Goal: Communication & Community: Answer question/provide support

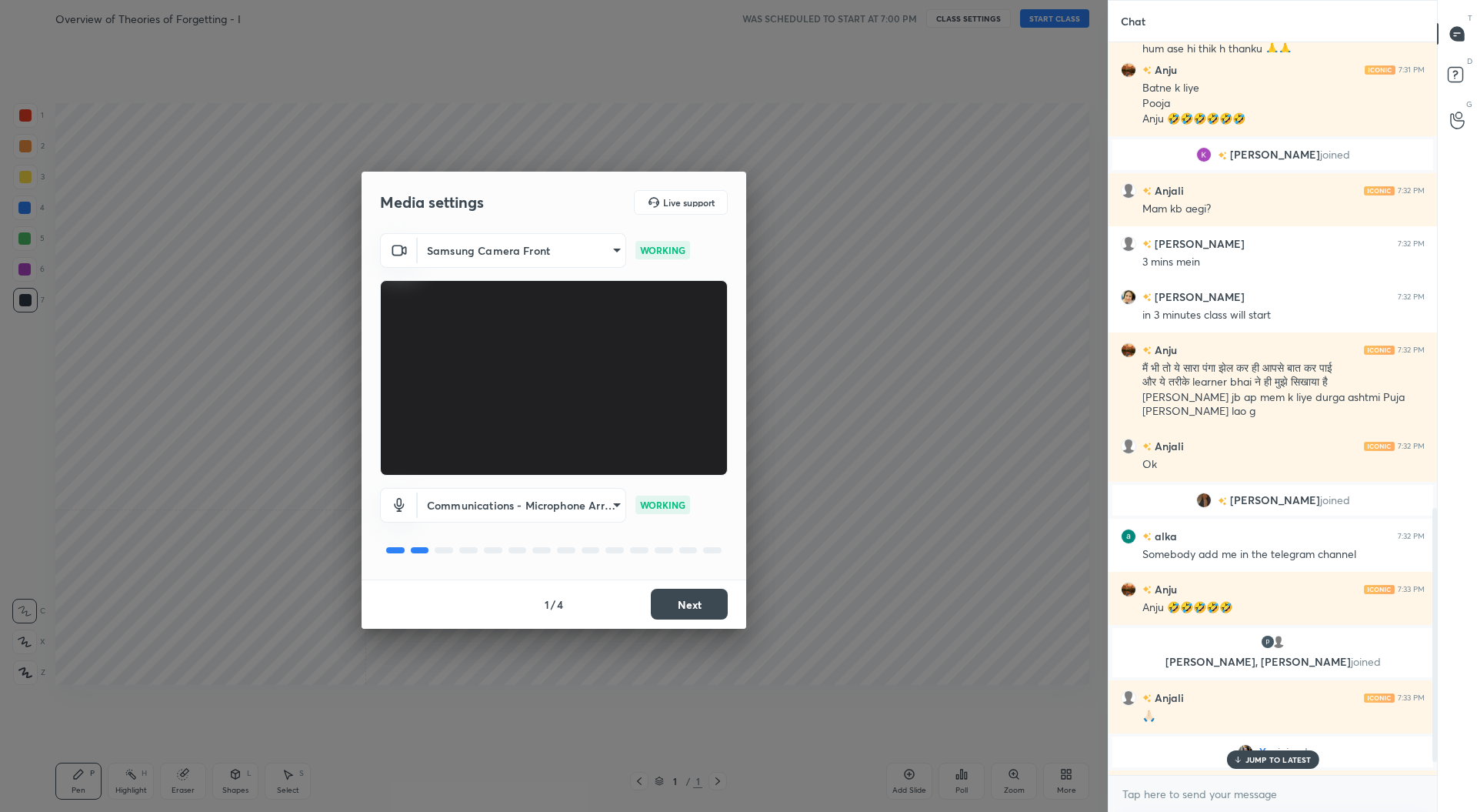
scroll to position [1325, 0]
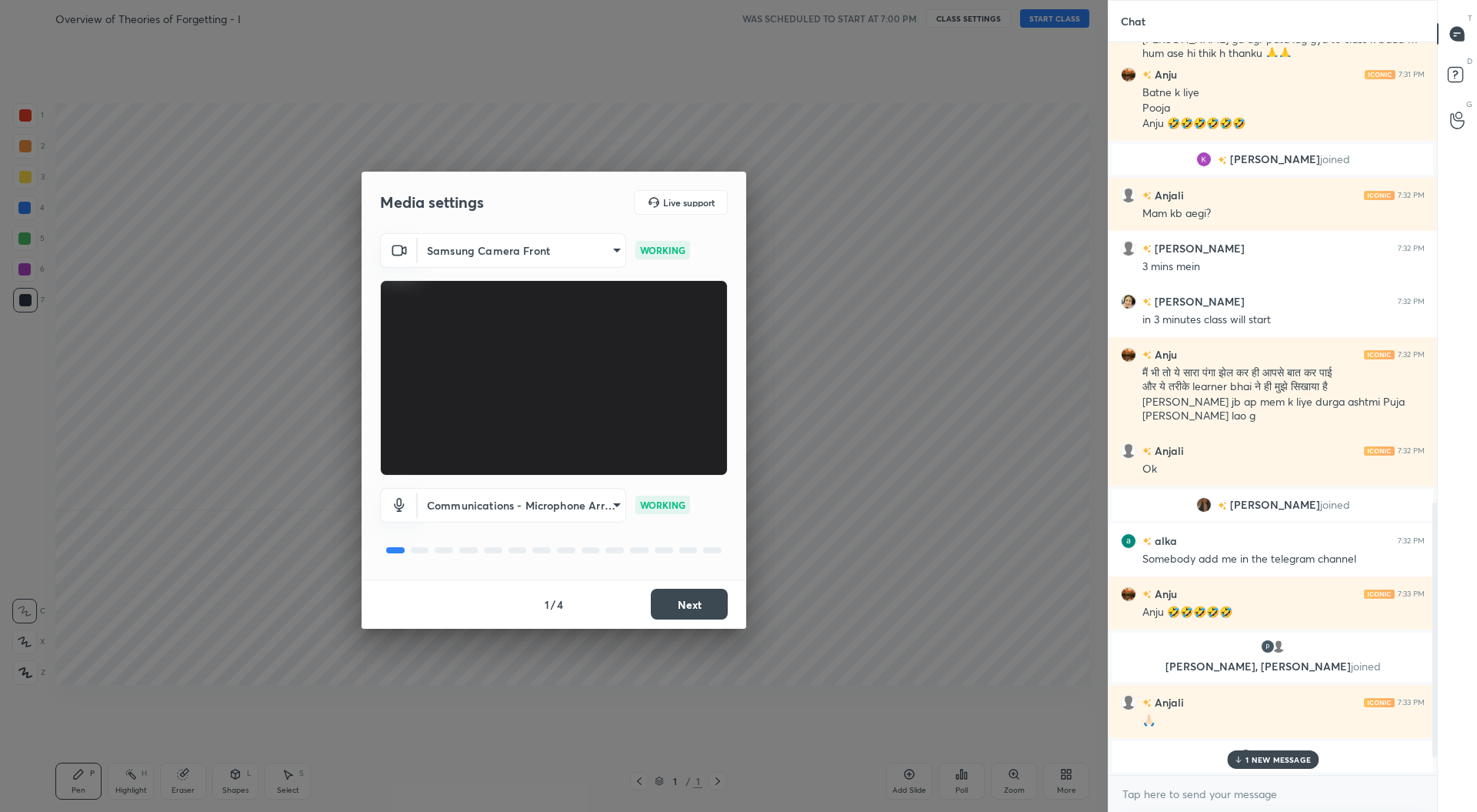
click at [712, 602] on button "Next" at bounding box center [690, 604] width 77 height 31
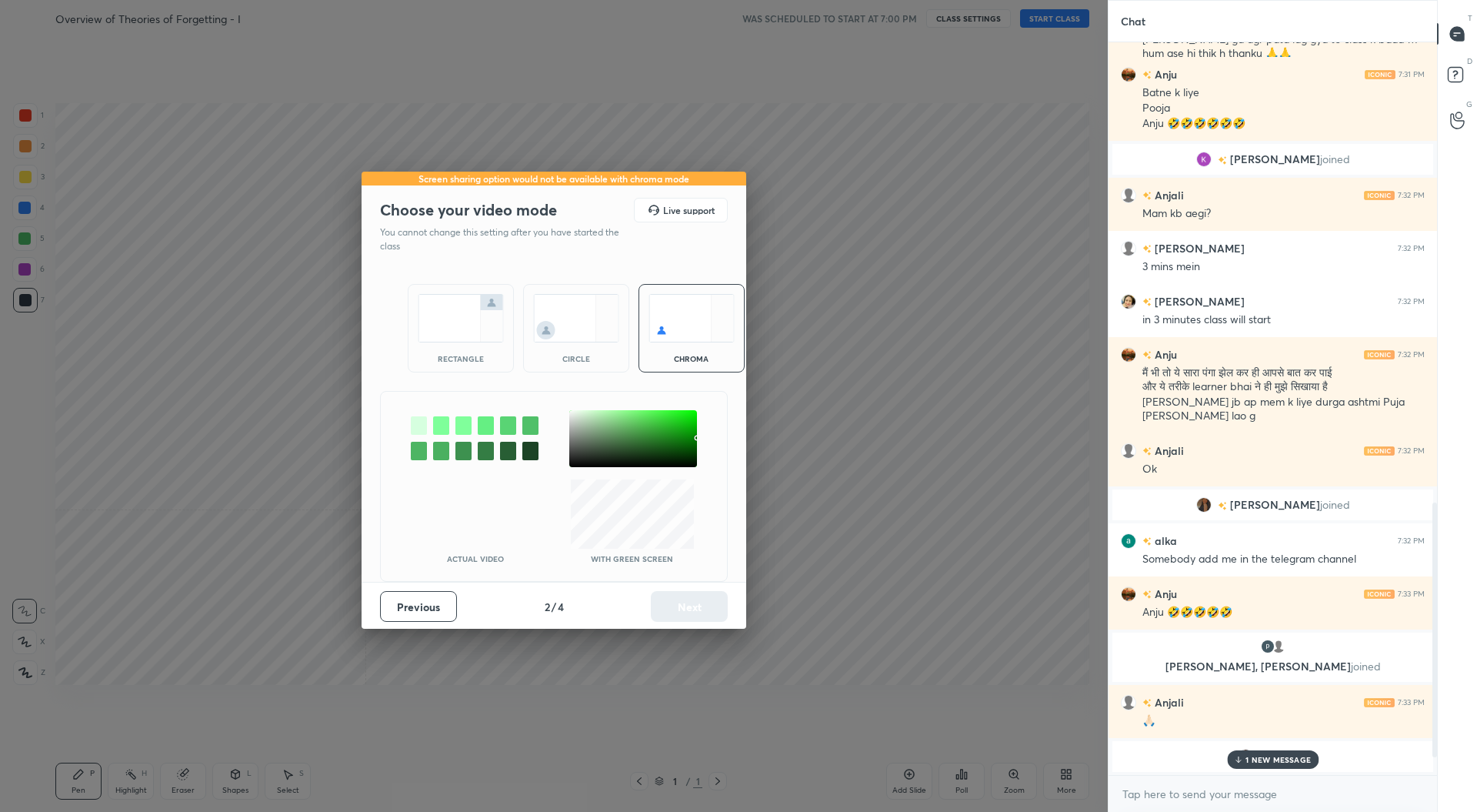
click at [448, 326] on img at bounding box center [461, 318] width 86 height 48
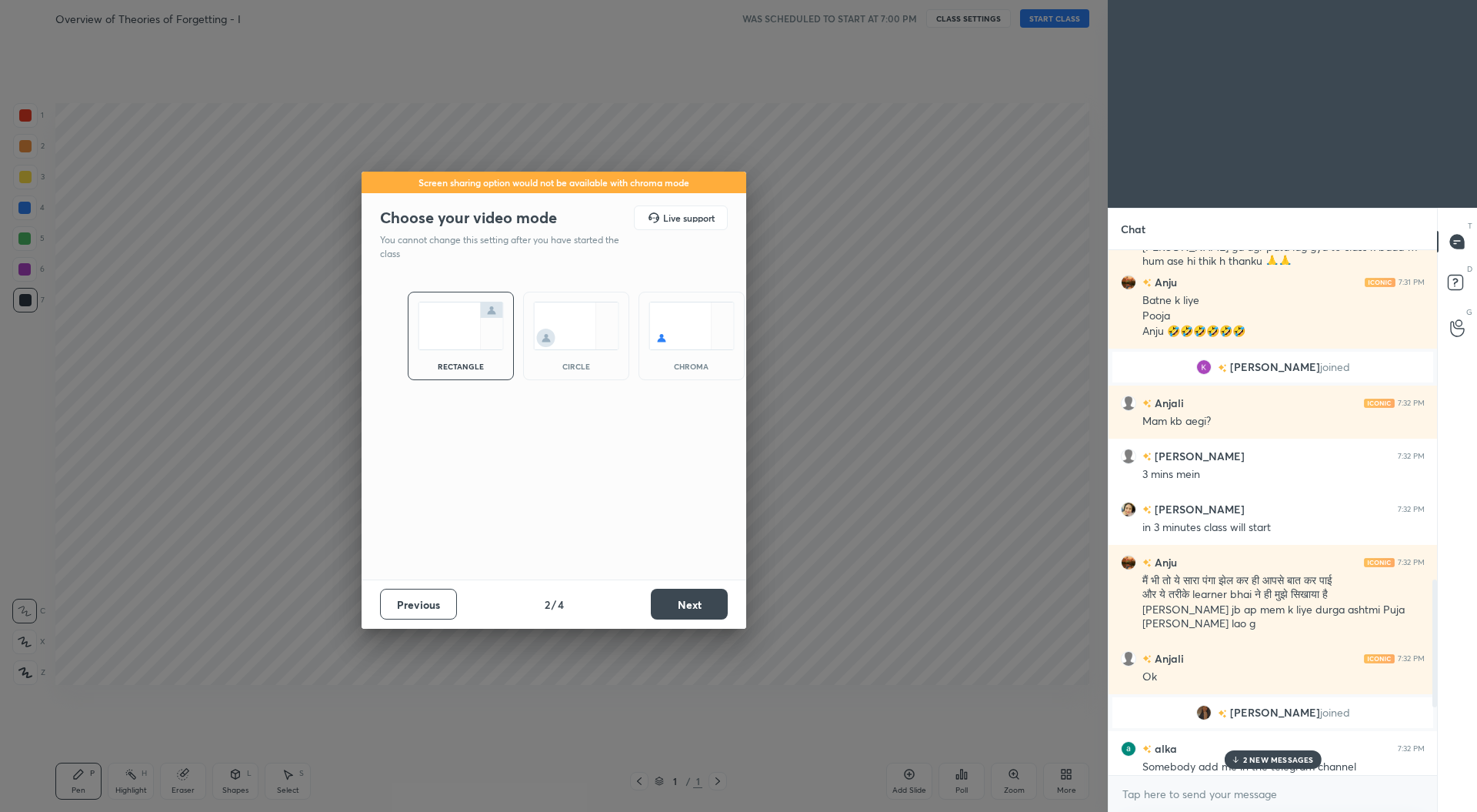
click at [701, 601] on button "Next" at bounding box center [690, 604] width 77 height 31
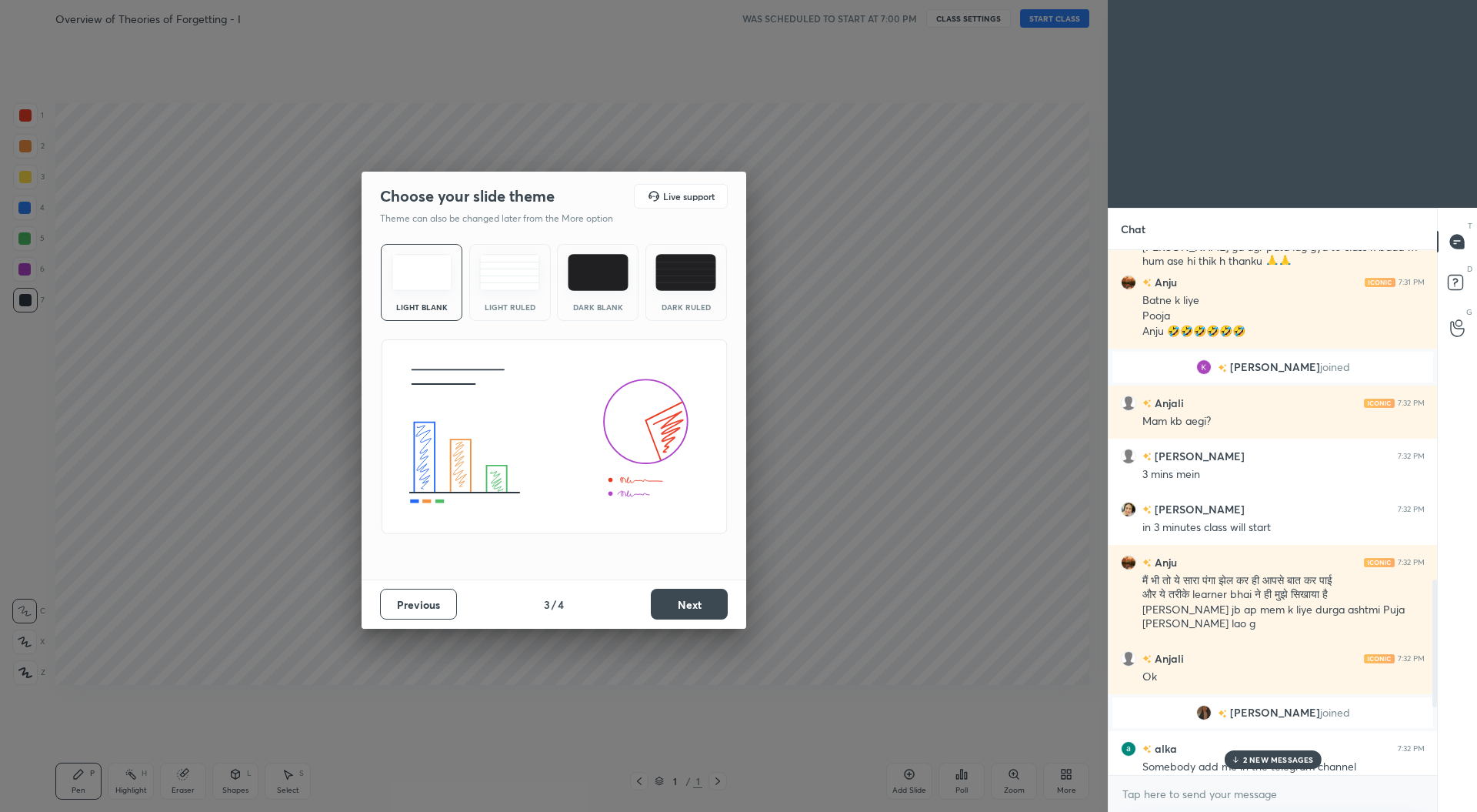
click at [700, 600] on button "Next" at bounding box center [690, 604] width 77 height 31
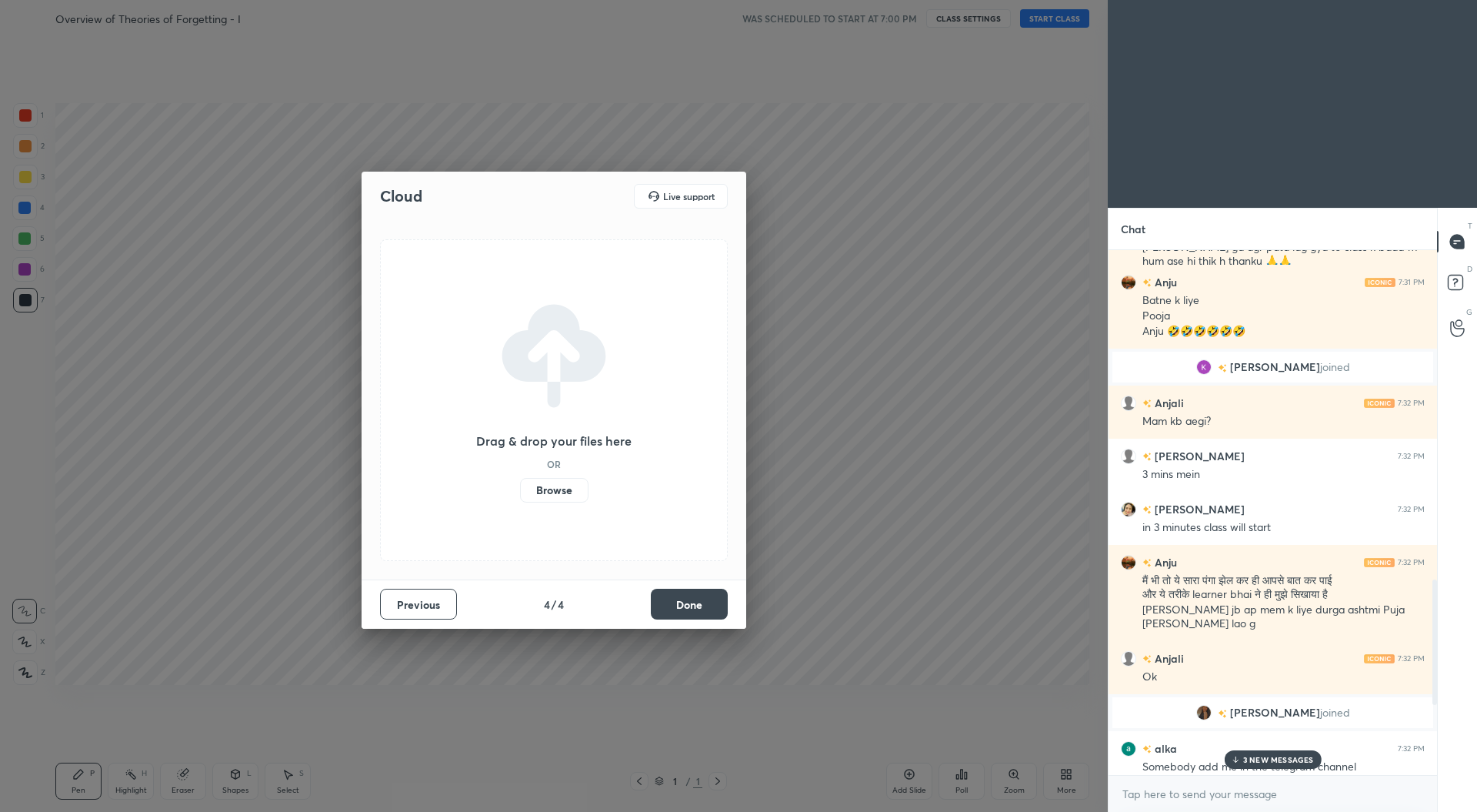
click at [697, 604] on button "Done" at bounding box center [690, 604] width 77 height 31
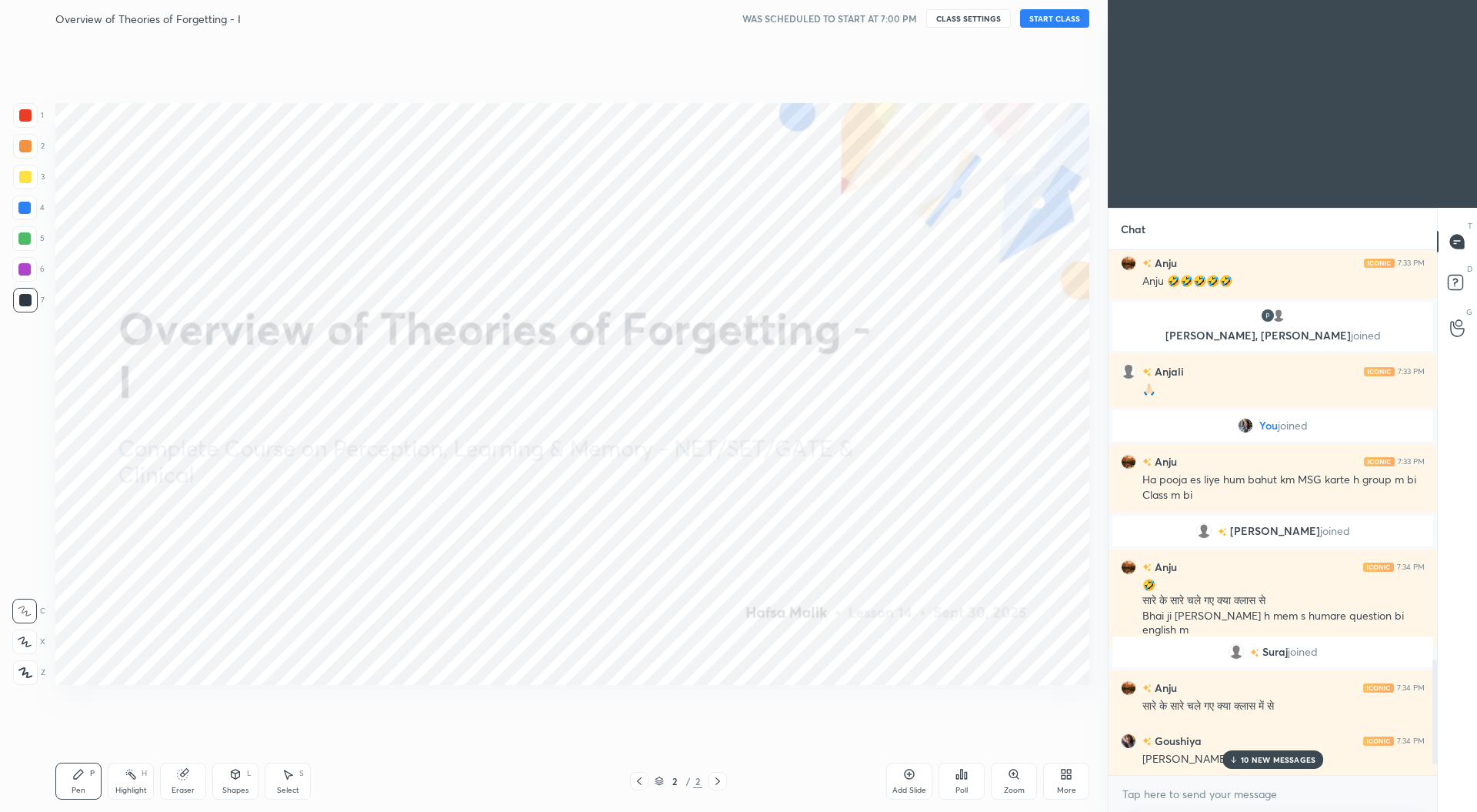
scroll to position [2341, 0]
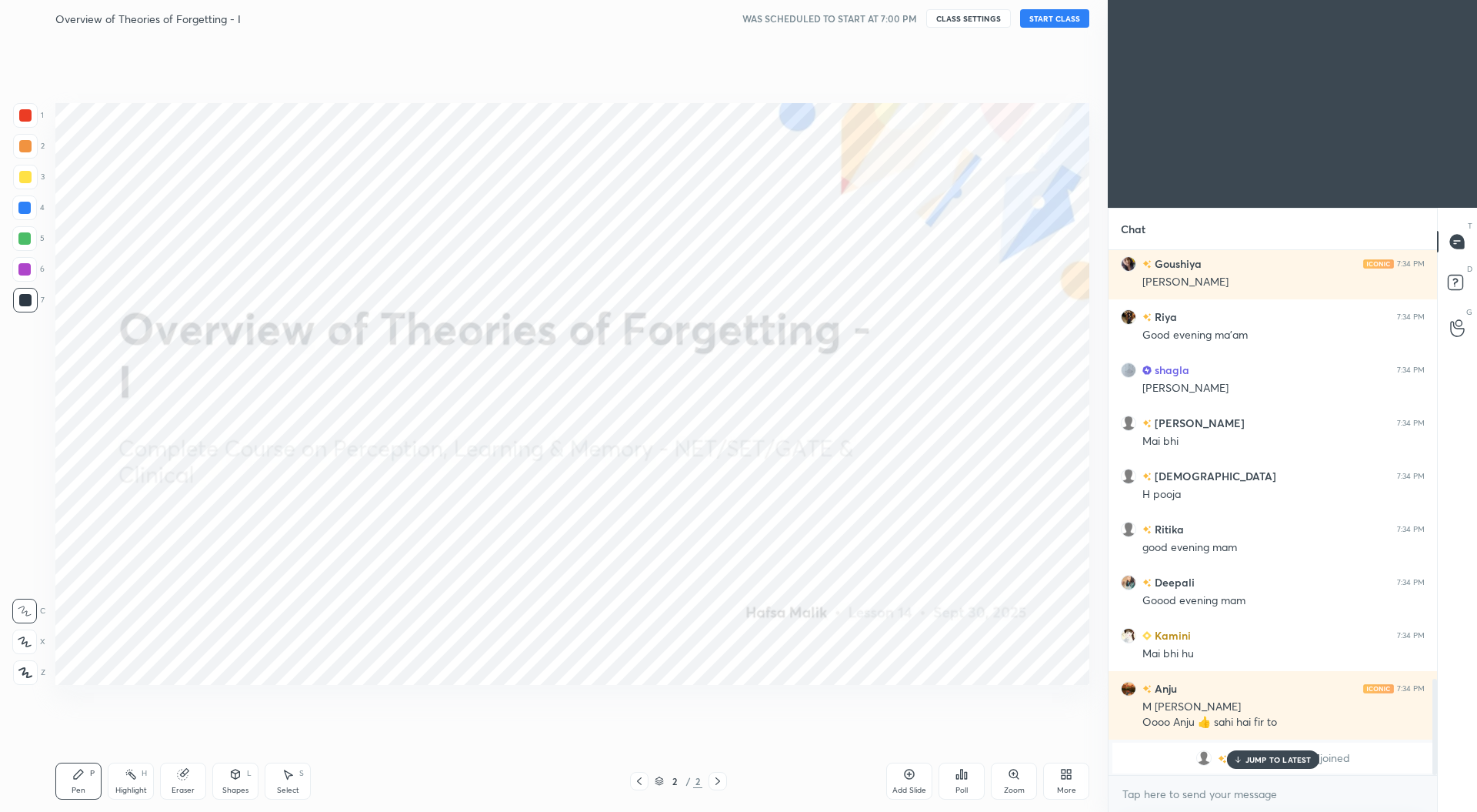
click at [1048, 18] on button "START CLASS" at bounding box center [1054, 18] width 70 height 18
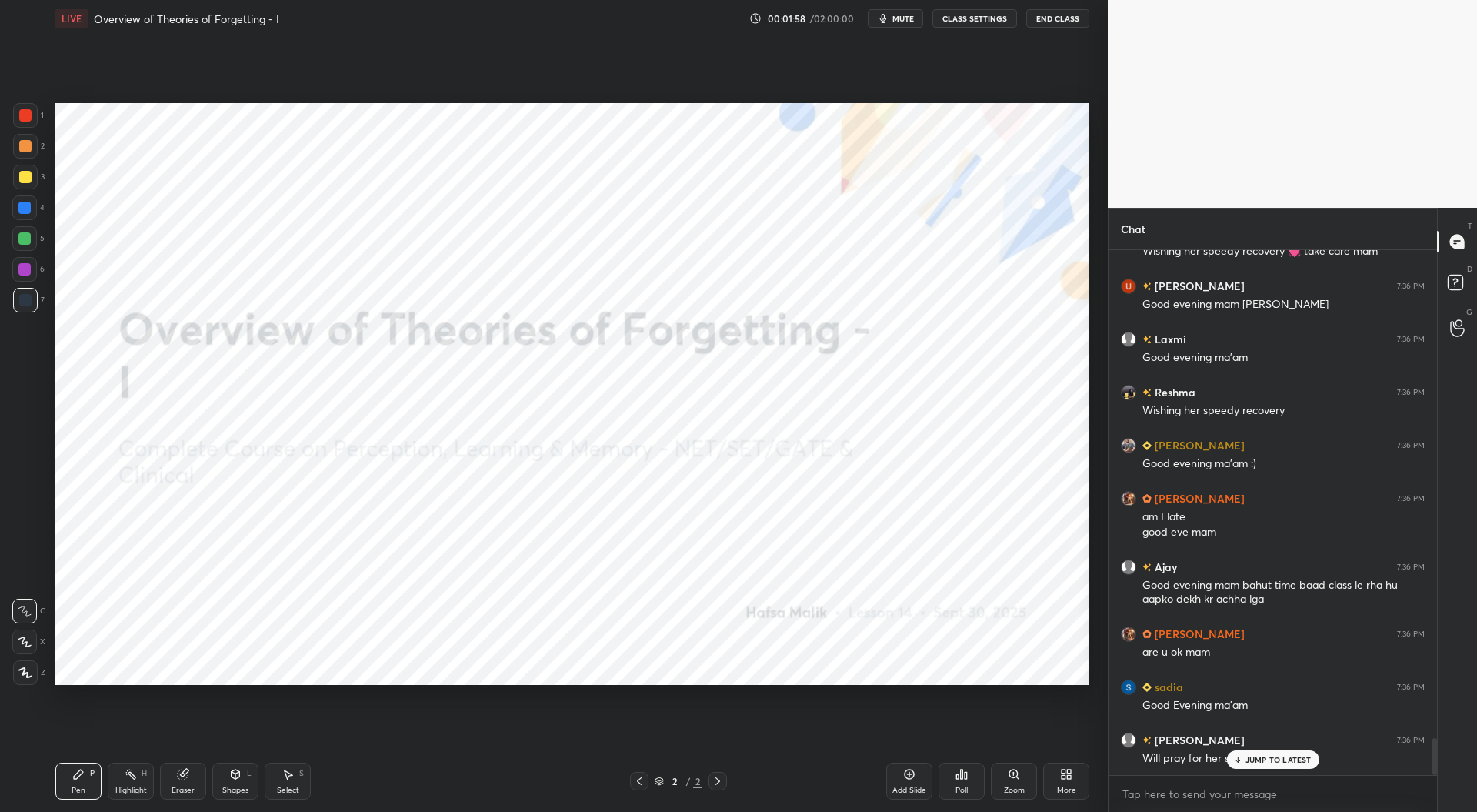
scroll to position [6995, 0]
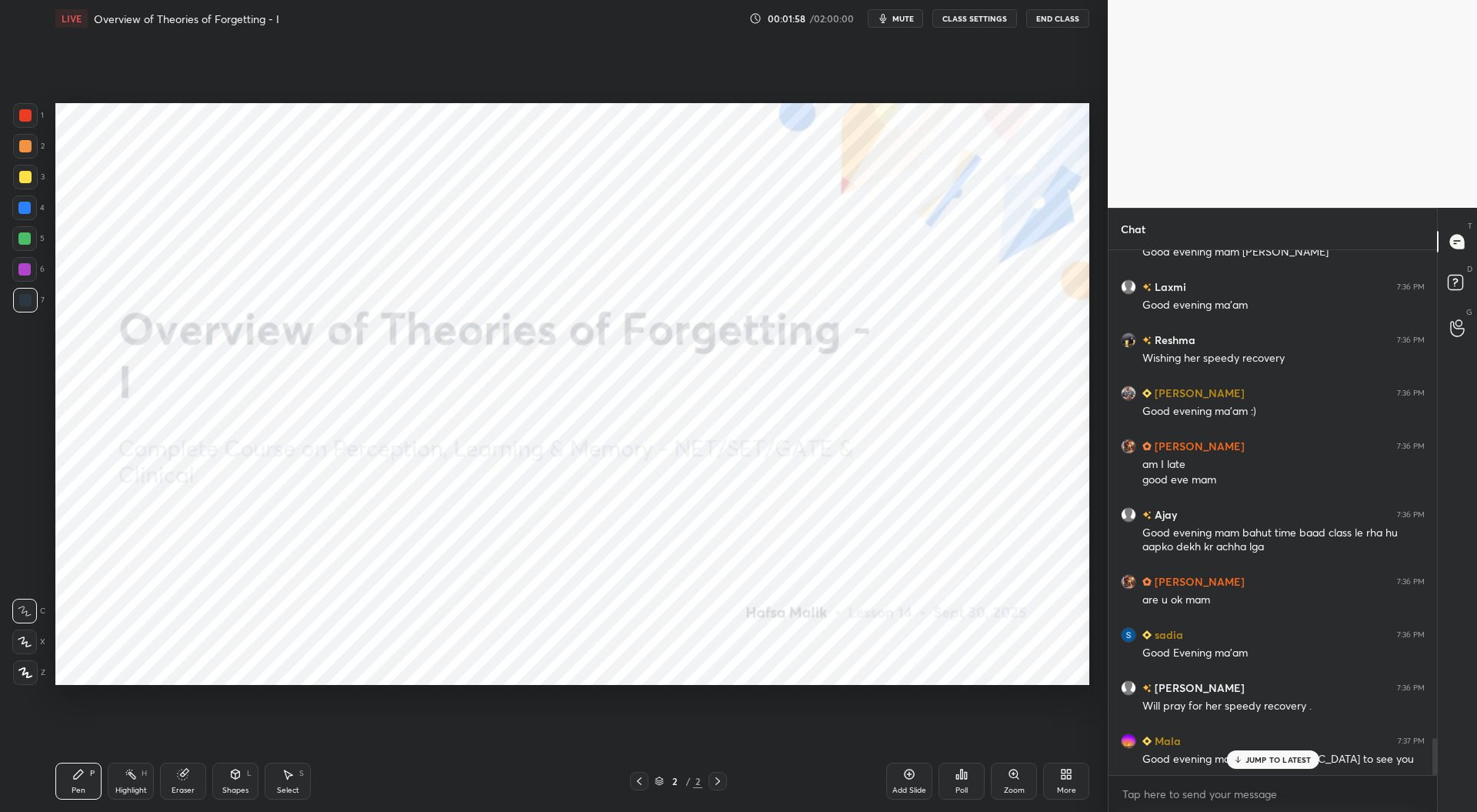
click at [23, 113] on div at bounding box center [25, 115] width 12 height 12
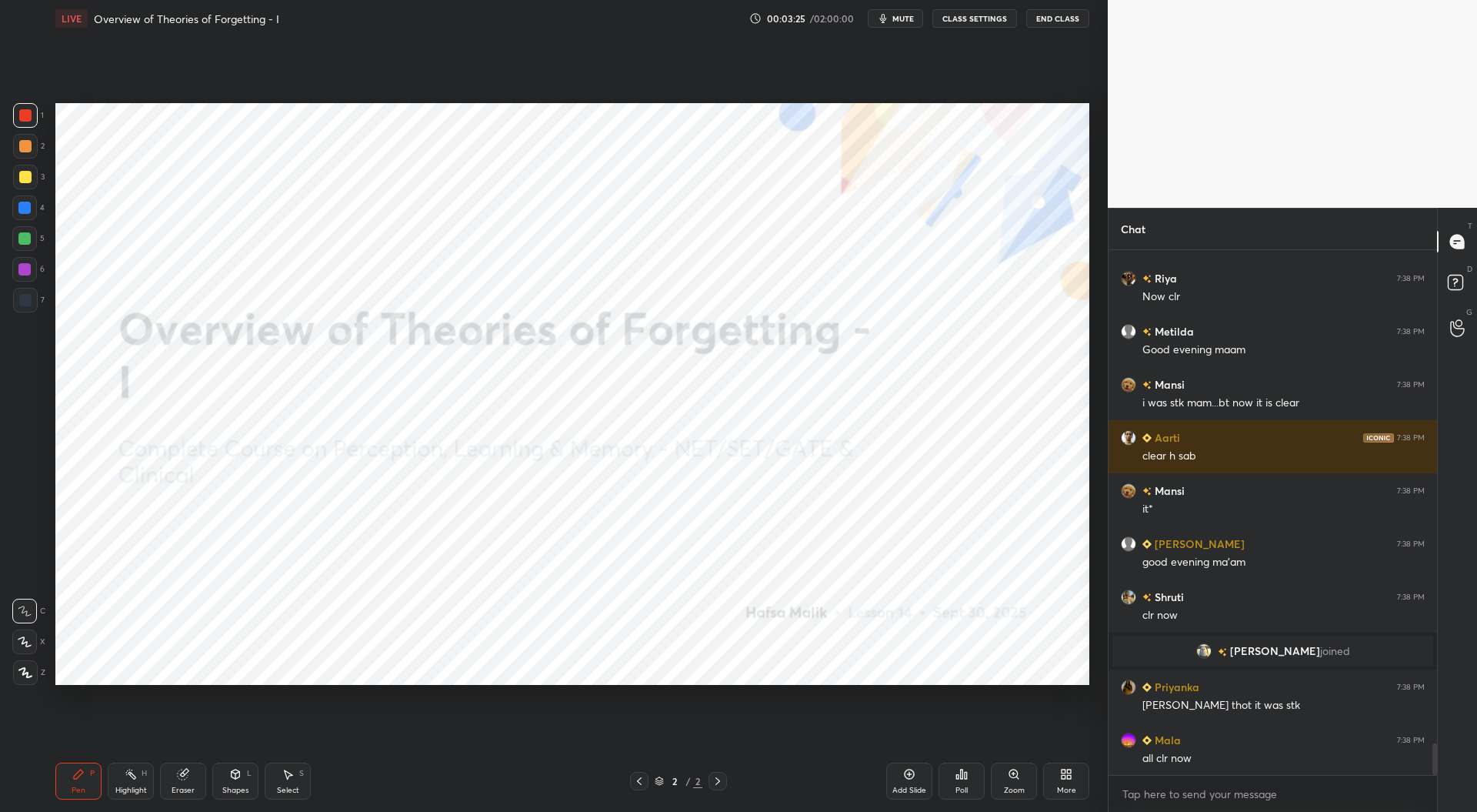
scroll to position [8179, 0]
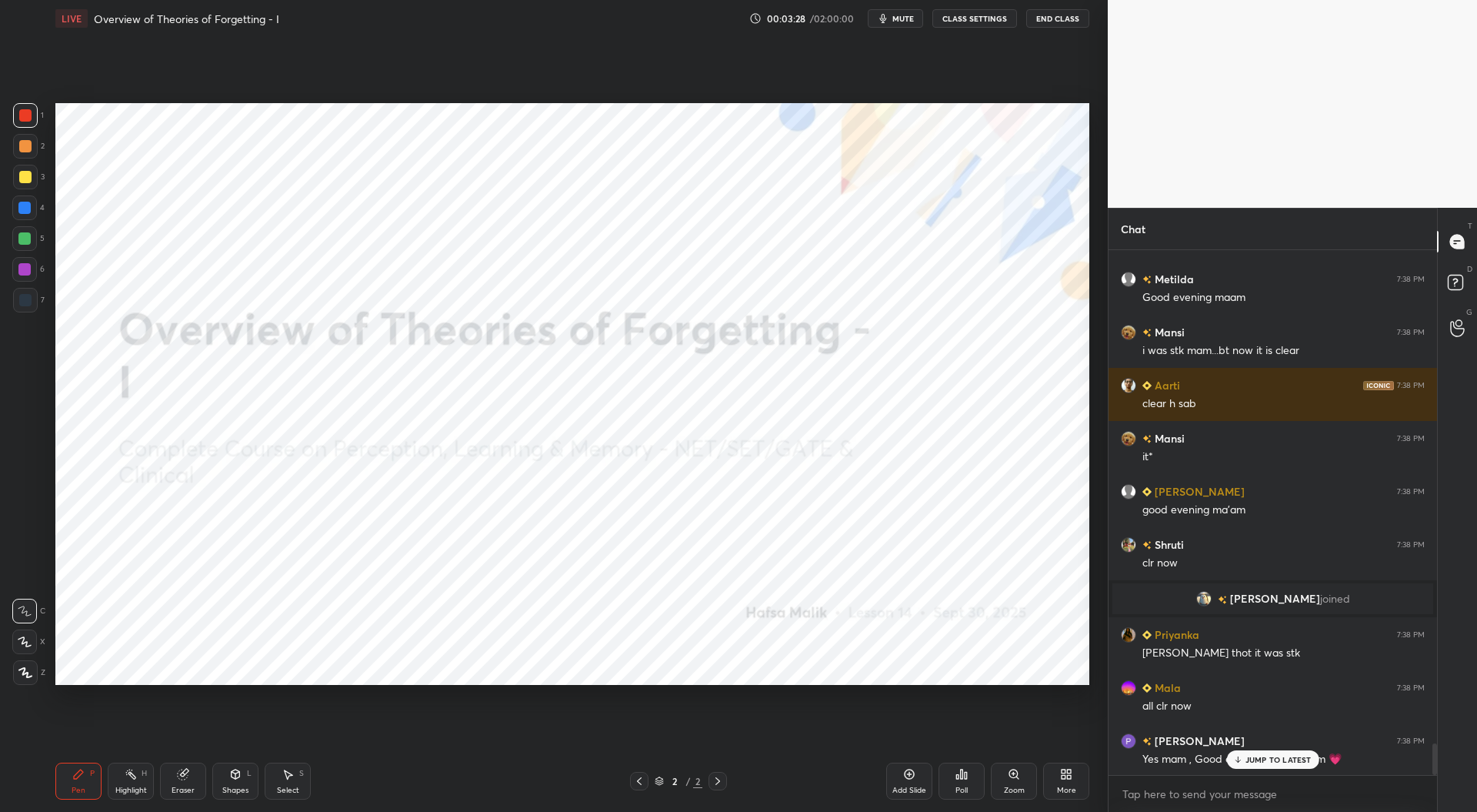
click at [1262, 756] on p "JUMP TO LATEST" at bounding box center [1279, 759] width 66 height 9
click at [1069, 786] on div "More" at bounding box center [1066, 790] width 19 height 8
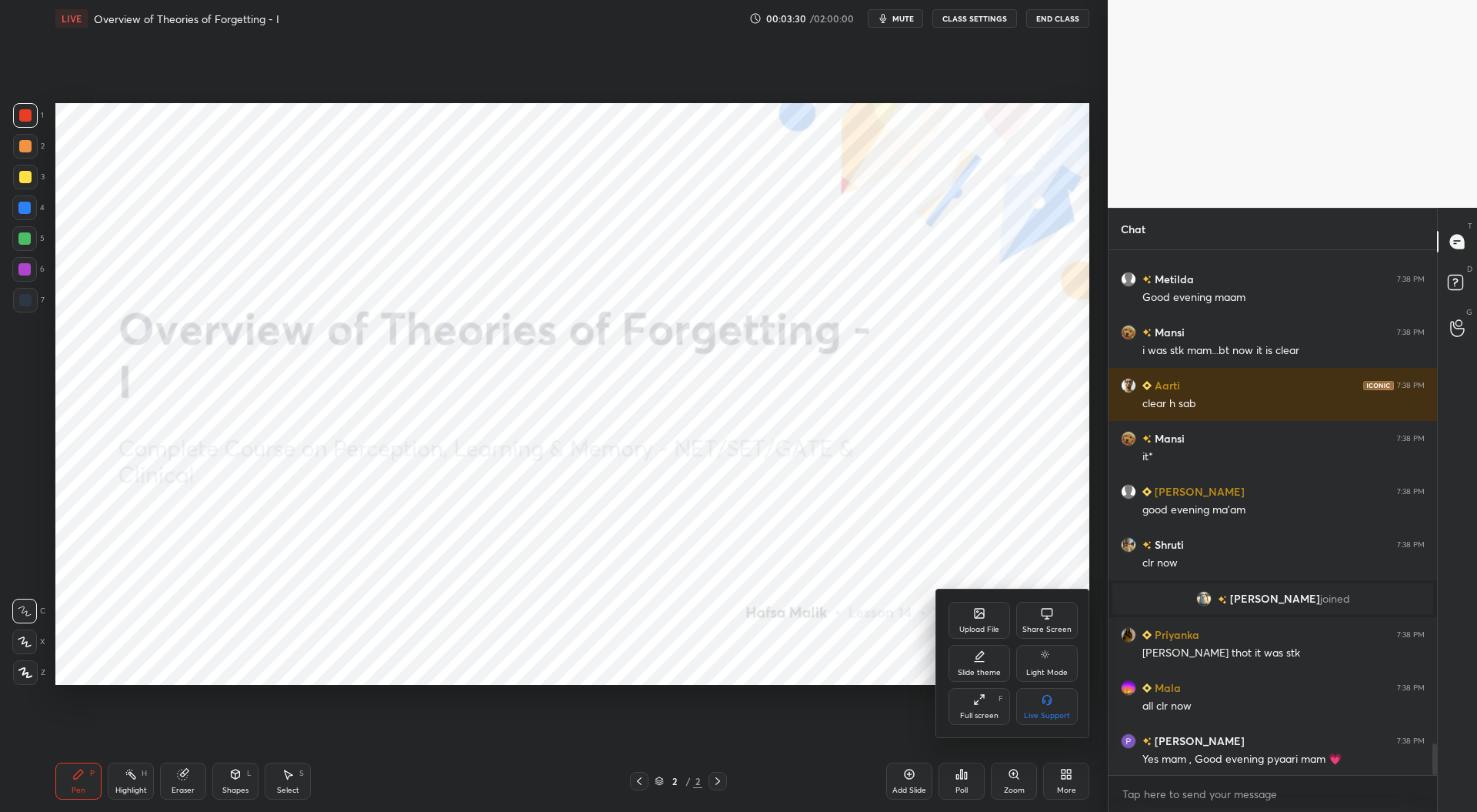
click at [977, 629] on div "Upload File" at bounding box center [980, 629] width 40 height 8
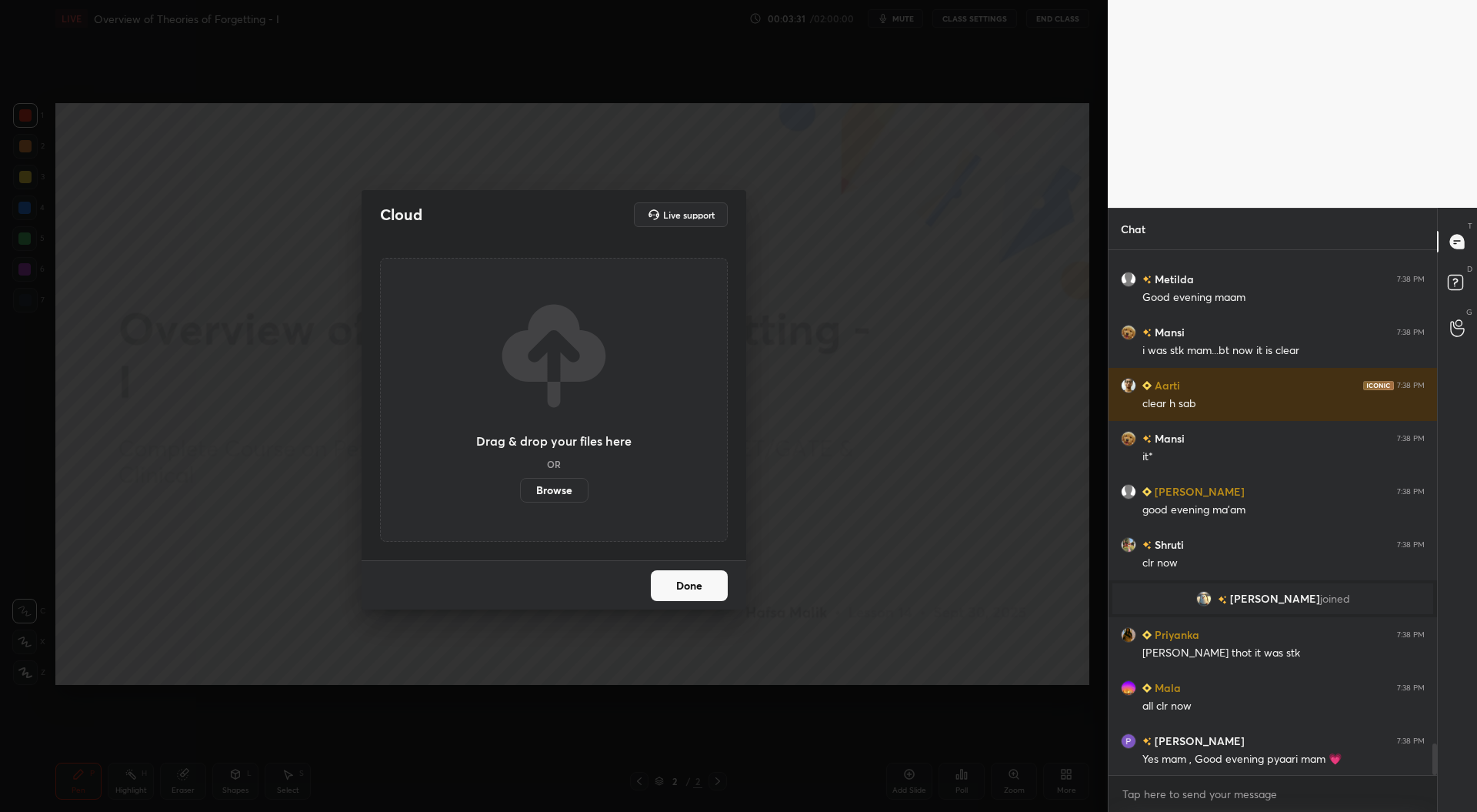
click at [552, 487] on label "Browse" at bounding box center [554, 490] width 69 height 25
click at [520, 487] on input "Browse" at bounding box center [520, 490] width 0 height 25
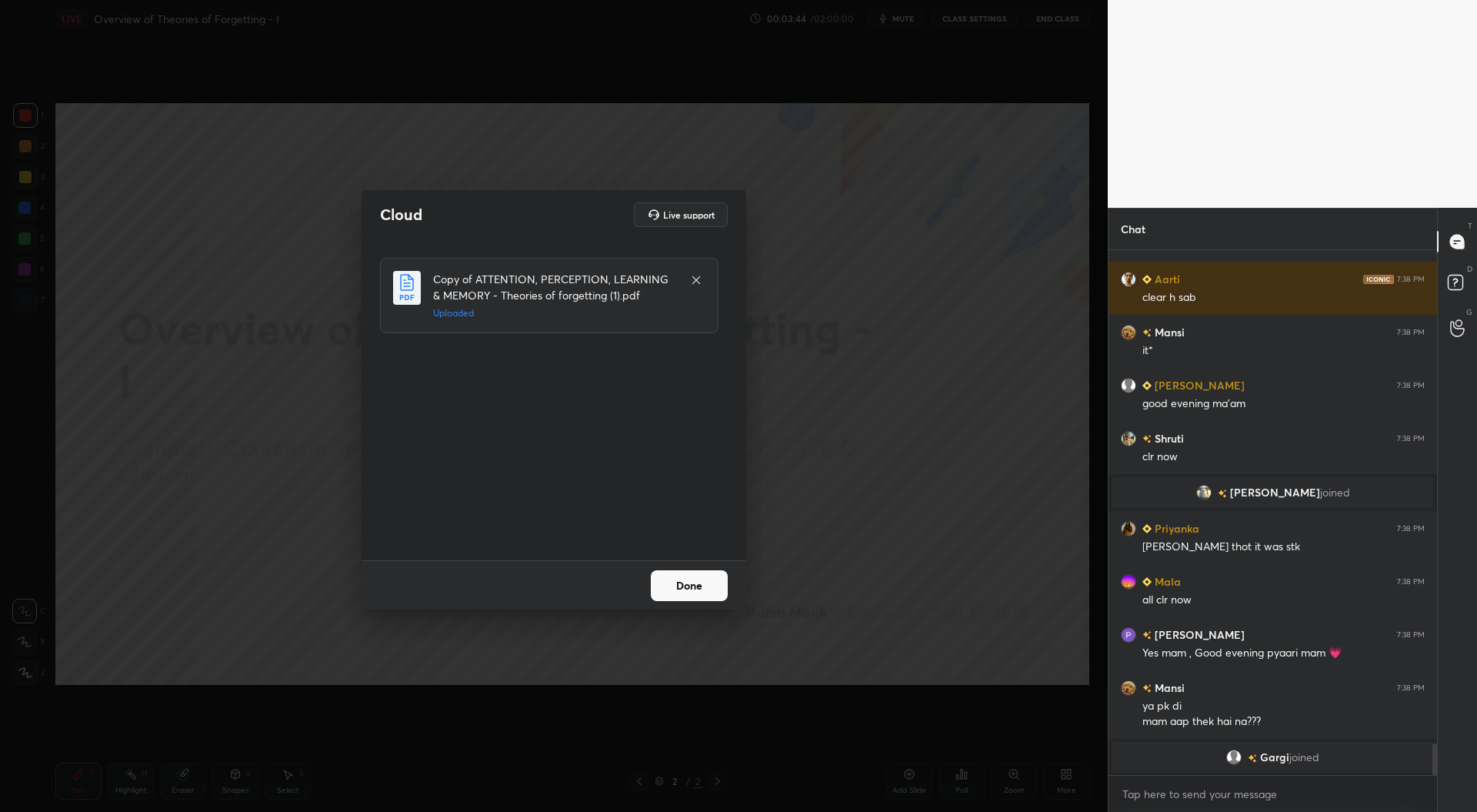
scroll to position [8304, 0]
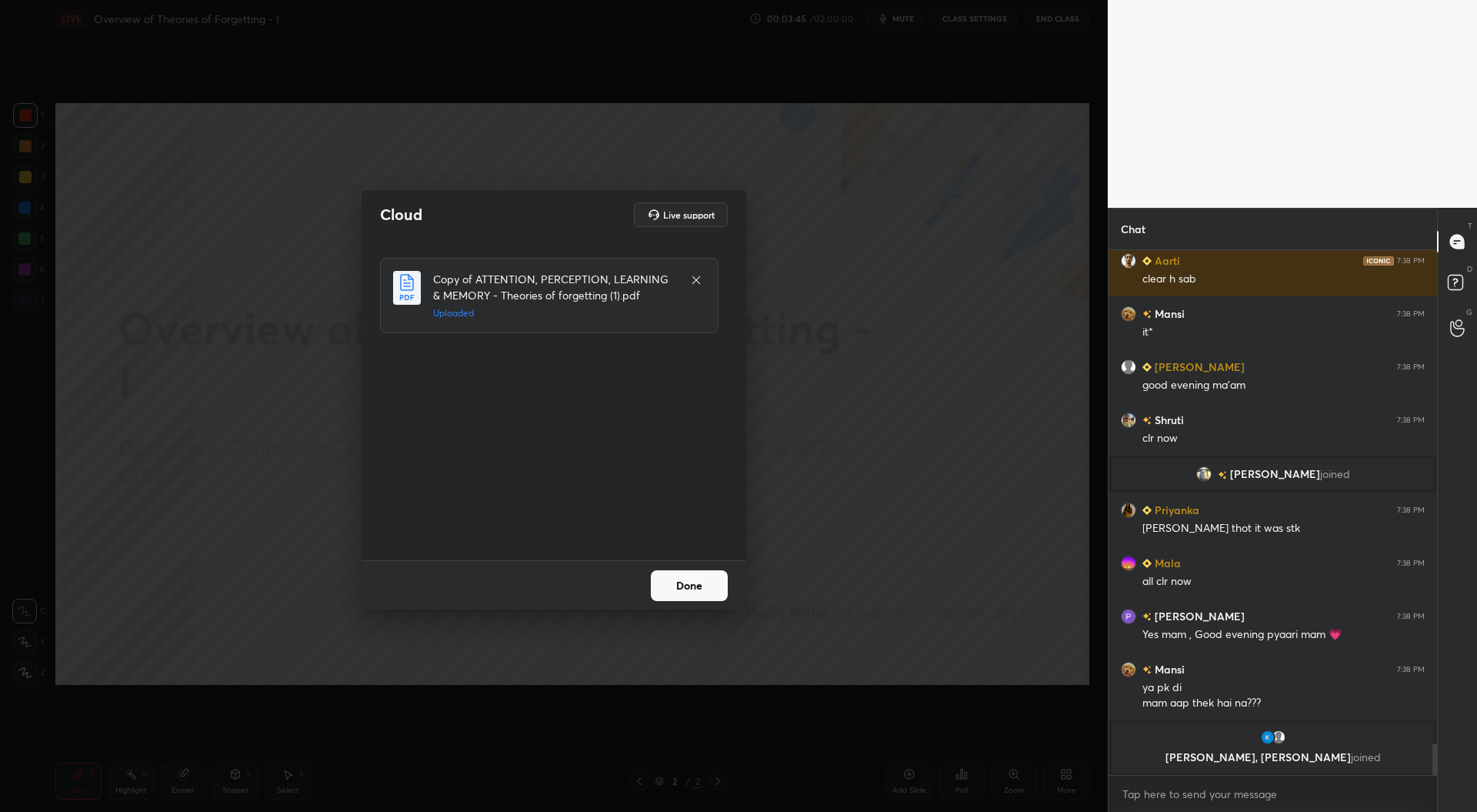
click at [706, 589] on button "Done" at bounding box center [690, 586] width 77 height 31
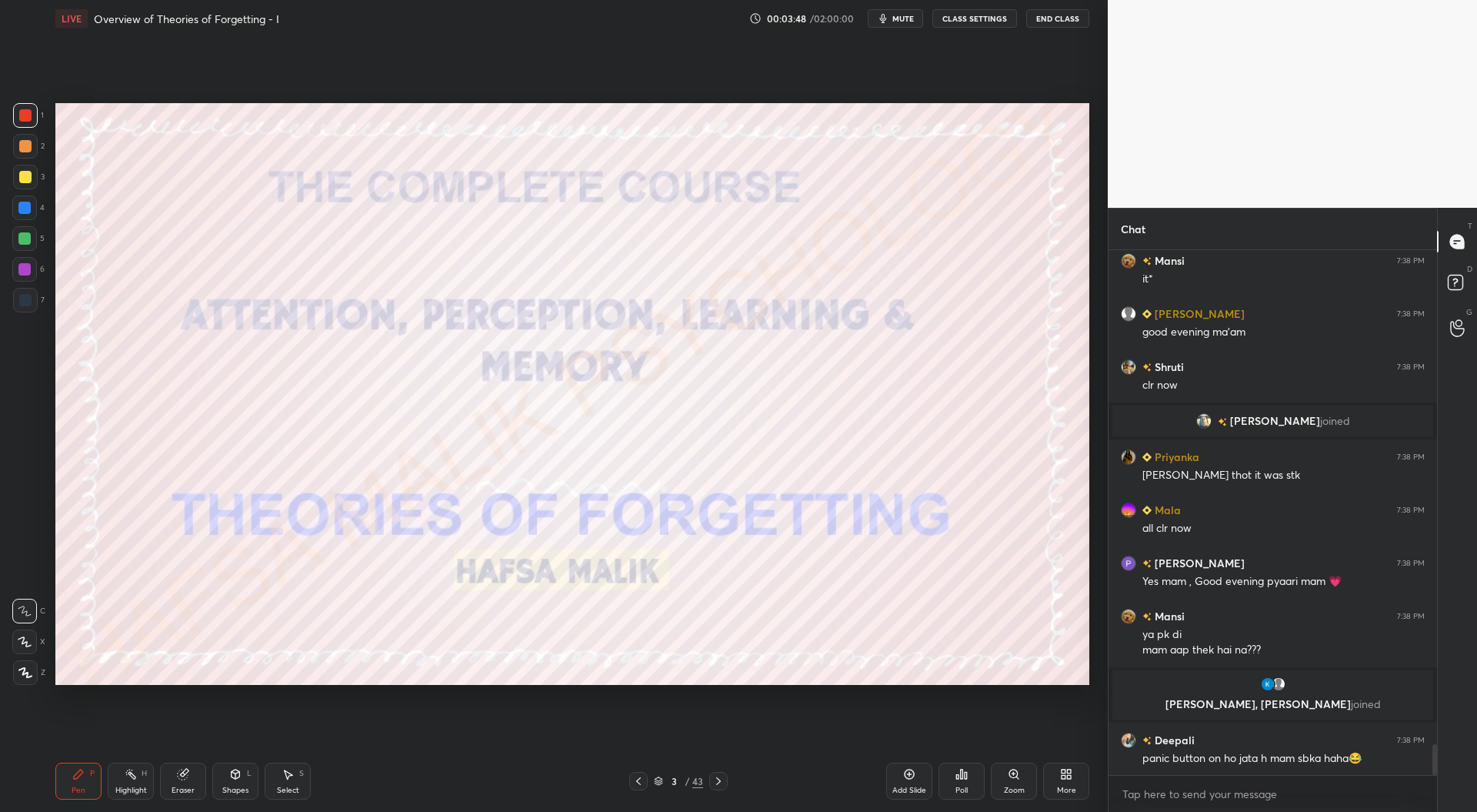
scroll to position [8351, 0]
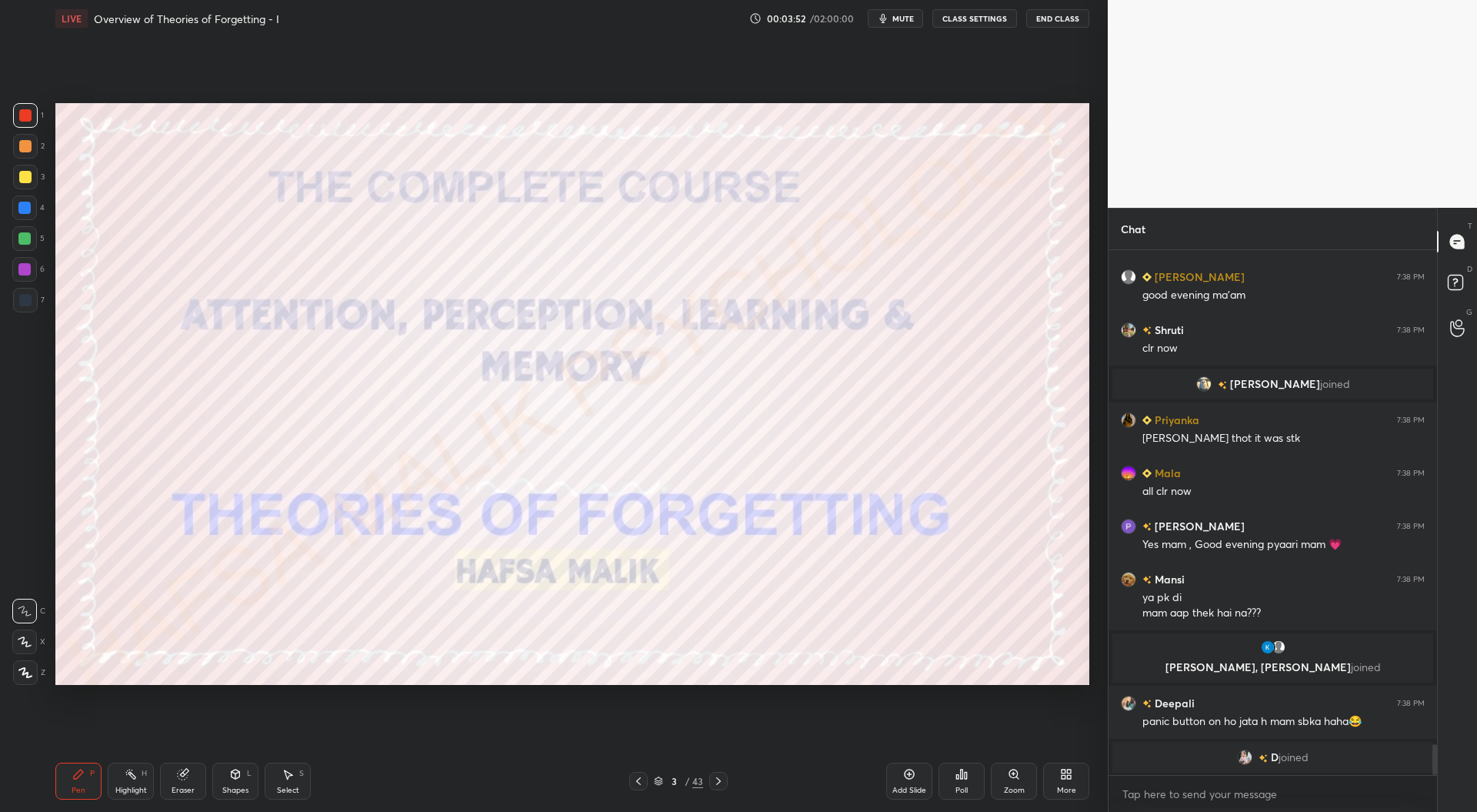
click at [30, 675] on icon at bounding box center [25, 672] width 14 height 11
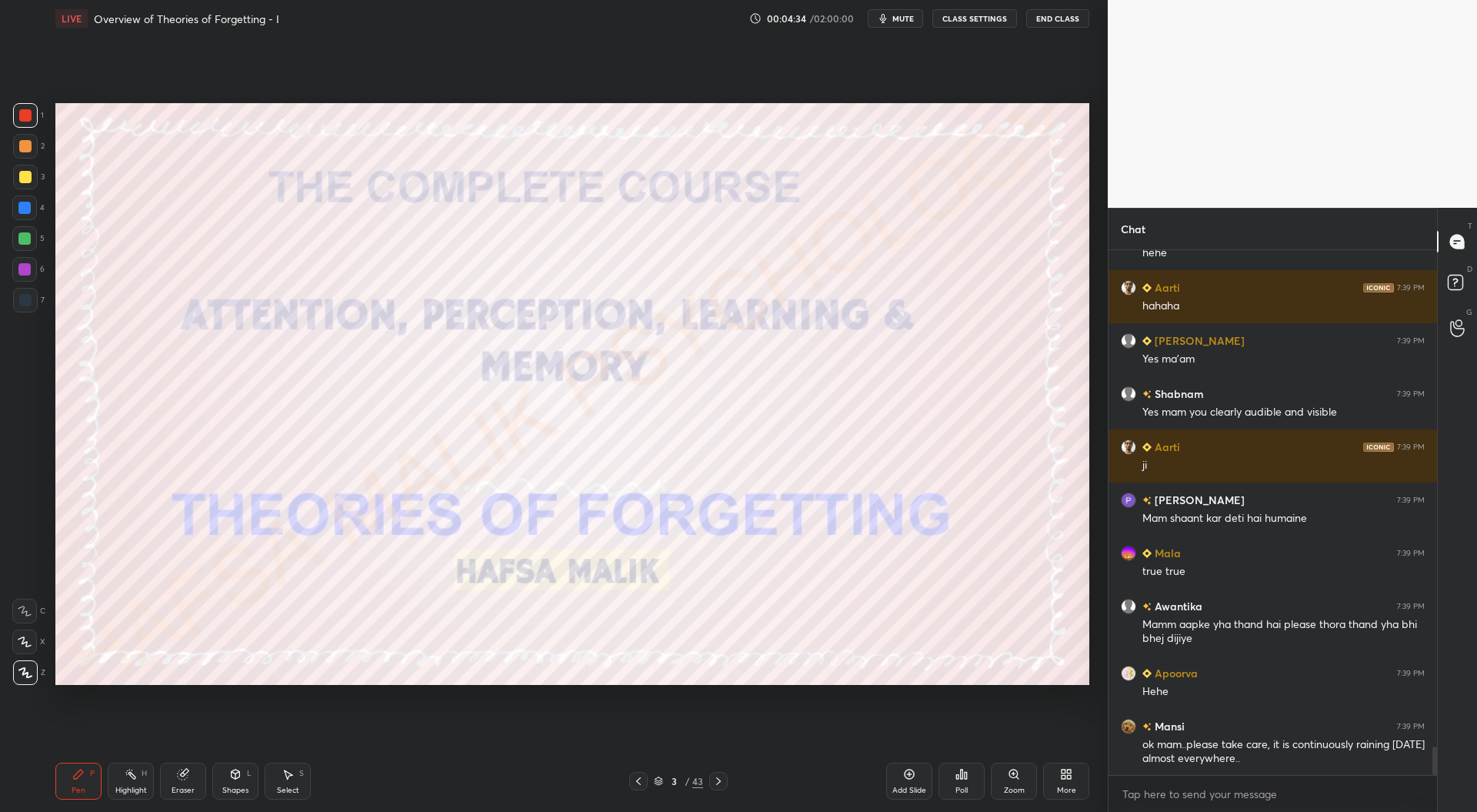
scroll to position [9090, 0]
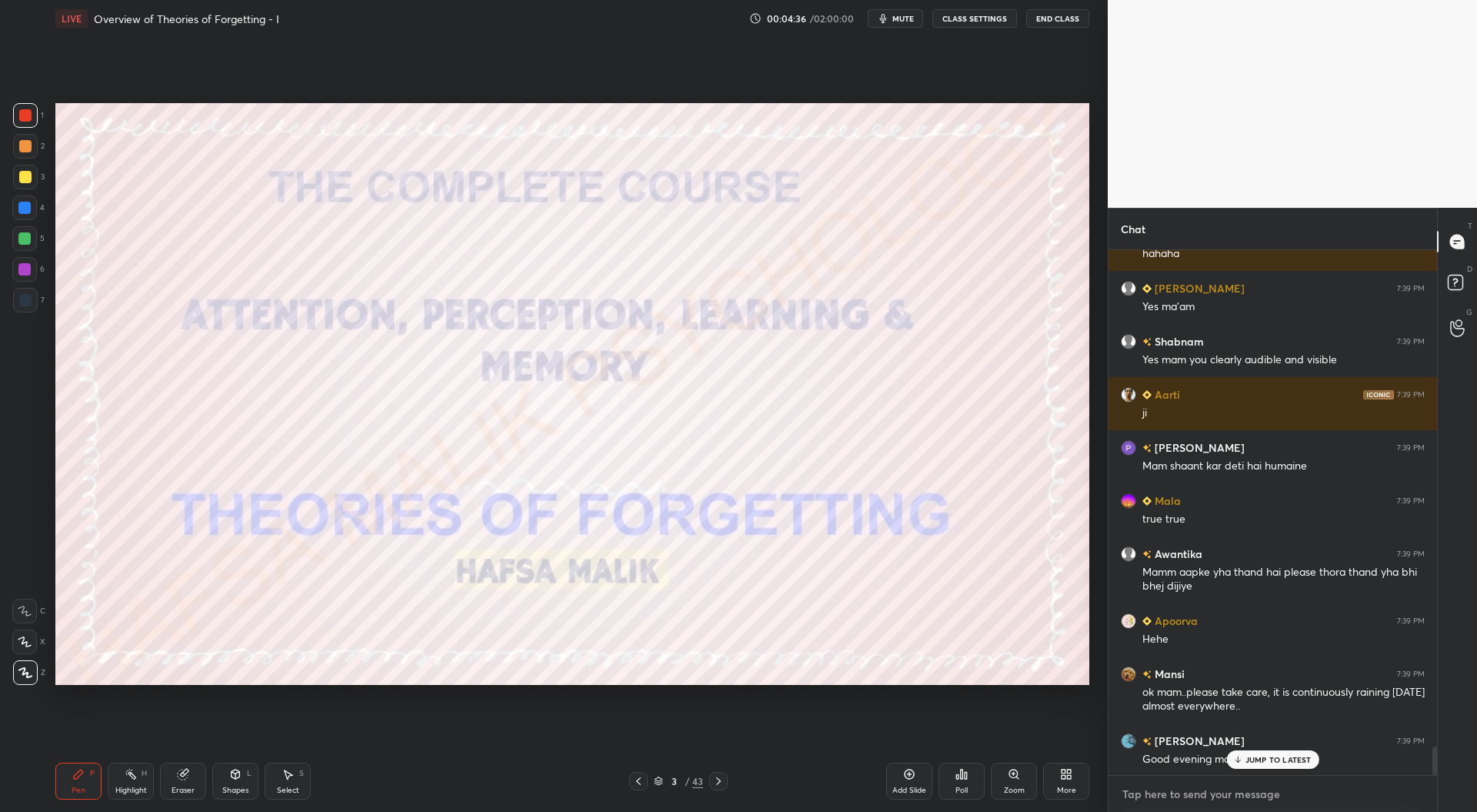
click at [1189, 798] on textarea at bounding box center [1273, 794] width 304 height 25
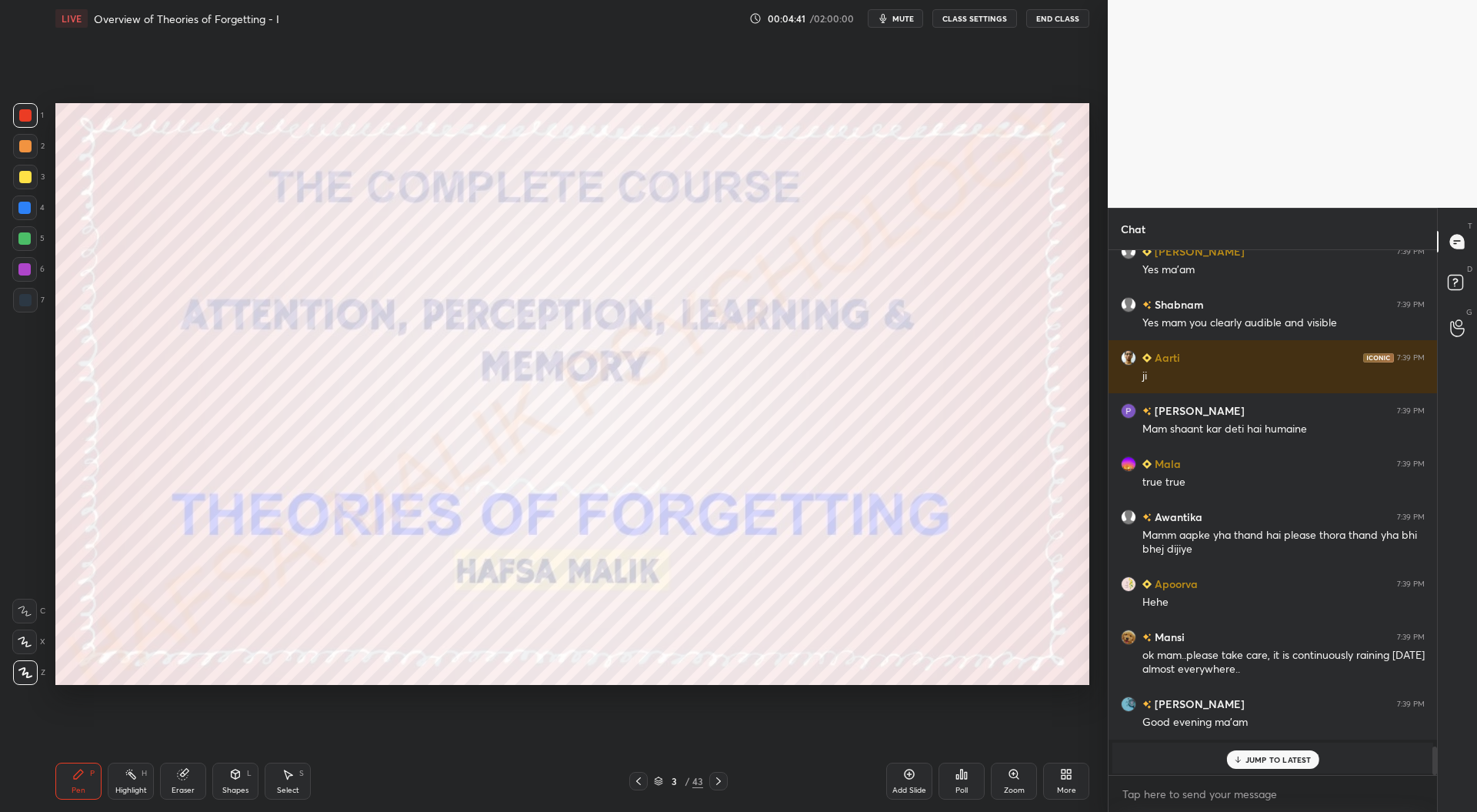
click at [1257, 758] on p "JUMP TO LATEST" at bounding box center [1279, 759] width 66 height 9
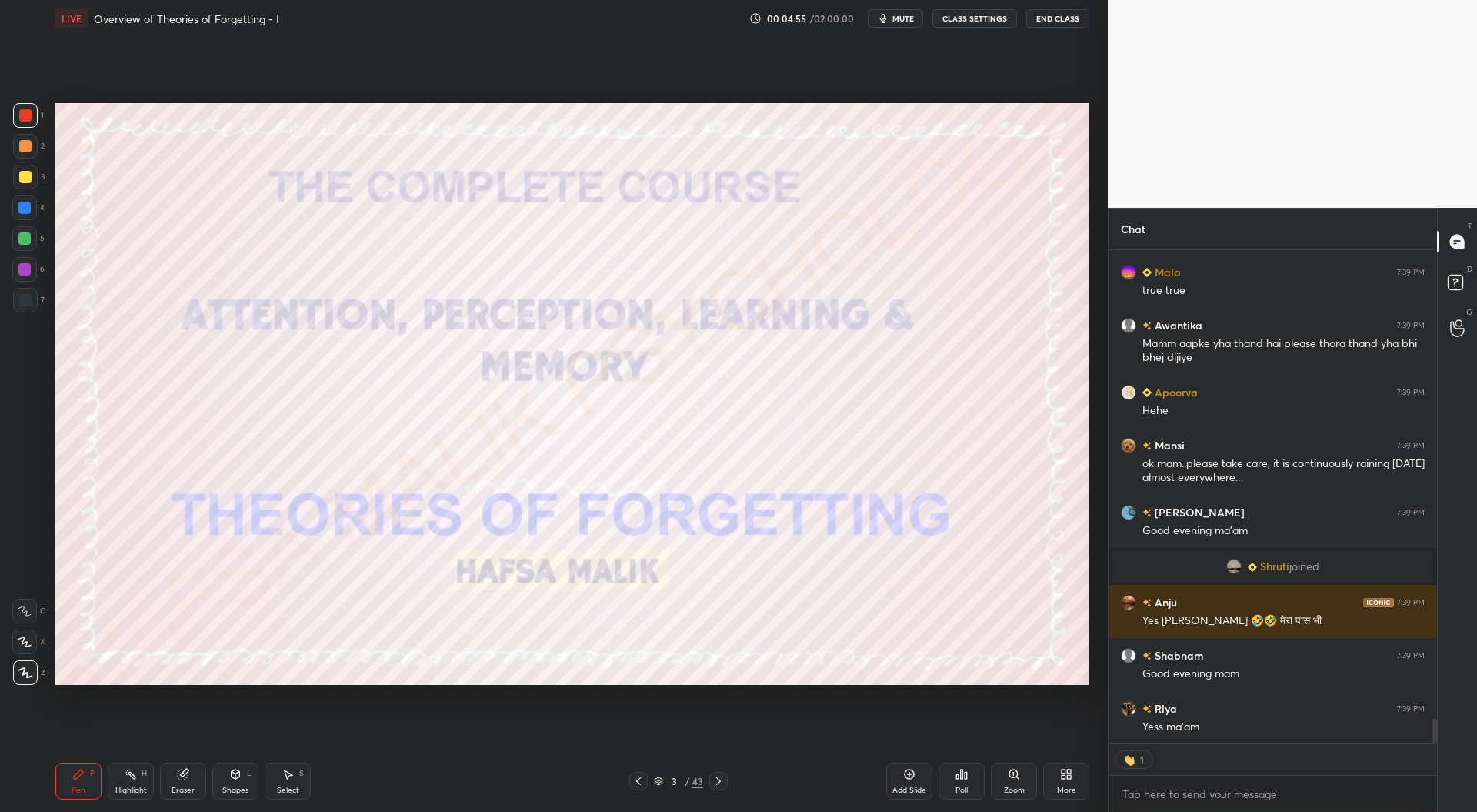
scroll to position [9372, 0]
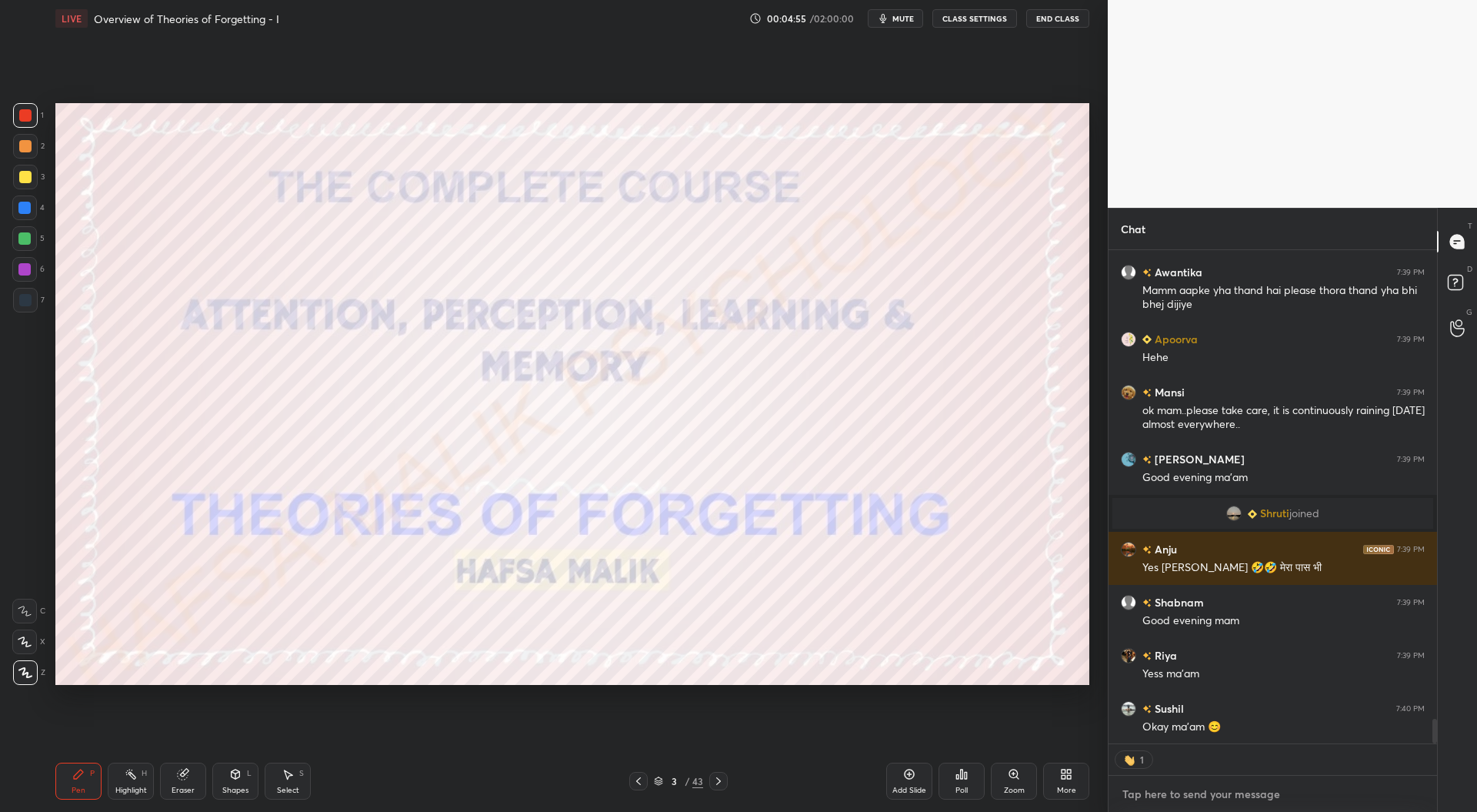
click at [1203, 798] on textarea at bounding box center [1273, 794] width 304 height 25
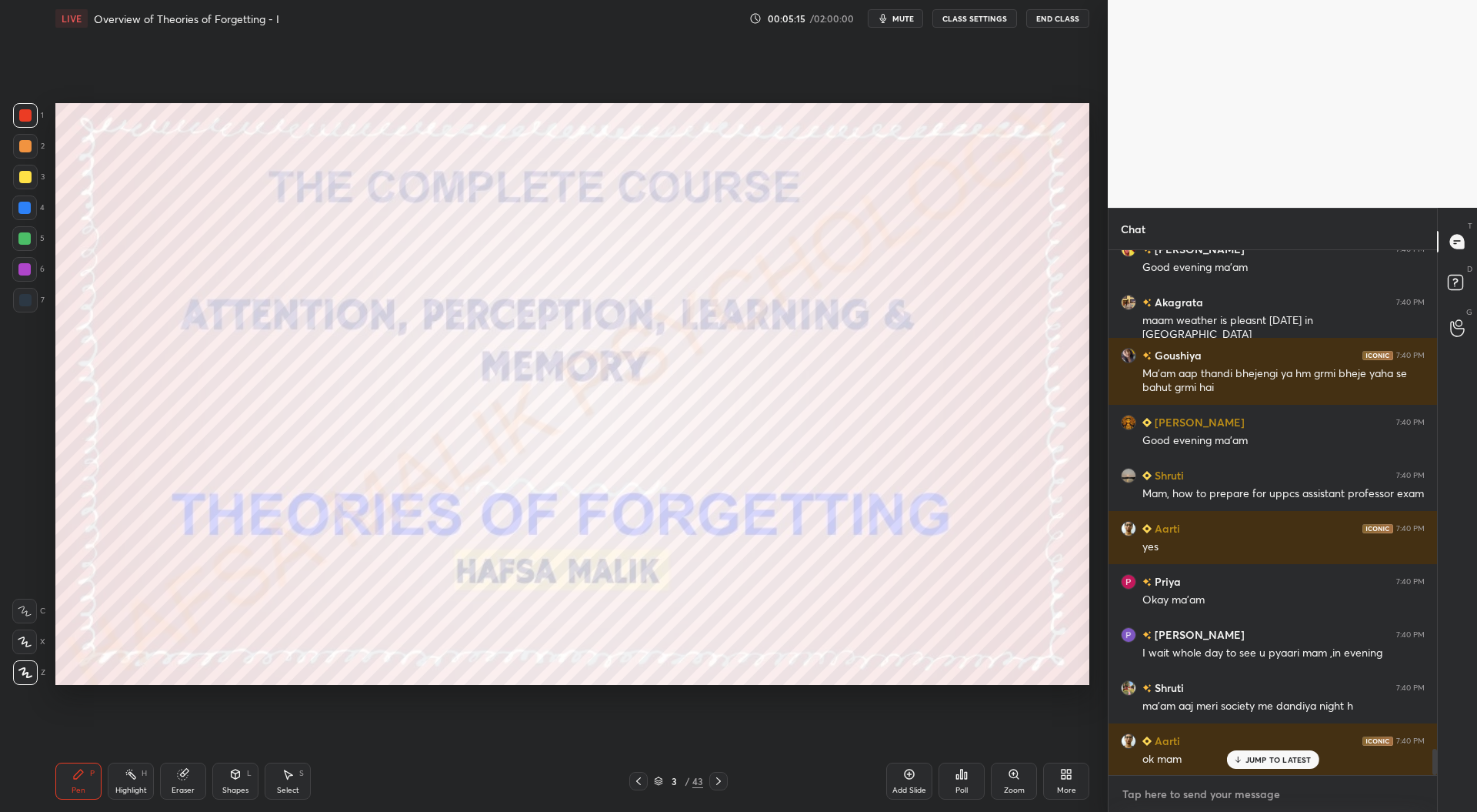
scroll to position [9990, 0]
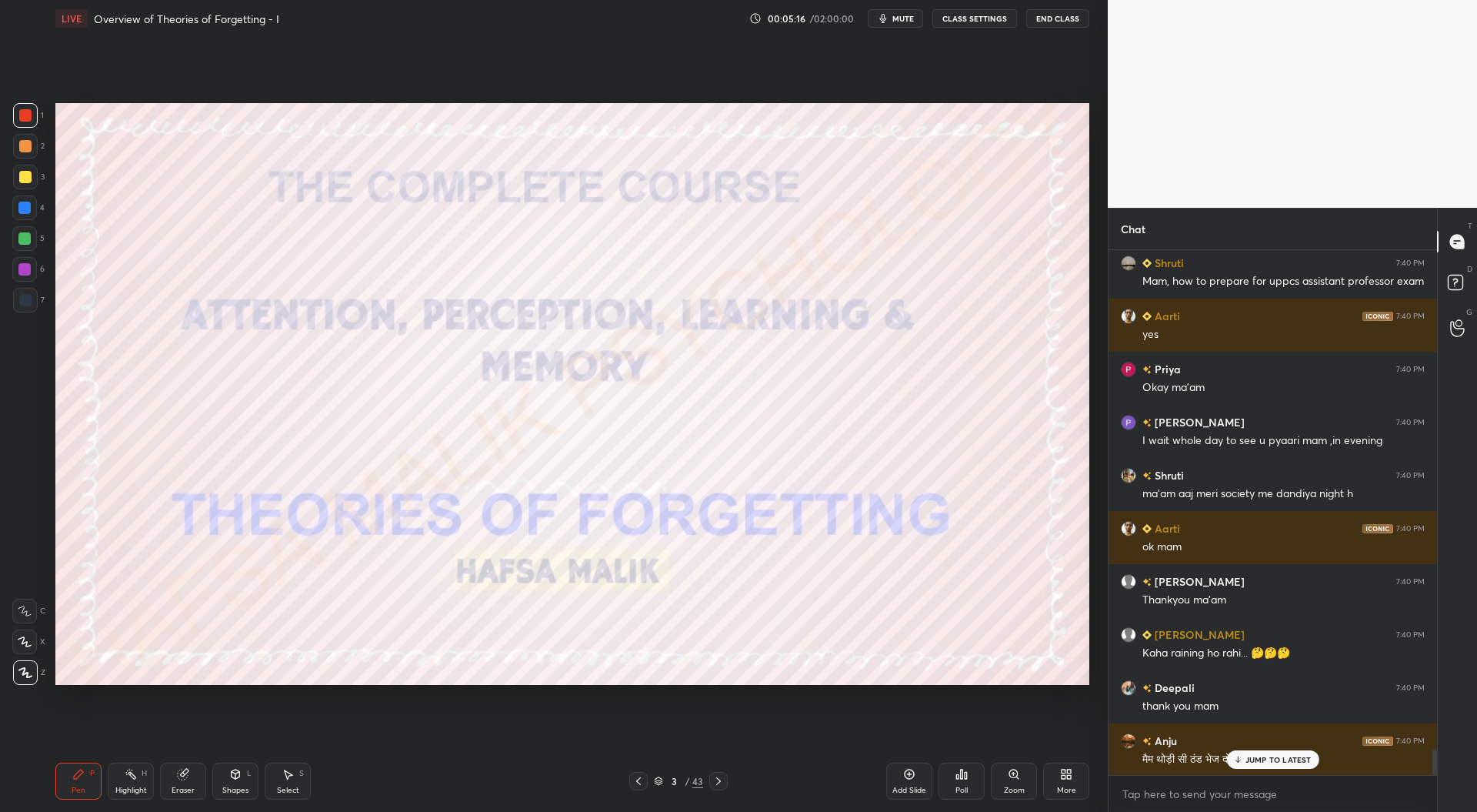
click at [1259, 761] on p "JUMP TO LATEST" at bounding box center [1279, 759] width 66 height 9
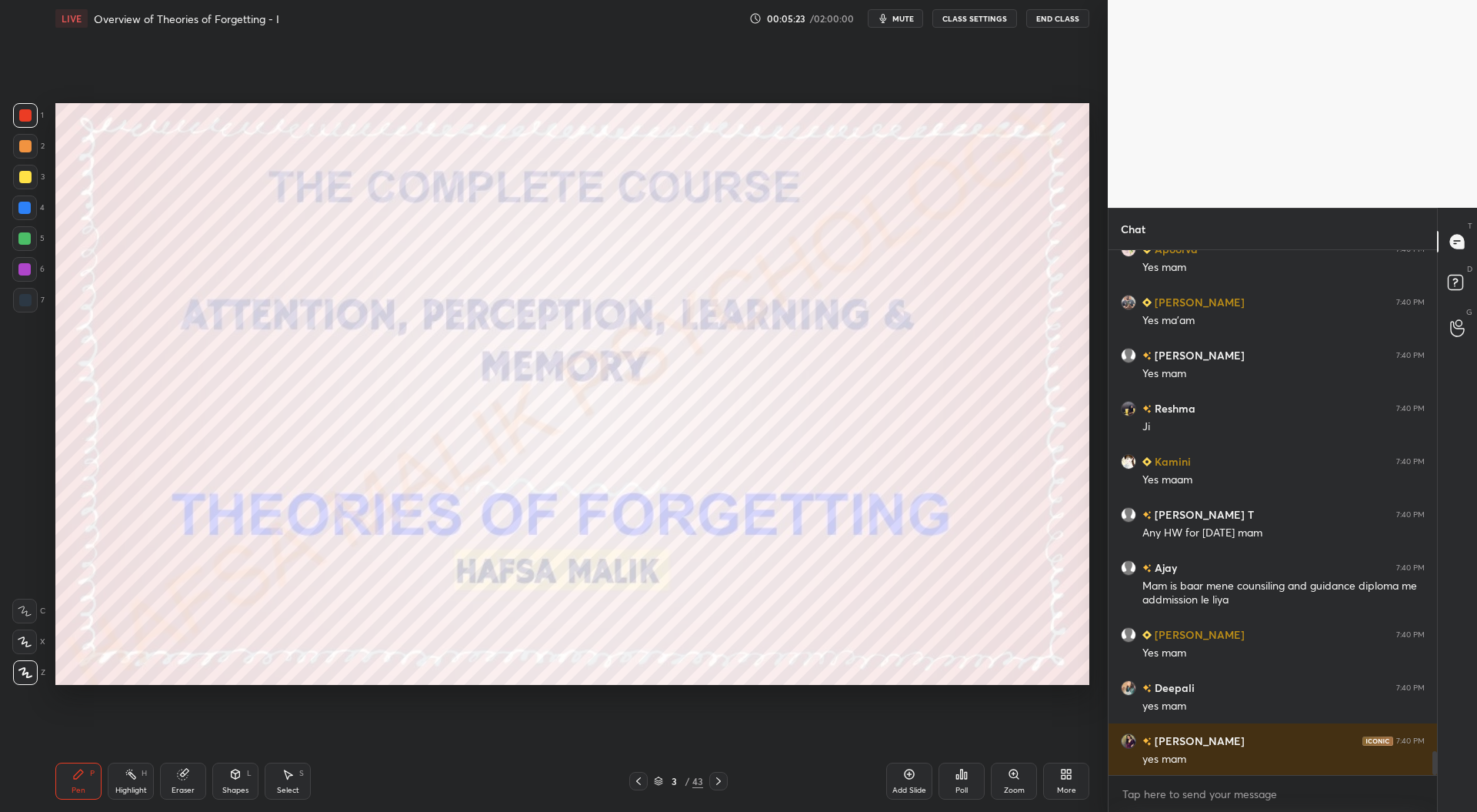
scroll to position [10845, 0]
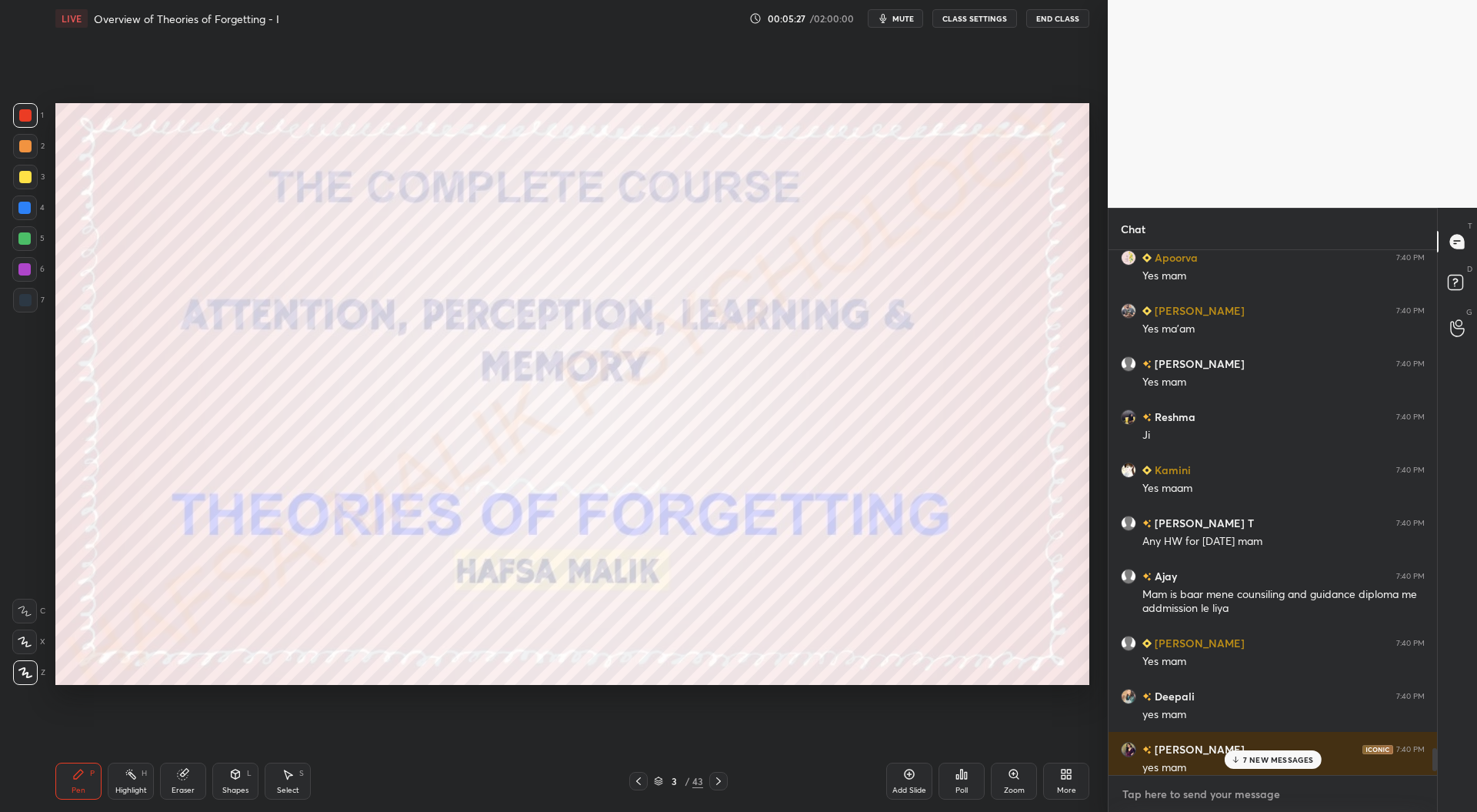
click at [1149, 795] on textarea at bounding box center [1273, 794] width 304 height 25
type textarea "x"
type textarea "M"
type textarea "x"
type textarea "Ma"
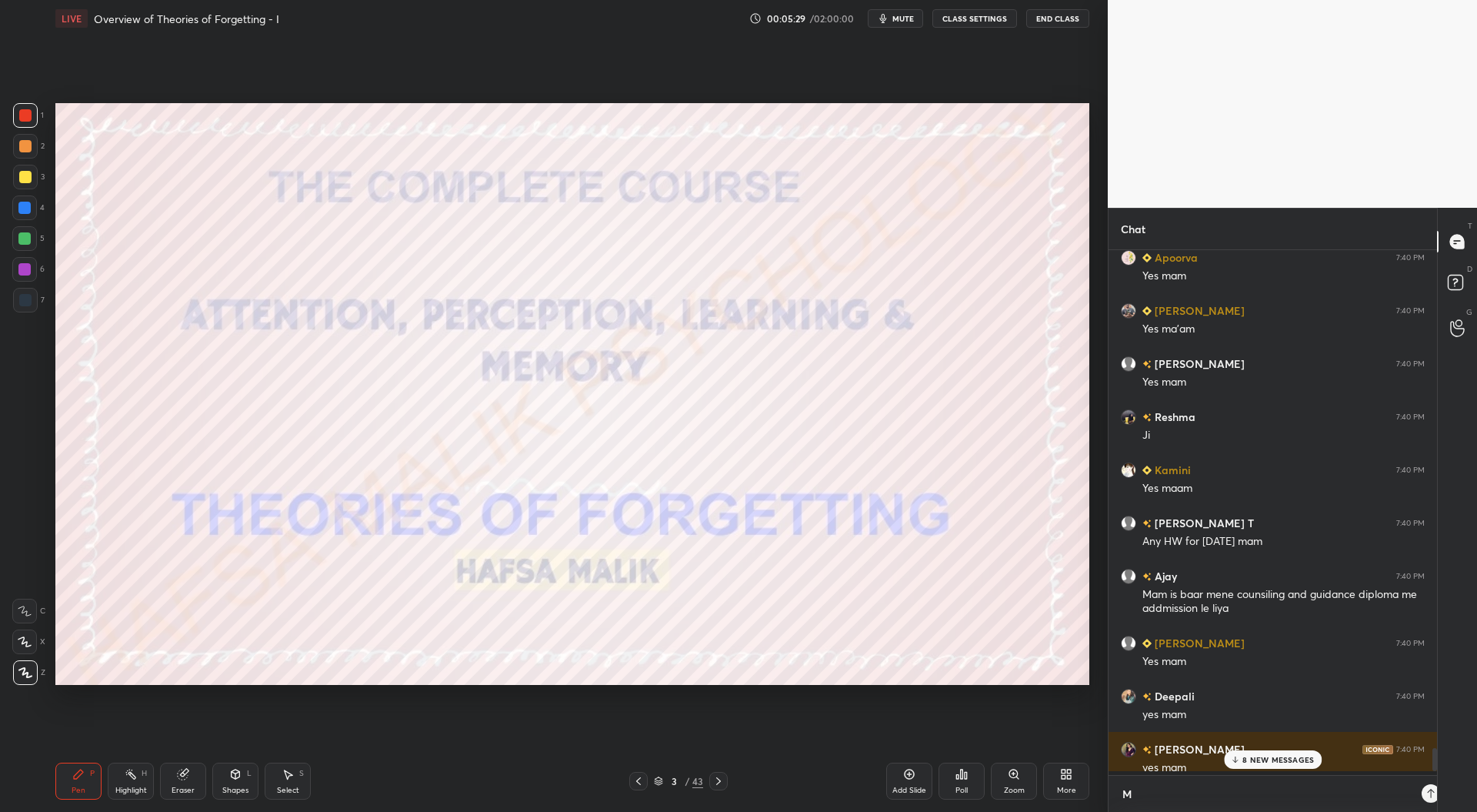
type textarea "x"
type textarea "Mai"
type textarea "x"
type textarea "Main"
type textarea "x"
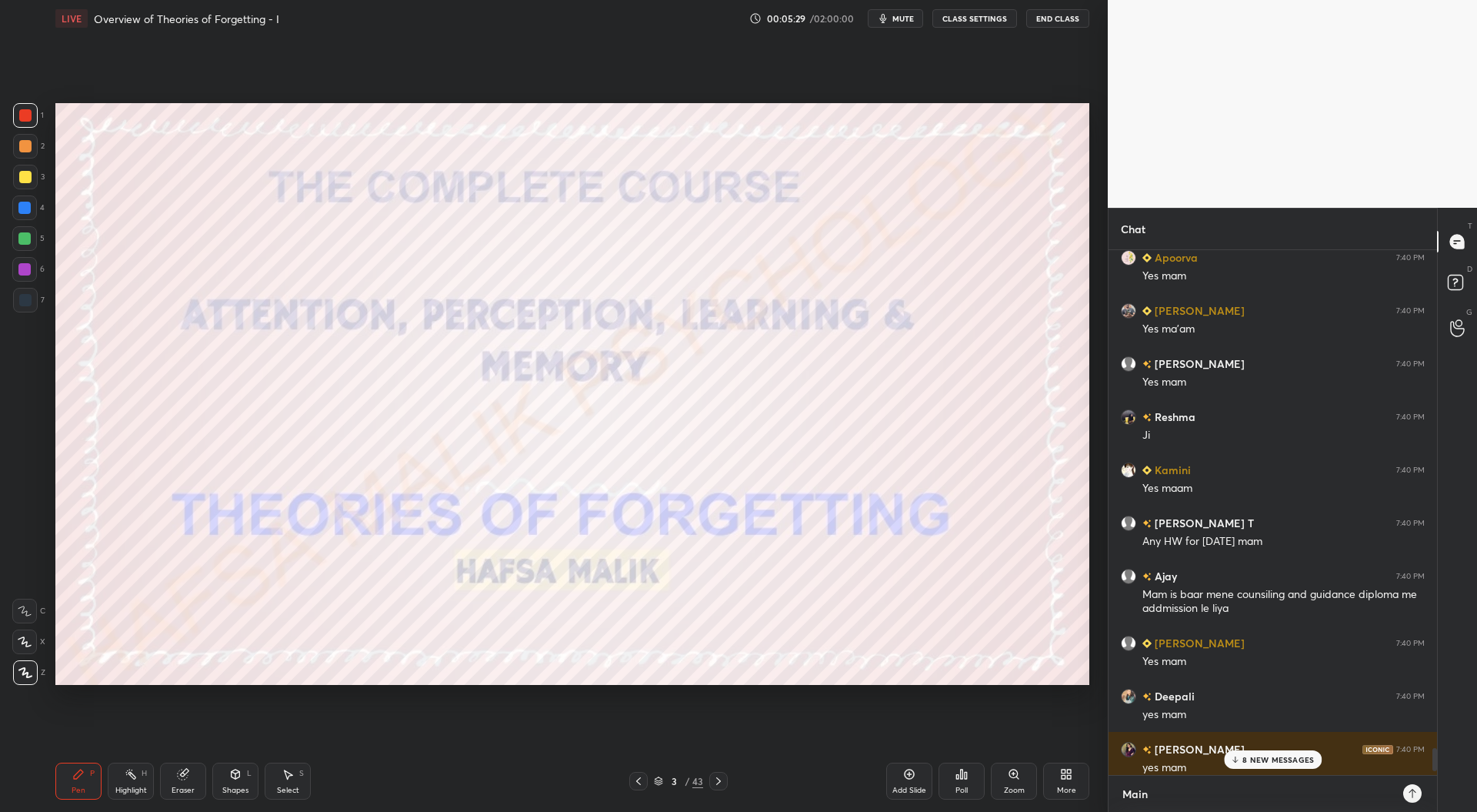
type textarea "Main"
type textarea "x"
type textarea "Main t"
type textarea "x"
type textarea "Main te"
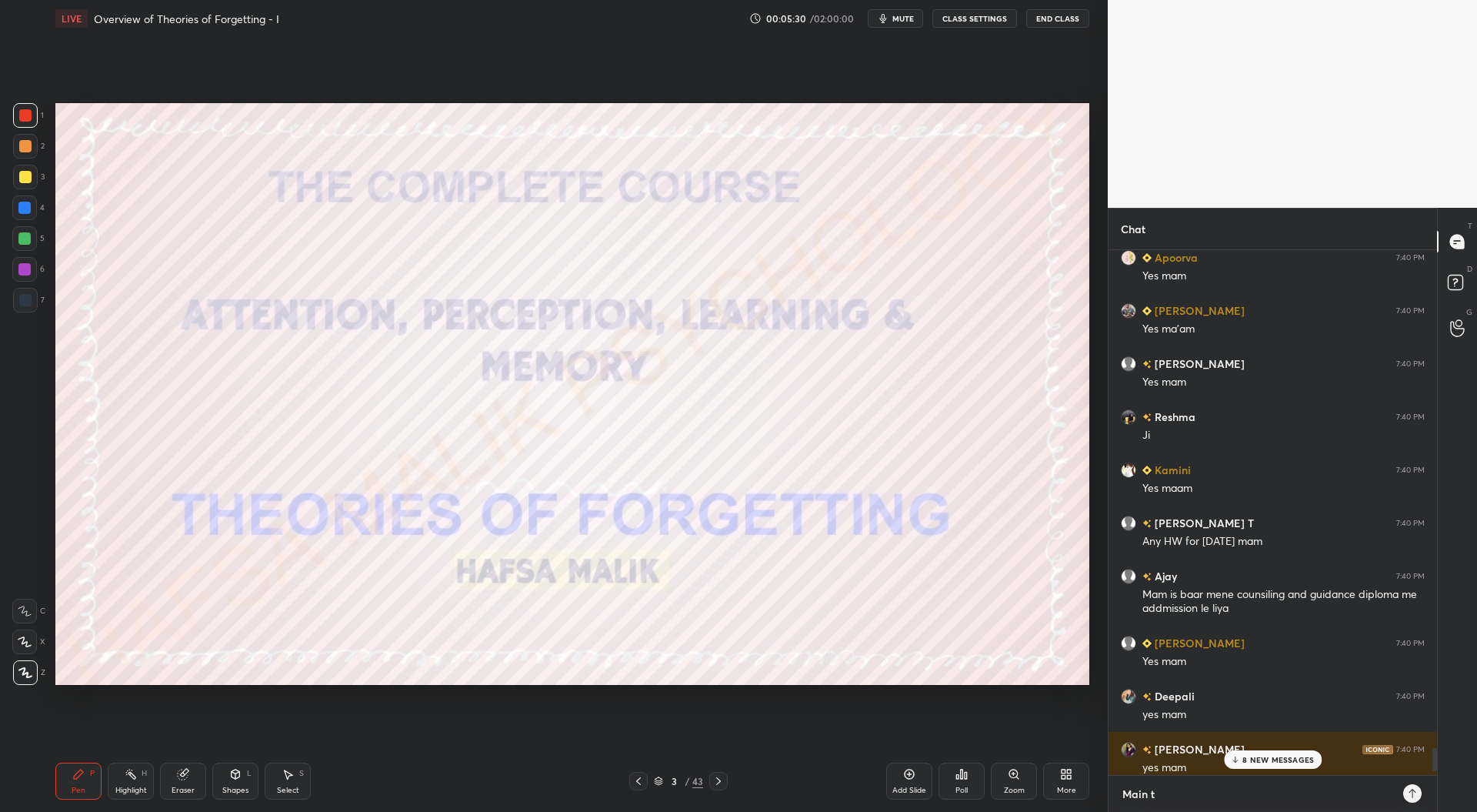
type textarea "x"
type textarea "Main tel"
type textarea "x"
type textarea "Main tele"
type textarea "x"
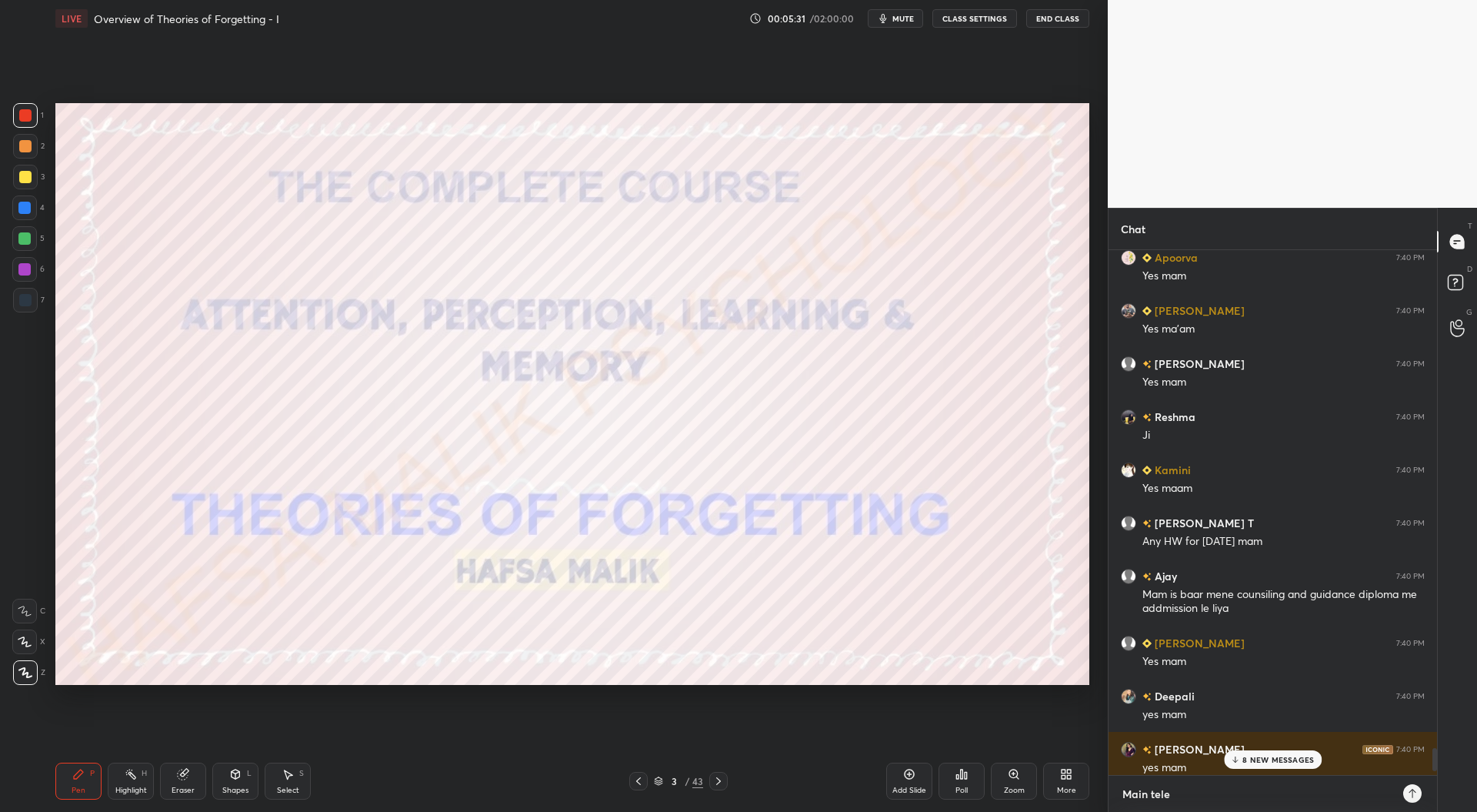
type textarea "Main teleg"
type textarea "x"
type textarea "Main telegr"
type textarea "x"
type textarea "Main telegra"
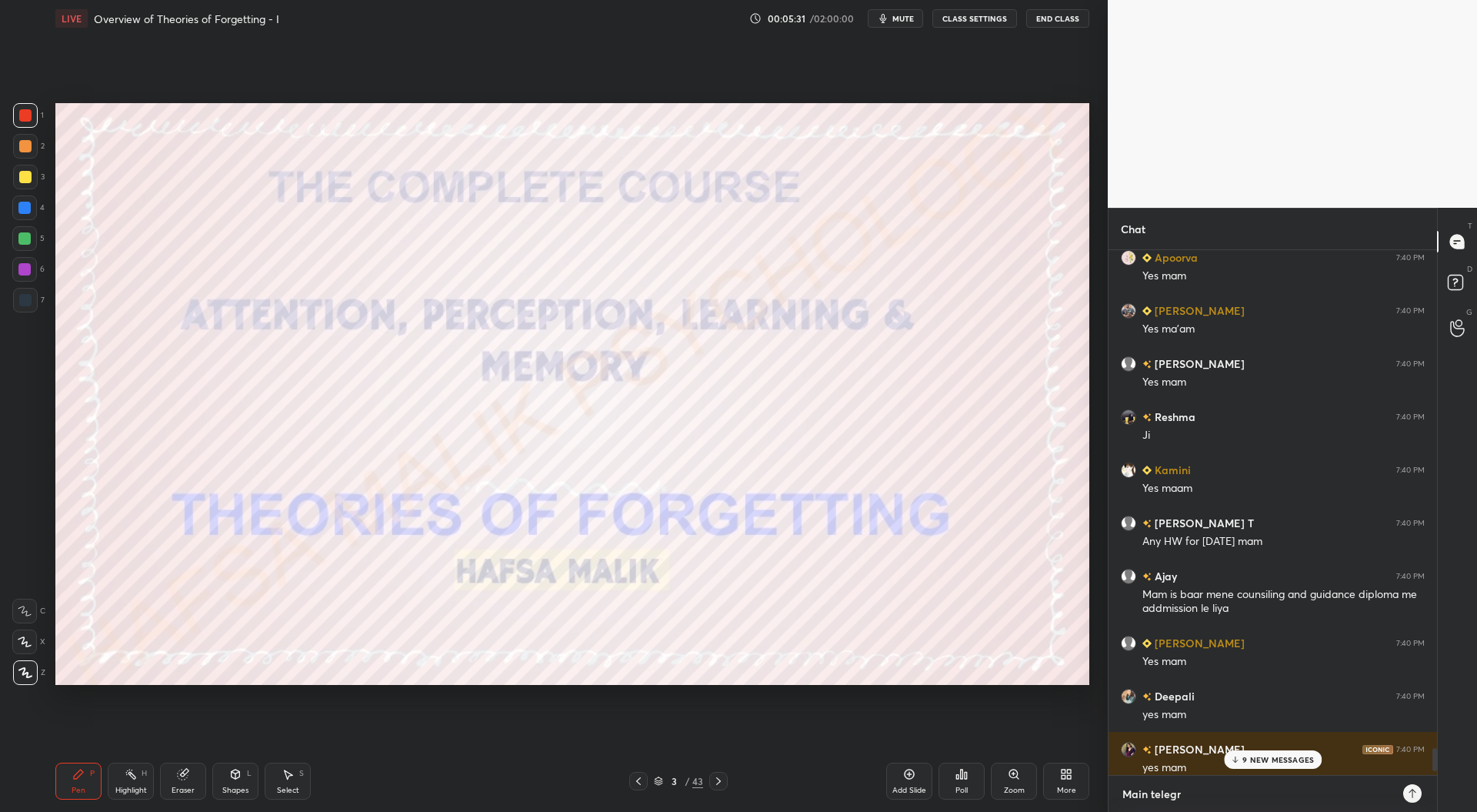
type textarea "x"
type textarea "Main telegram"
type textarea "x"
type textarea "Main telegram"
type textarea "x"
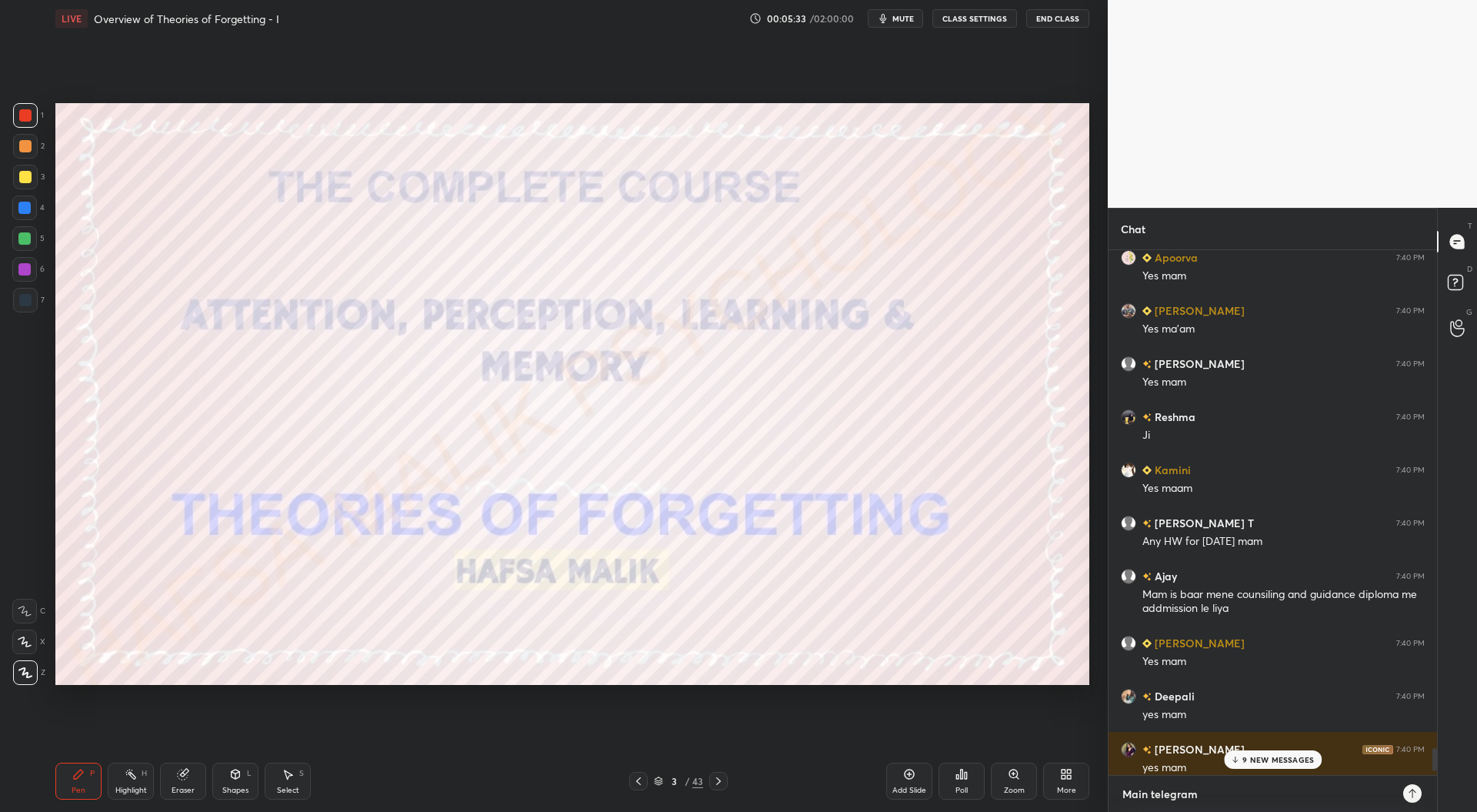
type textarea "Main telegram g"
type textarea "x"
type textarea "Main telegram gr"
type textarea "x"
type textarea "Main telegram gro"
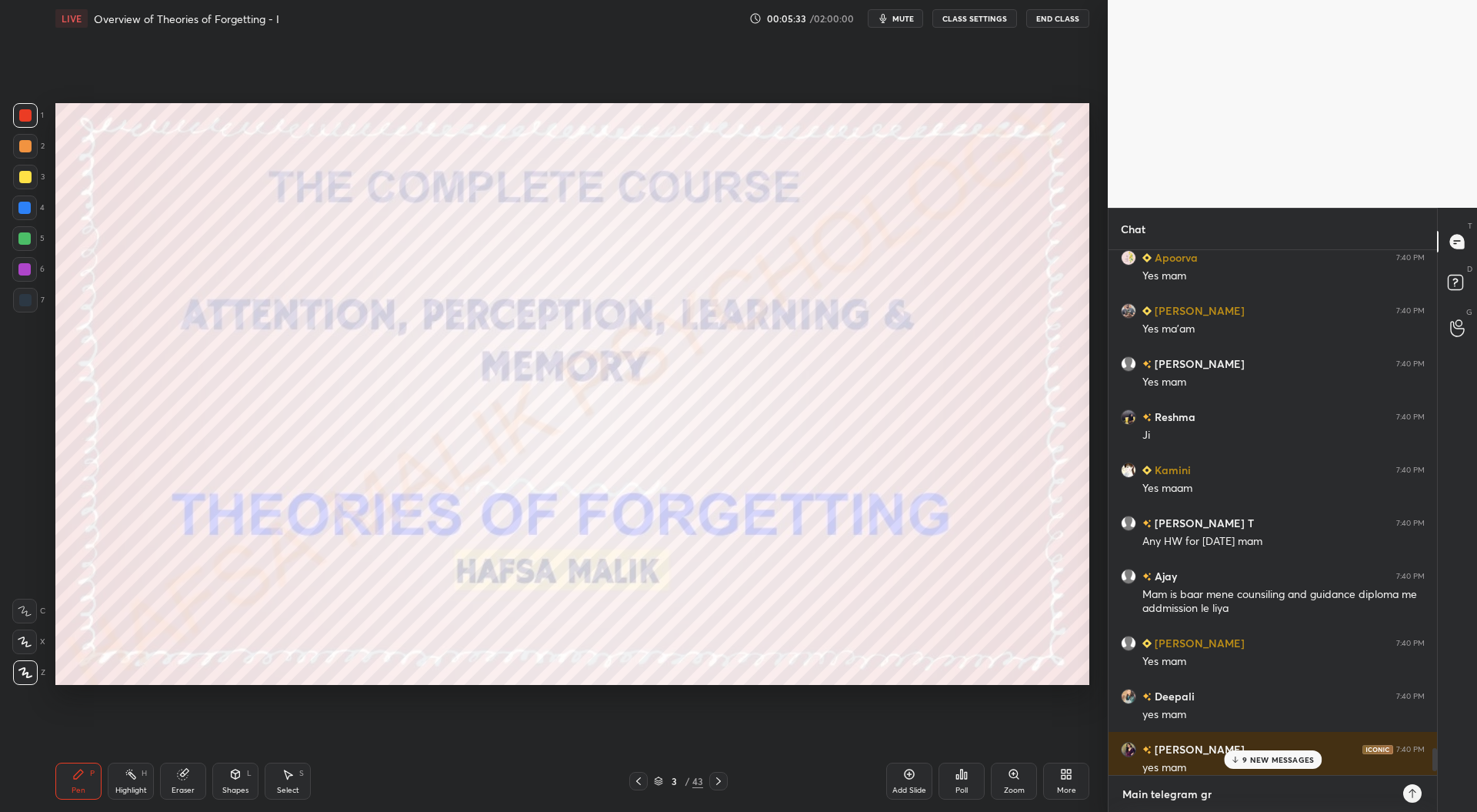
type textarea "x"
type textarea "Main telegram grou"
type textarea "x"
type textarea "Main telegram group"
type textarea "x"
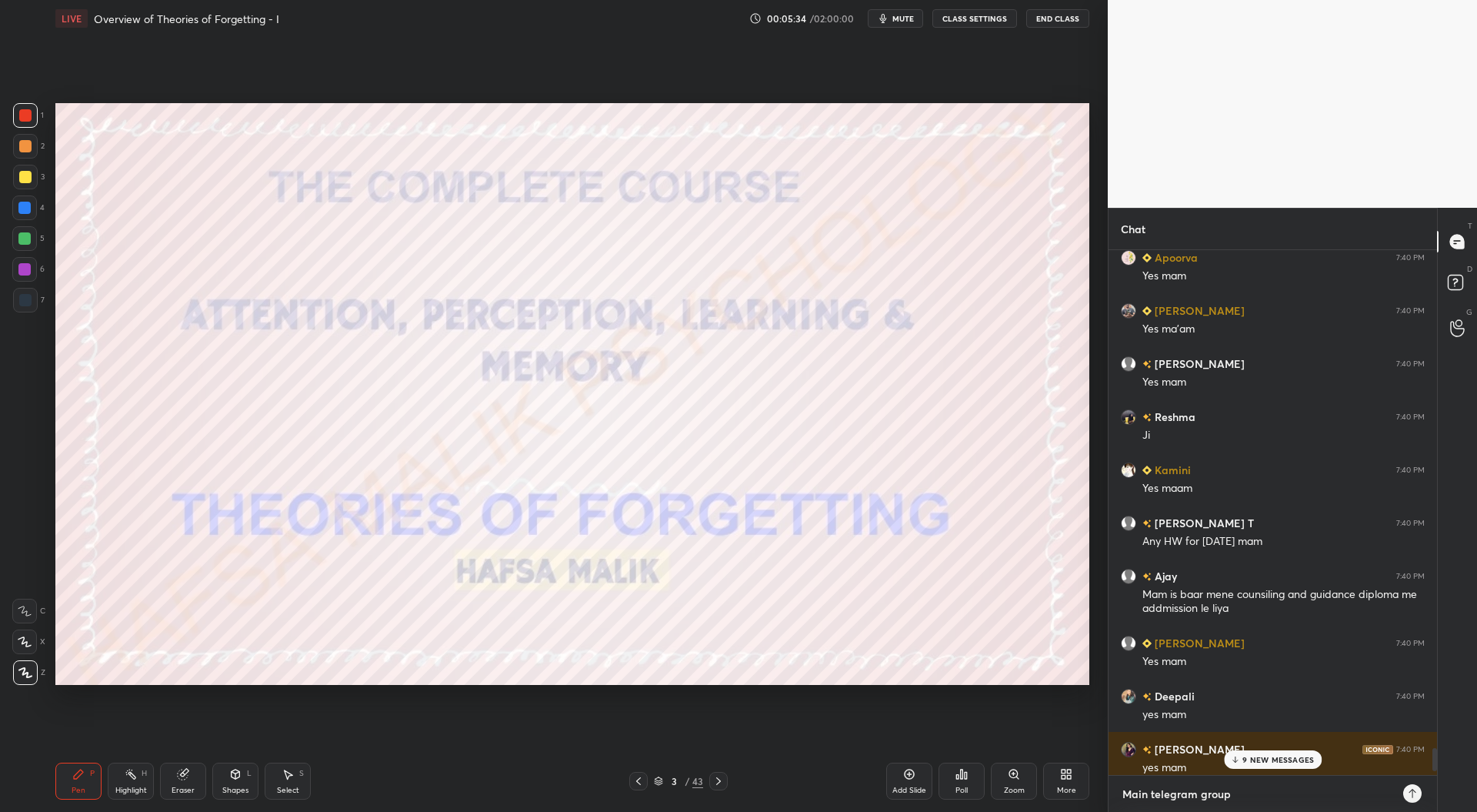
type textarea "Main telegram group"
type textarea "x"
type textarea "Main telegram group :"
type textarea "x"
type textarea "Main telegram group :"
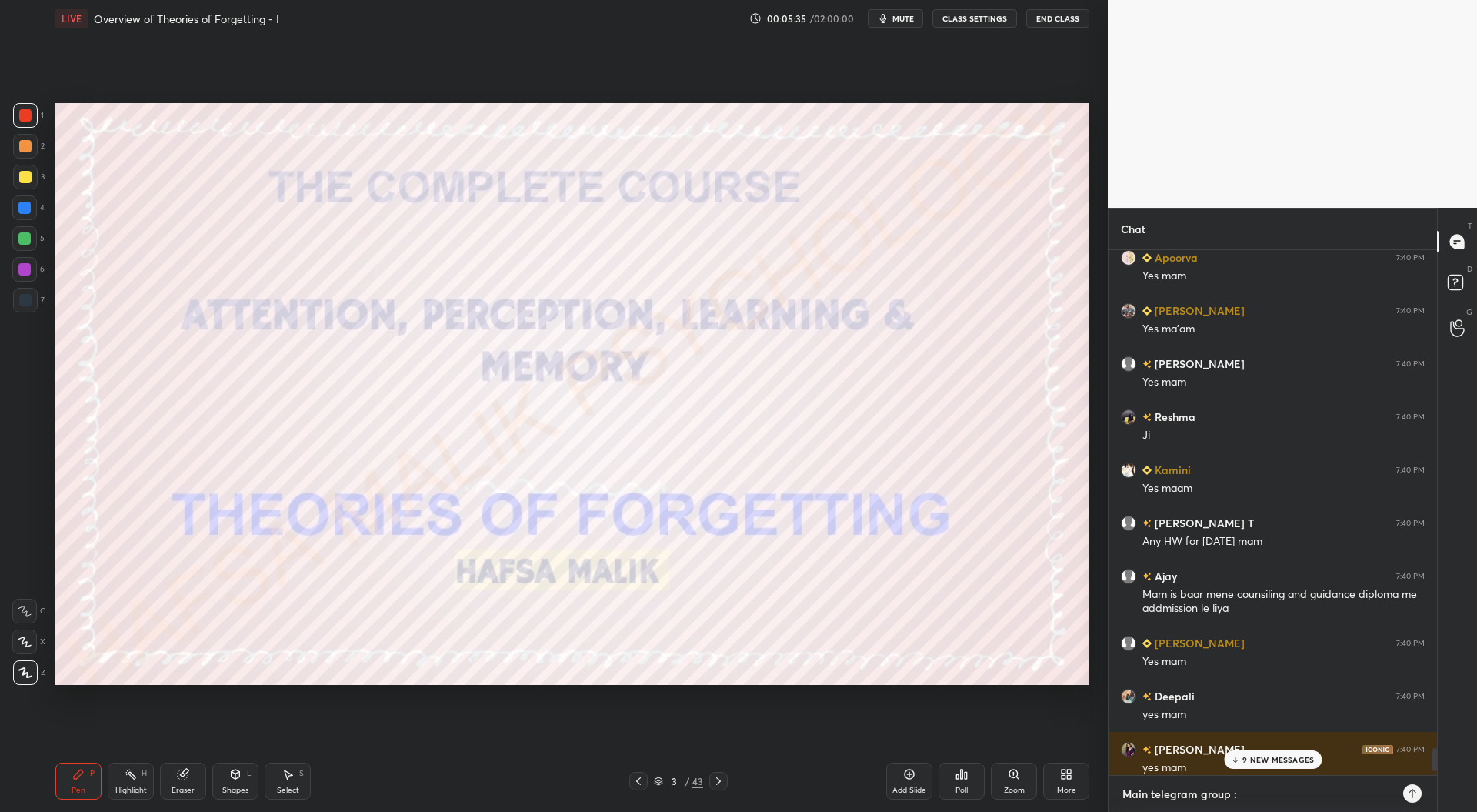
type textarea "x"
paste textarea "[URL][DOMAIN_NAME]"
type textarea "Main telegram group : https://t.me/netwithhafsa"
type textarea "x"
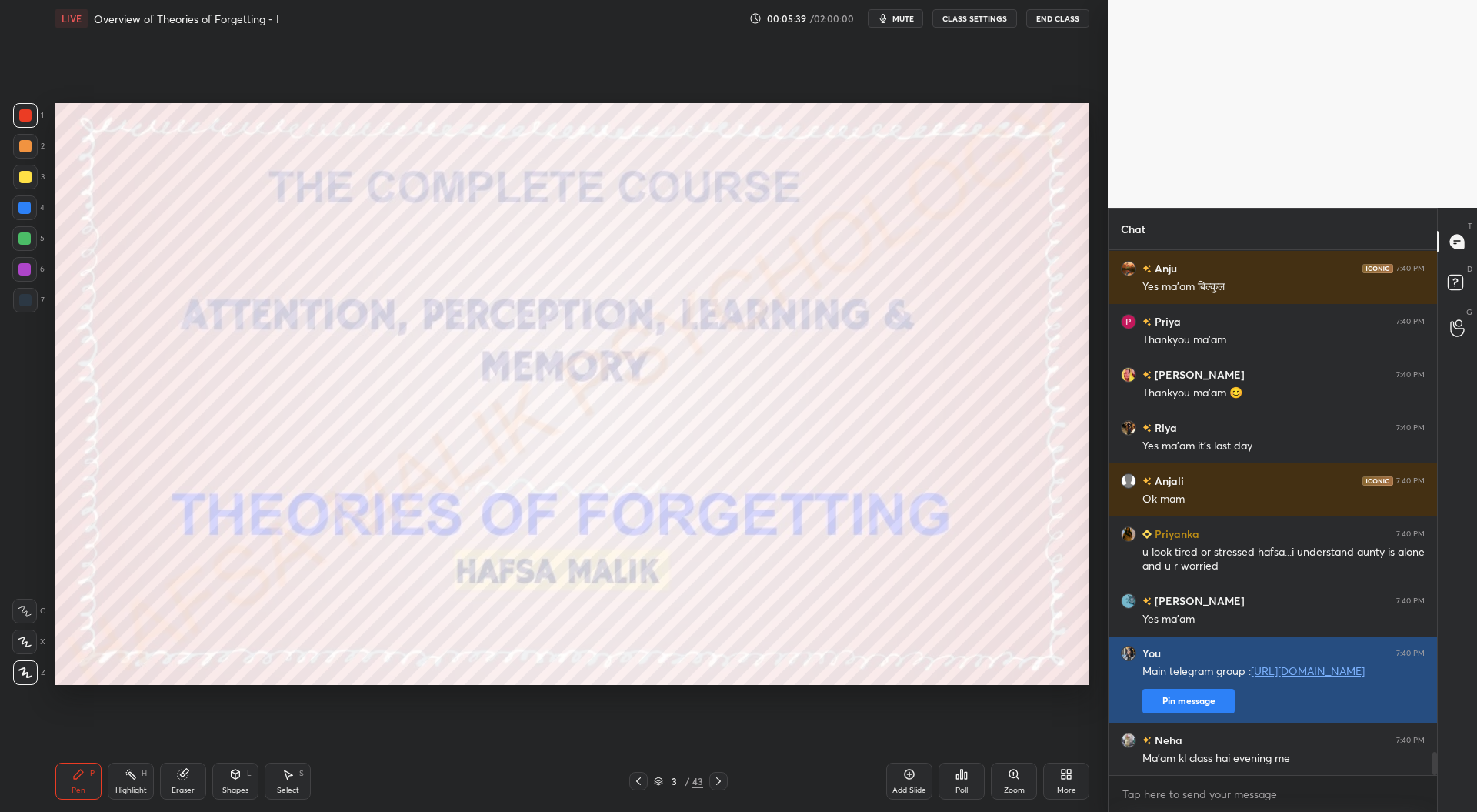
click at [1193, 704] on button "Pin message" at bounding box center [1188, 700] width 92 height 25
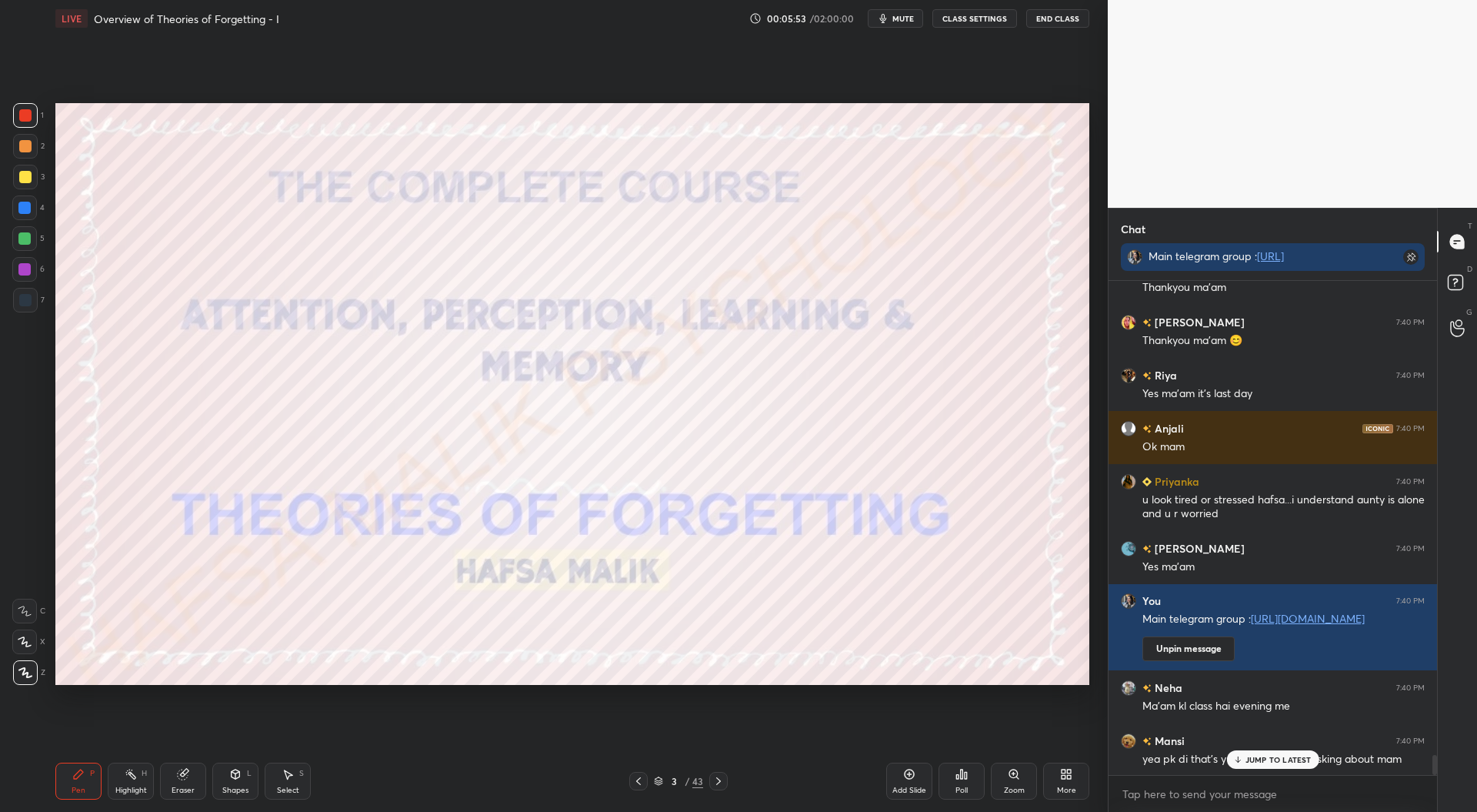
click at [1280, 754] on p "JUMP TO LATEST" at bounding box center [1279, 759] width 66 height 9
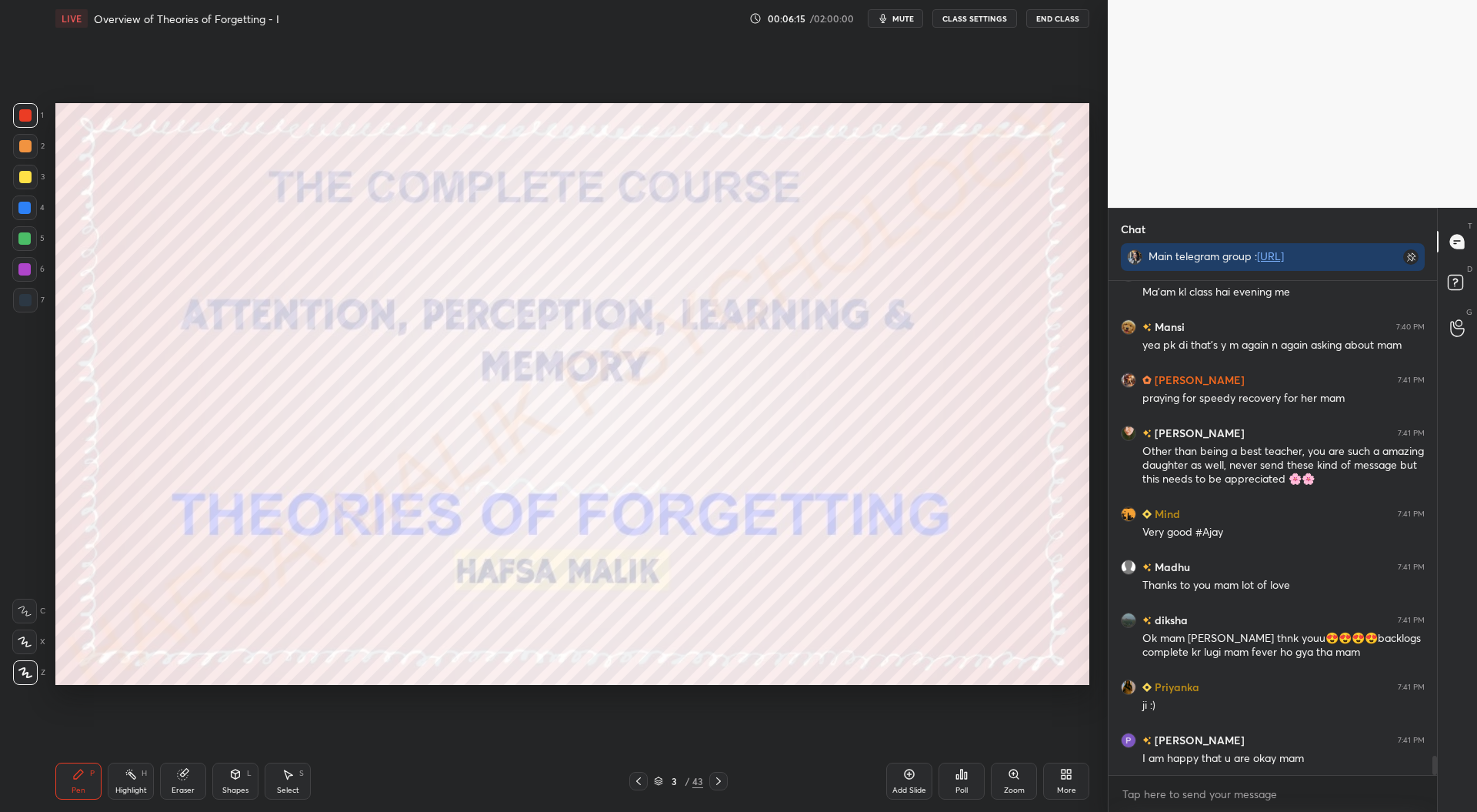
scroll to position [12087, 0]
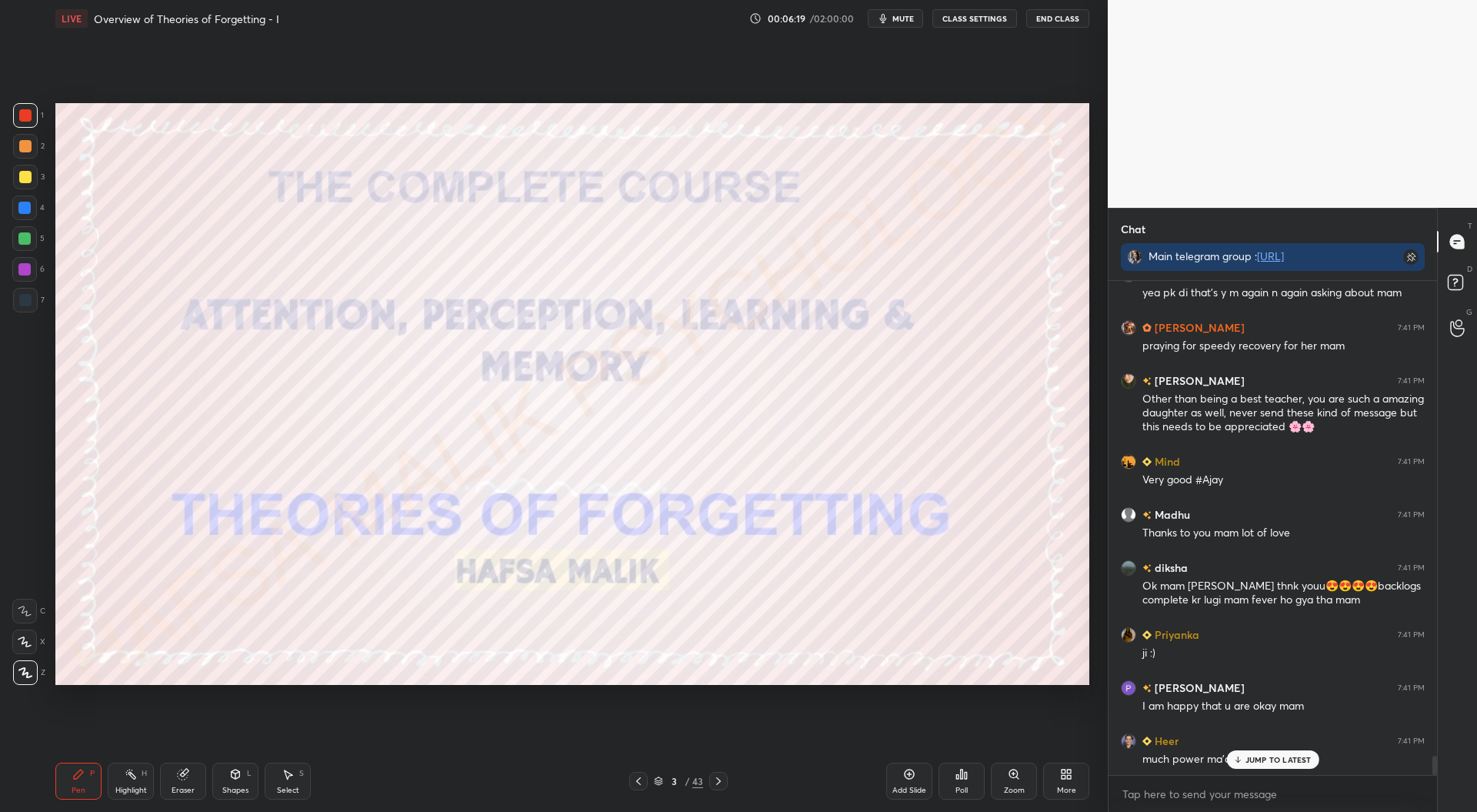
click at [1275, 754] on p "JUMP TO LATEST" at bounding box center [1279, 759] width 66 height 9
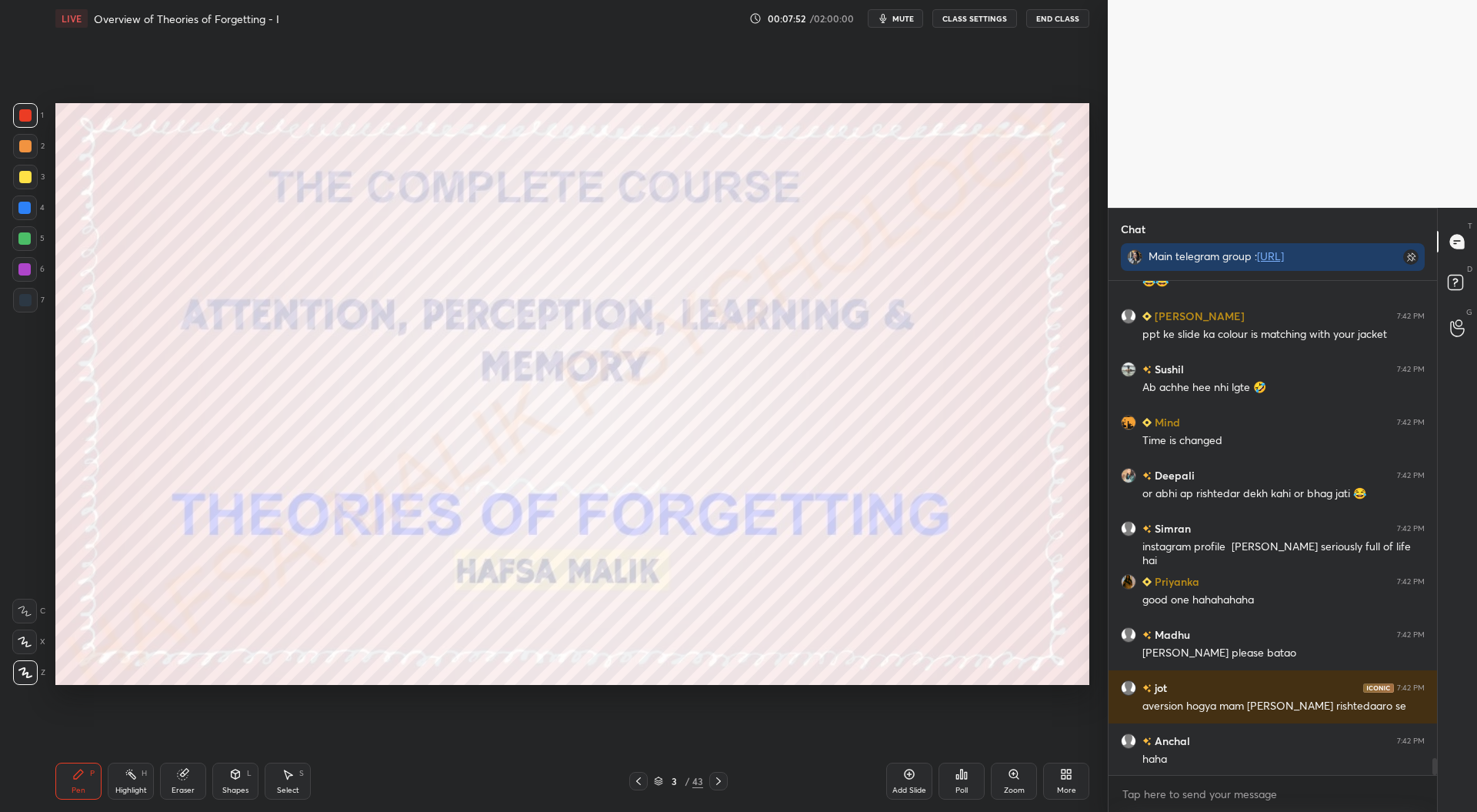
scroll to position [13783, 0]
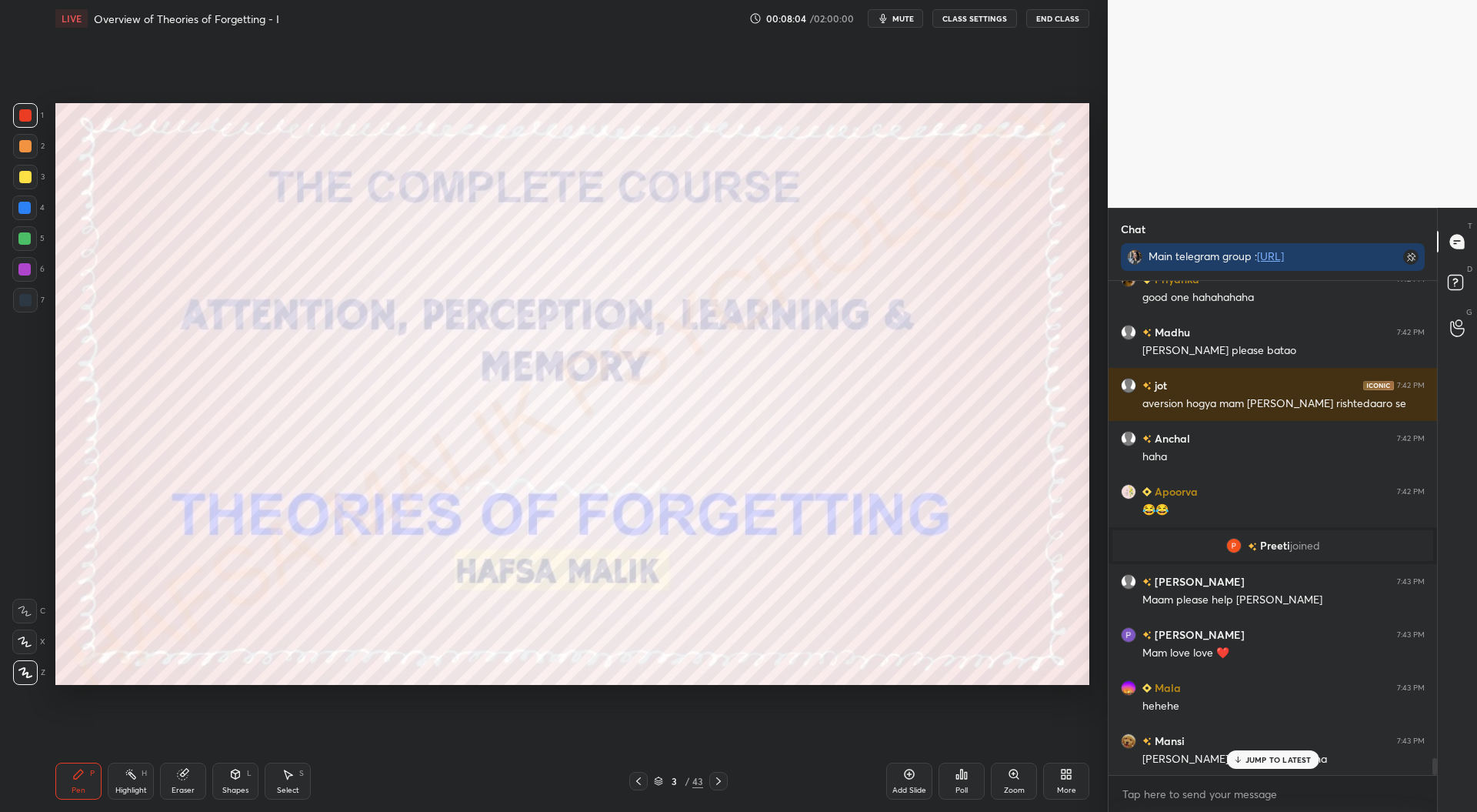
click at [1279, 754] on p "JUMP TO LATEST" at bounding box center [1279, 759] width 66 height 9
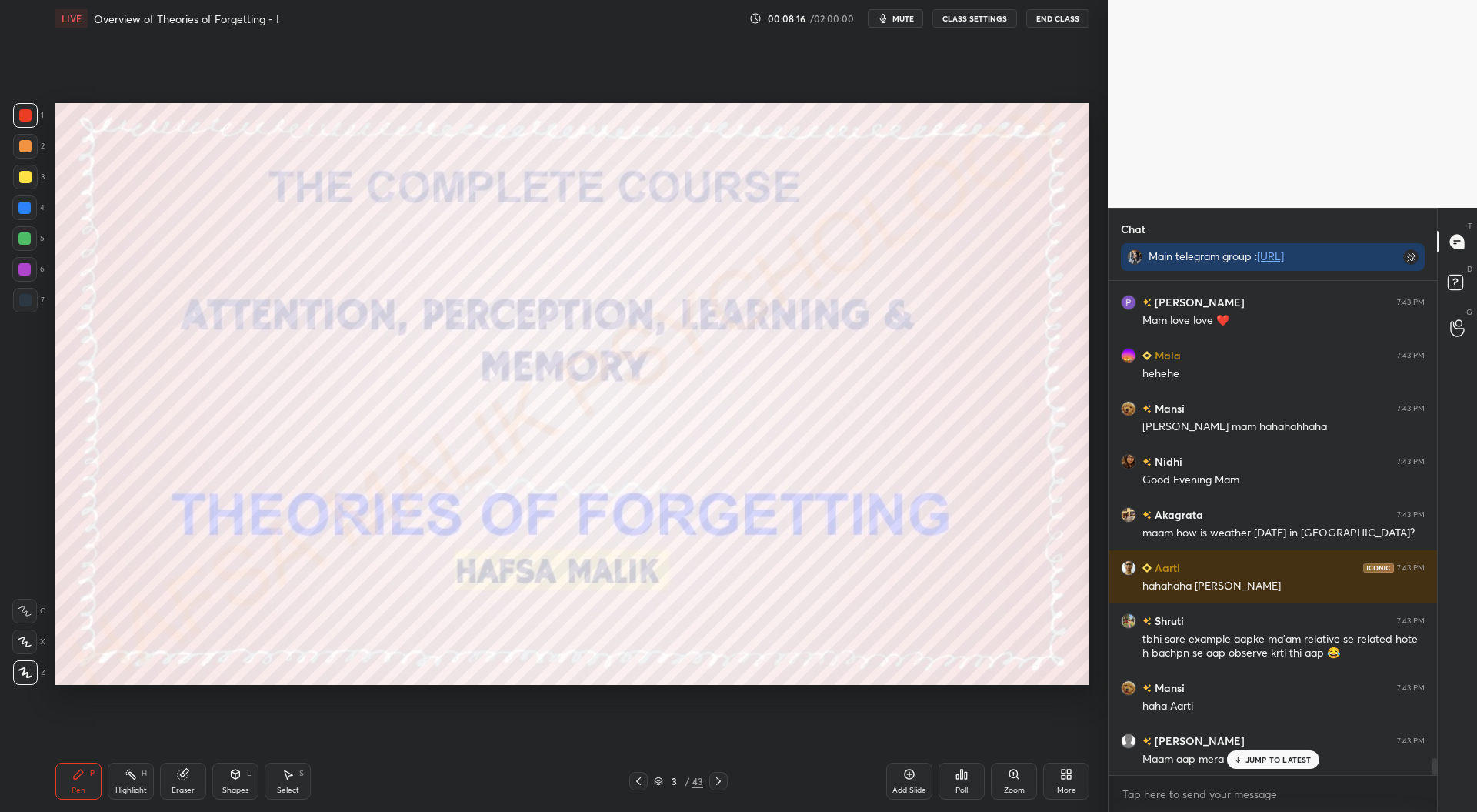
scroll to position [14067, 0]
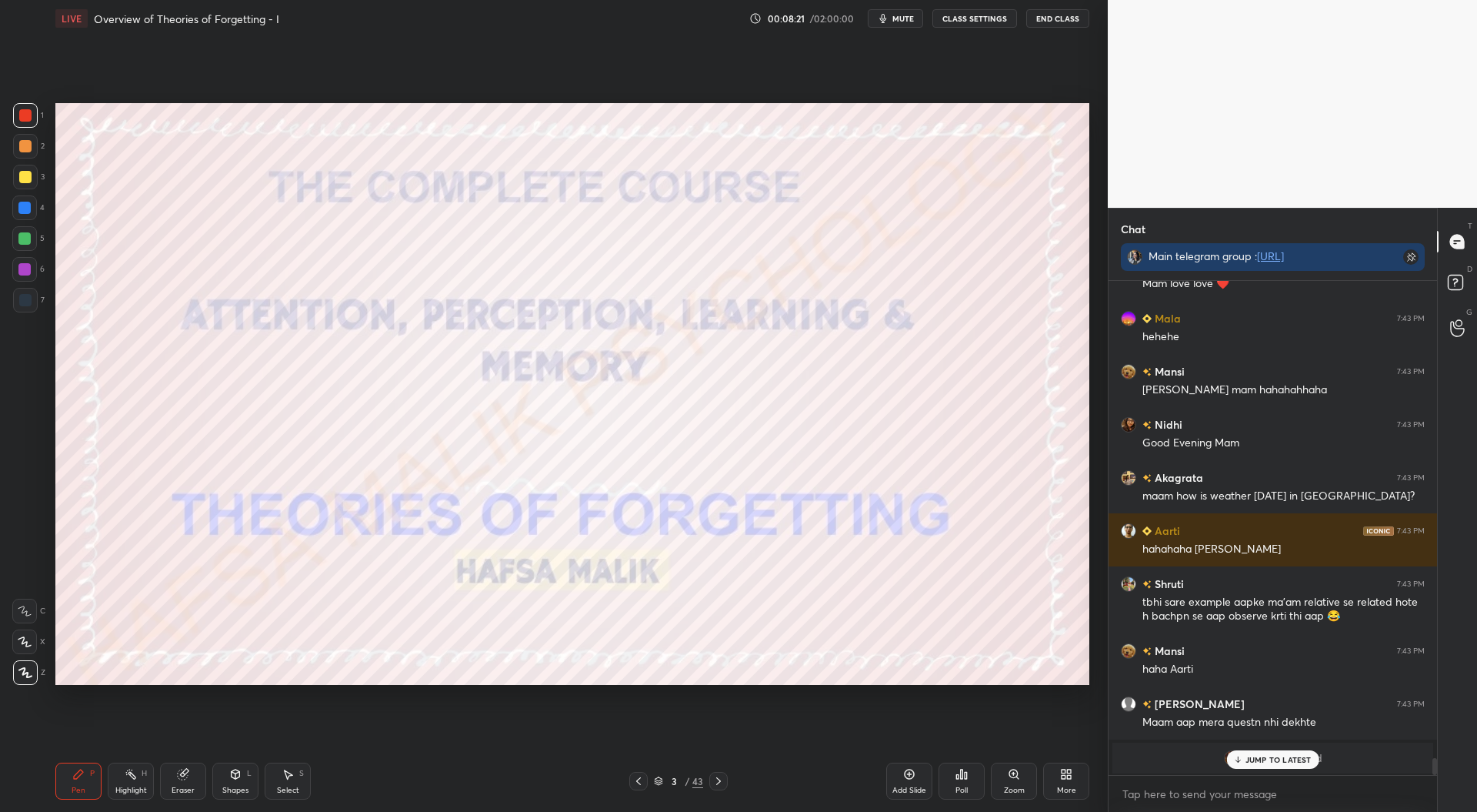
click at [1253, 760] on p "JUMP TO LATEST" at bounding box center [1279, 759] width 66 height 9
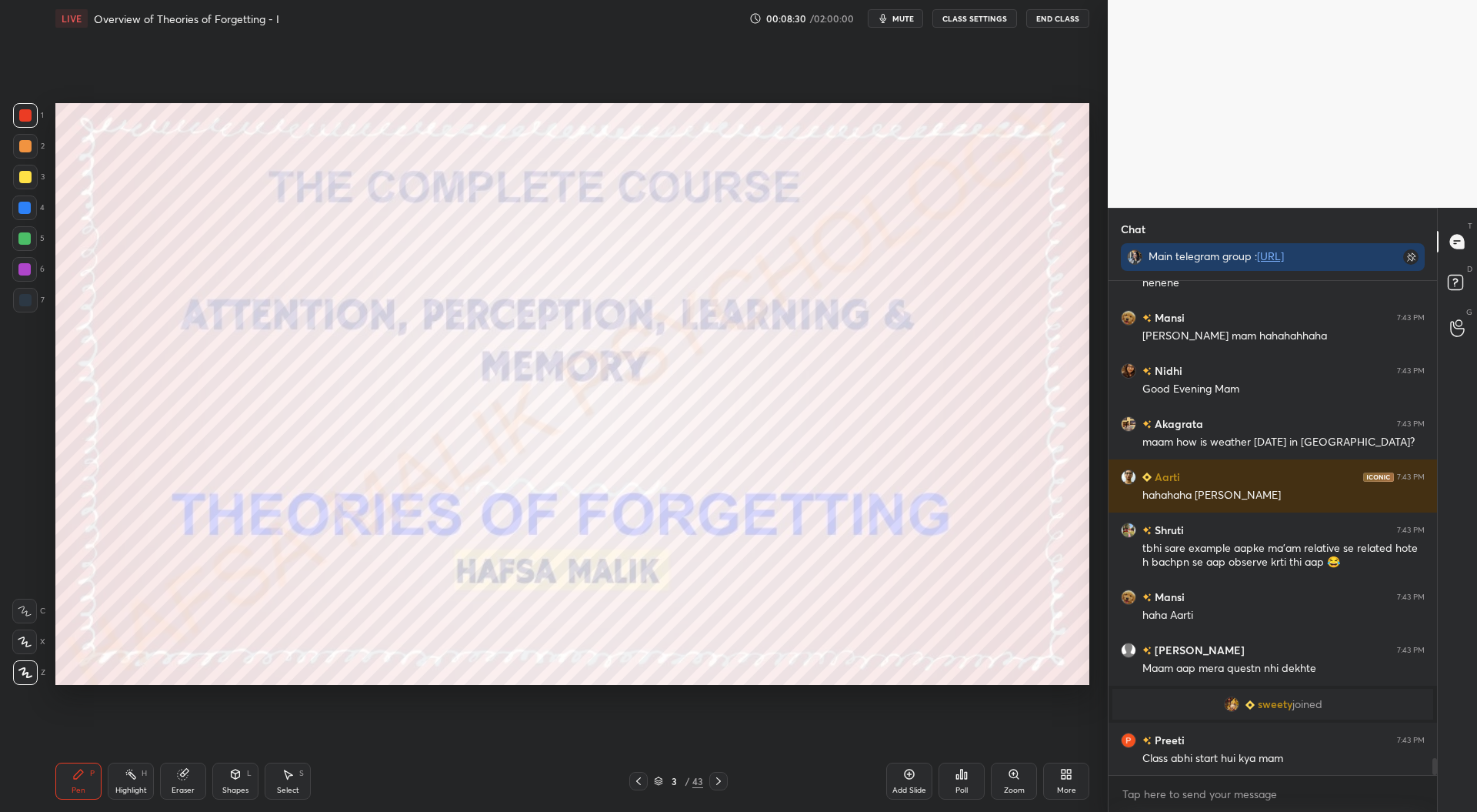
click at [21, 209] on div at bounding box center [24, 208] width 12 height 12
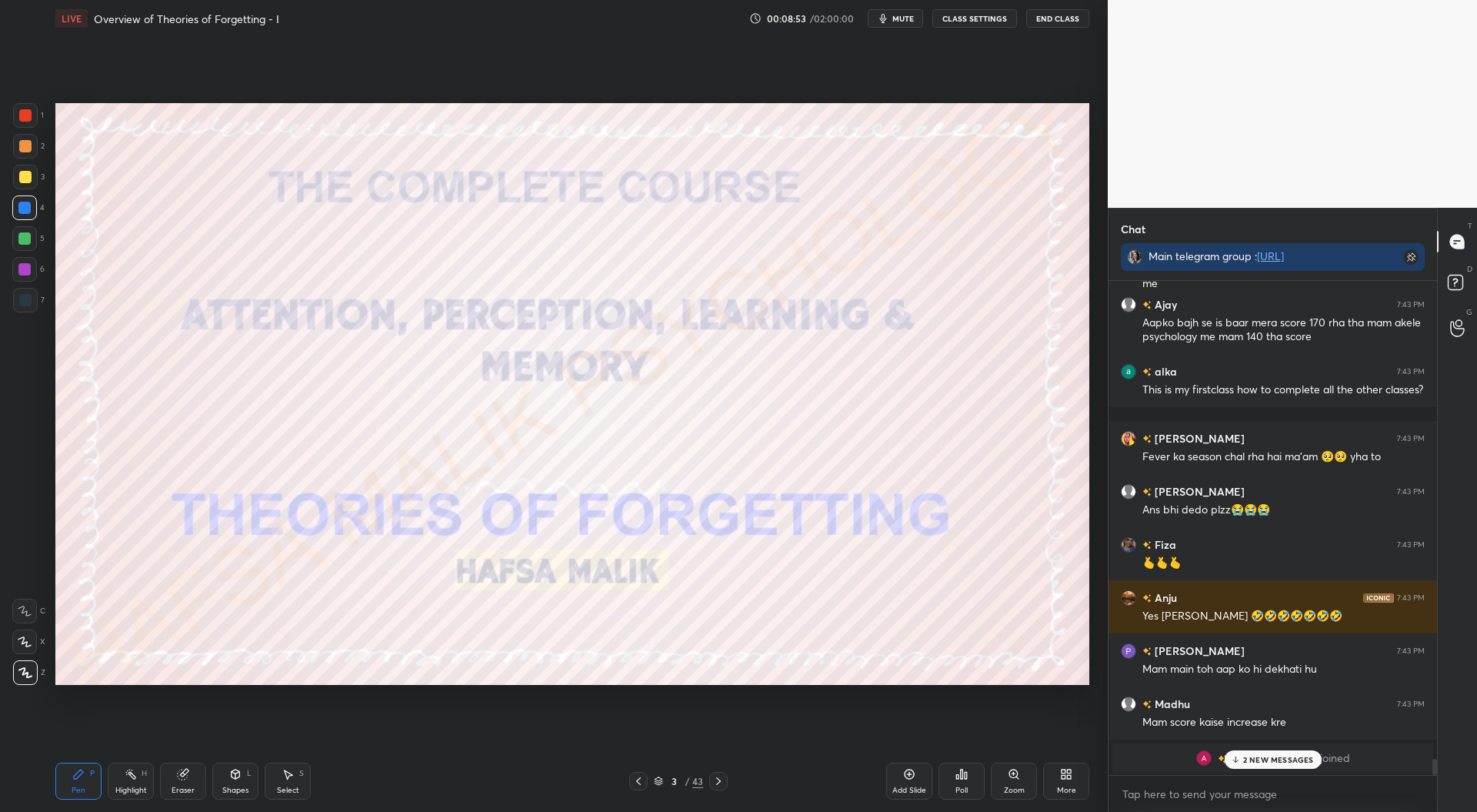
scroll to position [14822, 0]
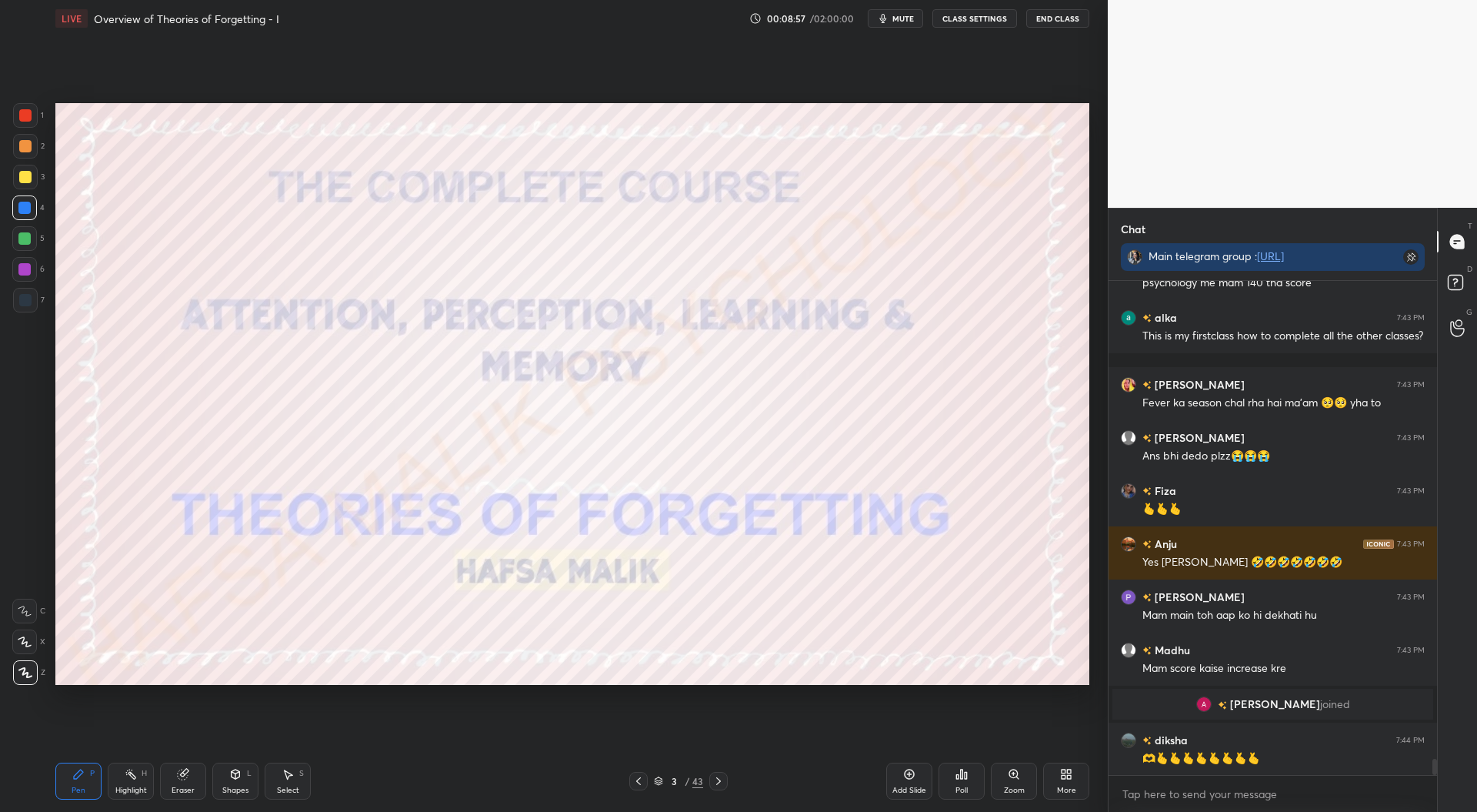
click at [27, 109] on div at bounding box center [25, 115] width 12 height 12
click at [661, 785] on div "3 / 43" at bounding box center [678, 781] width 49 height 14
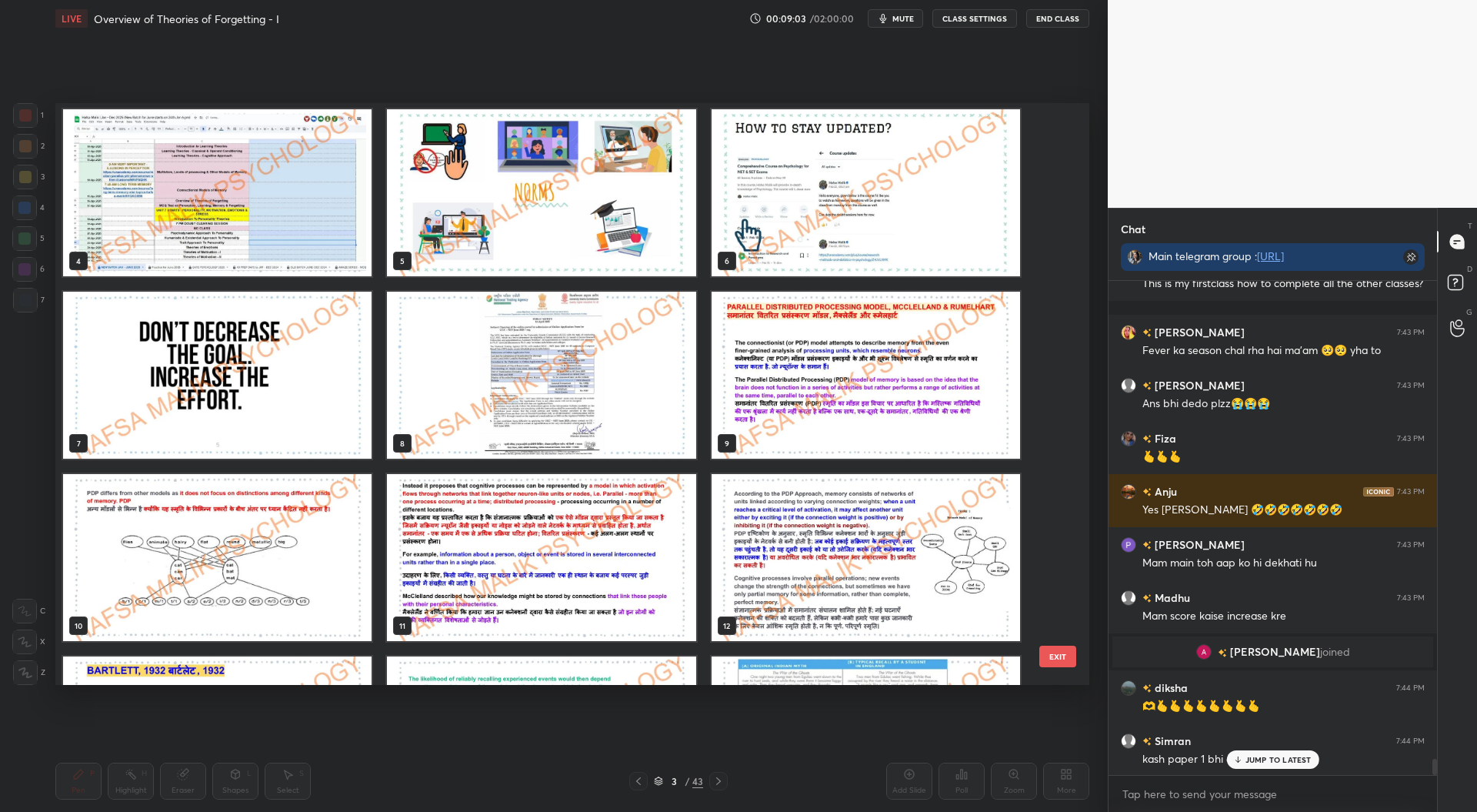
scroll to position [181, 0]
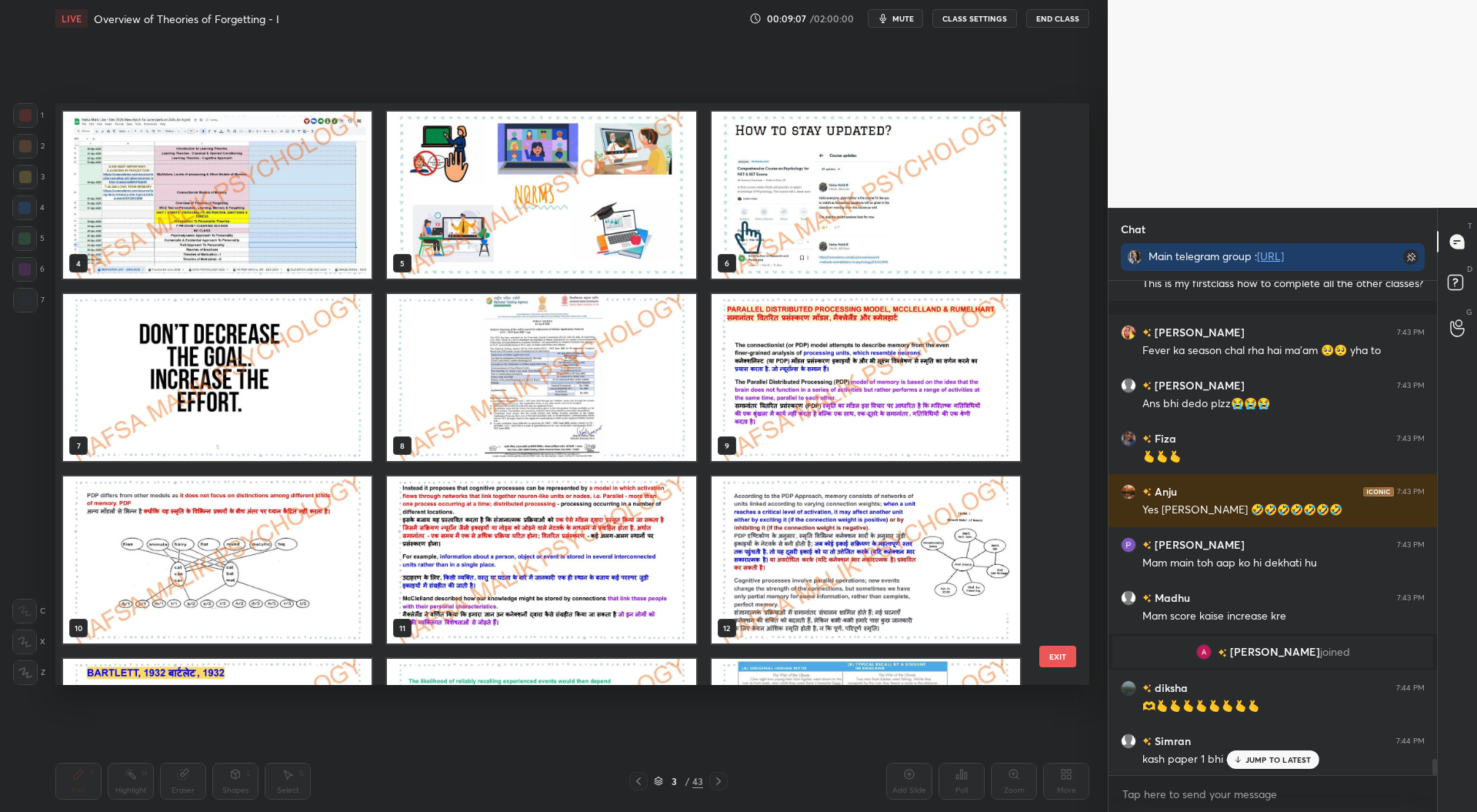
click at [235, 397] on img "grid" at bounding box center [217, 377] width 308 height 167
click at [233, 400] on img "grid" at bounding box center [217, 377] width 308 height 167
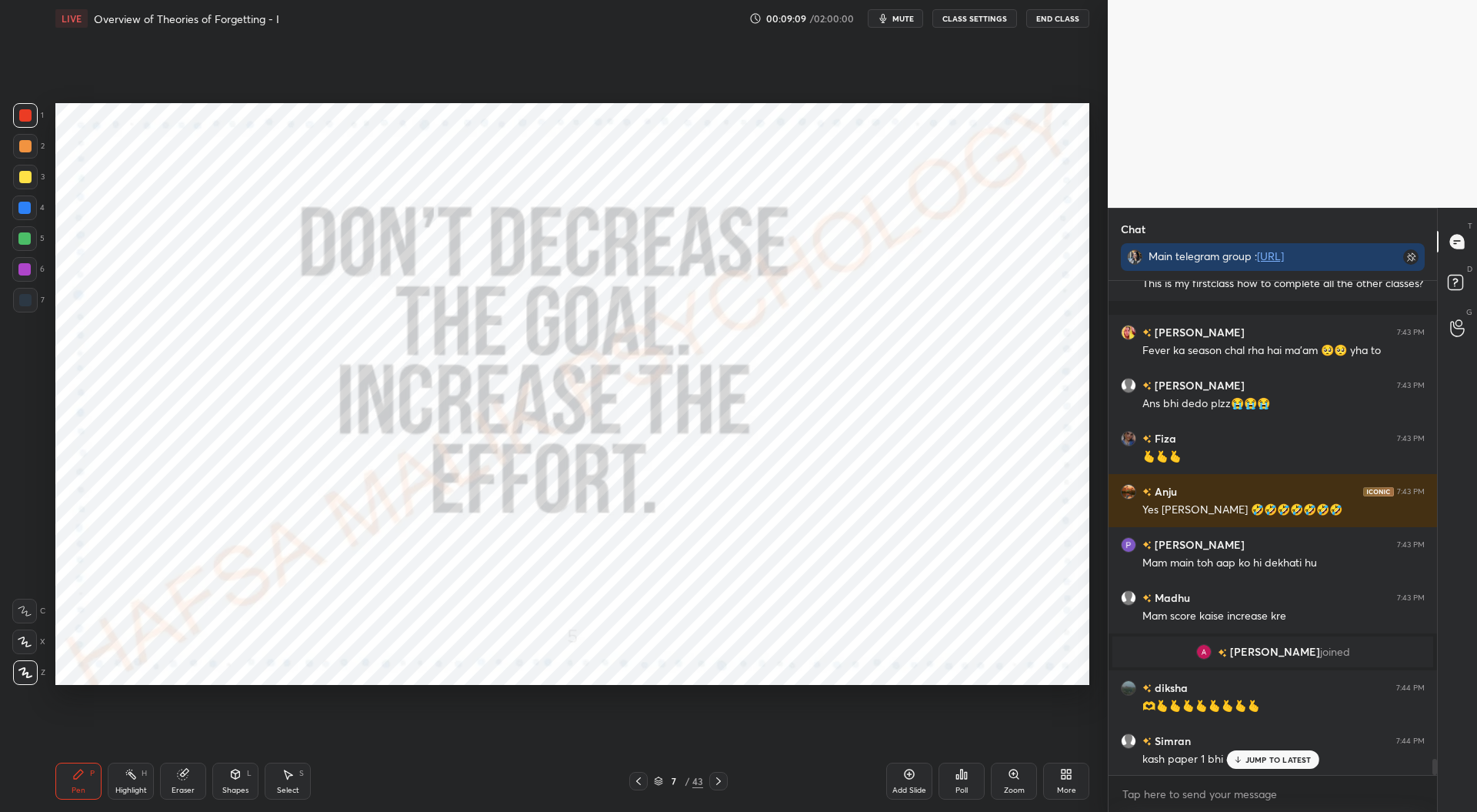
scroll to position [14928, 0]
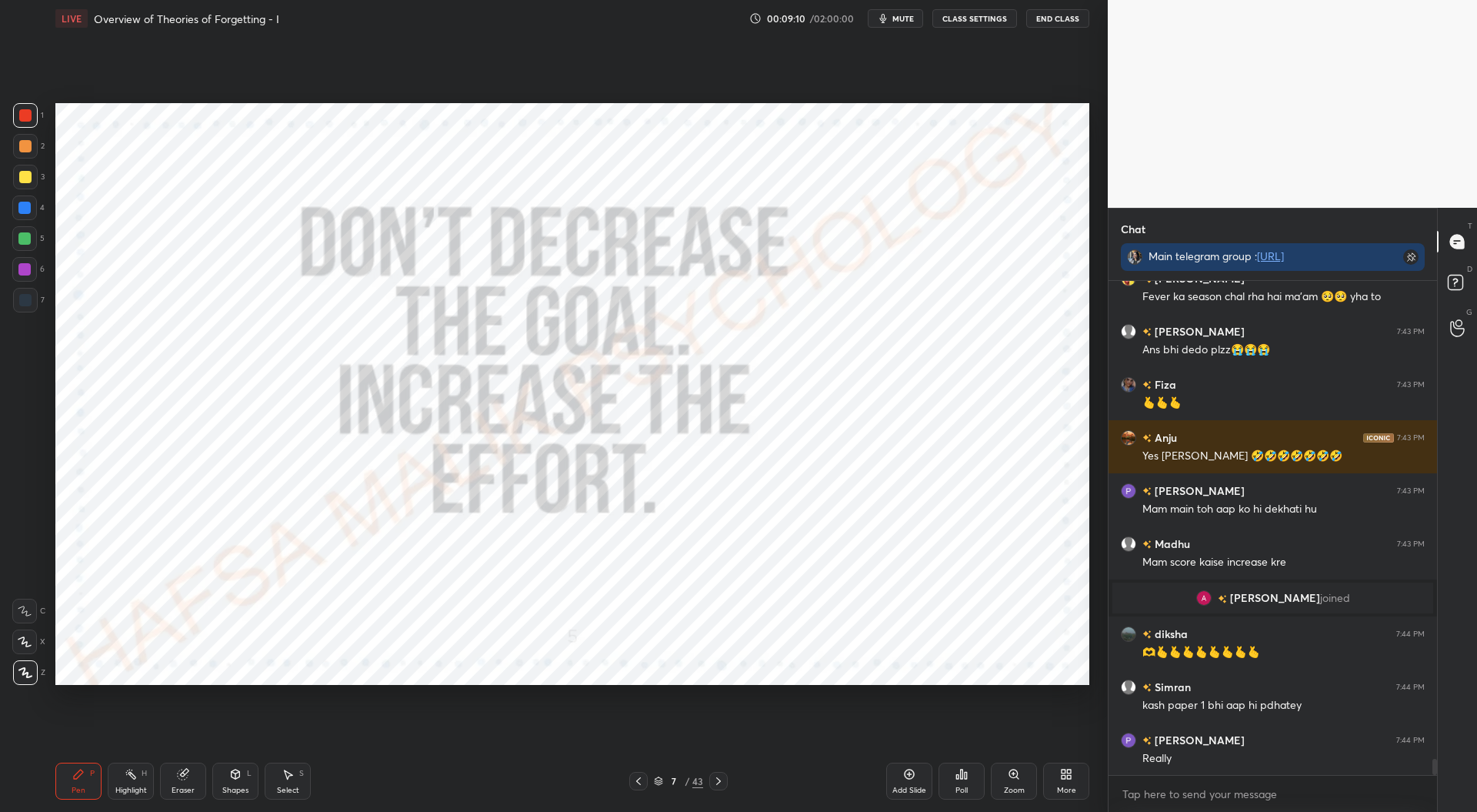
click at [26, 209] on div at bounding box center [24, 208] width 12 height 12
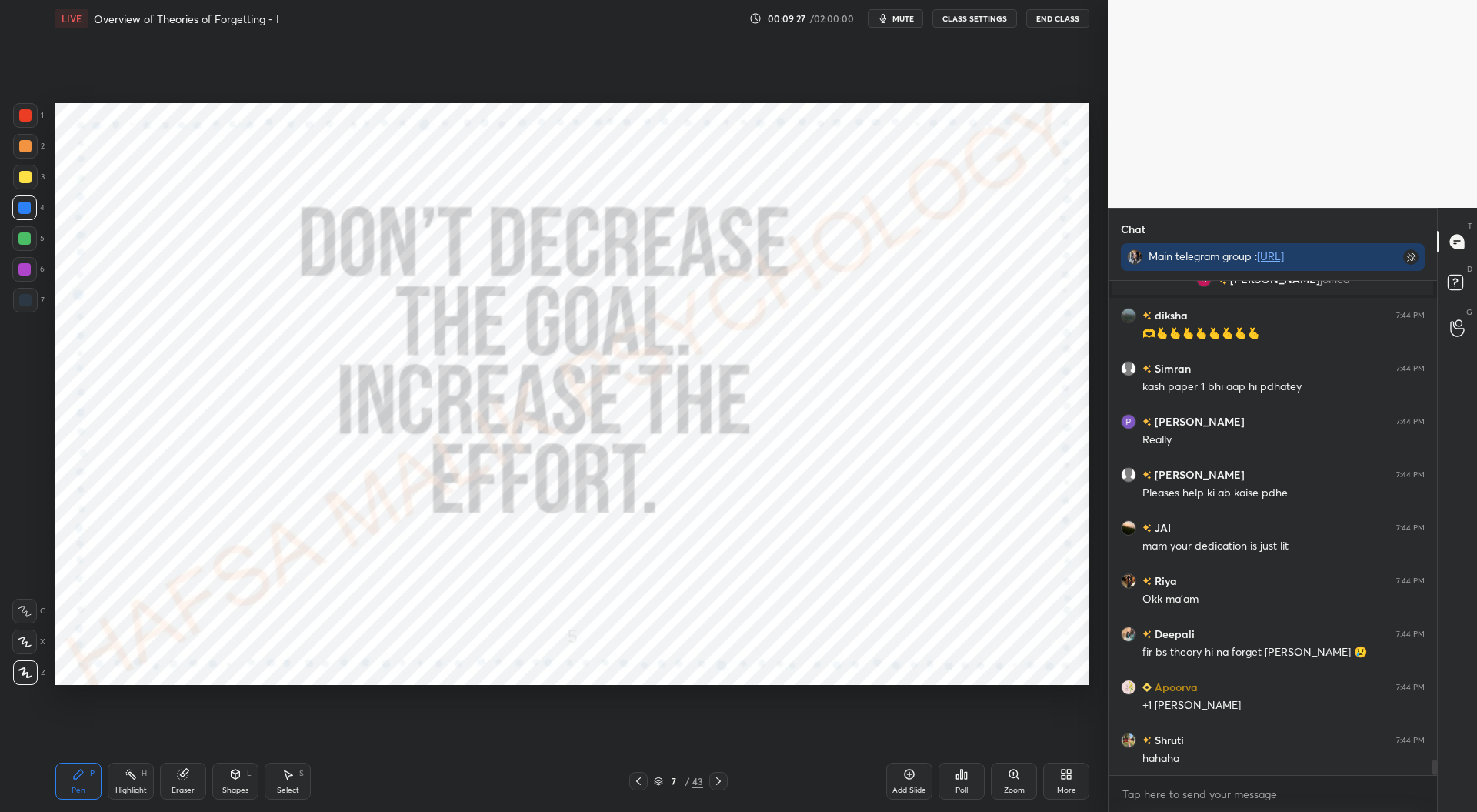
scroll to position [15299, 0]
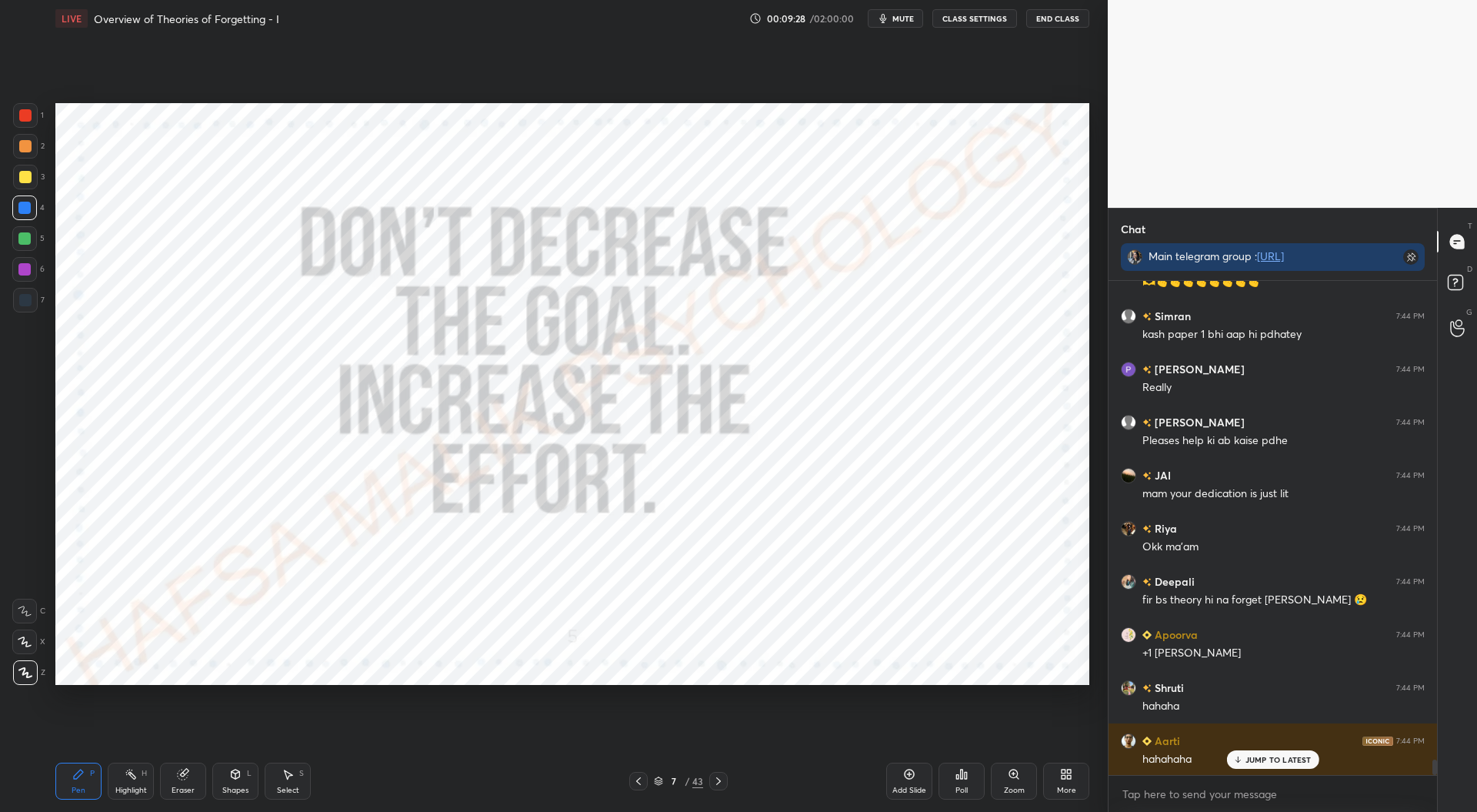
click at [21, 124] on div at bounding box center [25, 115] width 25 height 25
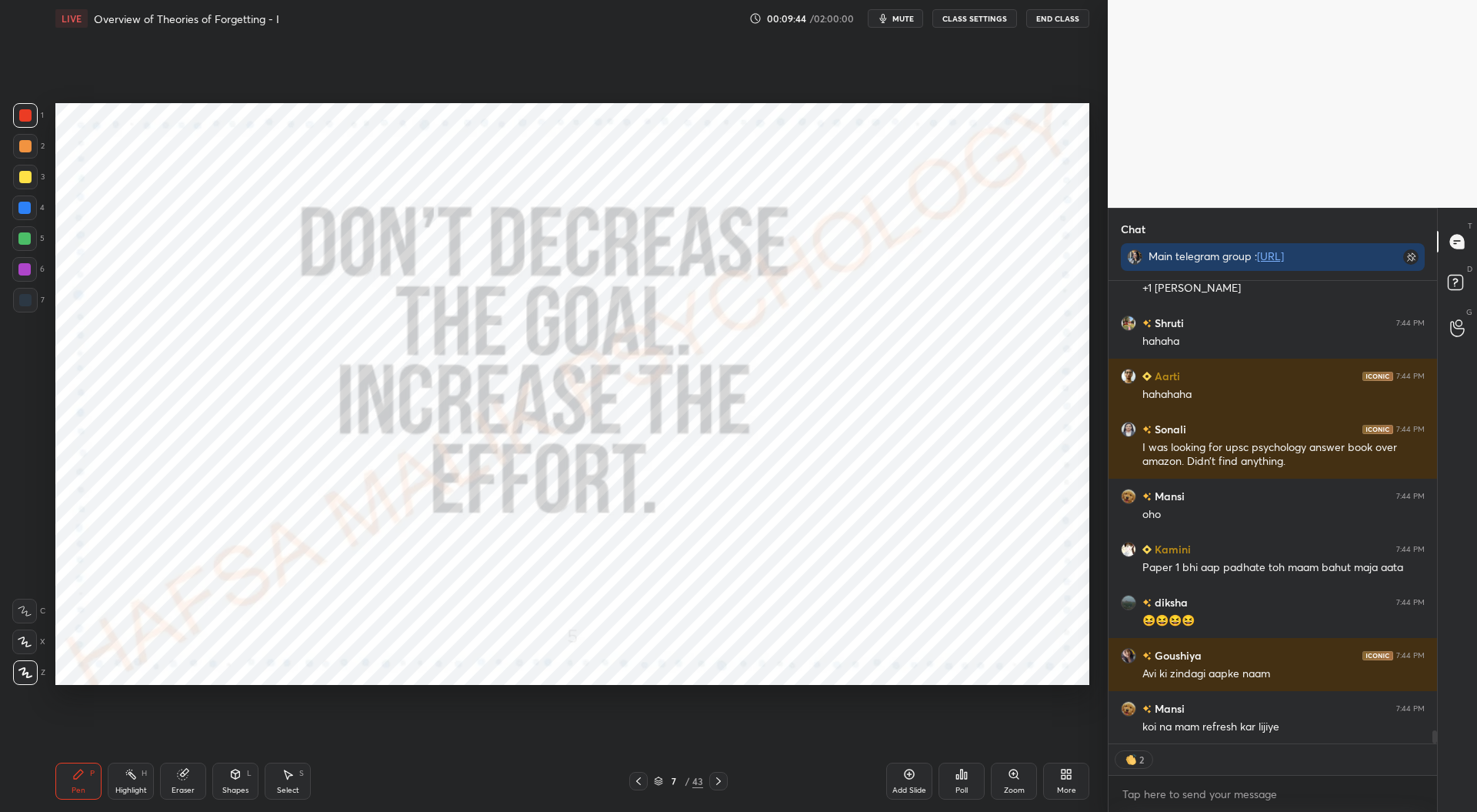
scroll to position [15679, 0]
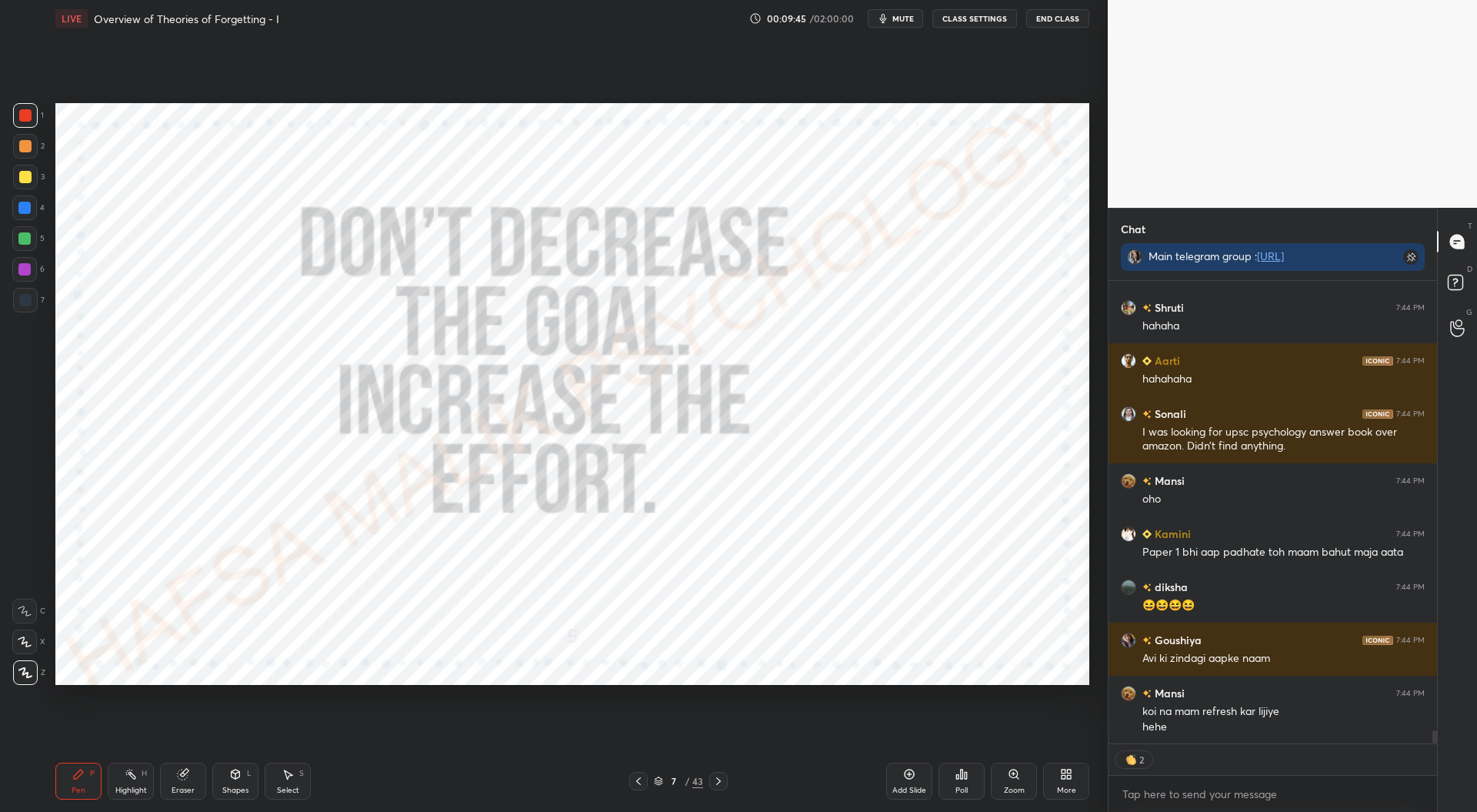
type textarea "x"
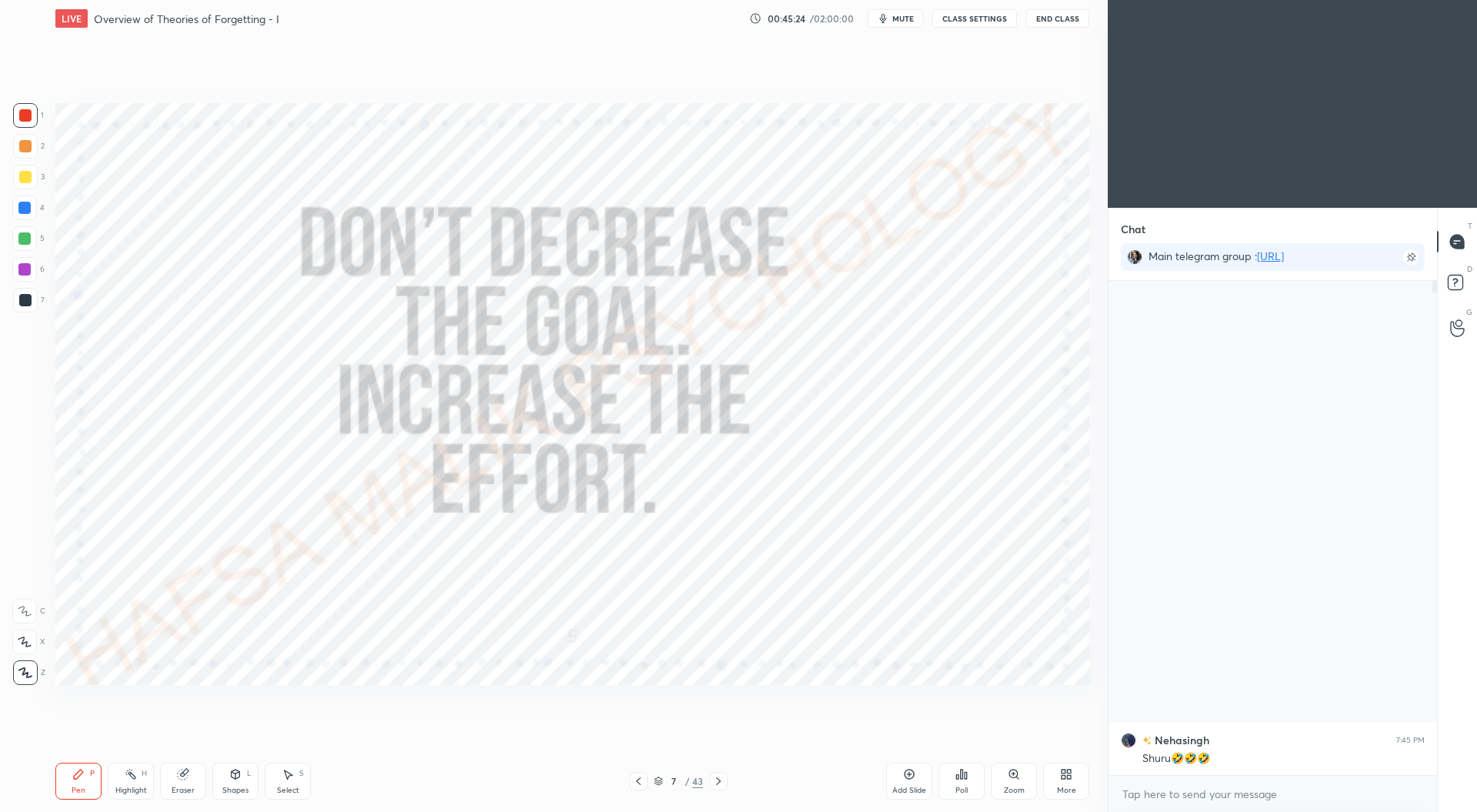
scroll to position [377, 324]
click at [189, 781] on div "Eraser" at bounding box center [183, 780] width 46 height 37
click at [23, 644] on icon at bounding box center [24, 641] width 12 height 13
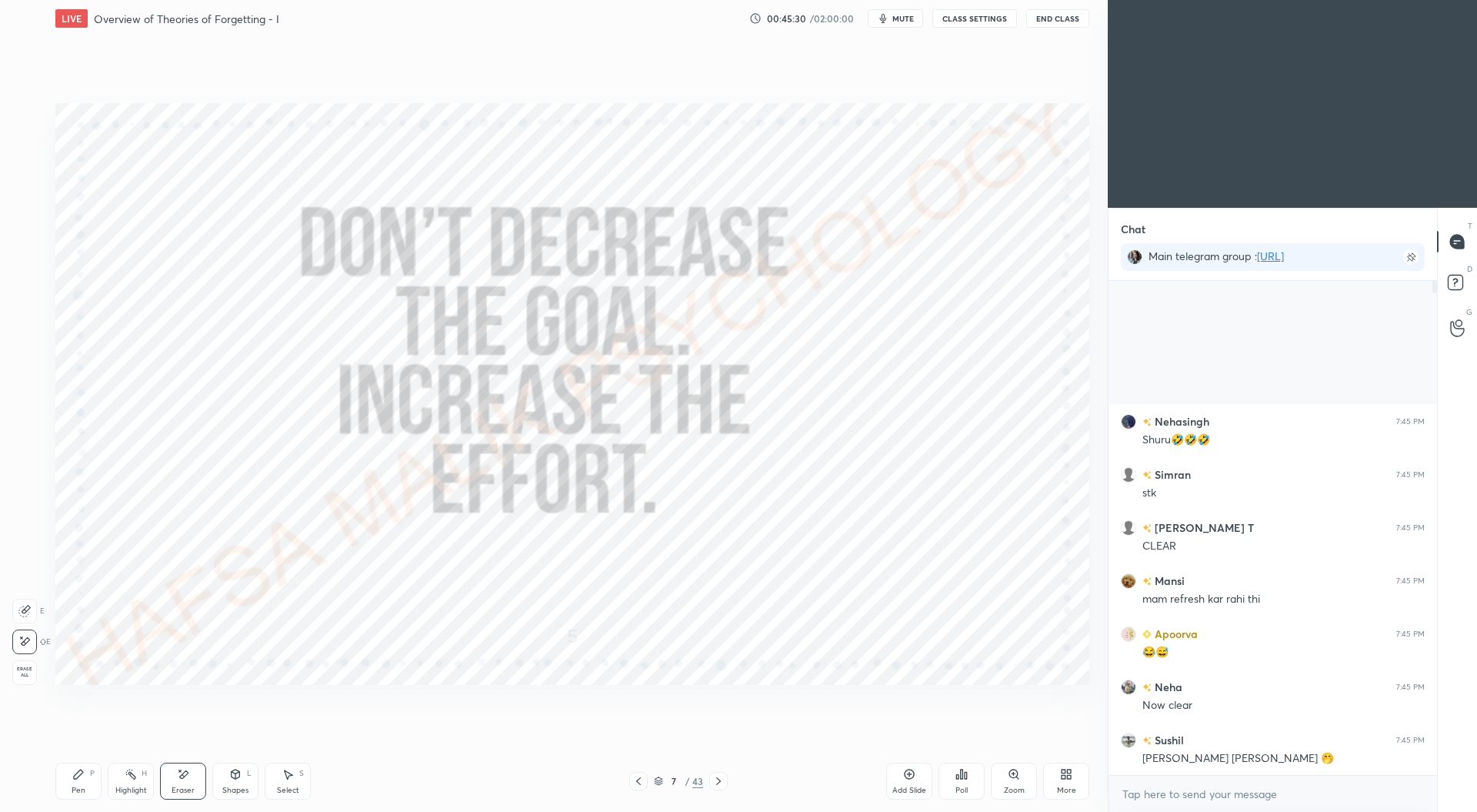
click at [84, 781] on div "Pen P" at bounding box center [78, 780] width 46 height 37
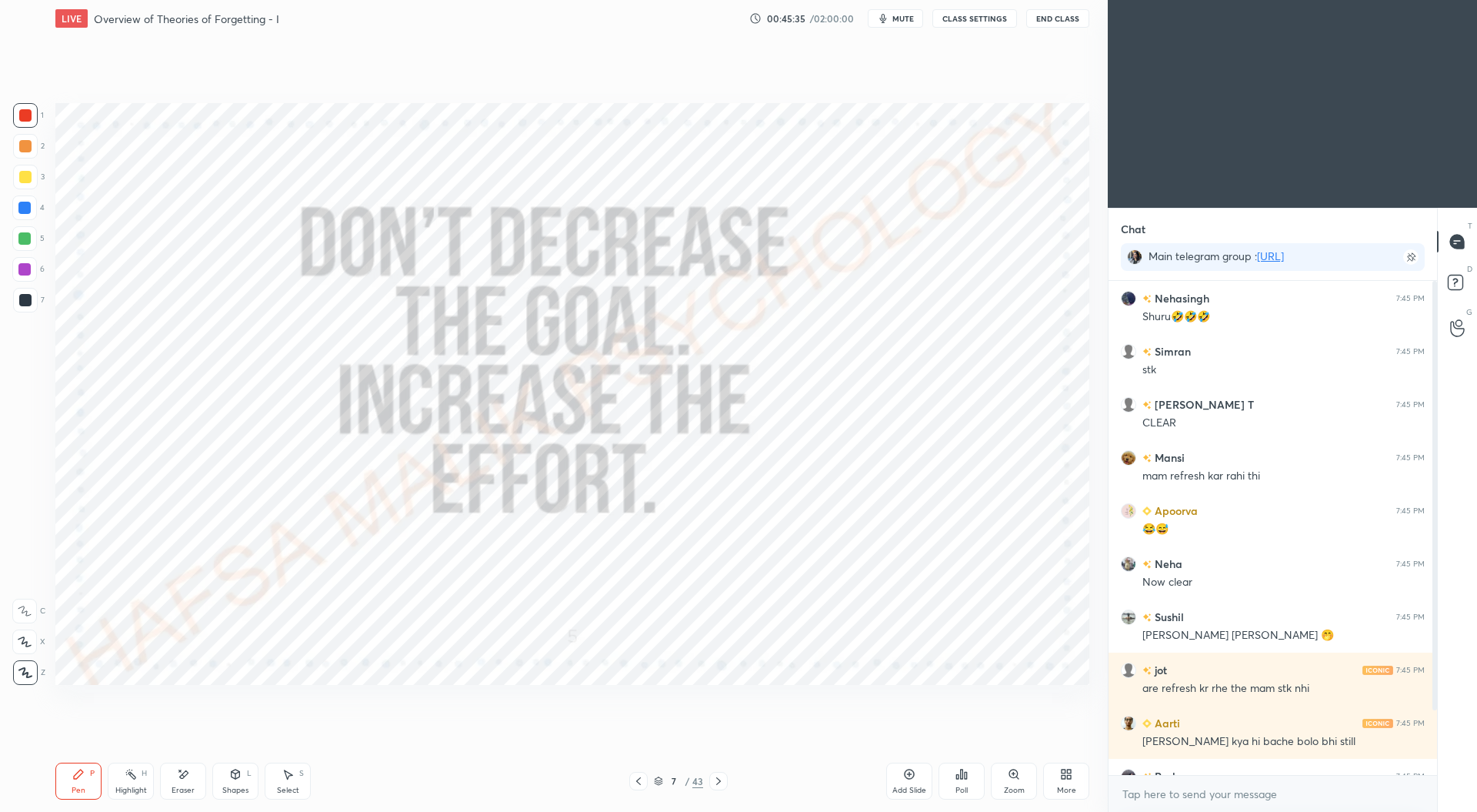
click at [724, 786] on icon at bounding box center [718, 781] width 12 height 12
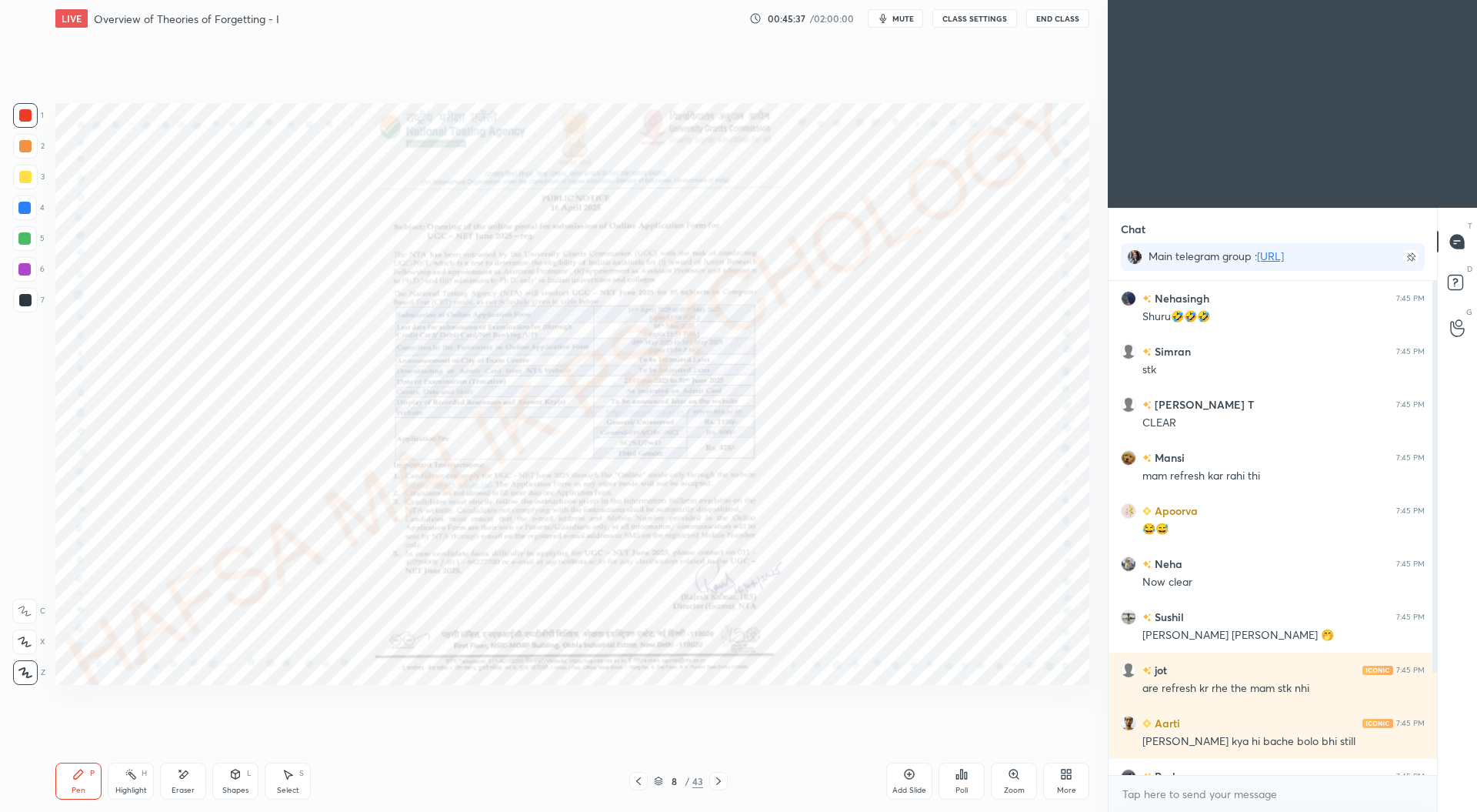
click at [663, 779] on div "8 / 43" at bounding box center [678, 781] width 49 height 14
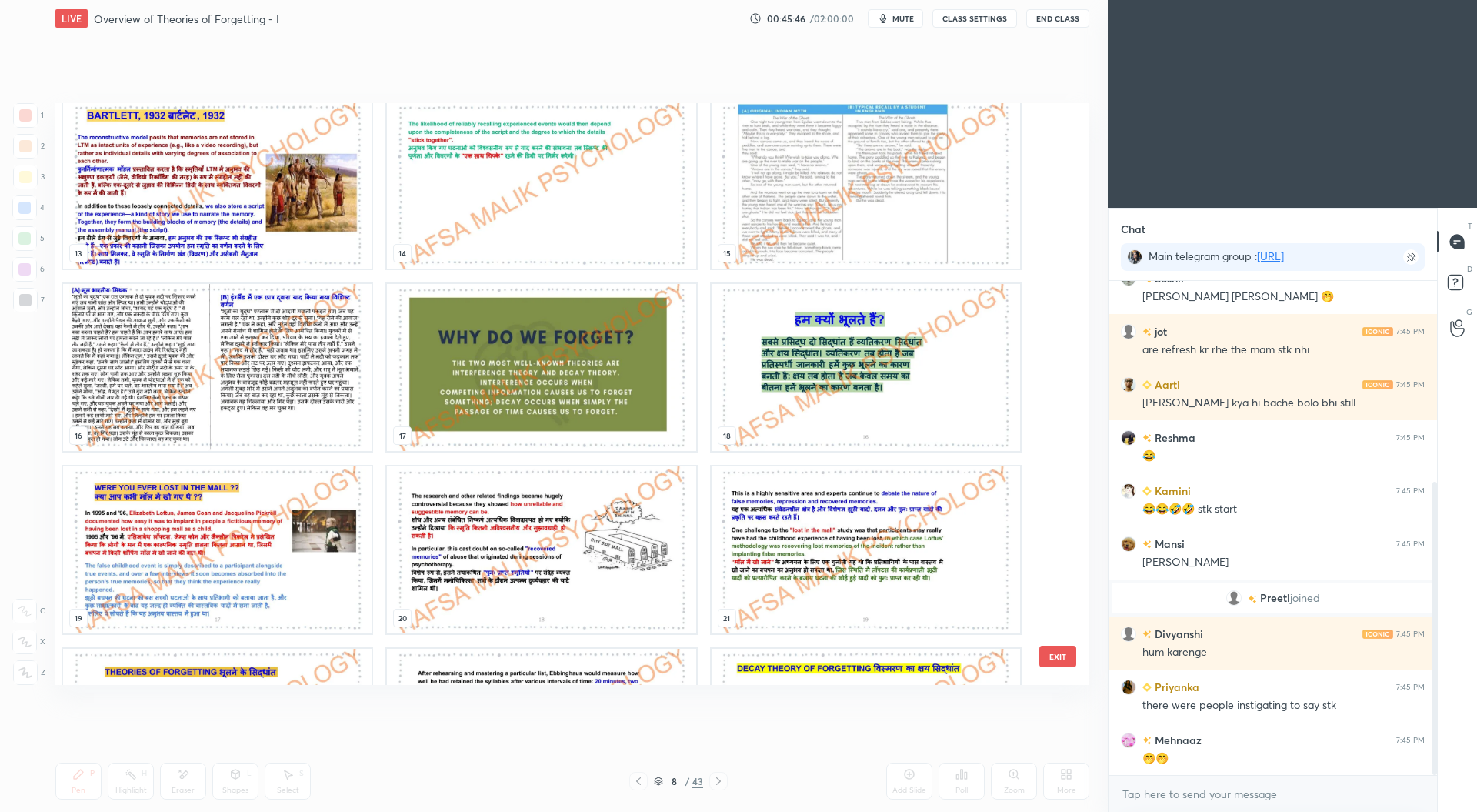
scroll to position [740, 0]
click at [570, 390] on img "grid" at bounding box center [540, 367] width 308 height 167
click at [571, 390] on img "grid" at bounding box center [540, 367] width 308 height 167
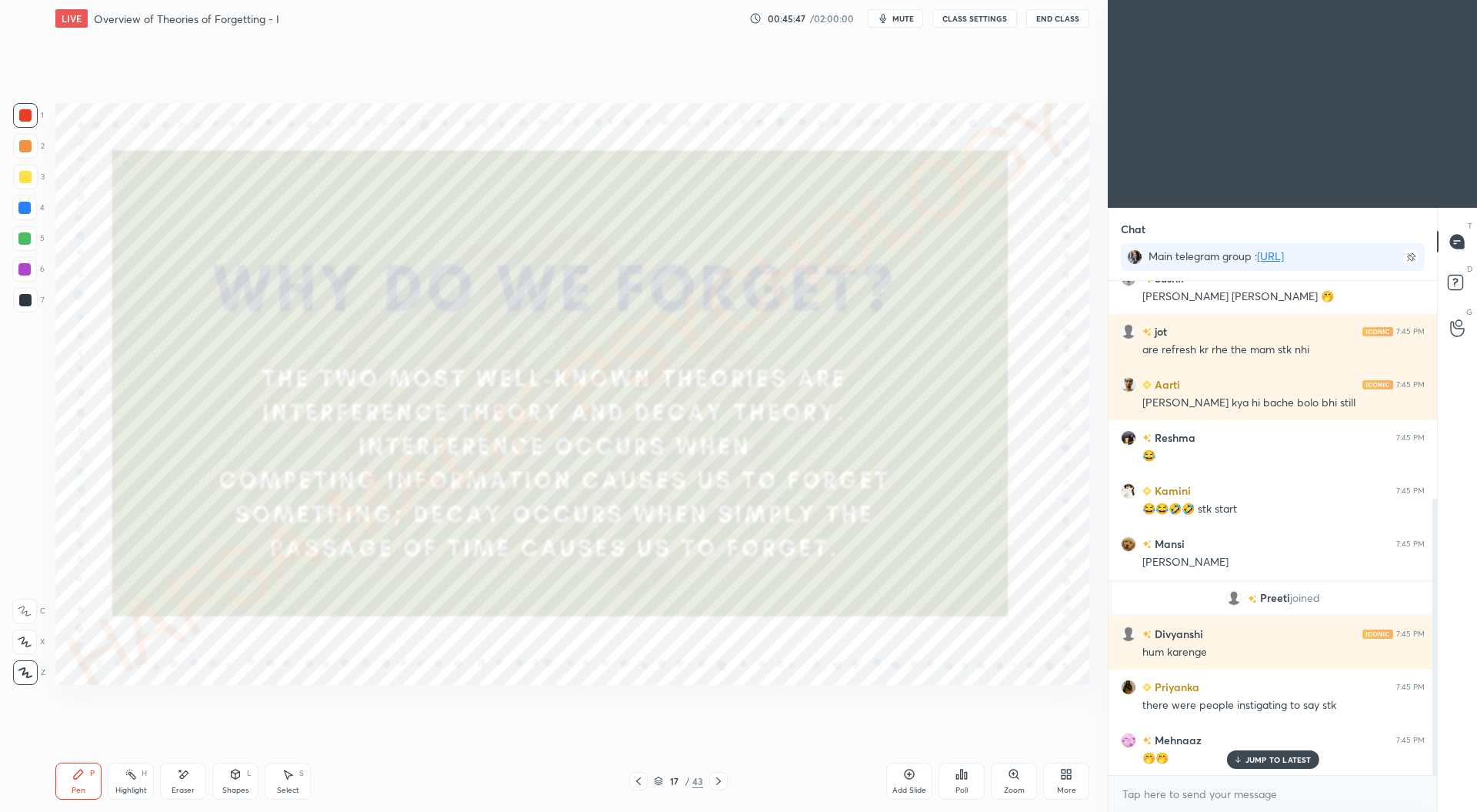
scroll to position [391, 0]
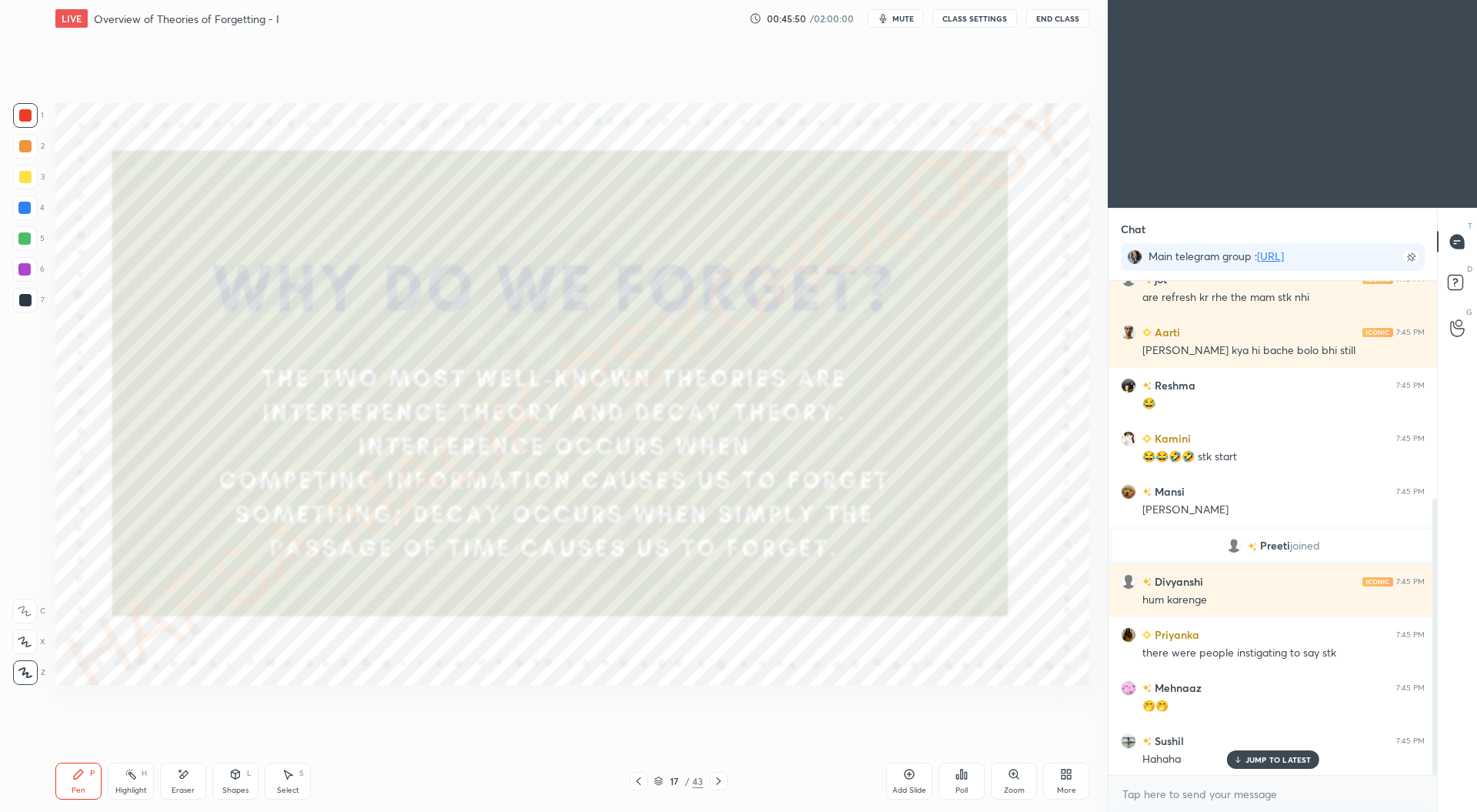
click at [660, 781] on icon at bounding box center [658, 778] width 8 height 3
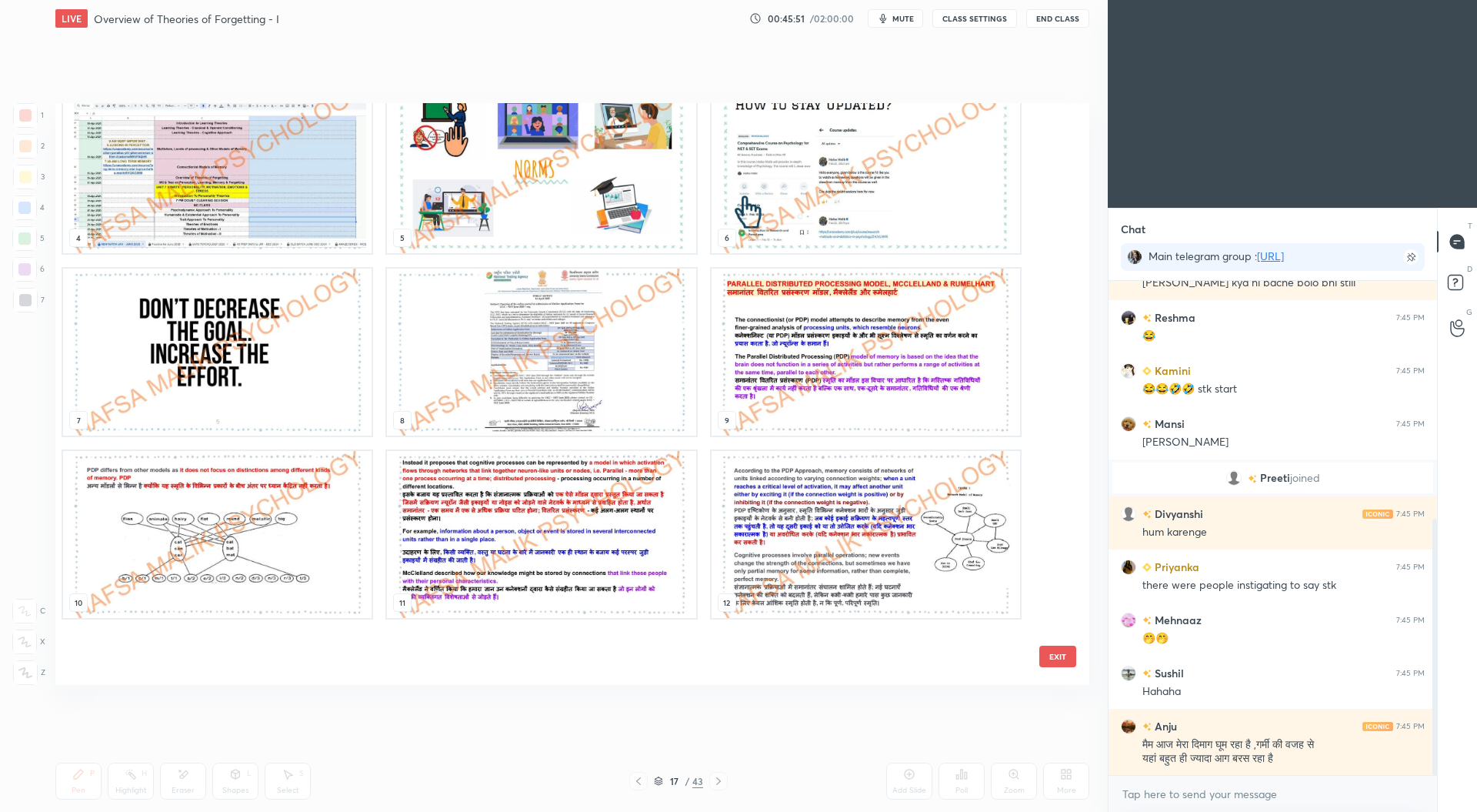
scroll to position [37, 0]
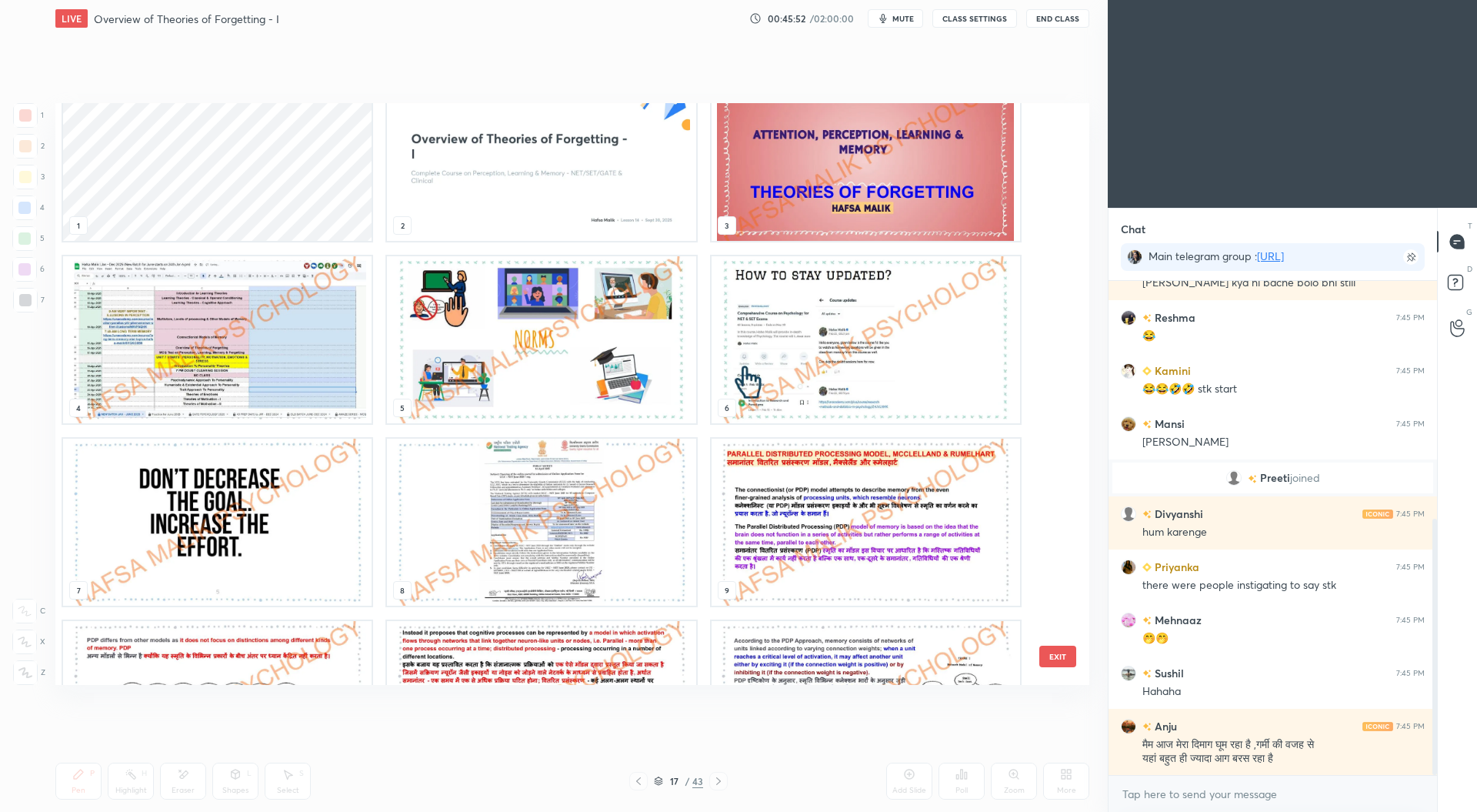
click at [186, 521] on img "grid" at bounding box center [217, 522] width 308 height 167
click at [193, 521] on img "grid" at bounding box center [217, 522] width 308 height 167
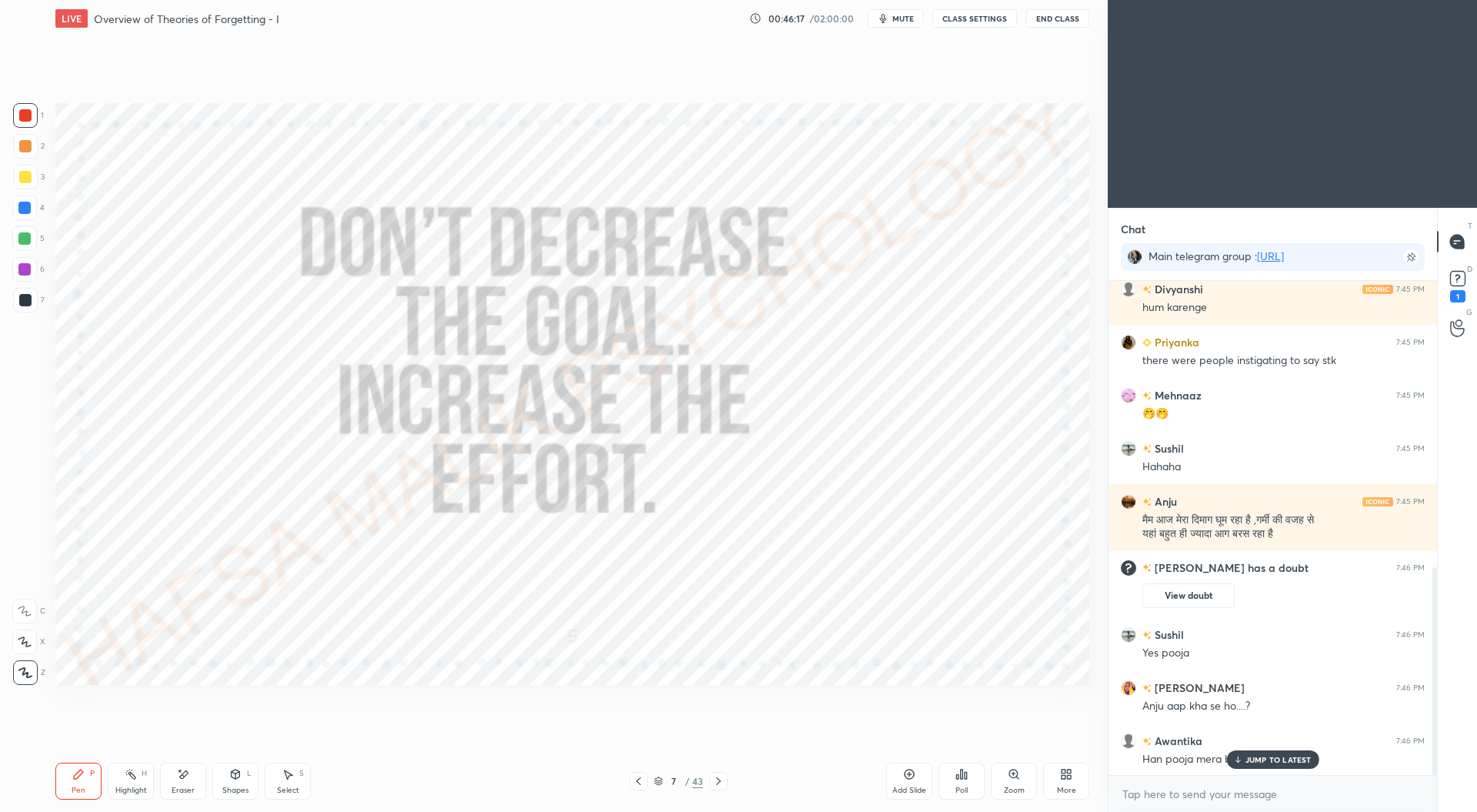
scroll to position [790, 0]
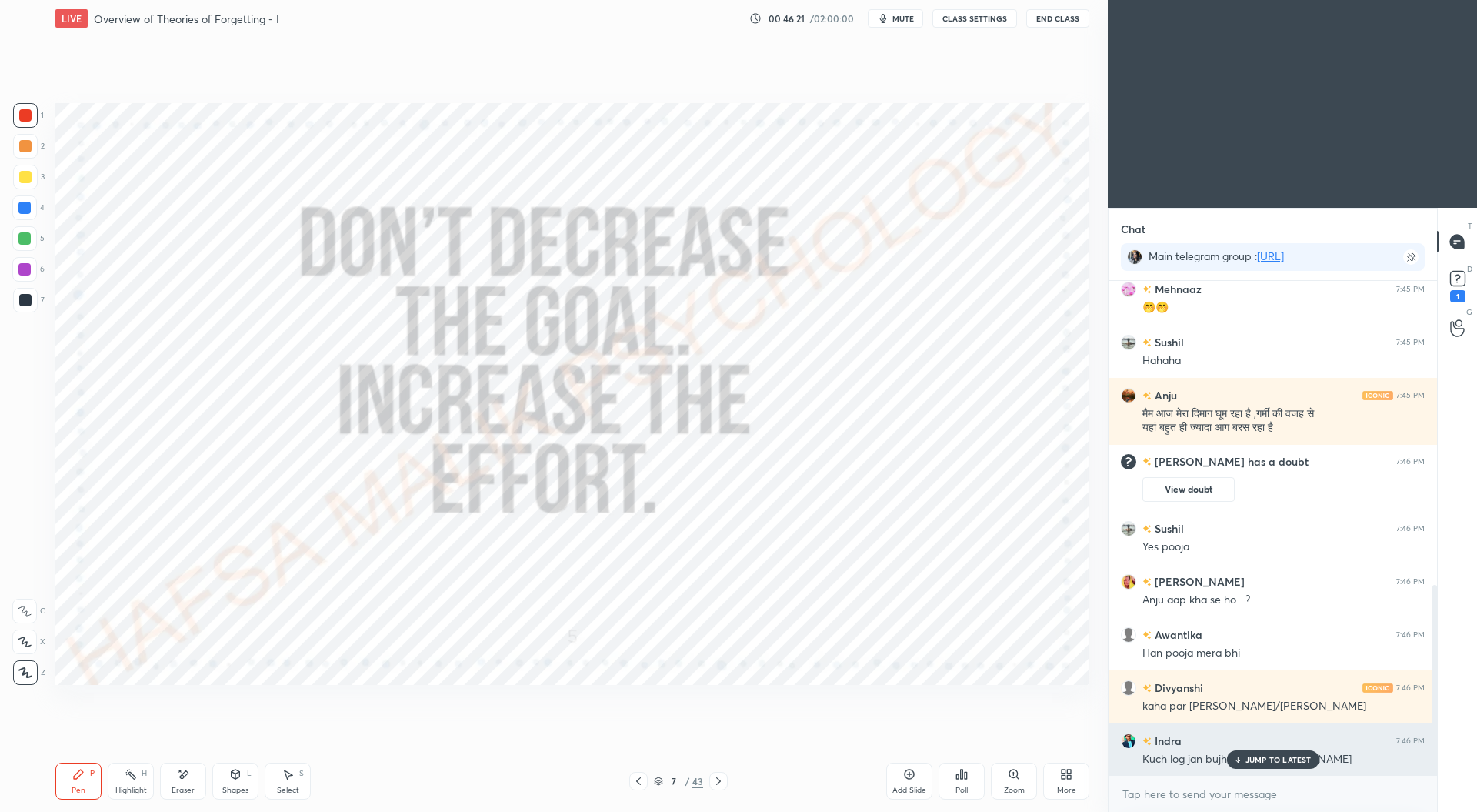
click at [1277, 756] on p "JUMP TO LATEST" at bounding box center [1279, 759] width 66 height 9
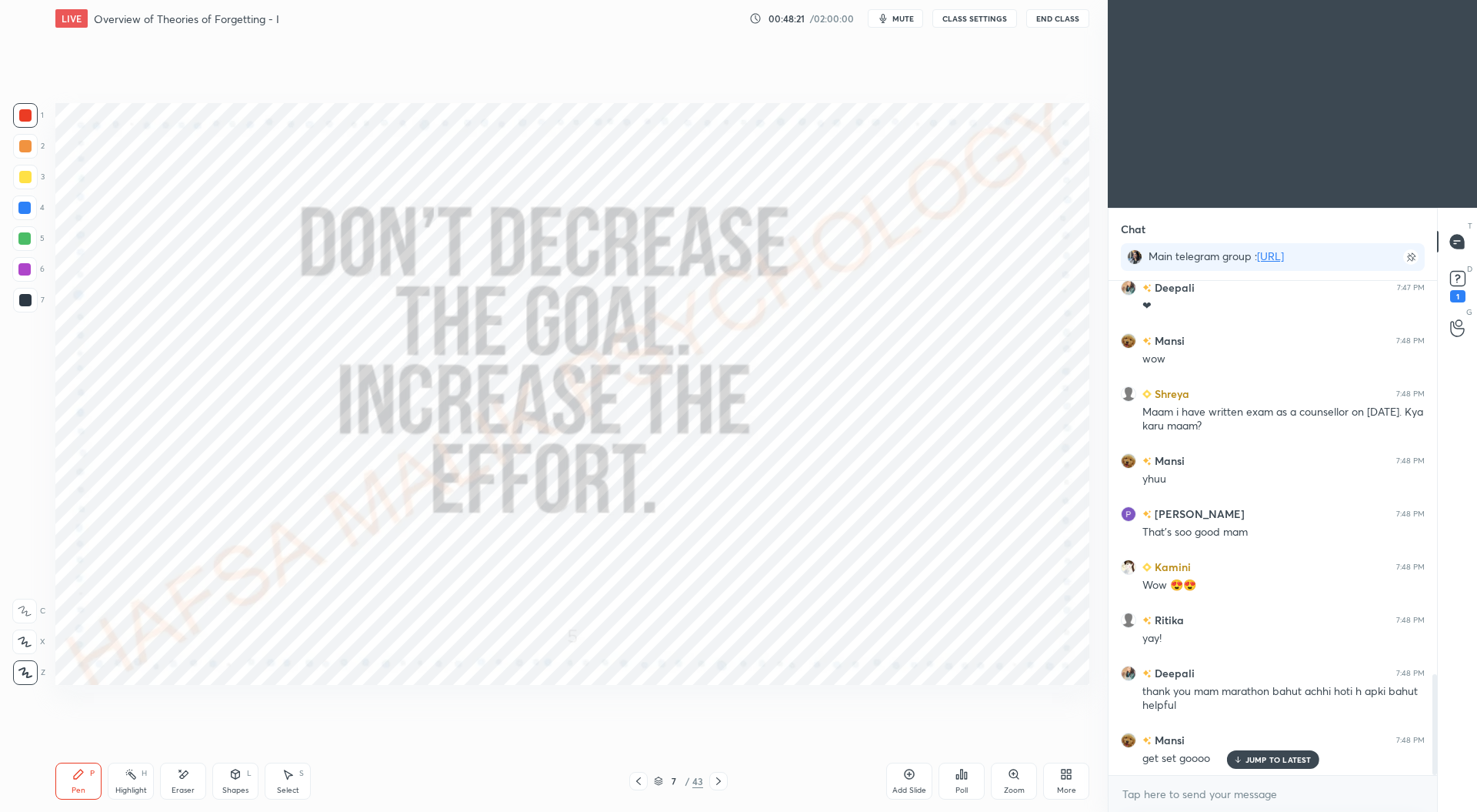
scroll to position [1925, 0]
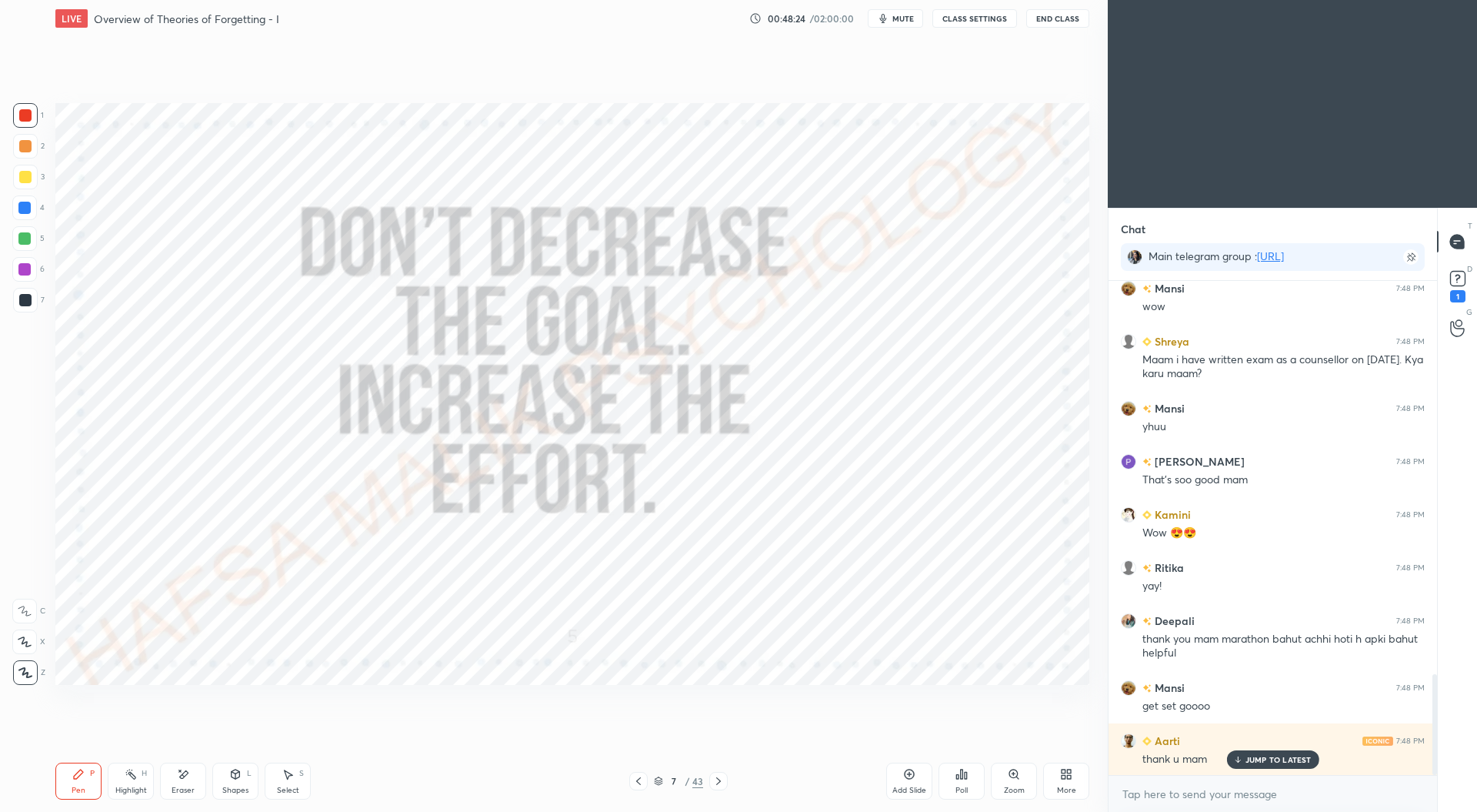
click at [721, 778] on icon at bounding box center [718, 781] width 12 height 12
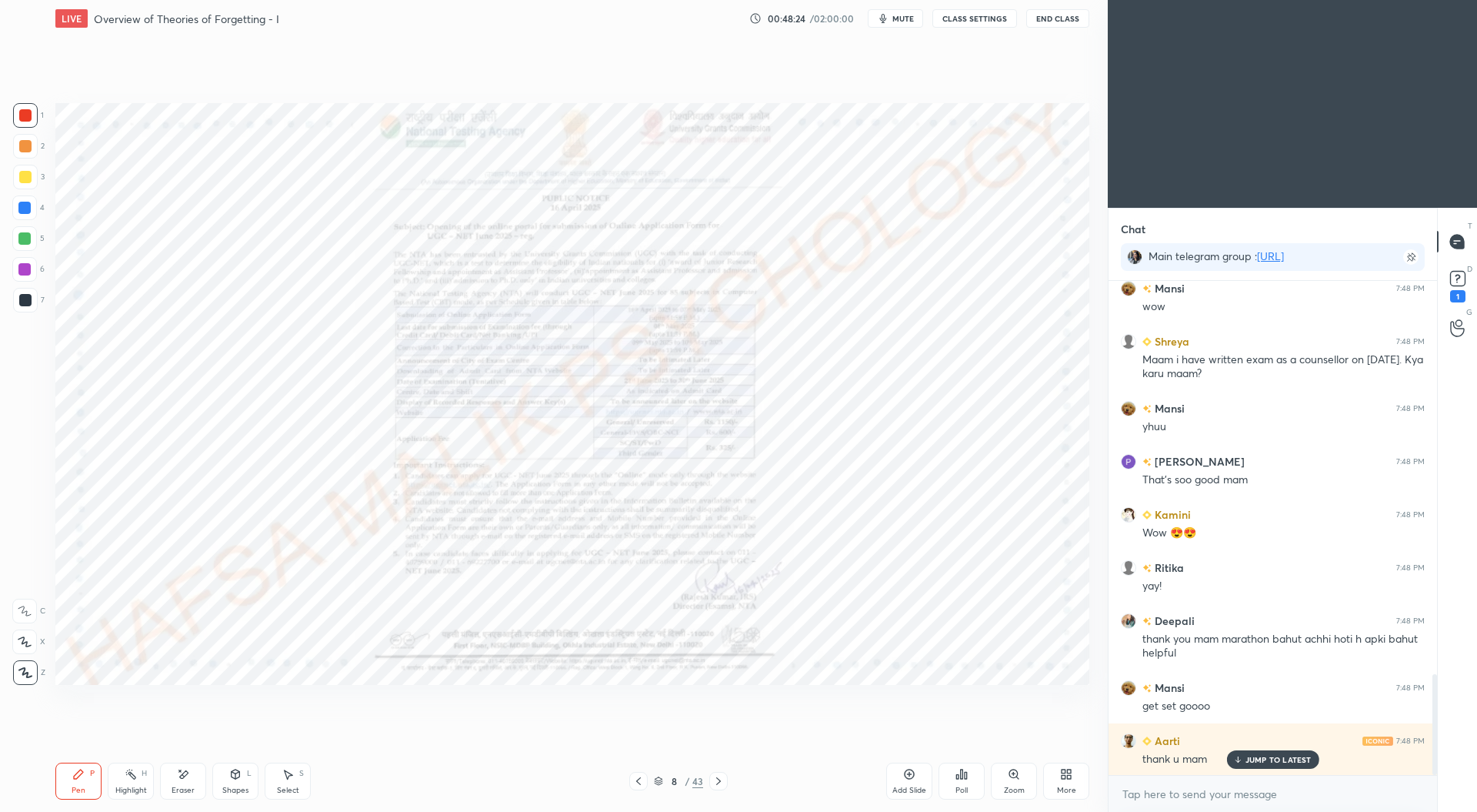
click at [720, 779] on icon at bounding box center [718, 781] width 12 height 12
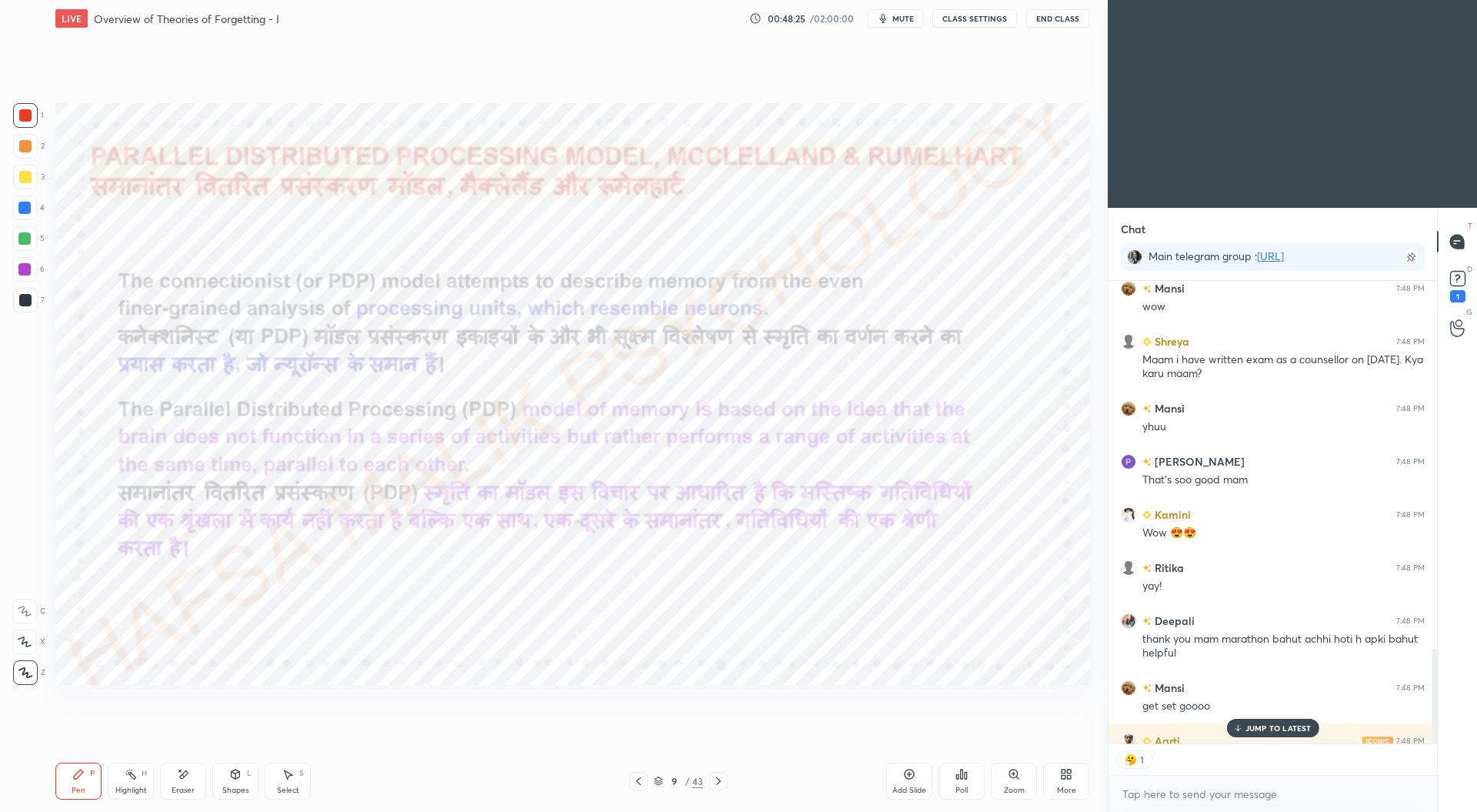
scroll to position [1994, 0]
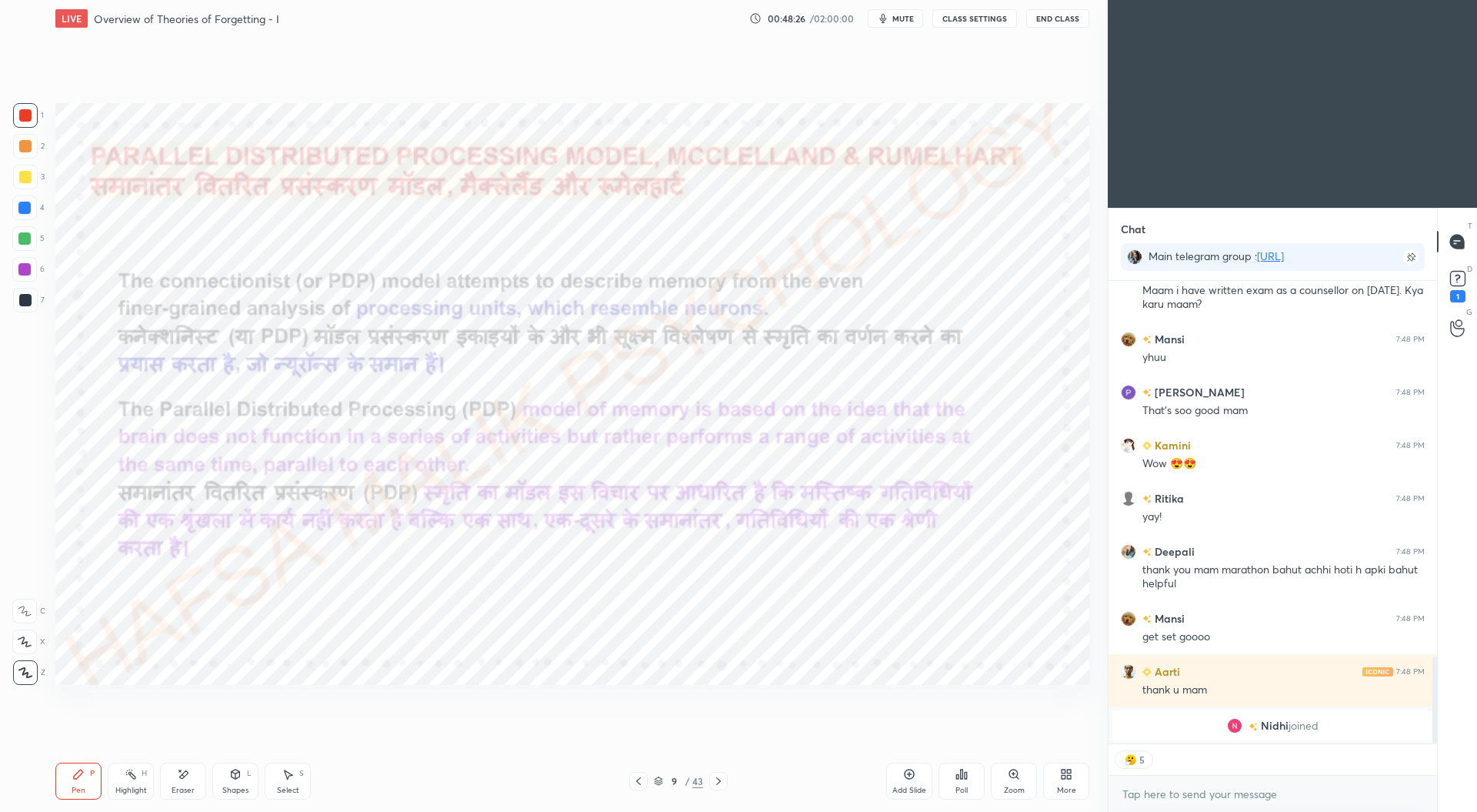
click at [659, 783] on icon at bounding box center [658, 781] width 9 height 9
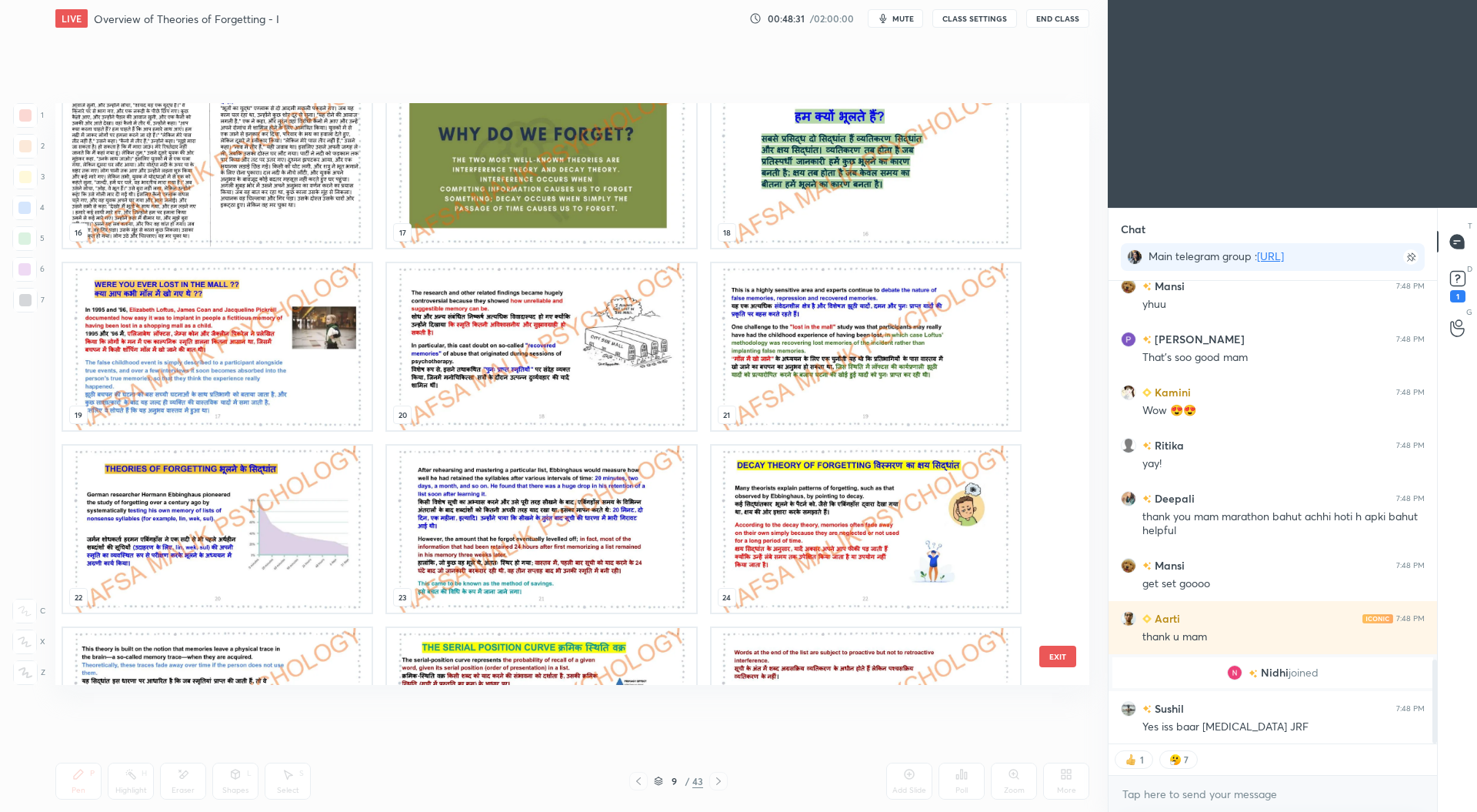
scroll to position [2101, 0]
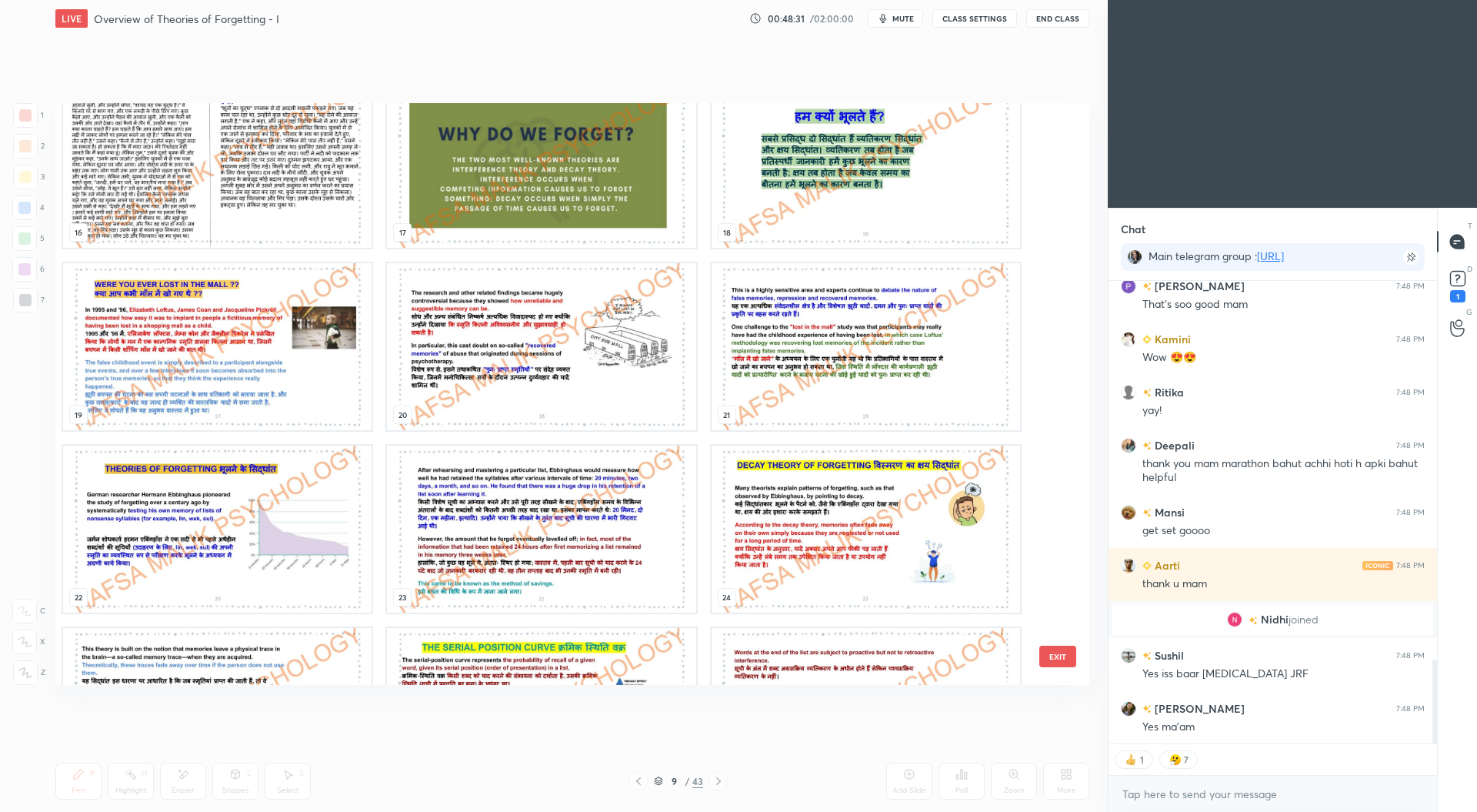
click at [591, 180] on img "grid" at bounding box center [540, 164] width 308 height 167
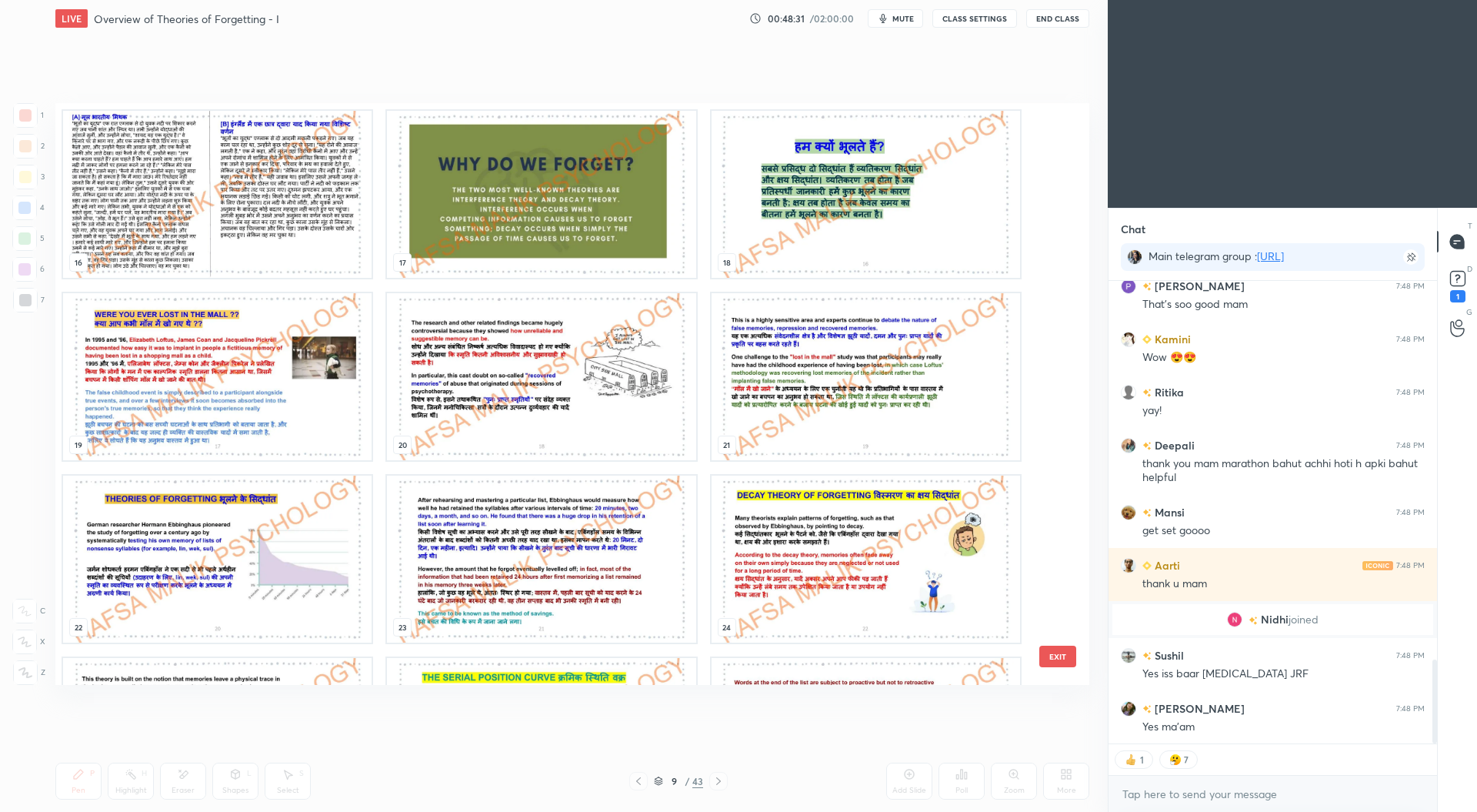
click at [594, 180] on div "16 17 18 19 20 21 22 23 24 25 26 27 28 29 30" at bounding box center [558, 394] width 1007 height 582
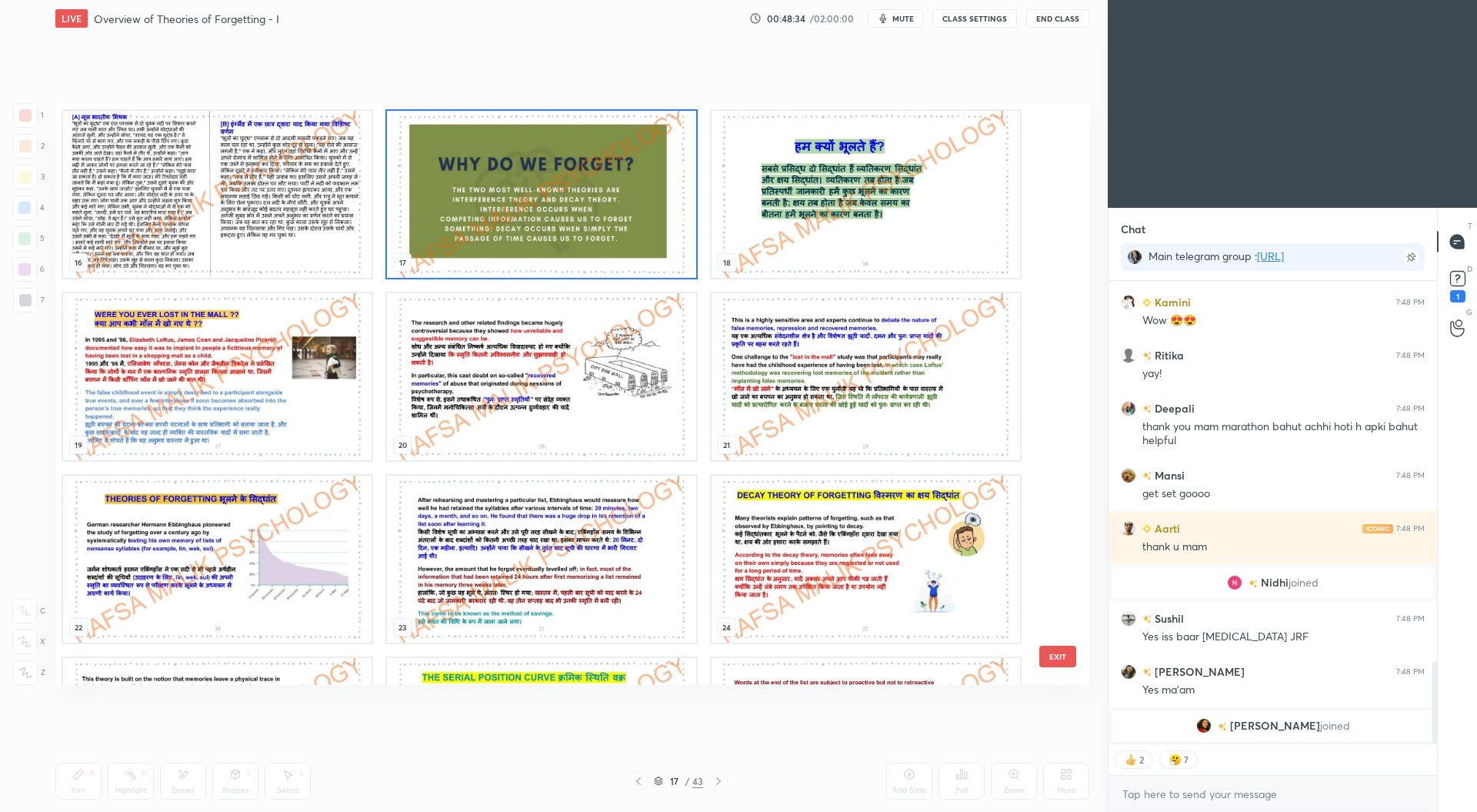
click at [577, 219] on img "grid" at bounding box center [540, 194] width 308 height 167
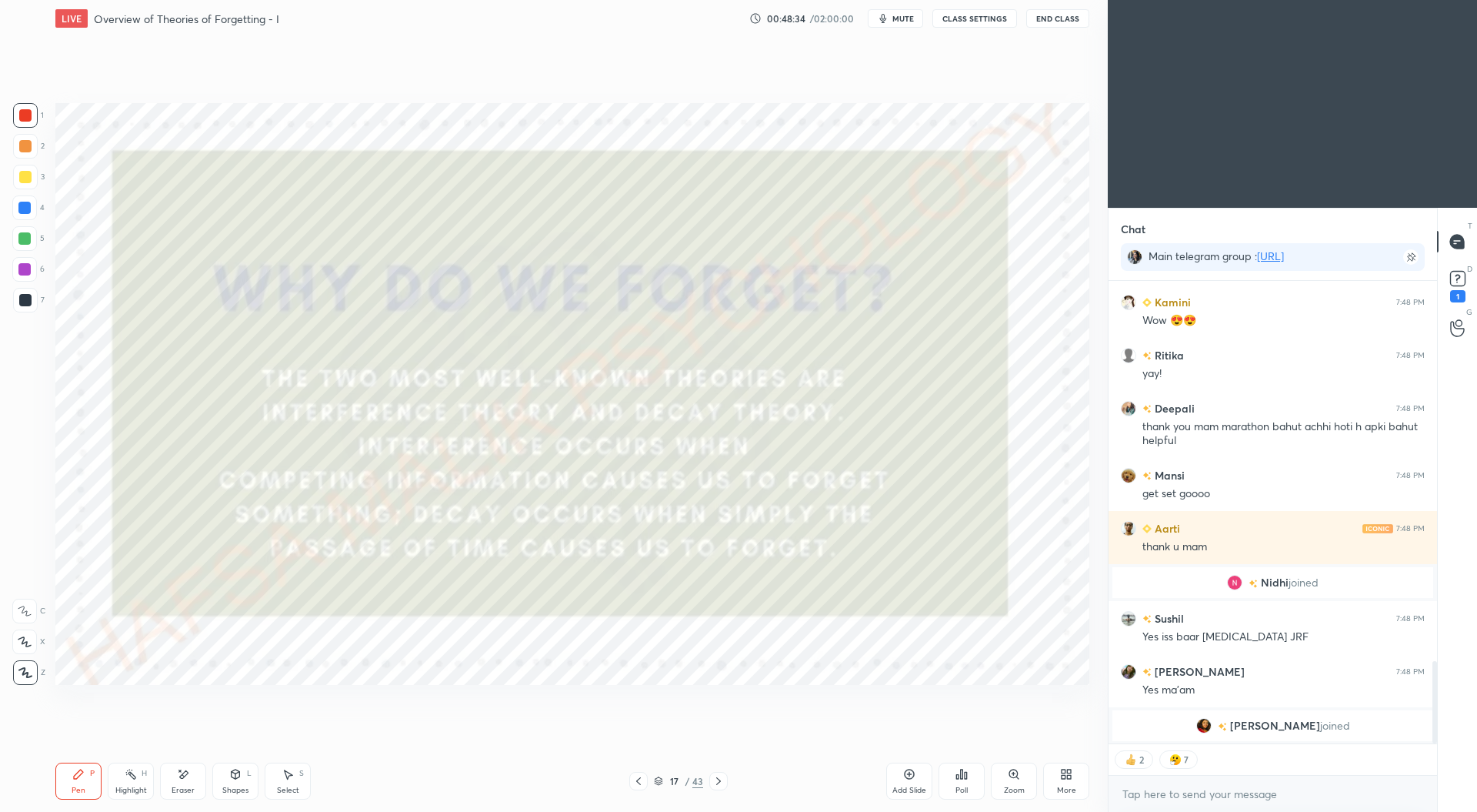
click at [583, 219] on img "grid" at bounding box center [540, 194] width 308 height 167
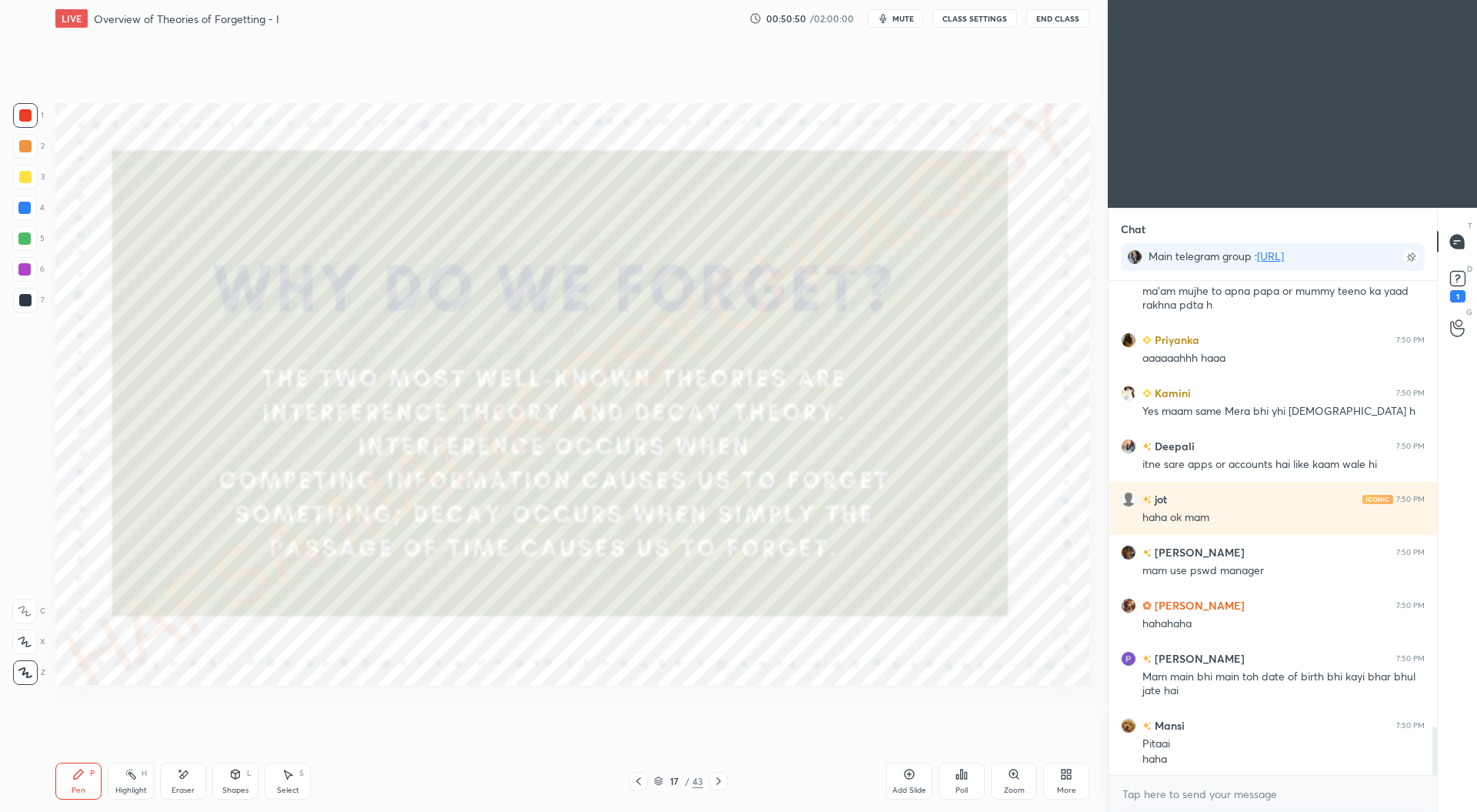
scroll to position [4558, 0]
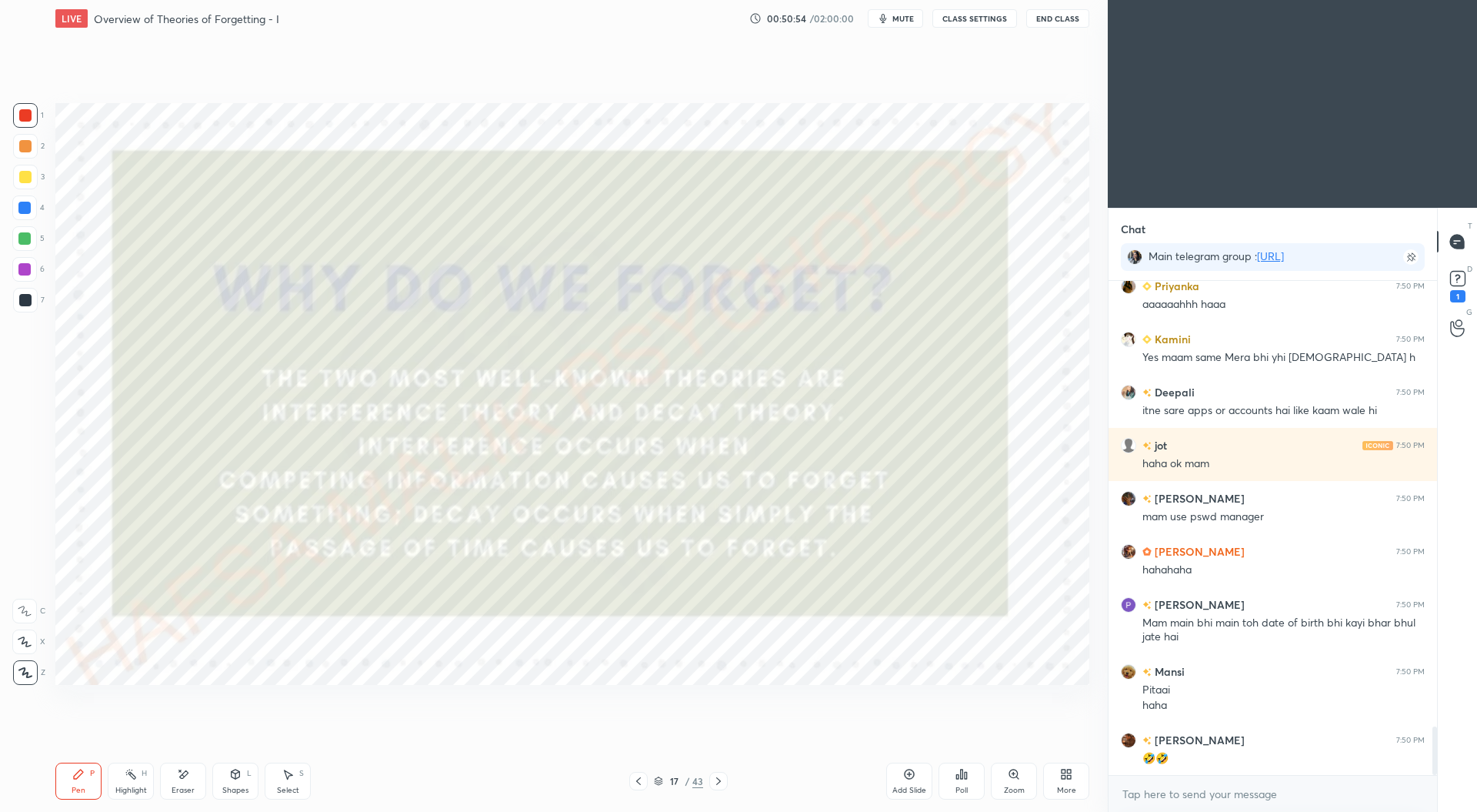
click at [716, 781] on icon at bounding box center [718, 781] width 12 height 12
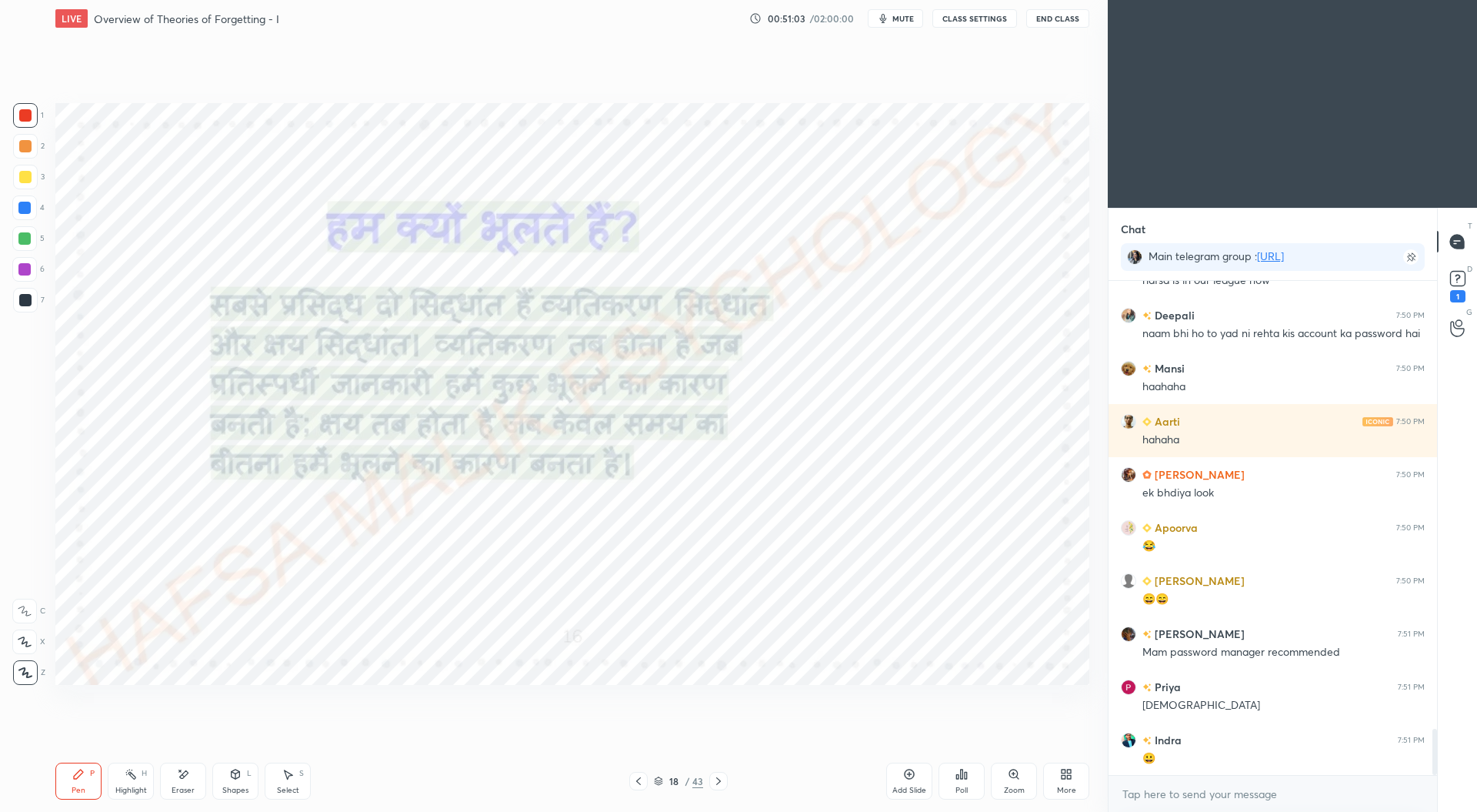
scroll to position [4847, 0]
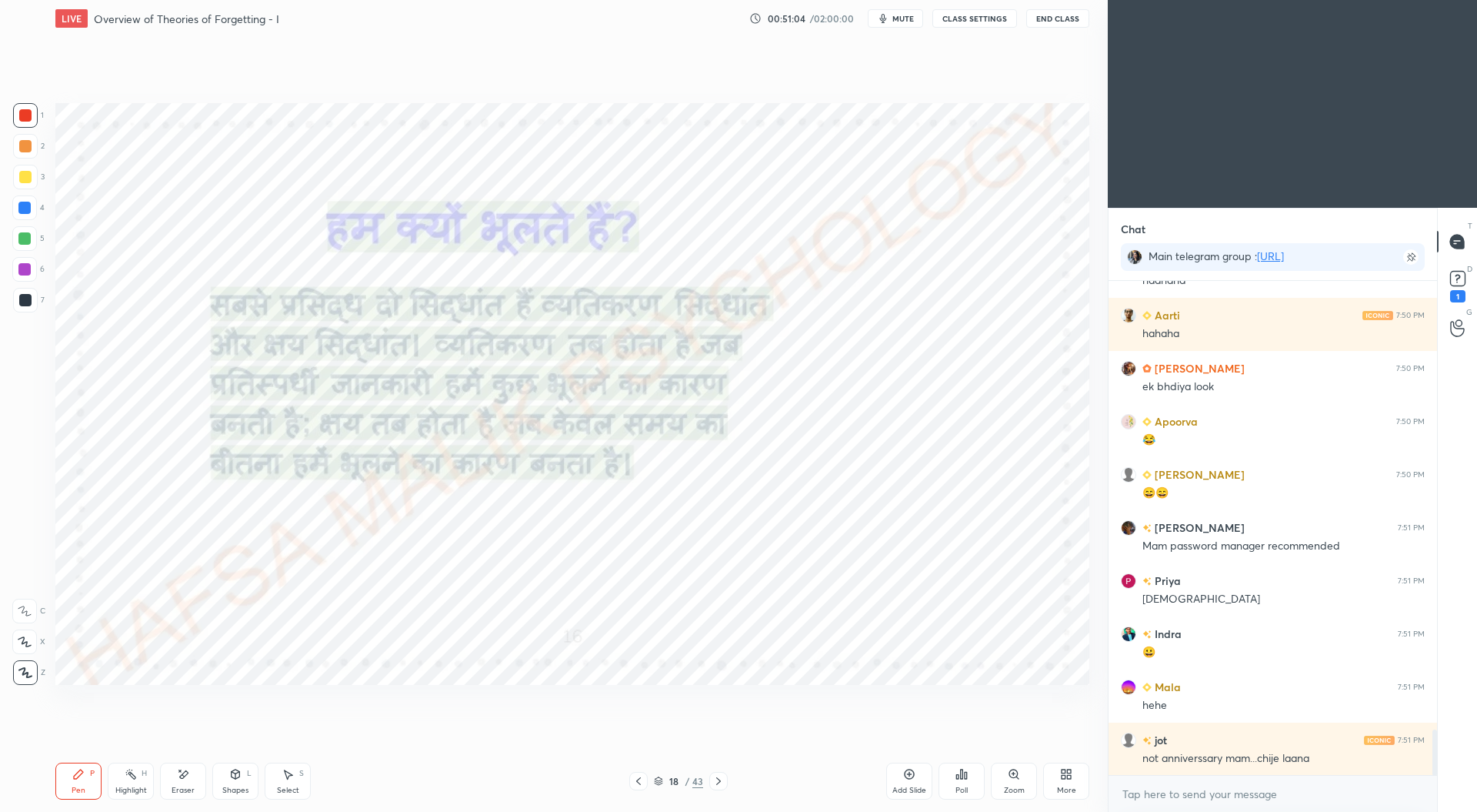
click at [720, 778] on icon at bounding box center [718, 781] width 12 height 12
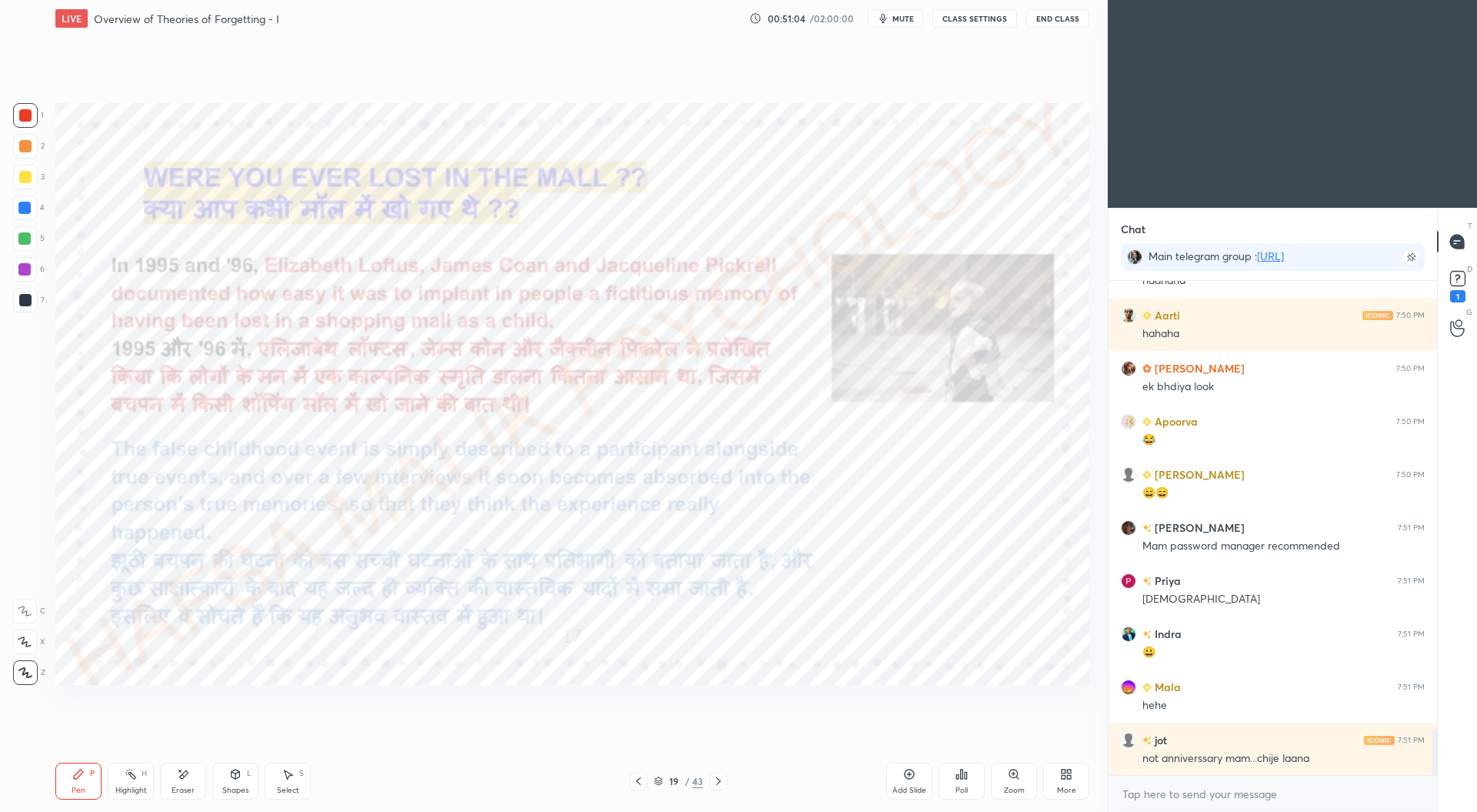
scroll to position [4899, 0]
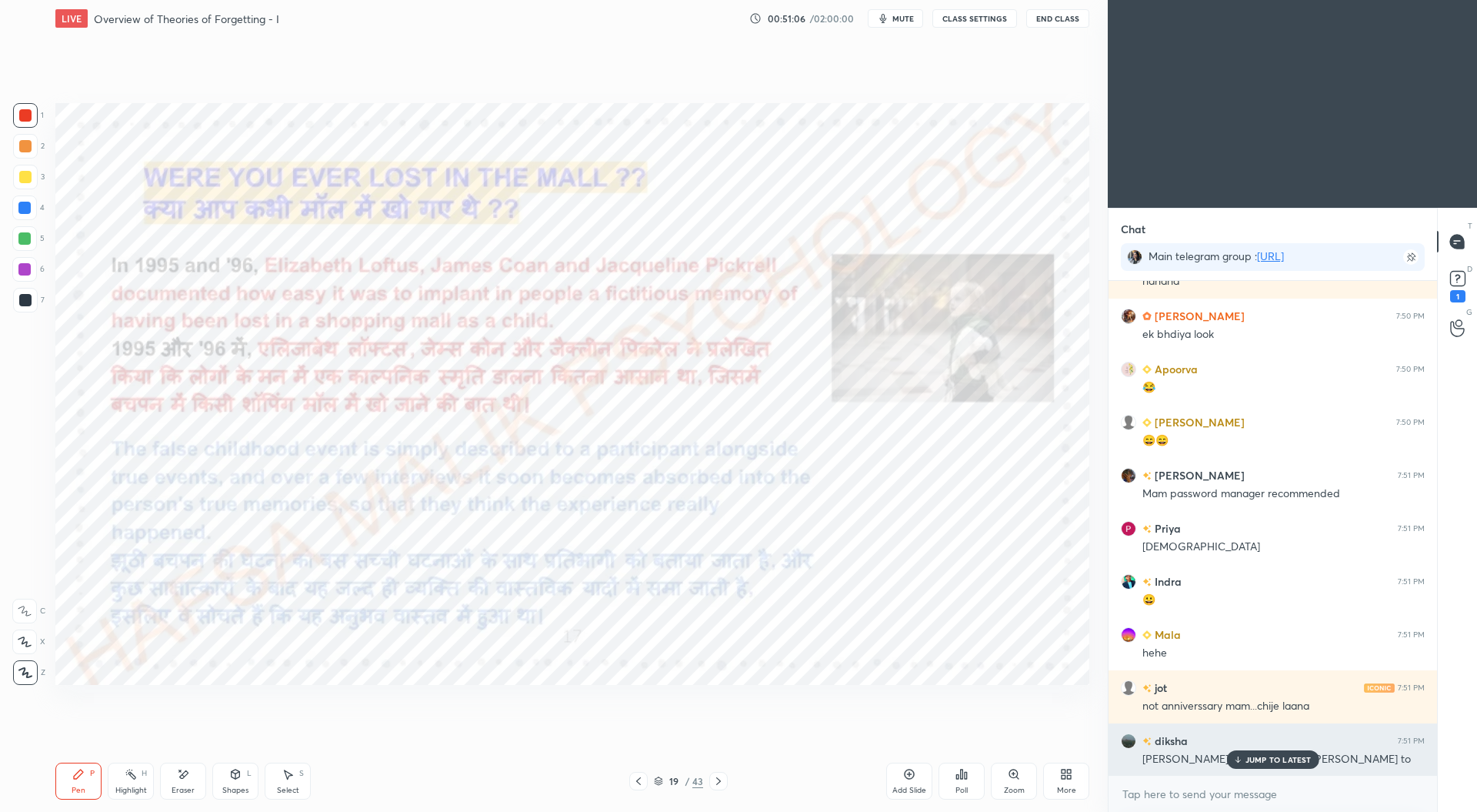
click at [1265, 759] on p "JUMP TO LATEST" at bounding box center [1279, 759] width 66 height 9
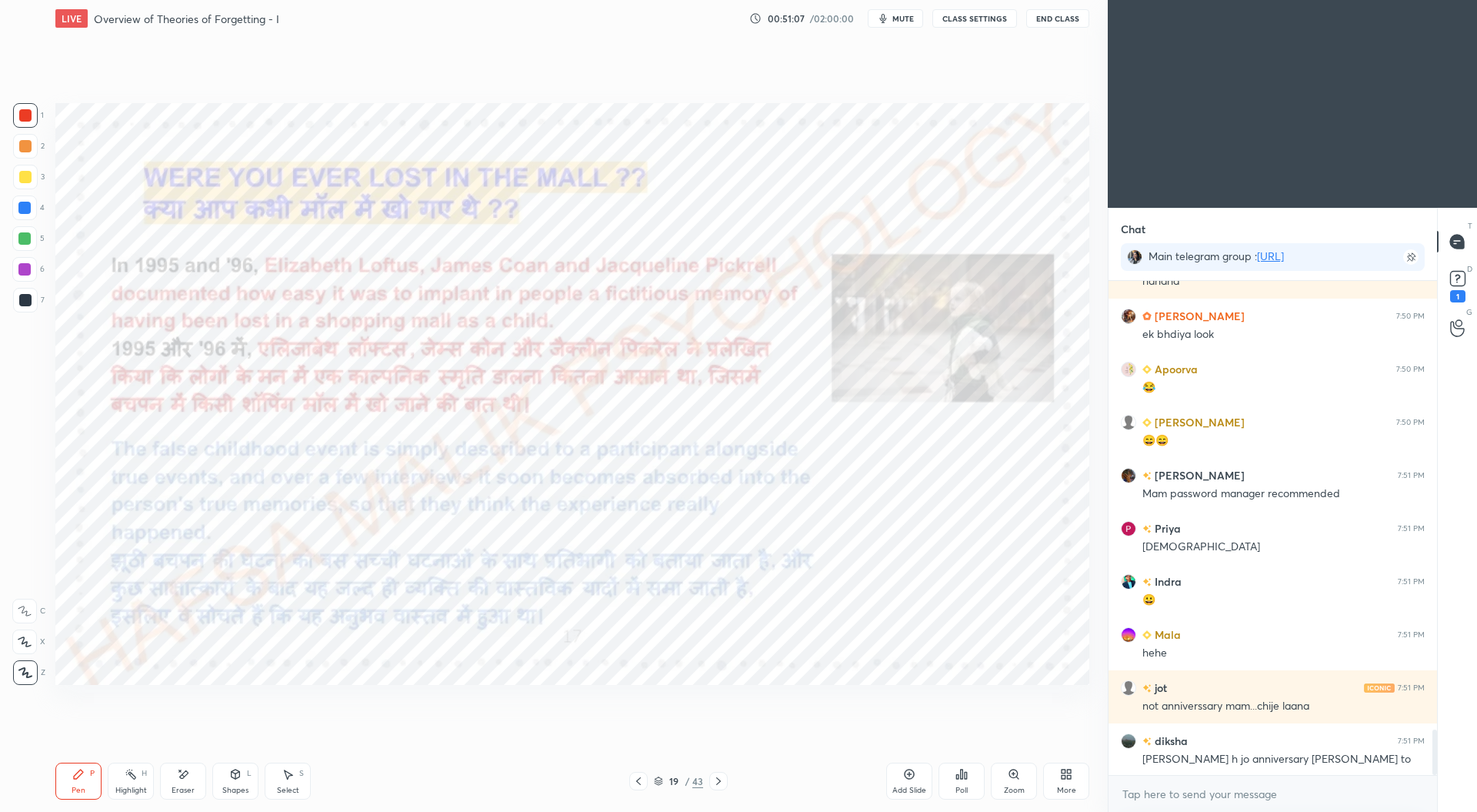
scroll to position [4954, 0]
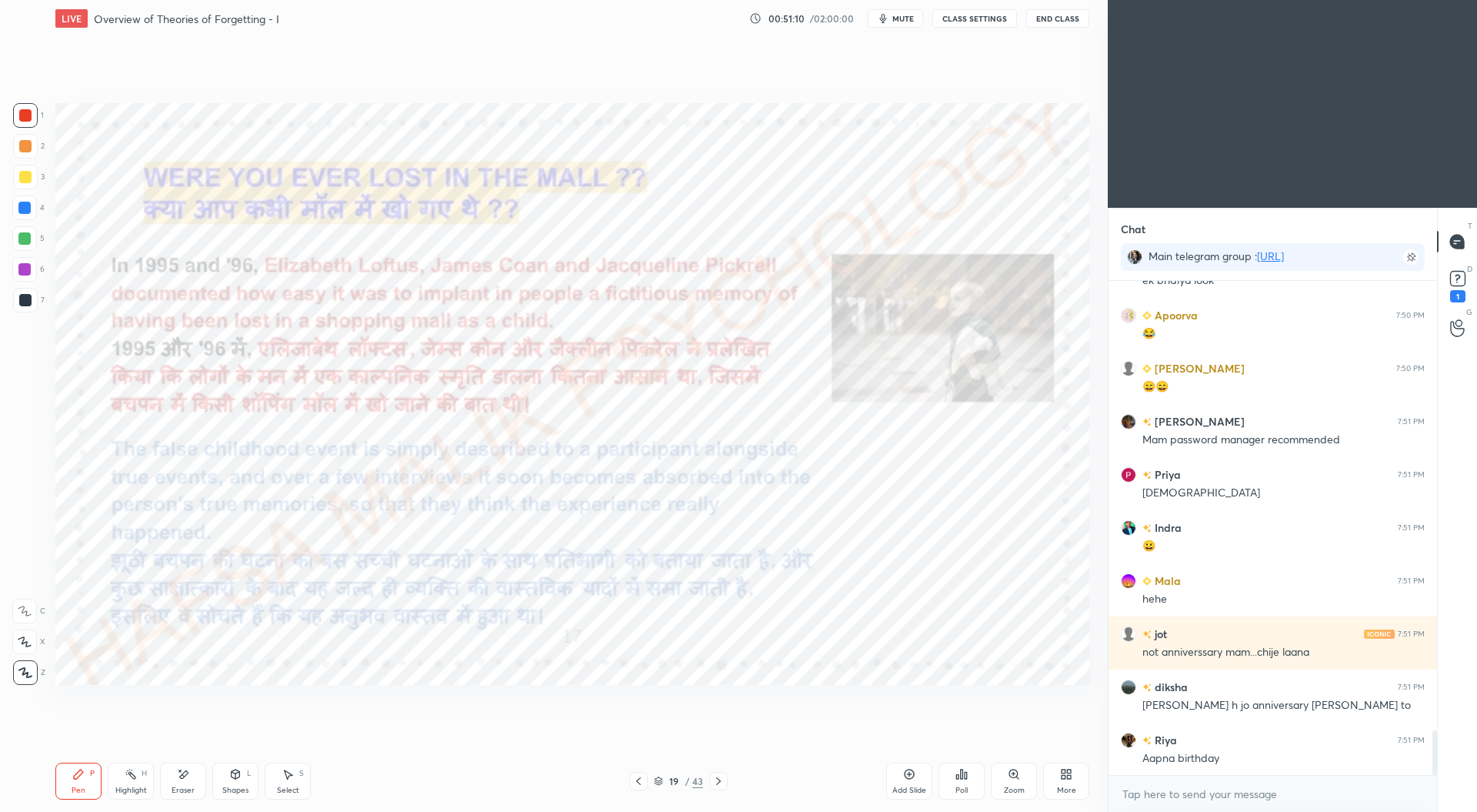
click at [658, 777] on icon at bounding box center [658, 781] width 9 height 9
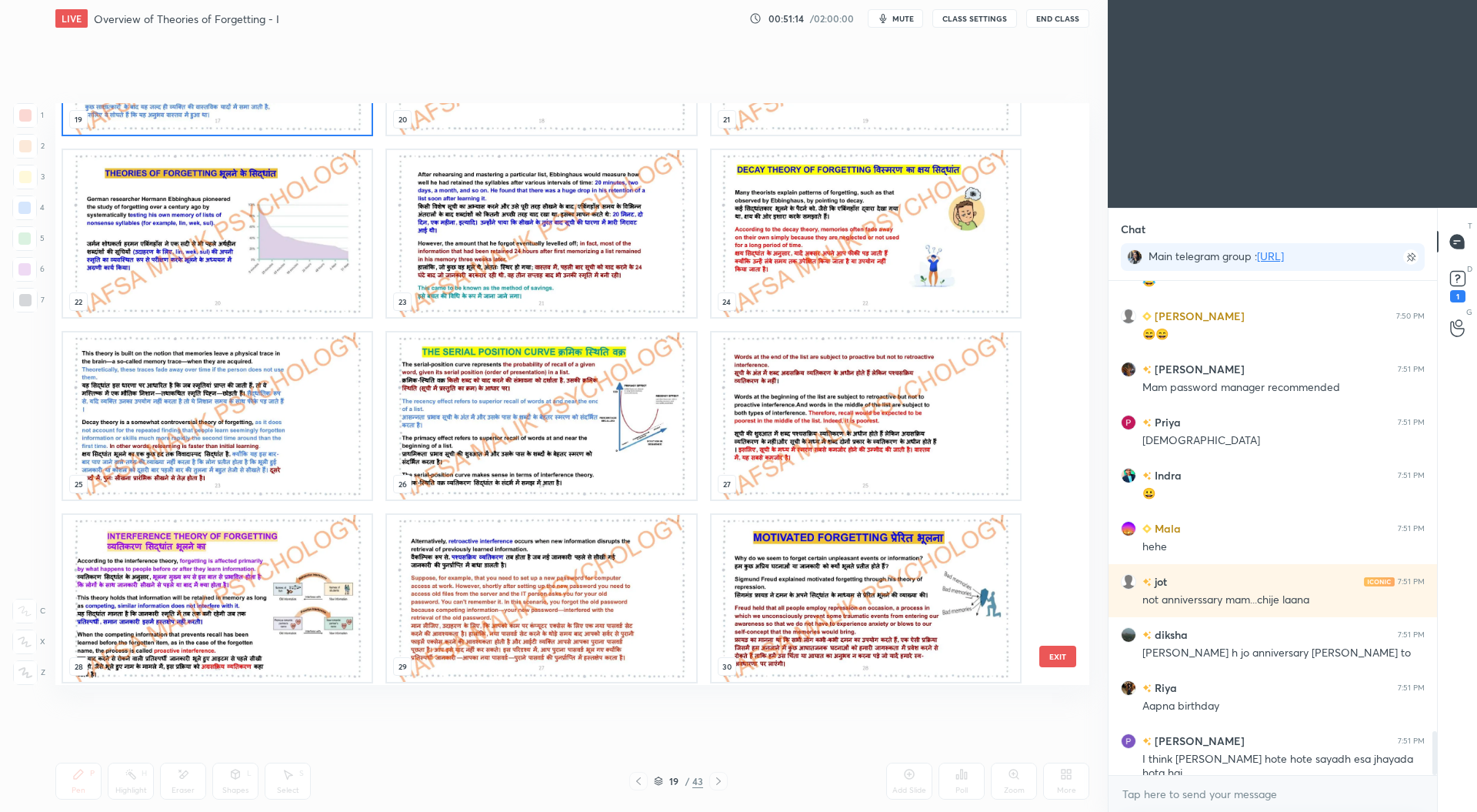
scroll to position [5059, 0]
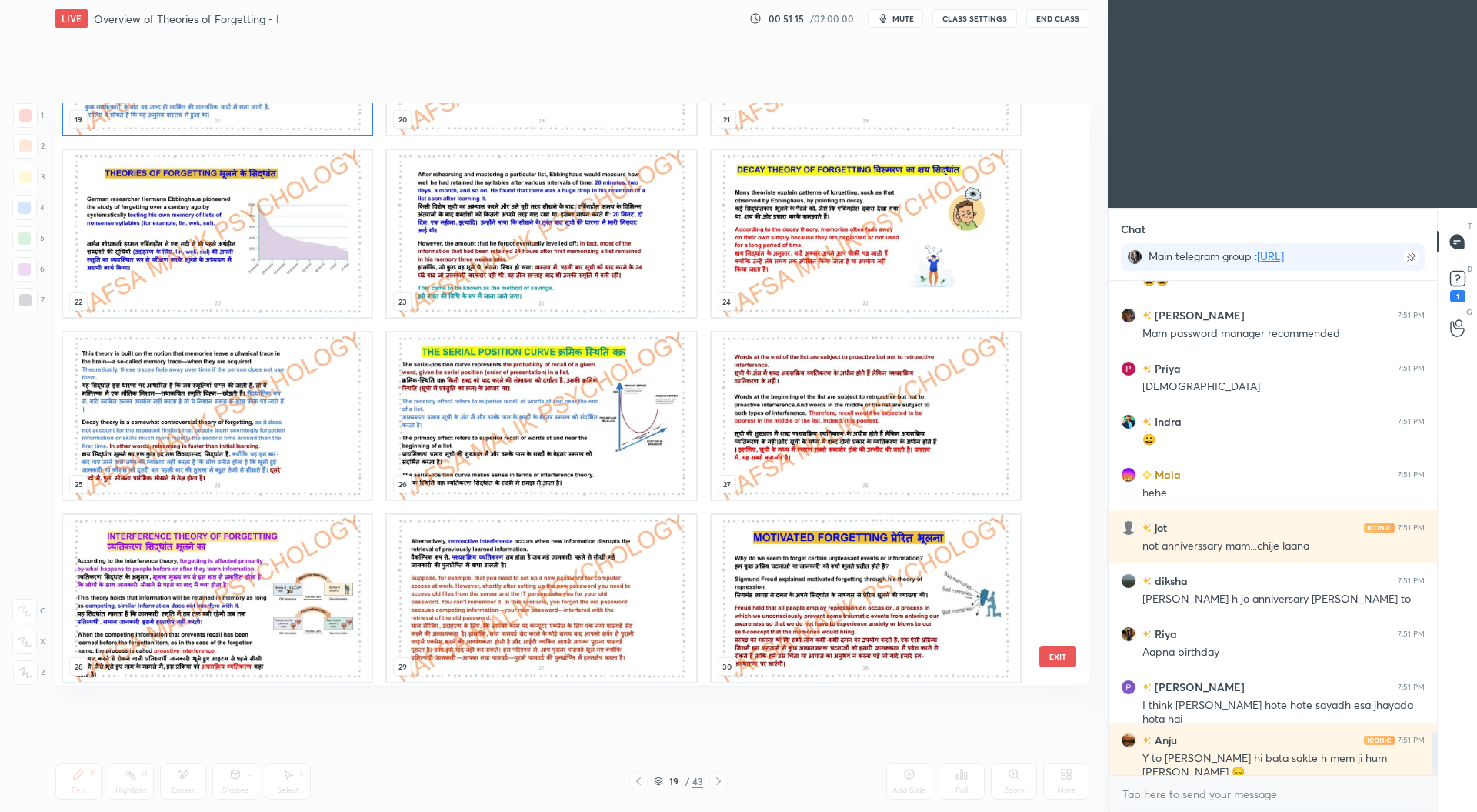
click at [253, 264] on img "grid" at bounding box center [217, 234] width 308 height 167
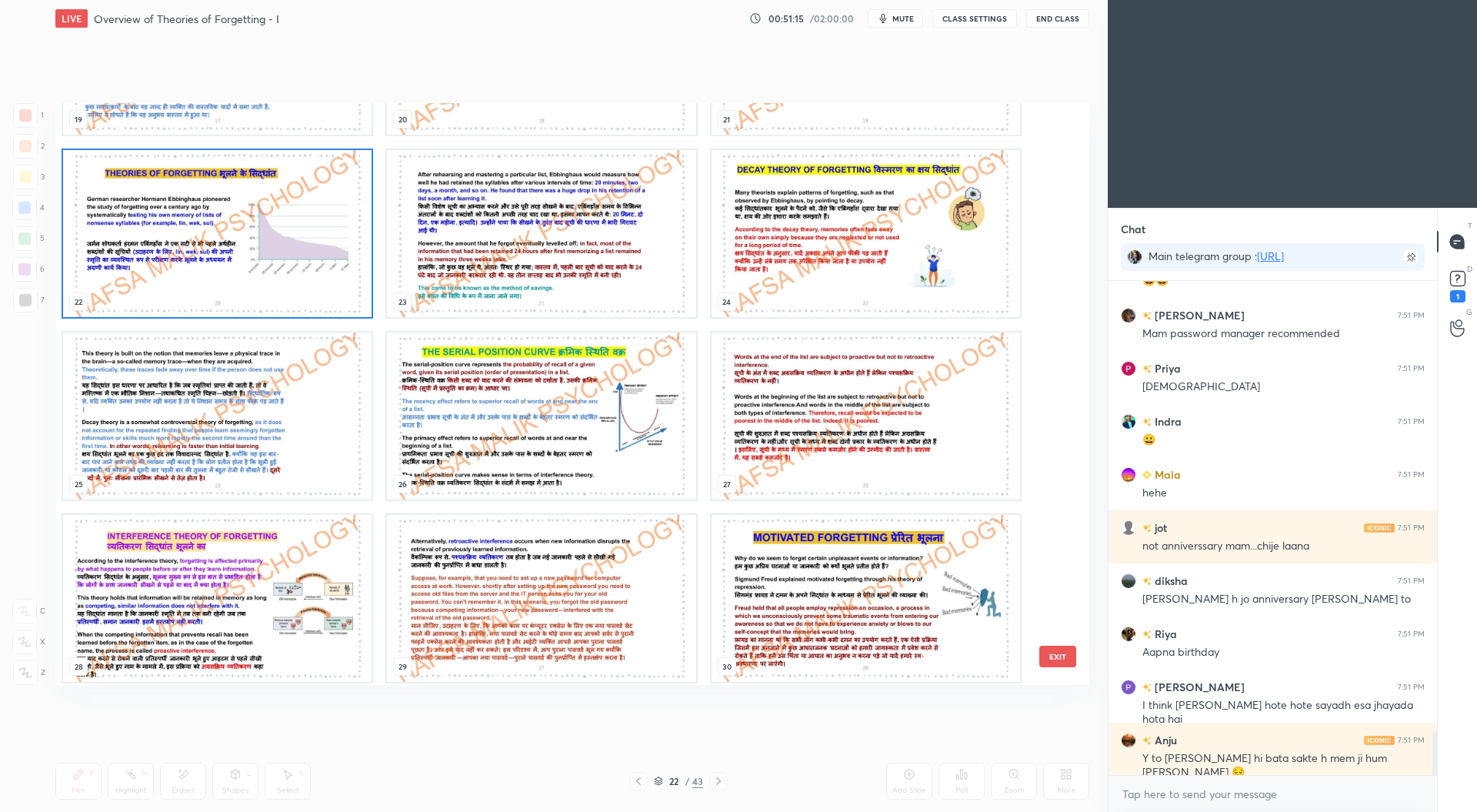
click at [261, 265] on img "grid" at bounding box center [217, 234] width 308 height 167
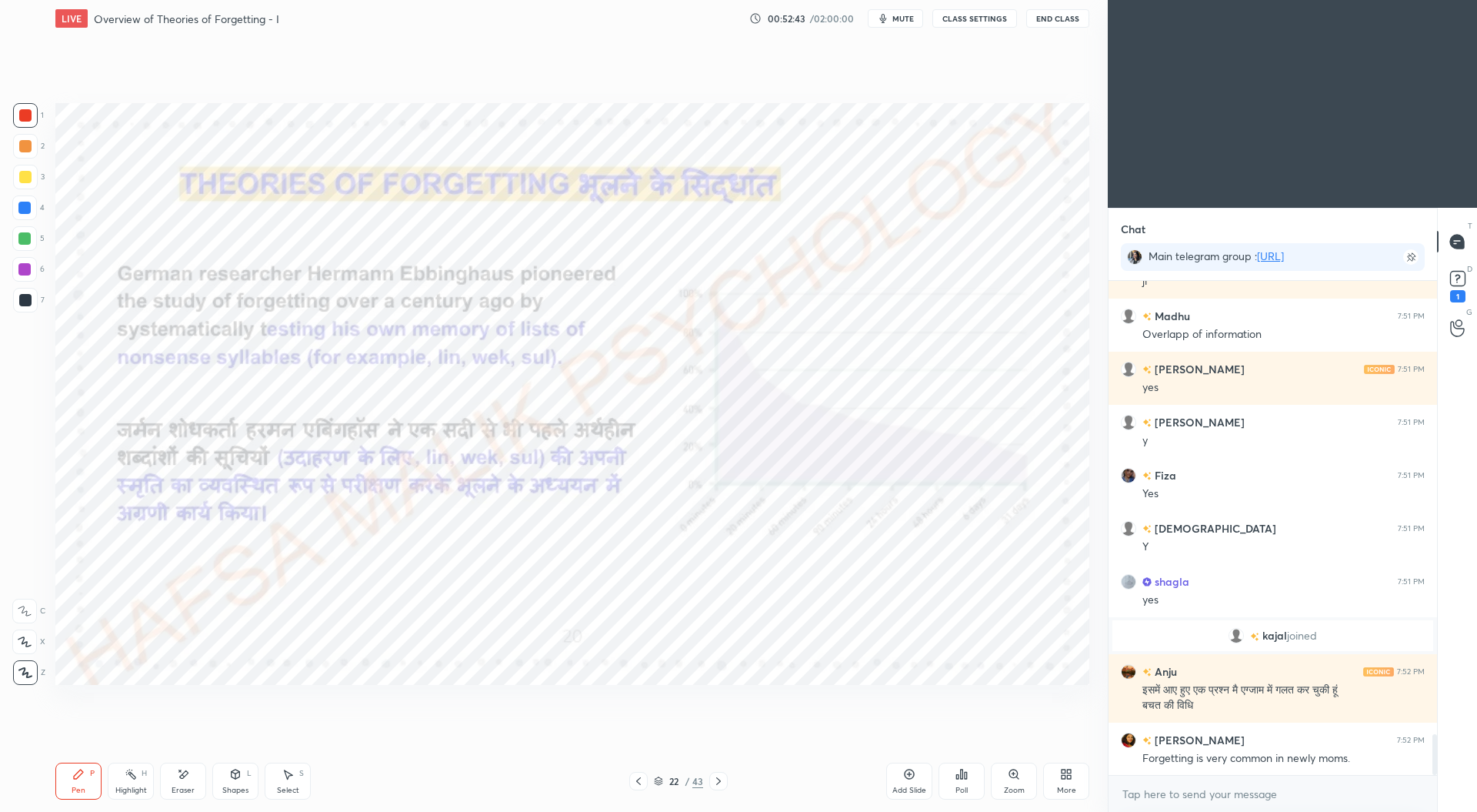
scroll to position [5578, 0]
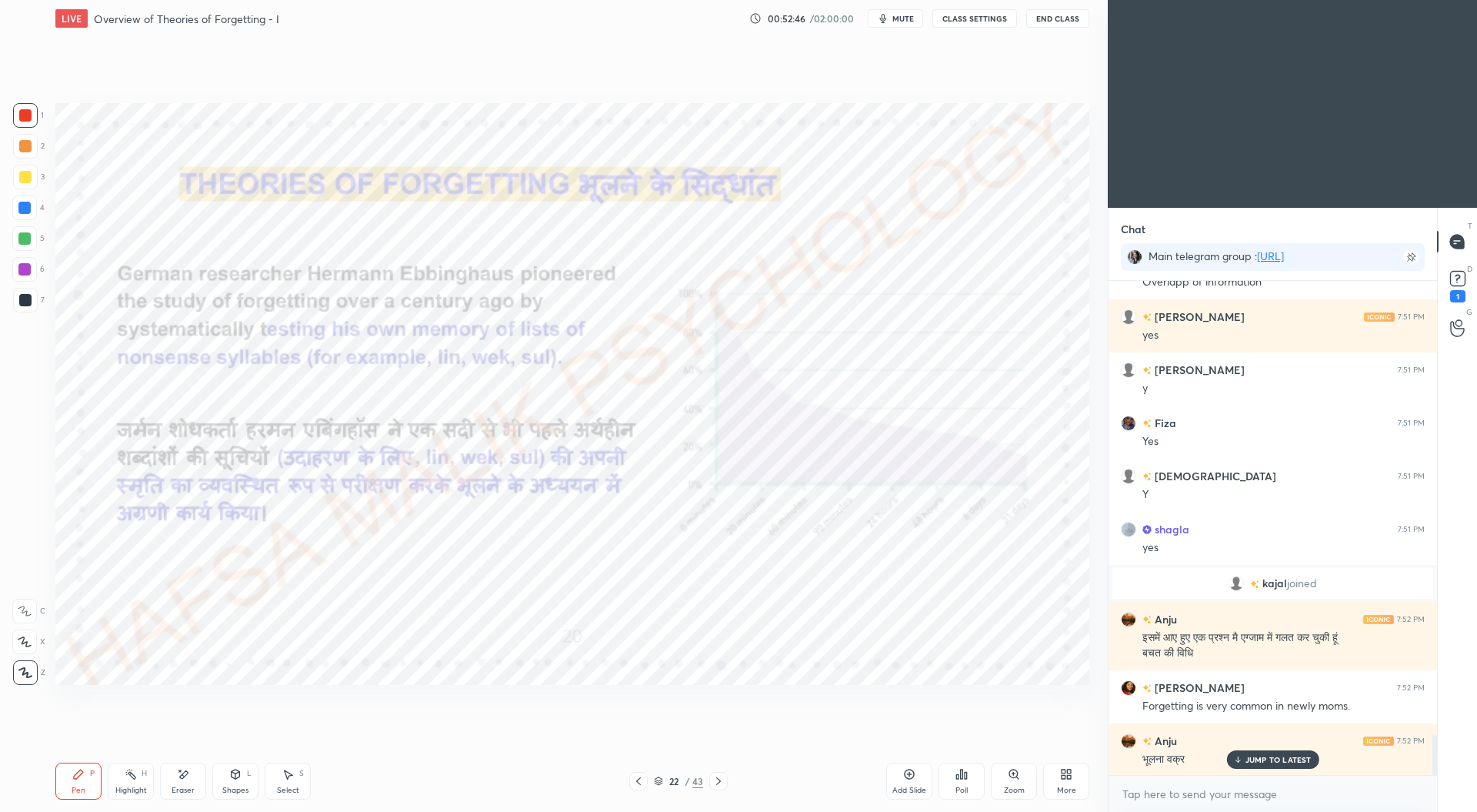
click at [912, 786] on div "Add Slide" at bounding box center [909, 790] width 34 height 8
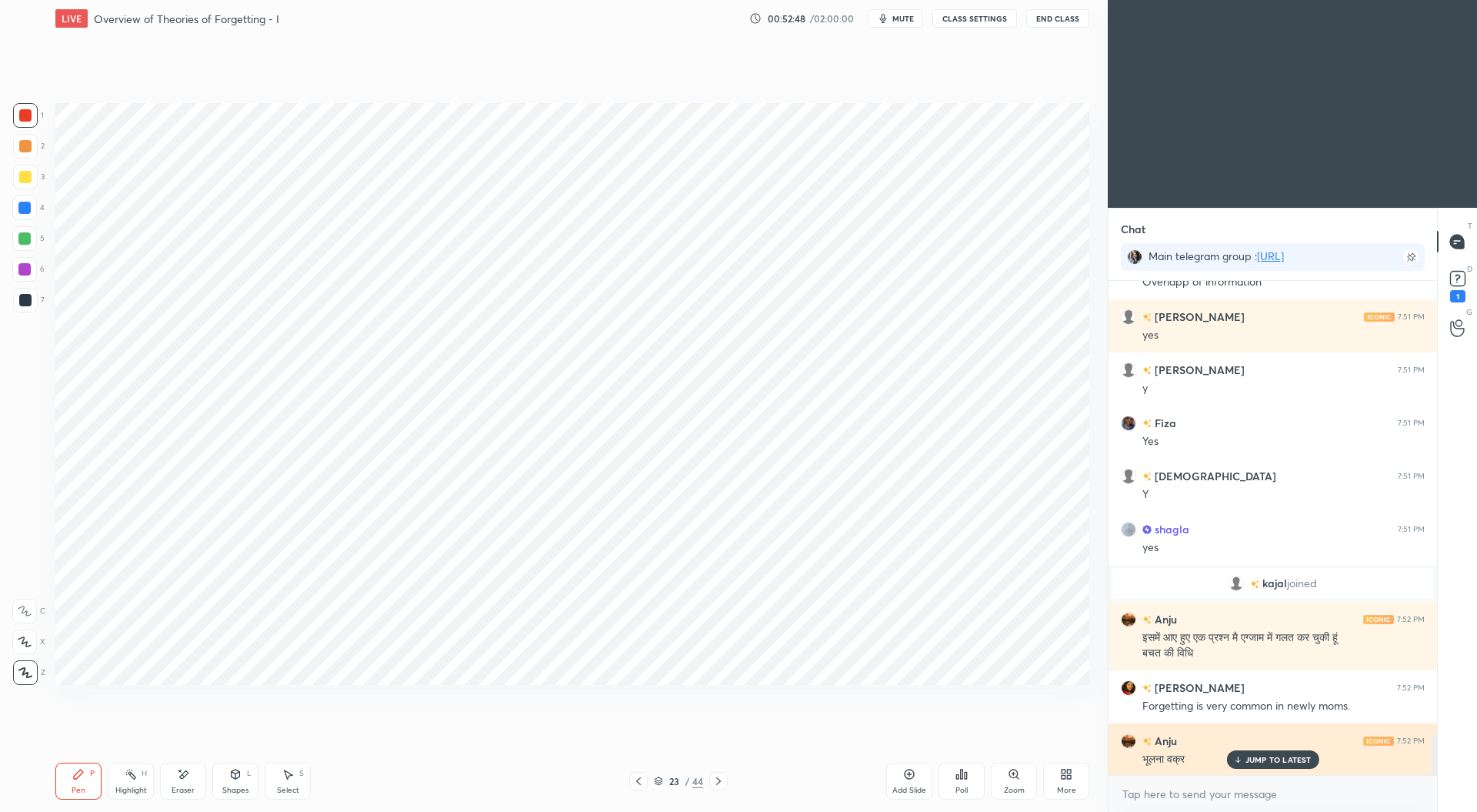
click at [1268, 764] on p "JUMP TO LATEST" at bounding box center [1279, 759] width 66 height 9
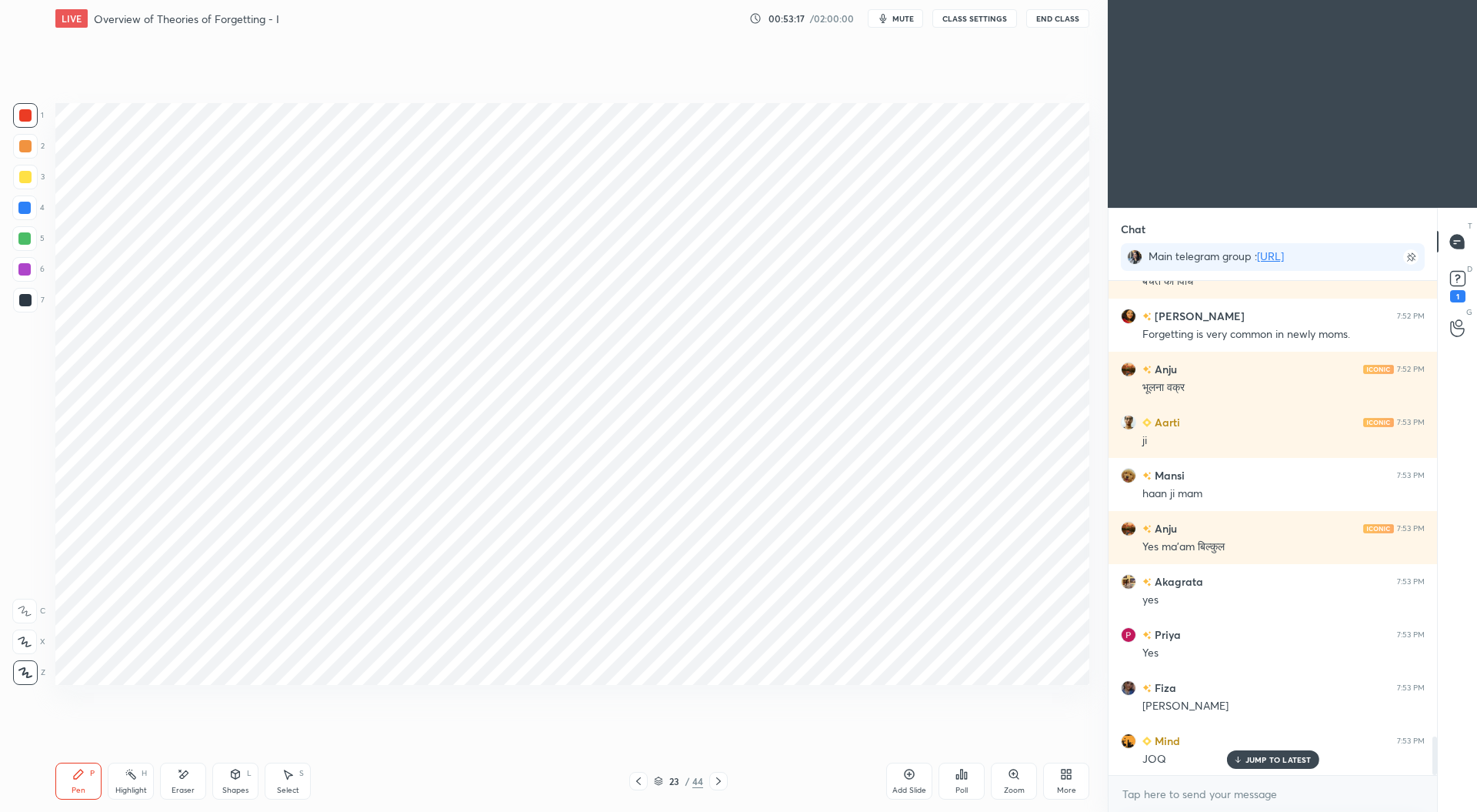
scroll to position [5960, 0]
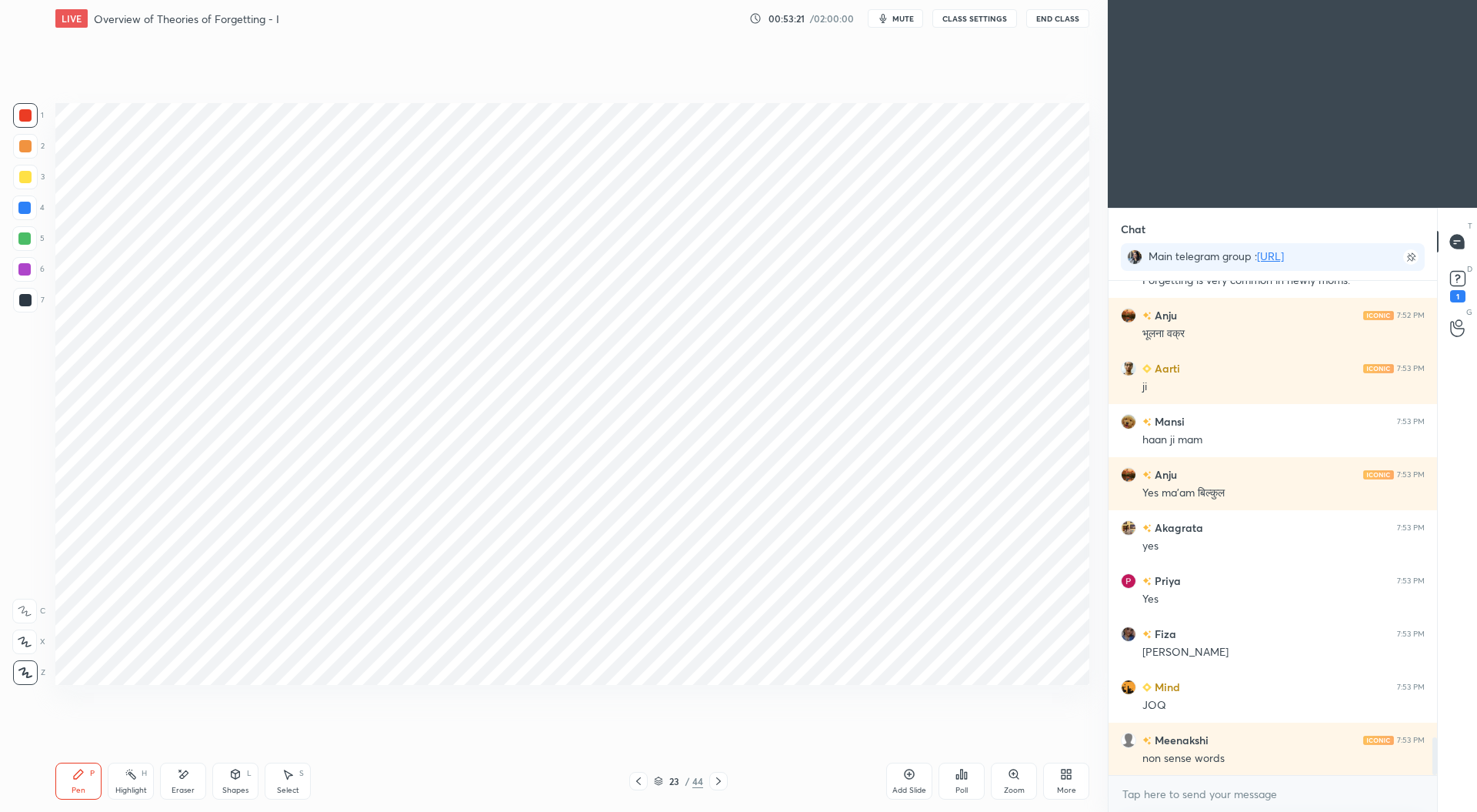
click at [26, 209] on div at bounding box center [24, 208] width 12 height 12
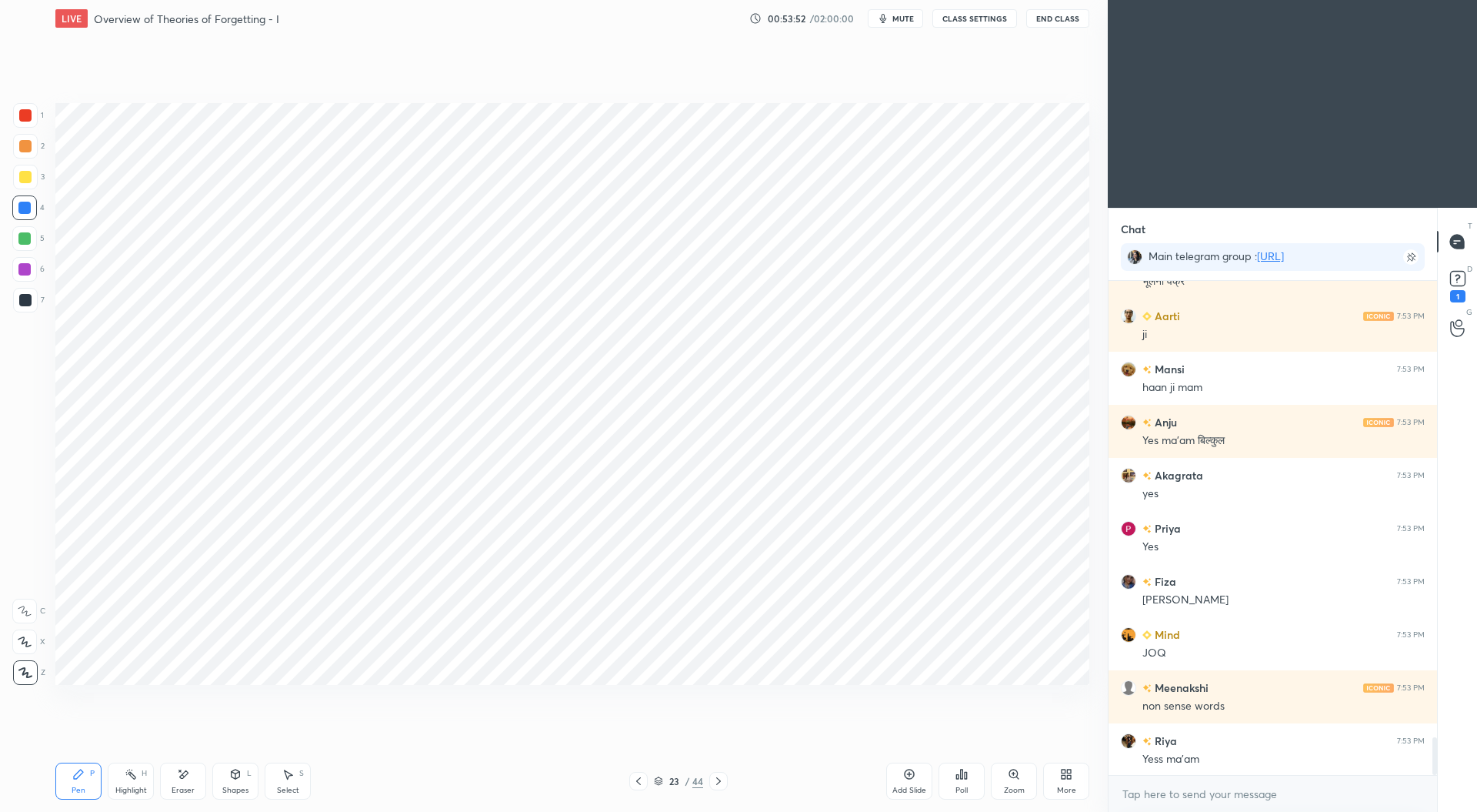
scroll to position [6066, 0]
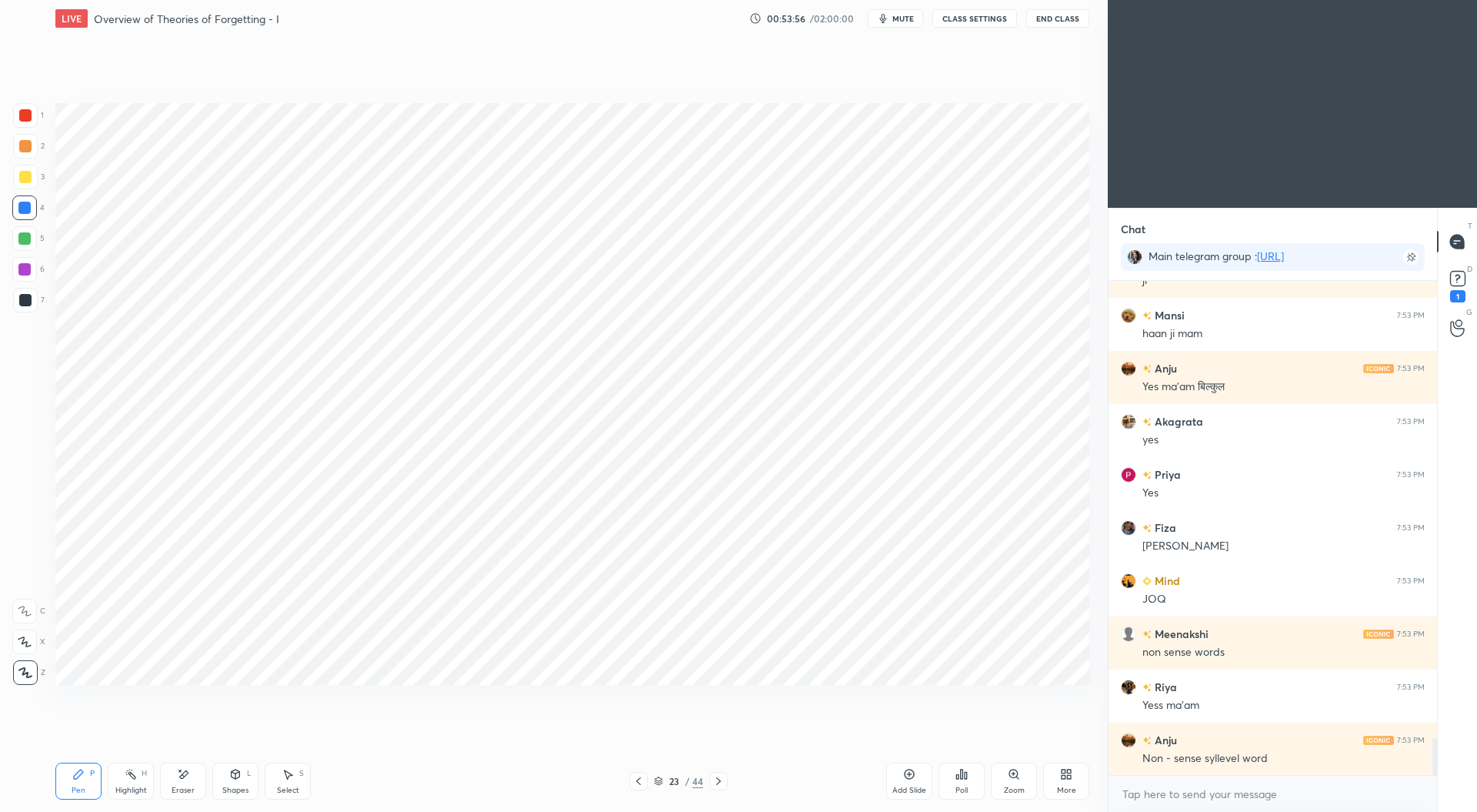
click at [26, 113] on div at bounding box center [25, 115] width 12 height 12
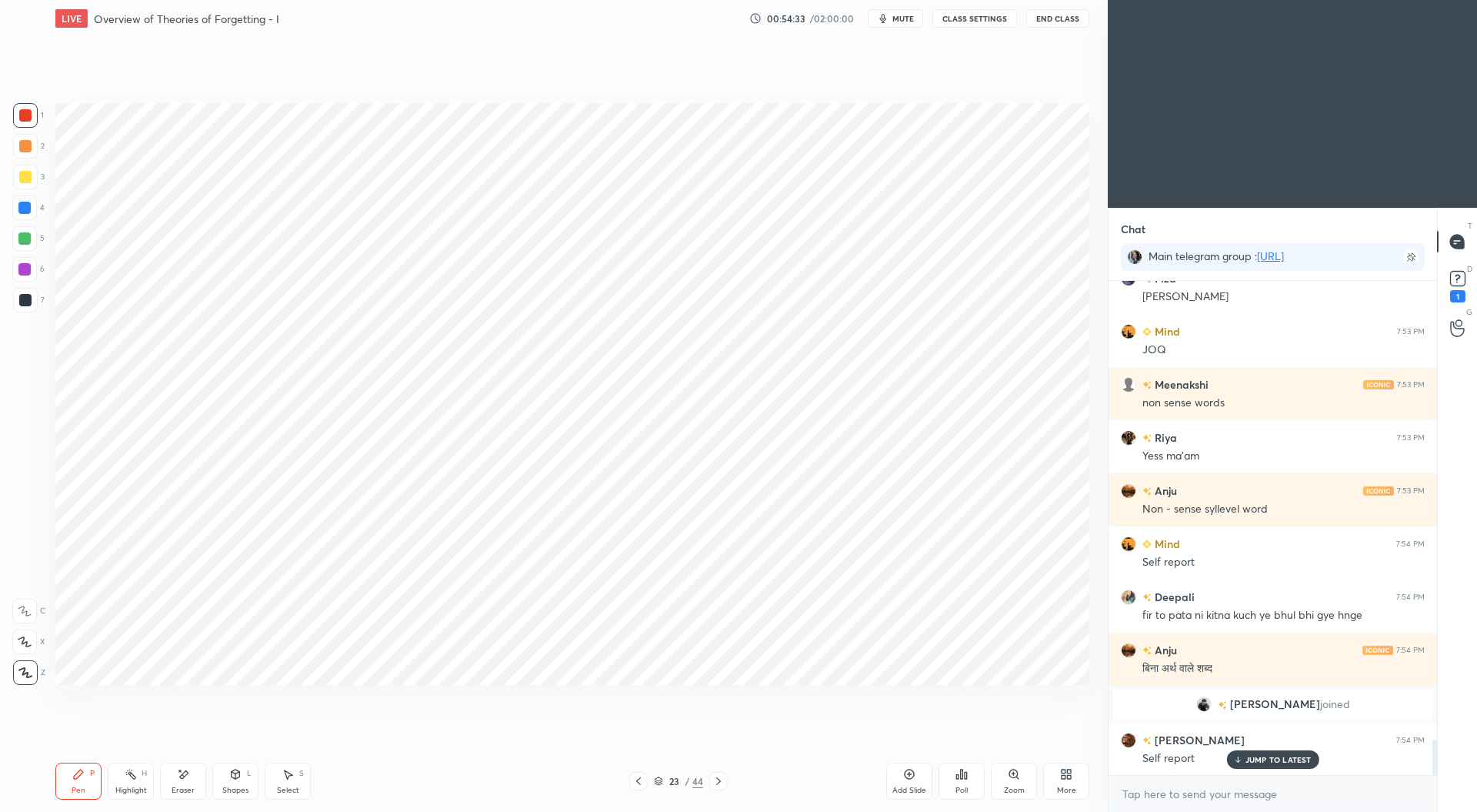
scroll to position [6368, 0]
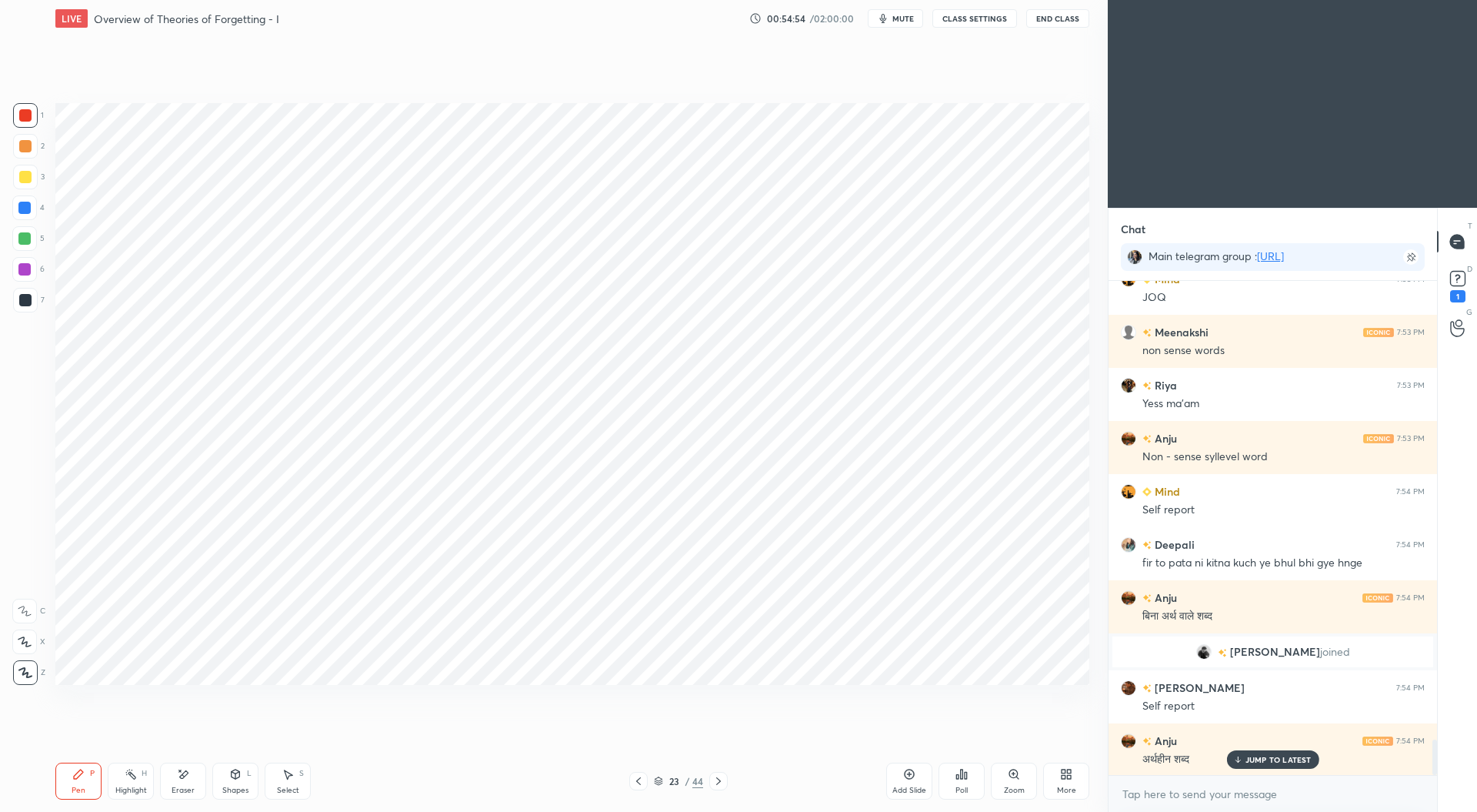
click at [910, 787] on div "Add Slide" at bounding box center [909, 790] width 34 height 8
click at [640, 791] on div "Pen P Highlight H Eraser Shapes L Select S 24 / 45 Add Slide Poll Zoom More" at bounding box center [571, 781] width 1034 height 62
click at [641, 784] on icon at bounding box center [638, 781] width 12 height 12
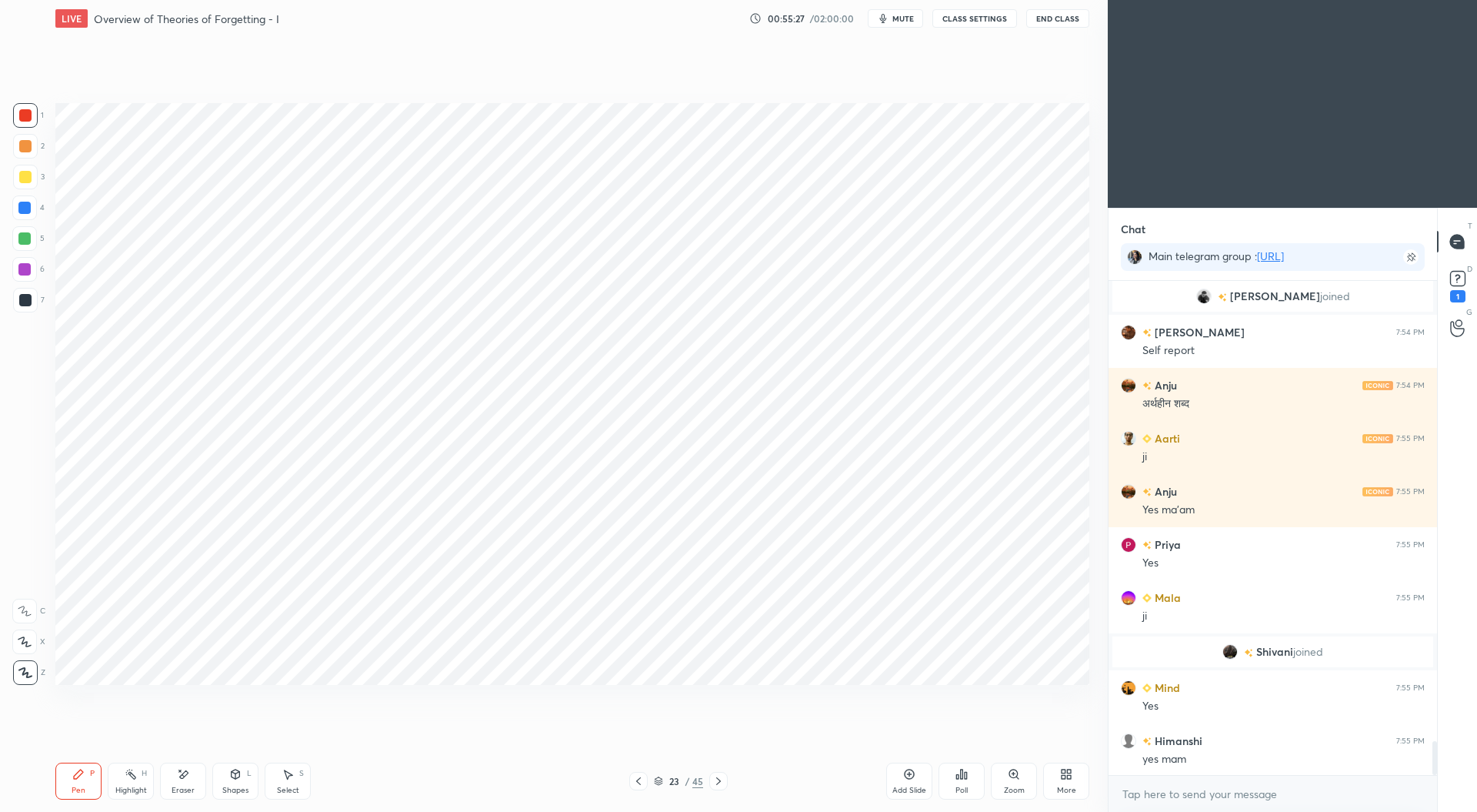
scroll to position [6777, 0]
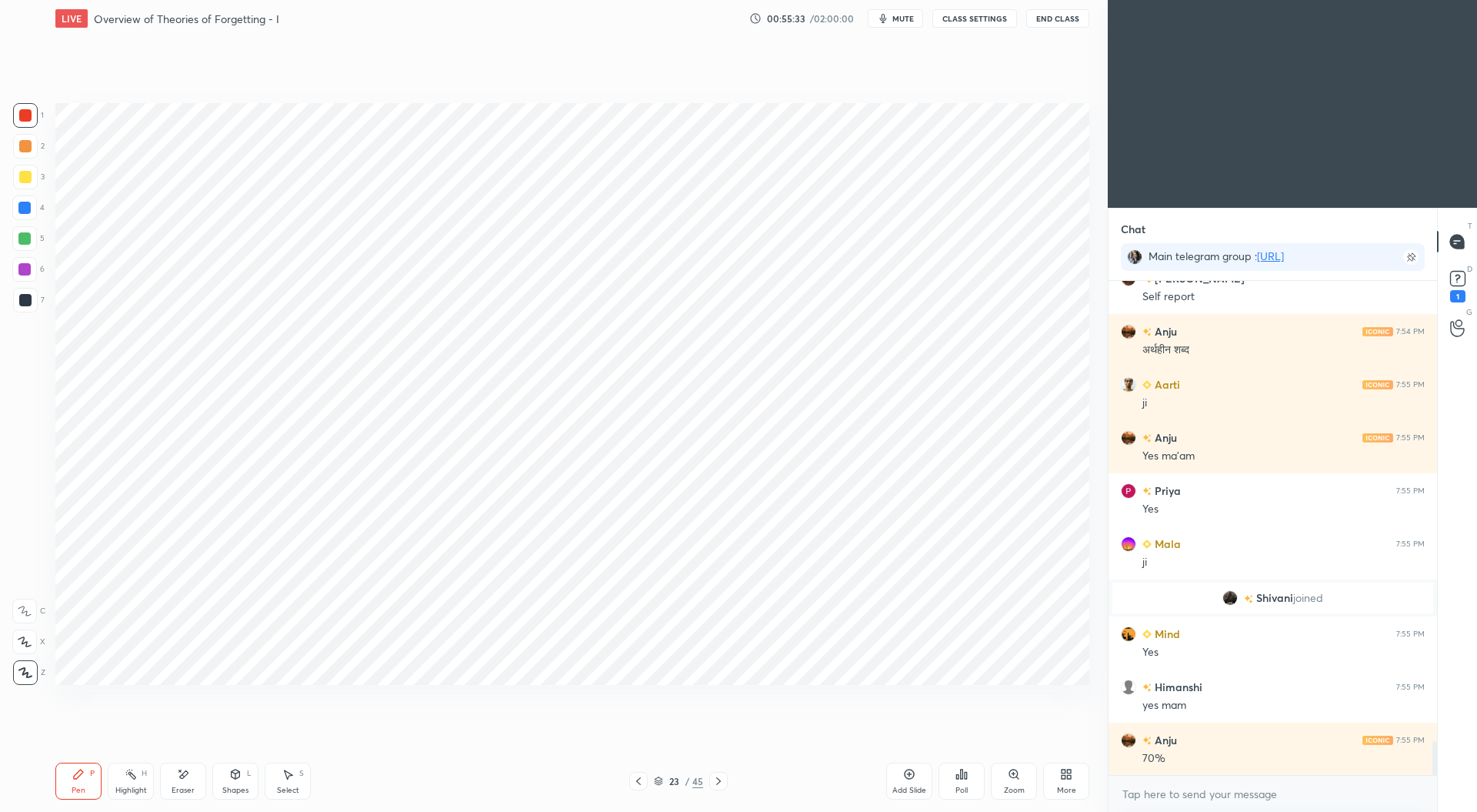
click at [916, 787] on div "Add Slide" at bounding box center [909, 790] width 34 height 8
click at [22, 306] on div at bounding box center [25, 300] width 25 height 25
click at [246, 783] on div "Shapes L" at bounding box center [235, 780] width 46 height 37
click at [87, 784] on div "Pen P" at bounding box center [78, 780] width 46 height 37
click at [27, 269] on div at bounding box center [24, 269] width 12 height 12
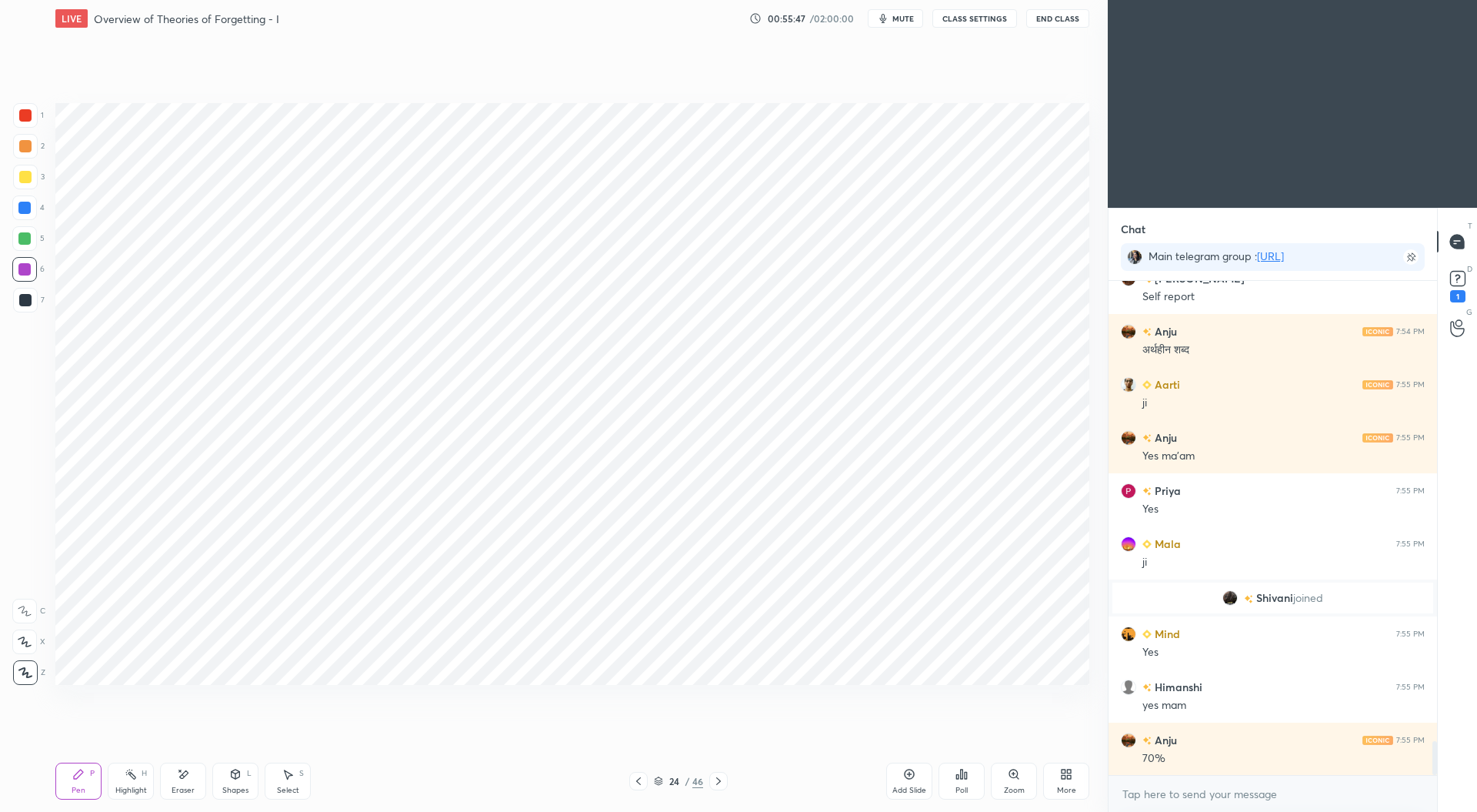
scroll to position [6792, 0]
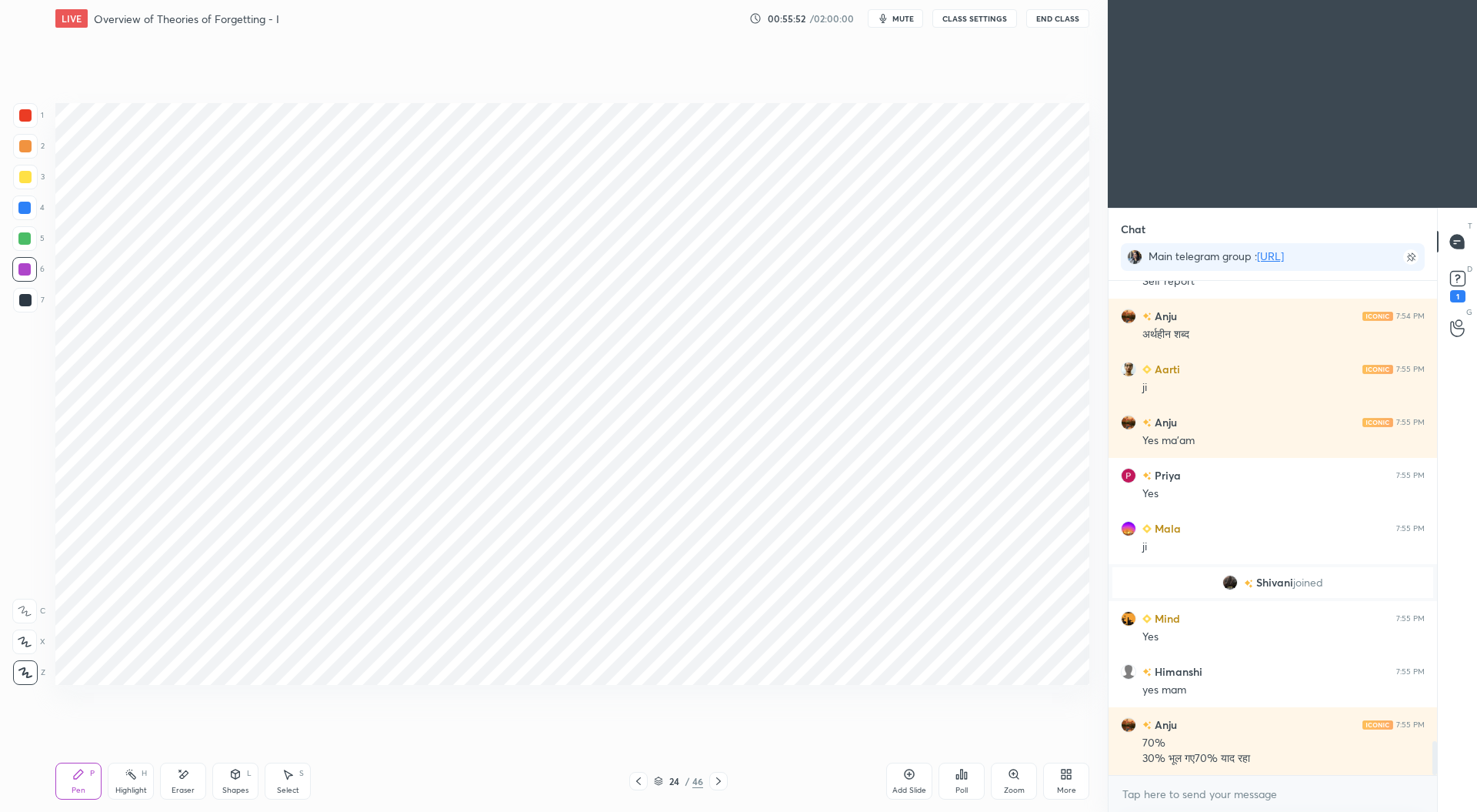
click at [27, 113] on div at bounding box center [25, 115] width 12 height 12
click at [185, 782] on div "Eraser" at bounding box center [183, 780] width 46 height 37
click at [77, 783] on div "Pen P" at bounding box center [78, 780] width 46 height 37
click at [245, 784] on div "Shapes L" at bounding box center [235, 780] width 46 height 37
click at [218, 654] on img at bounding box center [214, 653] width 29 height 29
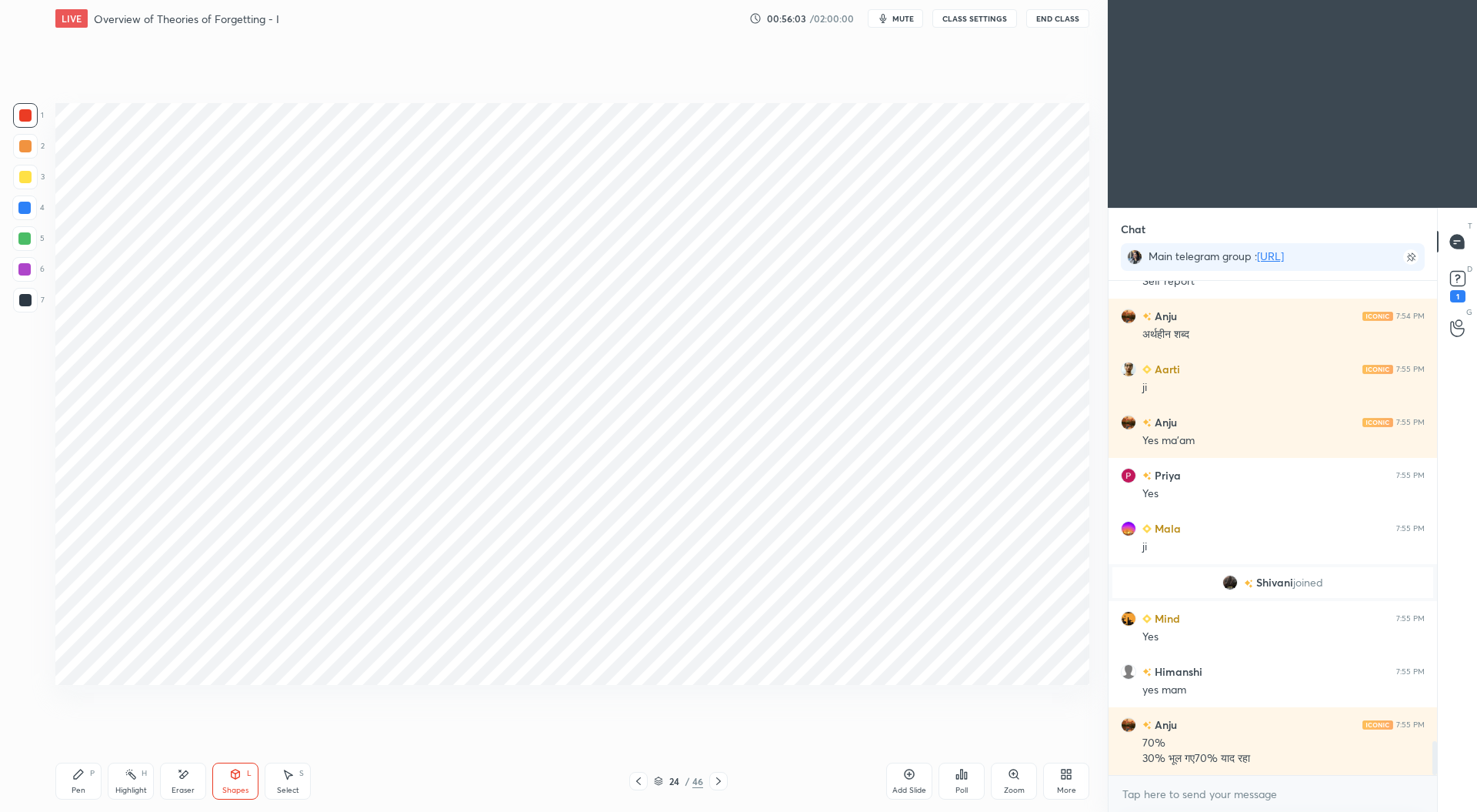
click at [27, 296] on div at bounding box center [25, 300] width 12 height 12
click at [78, 787] on div "Pen" at bounding box center [78, 790] width 14 height 8
click at [20, 269] on div at bounding box center [24, 269] width 12 height 12
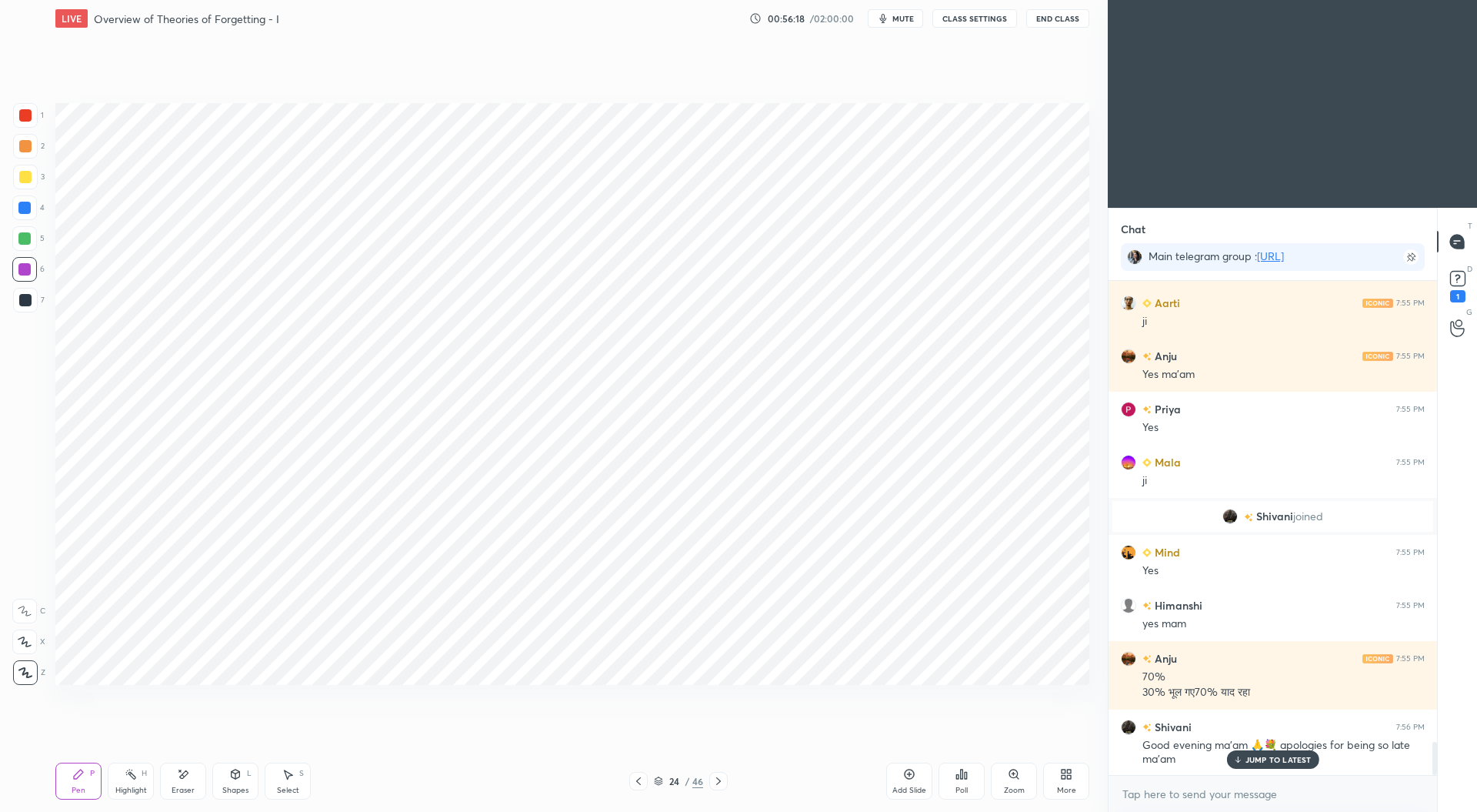
scroll to position [6896, 0]
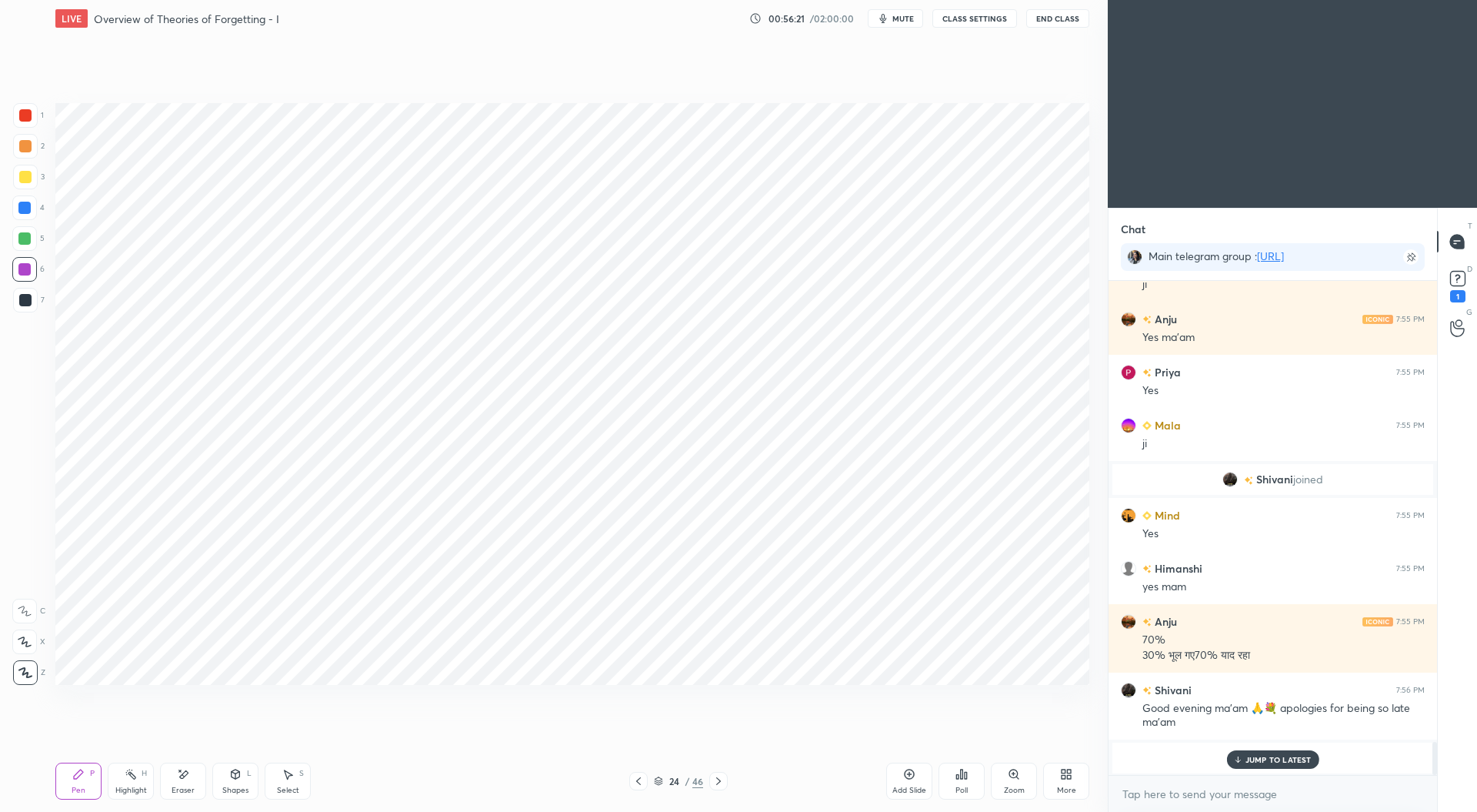
click at [21, 241] on div at bounding box center [24, 238] width 12 height 12
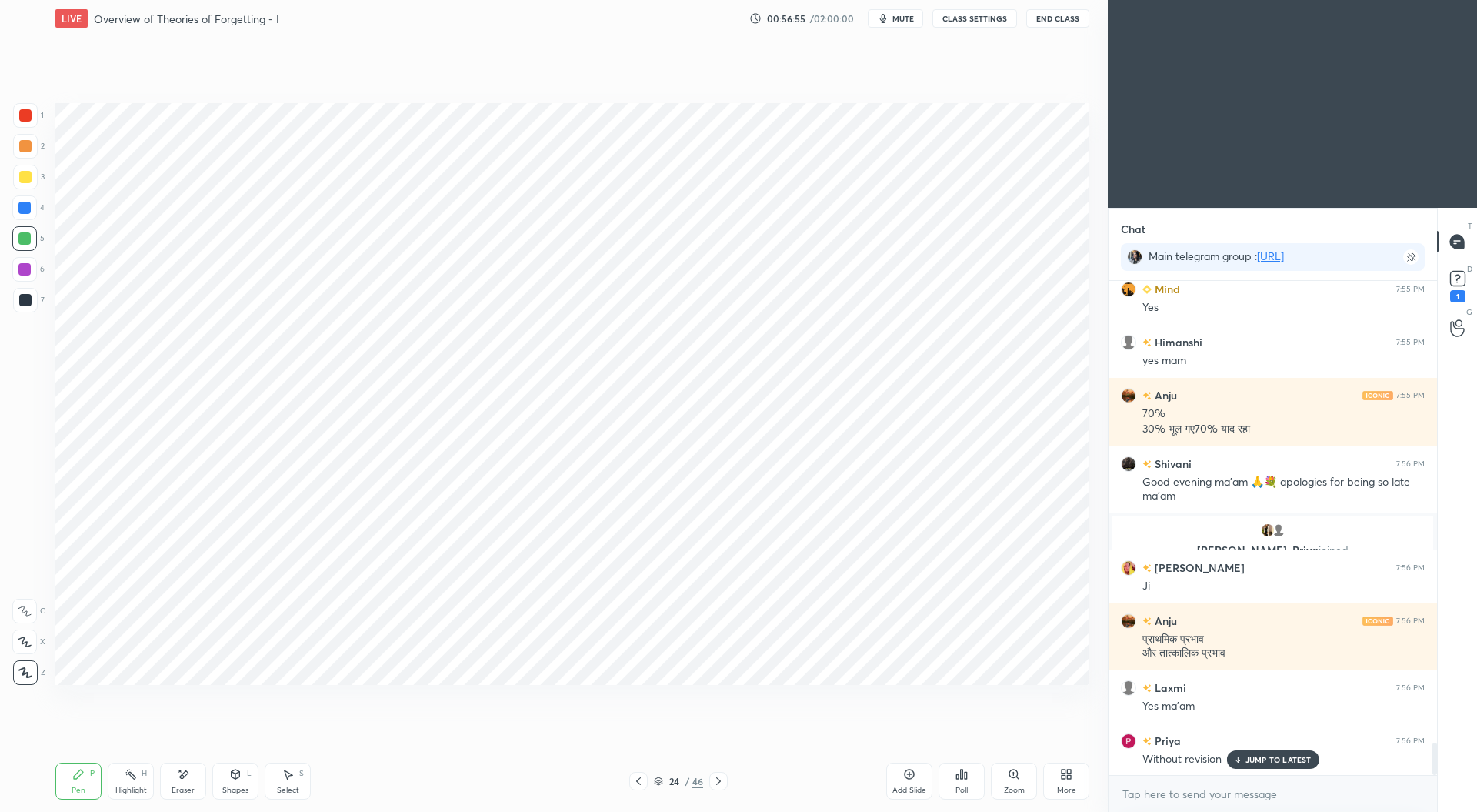
scroll to position [7176, 0]
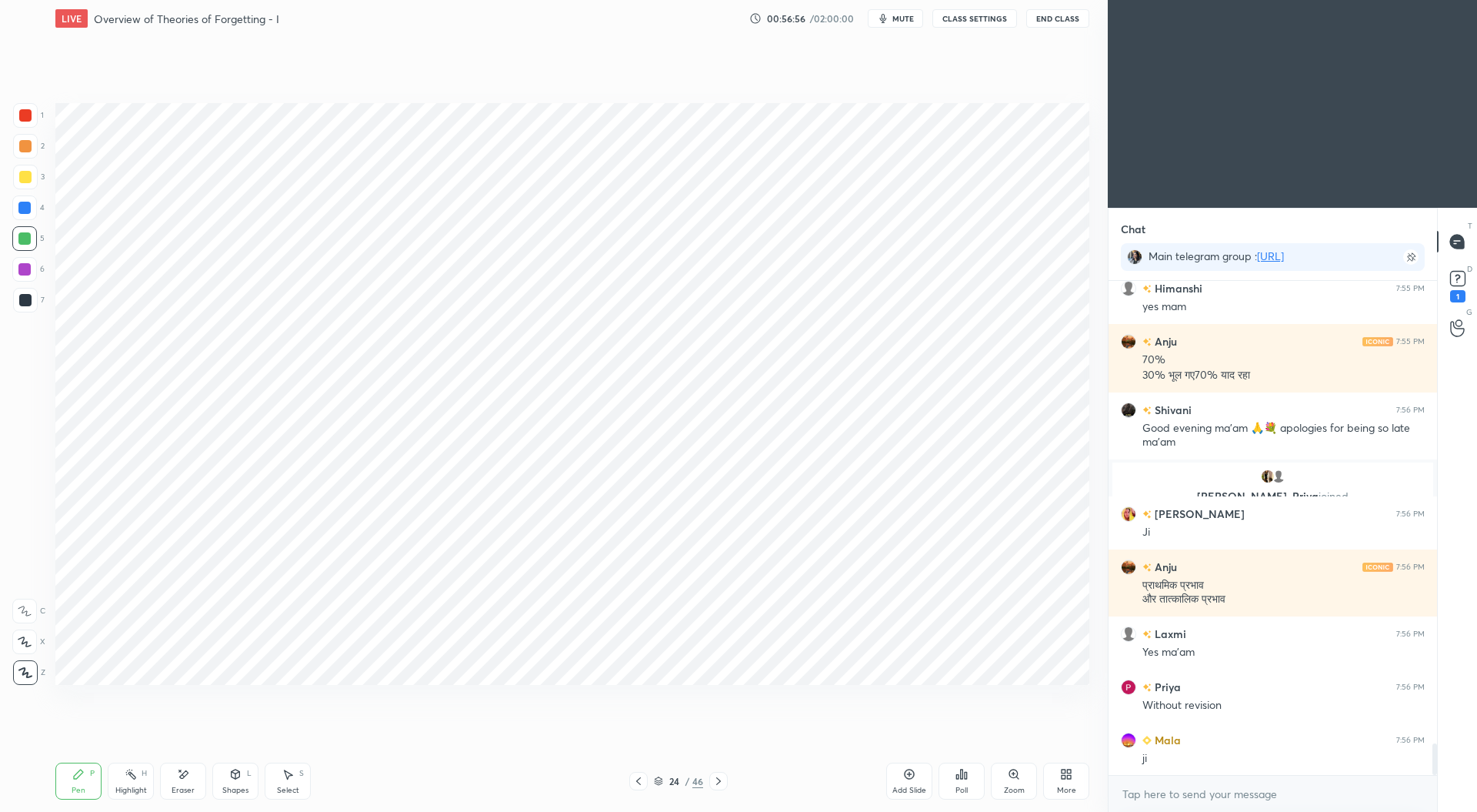
click at [27, 112] on div at bounding box center [25, 115] width 12 height 12
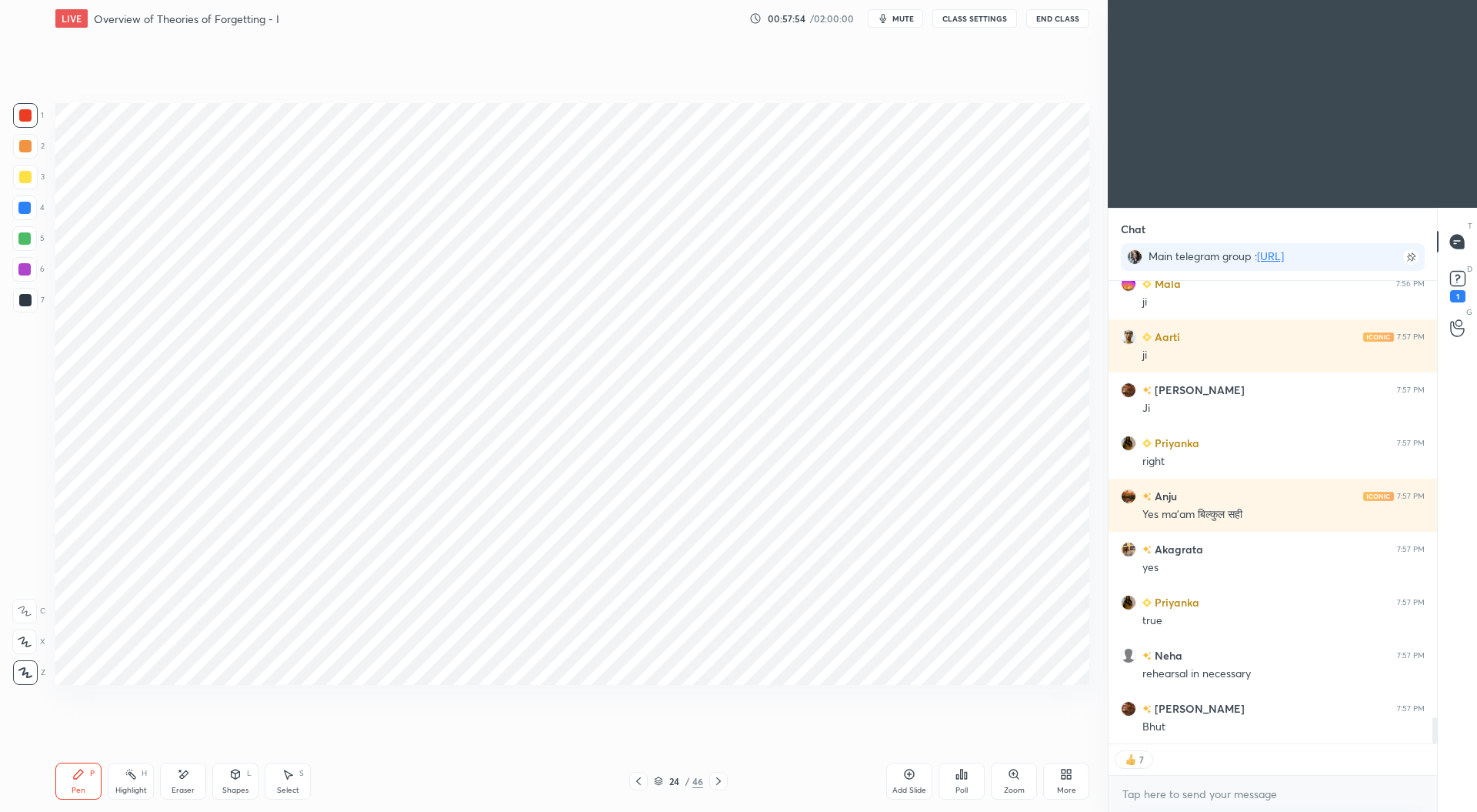
scroll to position [7738, 0]
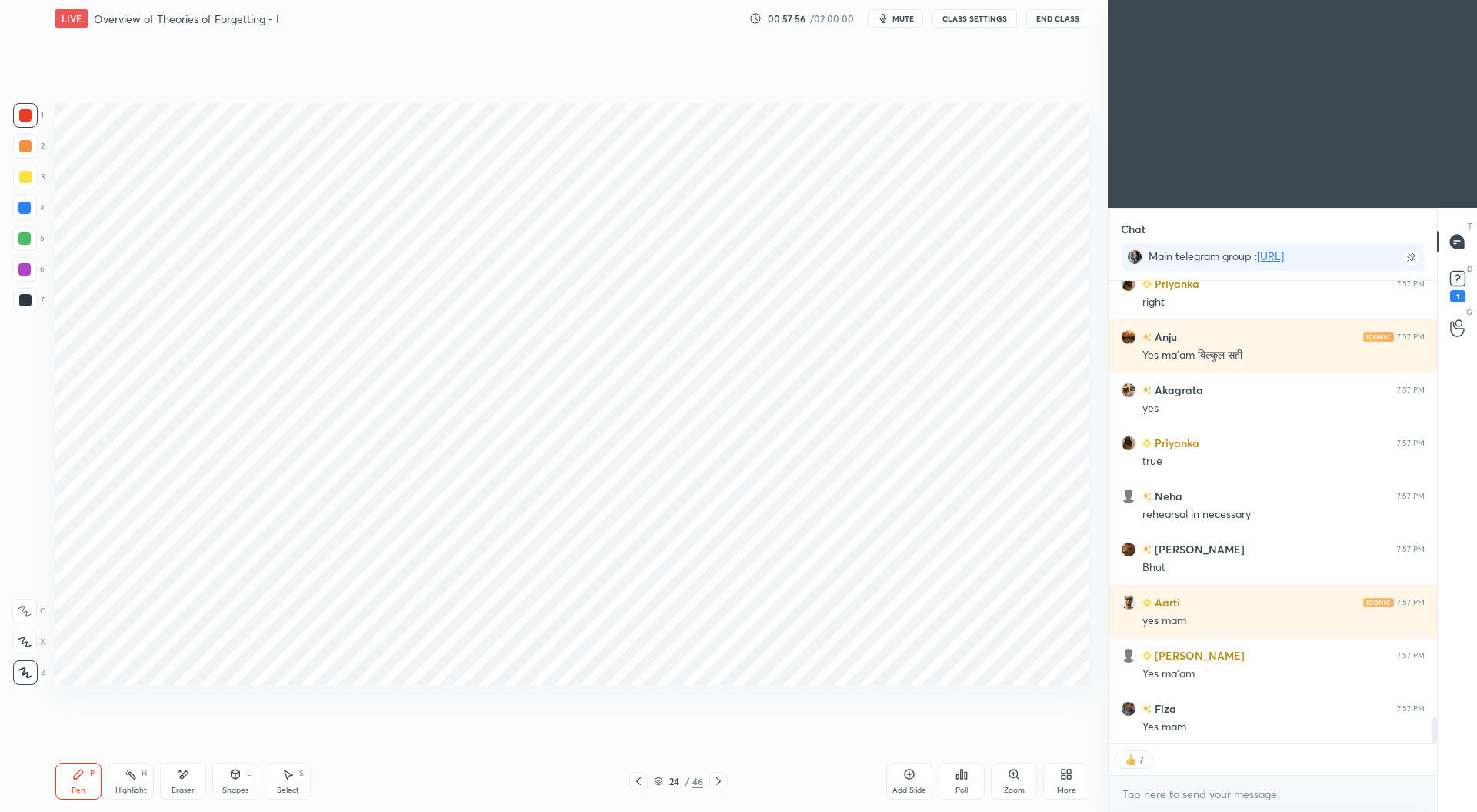
click at [29, 205] on div at bounding box center [24, 208] width 12 height 12
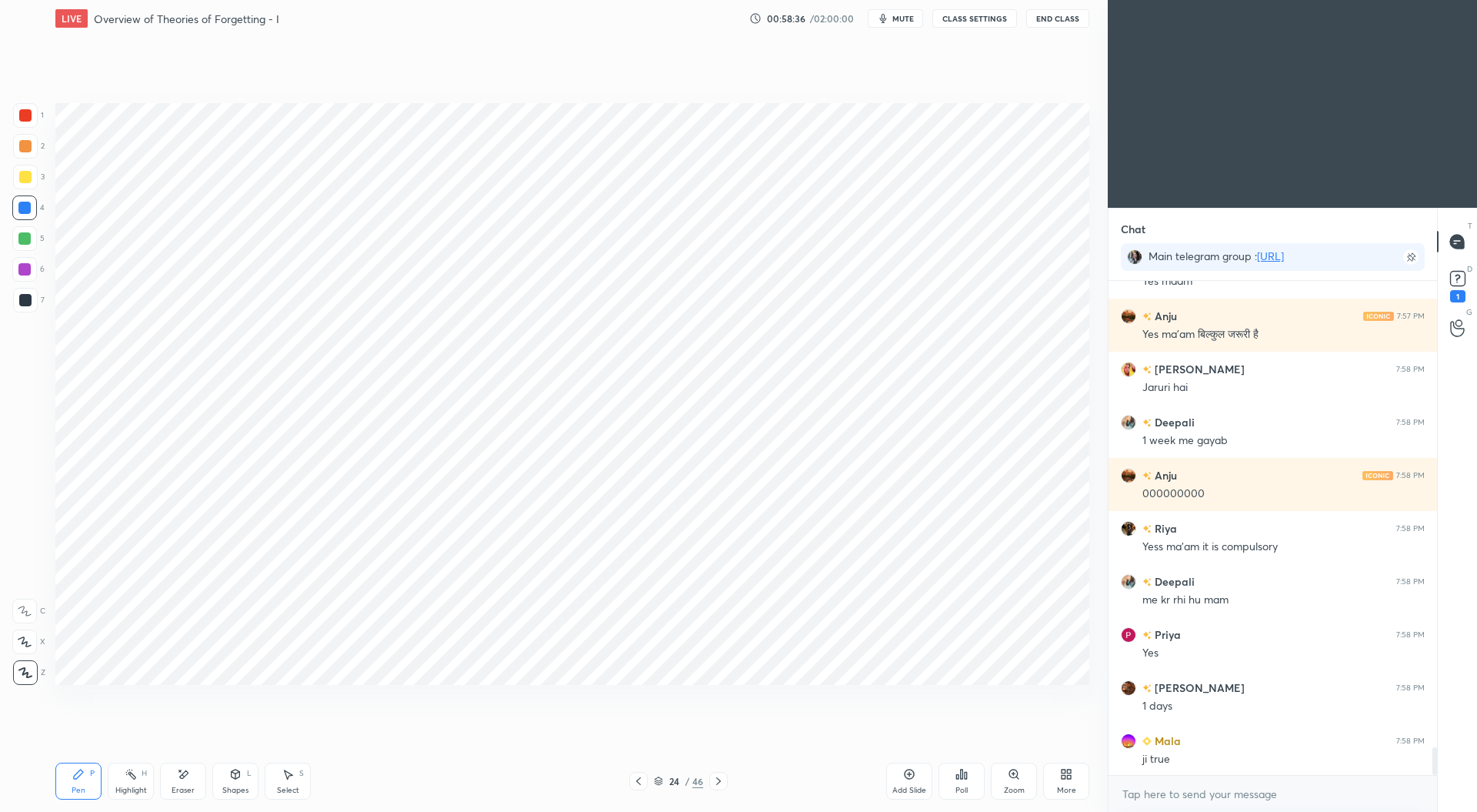
scroll to position [8343, 0]
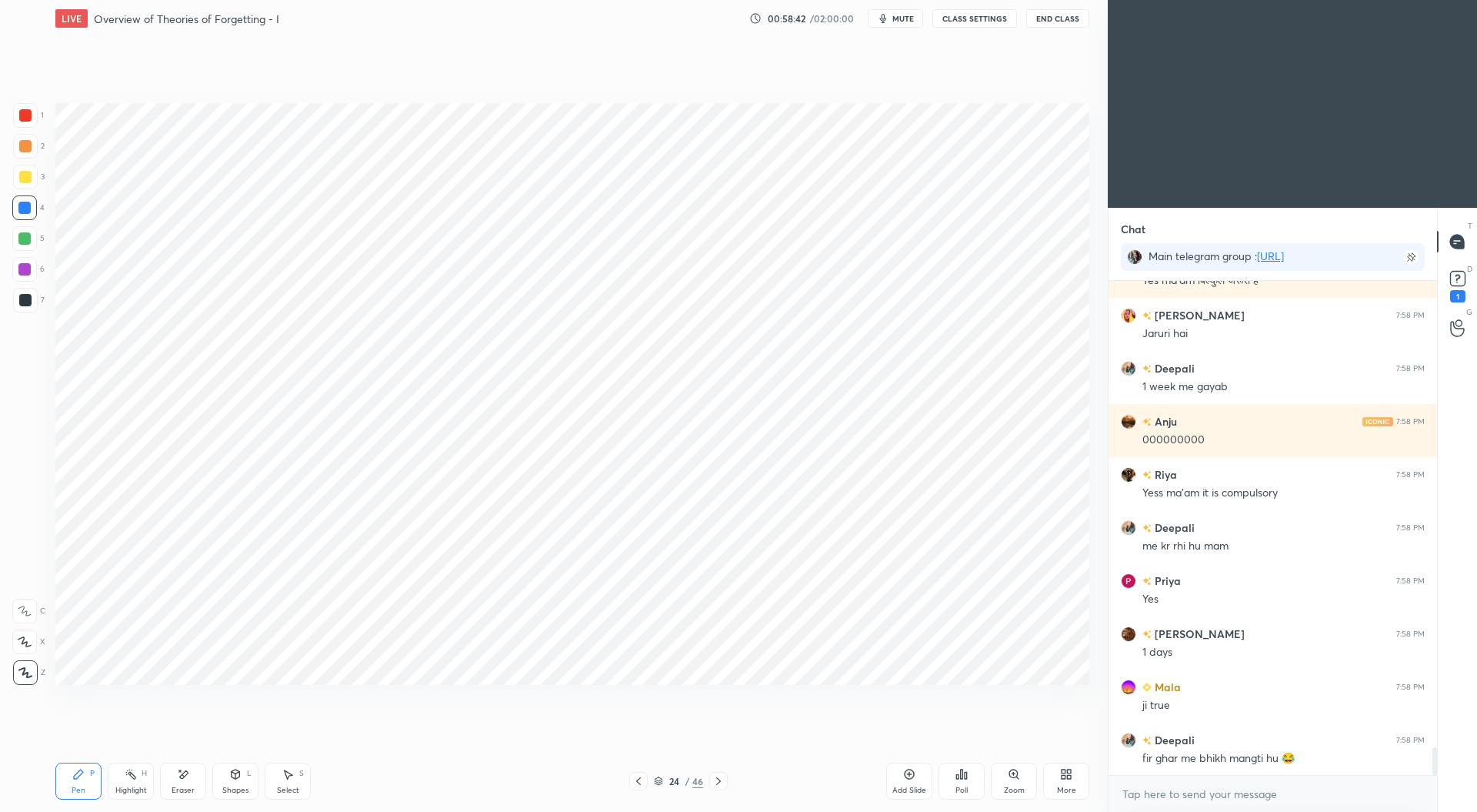
click at [29, 107] on div at bounding box center [25, 115] width 25 height 25
click at [26, 299] on div at bounding box center [25, 300] width 12 height 12
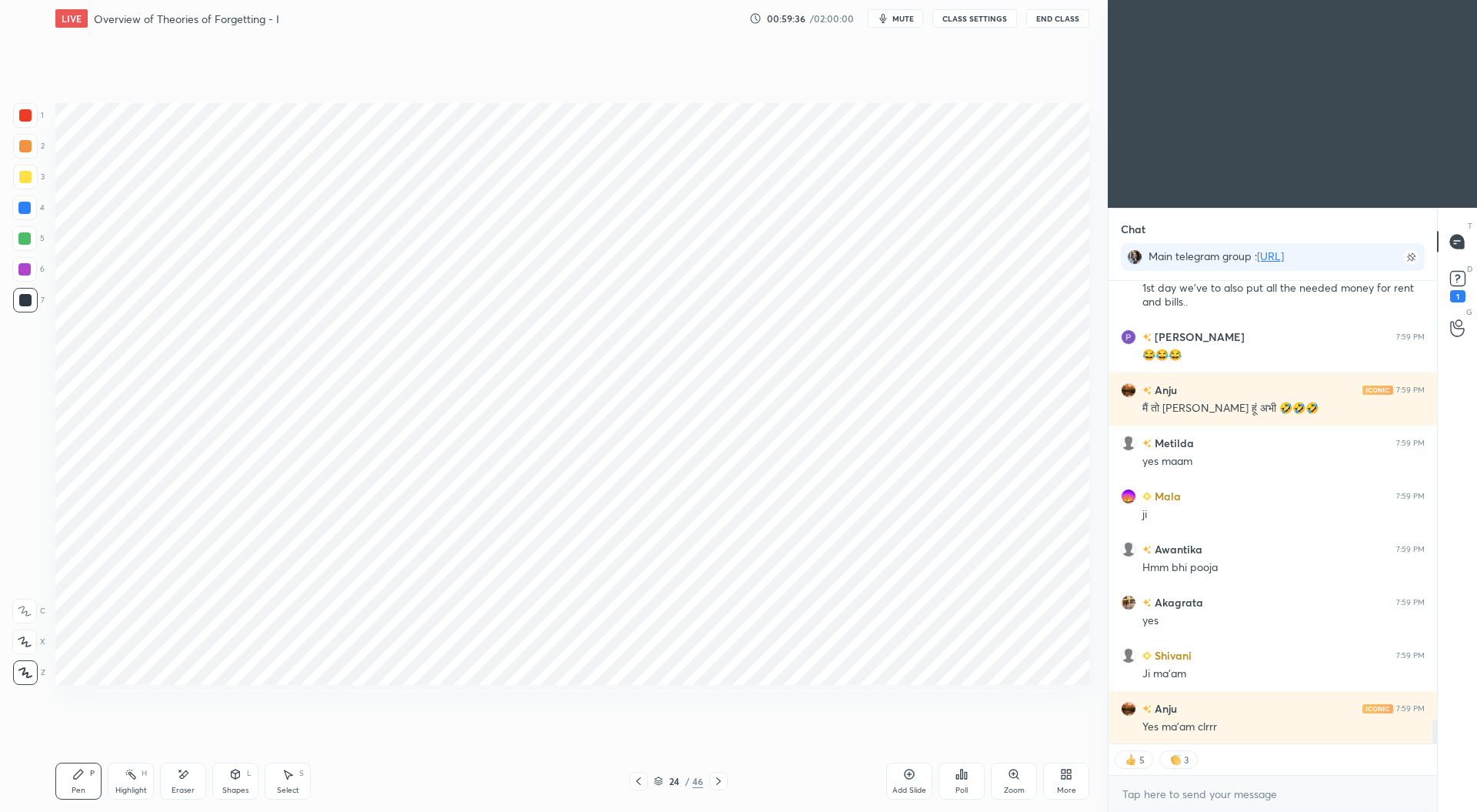
scroll to position [8500, 0]
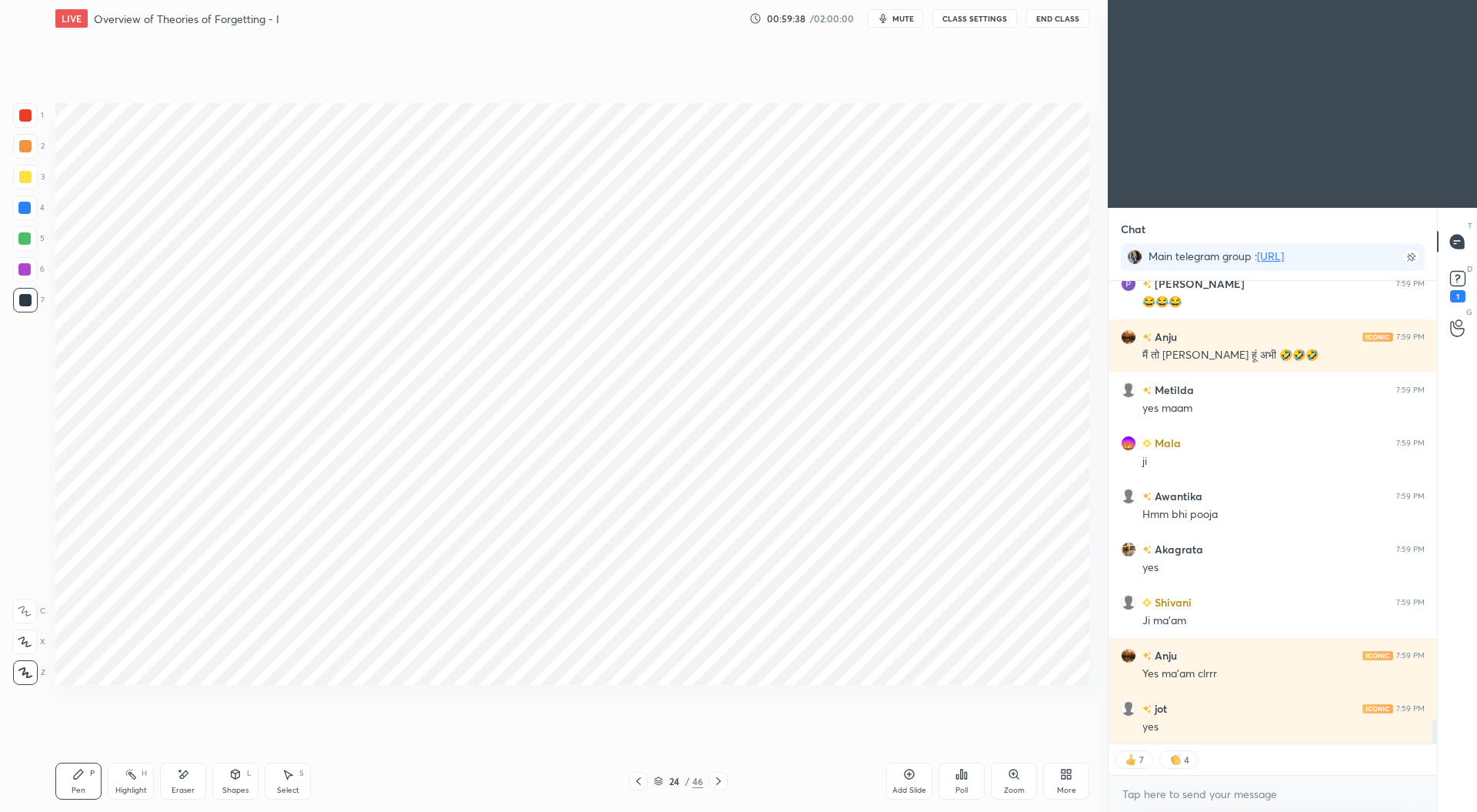
click at [634, 785] on icon at bounding box center [638, 781] width 12 height 12
click at [714, 783] on icon at bounding box center [718, 781] width 12 height 12
click at [903, 776] on icon at bounding box center [909, 774] width 12 height 12
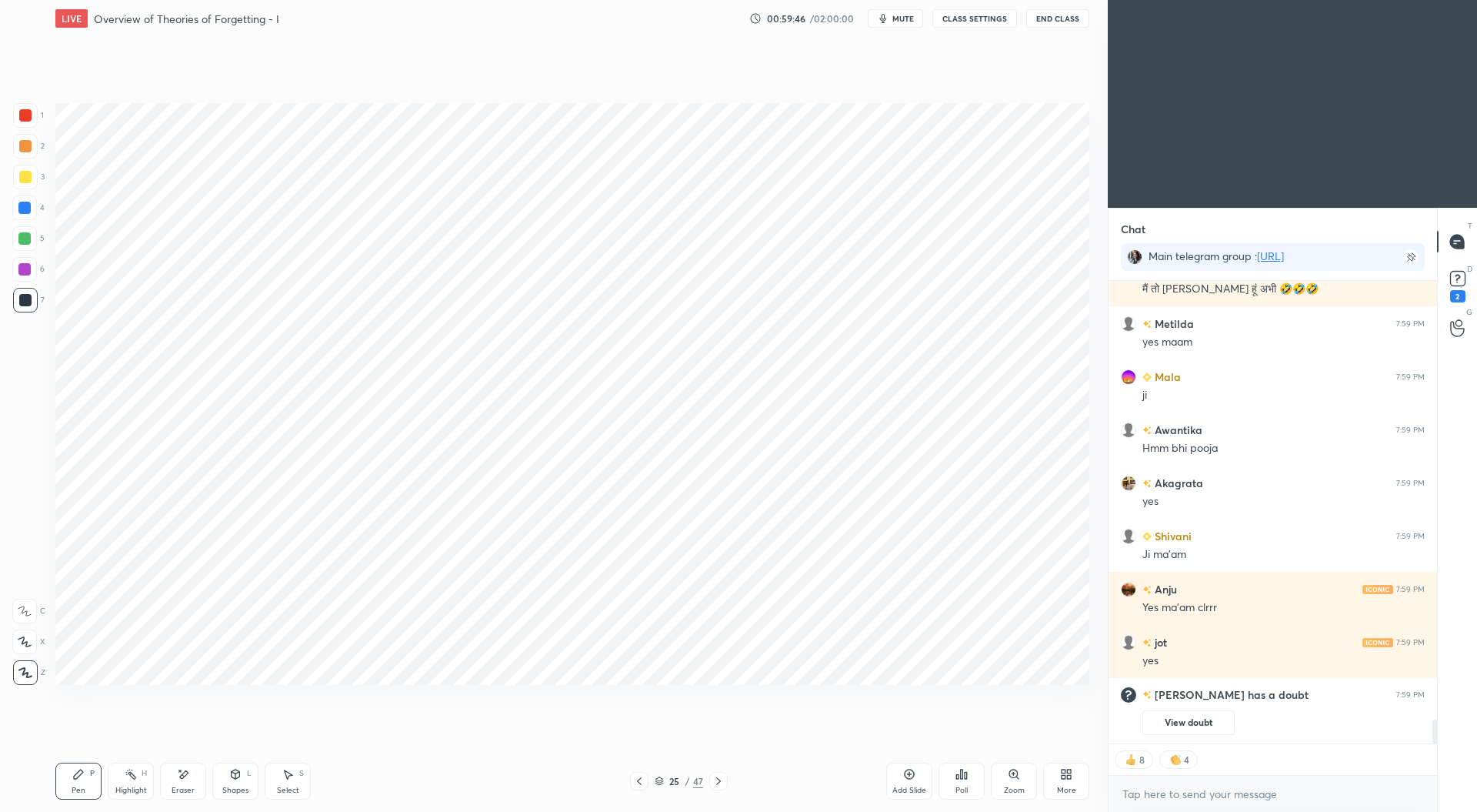
click at [22, 205] on div at bounding box center [24, 208] width 12 height 12
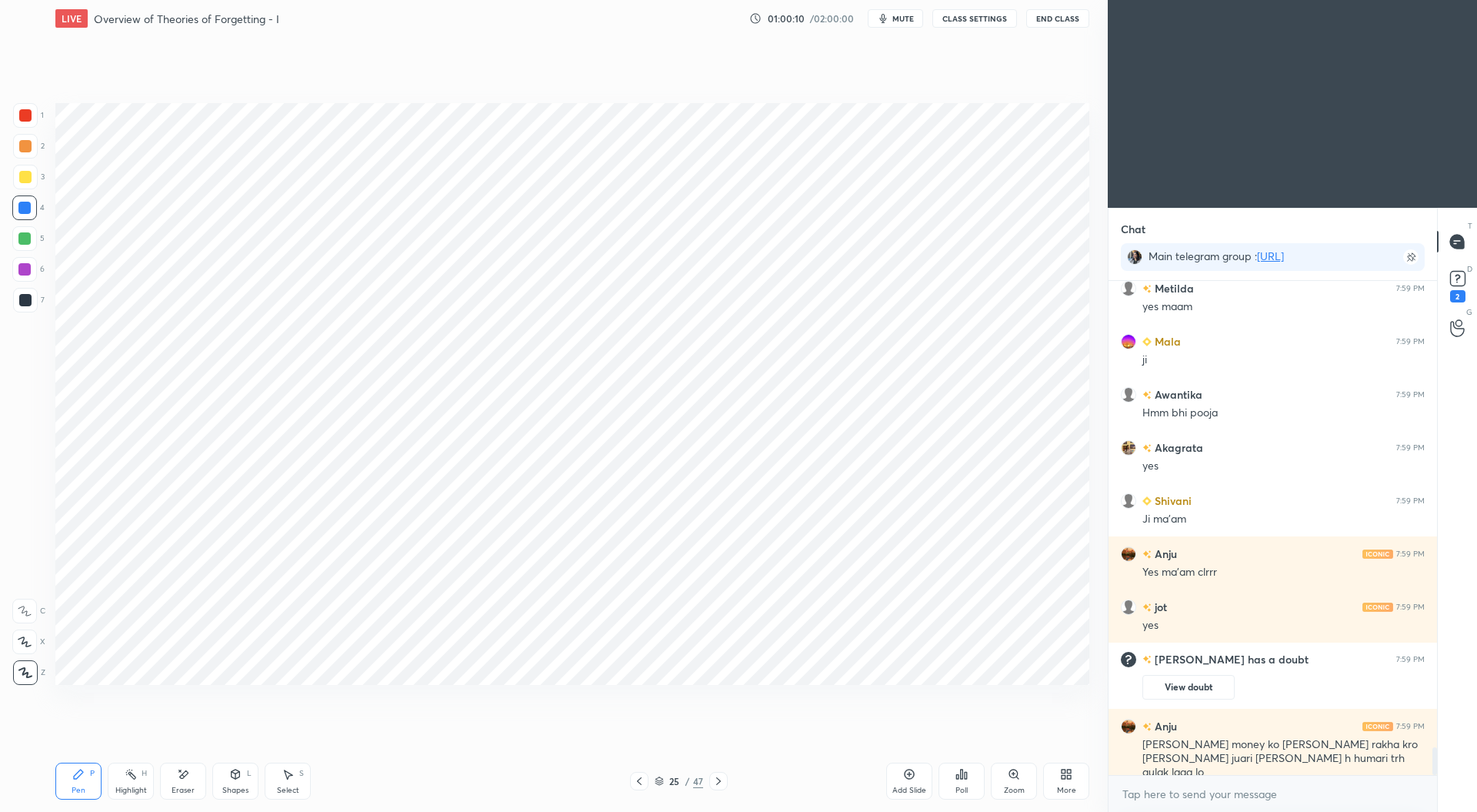
scroll to position [8390, 0]
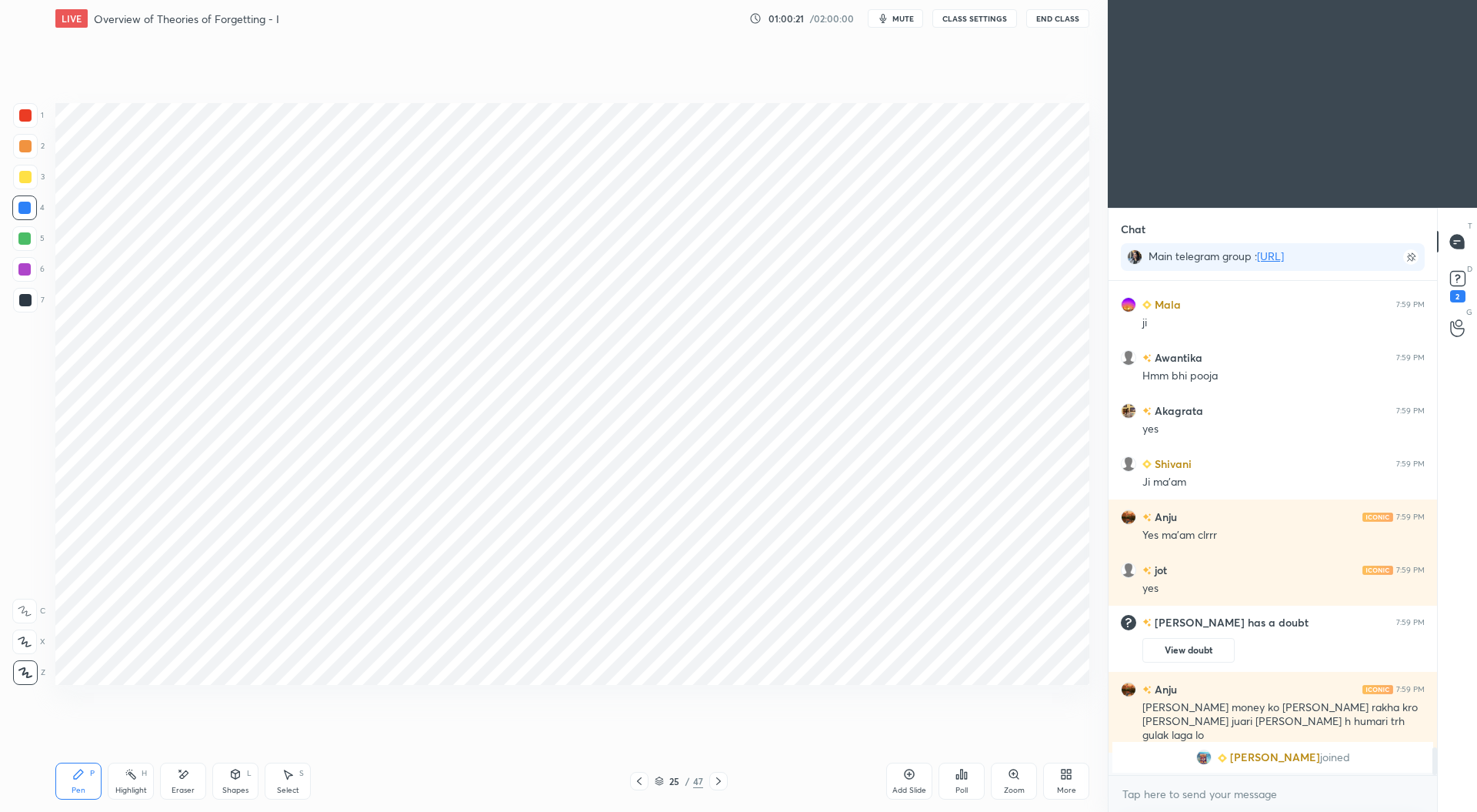
click at [916, 779] on div "Add Slide" at bounding box center [910, 780] width 46 height 37
click at [29, 302] on div at bounding box center [25, 300] width 12 height 12
click at [659, 782] on icon at bounding box center [658, 781] width 9 height 9
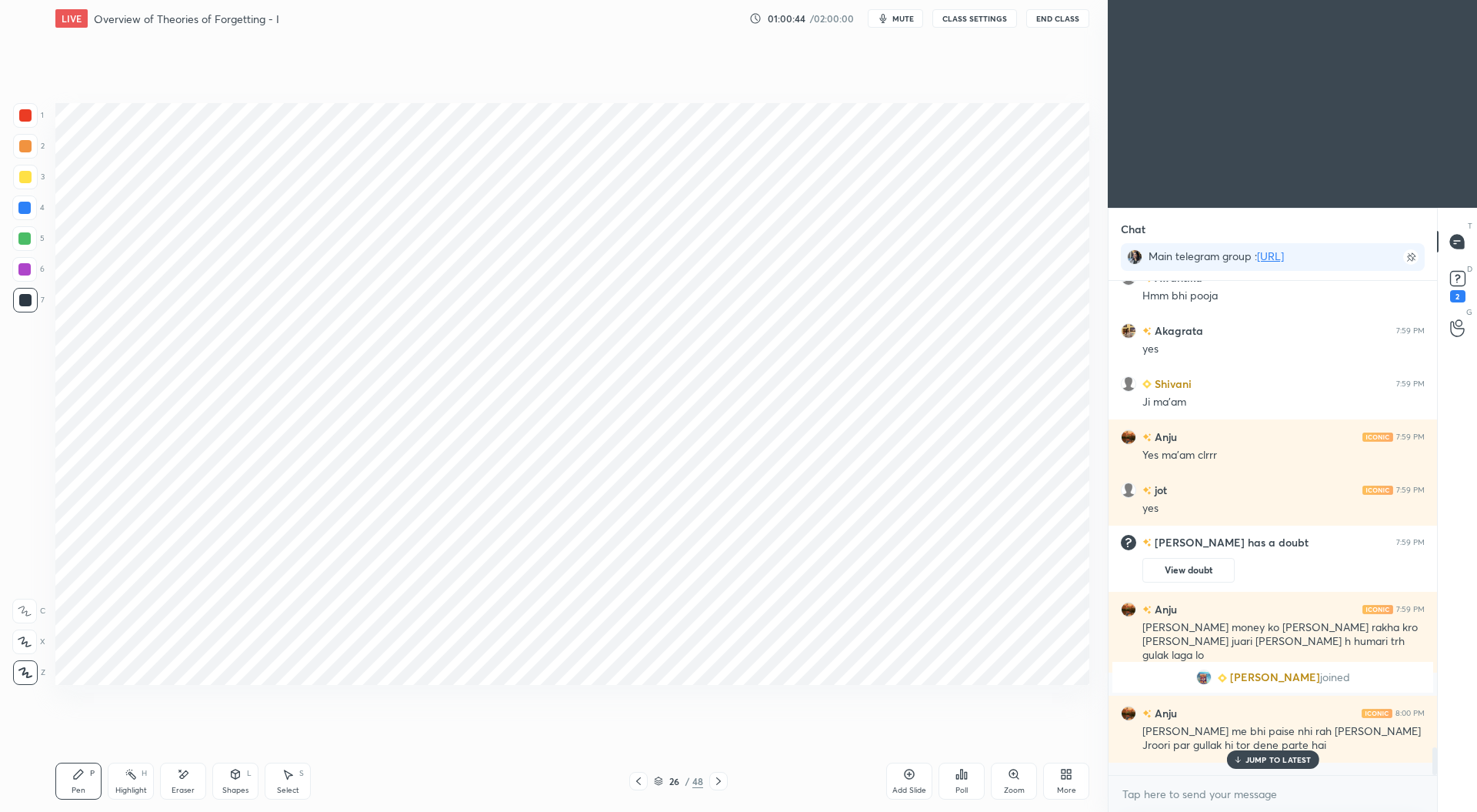
scroll to position [8495, 0]
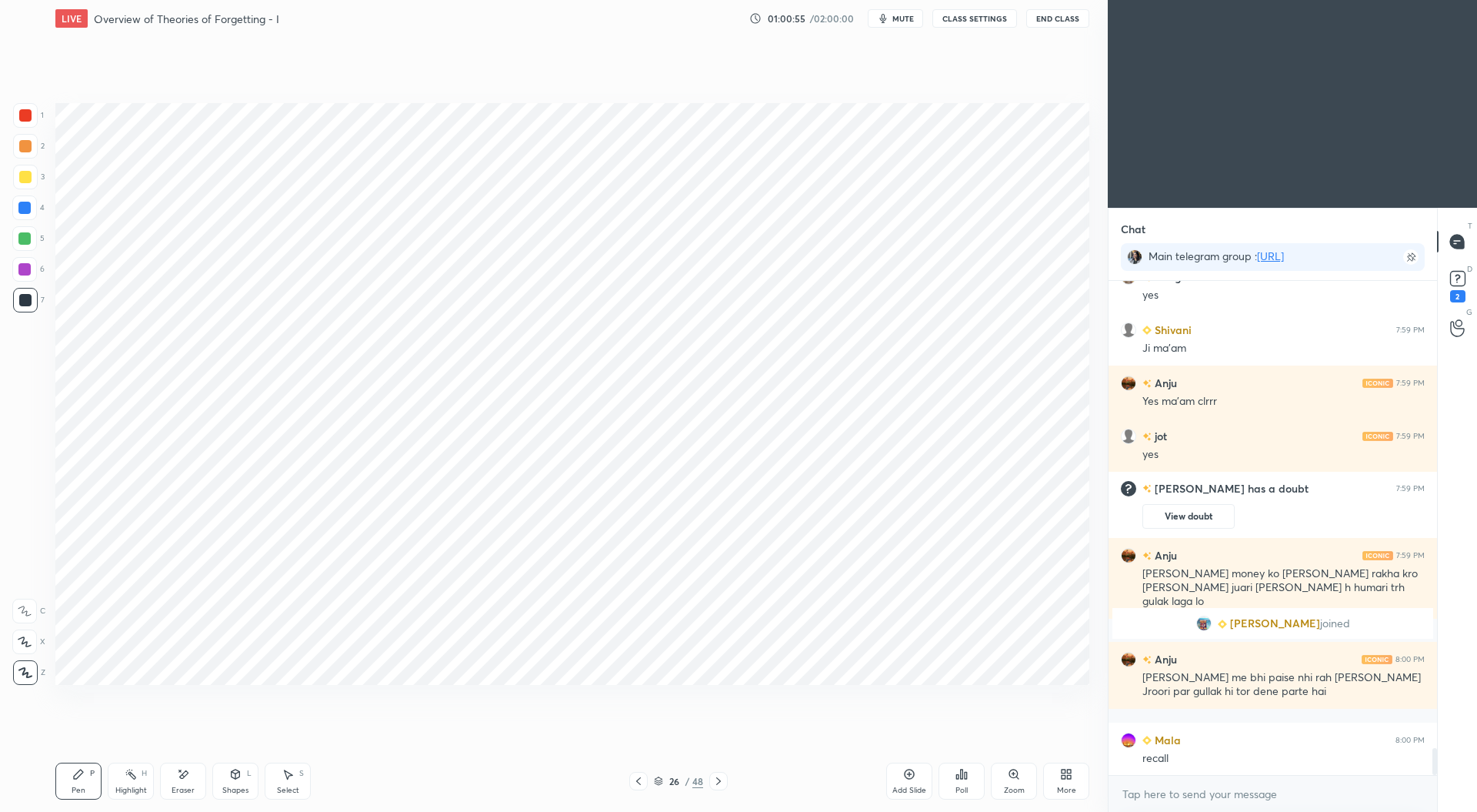
click at [657, 778] on icon at bounding box center [658, 778] width 8 height 3
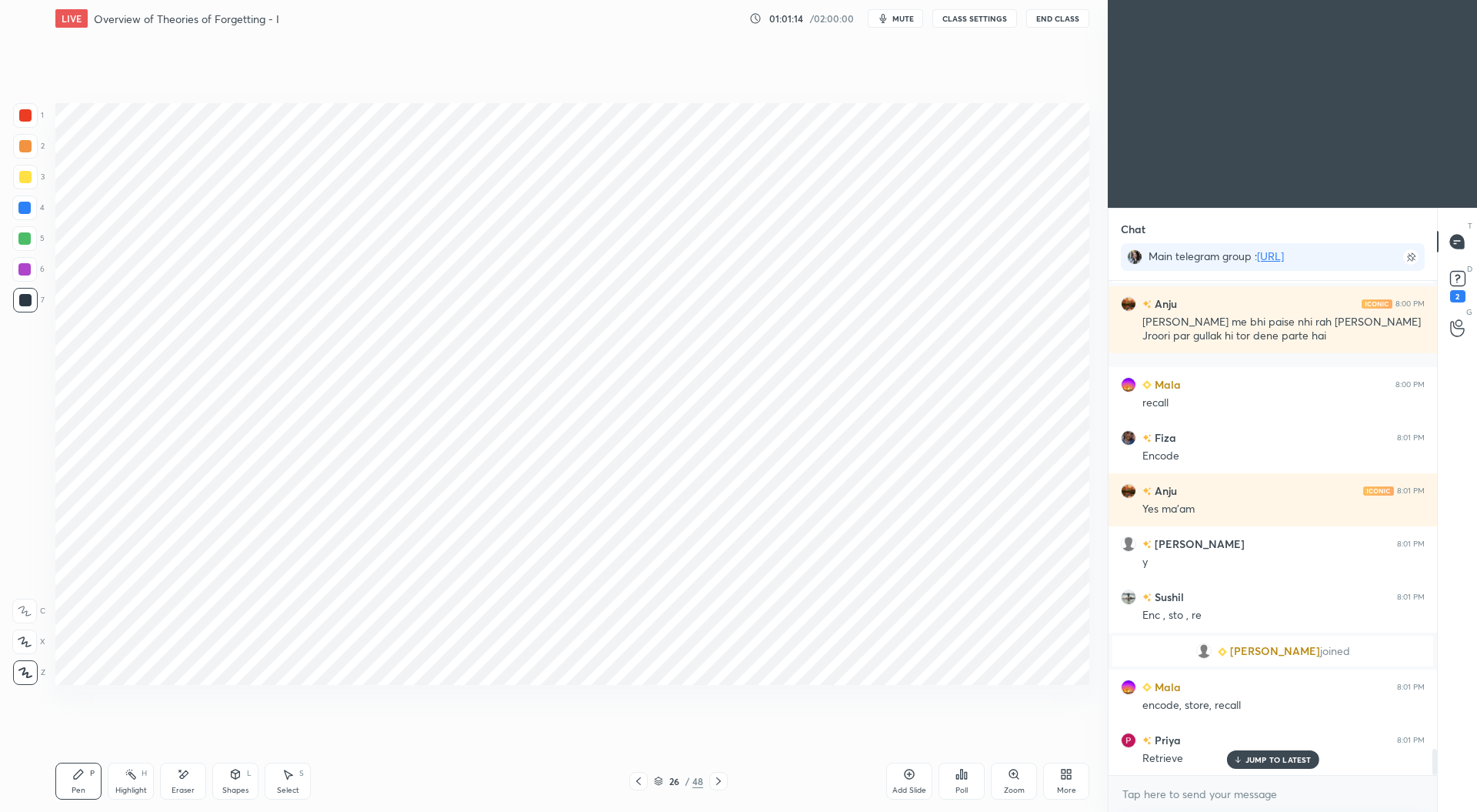
scroll to position [8816, 0]
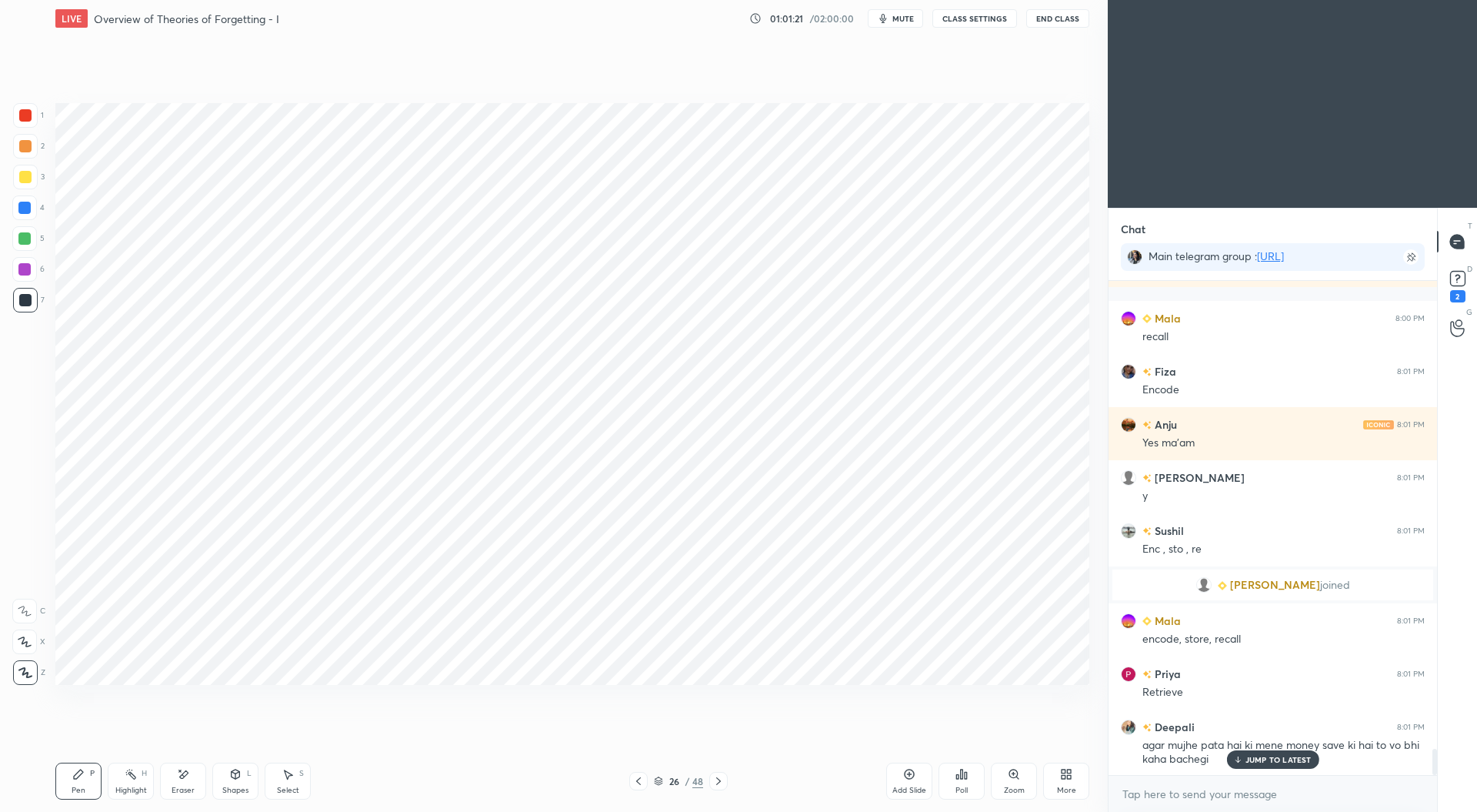
click at [25, 115] on div at bounding box center [25, 115] width 12 height 12
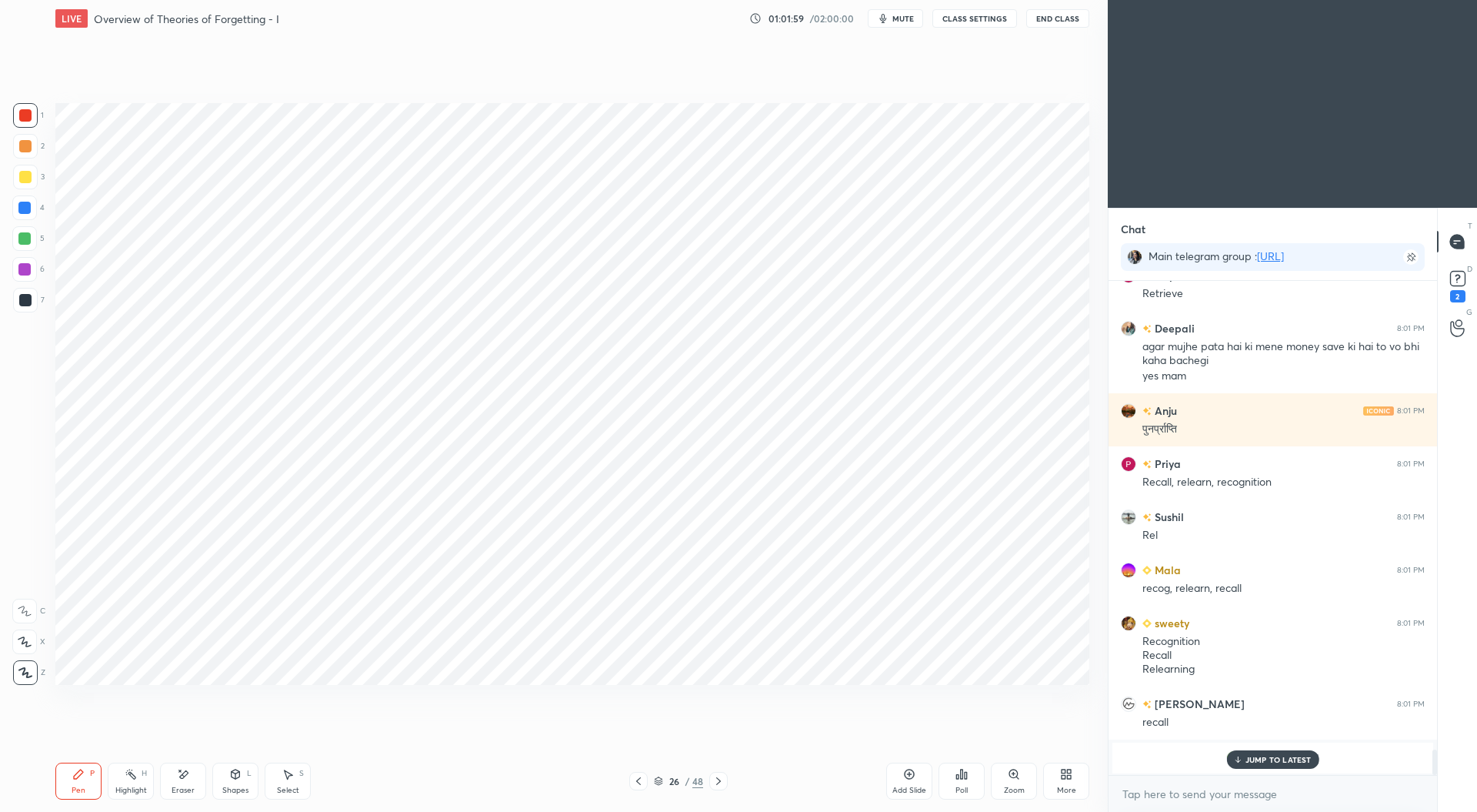
scroll to position [9081, 0]
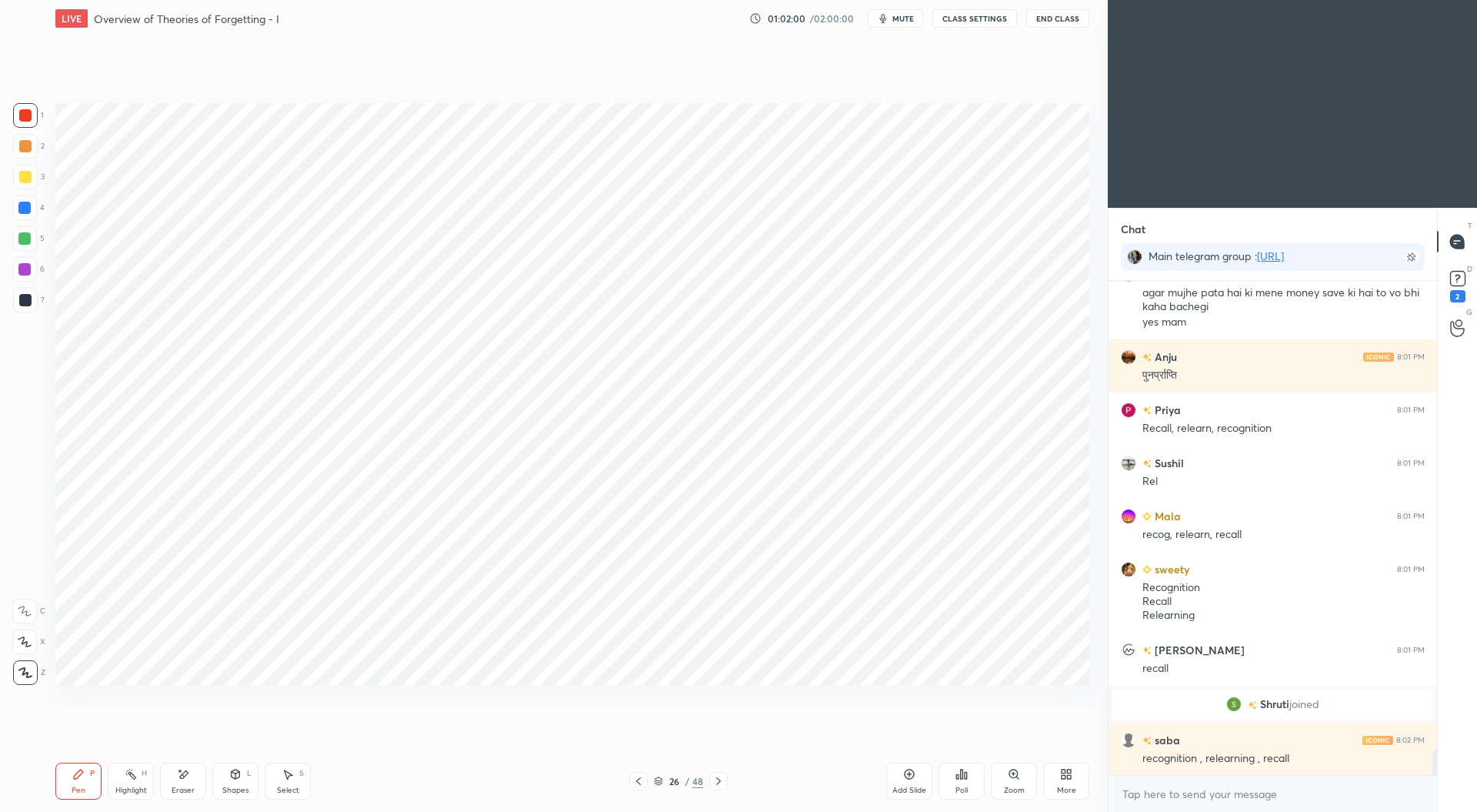
click at [27, 207] on div at bounding box center [24, 208] width 12 height 12
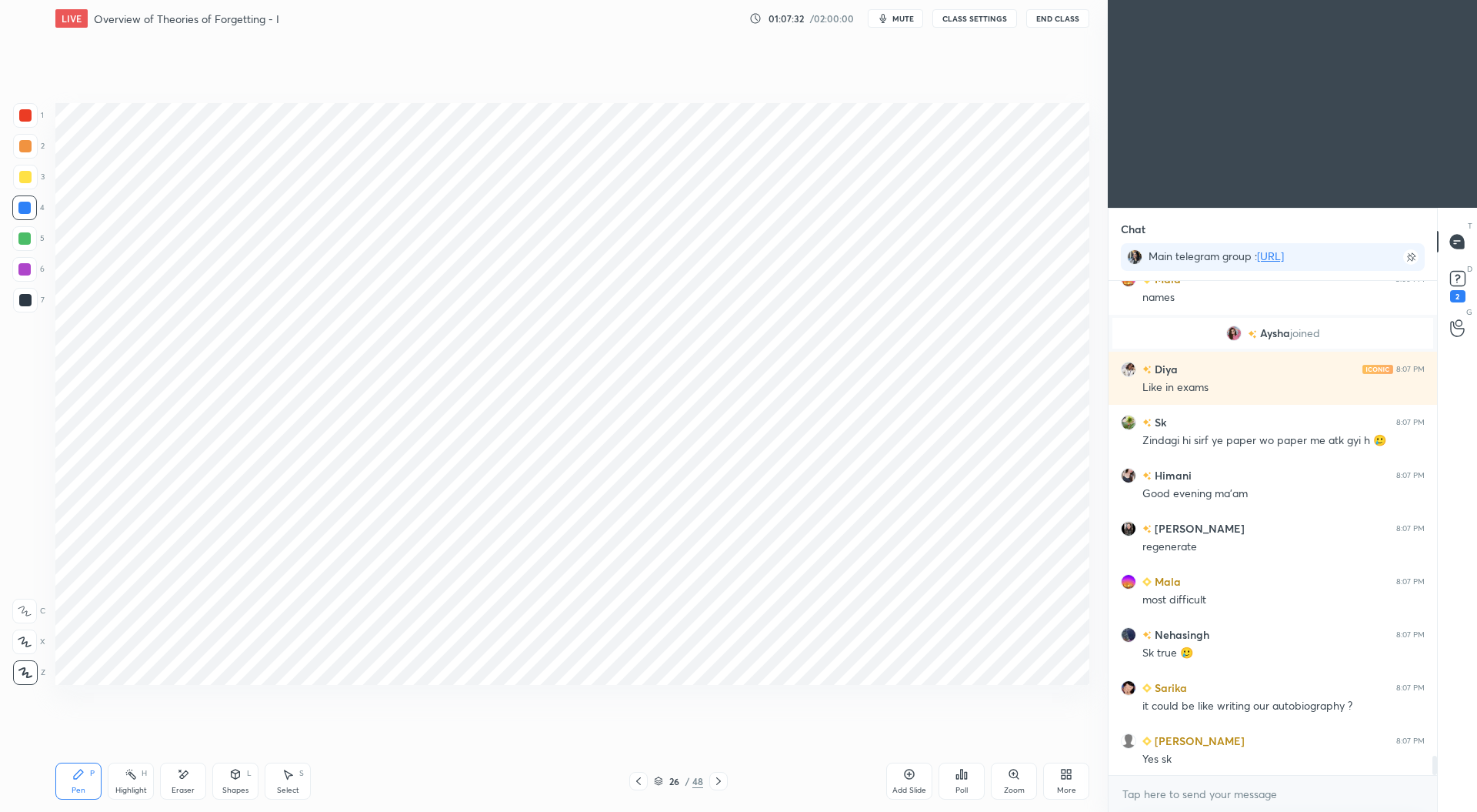
scroll to position [12250, 0]
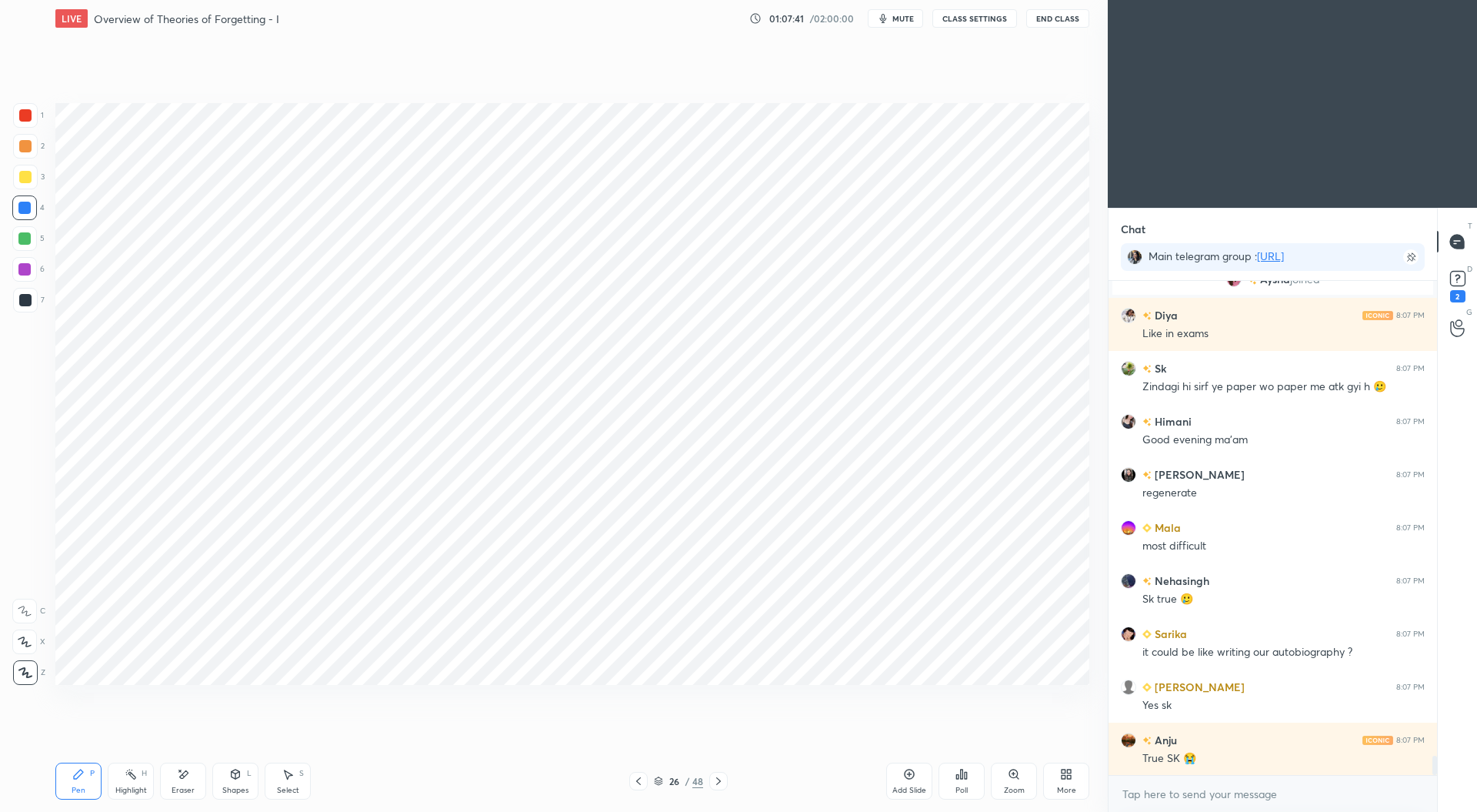
click at [21, 247] on div at bounding box center [24, 238] width 25 height 25
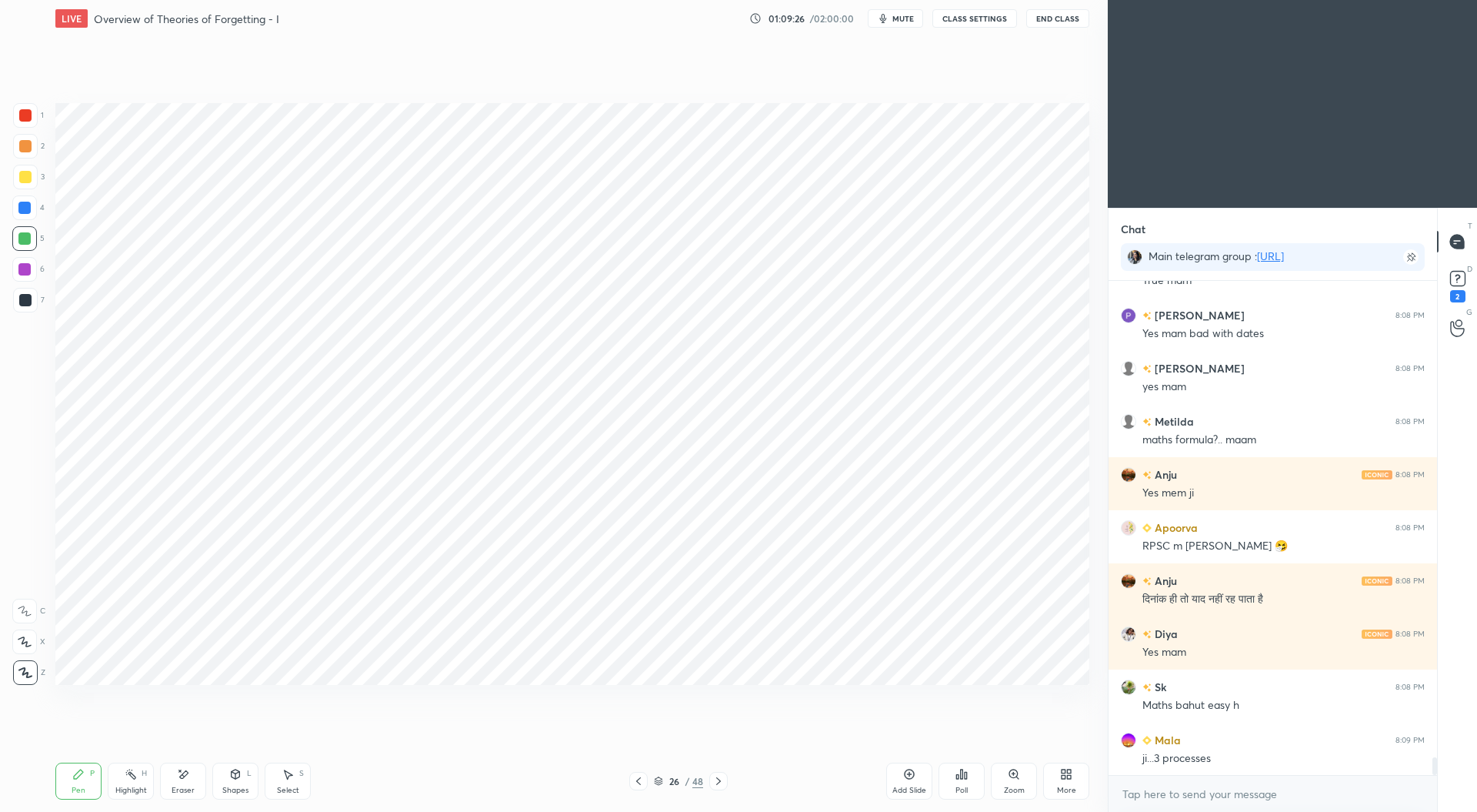
scroll to position [13031, 0]
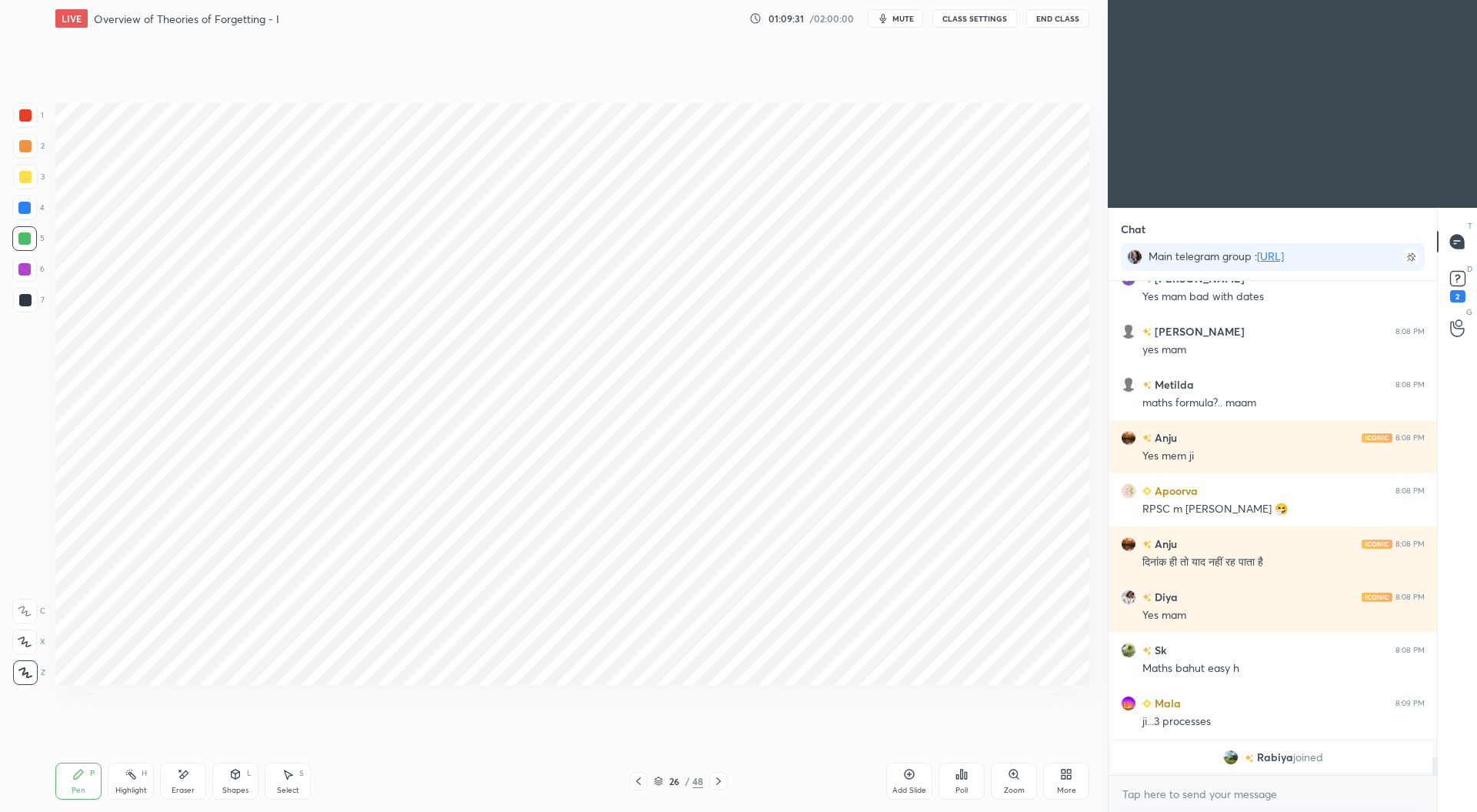
click at [695, 742] on div "Setting up your live class Poll for secs No correct answer Start poll" at bounding box center [572, 394] width 1047 height 713
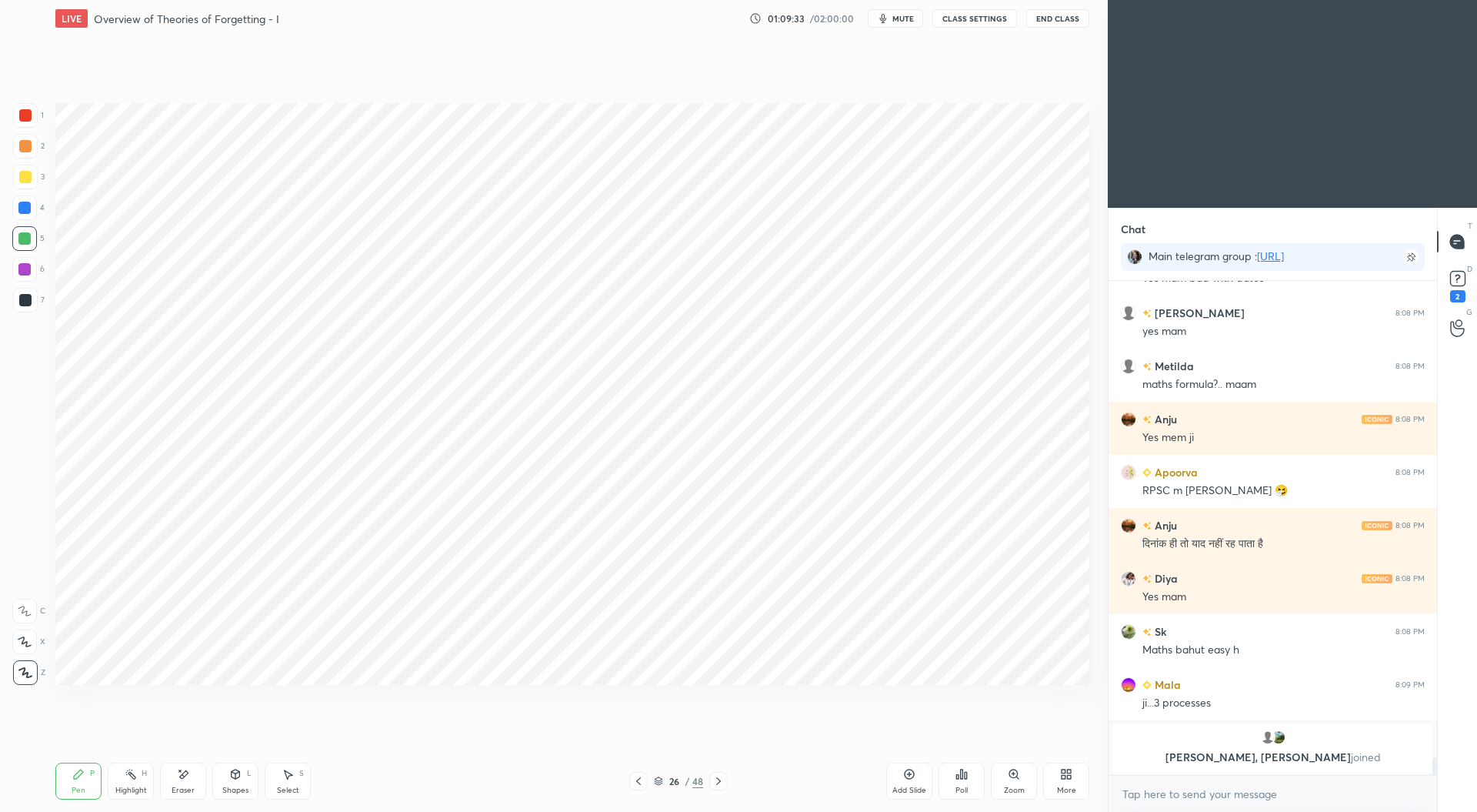
click at [637, 785] on icon at bounding box center [638, 781] width 12 height 12
click at [638, 776] on icon at bounding box center [638, 781] width 12 height 12
click at [648, 778] on div at bounding box center [638, 780] width 18 height 18
click at [638, 781] on icon at bounding box center [638, 781] width 12 height 12
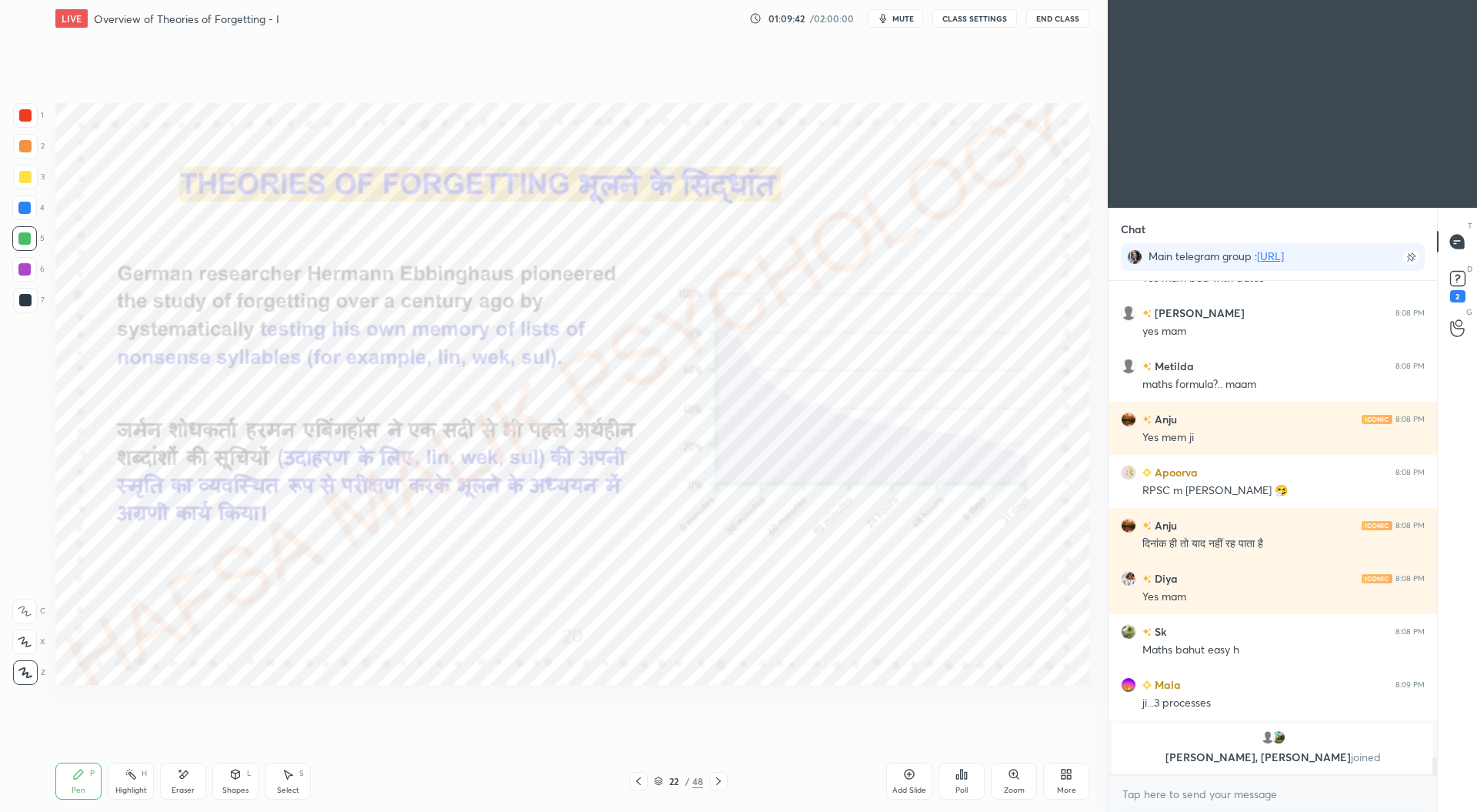
click at [718, 783] on icon at bounding box center [718, 780] width 4 height 8
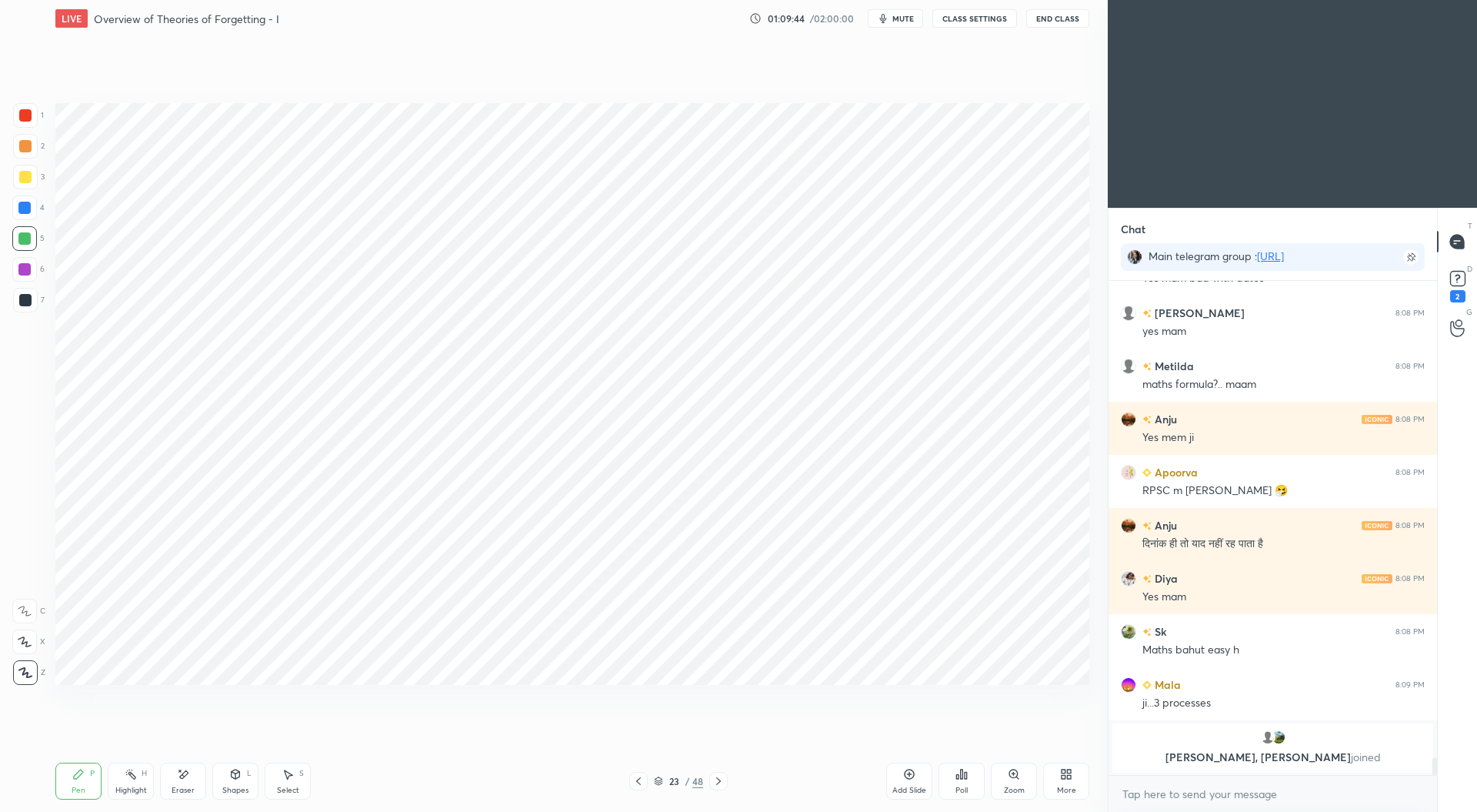
scroll to position [12769, 0]
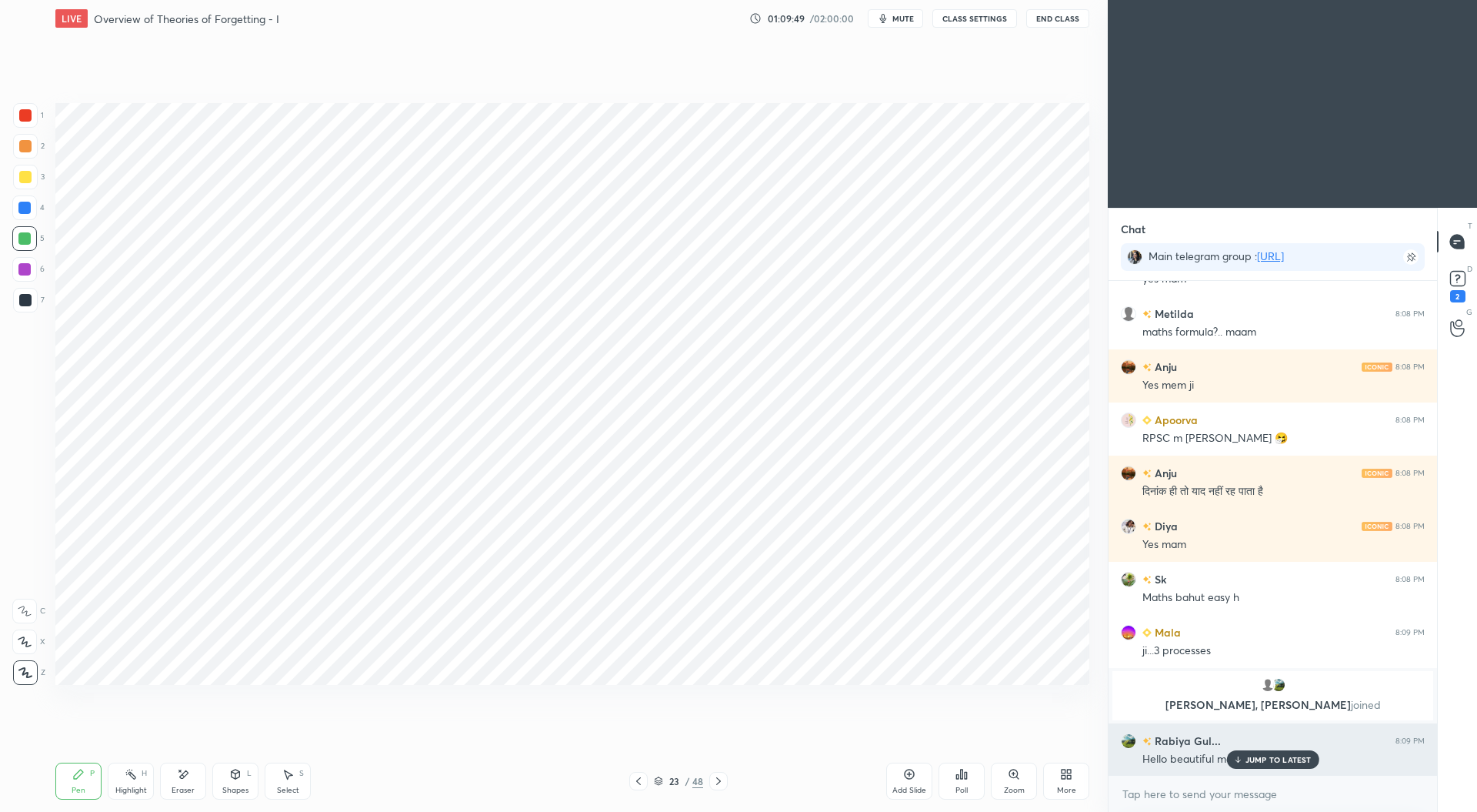
click at [1263, 754] on p "JUMP TO LATEST" at bounding box center [1279, 759] width 66 height 9
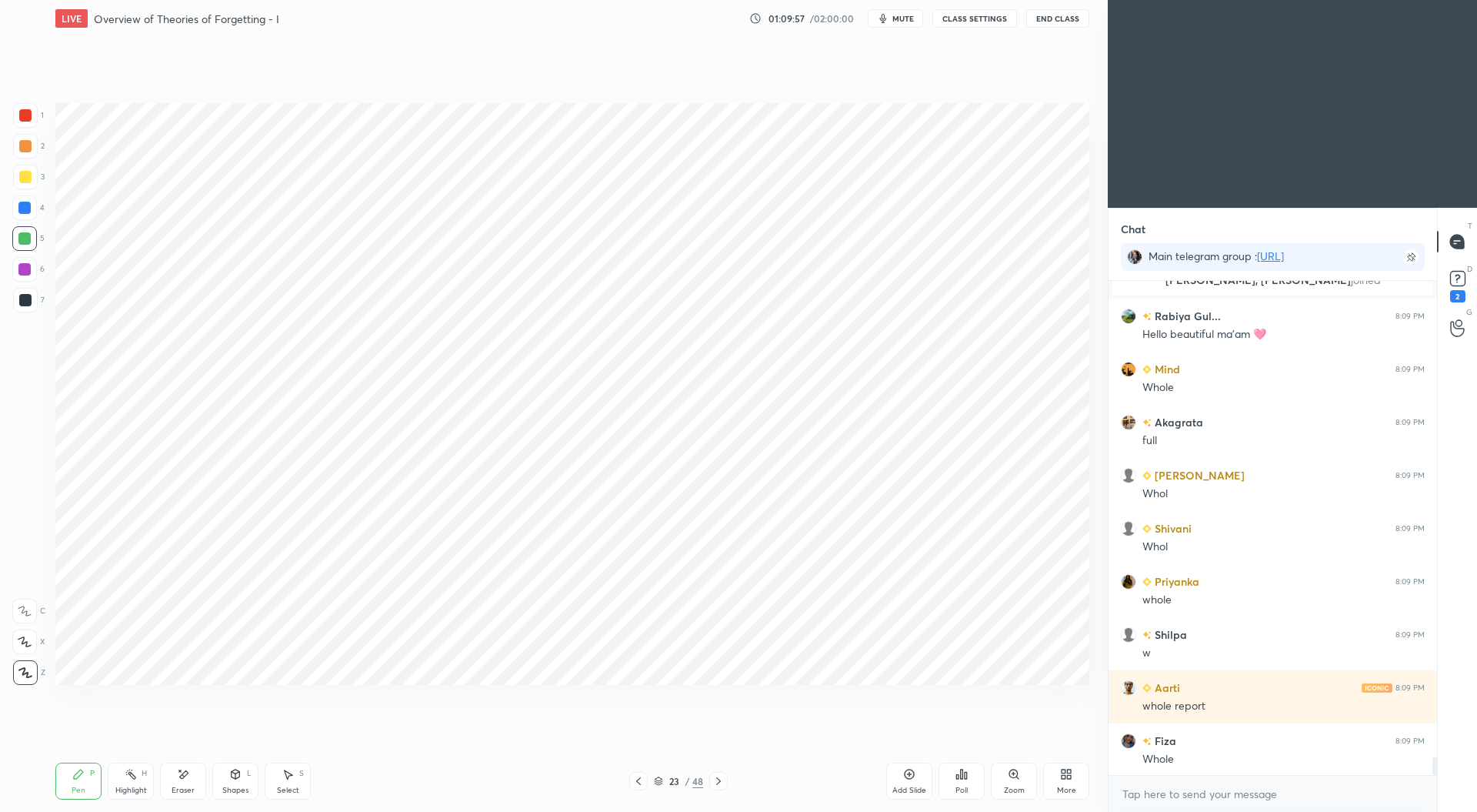
scroll to position [13248, 0]
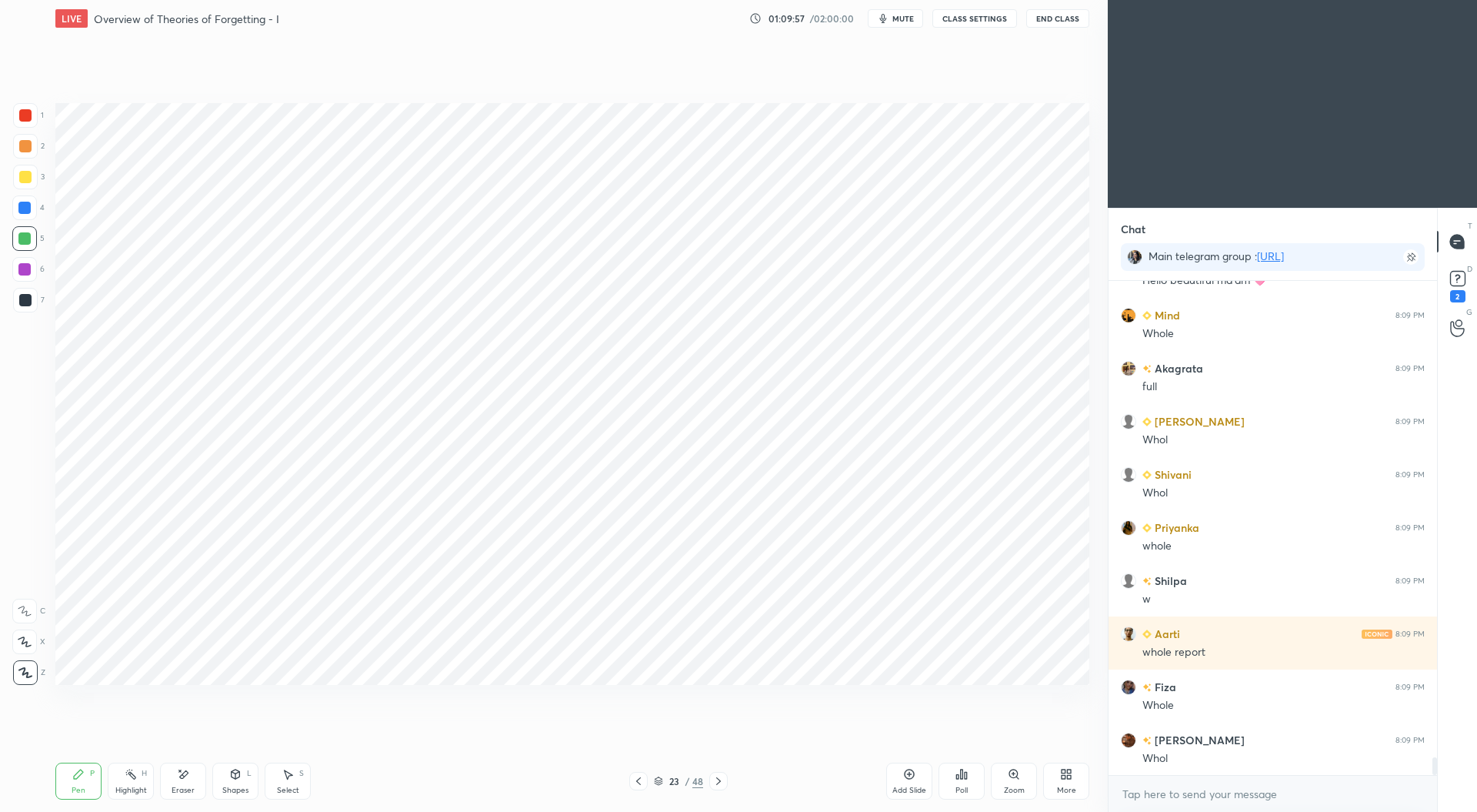
click at [24, 112] on div at bounding box center [25, 115] width 12 height 12
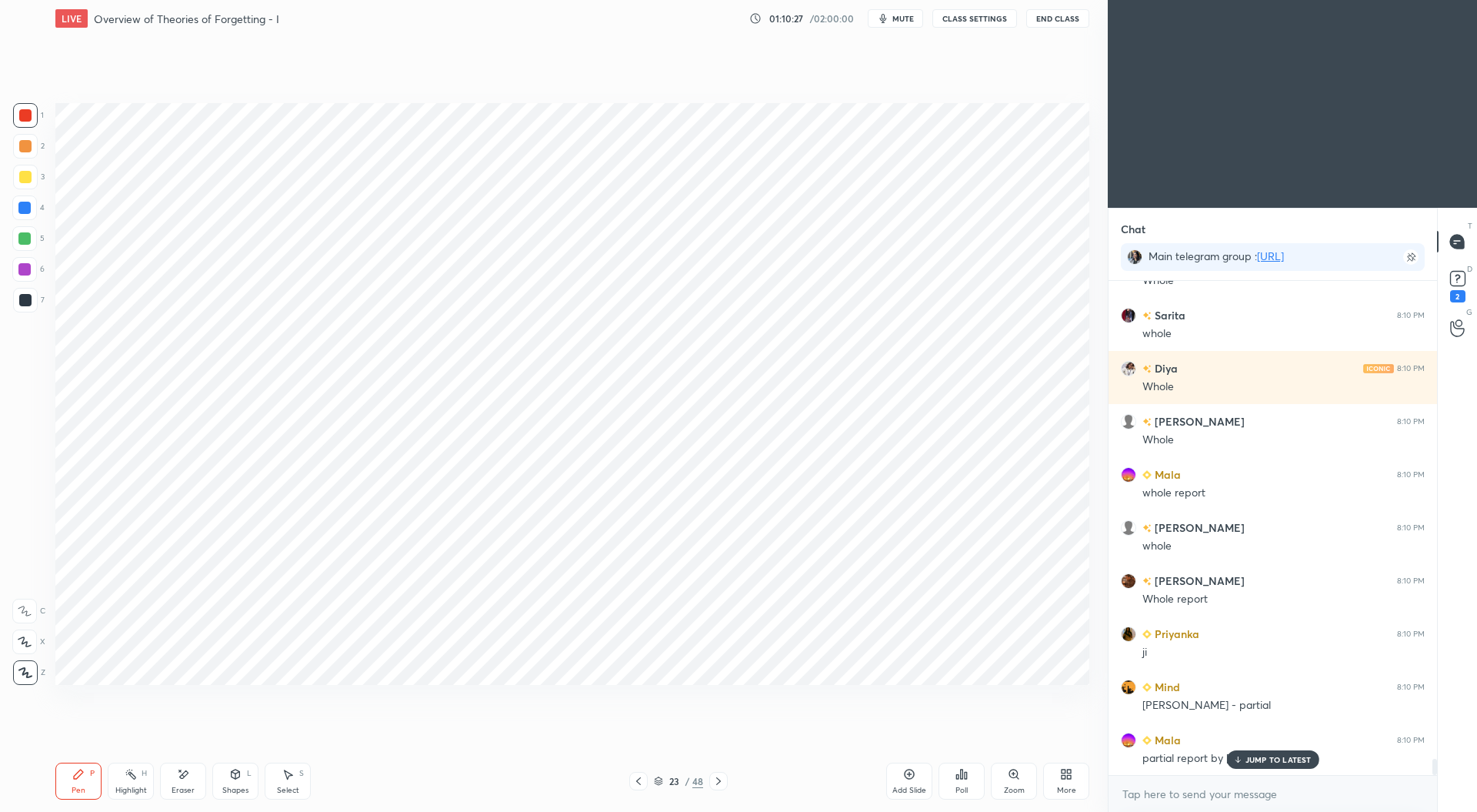
scroll to position [14575, 0]
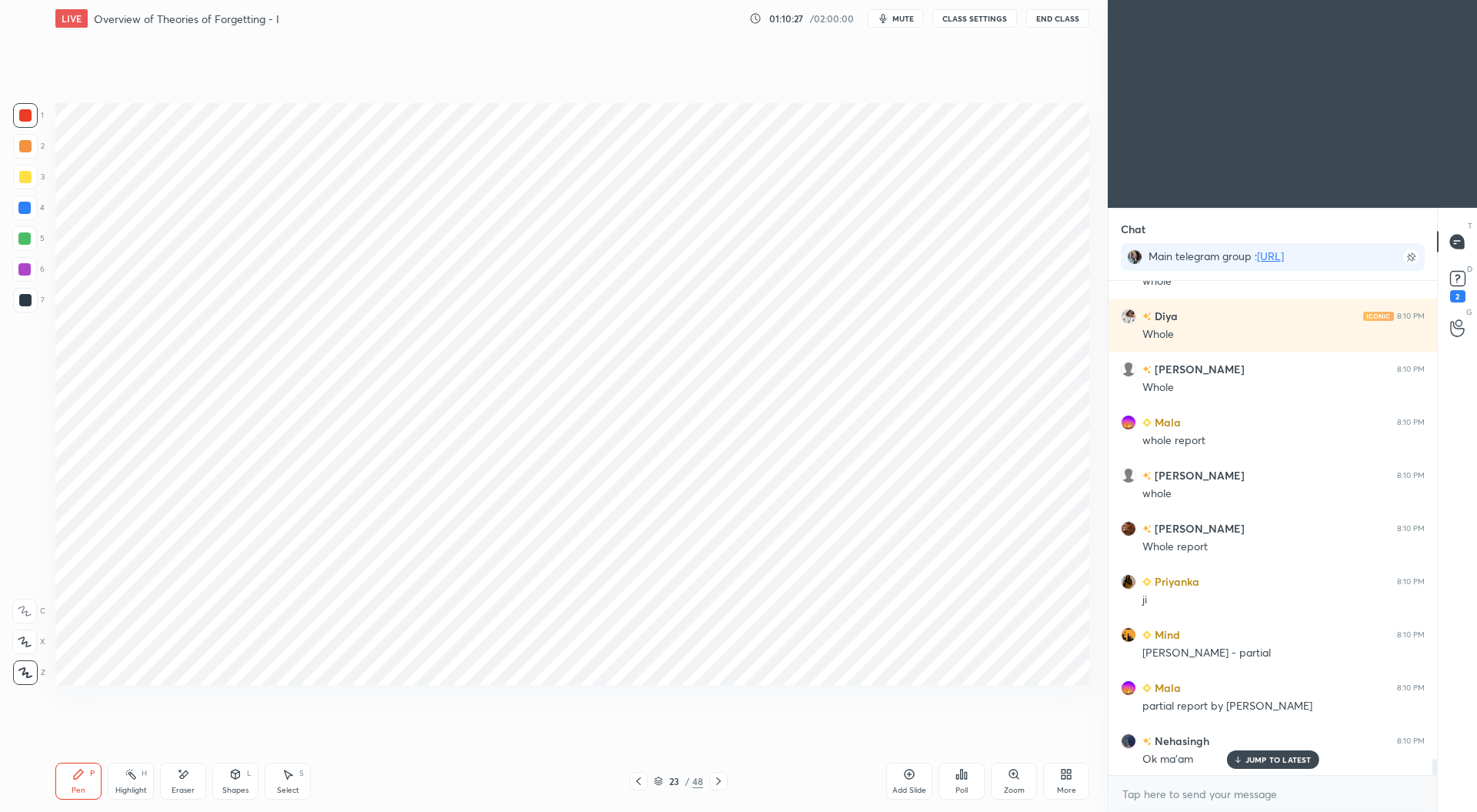
click at [721, 789] on div at bounding box center [718, 780] width 18 height 18
click at [720, 783] on icon at bounding box center [718, 781] width 12 height 12
click at [718, 779] on icon at bounding box center [718, 780] width 4 height 8
click at [720, 777] on icon at bounding box center [718, 781] width 12 height 12
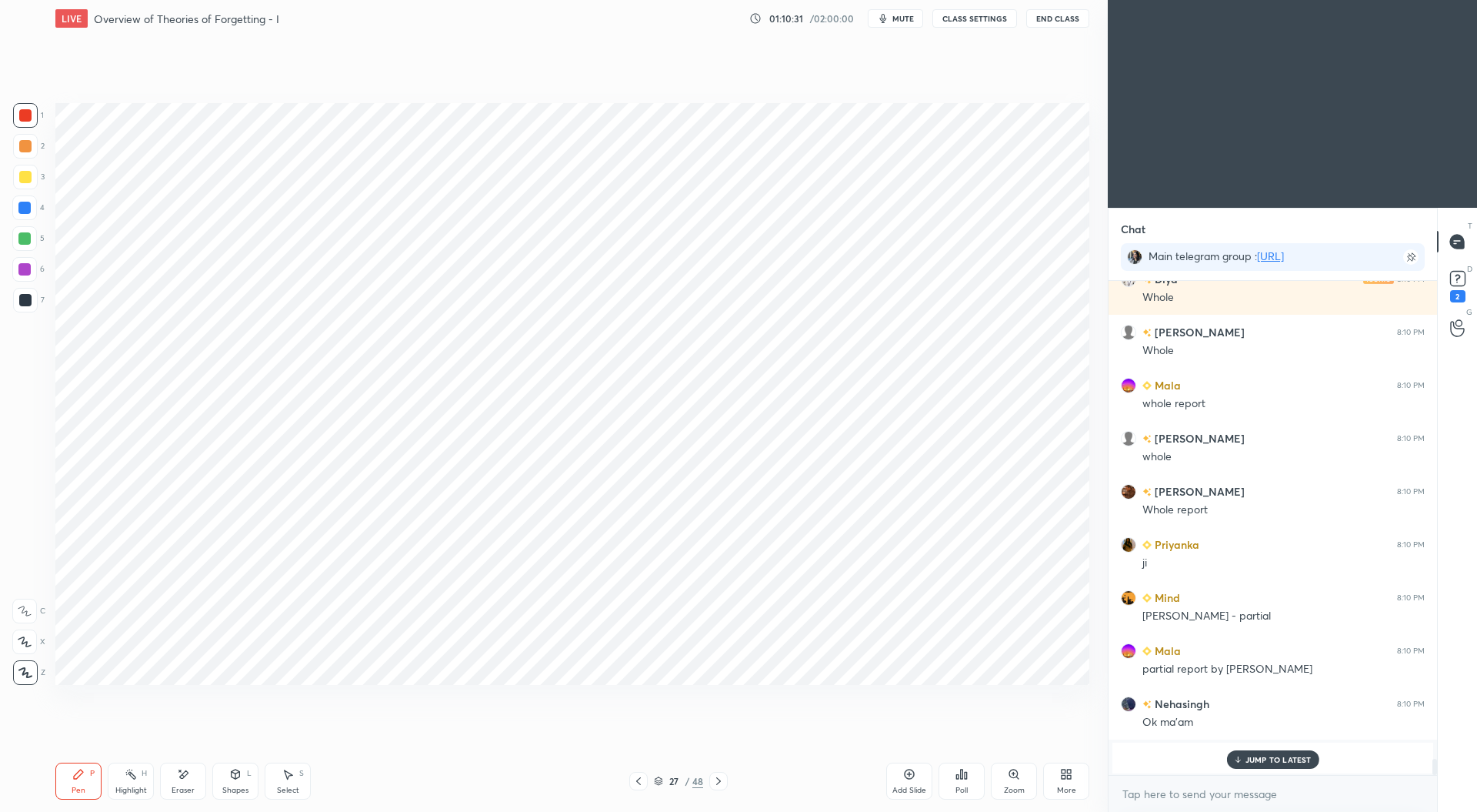
click at [725, 781] on div at bounding box center [718, 780] width 18 height 18
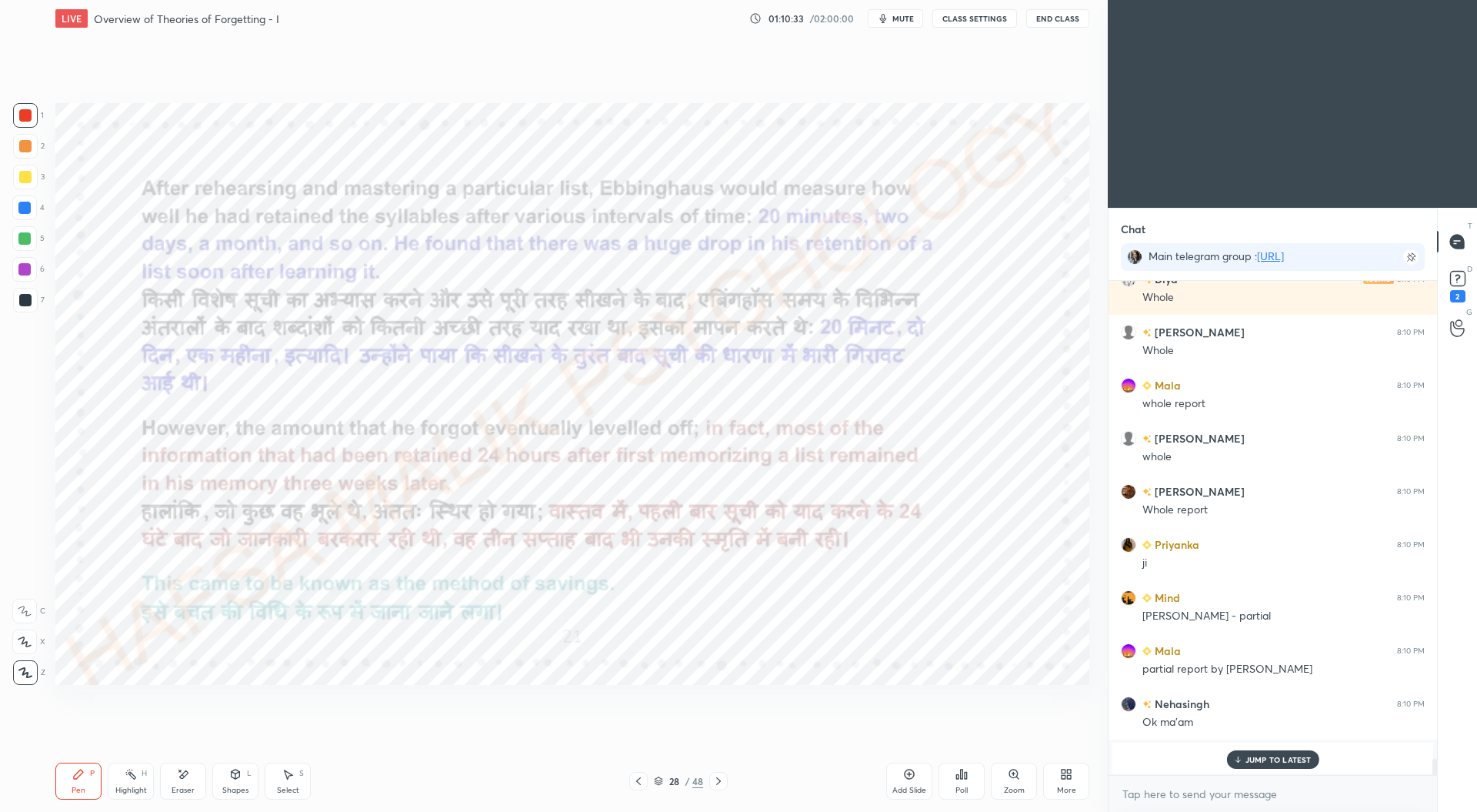
click at [657, 778] on icon at bounding box center [658, 778] width 8 height 3
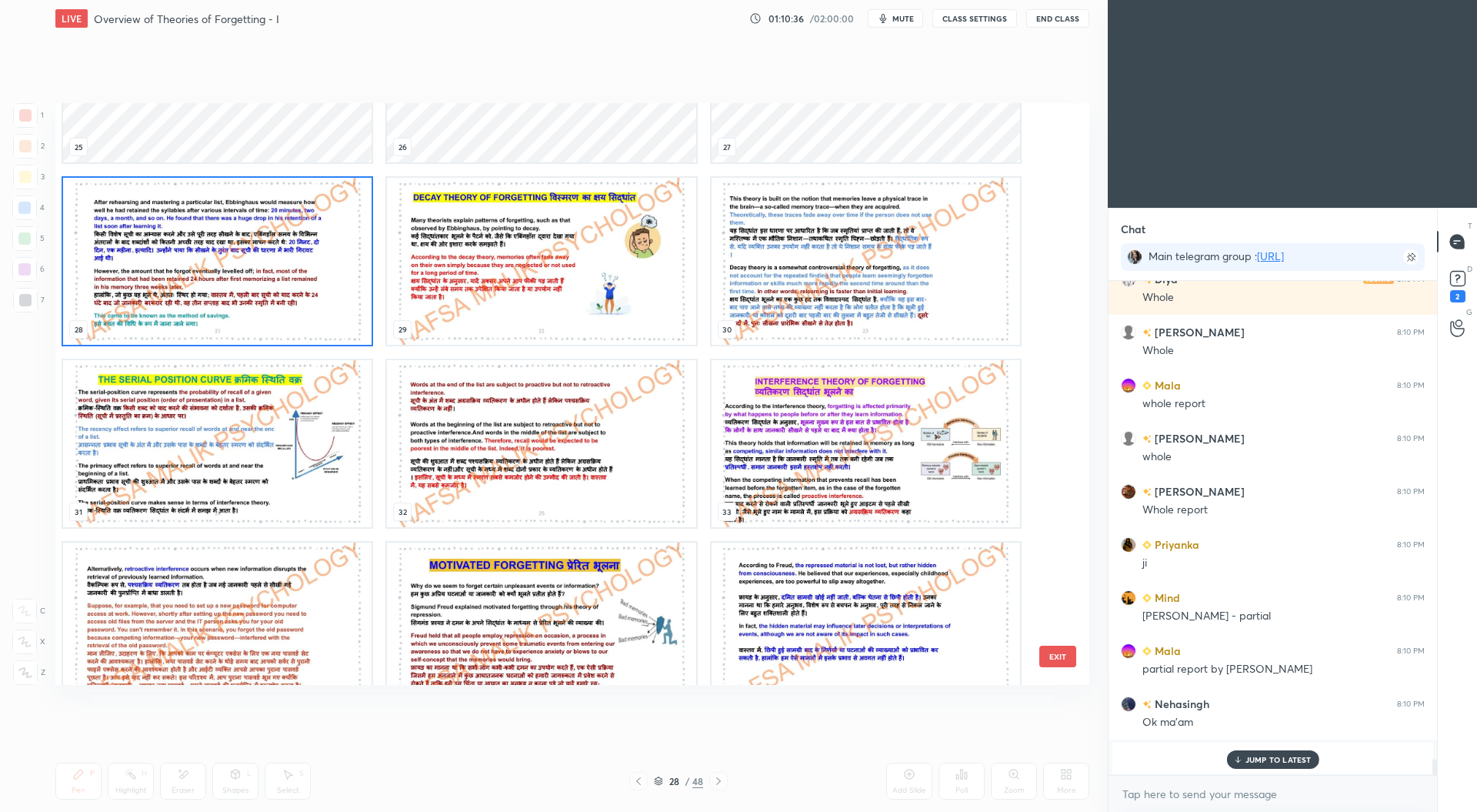
scroll to position [1572, 0]
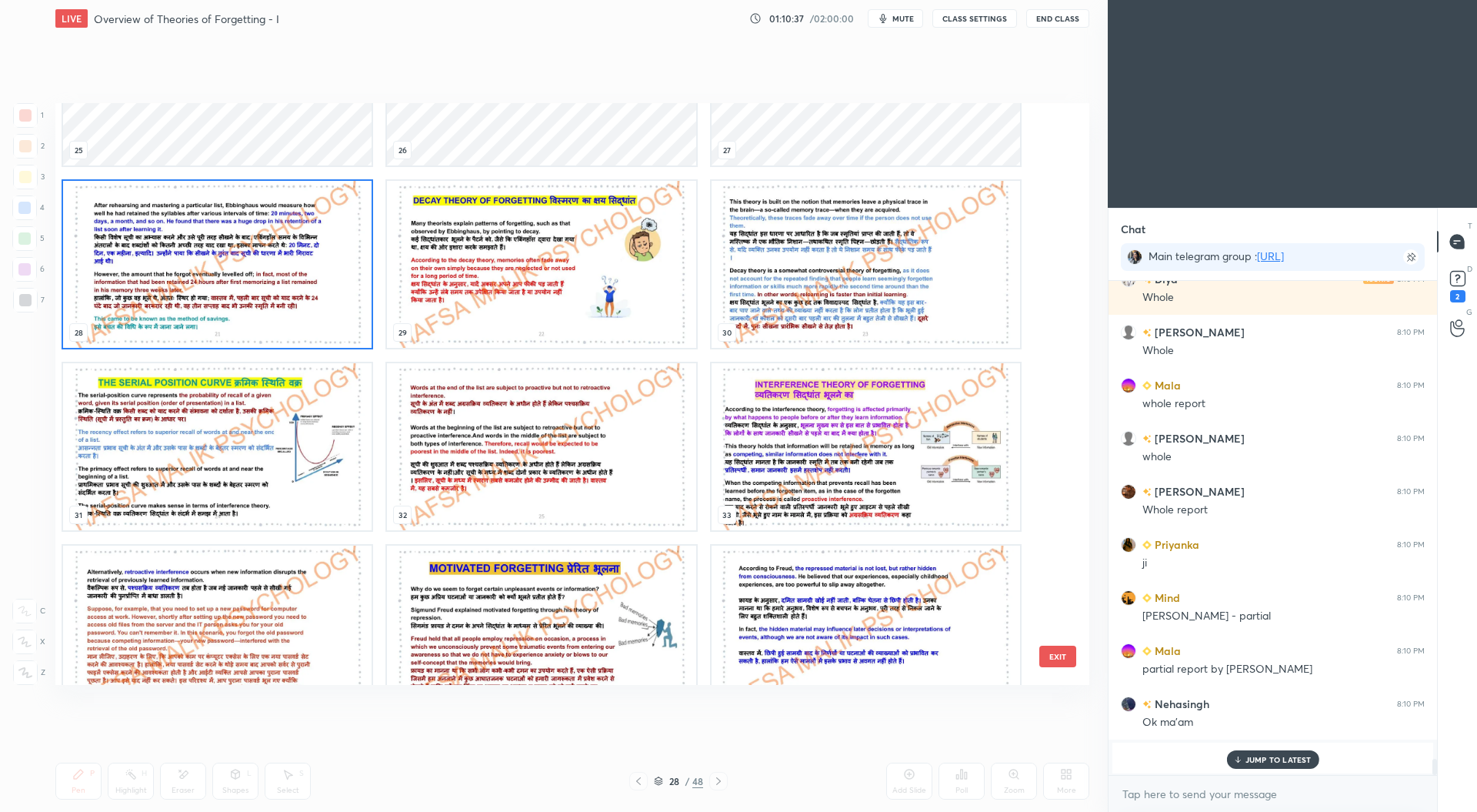
click at [228, 464] on img "grid" at bounding box center [217, 447] width 308 height 167
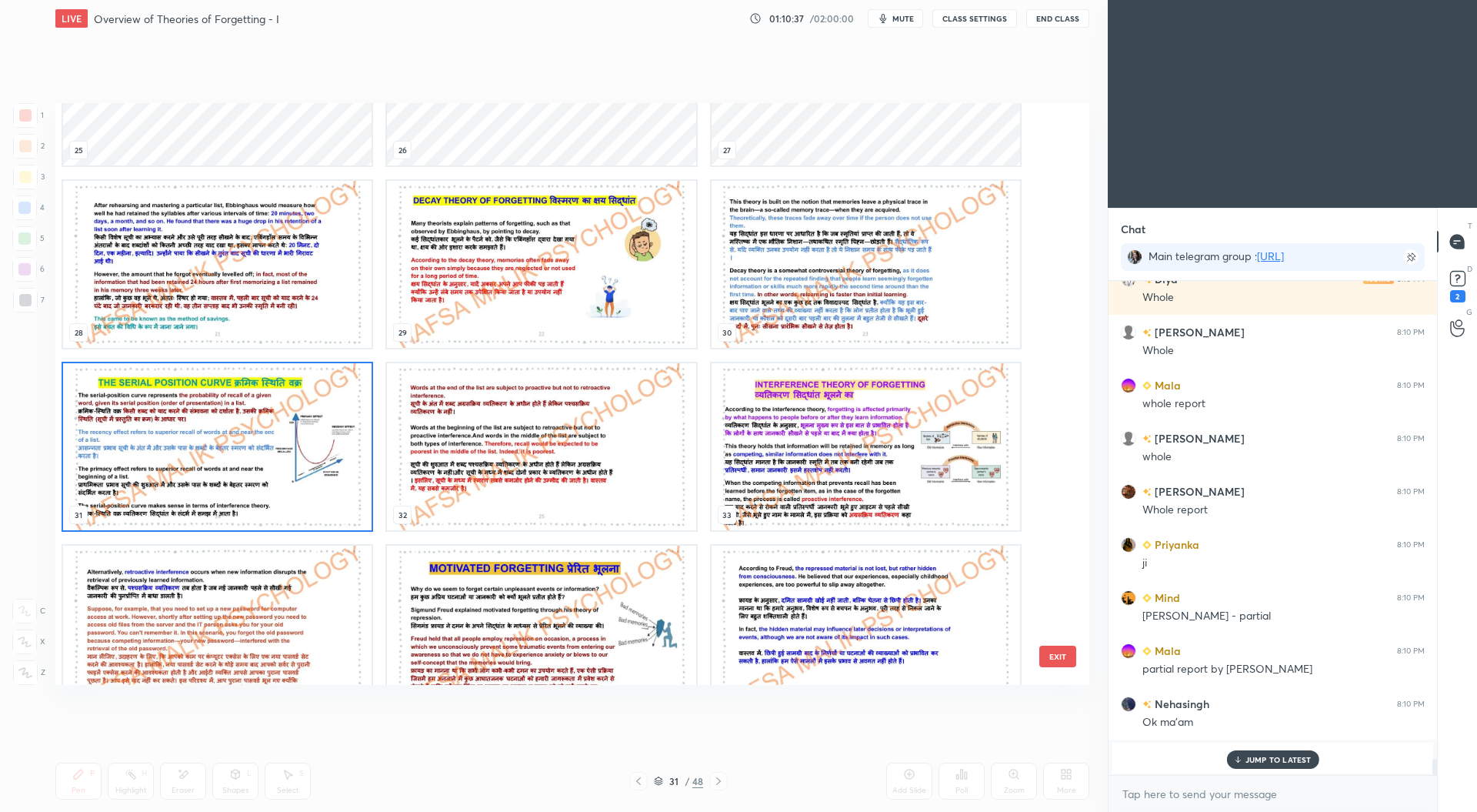
click at [231, 465] on img "grid" at bounding box center [217, 447] width 308 height 167
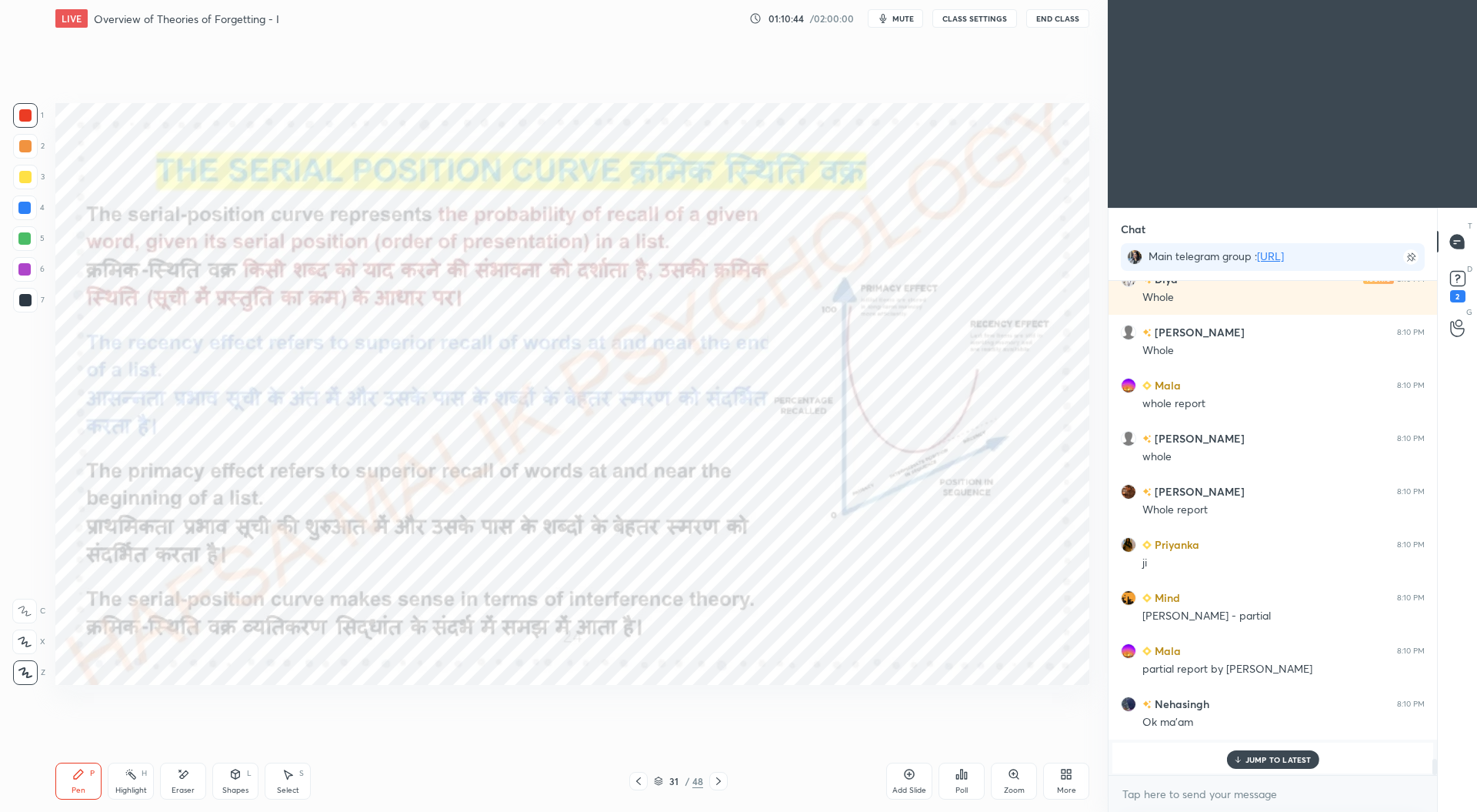
click at [1262, 758] on p "JUMP TO LATEST" at bounding box center [1279, 759] width 66 height 9
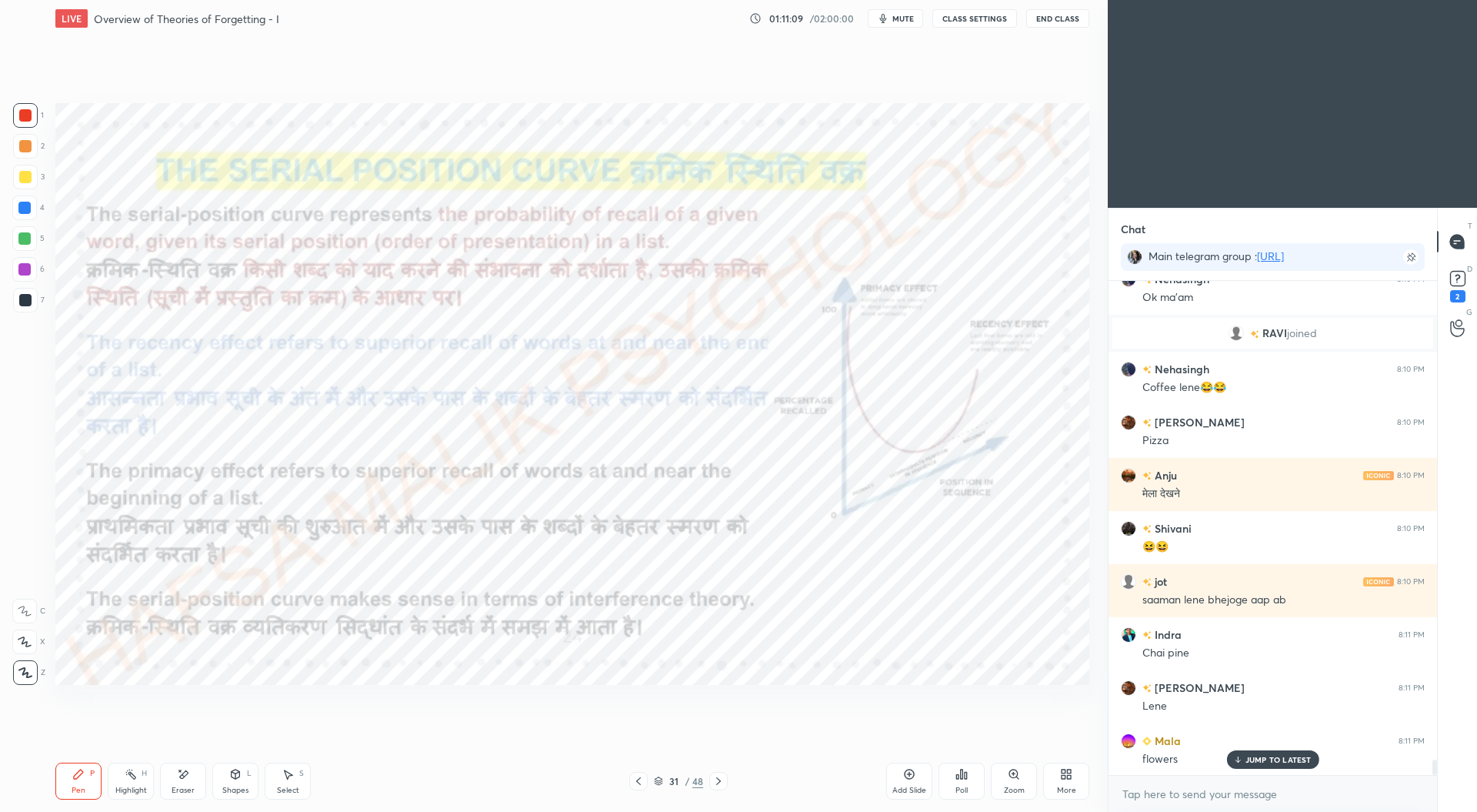
scroll to position [15089, 0]
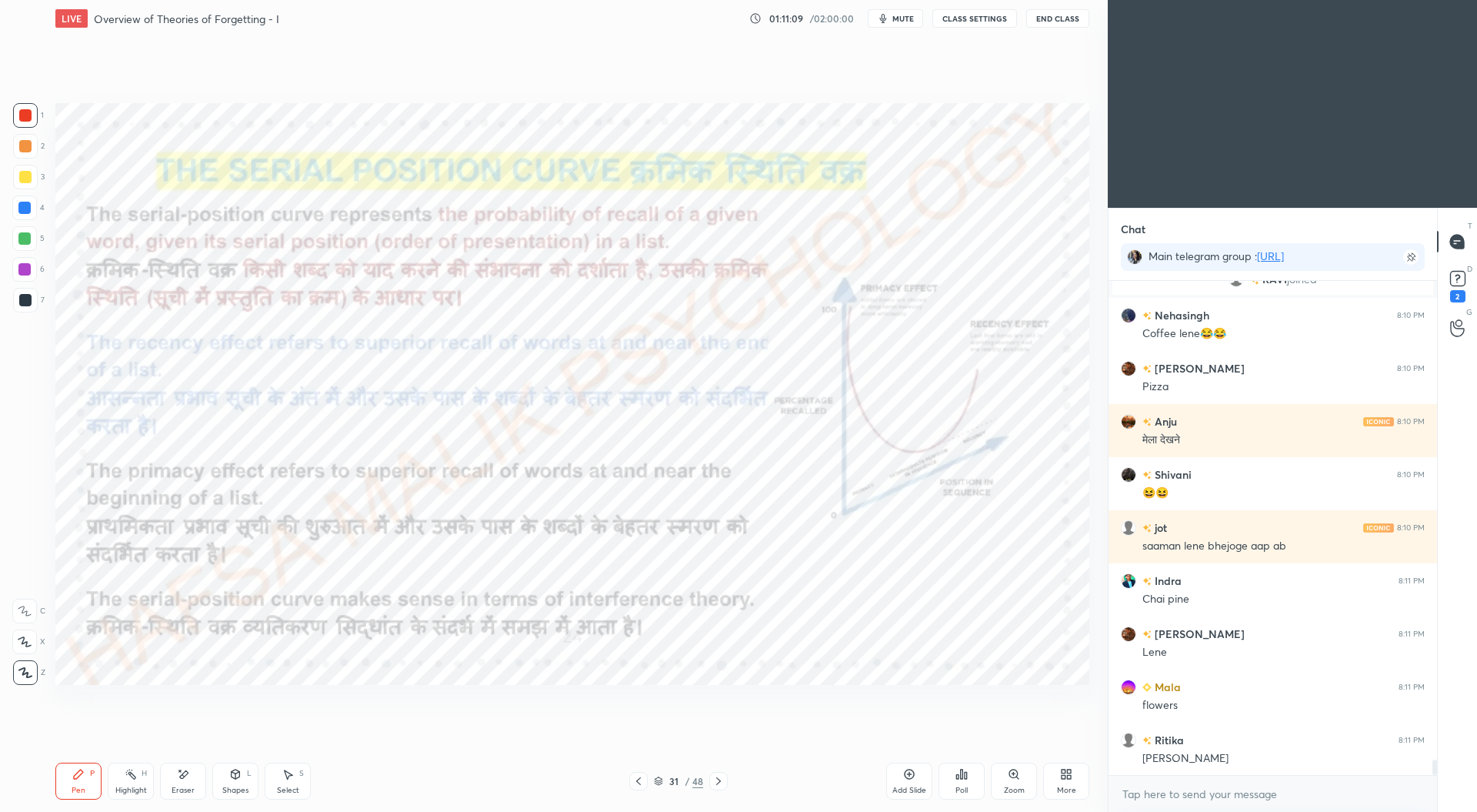
click at [911, 782] on div "Add Slide" at bounding box center [910, 780] width 46 height 37
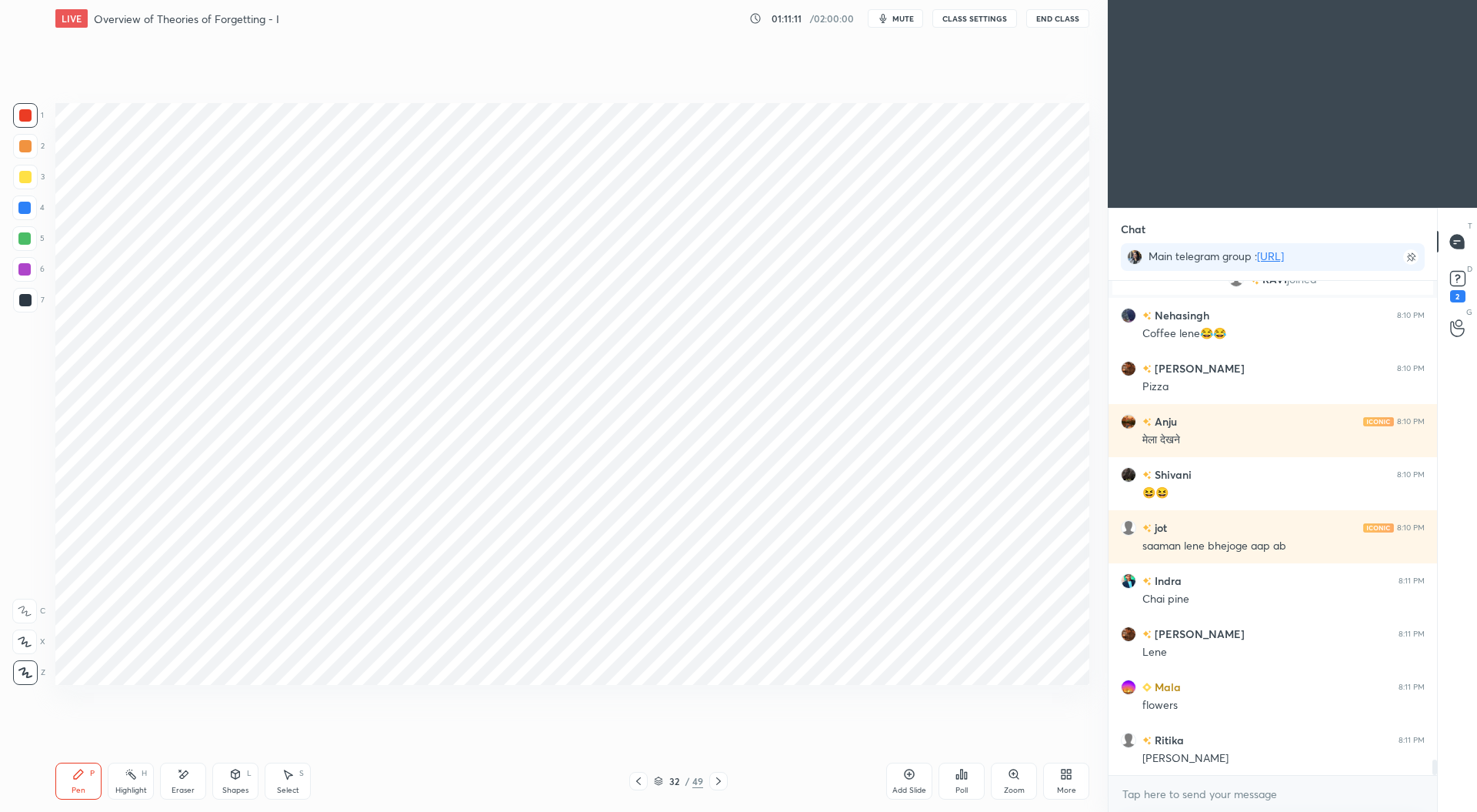
scroll to position [15142, 0]
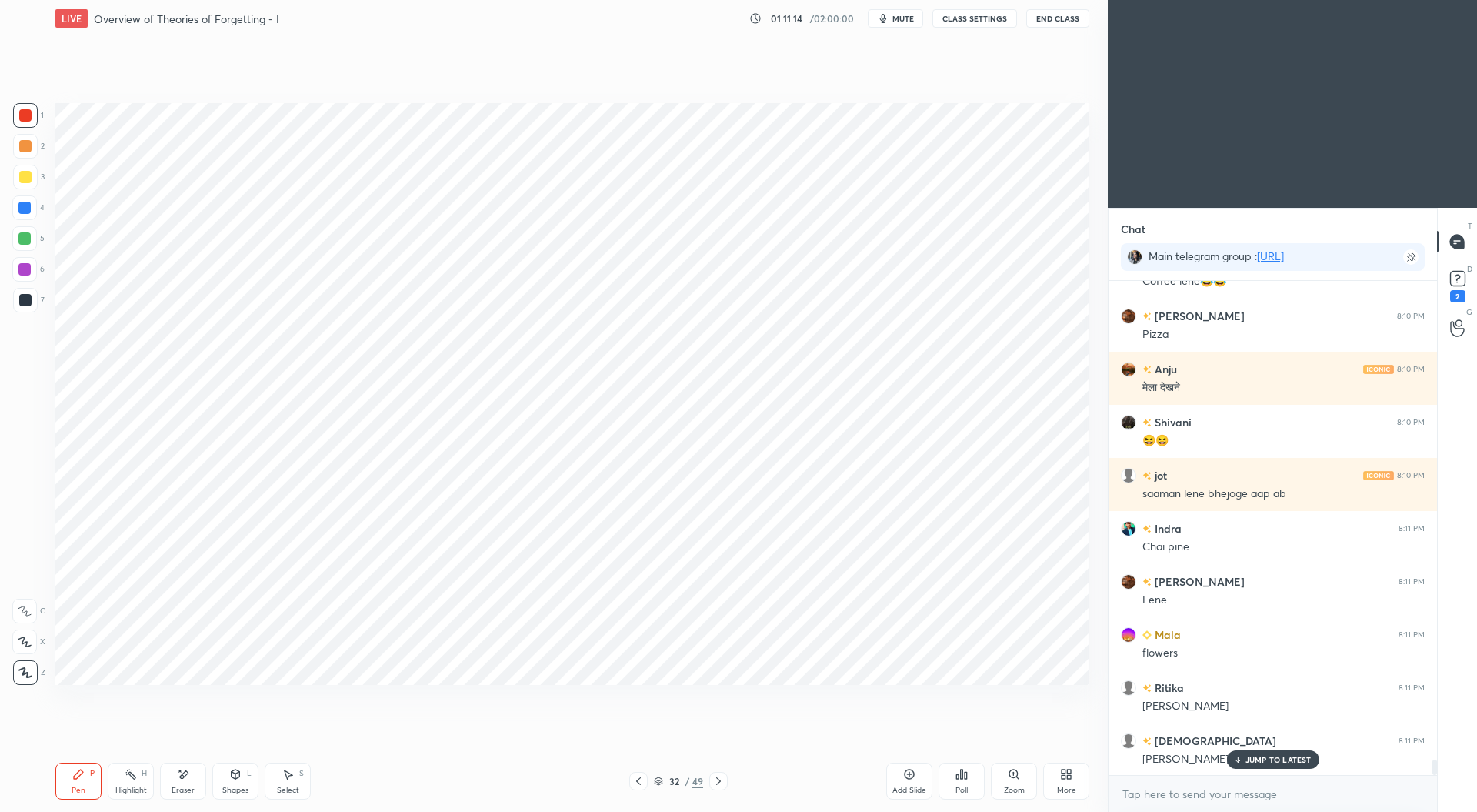
click at [24, 299] on div at bounding box center [25, 300] width 12 height 12
click at [237, 782] on div "Shapes L" at bounding box center [235, 780] width 46 height 37
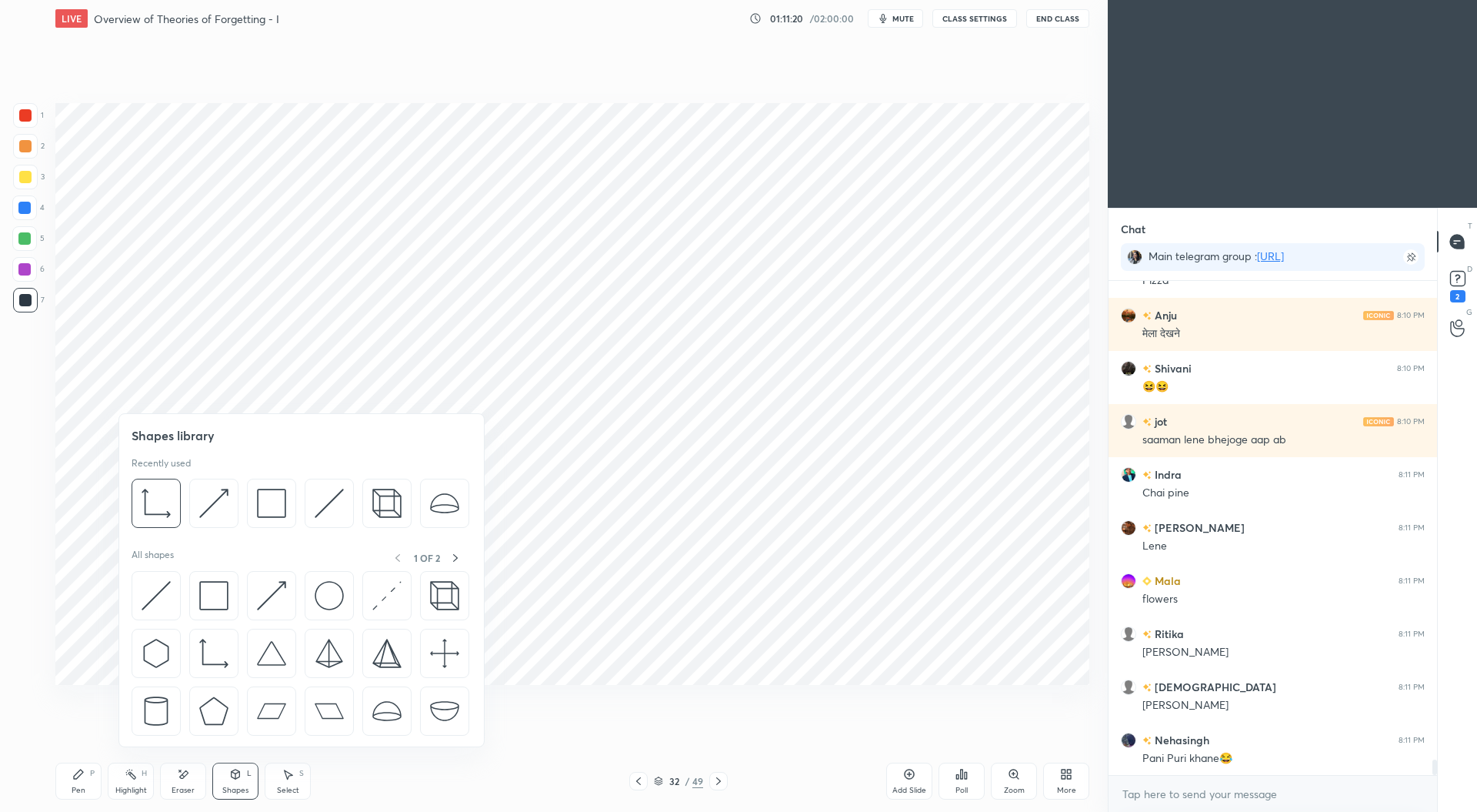
click at [214, 514] on img at bounding box center [214, 504] width 29 height 29
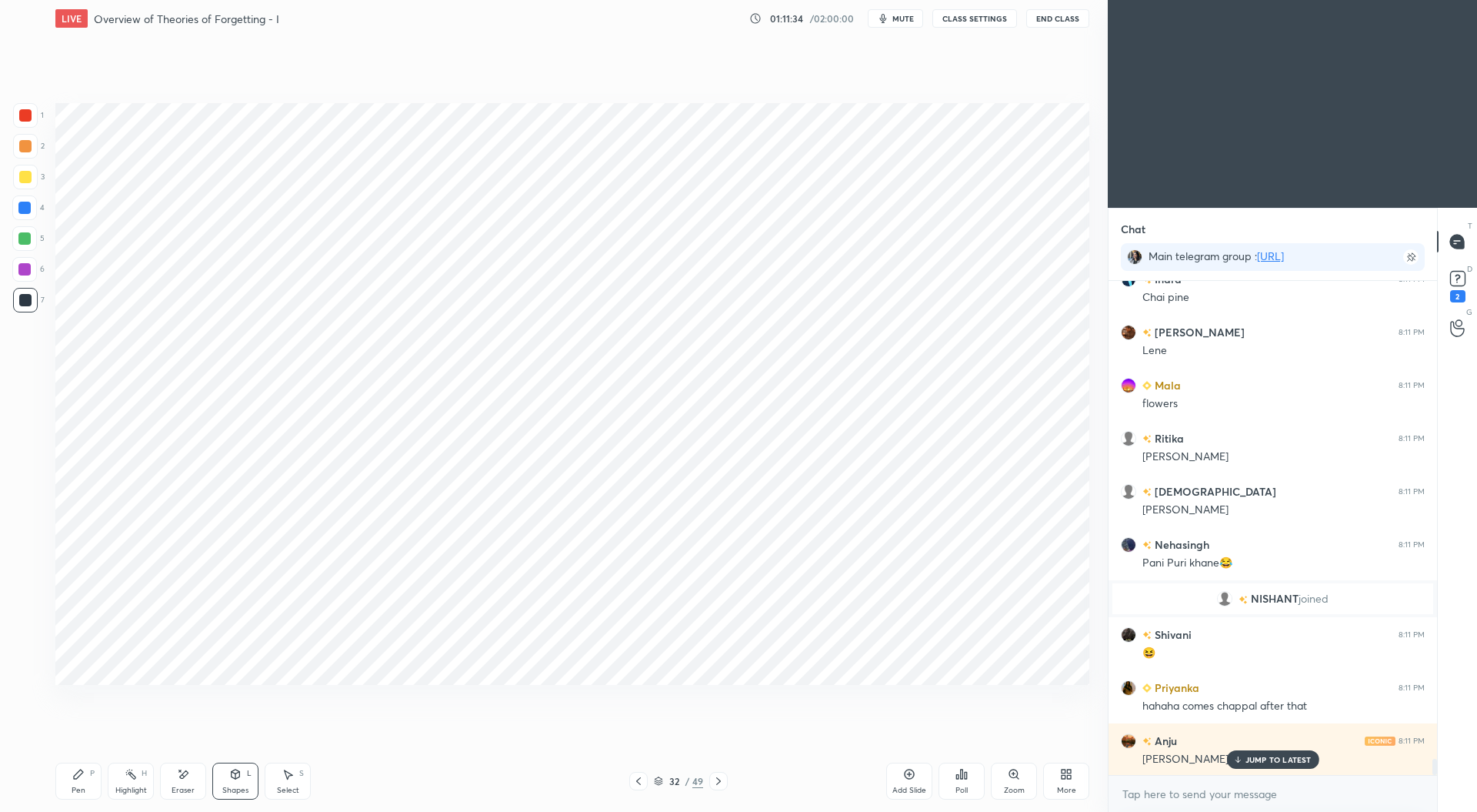
scroll to position [14727, 0]
click at [81, 781] on div "Pen P" at bounding box center [78, 780] width 46 height 37
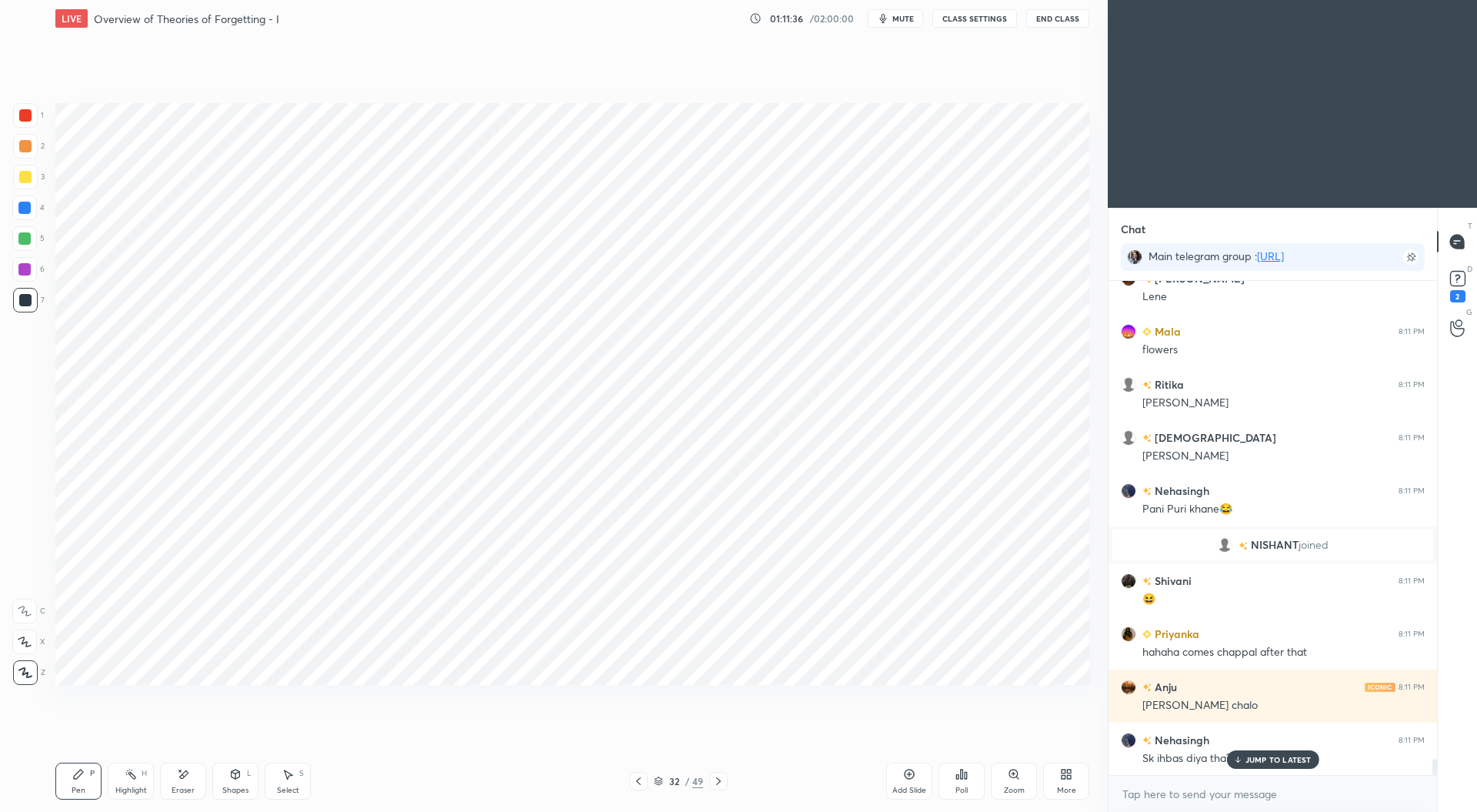
scroll to position [14779, 0]
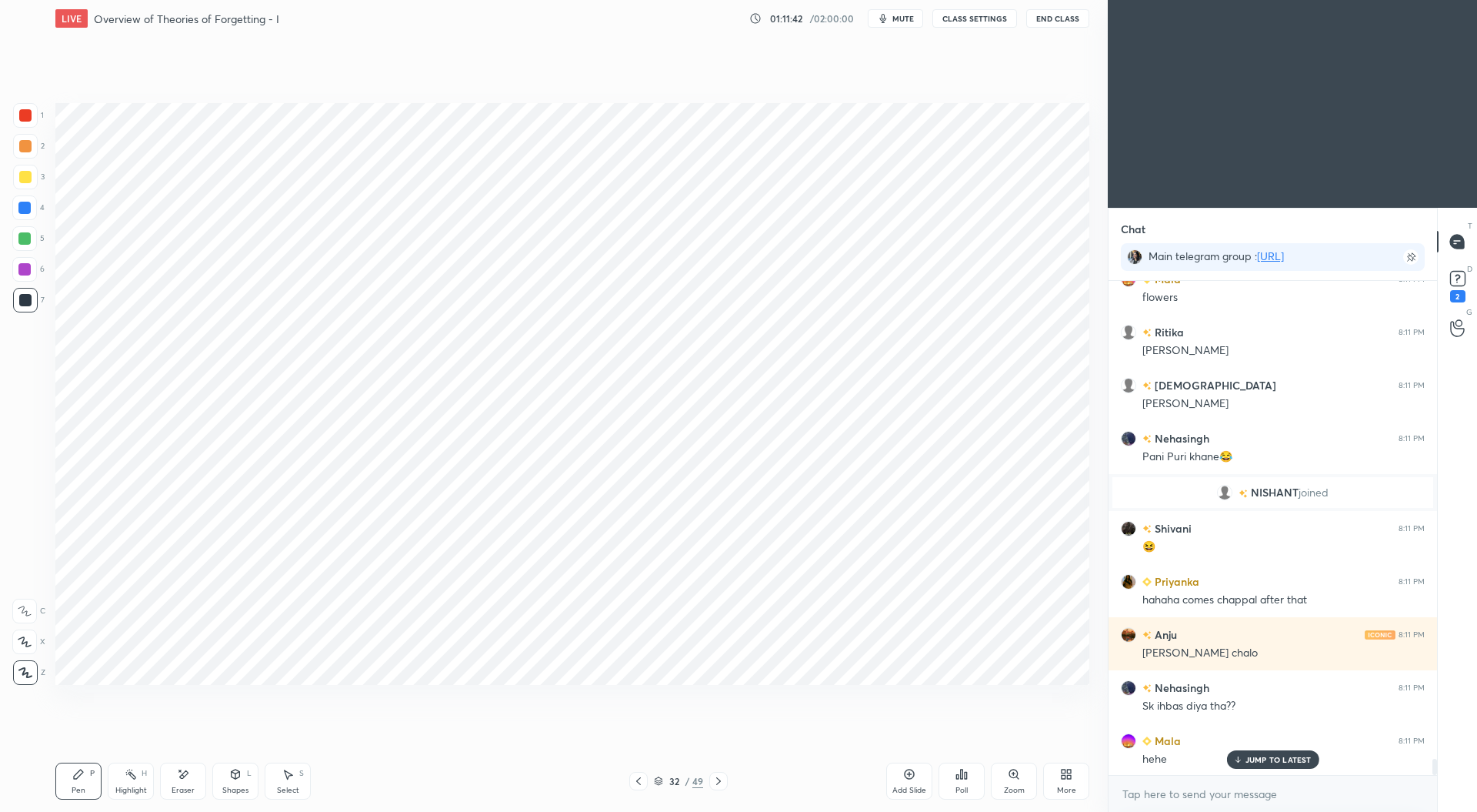
click at [25, 118] on div at bounding box center [25, 115] width 12 height 12
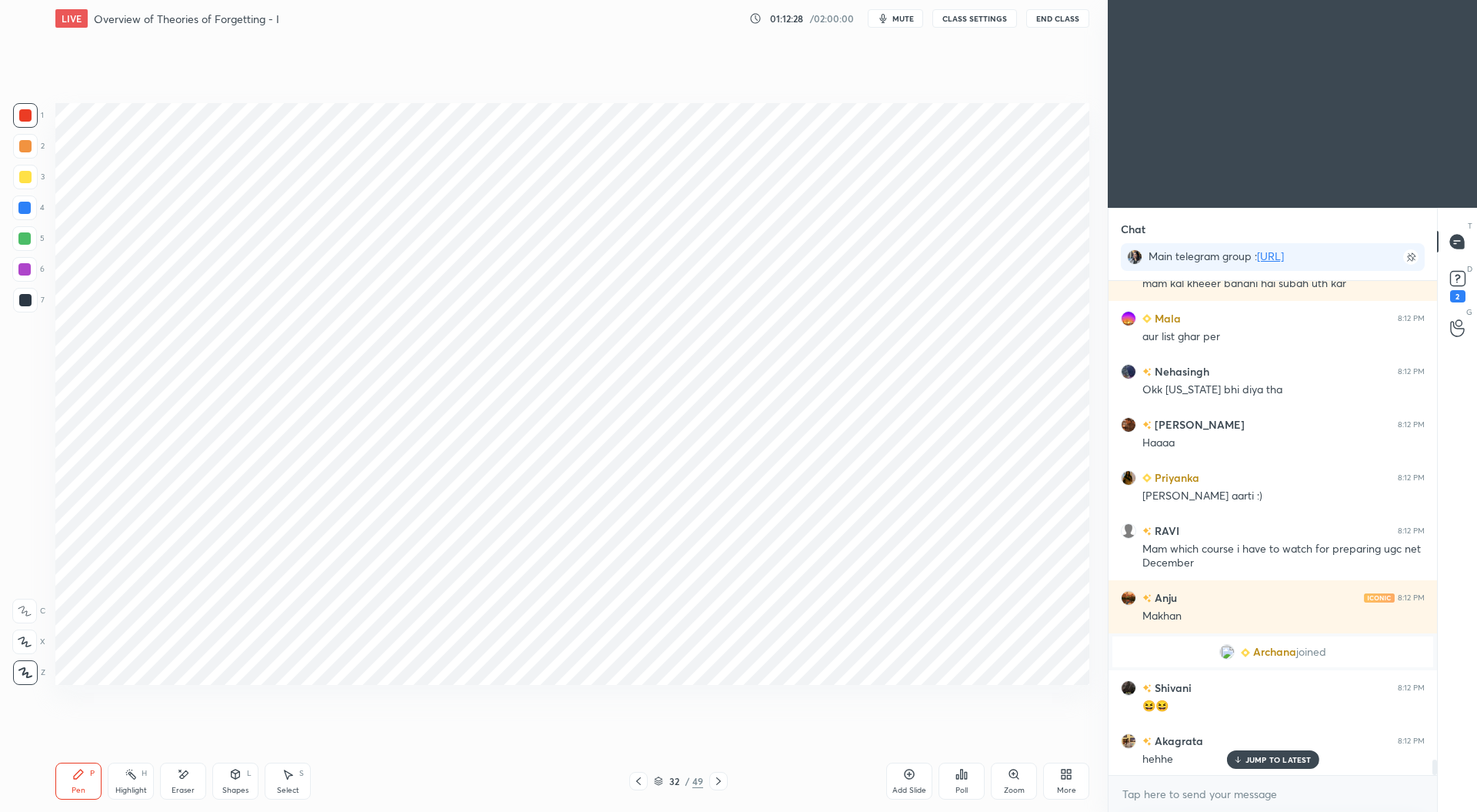
scroll to position [15733, 0]
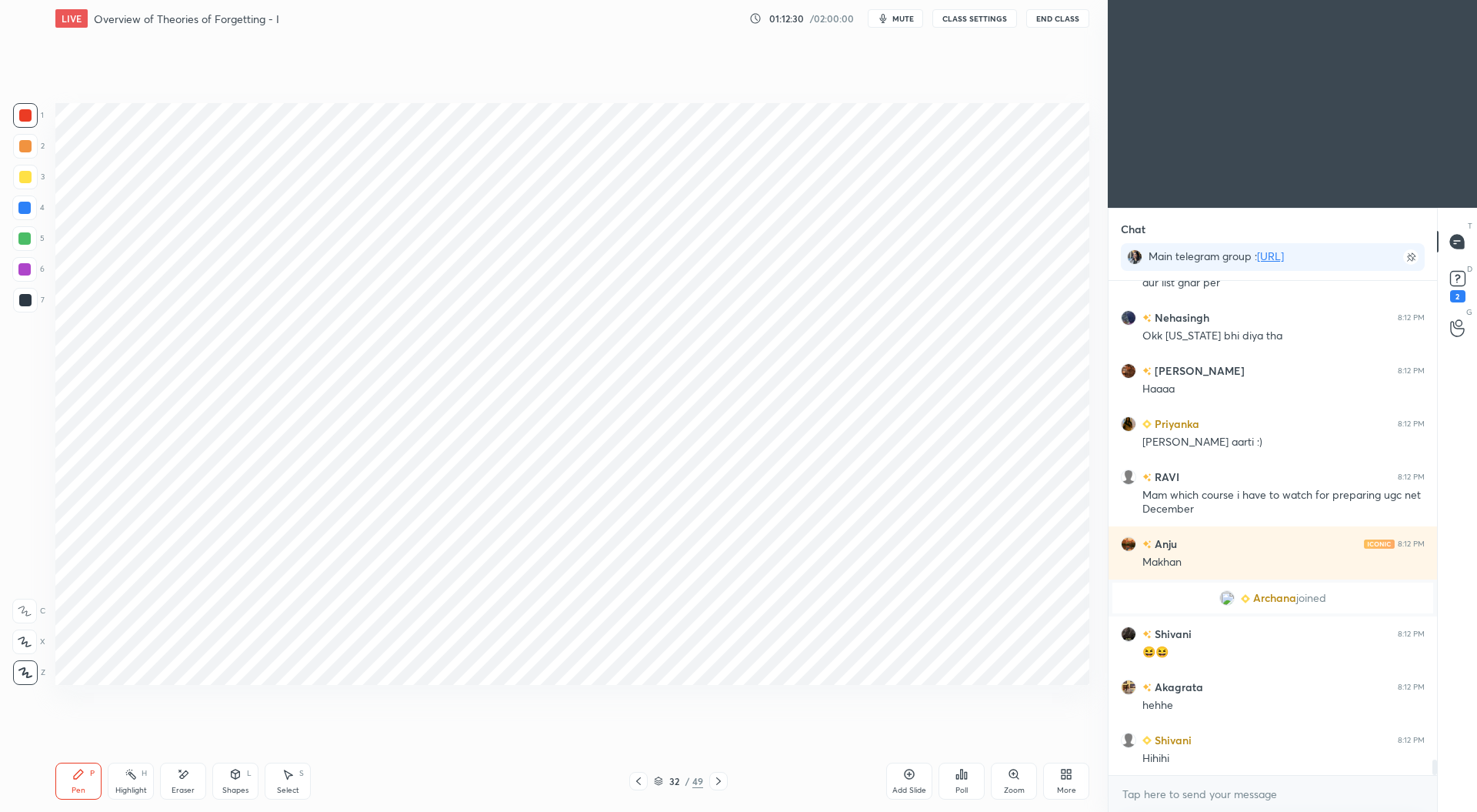
click at [24, 268] on div at bounding box center [24, 269] width 12 height 12
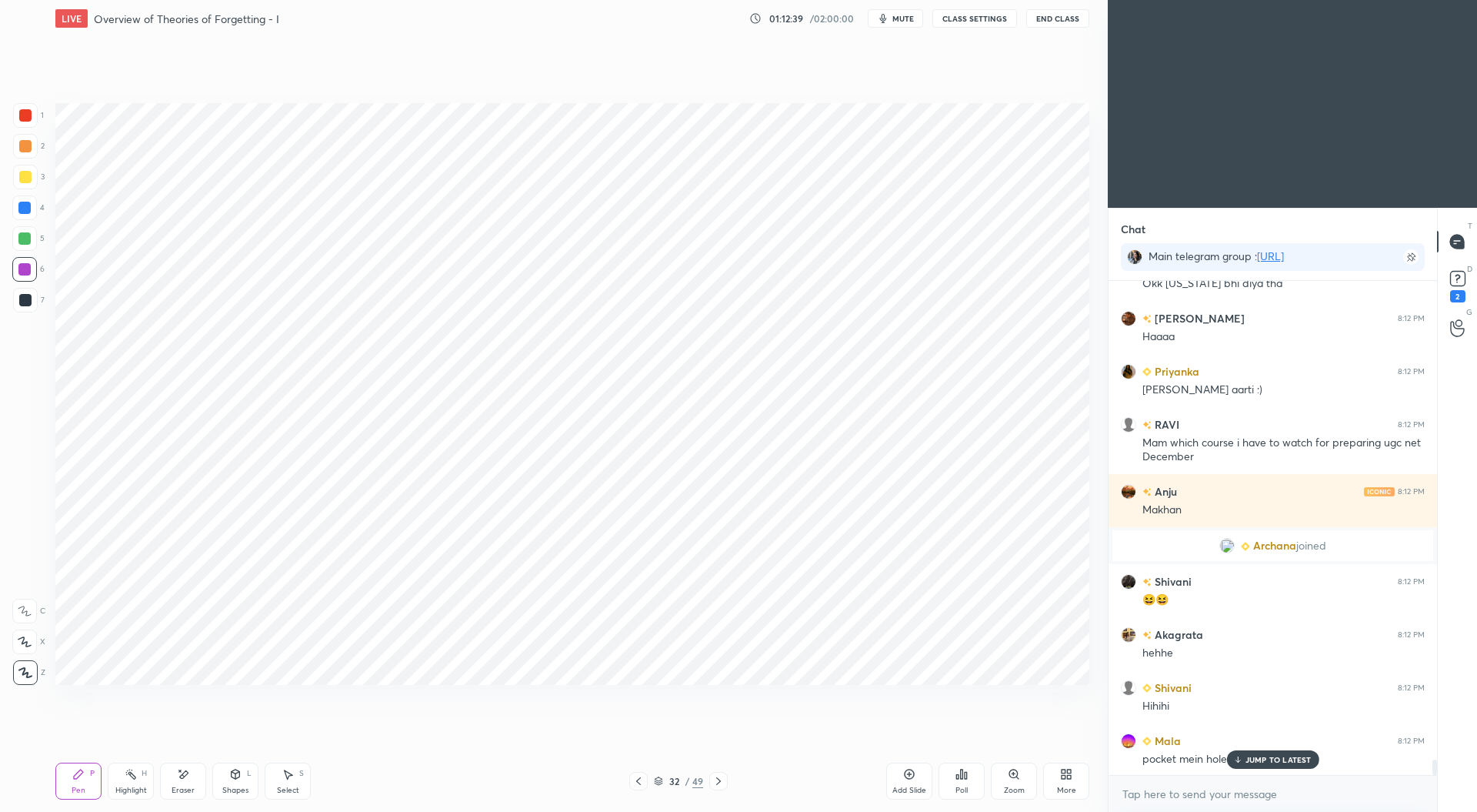
click at [25, 114] on div at bounding box center [25, 115] width 12 height 12
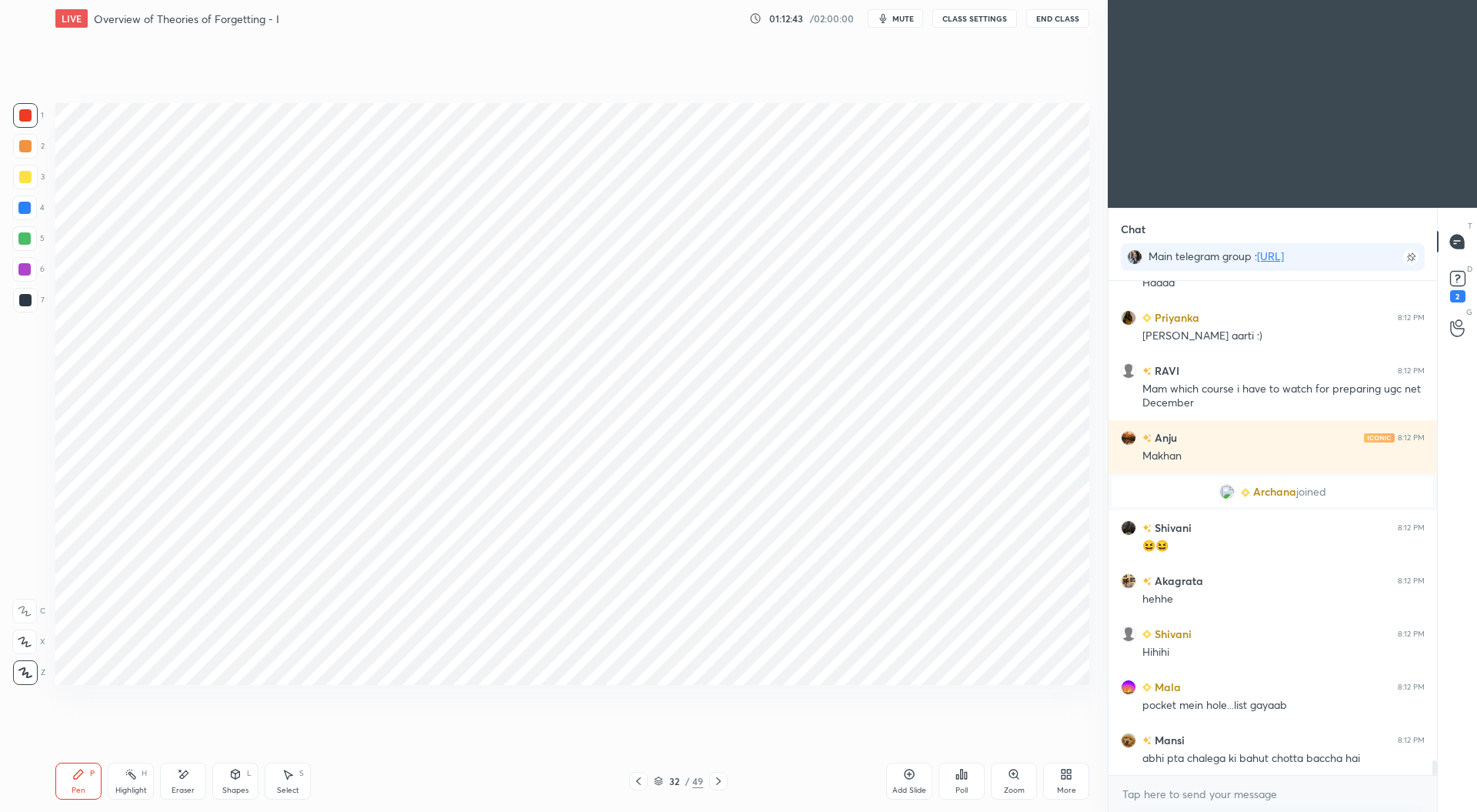
click at [917, 779] on div "Add Slide" at bounding box center [910, 780] width 46 height 37
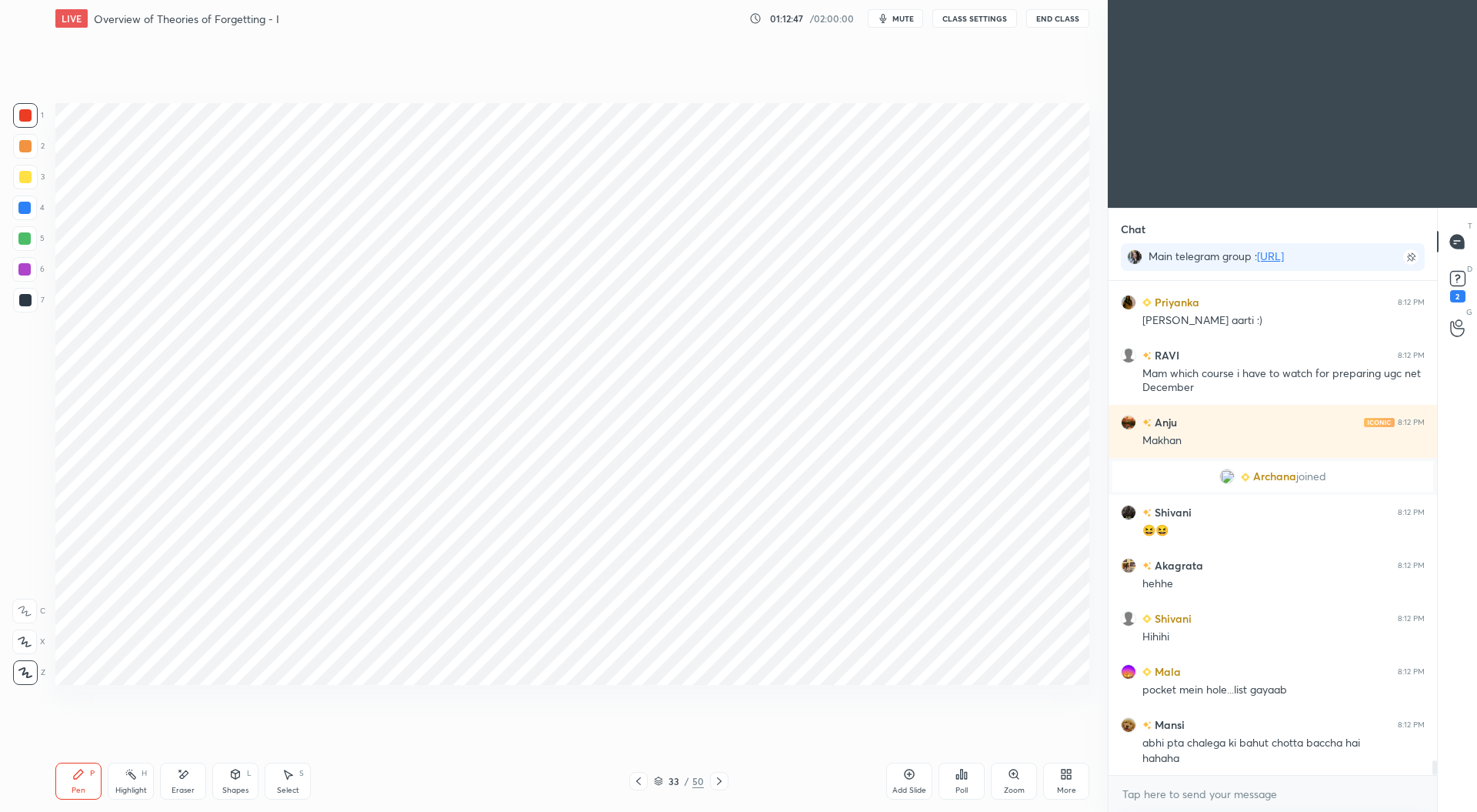
click at [26, 270] on div at bounding box center [24, 269] width 12 height 12
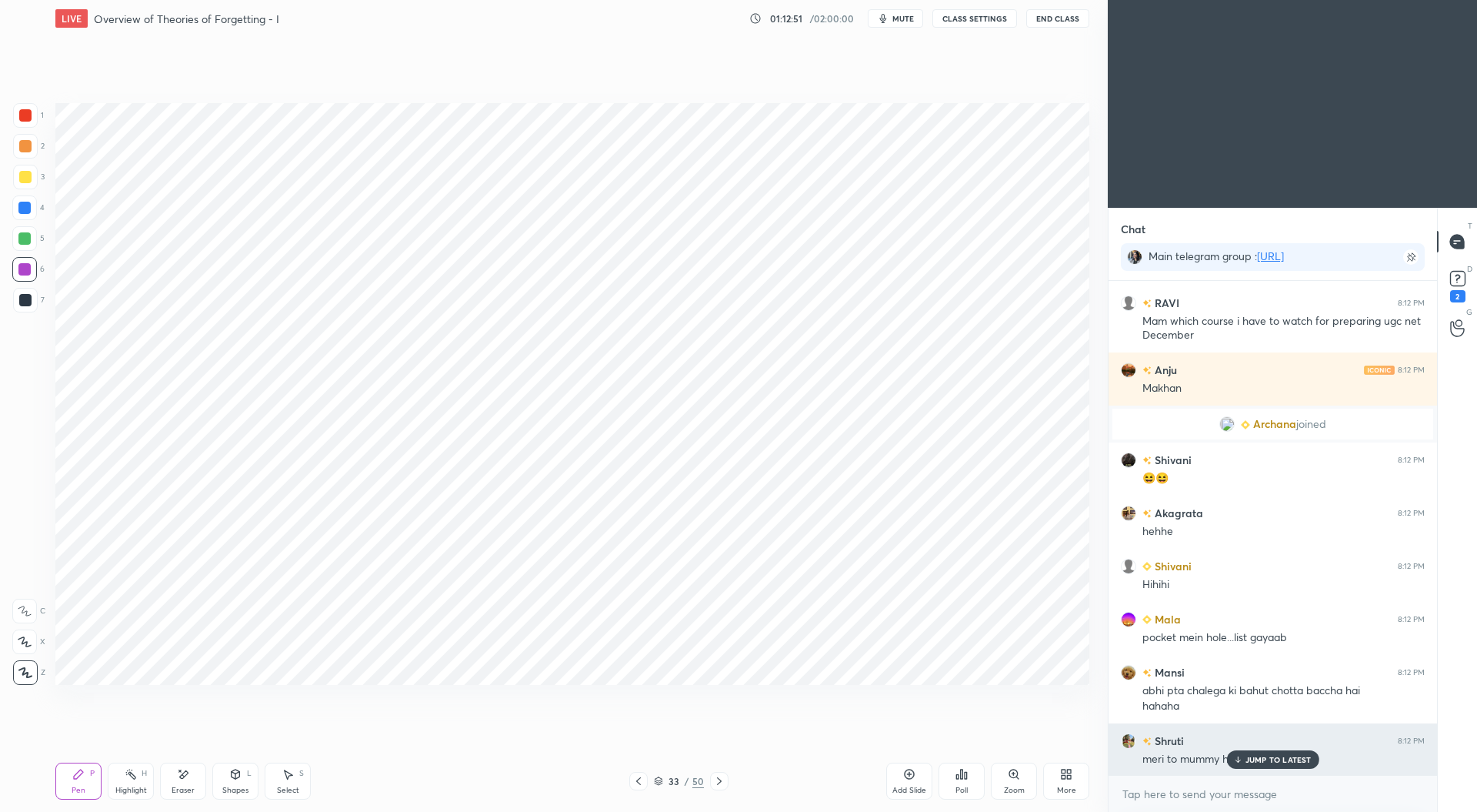
click at [1255, 754] on p "JUMP TO LATEST" at bounding box center [1279, 759] width 66 height 9
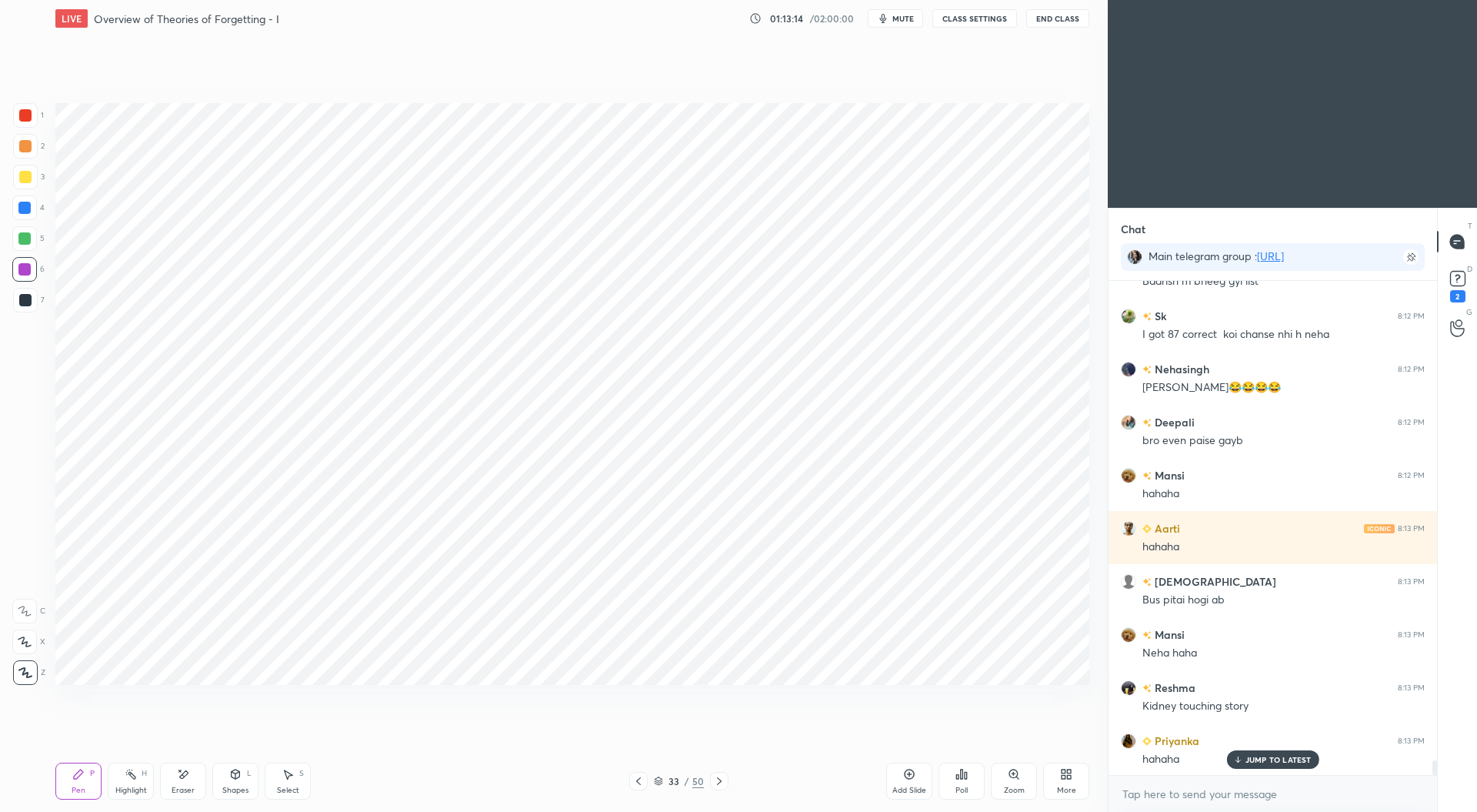
scroll to position [16492, 0]
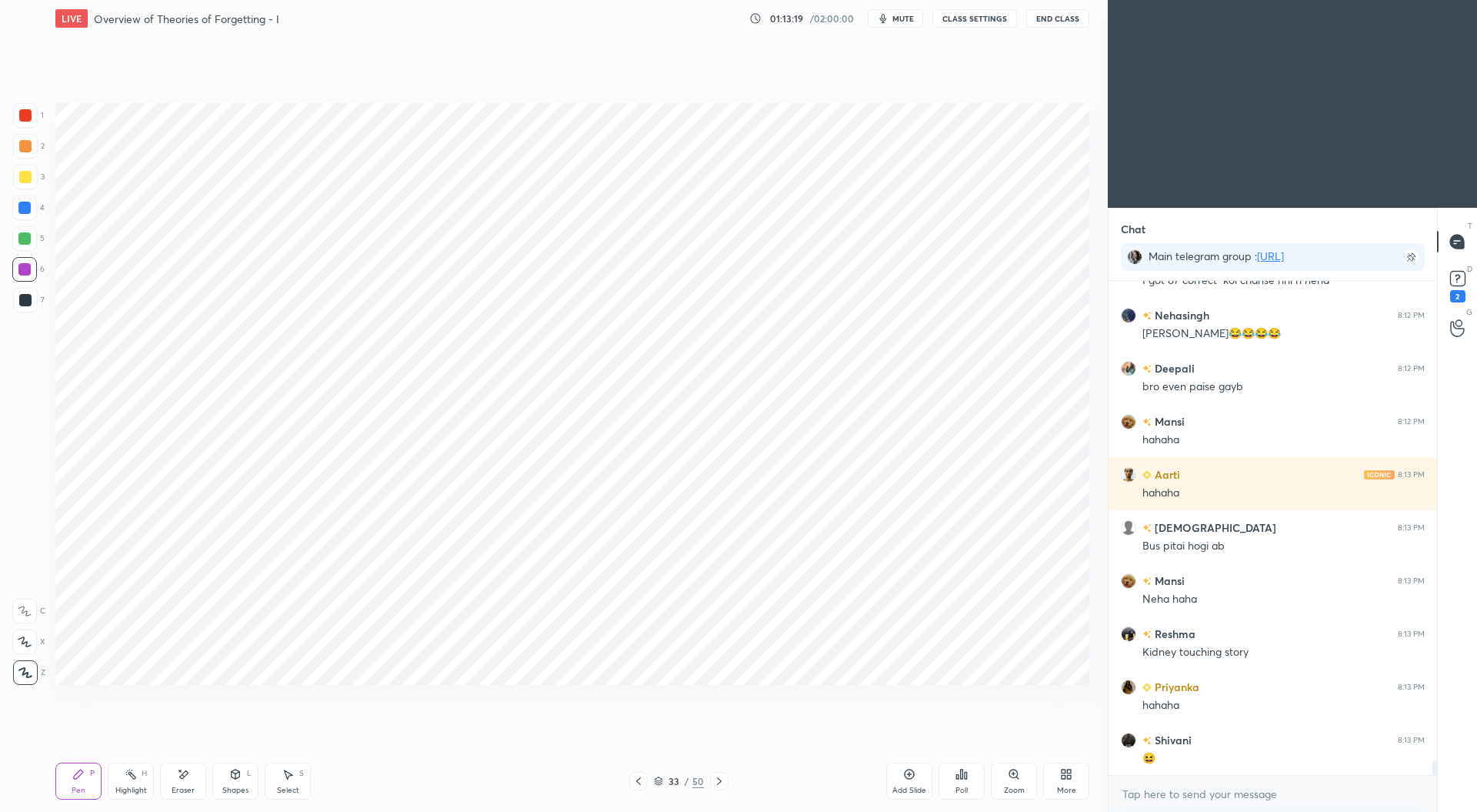
click at [134, 788] on div "Highlight" at bounding box center [131, 790] width 32 height 8
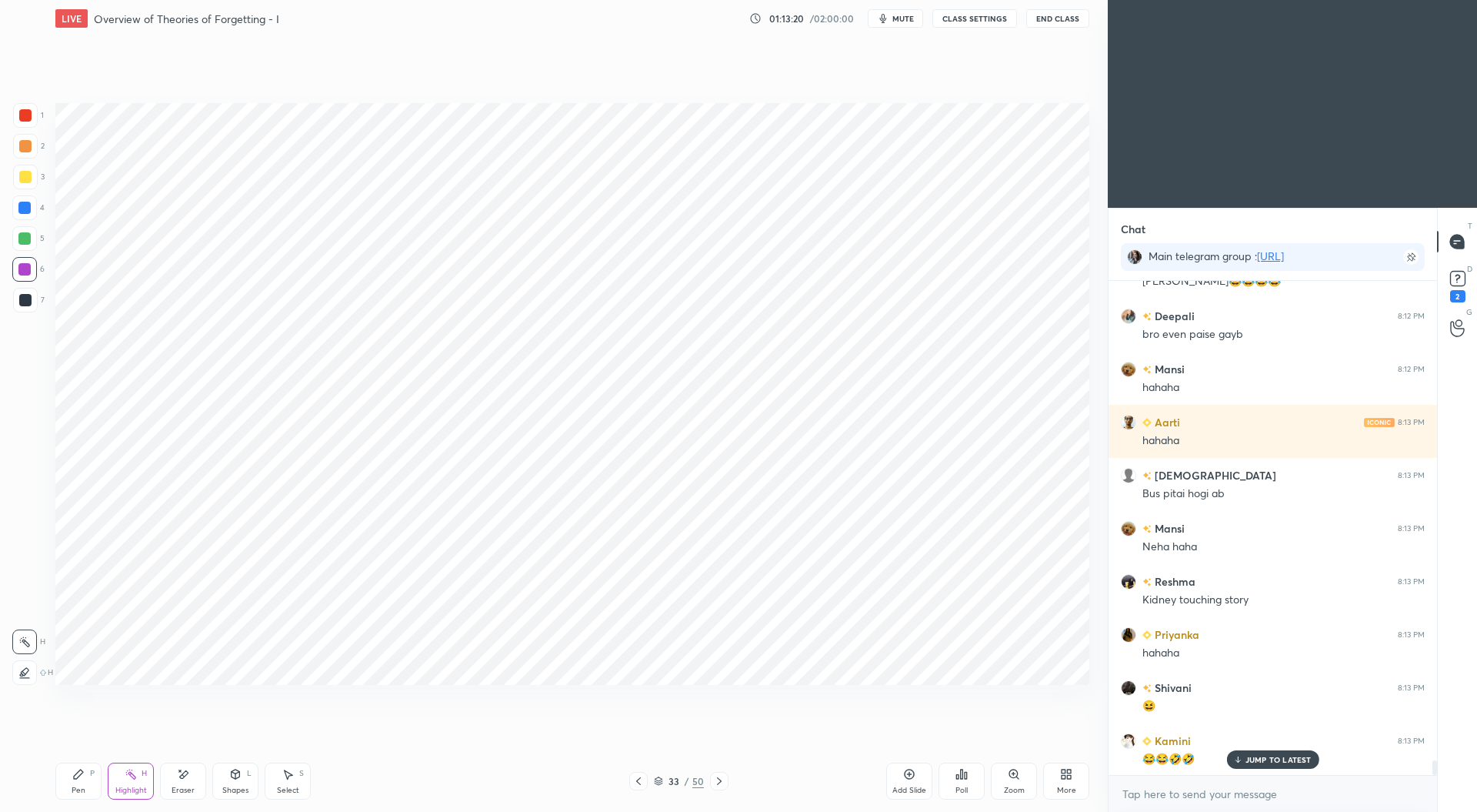
click at [21, 667] on icon at bounding box center [24, 672] width 12 height 12
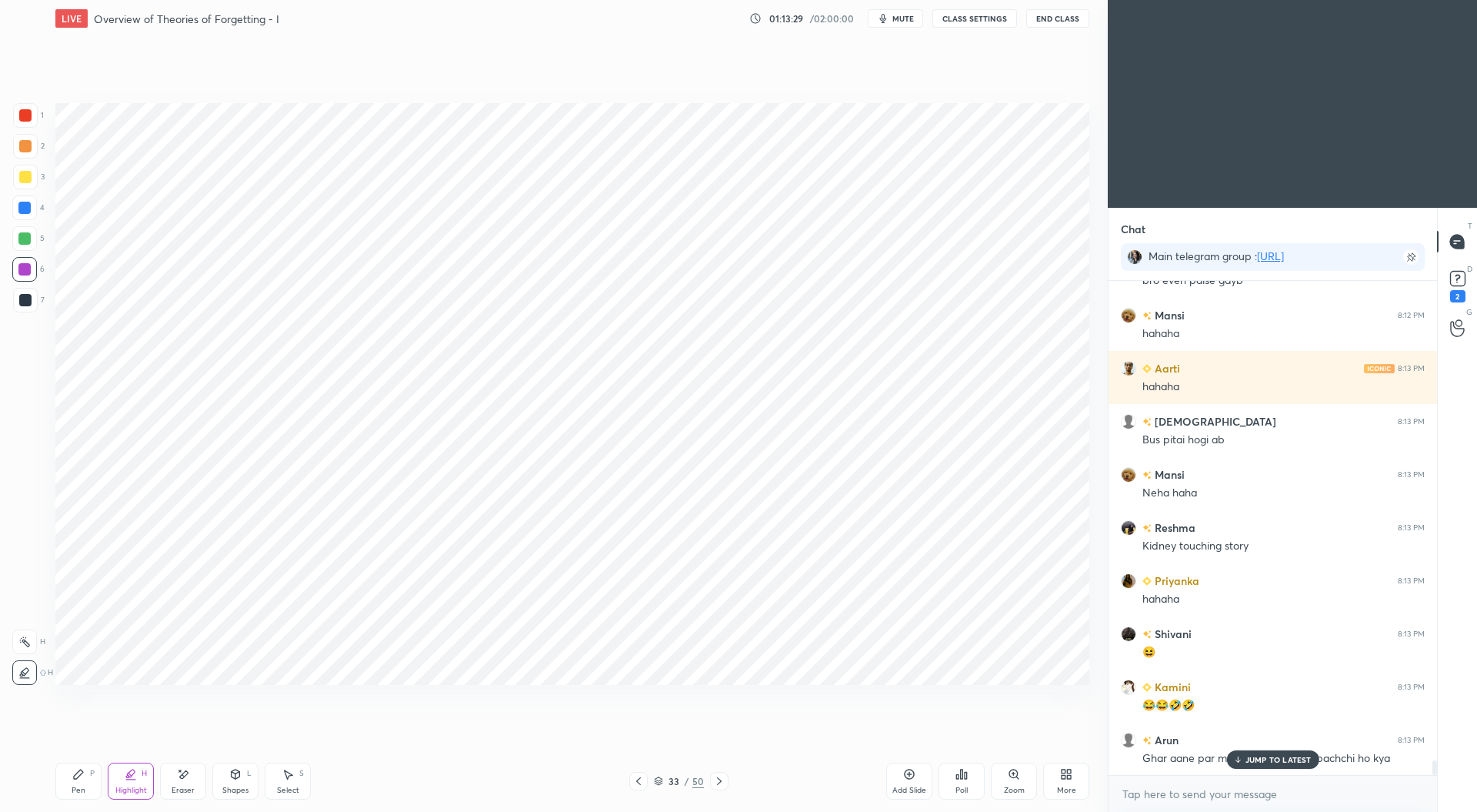
scroll to position [16650, 0]
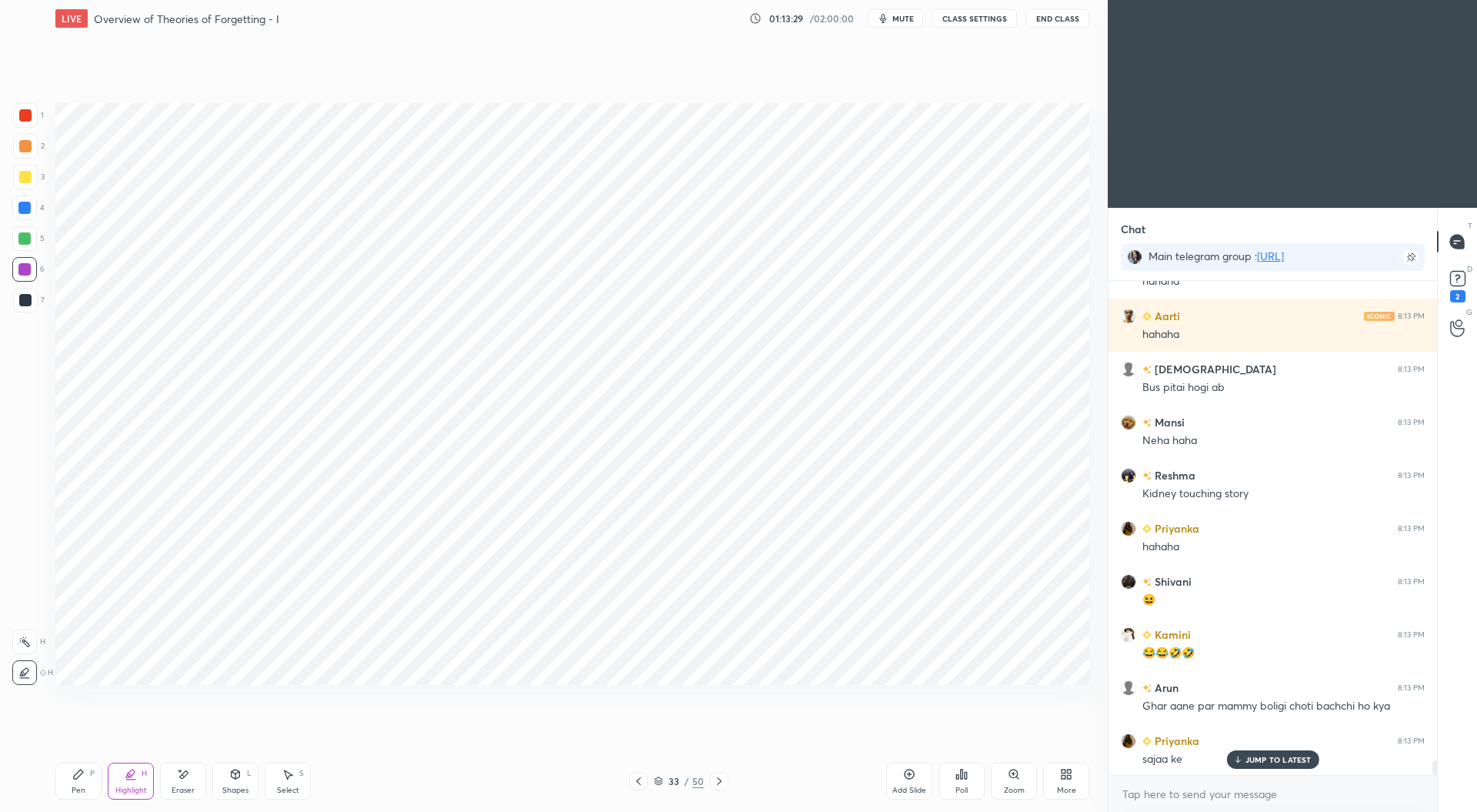
click at [84, 777] on div "Pen P" at bounding box center [78, 780] width 46 height 37
click at [27, 209] on div at bounding box center [24, 208] width 12 height 12
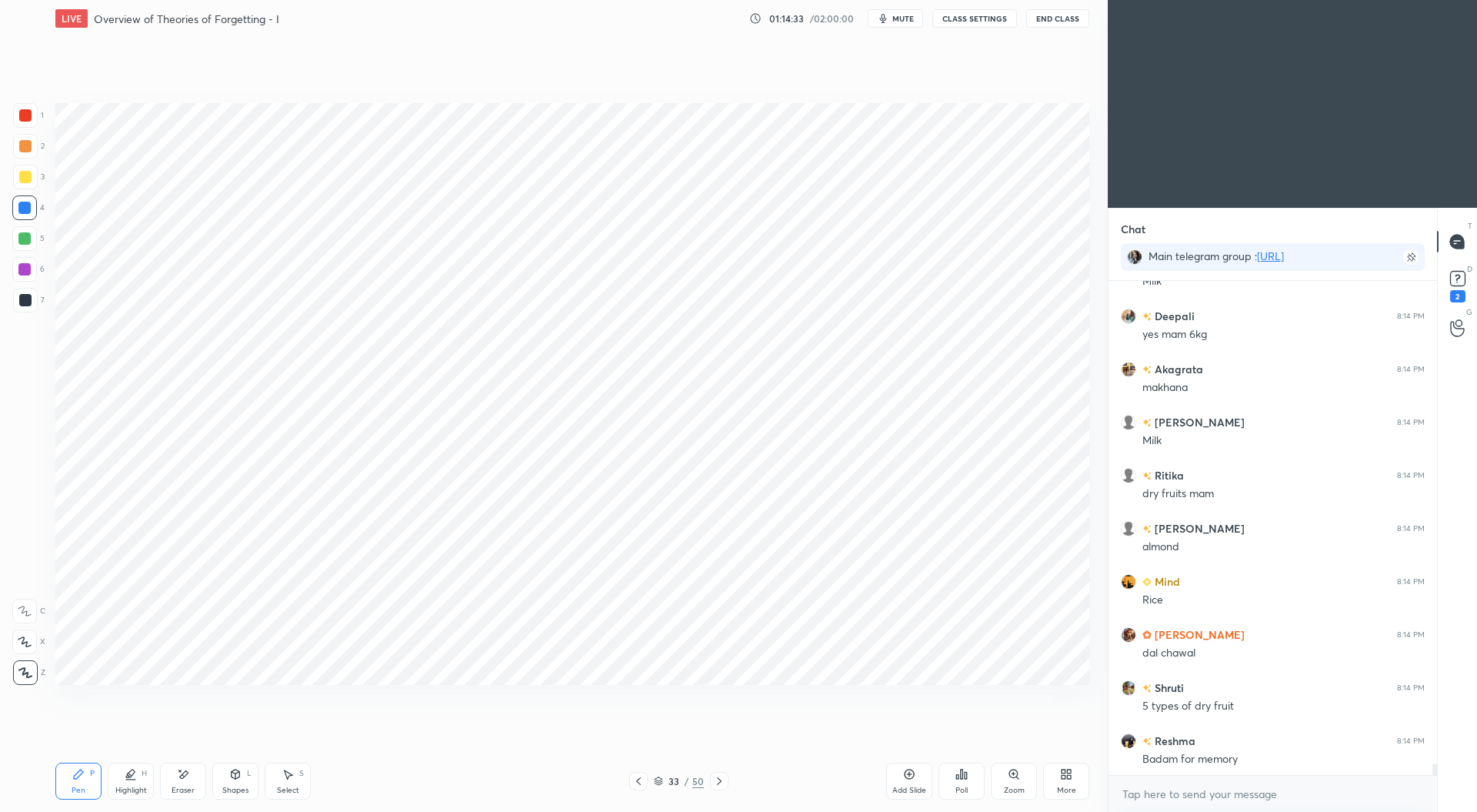
scroll to position [20513, 0]
click at [191, 781] on div "Eraser" at bounding box center [183, 780] width 46 height 37
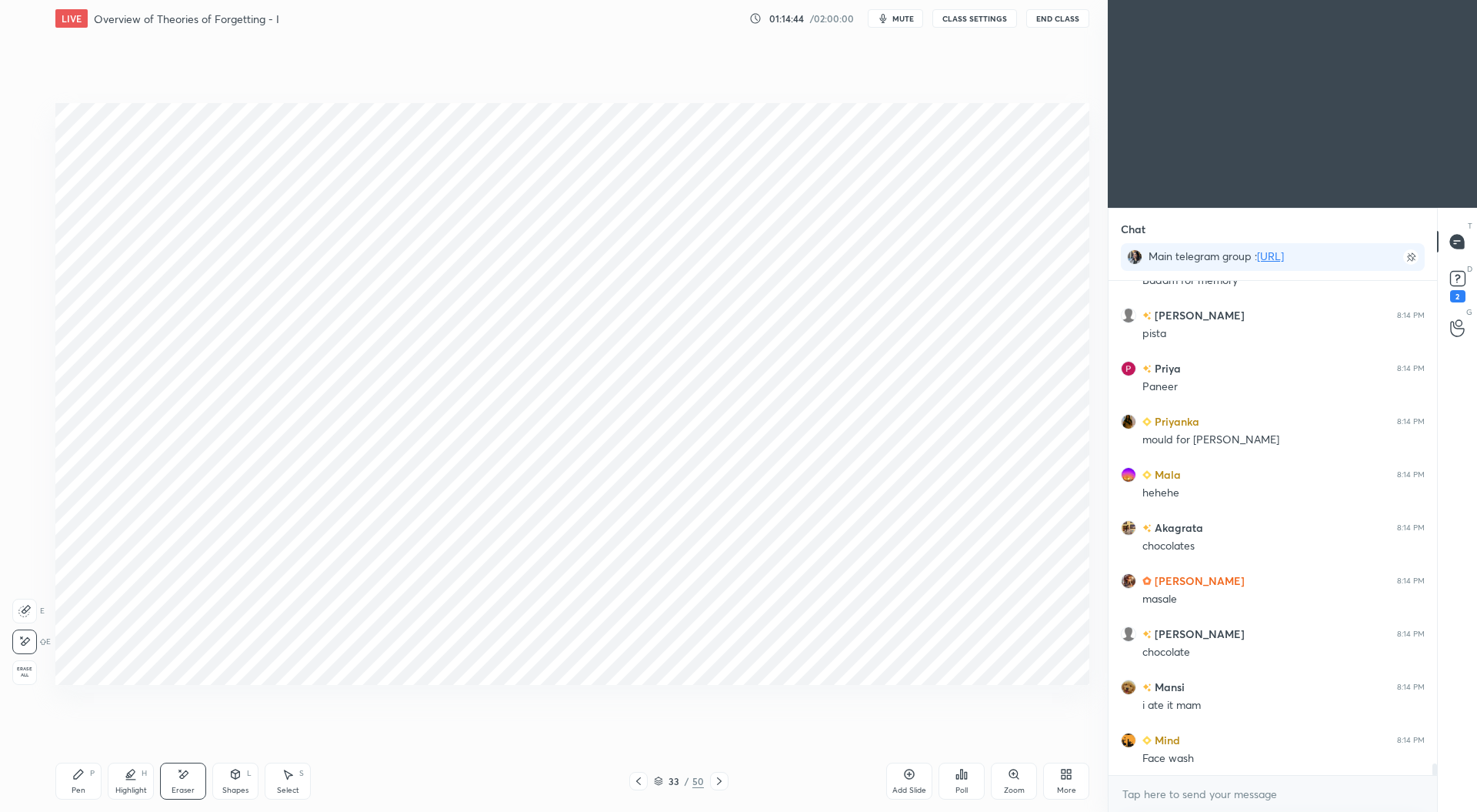
click at [28, 607] on icon at bounding box center [26, 608] width 9 height 8
click at [81, 778] on icon at bounding box center [78, 774] width 12 height 12
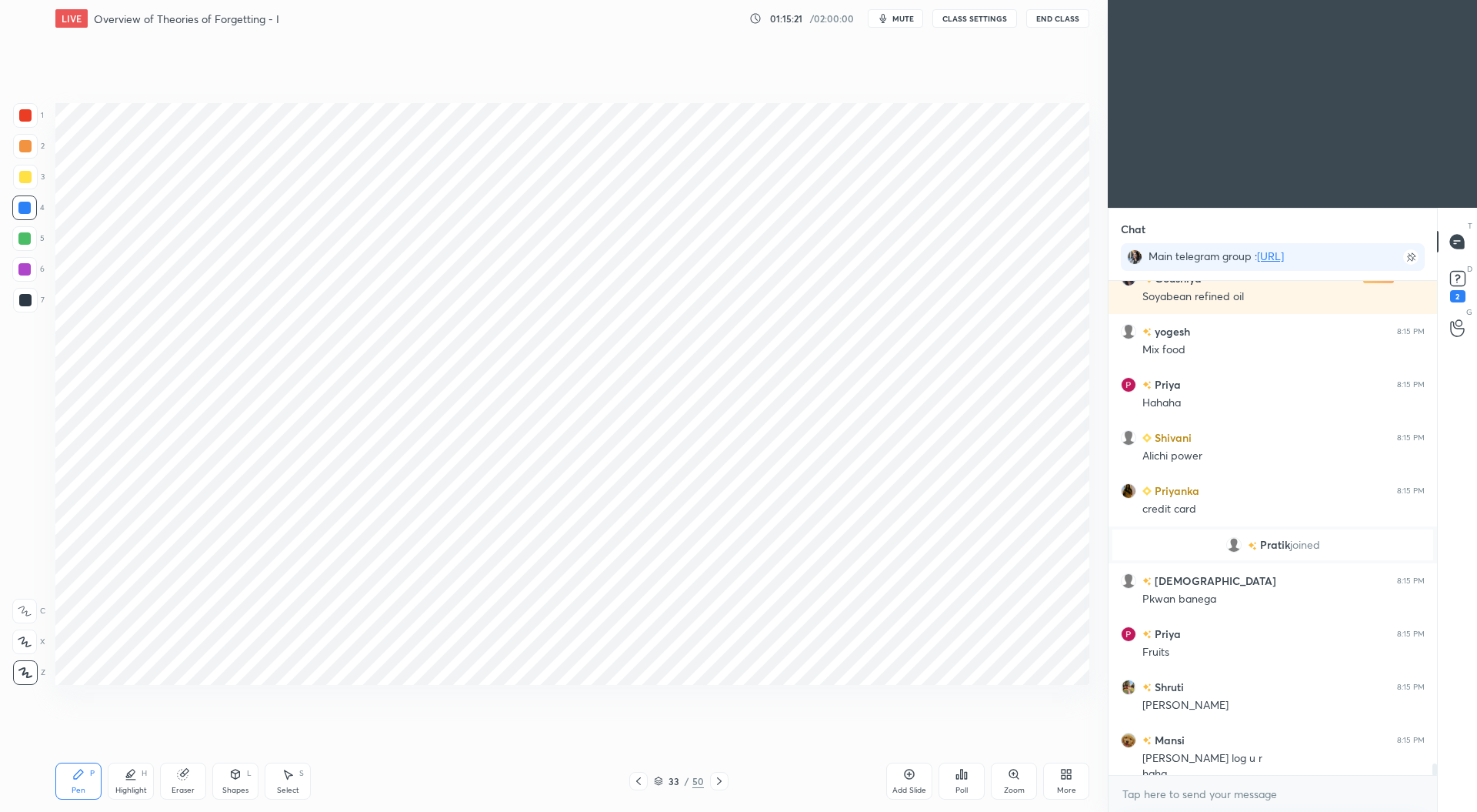
scroll to position [20303, 0]
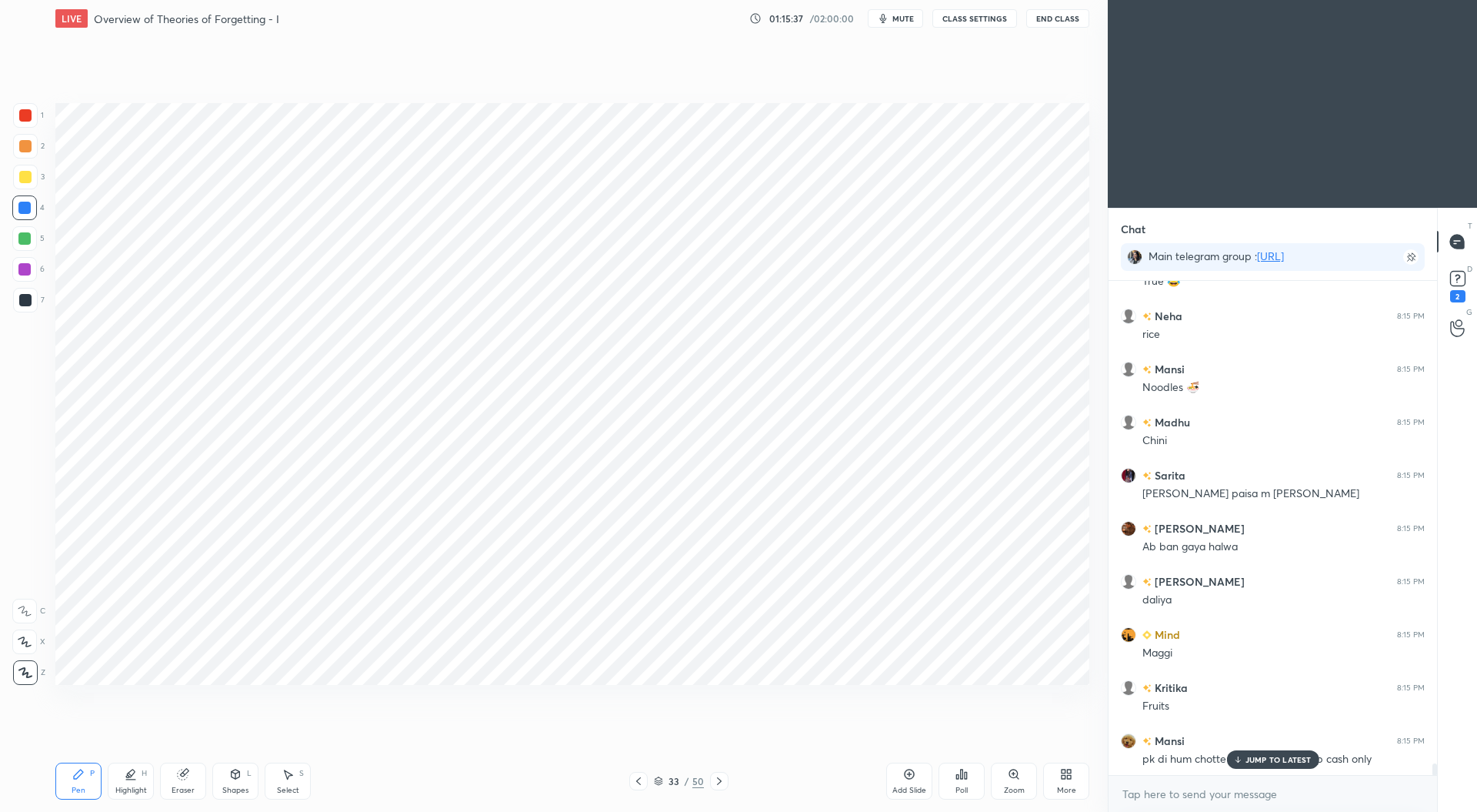
click at [639, 785] on icon at bounding box center [638, 781] width 12 height 12
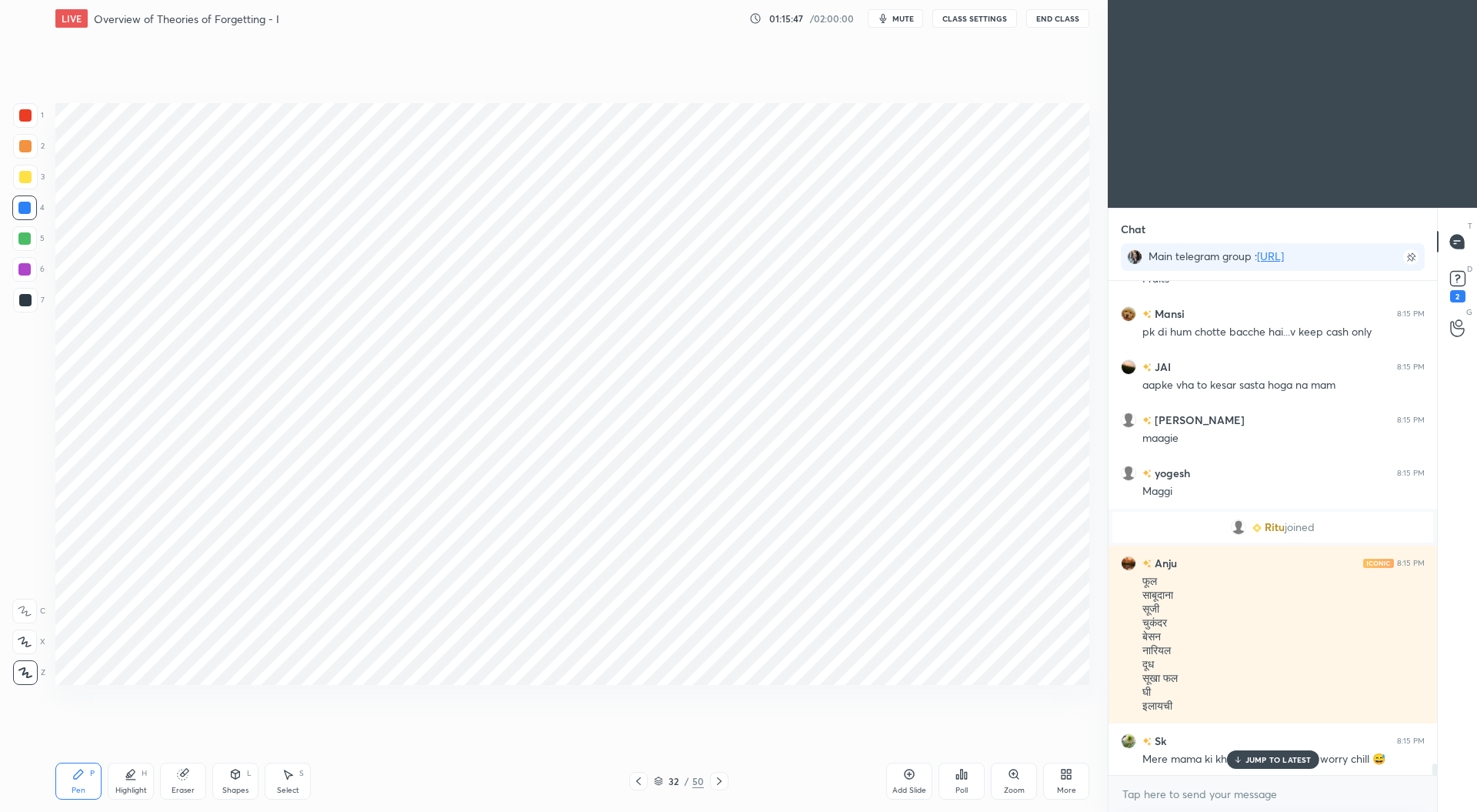
click at [28, 111] on div at bounding box center [25, 115] width 12 height 12
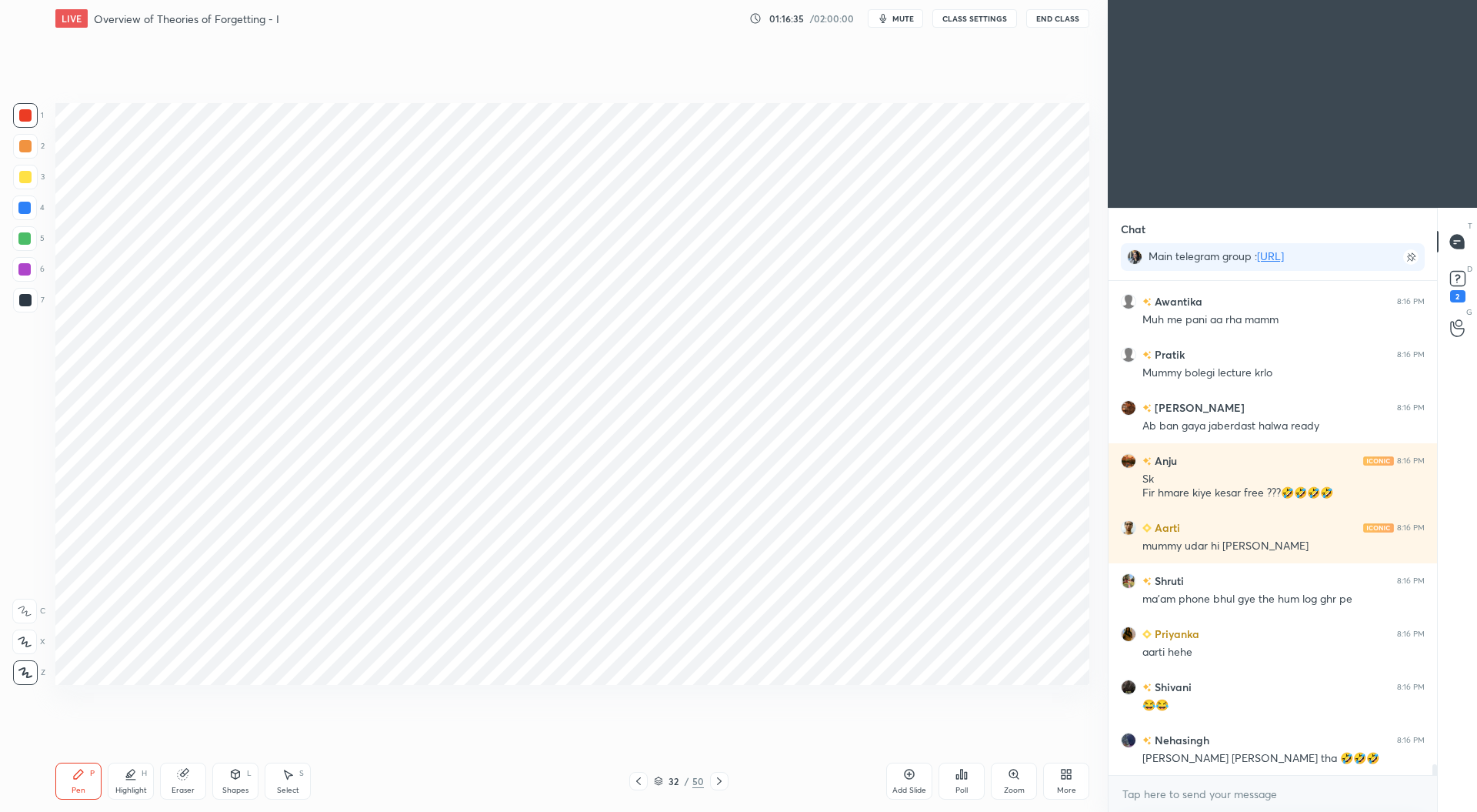
scroll to position [22161, 0]
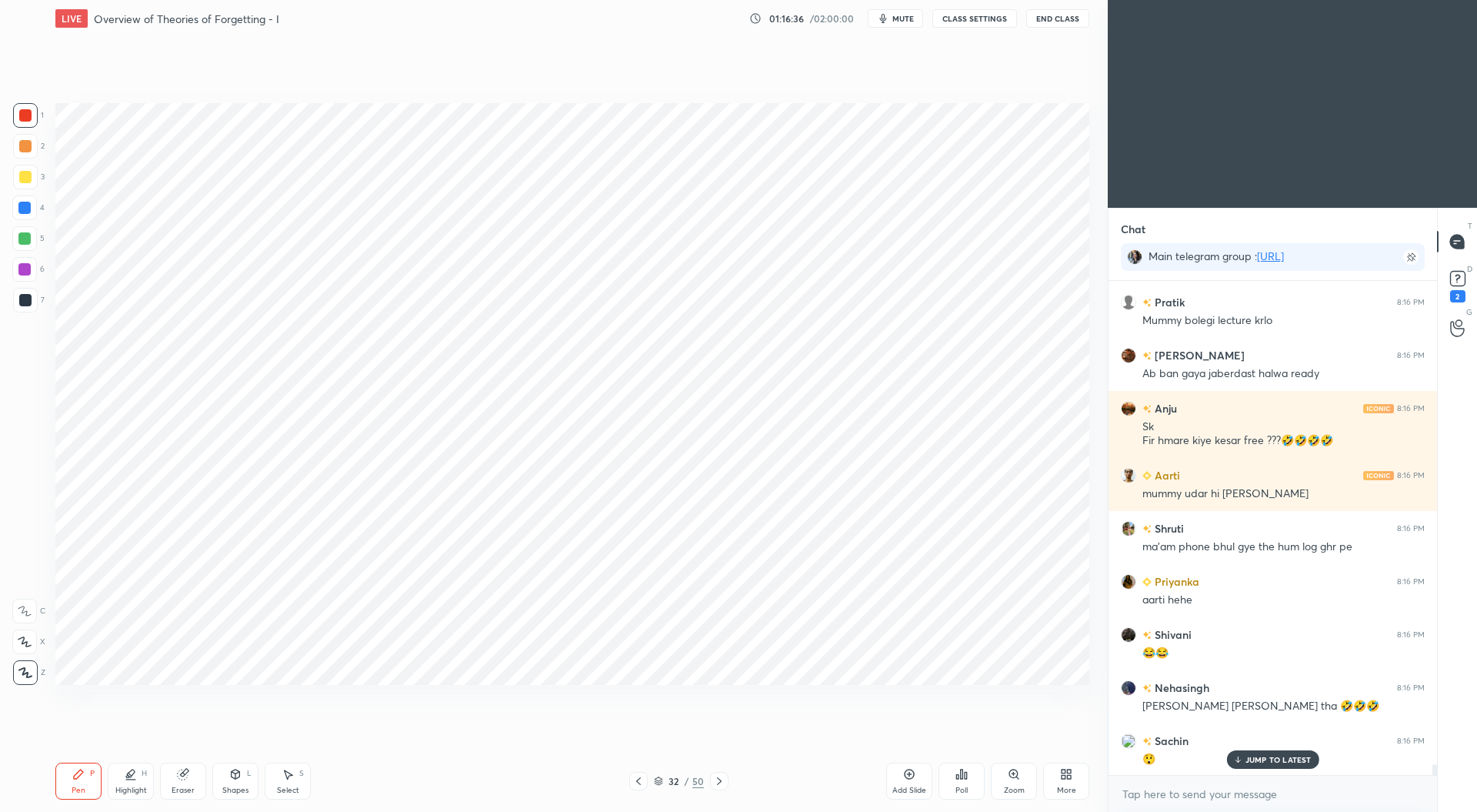
click at [26, 209] on div at bounding box center [24, 208] width 12 height 12
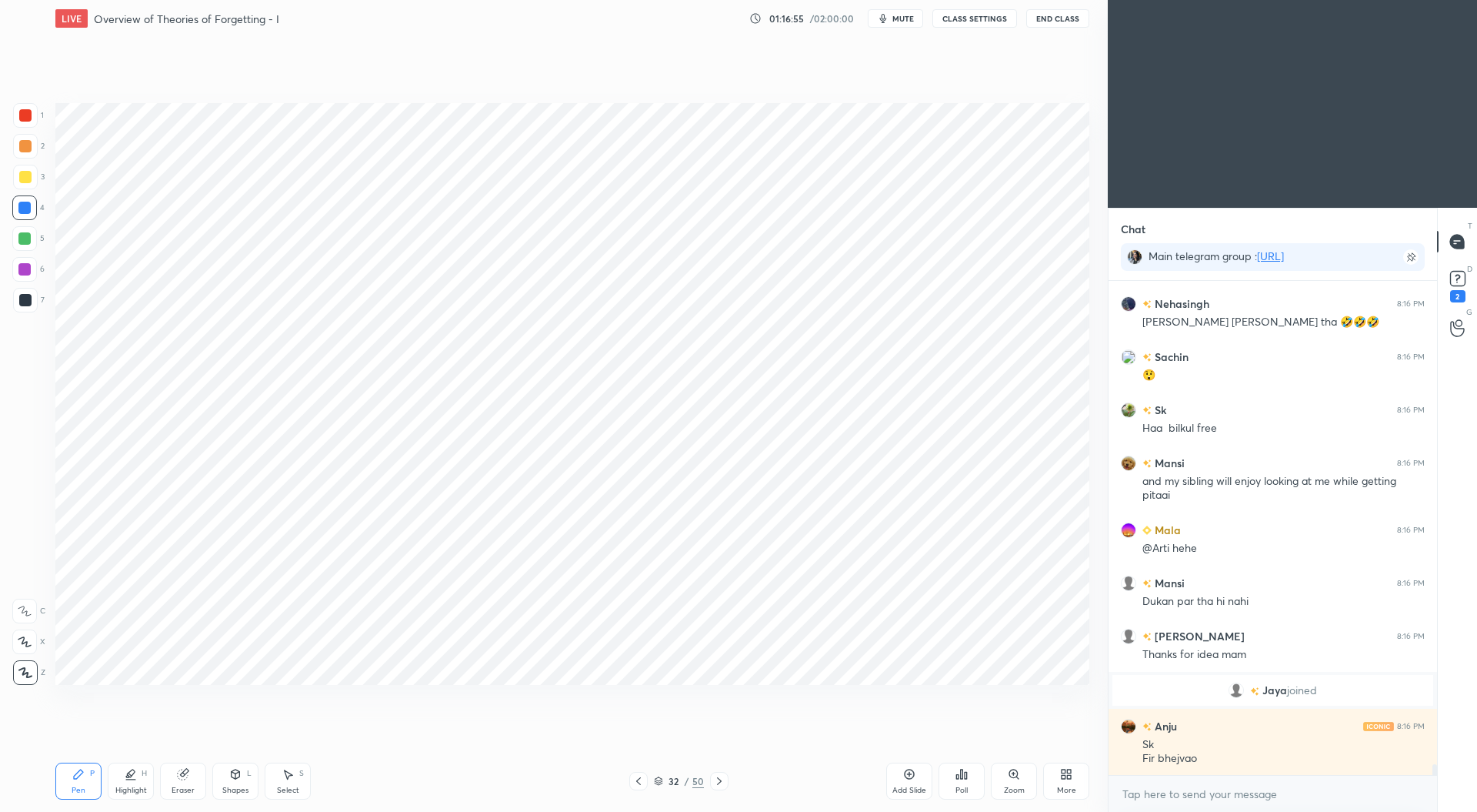
scroll to position [22012, 0]
click at [27, 114] on div at bounding box center [25, 115] width 12 height 12
click at [724, 784] on icon at bounding box center [719, 781] width 12 height 12
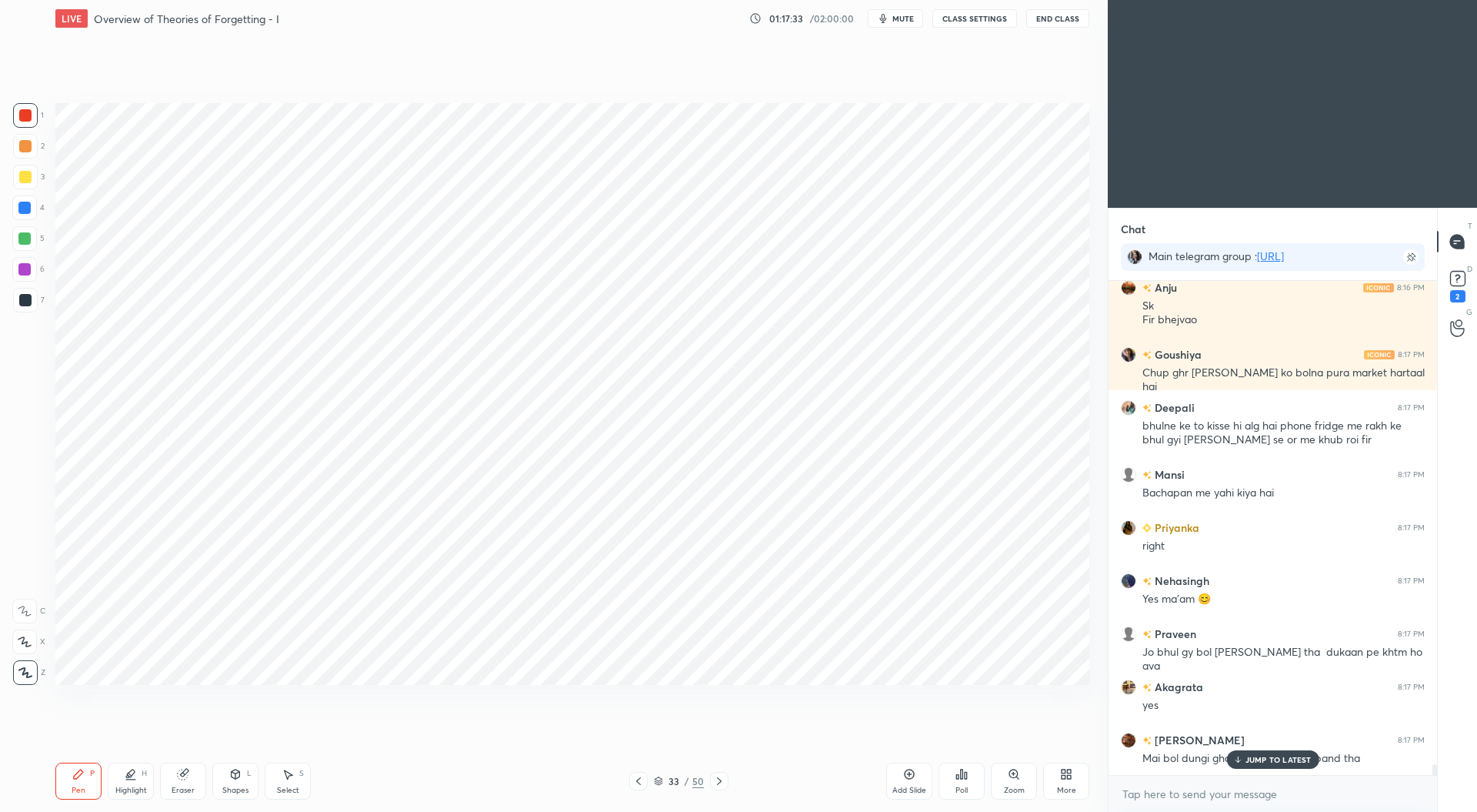
scroll to position [22516, 0]
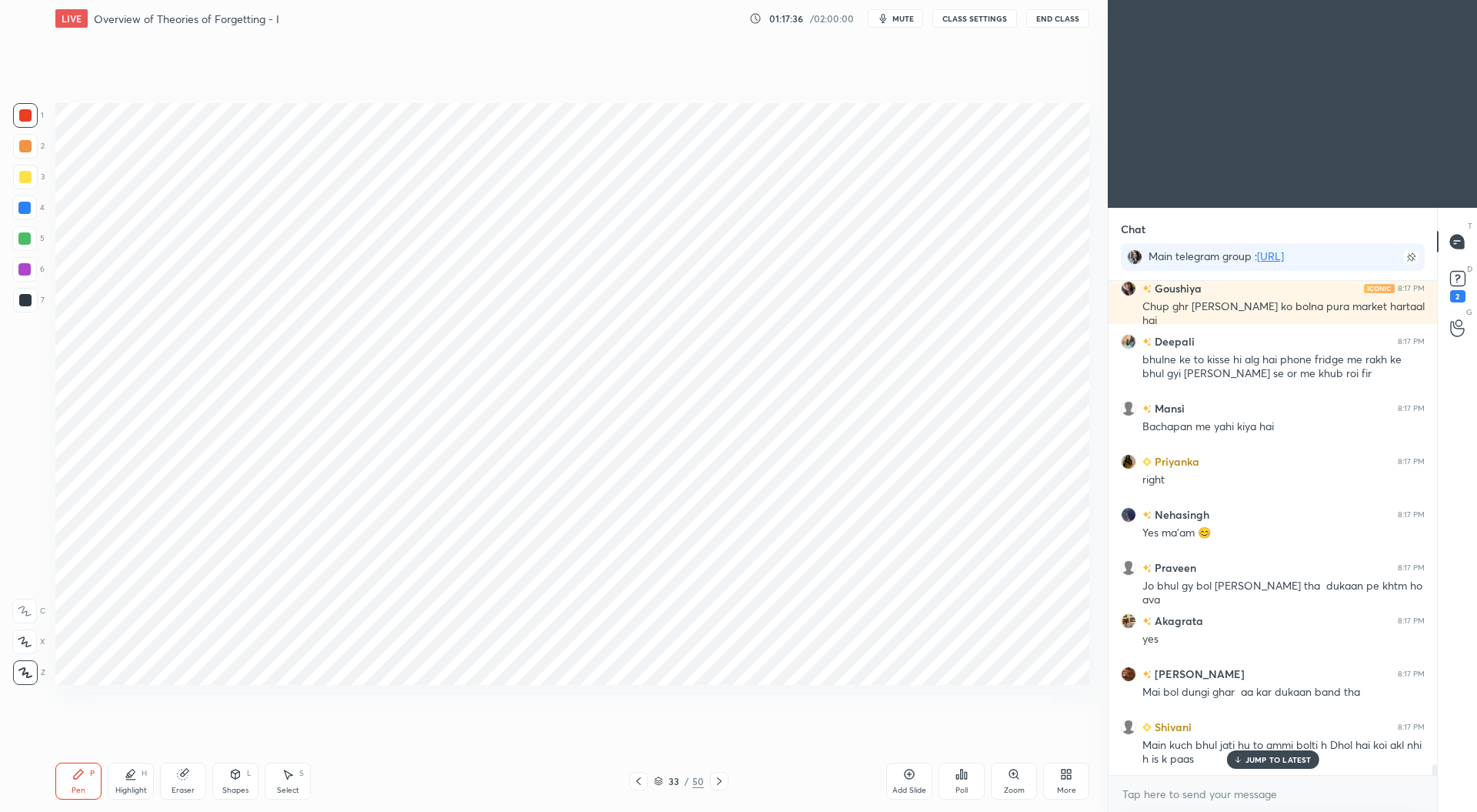
click at [642, 777] on icon at bounding box center [638, 781] width 12 height 12
click at [24, 207] on div at bounding box center [24, 208] width 12 height 12
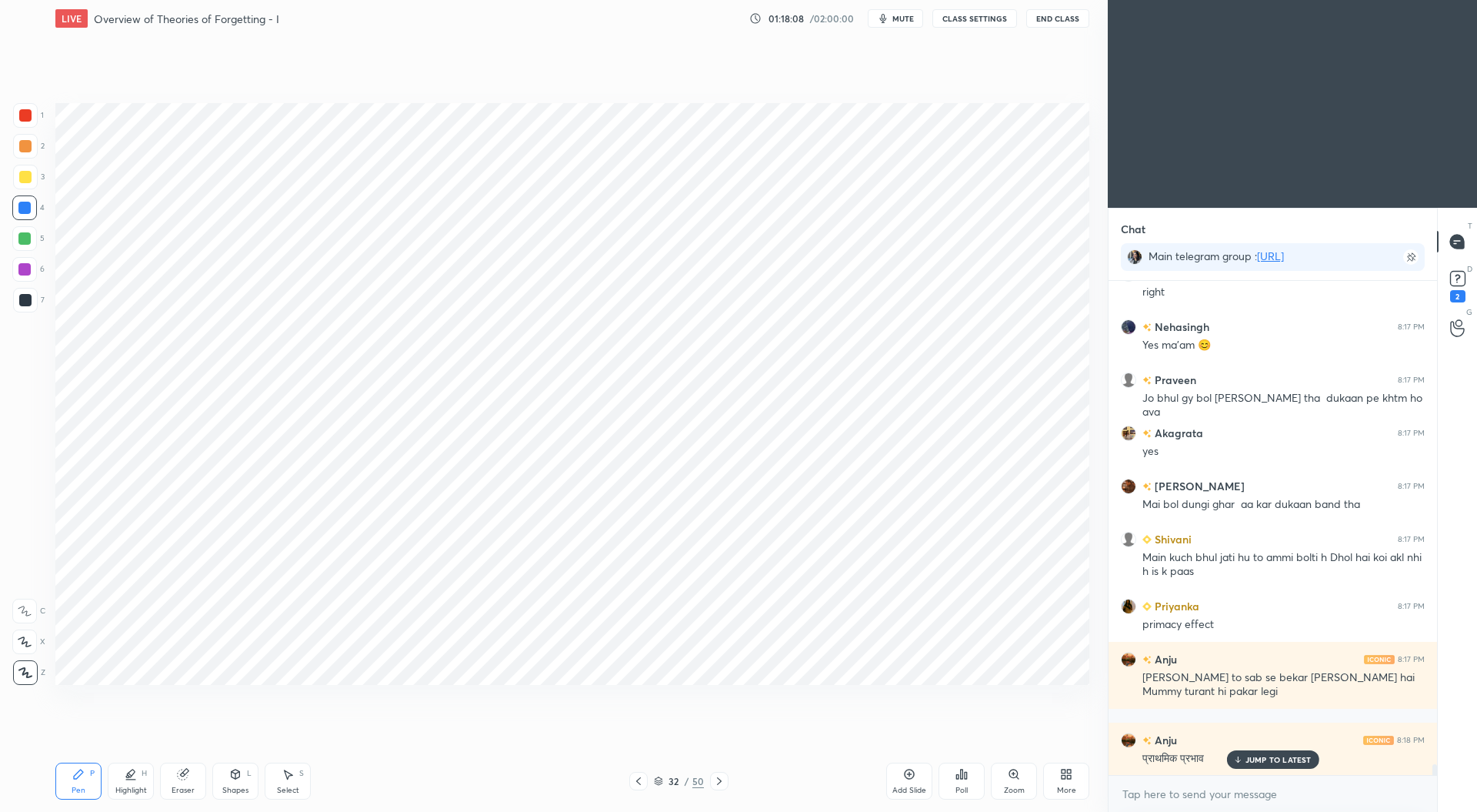
scroll to position [22757, 0]
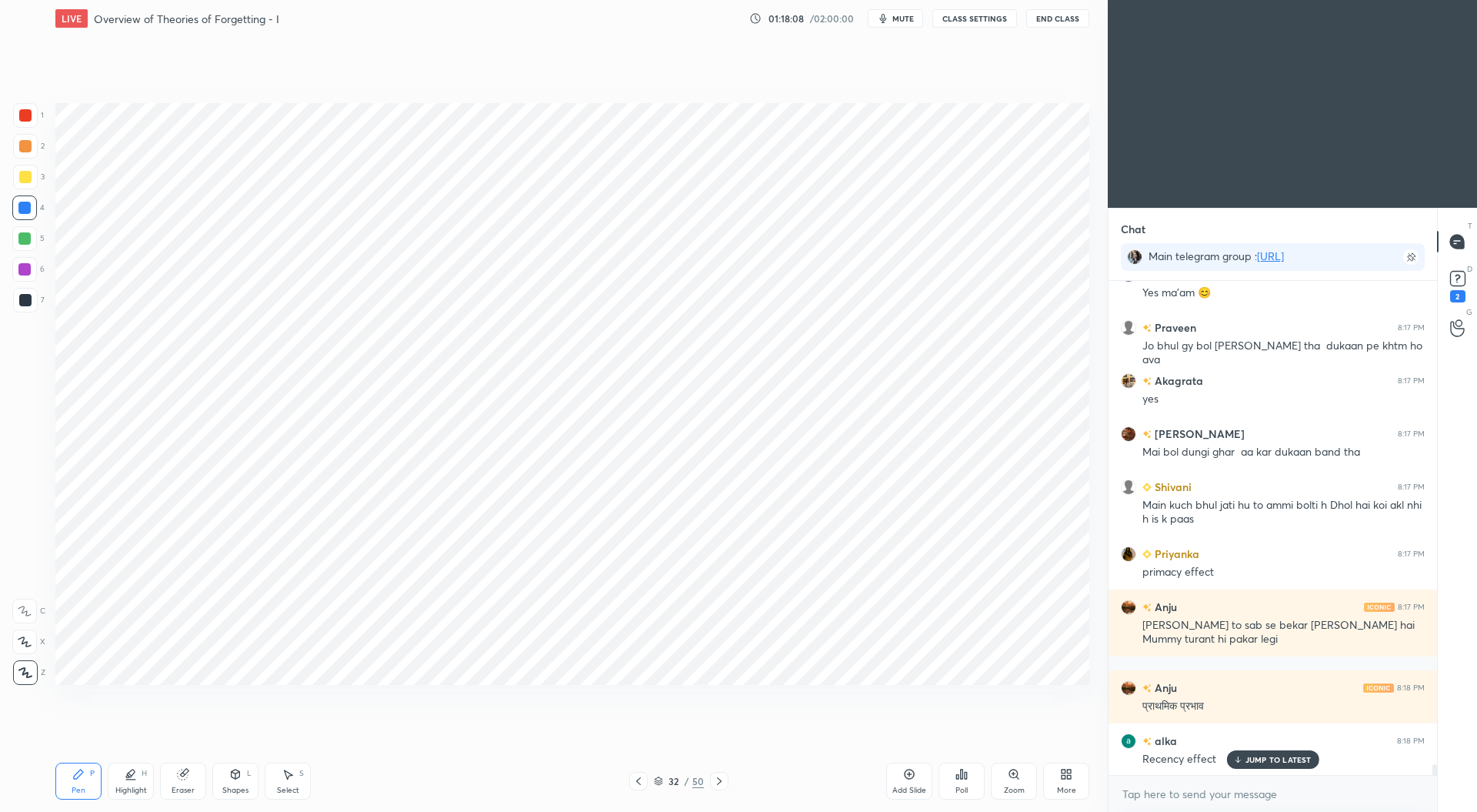
click at [721, 785] on icon at bounding box center [719, 781] width 12 height 12
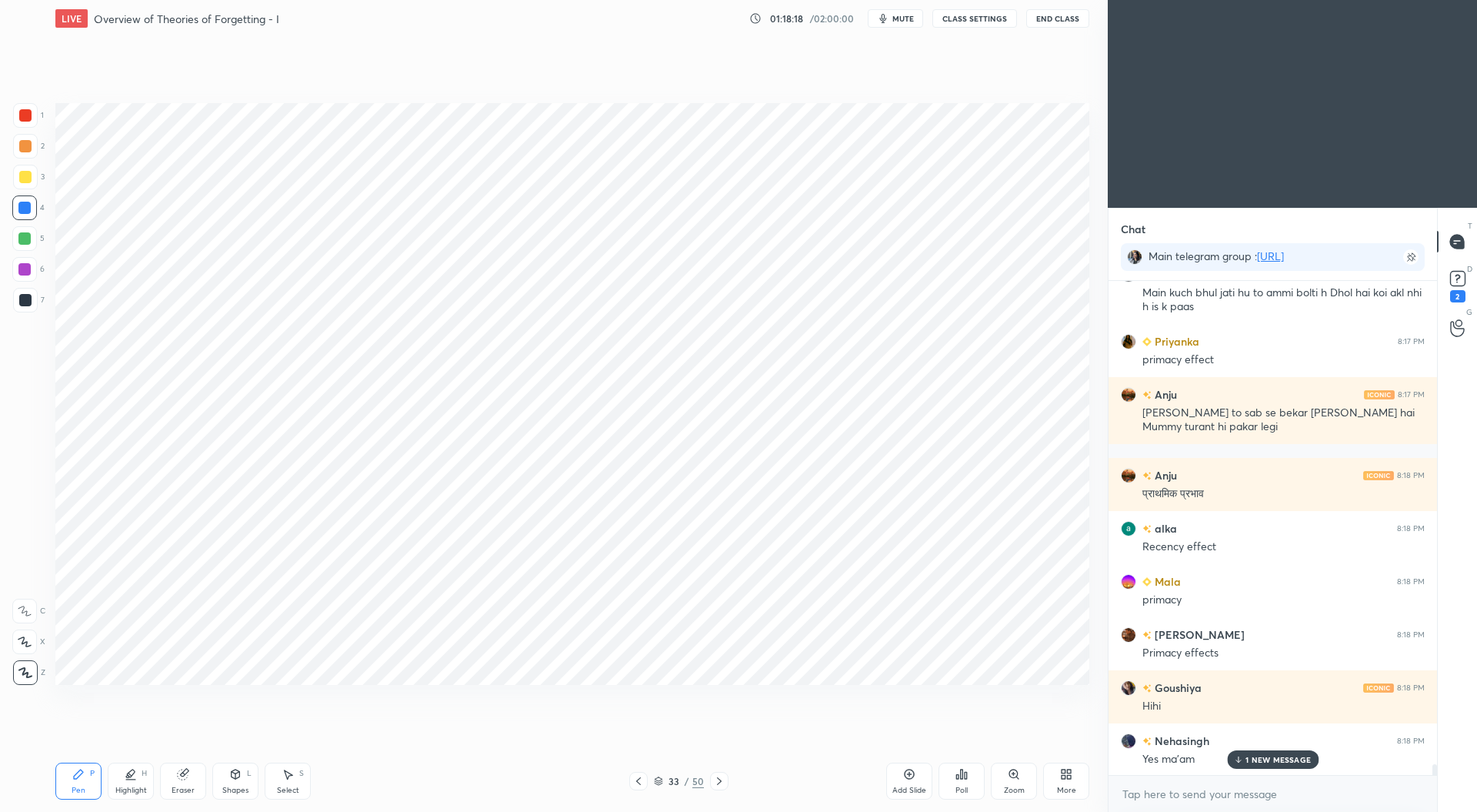
scroll to position [23023, 0]
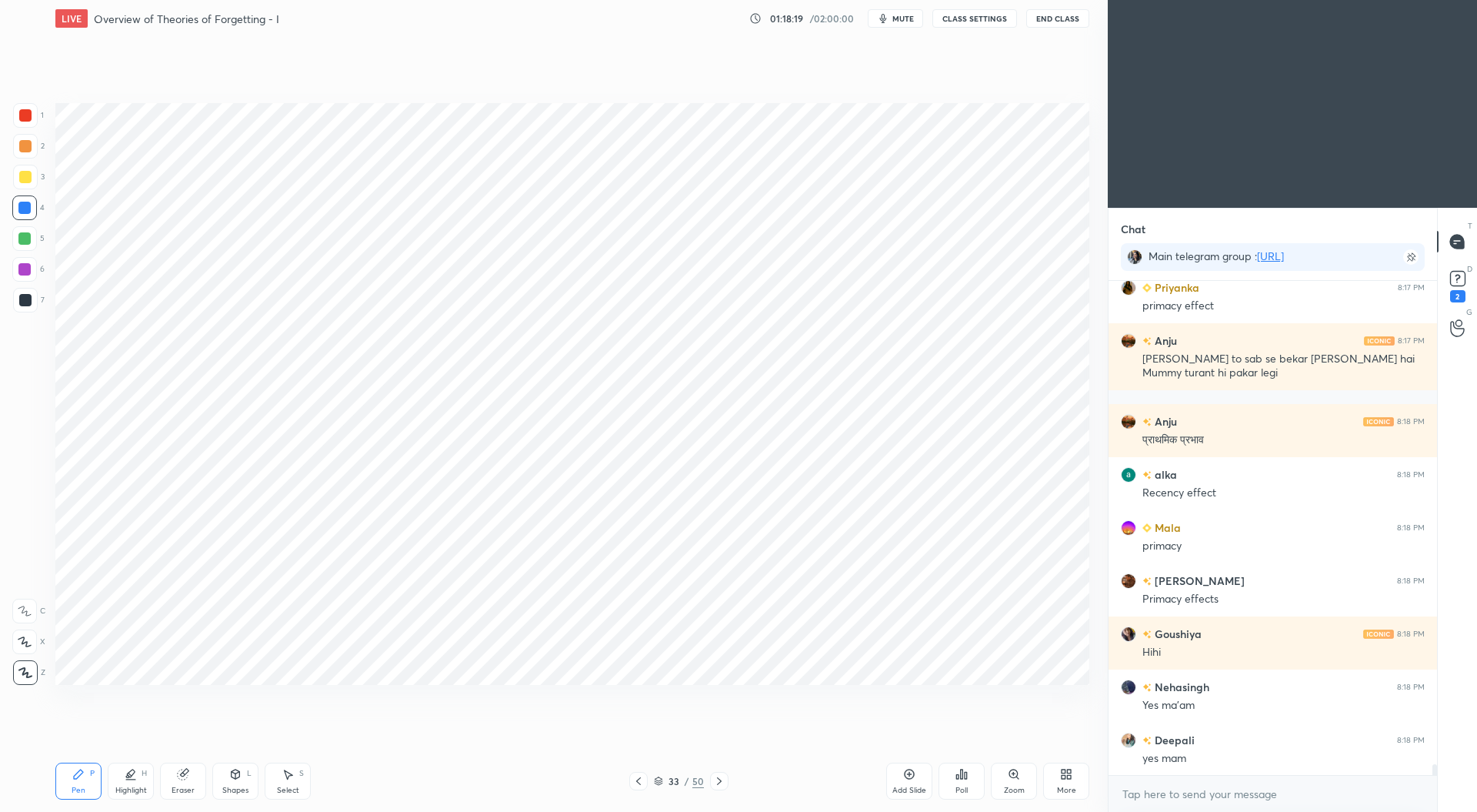
click at [595, 732] on div "Setting up your live class Poll for secs No correct answer Start poll" at bounding box center [572, 394] width 1047 height 713
click at [638, 784] on icon at bounding box center [638, 781] width 12 height 12
click at [914, 781] on div "Add Slide" at bounding box center [910, 780] width 46 height 37
click at [26, 299] on div at bounding box center [25, 300] width 12 height 12
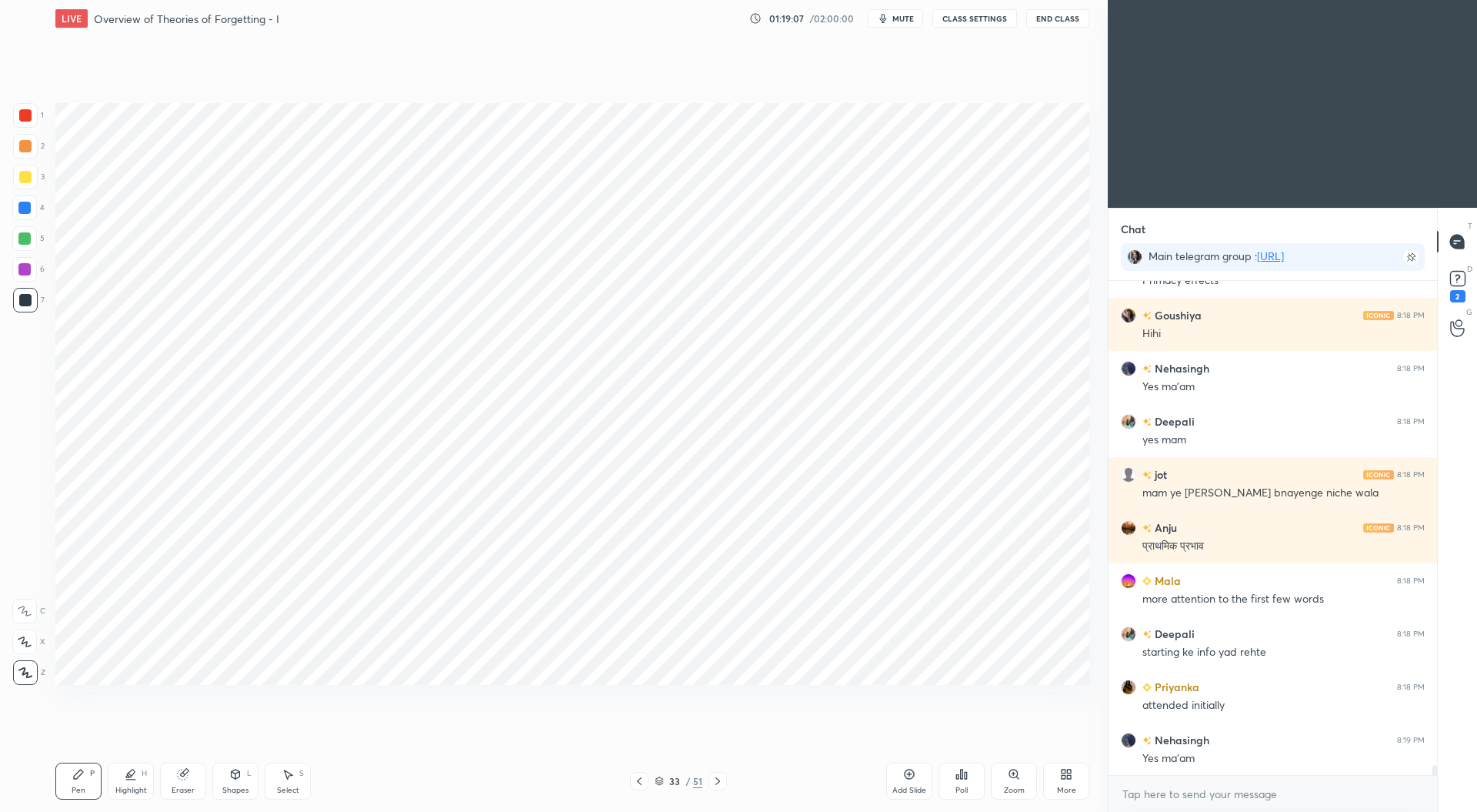
scroll to position [23393, 0]
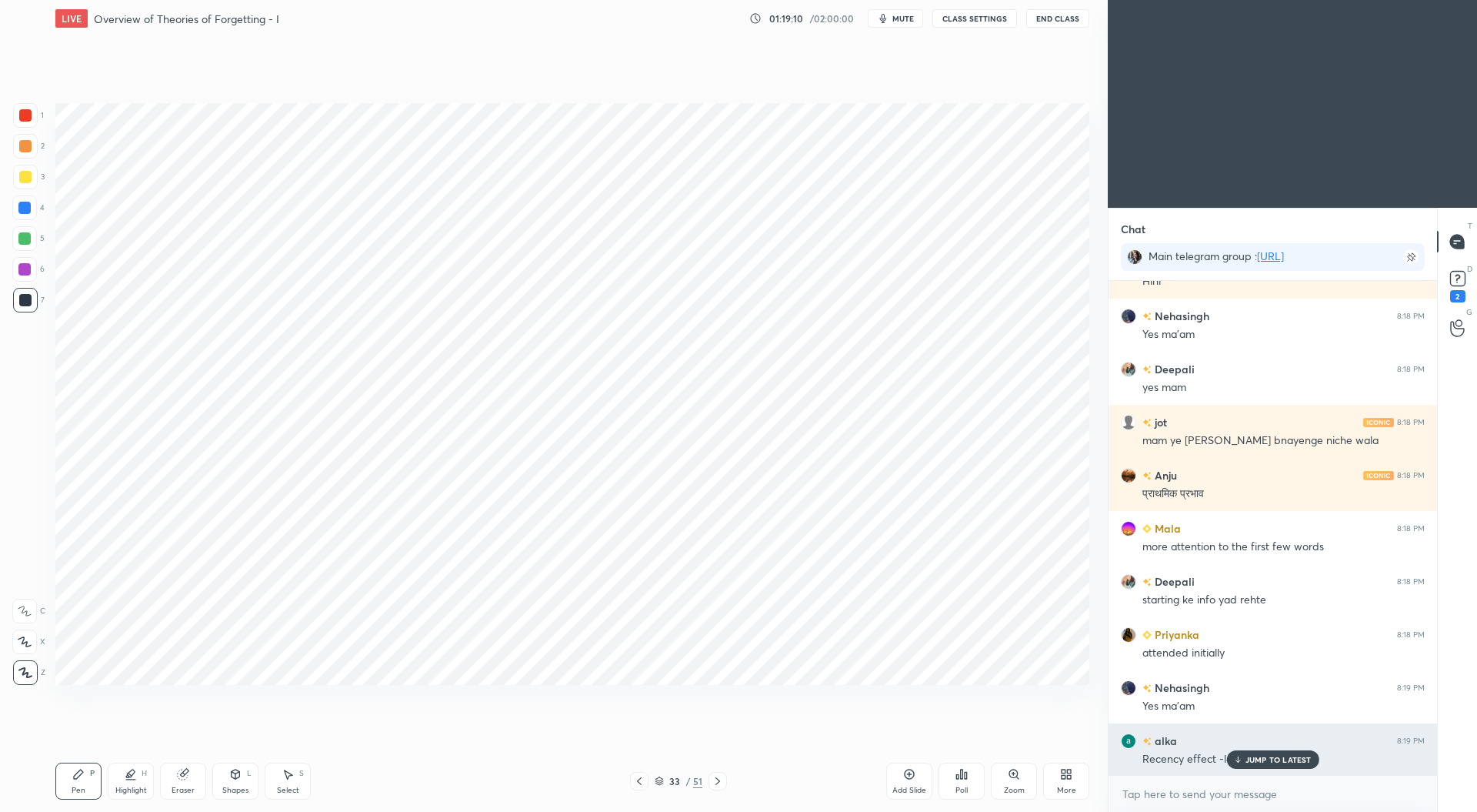
click at [1238, 761] on icon at bounding box center [1238, 759] width 0 height 5
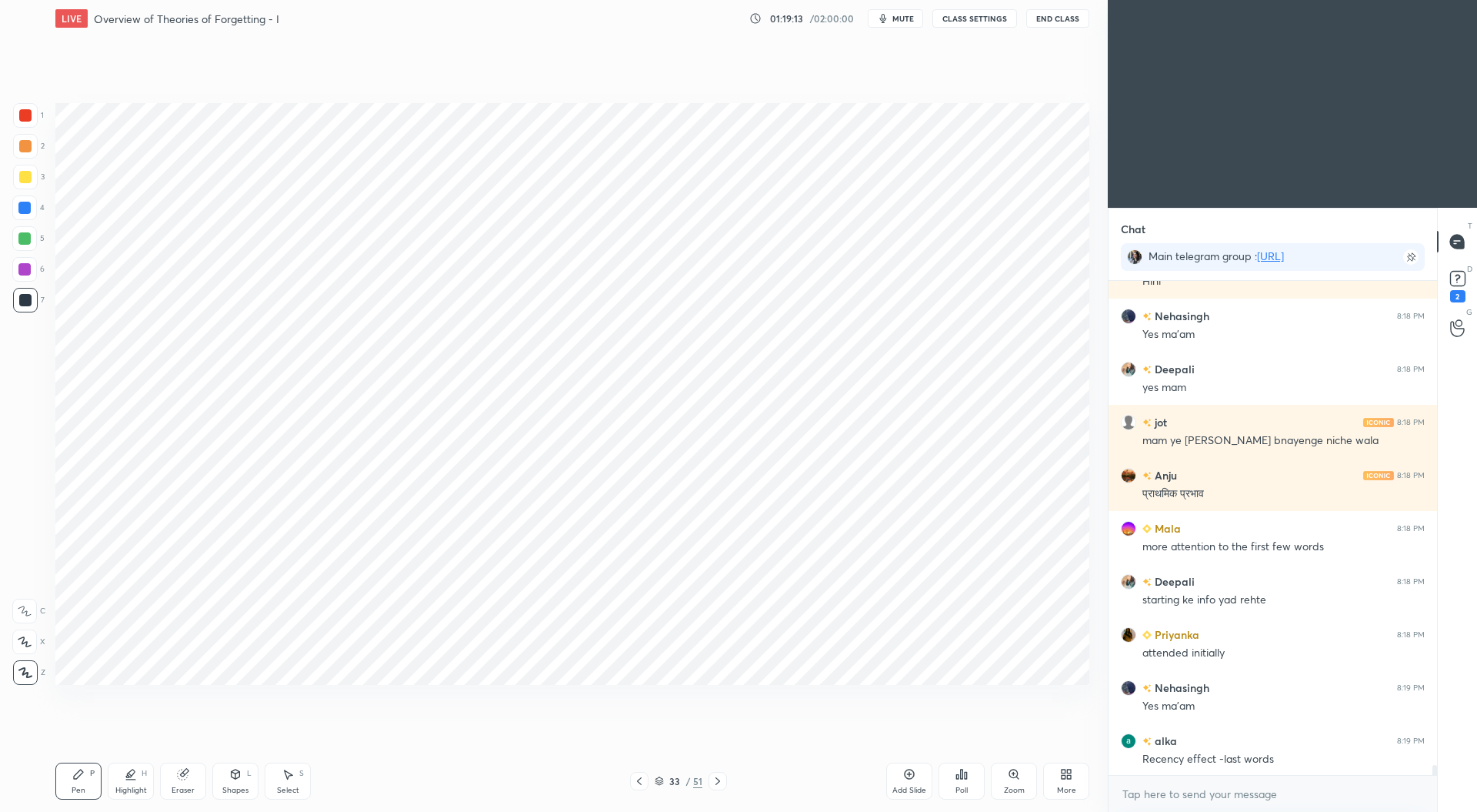
click at [644, 784] on icon at bounding box center [639, 781] width 12 height 12
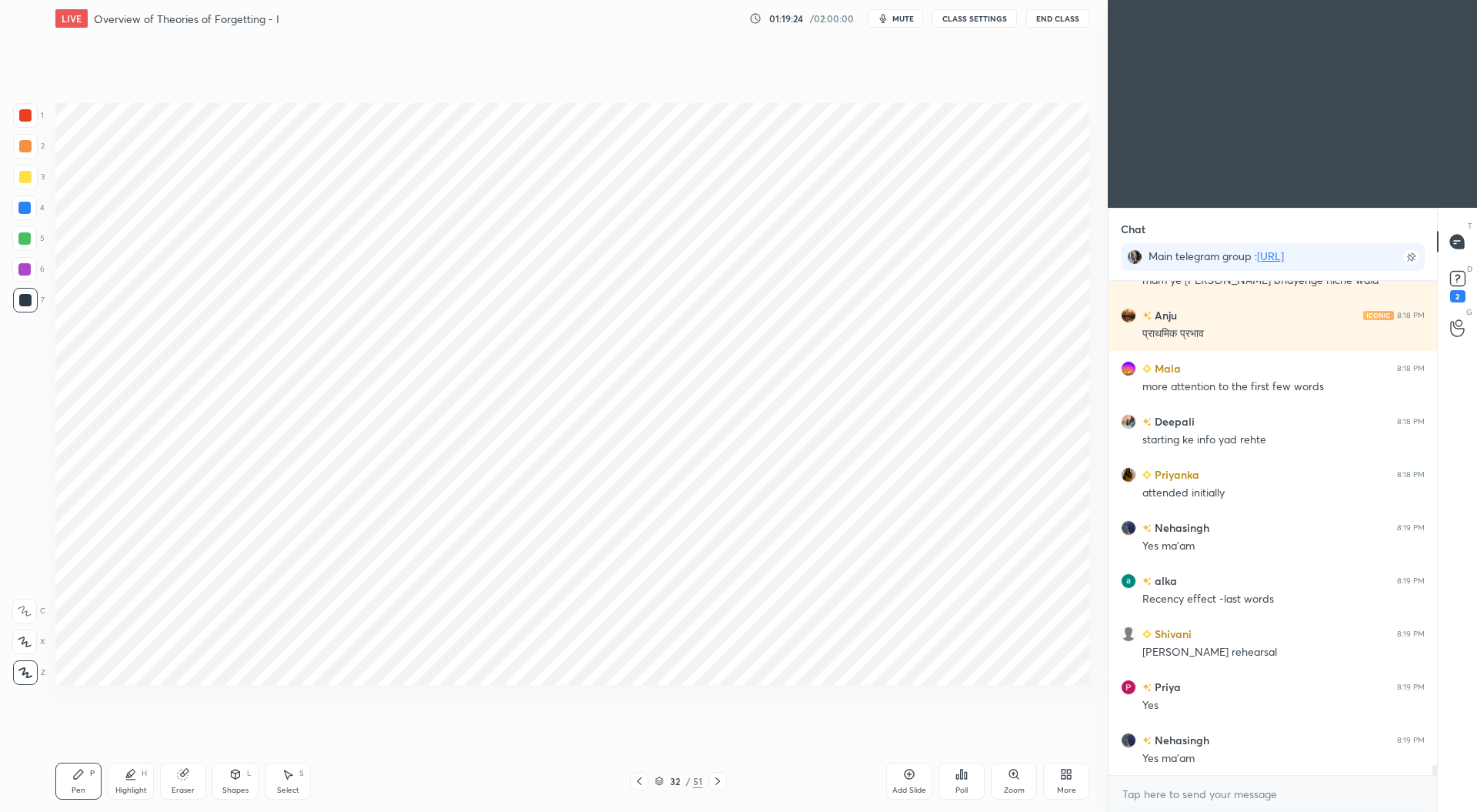
scroll to position [23660, 0]
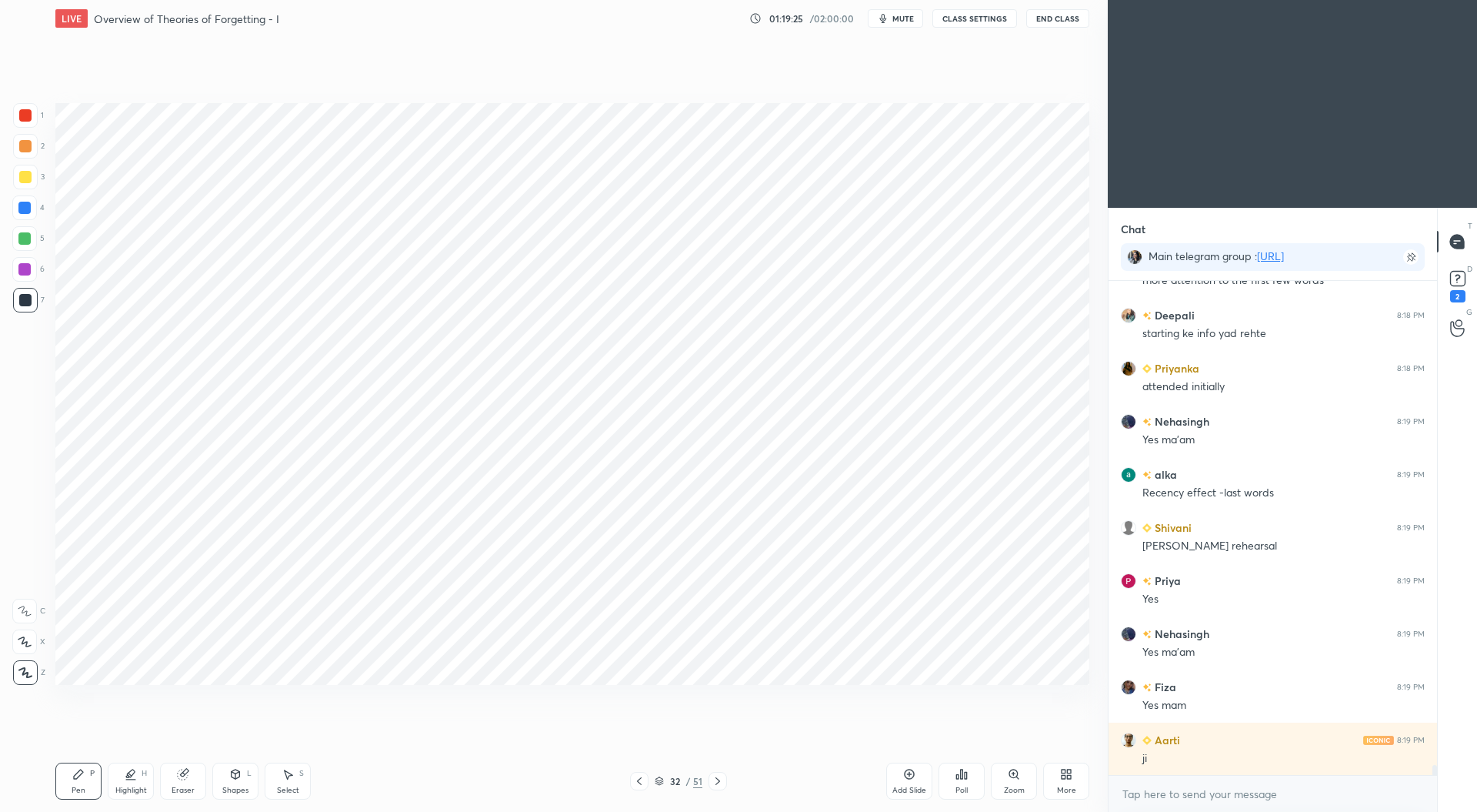
click at [721, 782] on icon at bounding box center [717, 781] width 12 height 12
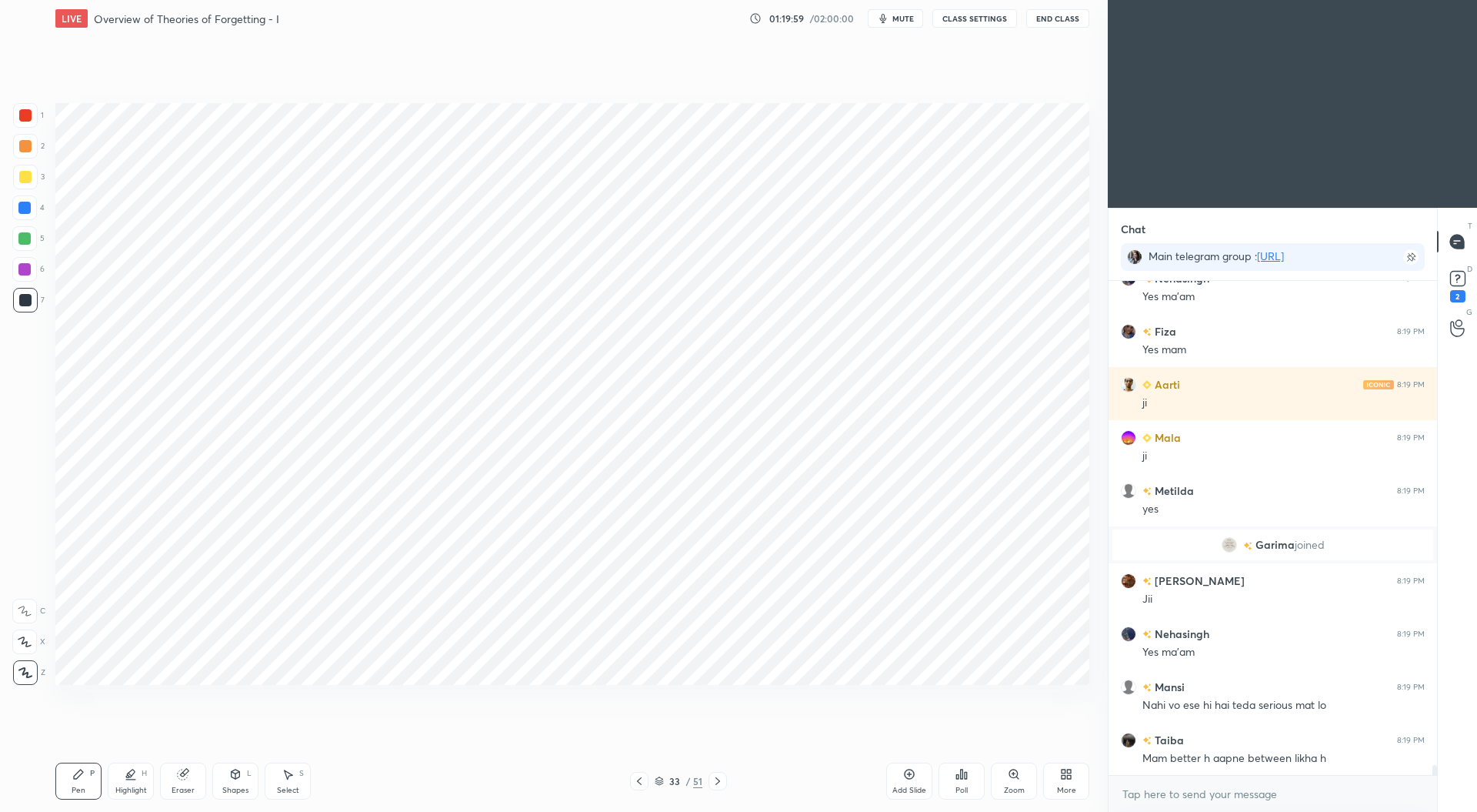
scroll to position [23504, 0]
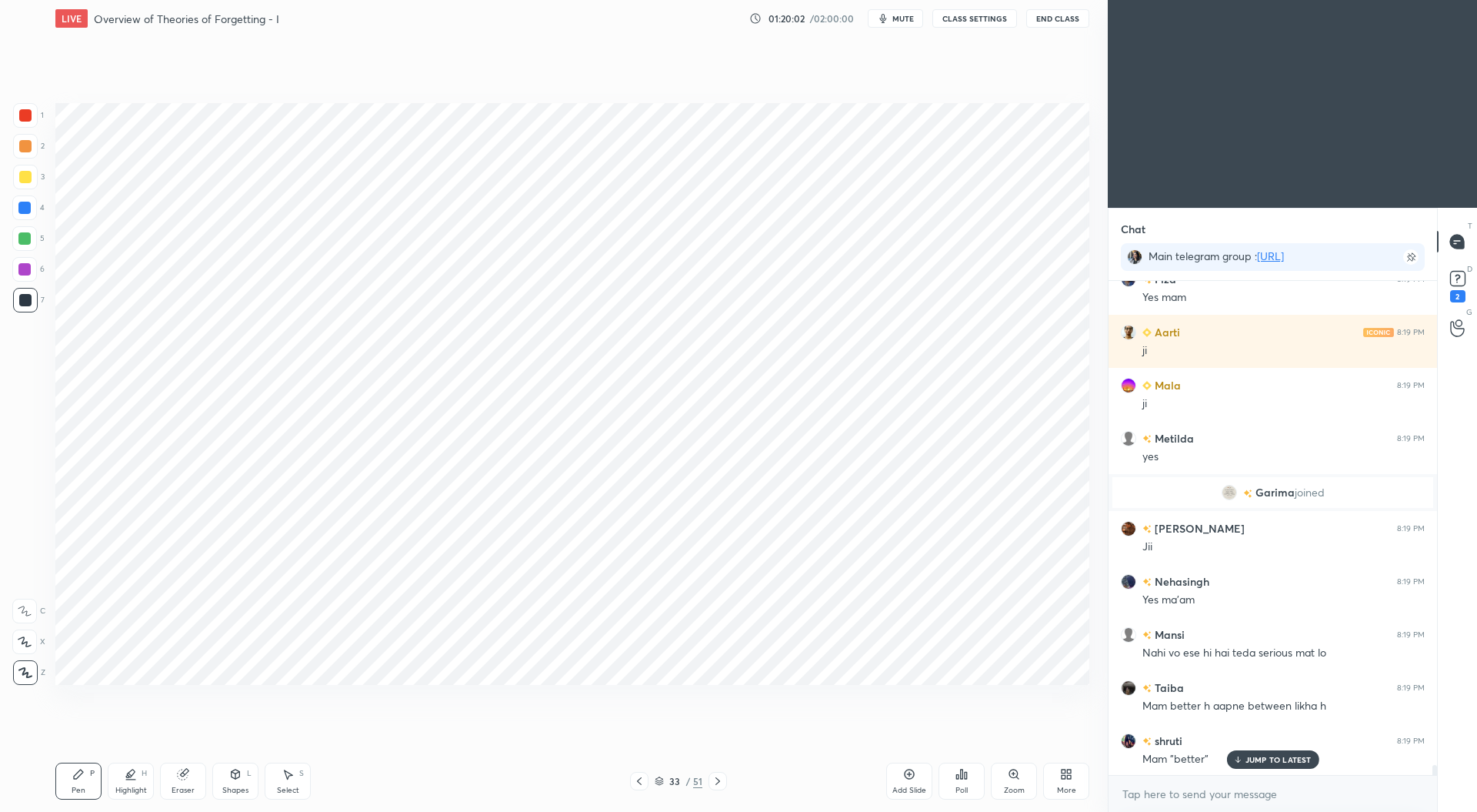
click at [186, 781] on div "Eraser" at bounding box center [183, 780] width 46 height 37
click at [82, 786] on div "Pen" at bounding box center [78, 790] width 14 height 8
click at [642, 781] on icon at bounding box center [639, 781] width 12 height 12
click at [719, 781] on icon at bounding box center [717, 780] width 4 height 8
click at [721, 781] on icon at bounding box center [717, 781] width 12 height 12
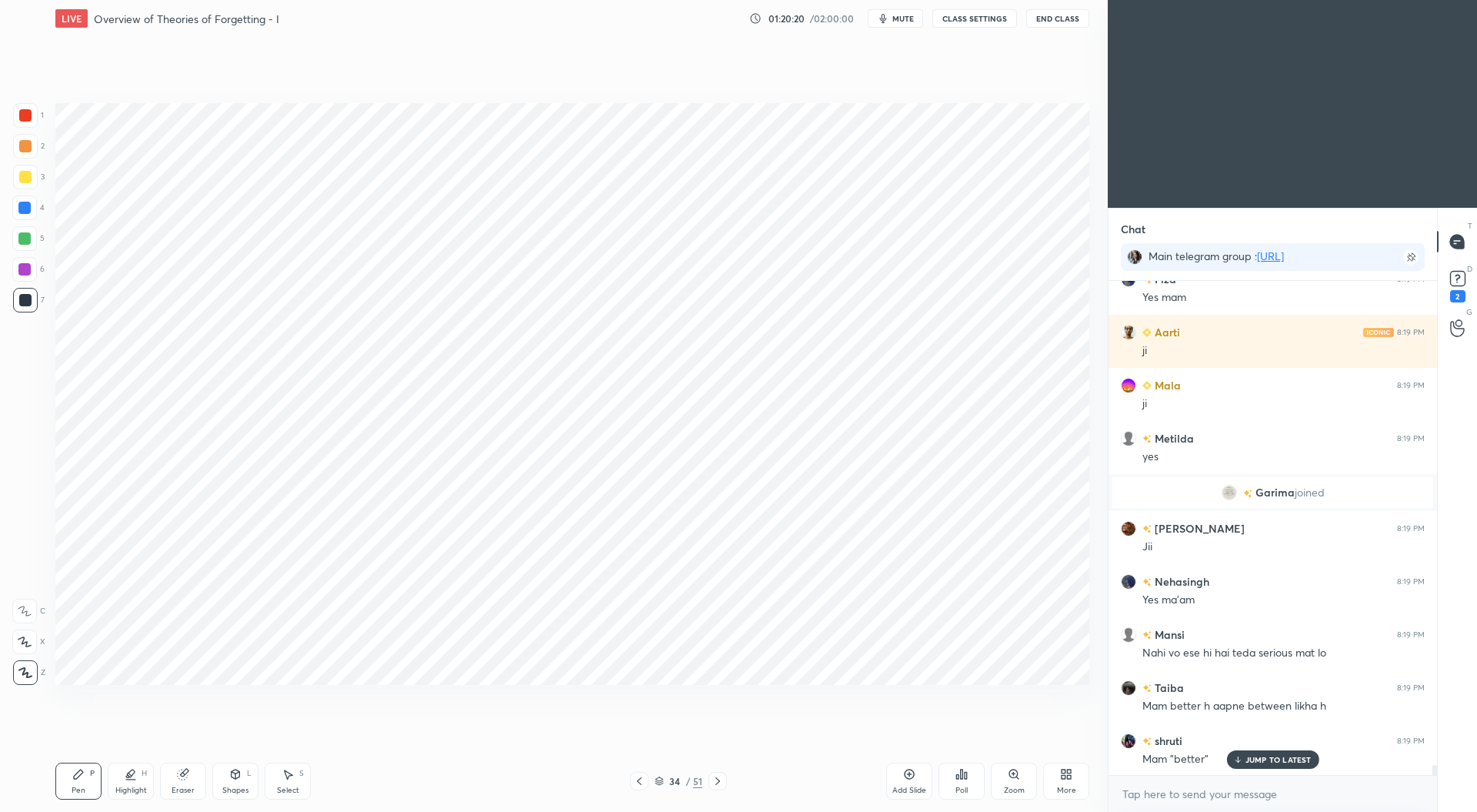
click at [27, 206] on div at bounding box center [24, 208] width 12 height 12
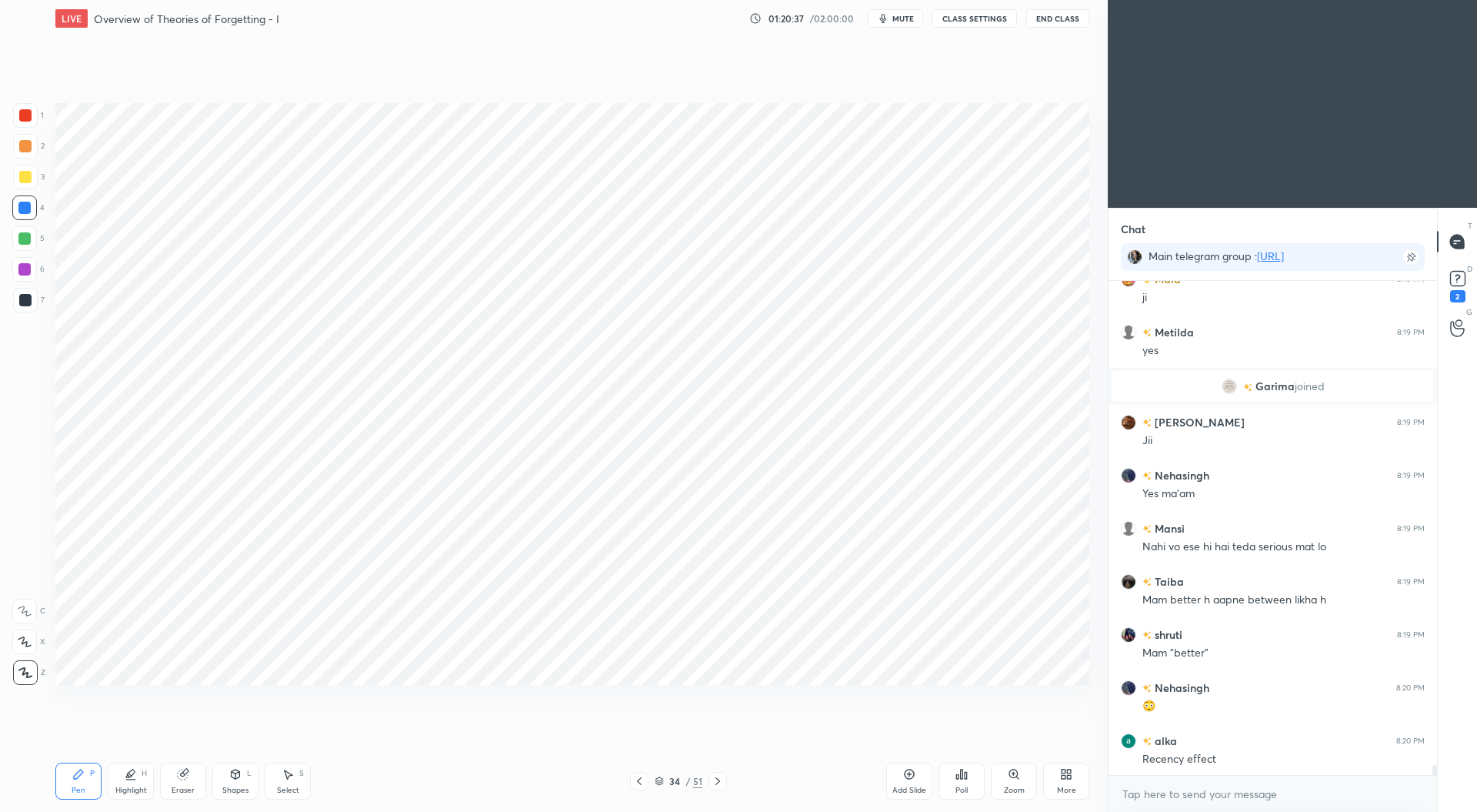
scroll to position [23664, 0]
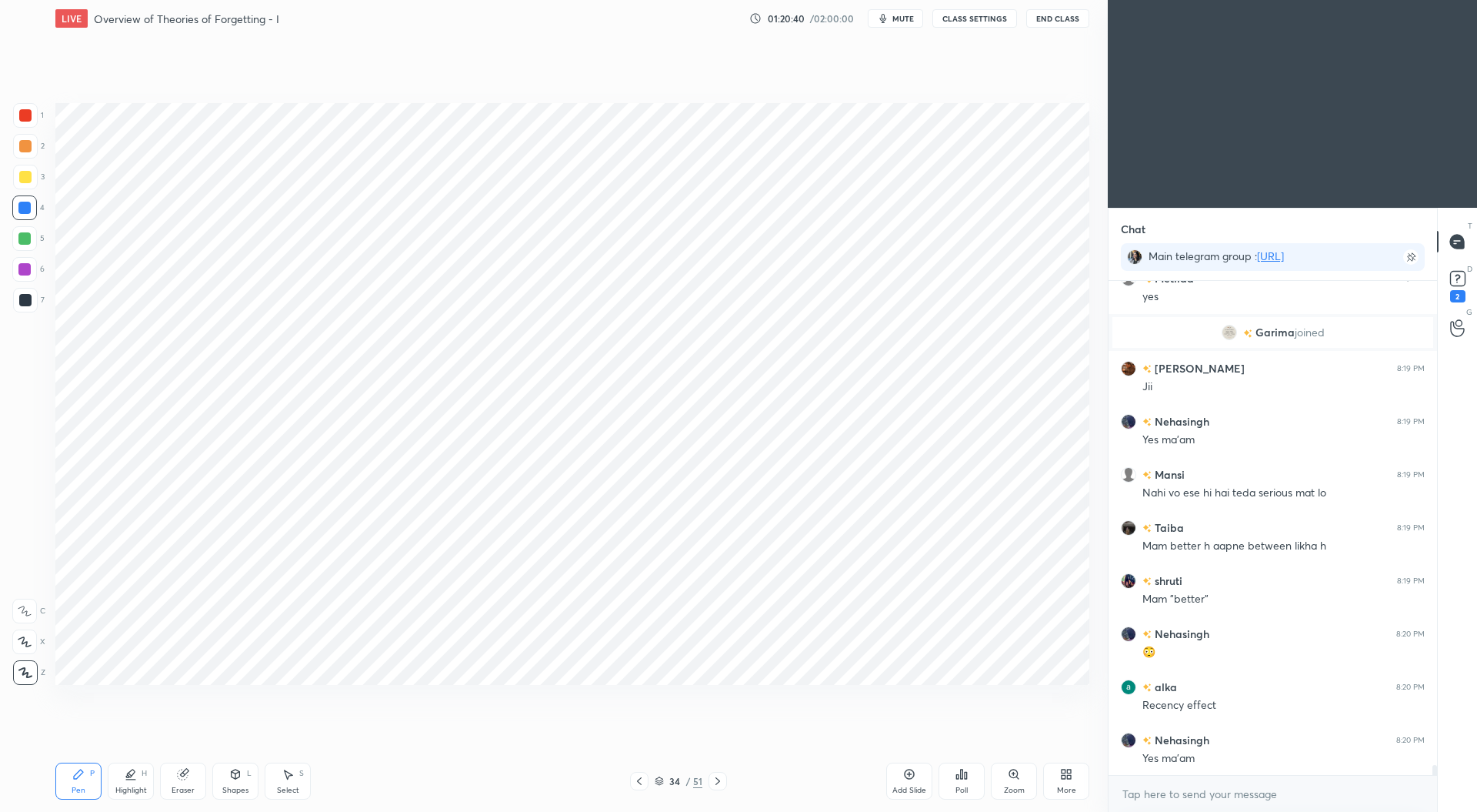
click at [26, 269] on div at bounding box center [24, 269] width 12 height 12
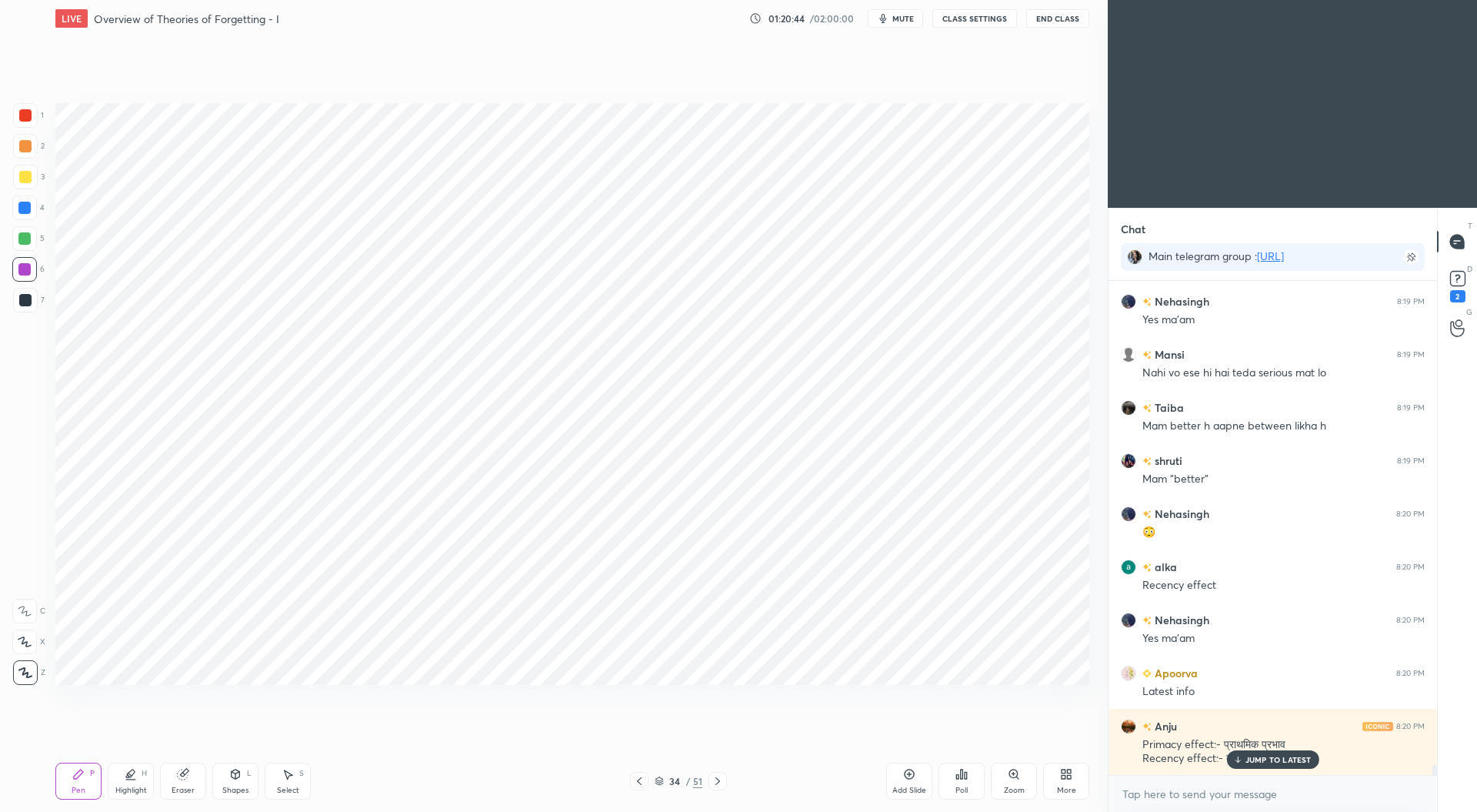
scroll to position [23837, 0]
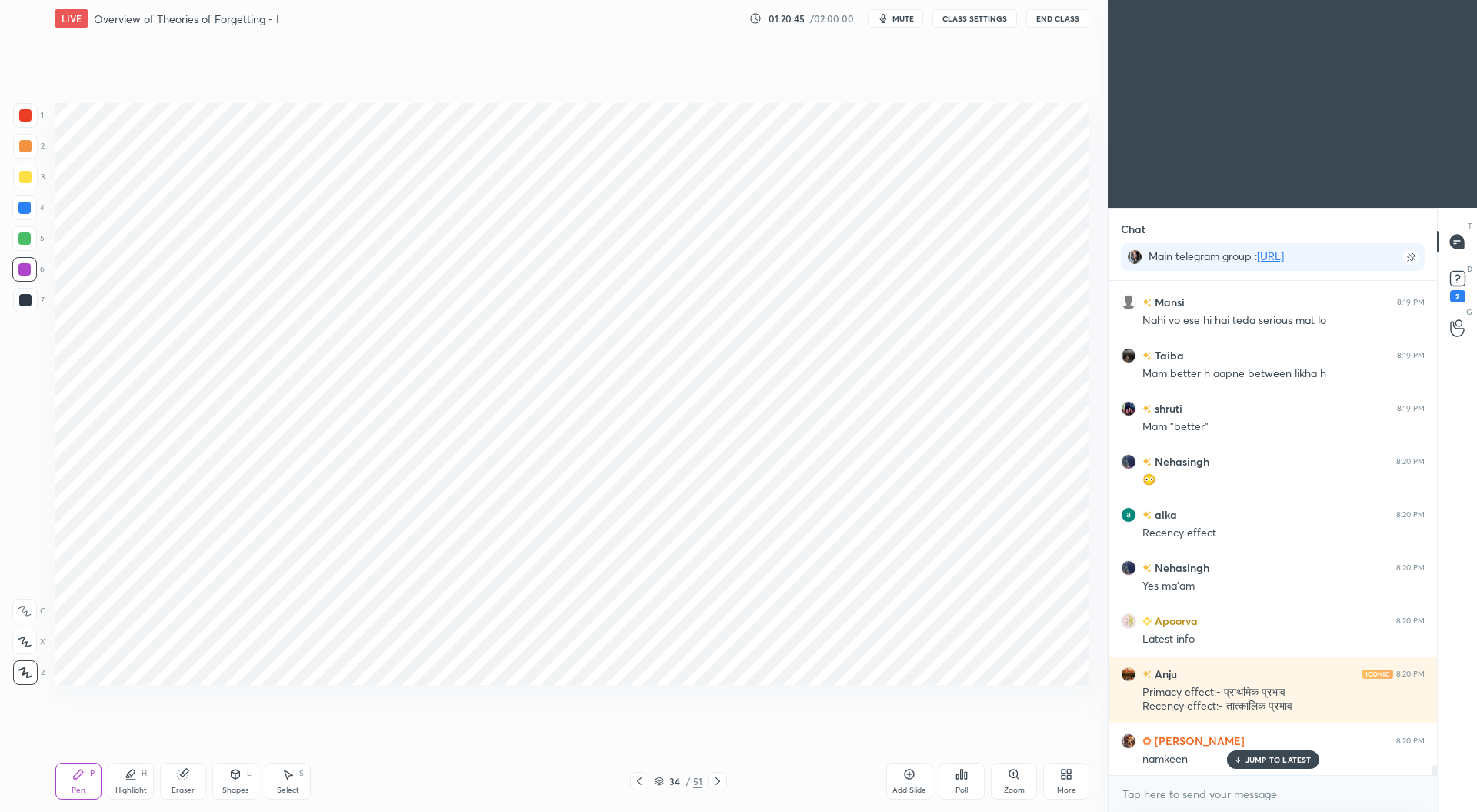
click at [188, 779] on icon at bounding box center [183, 774] width 12 height 12
click at [83, 773] on icon at bounding box center [78, 774] width 12 height 12
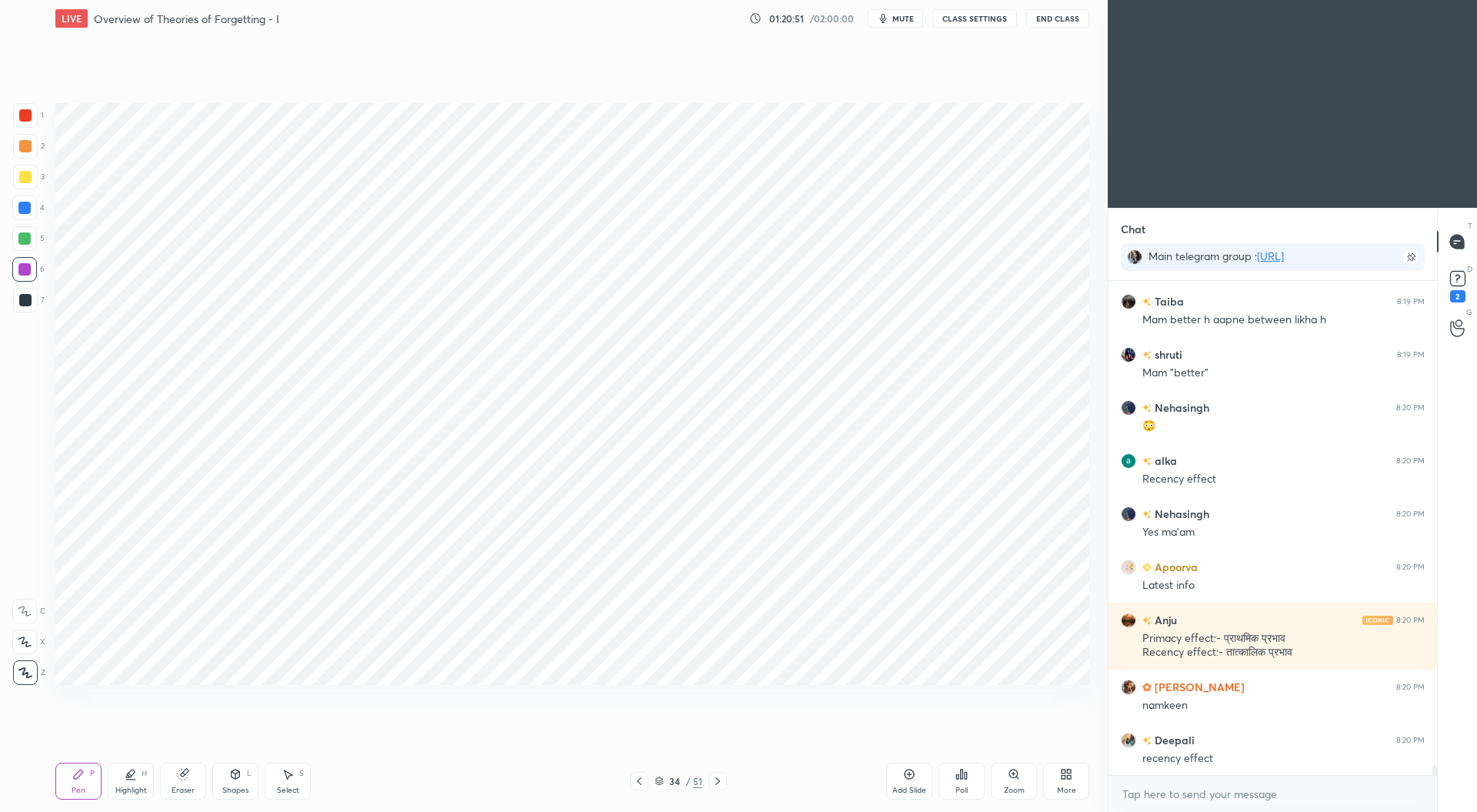
scroll to position [23942, 0]
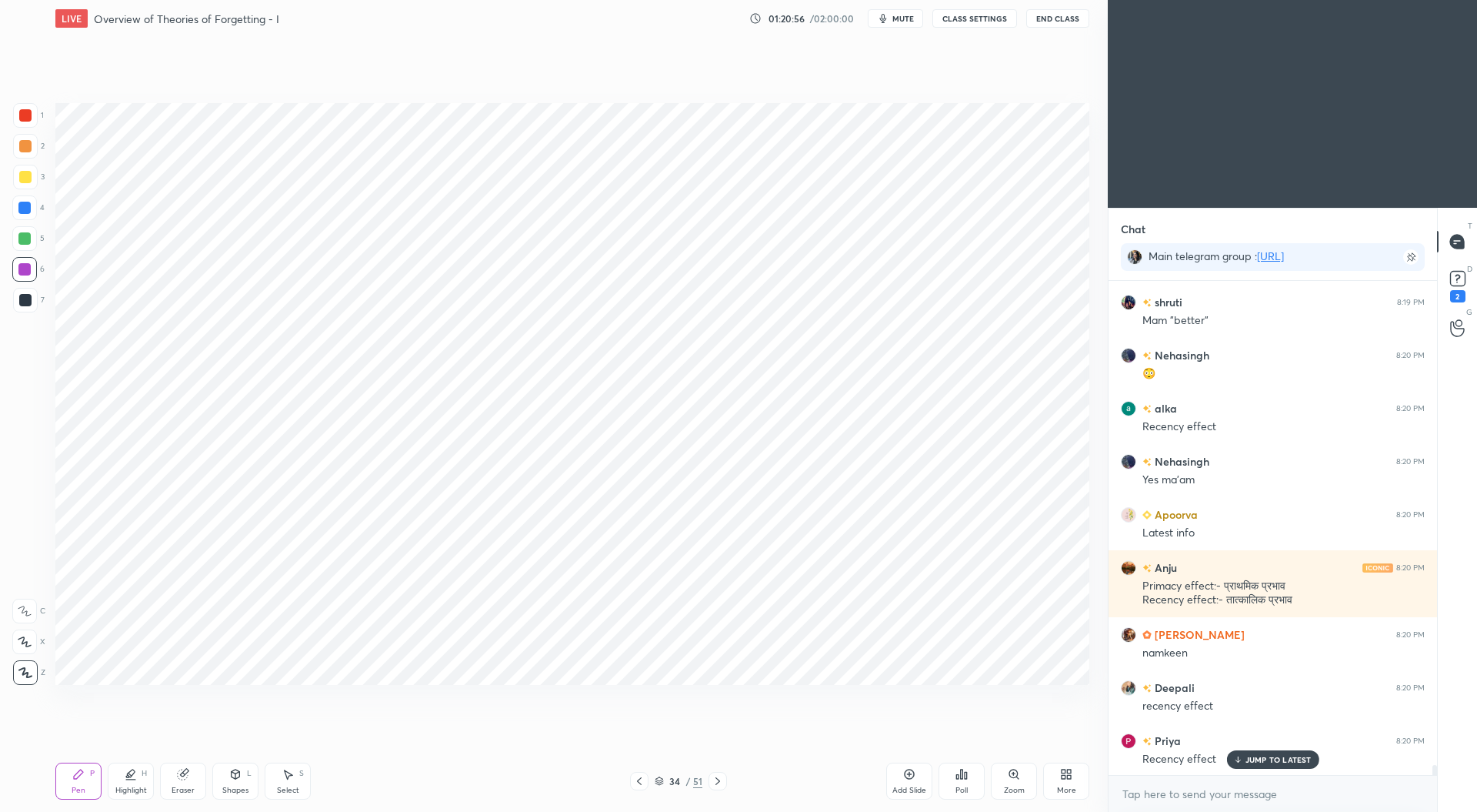
click at [644, 786] on icon at bounding box center [639, 781] width 12 height 12
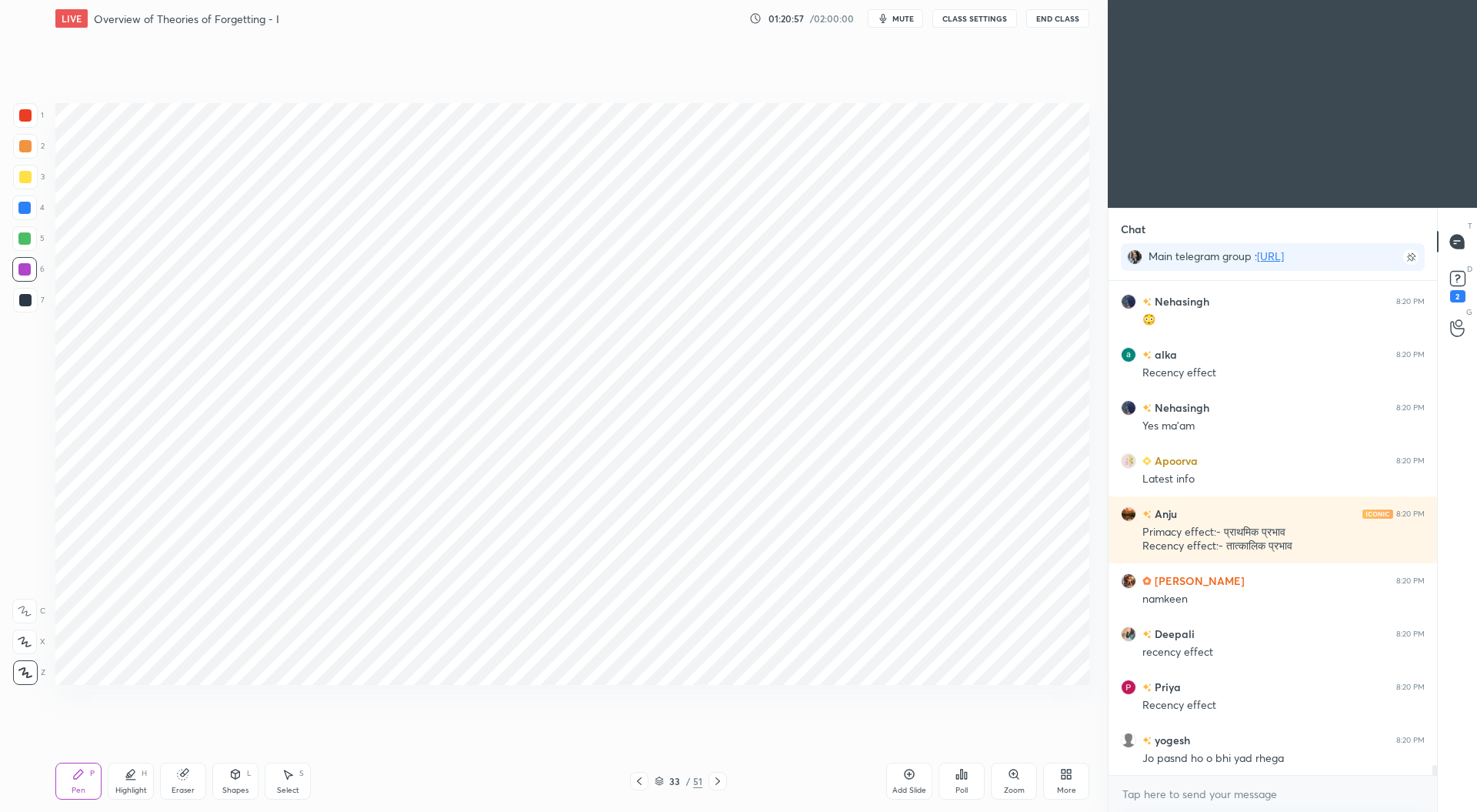
click at [643, 783] on icon at bounding box center [639, 781] width 12 height 12
click at [31, 114] on div at bounding box center [25, 115] width 12 height 12
click at [180, 780] on icon at bounding box center [183, 774] width 12 height 12
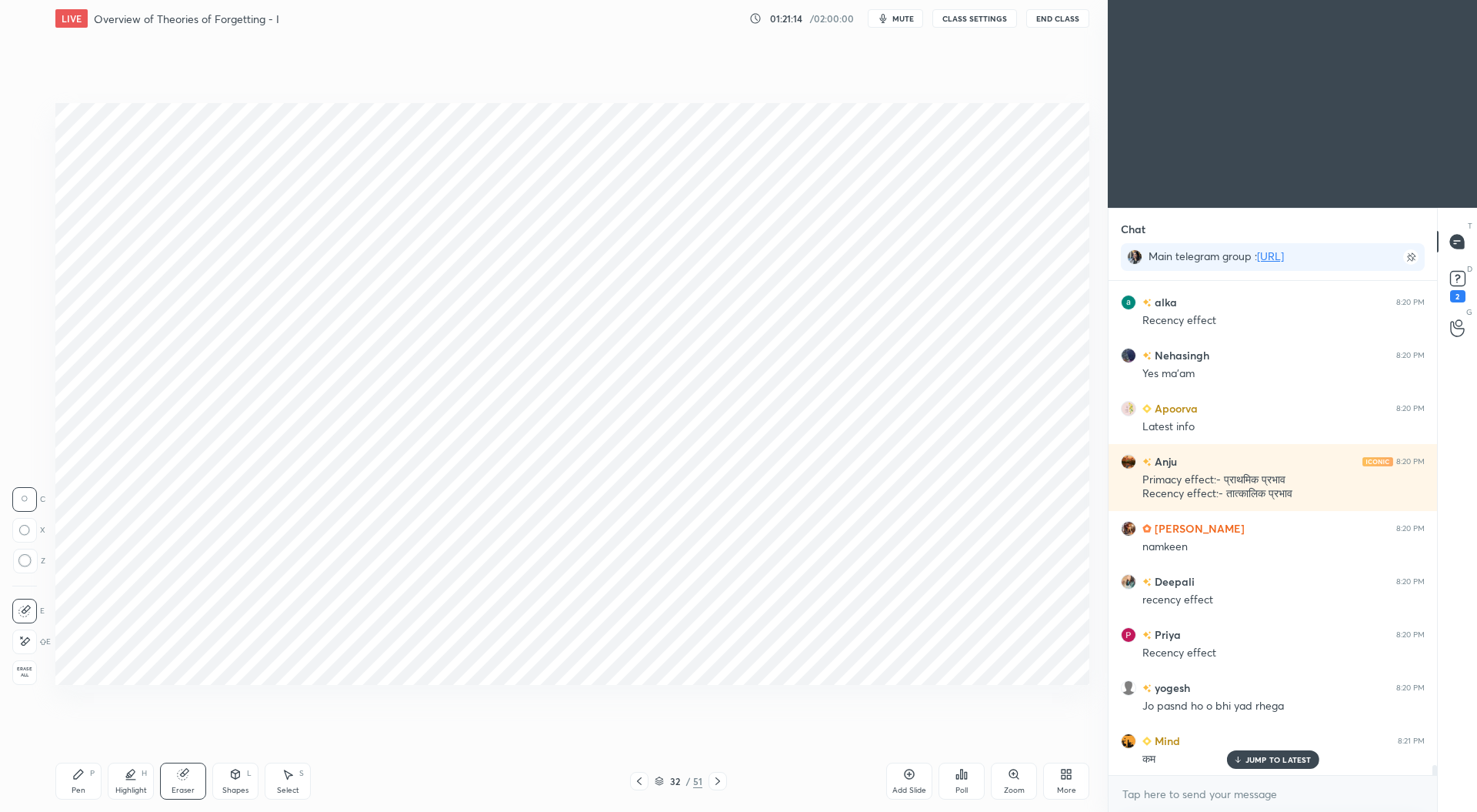
scroll to position [24103, 0]
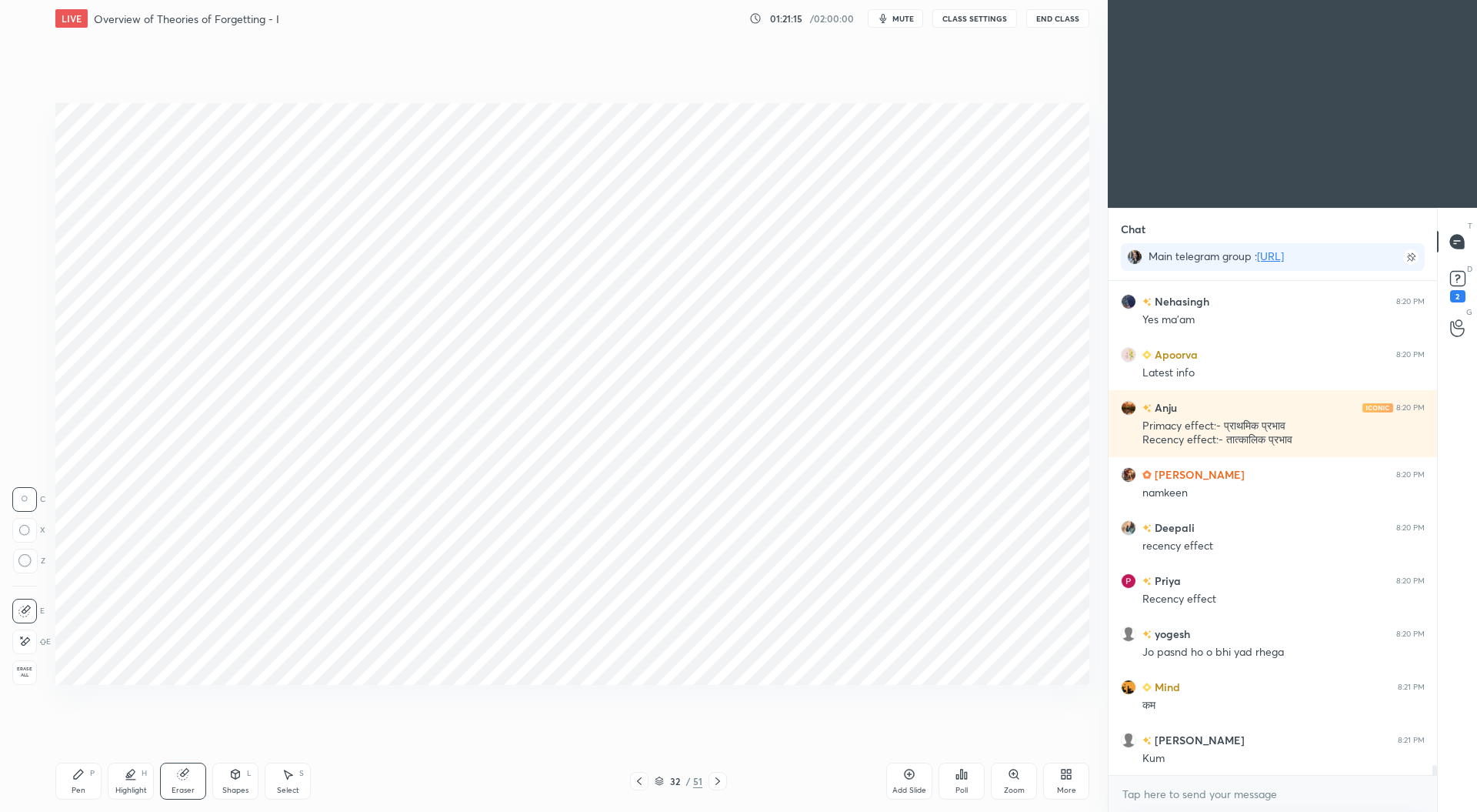
click at [84, 765] on div "Pen P" at bounding box center [78, 780] width 46 height 37
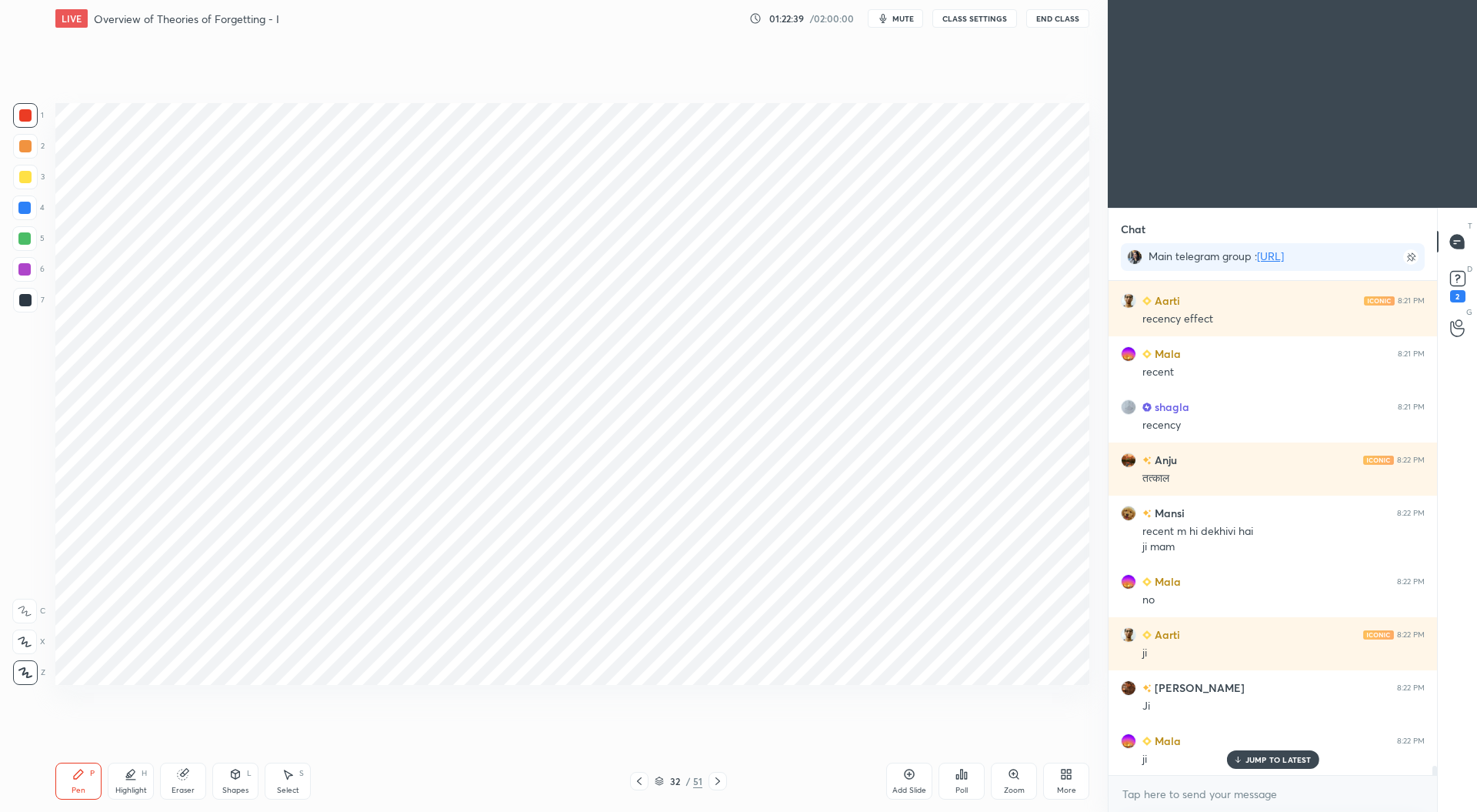
scroll to position [25193, 0]
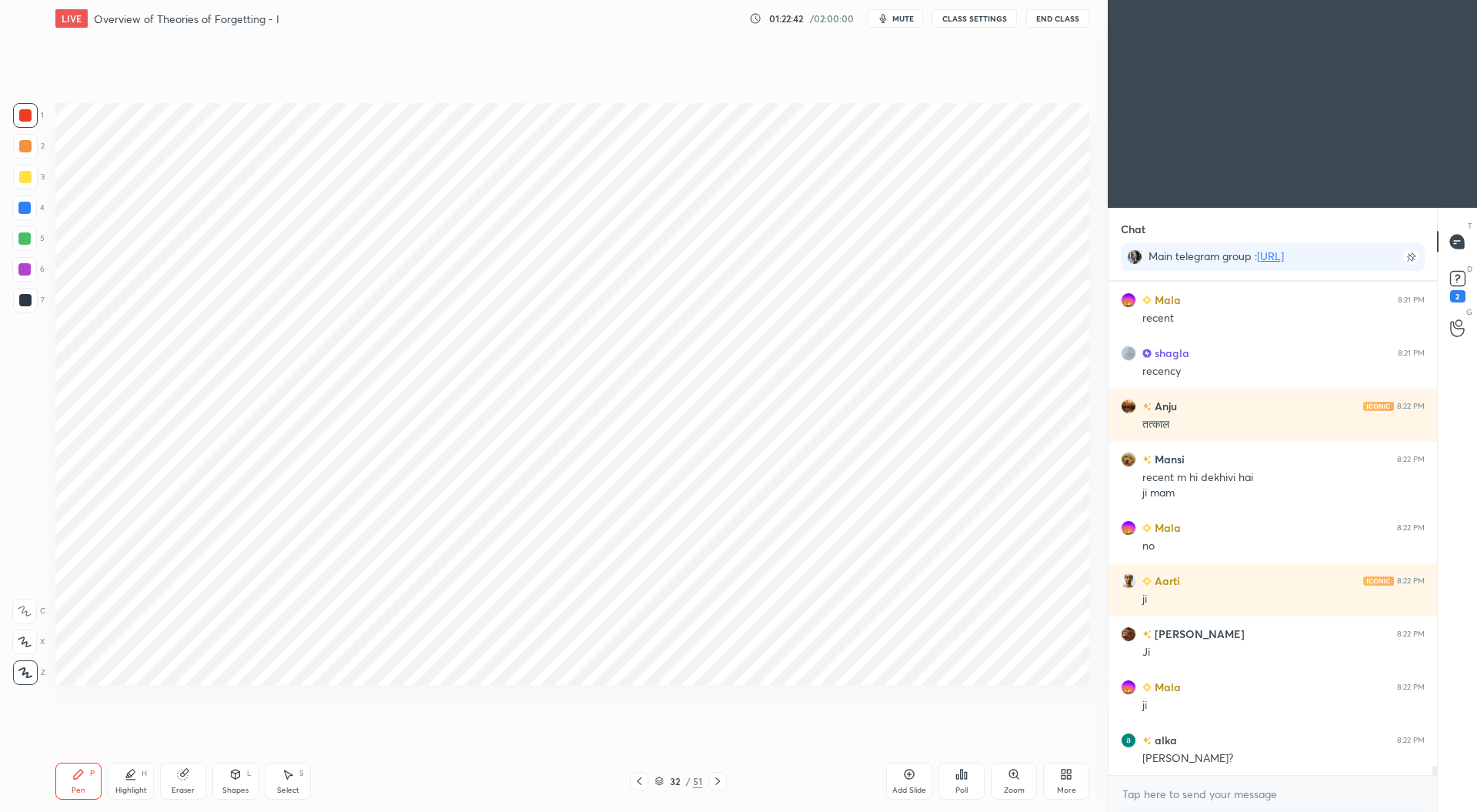
click at [718, 782] on icon at bounding box center [717, 780] width 4 height 8
click at [717, 786] on icon at bounding box center [717, 781] width 12 height 12
click at [641, 779] on icon at bounding box center [639, 781] width 12 height 12
click at [905, 777] on icon at bounding box center [909, 774] width 12 height 12
click at [13, 297] on div at bounding box center [25, 300] width 25 height 25
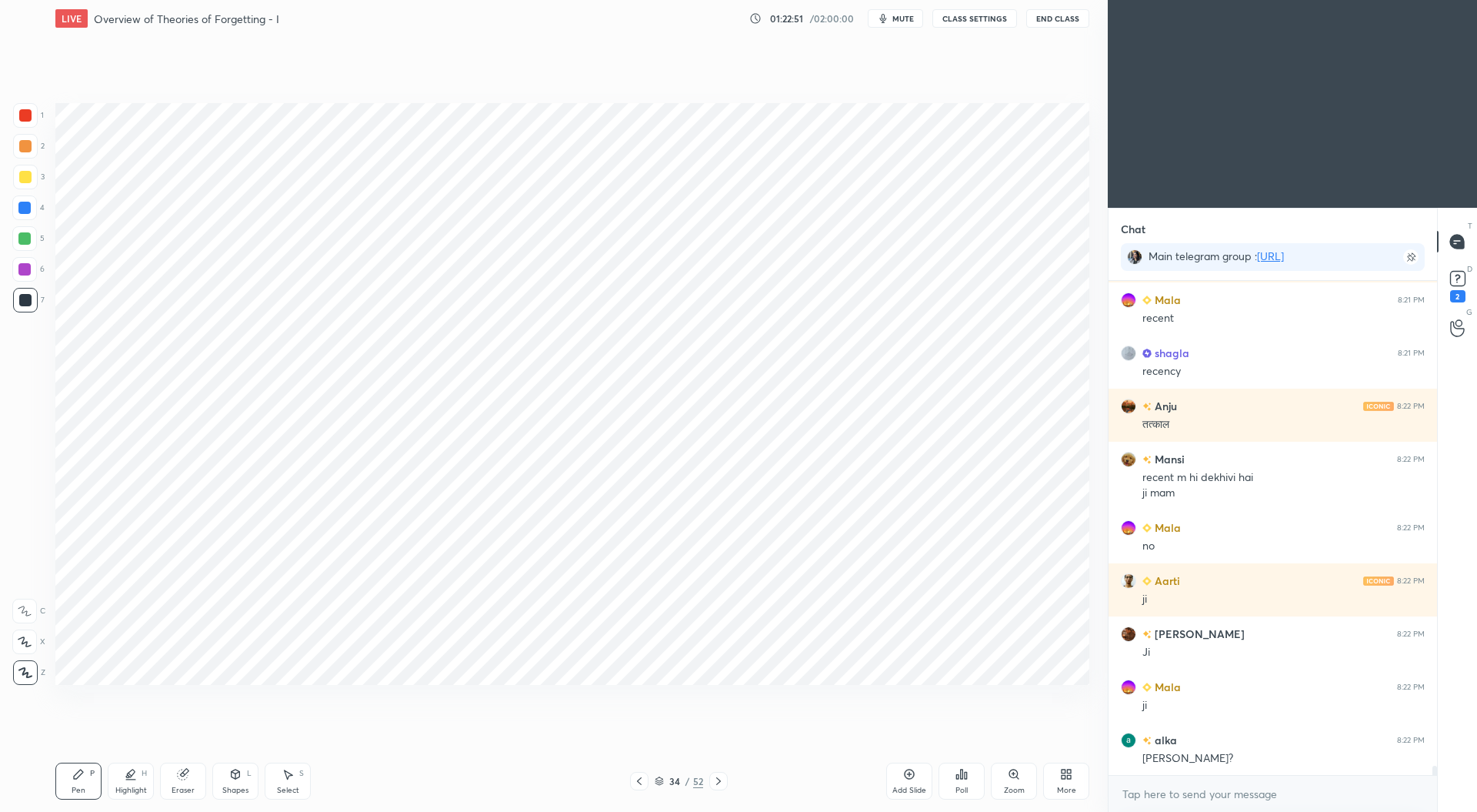
scroll to position [25261, 0]
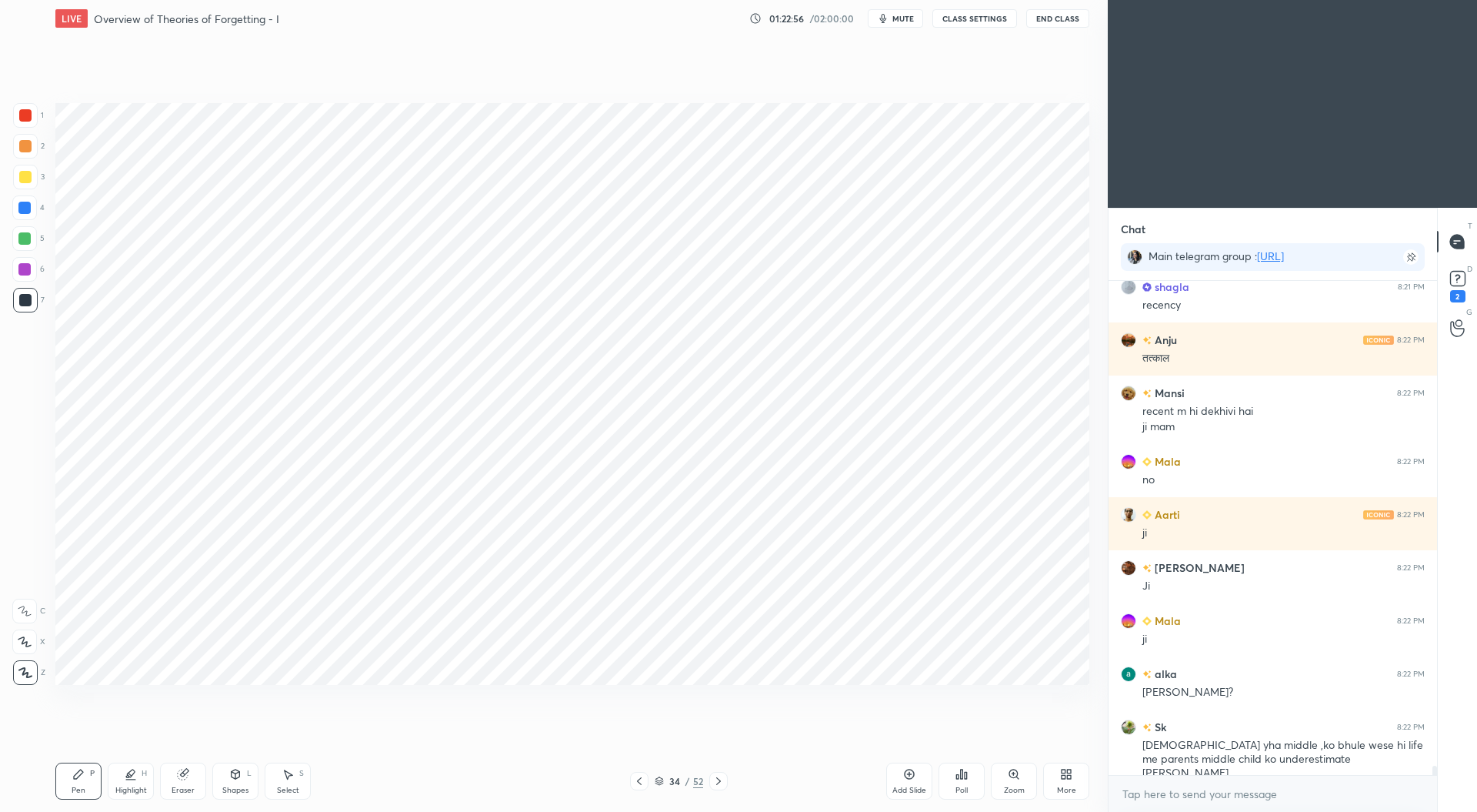
click at [184, 770] on icon at bounding box center [183, 774] width 12 height 12
click at [83, 791] on div "Pen" at bounding box center [78, 790] width 14 height 8
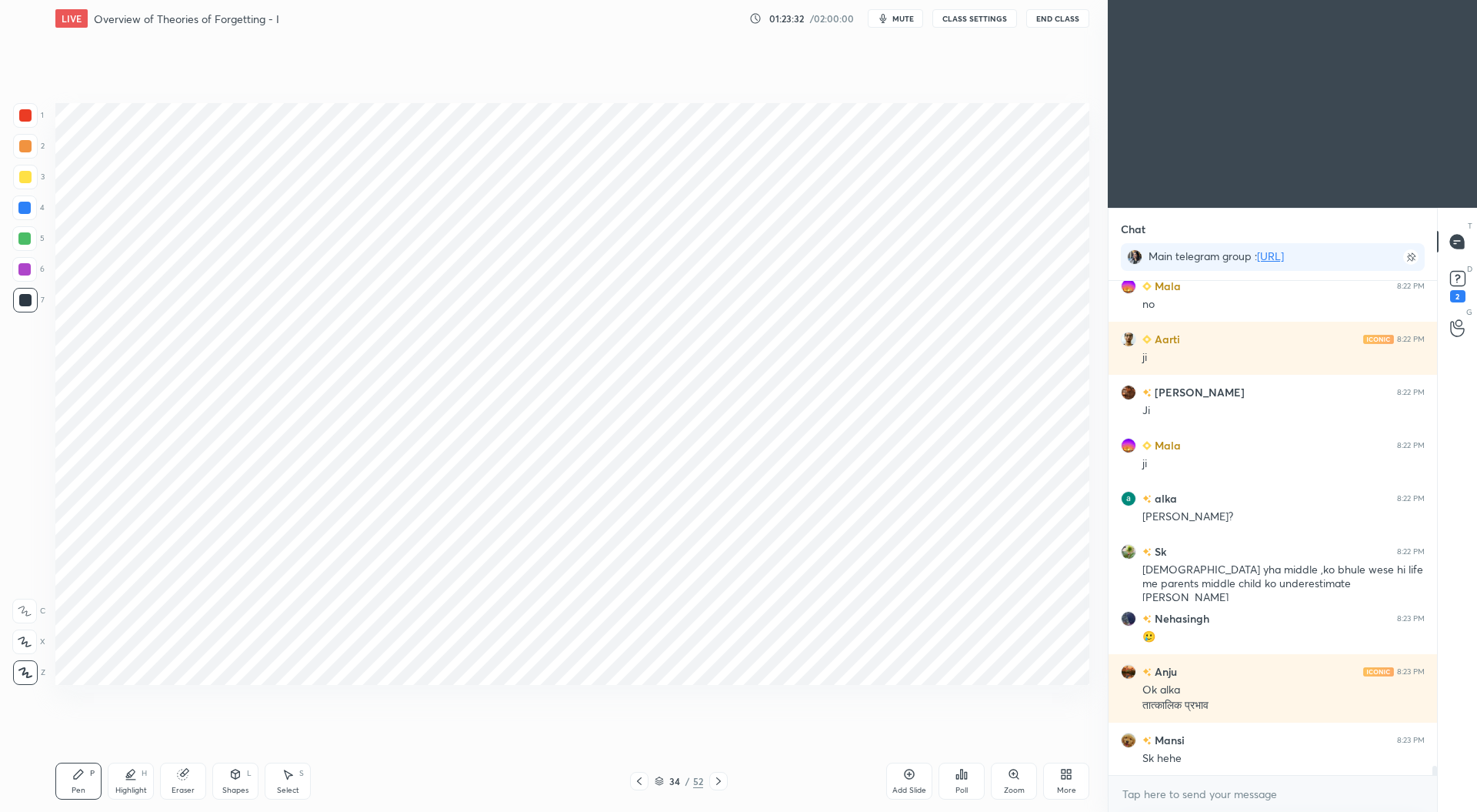
scroll to position [25488, 0]
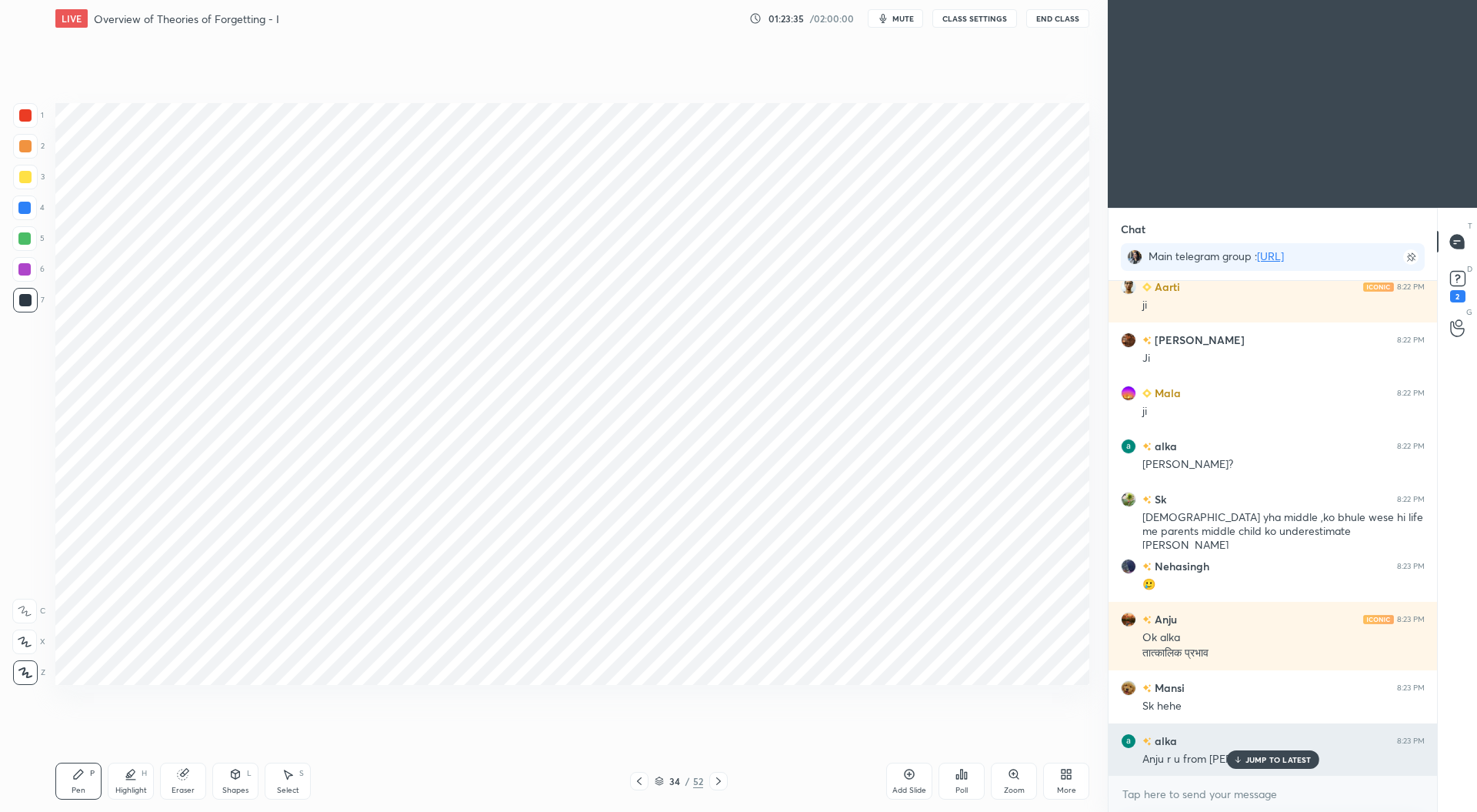
click at [1297, 761] on p "JUMP TO LATEST" at bounding box center [1279, 759] width 66 height 9
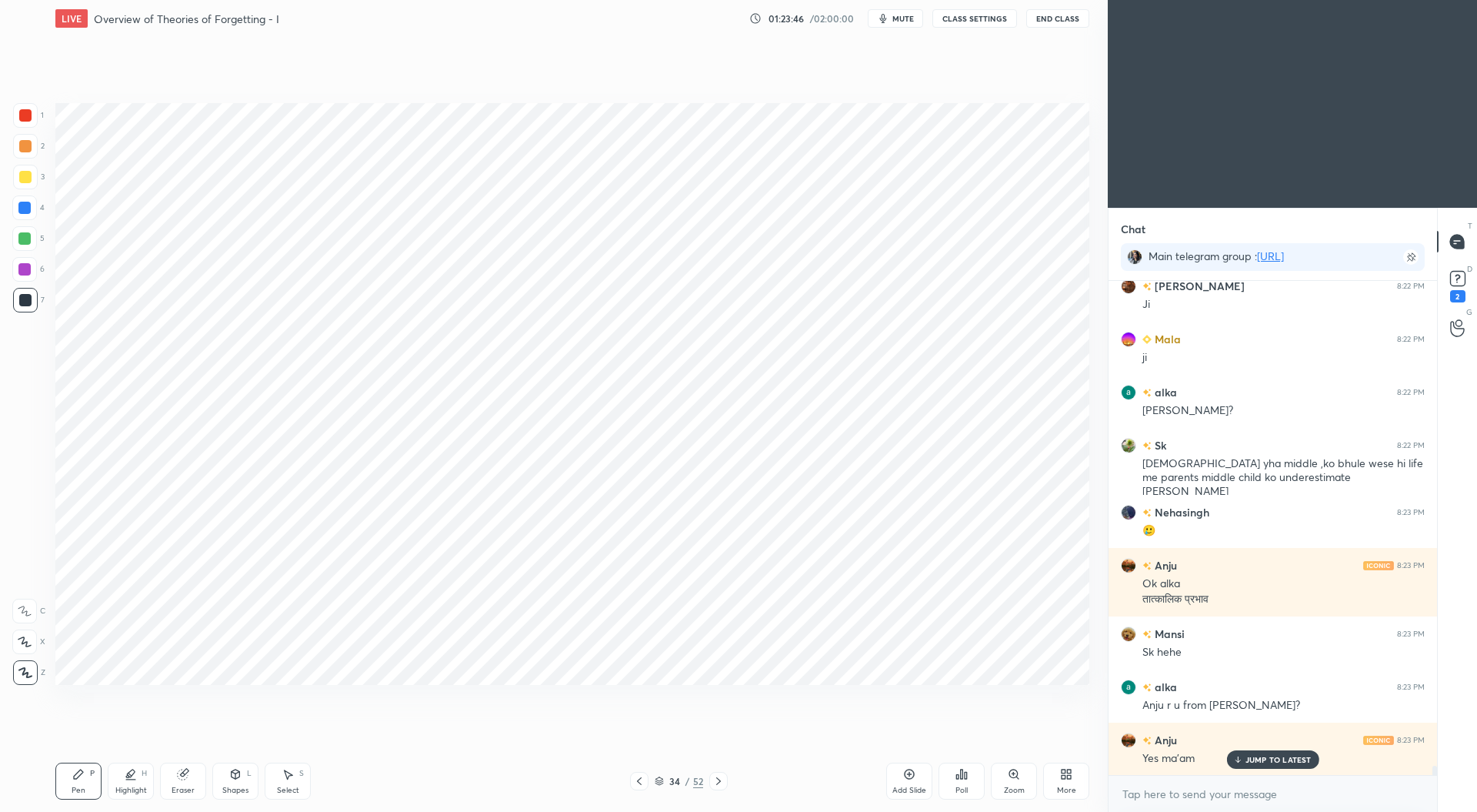
scroll to position [25594, 0]
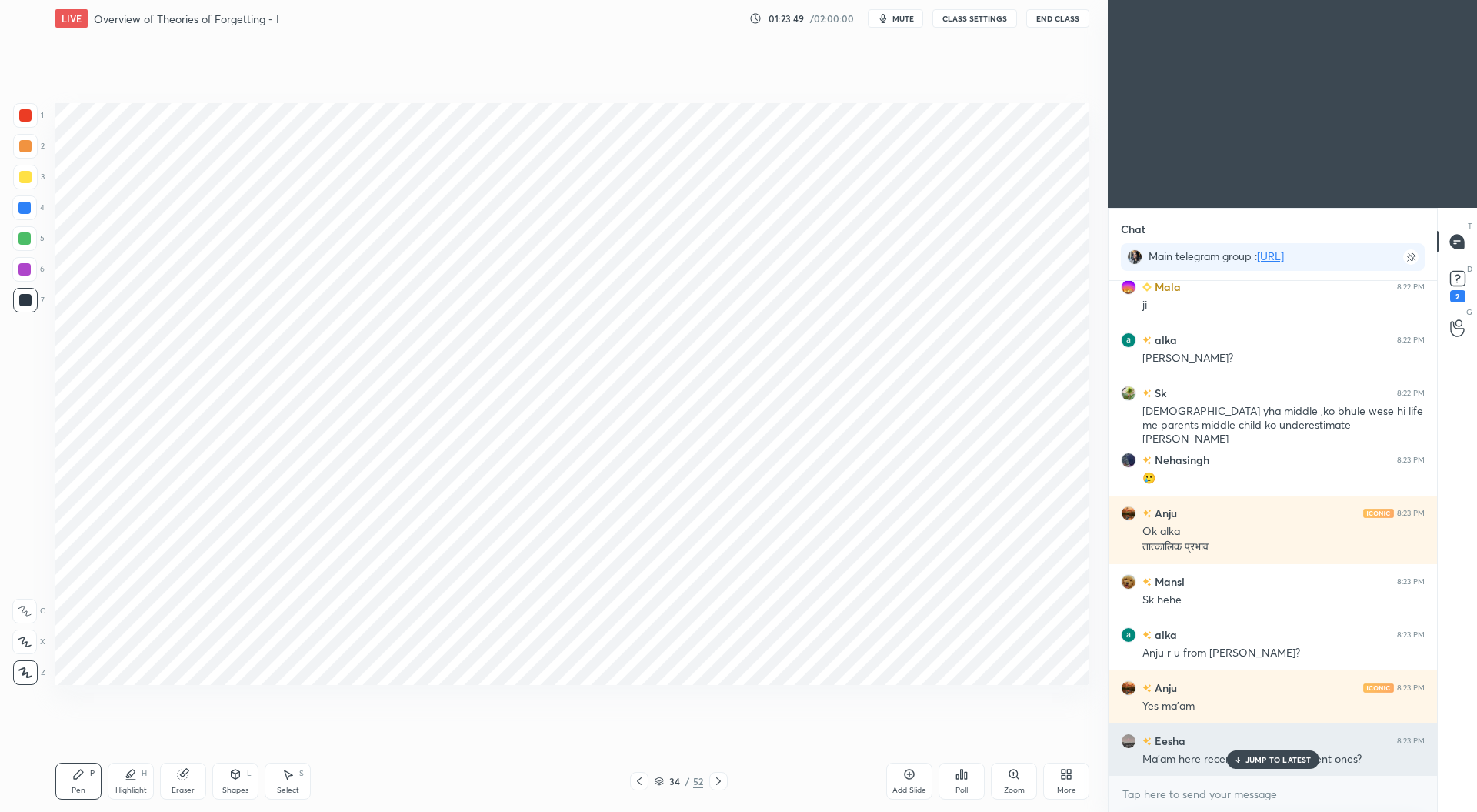
click at [1269, 758] on p "JUMP TO LATEST" at bounding box center [1279, 759] width 66 height 9
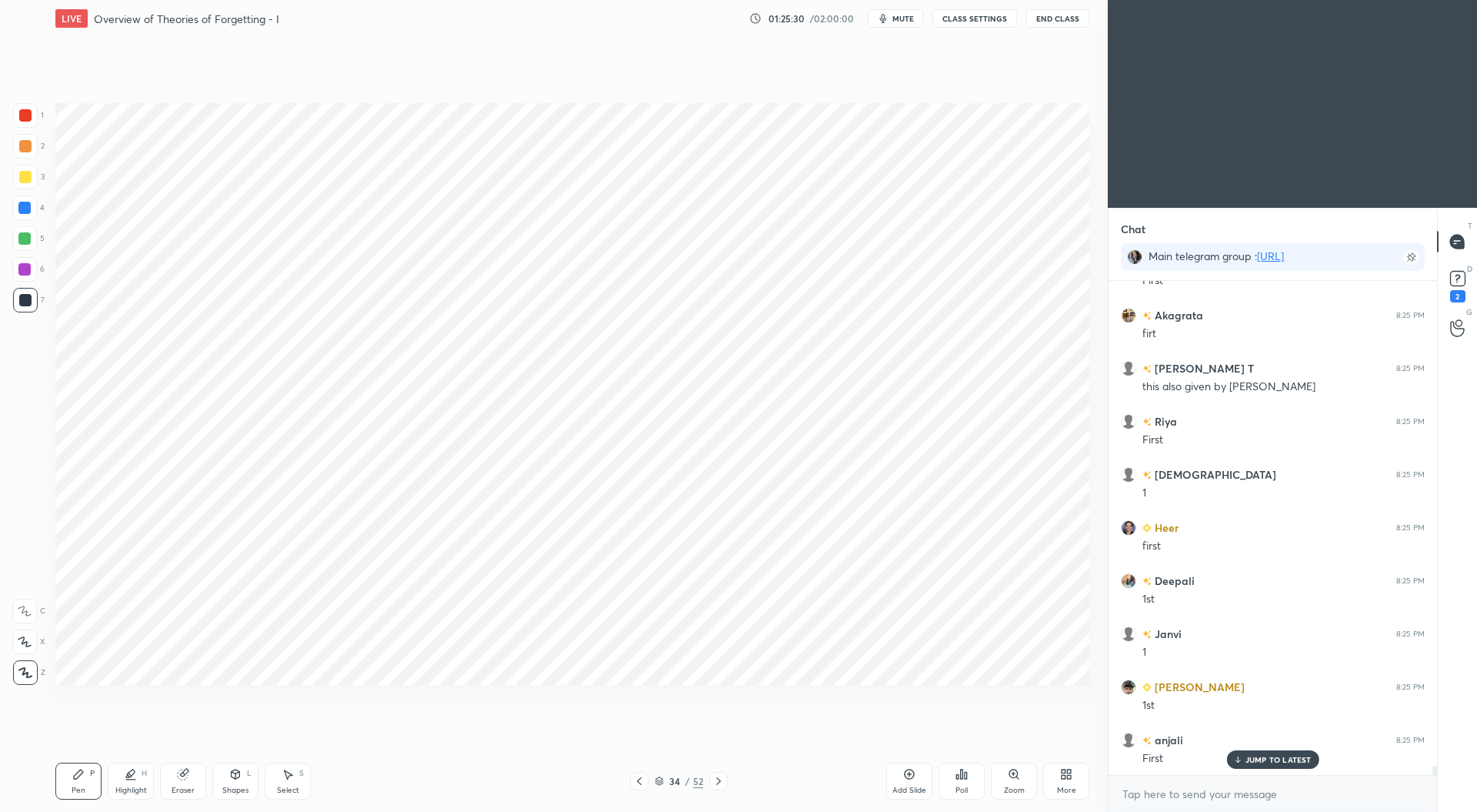
scroll to position [27117, 0]
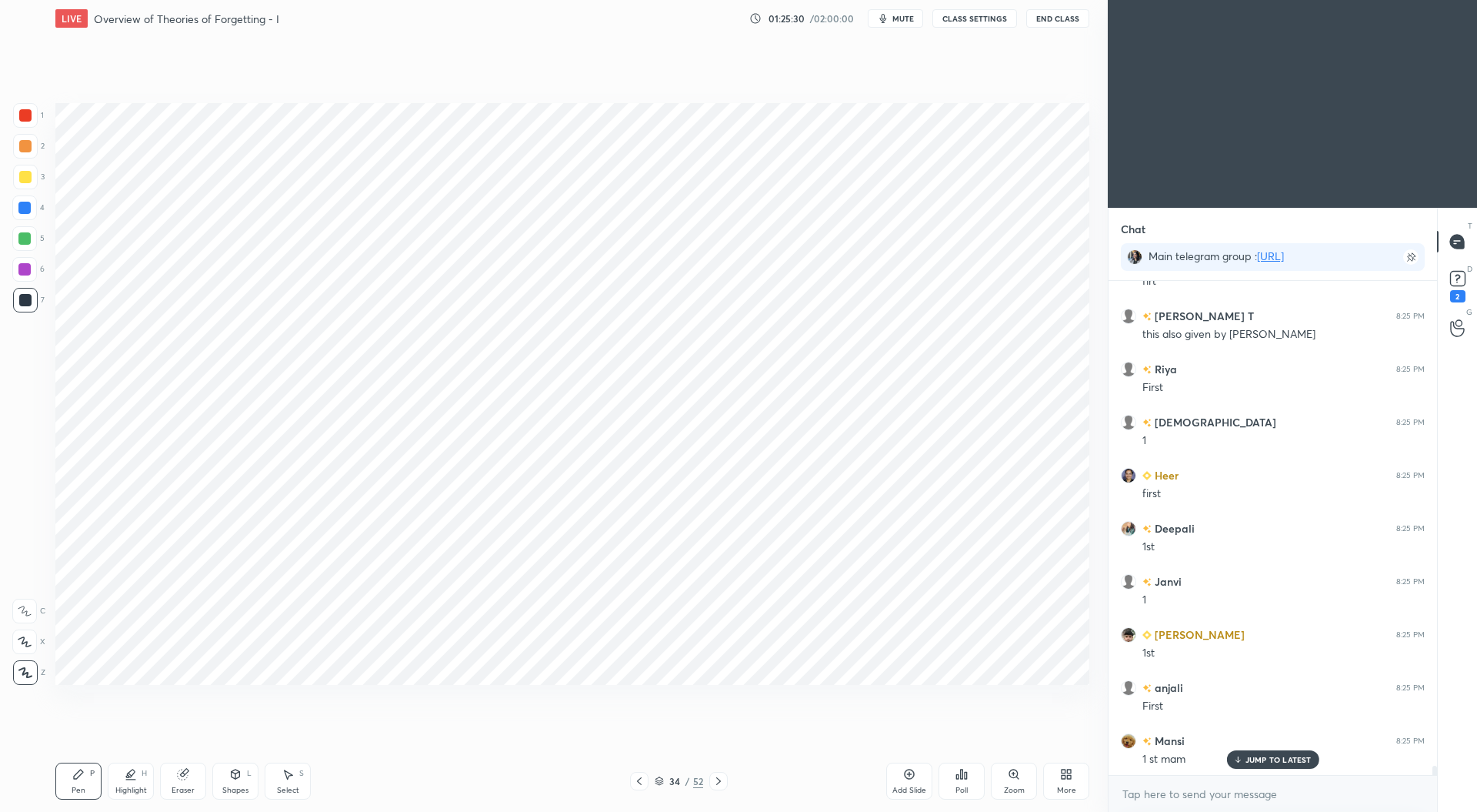
click at [641, 783] on icon at bounding box center [639, 781] width 12 height 12
click at [641, 779] on icon at bounding box center [639, 781] width 12 height 12
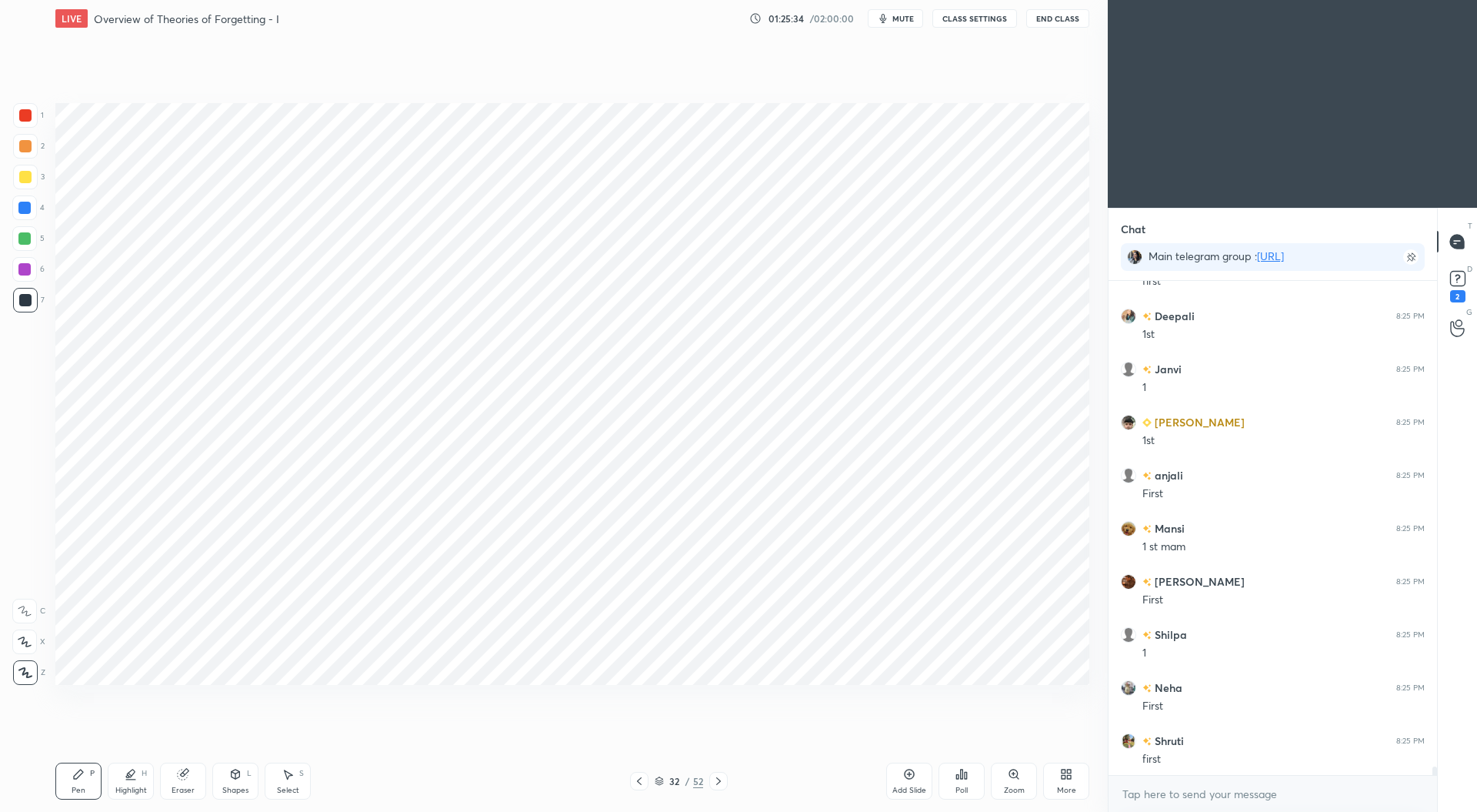
scroll to position [27384, 0]
click at [20, 240] on div at bounding box center [24, 238] width 12 height 12
click at [719, 781] on icon at bounding box center [718, 780] width 4 height 8
click at [718, 780] on icon at bounding box center [718, 780] width 4 height 8
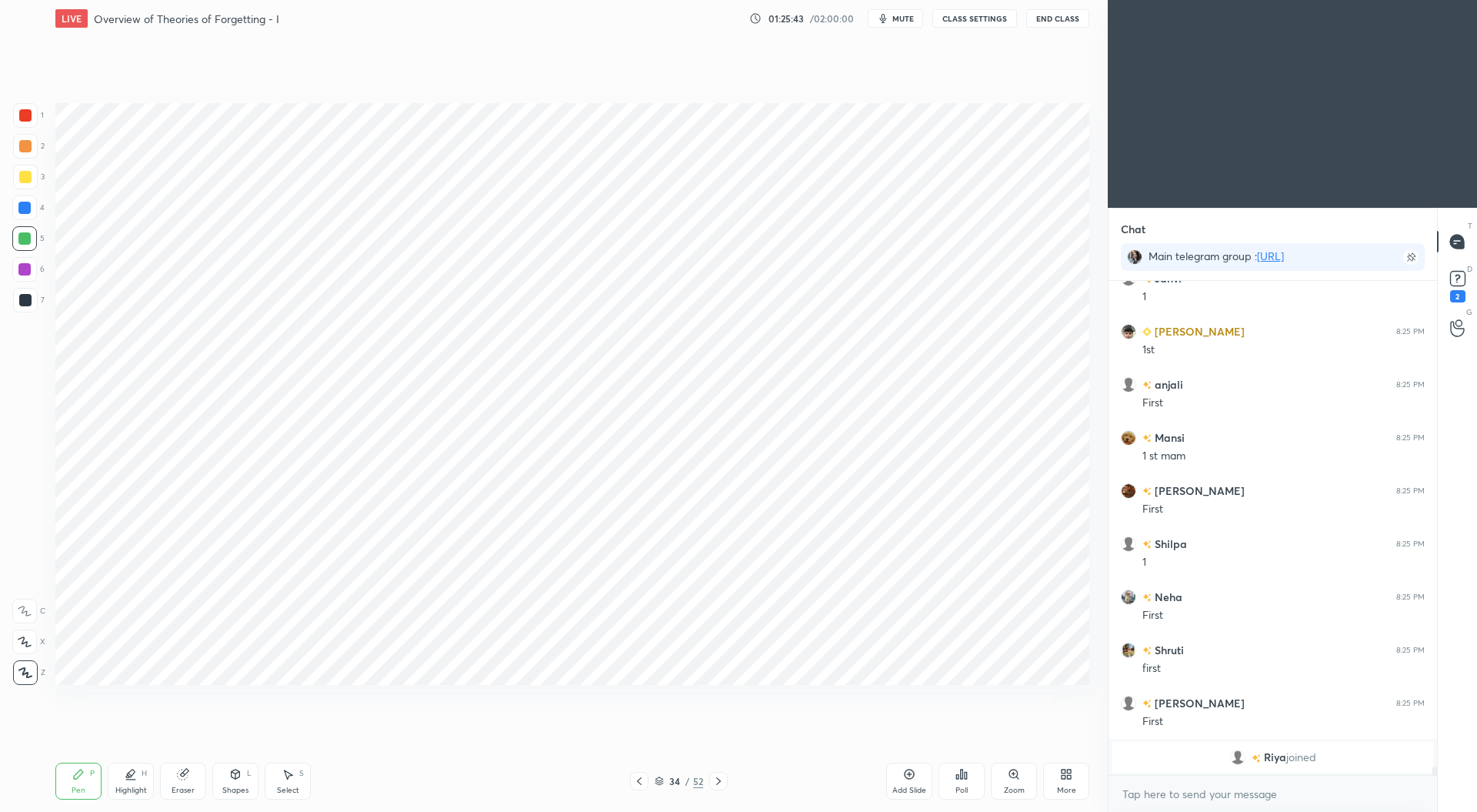
click at [722, 778] on icon at bounding box center [718, 781] width 12 height 12
click at [28, 113] on div at bounding box center [25, 115] width 12 height 12
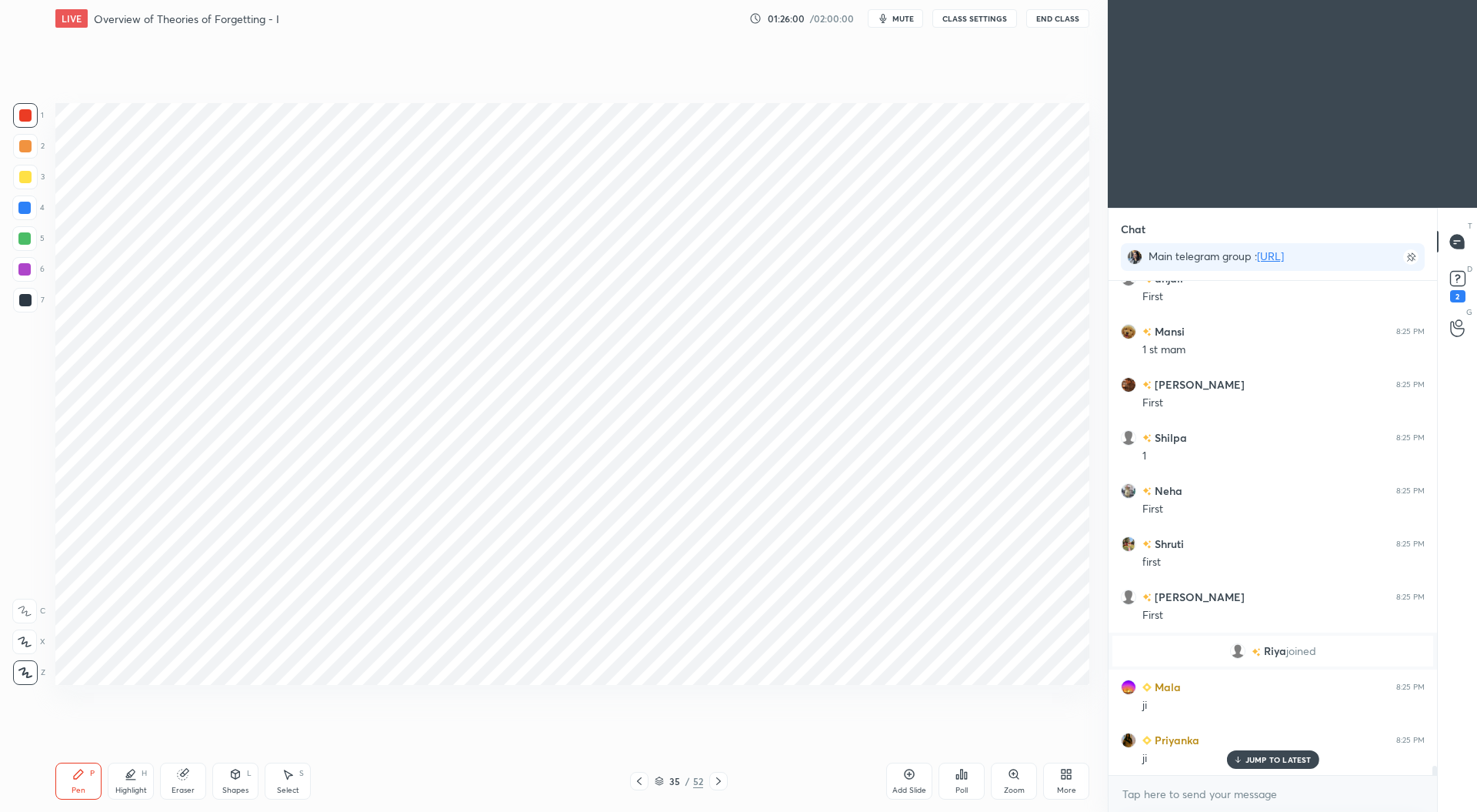
scroll to position [26399, 0]
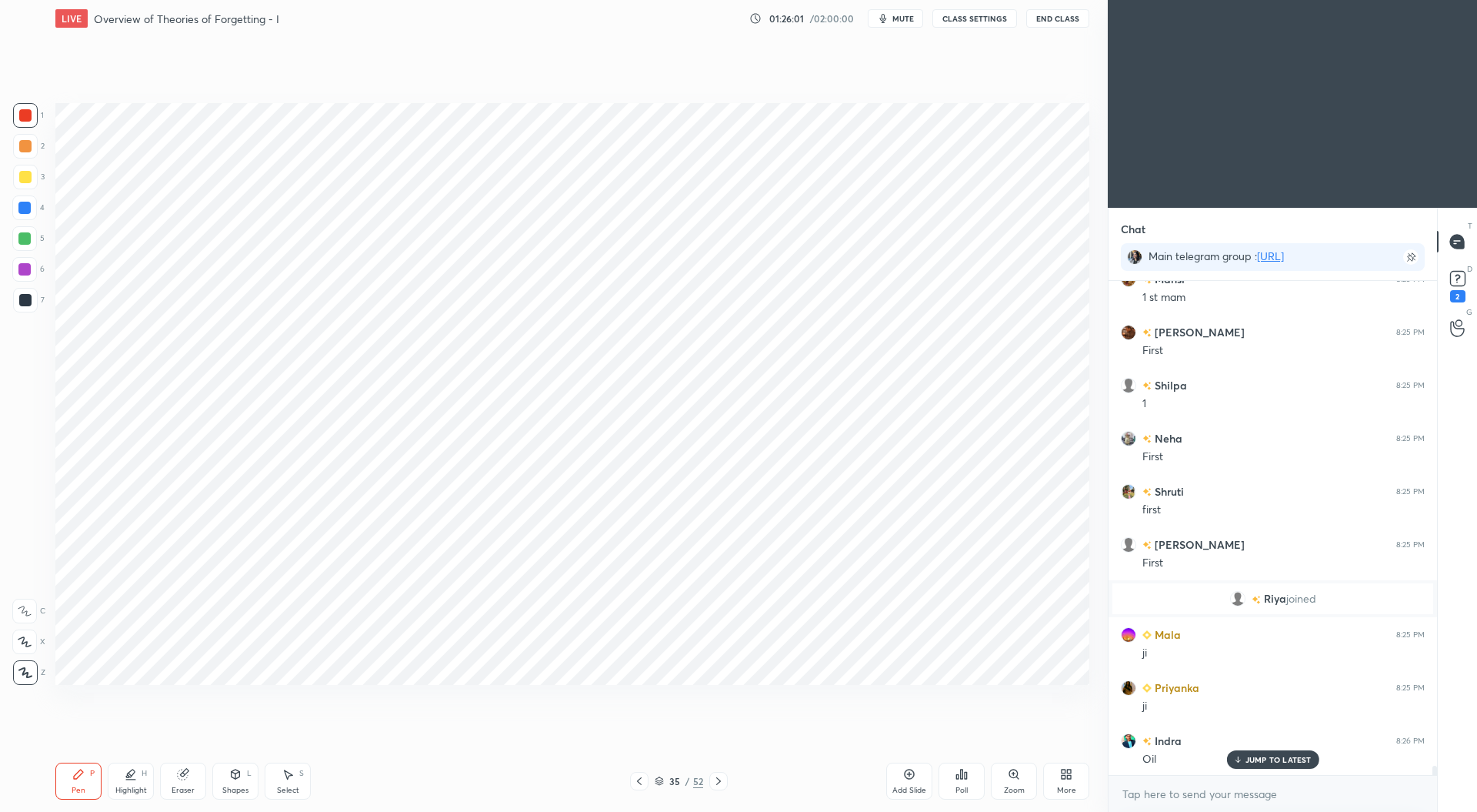
click at [639, 777] on icon at bounding box center [639, 781] width 12 height 12
click at [640, 775] on icon at bounding box center [639, 781] width 12 height 12
click at [644, 777] on icon at bounding box center [639, 781] width 12 height 12
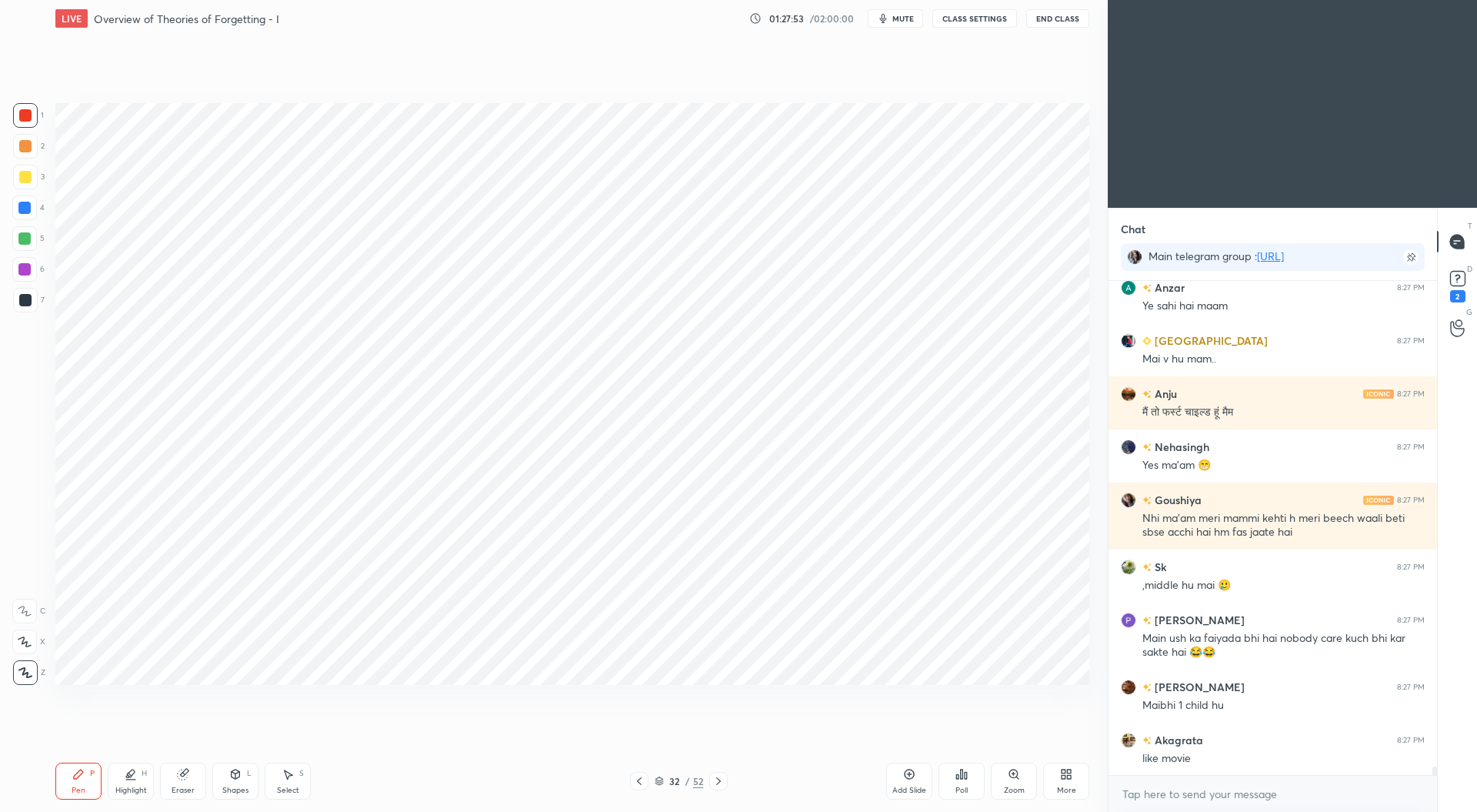
scroll to position [28275, 0]
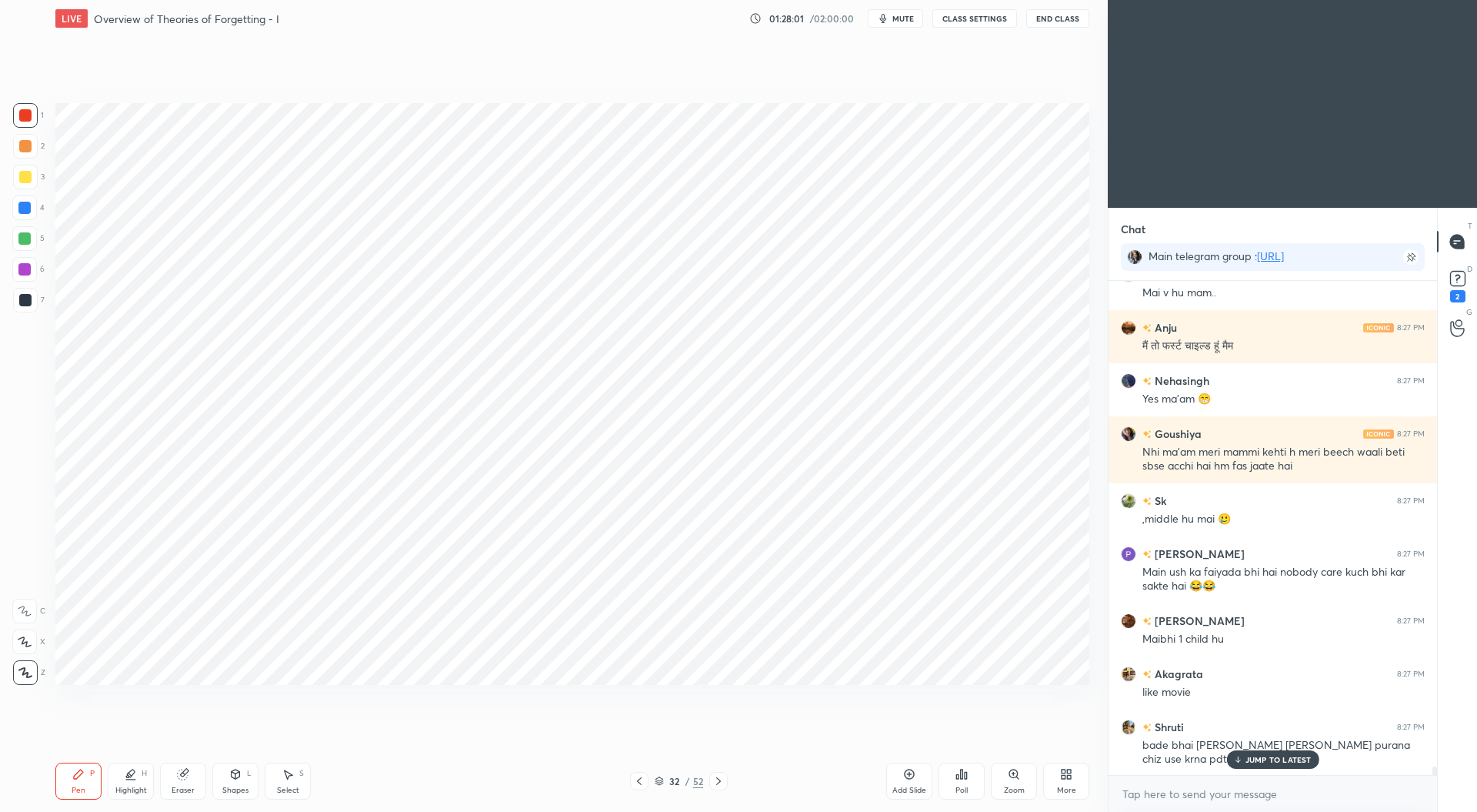
click at [26, 268] on div at bounding box center [24, 269] width 12 height 12
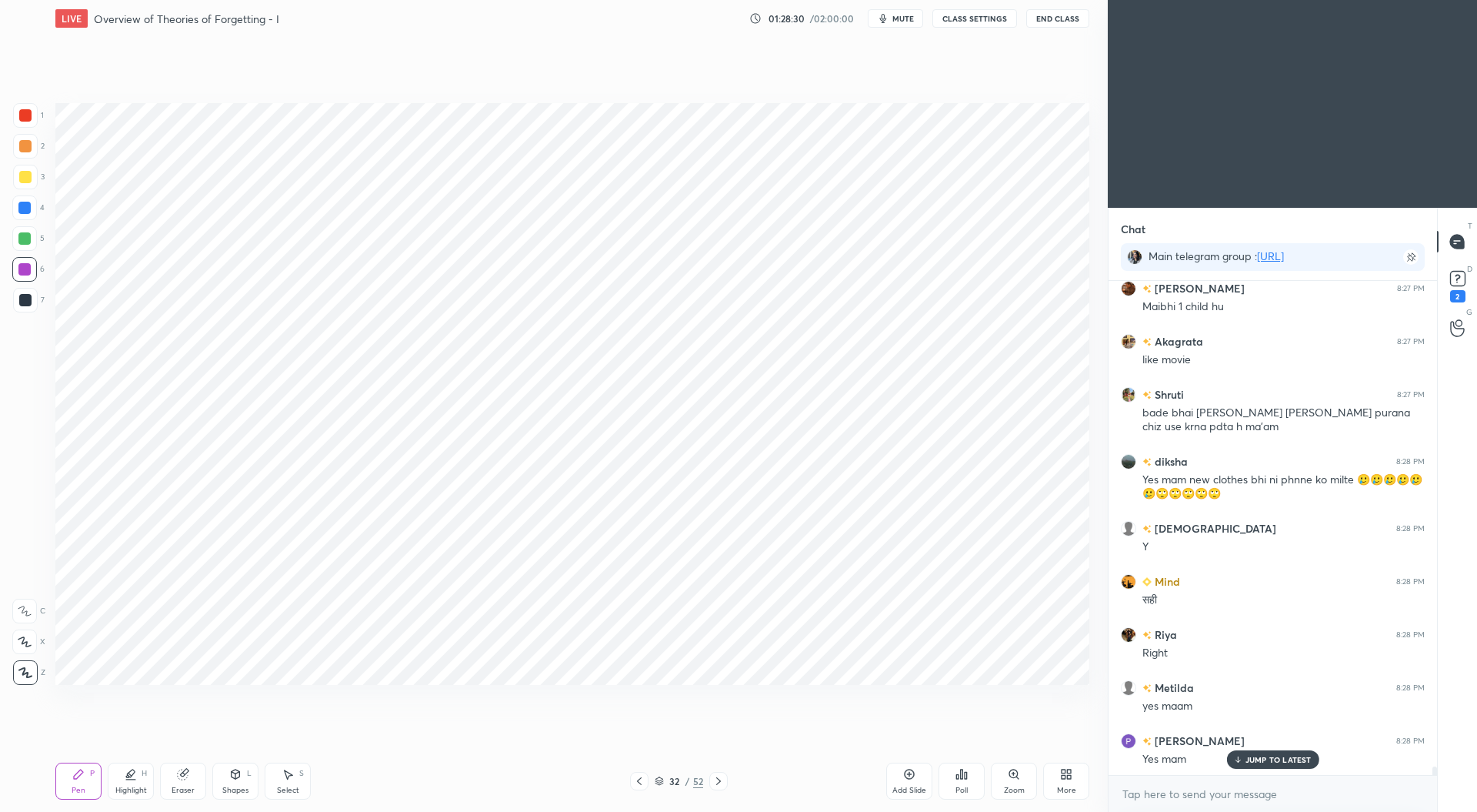
scroll to position [28661, 0]
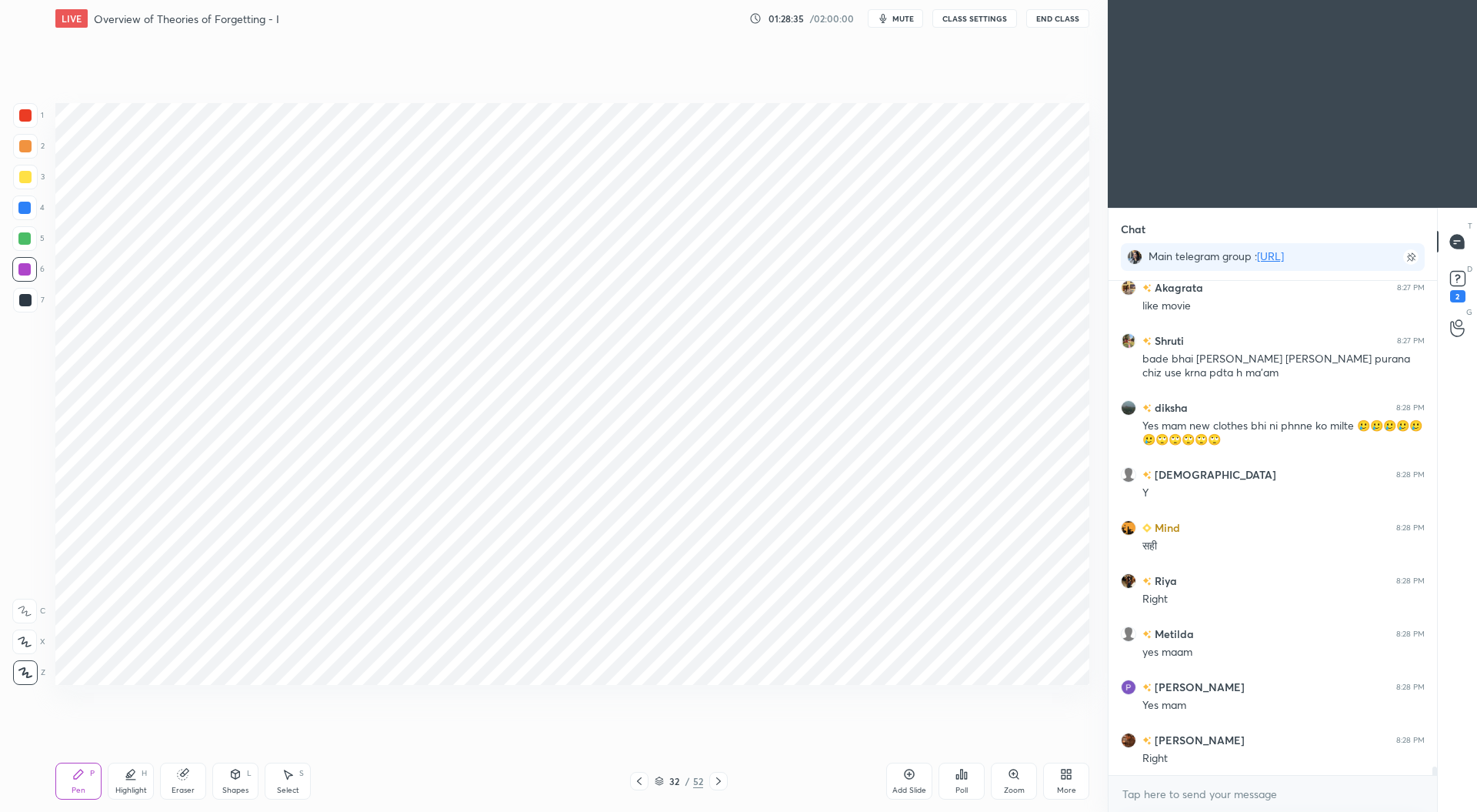
click at [642, 778] on icon at bounding box center [639, 781] width 12 height 12
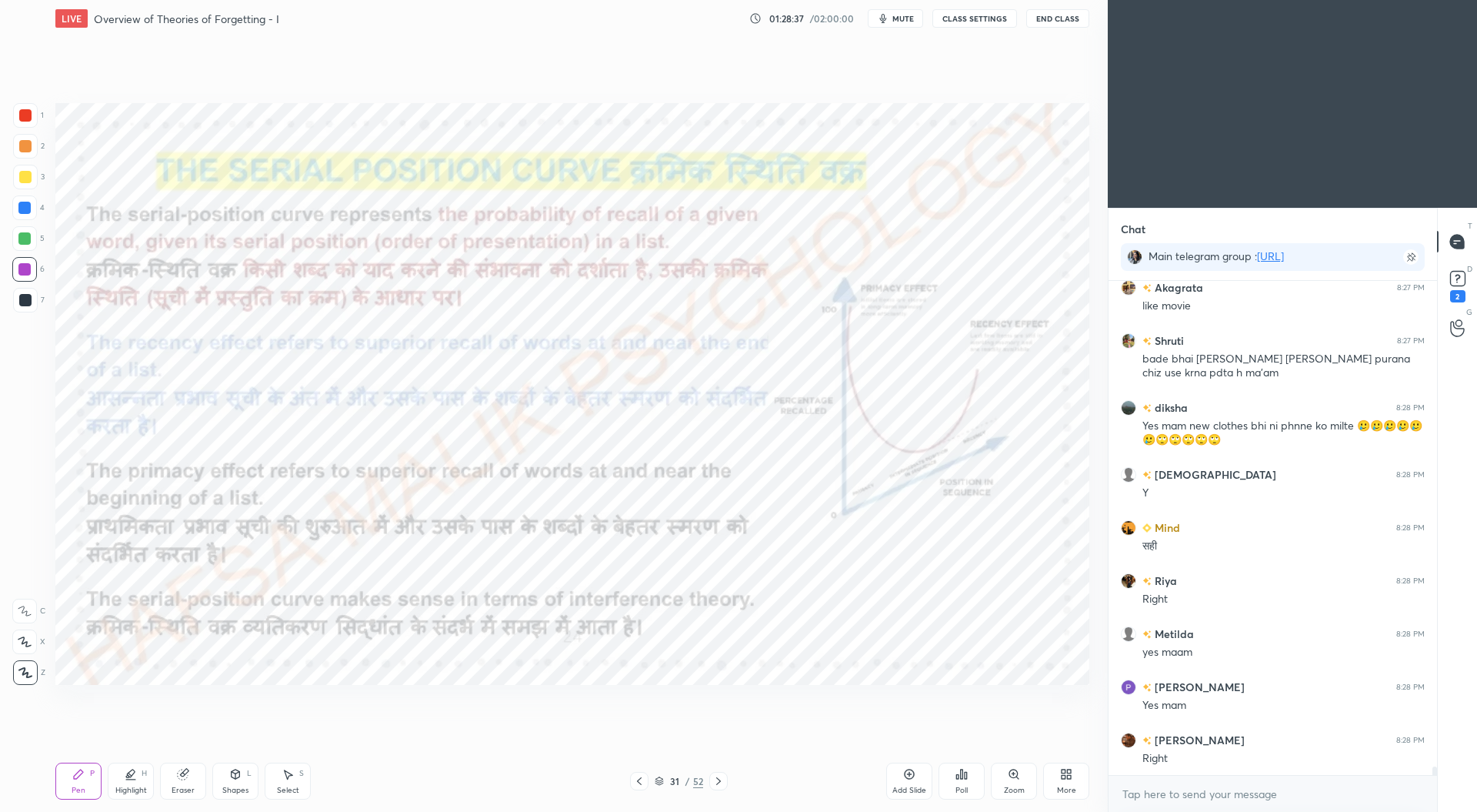
click at [27, 113] on div at bounding box center [25, 115] width 12 height 12
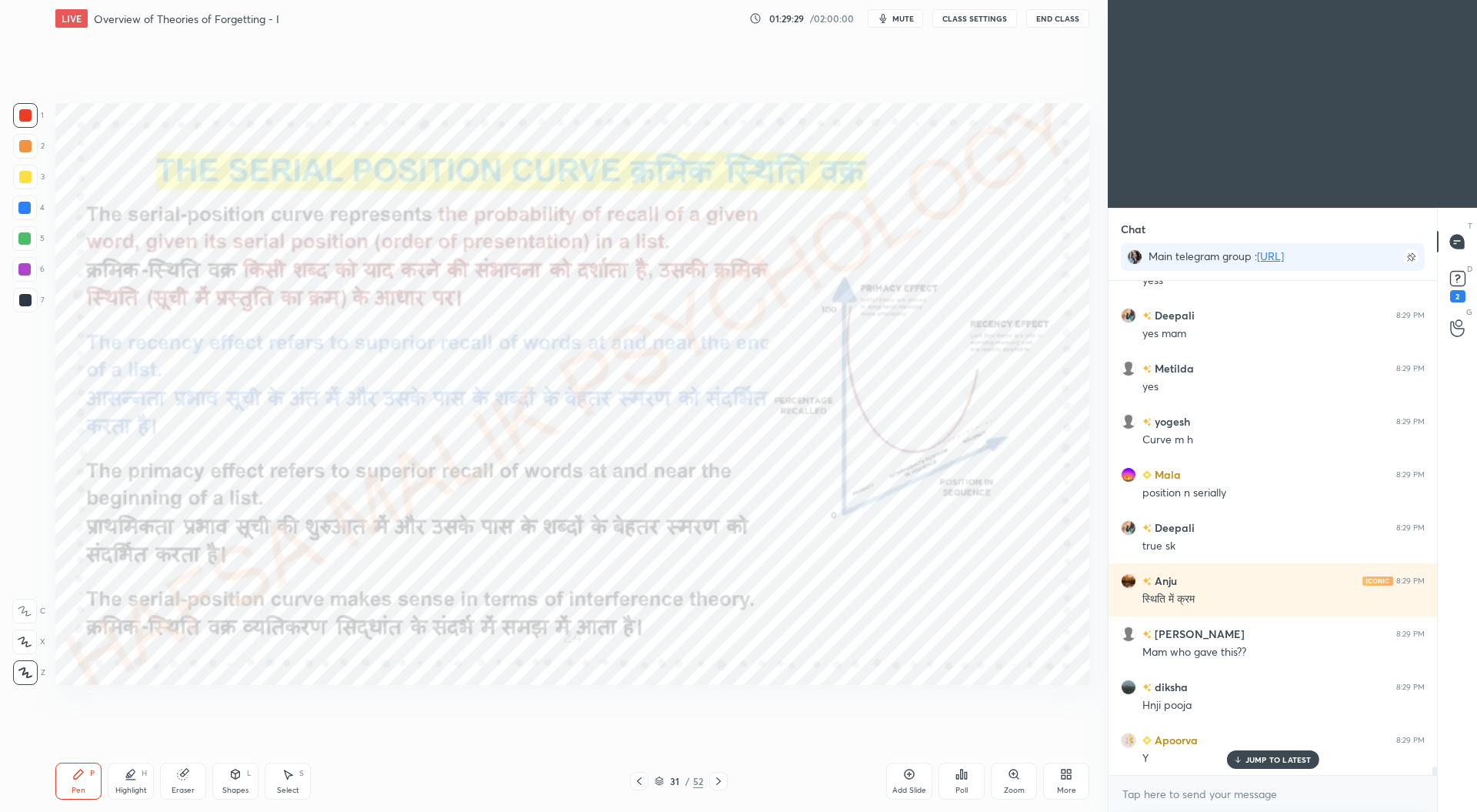
scroll to position [29407, 0]
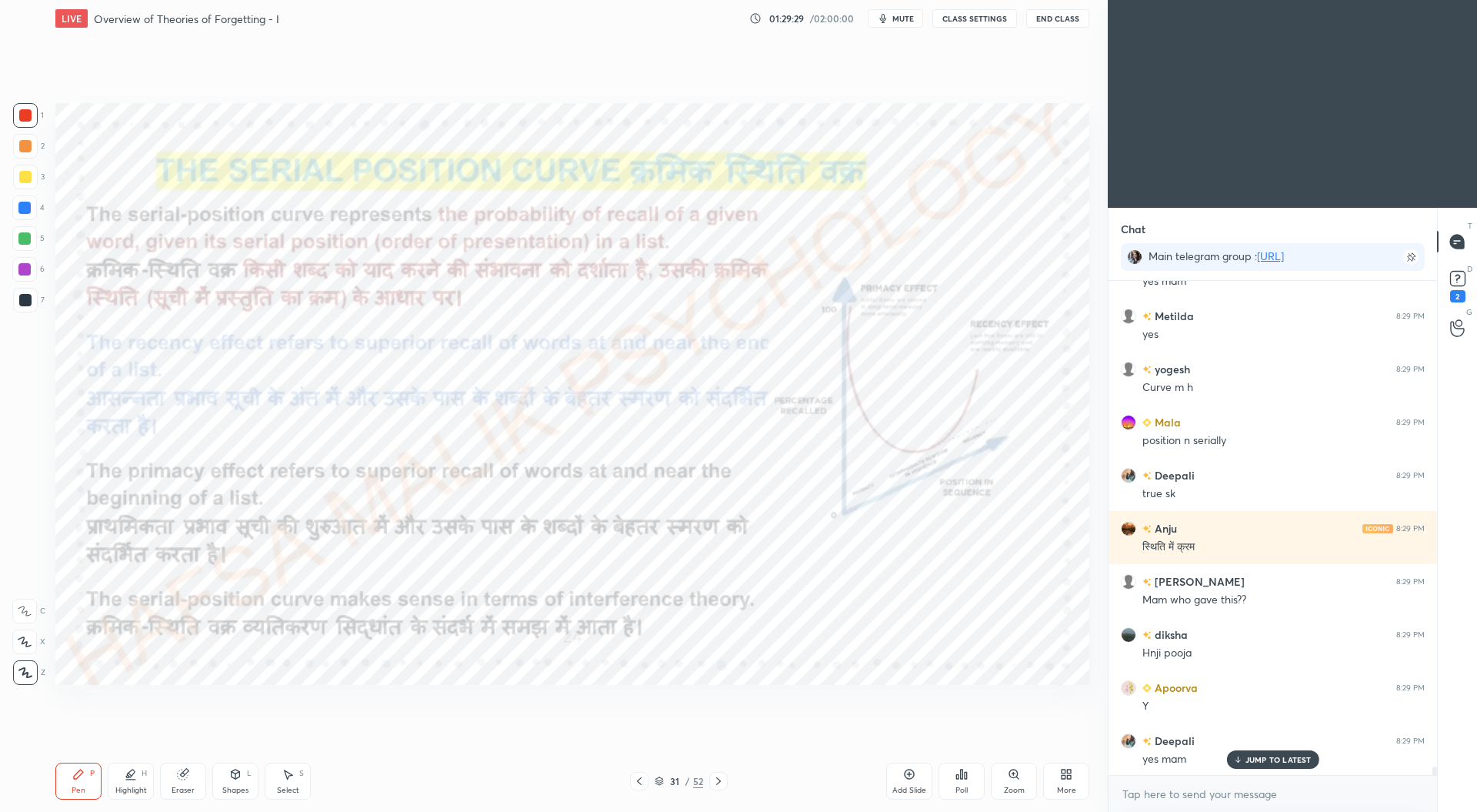
click at [718, 776] on icon at bounding box center [718, 781] width 12 height 12
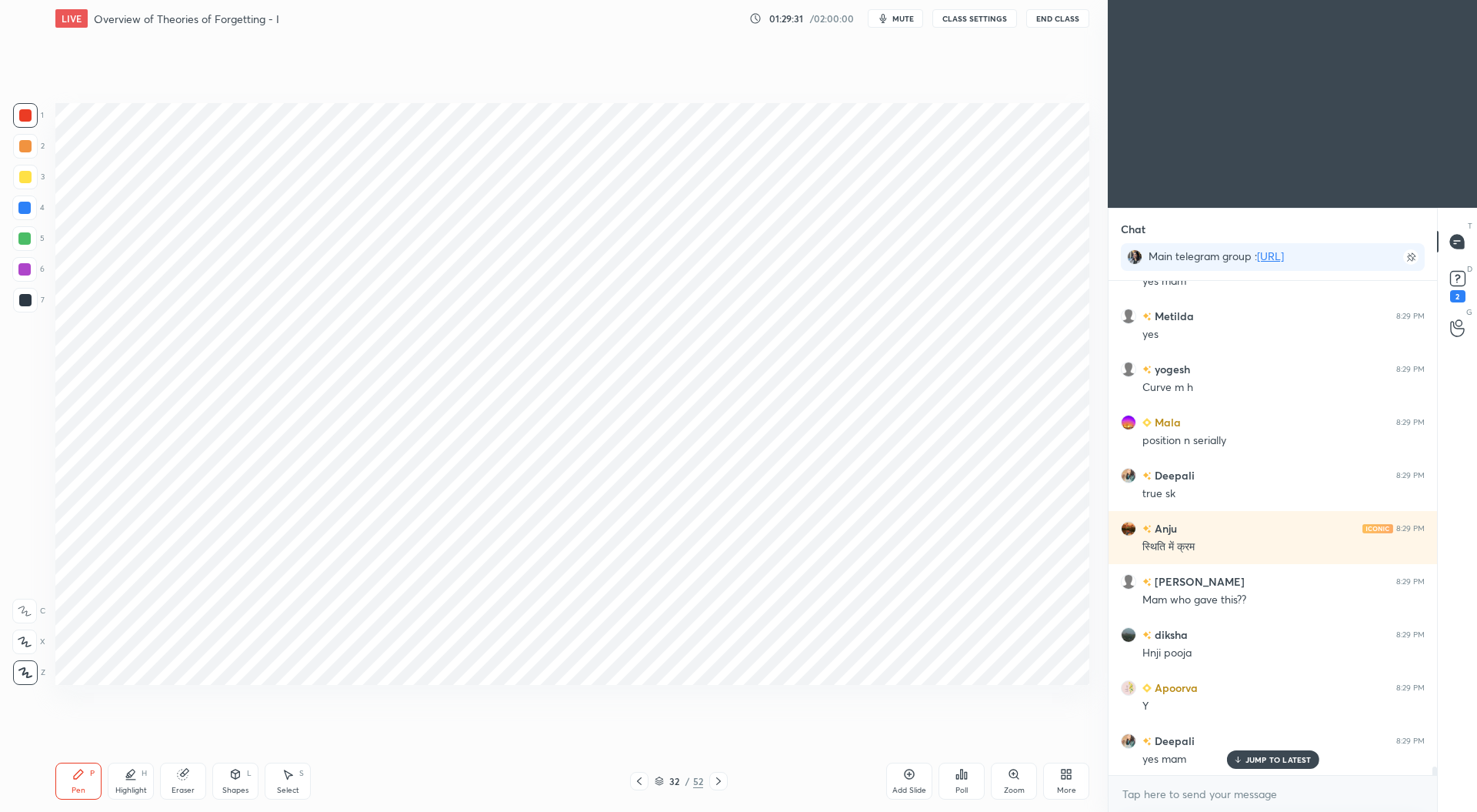
click at [725, 778] on div at bounding box center [718, 780] width 18 height 18
click at [721, 783] on icon at bounding box center [718, 781] width 12 height 12
click at [717, 774] on div at bounding box center [718, 780] width 18 height 18
click at [716, 775] on icon at bounding box center [718, 781] width 12 height 12
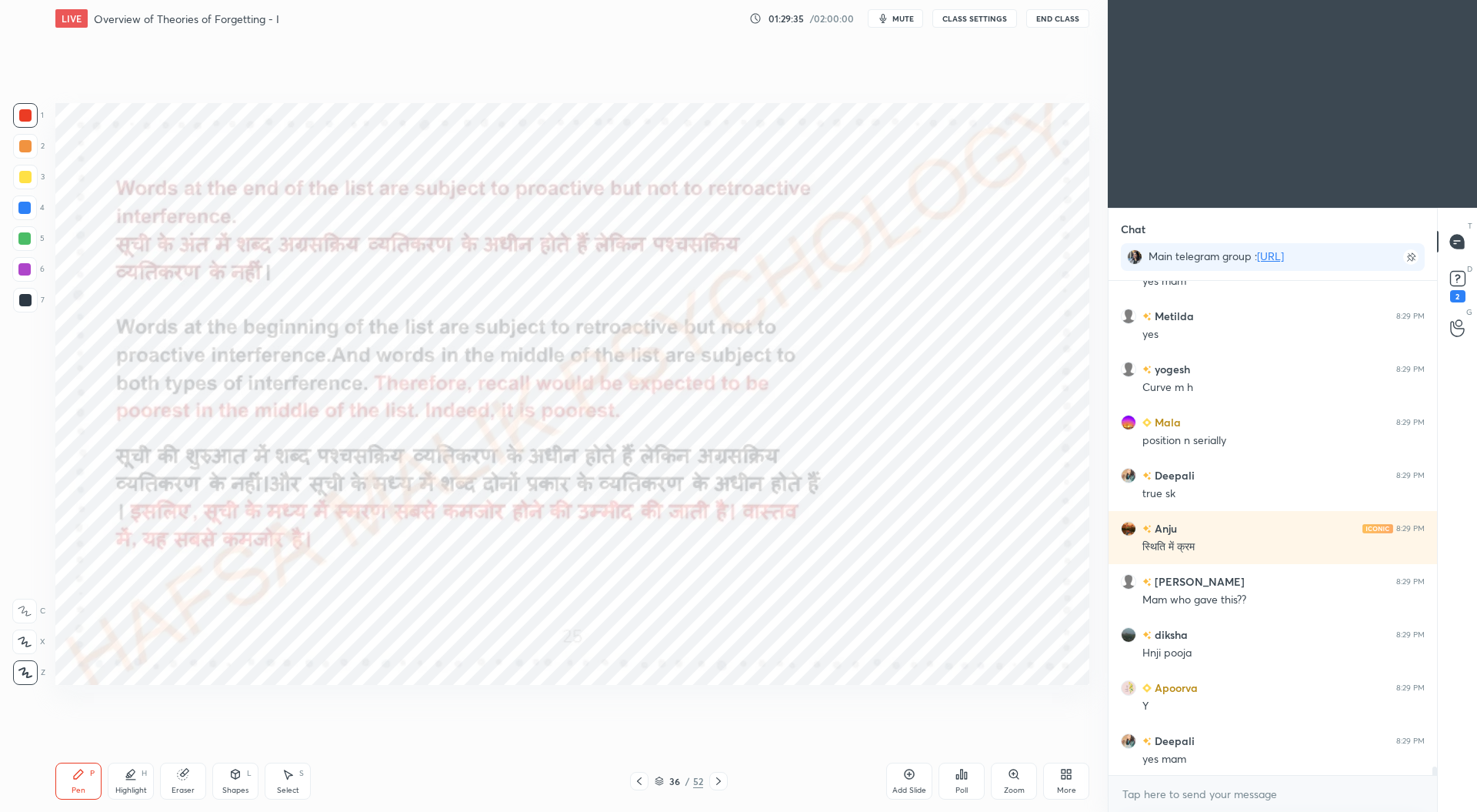
scroll to position [29461, 0]
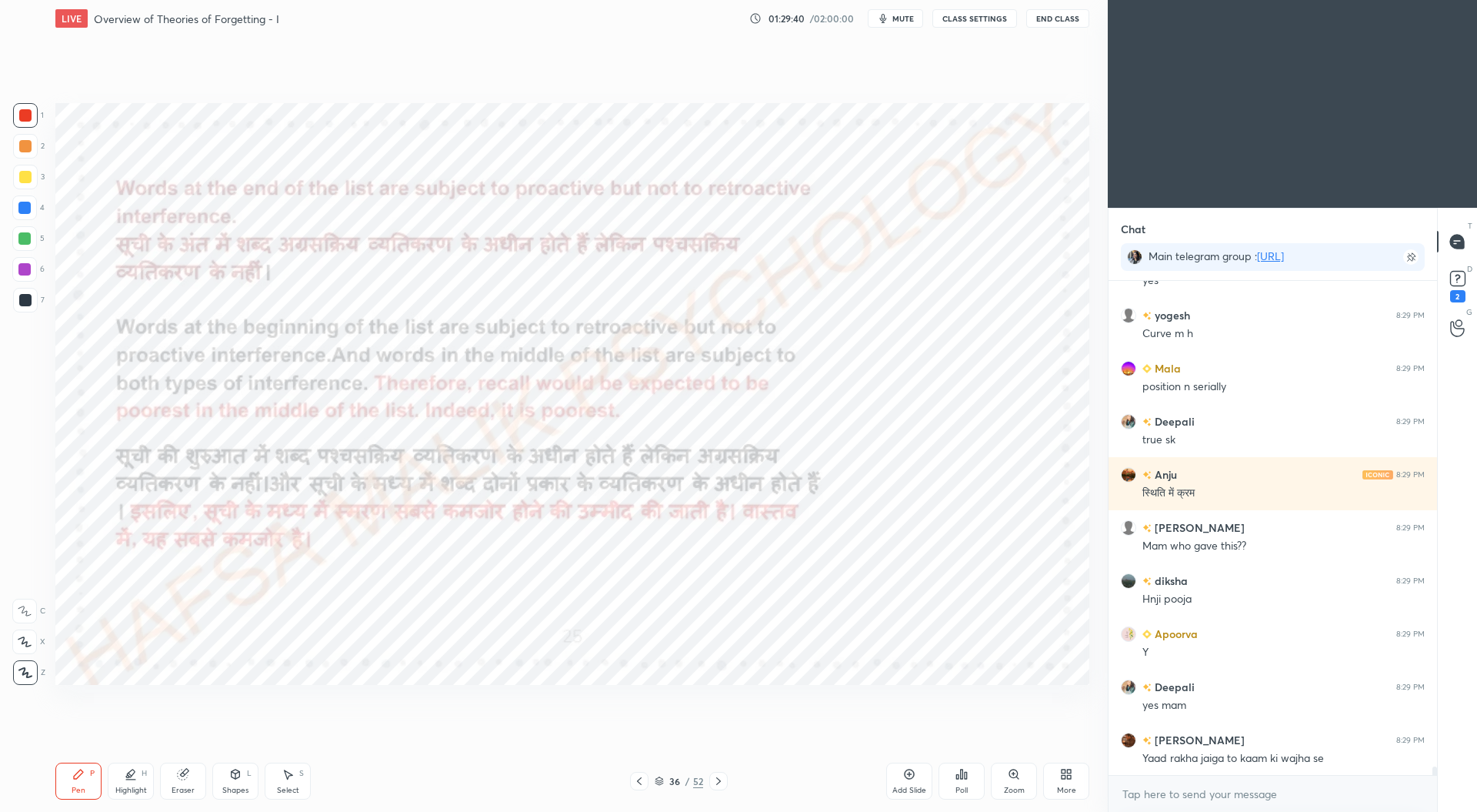
click at [644, 781] on icon at bounding box center [639, 781] width 12 height 12
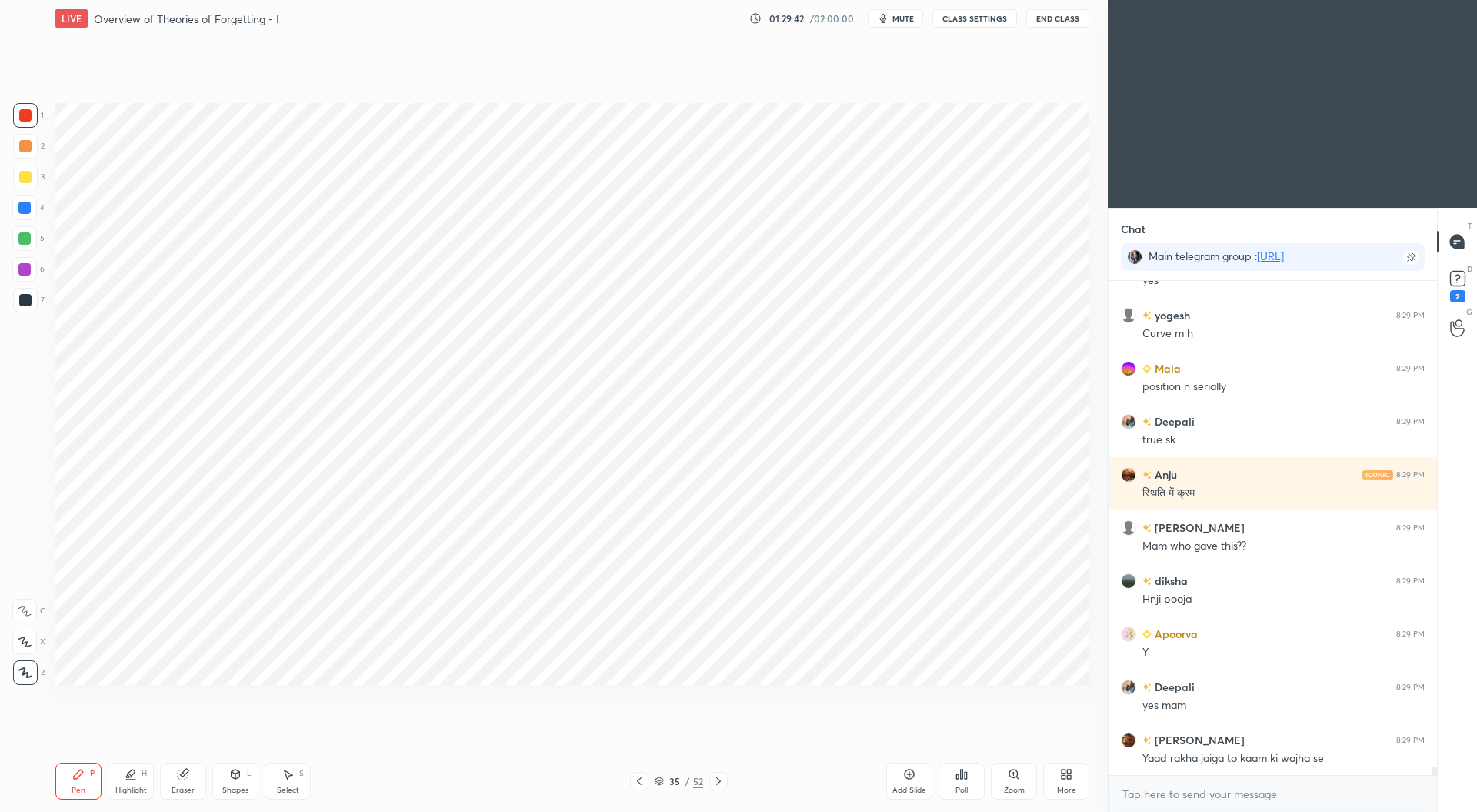
click at [715, 785] on icon at bounding box center [718, 781] width 12 height 12
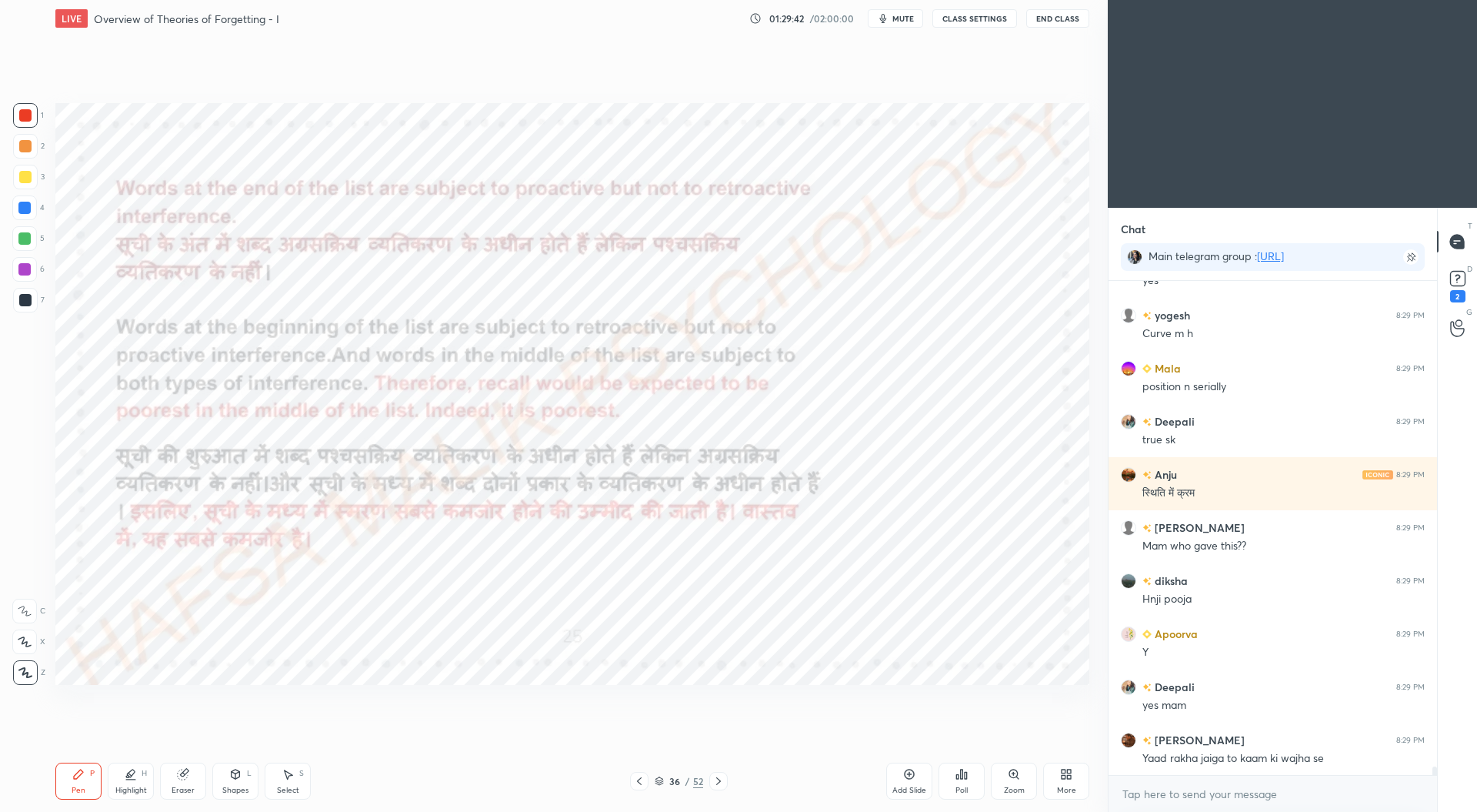
click at [644, 777] on icon at bounding box center [639, 781] width 12 height 12
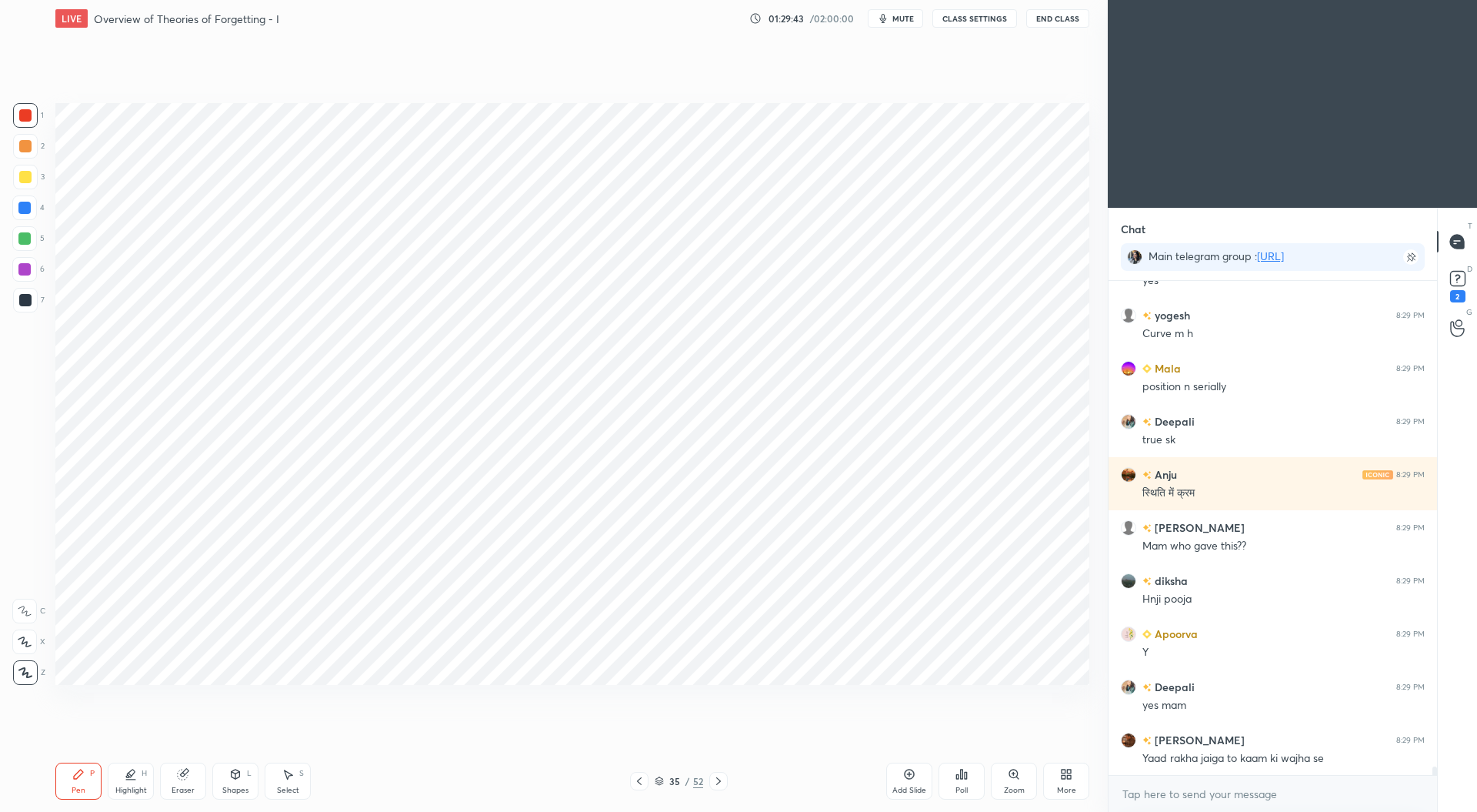
click at [911, 791] on div "Add Slide" at bounding box center [909, 790] width 34 height 8
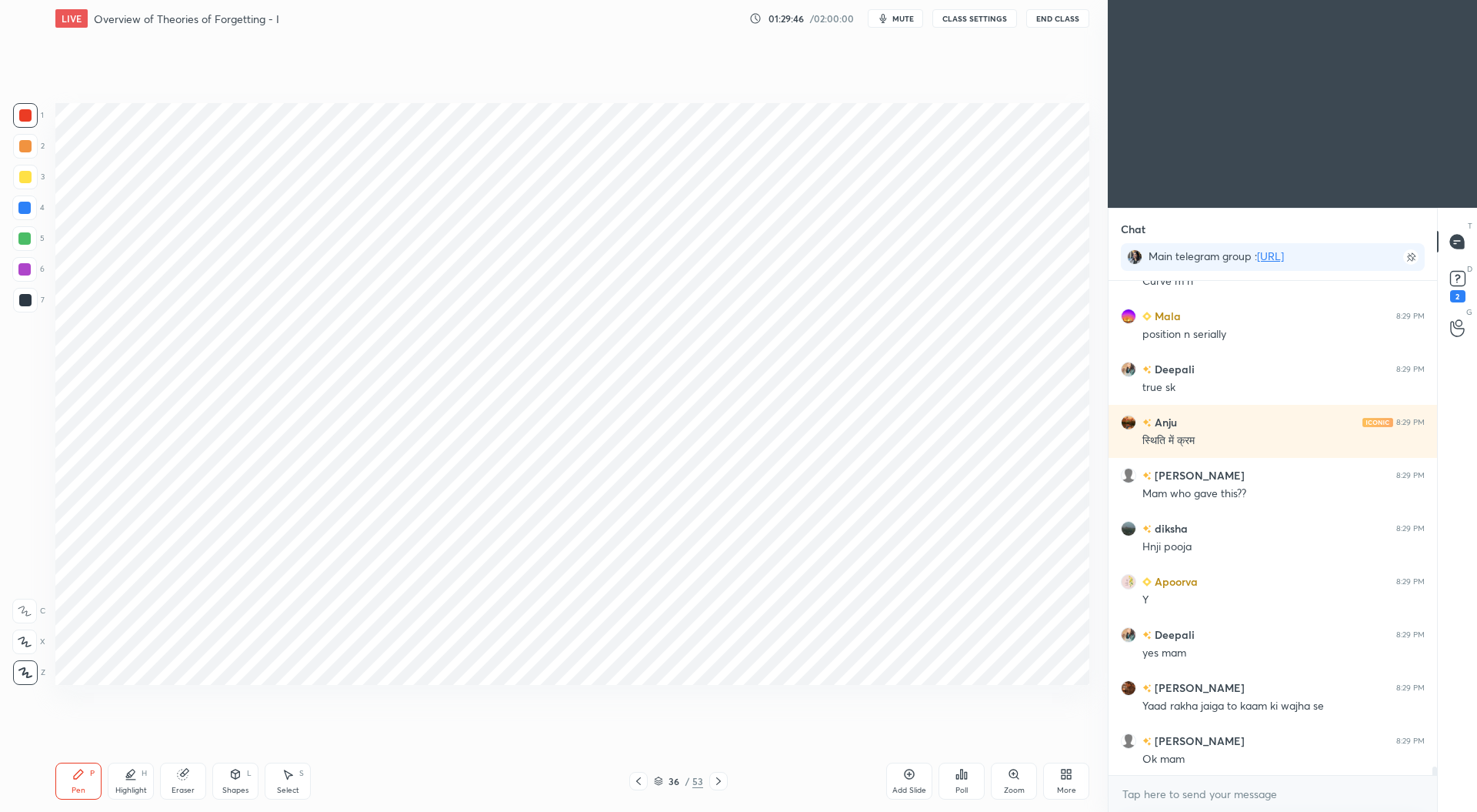
click at [22, 209] on div at bounding box center [24, 208] width 12 height 12
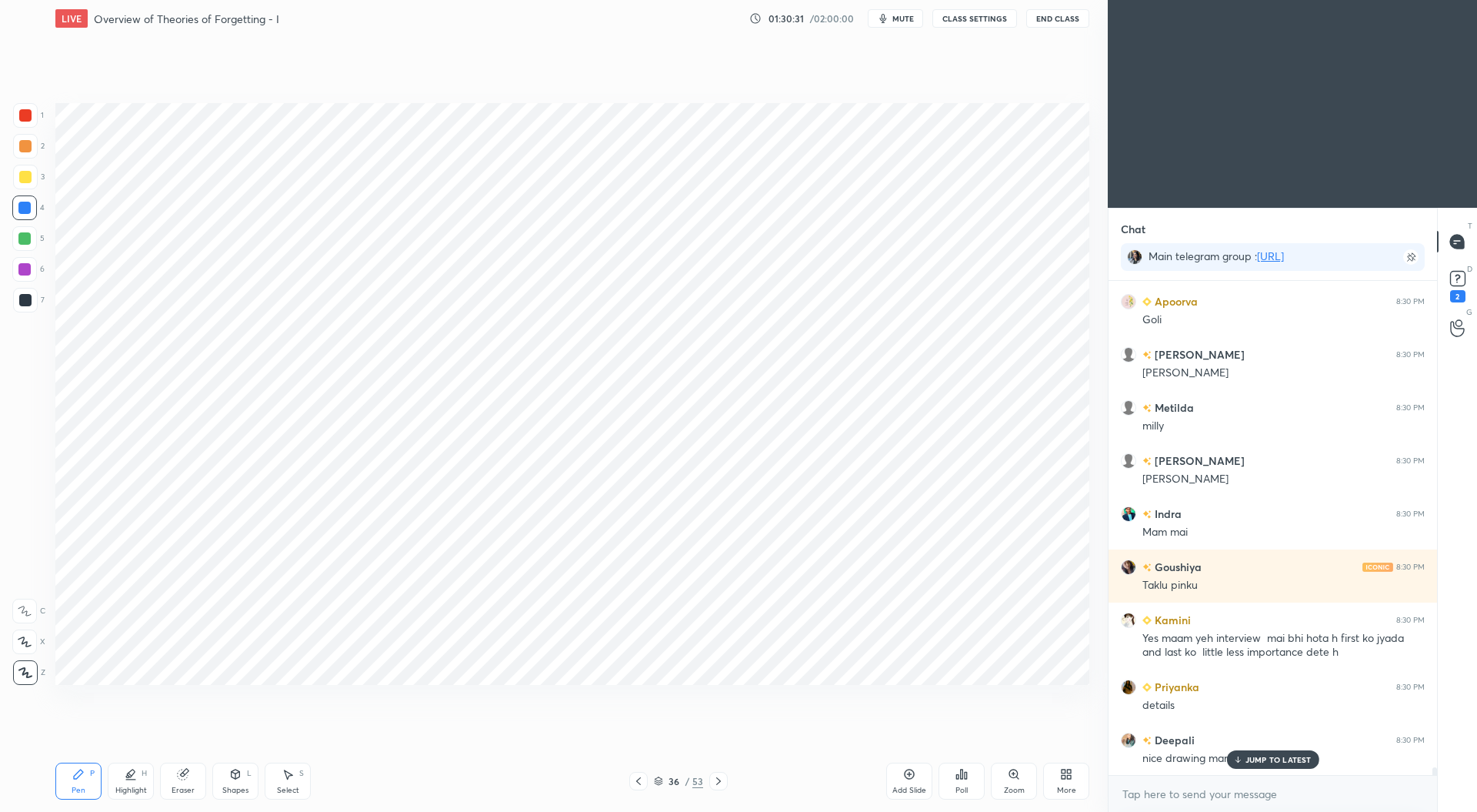
scroll to position [30816, 0]
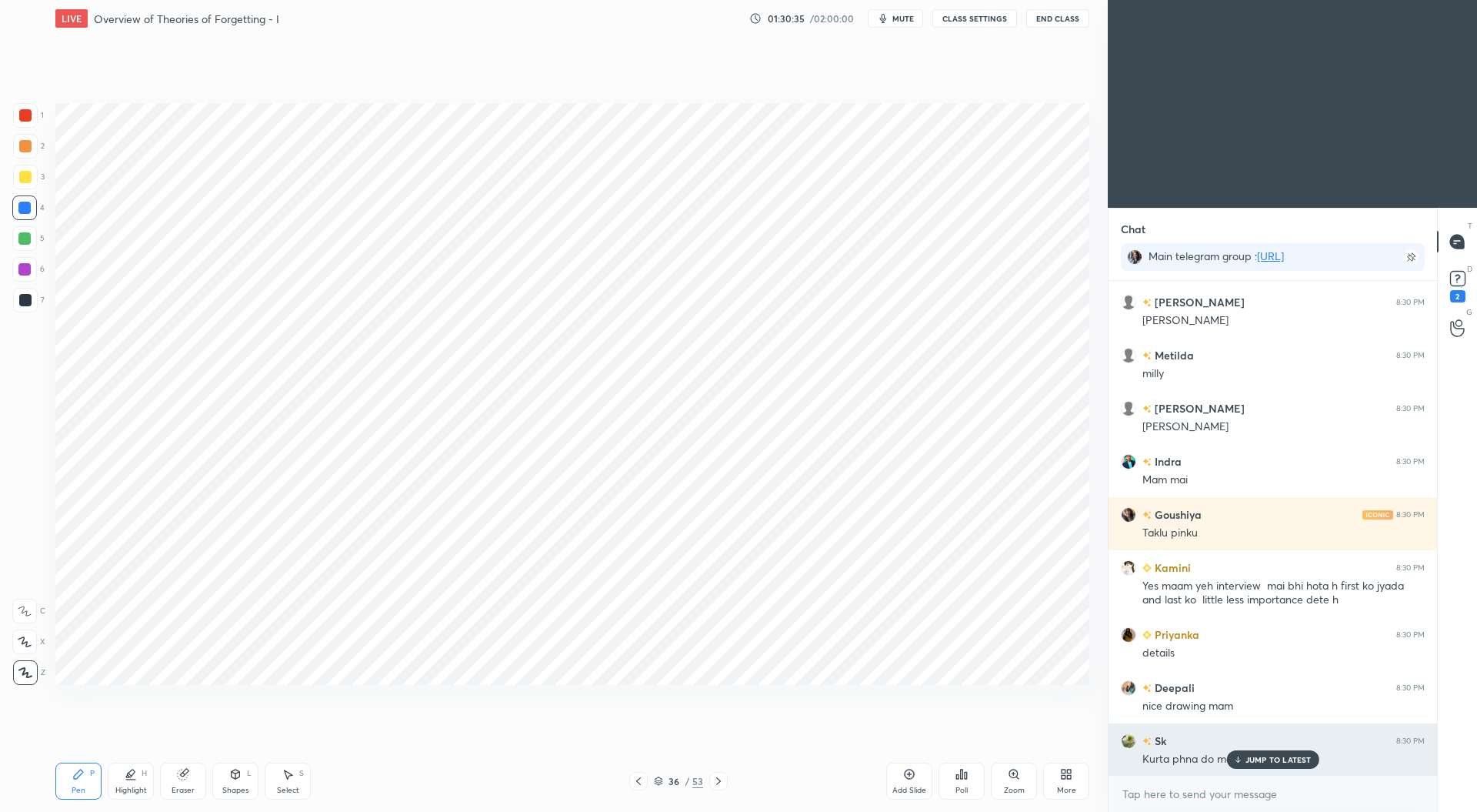
click at [1273, 756] on p "JUMP TO LATEST" at bounding box center [1279, 759] width 66 height 9
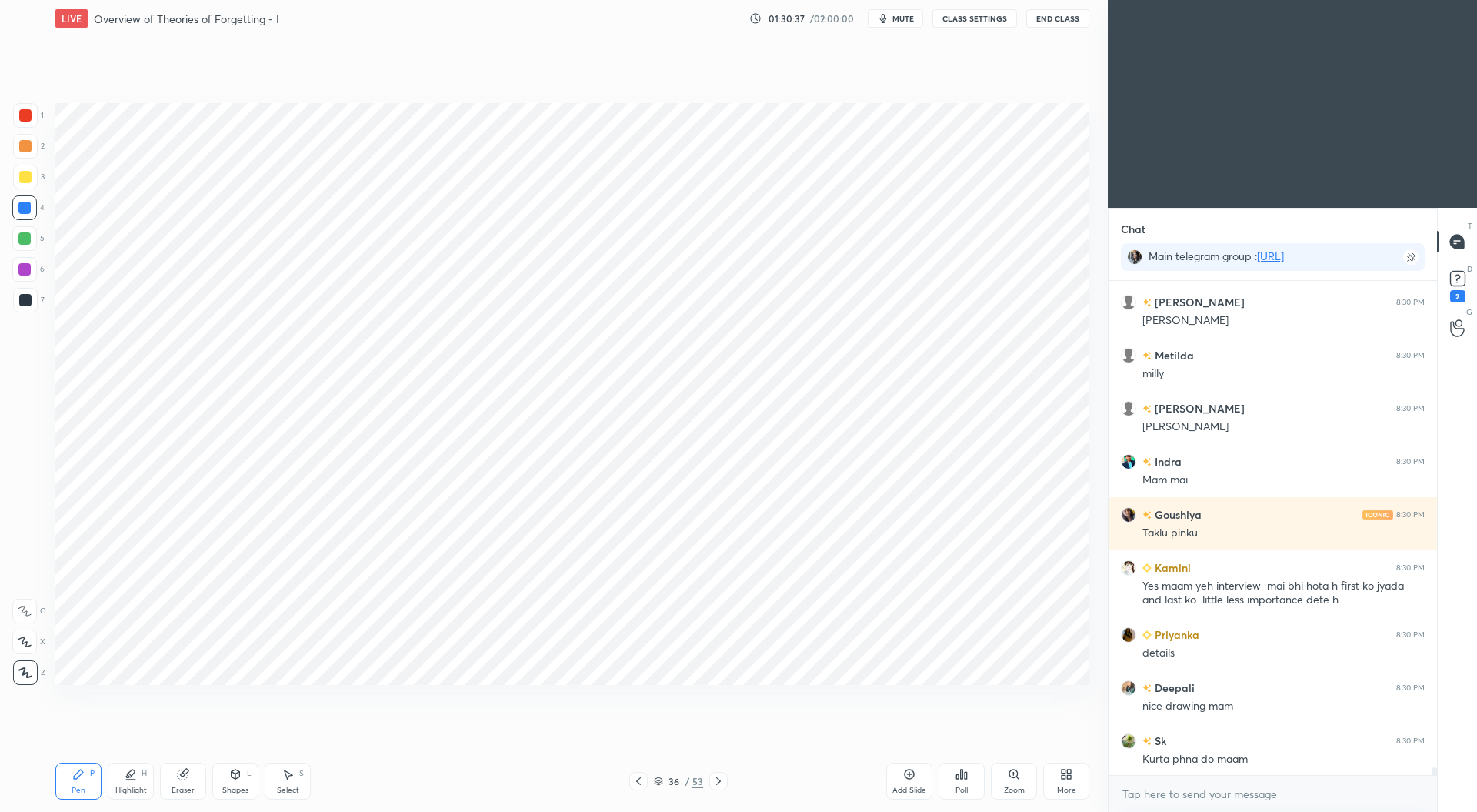
click at [29, 118] on div at bounding box center [25, 115] width 12 height 12
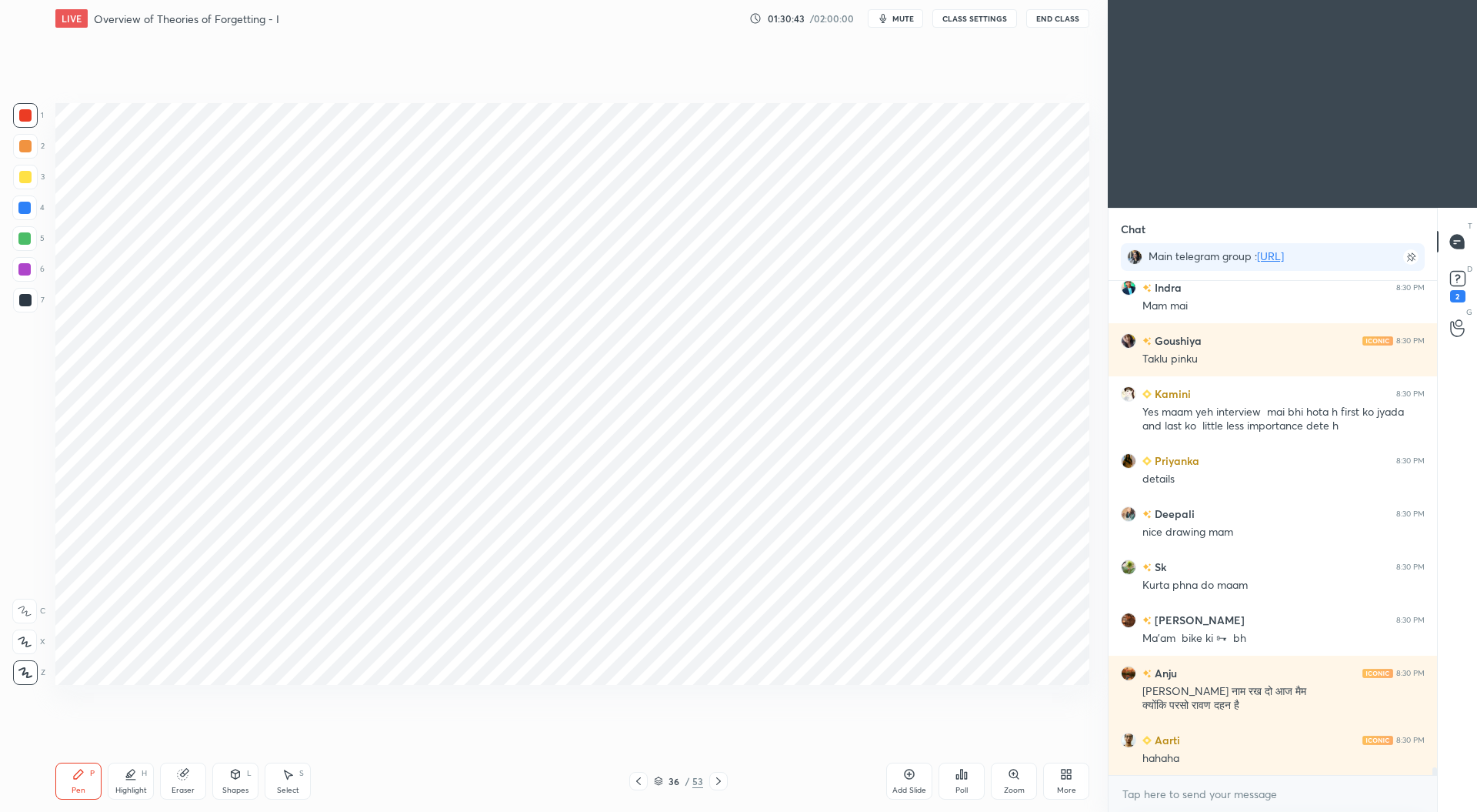
scroll to position [31042, 0]
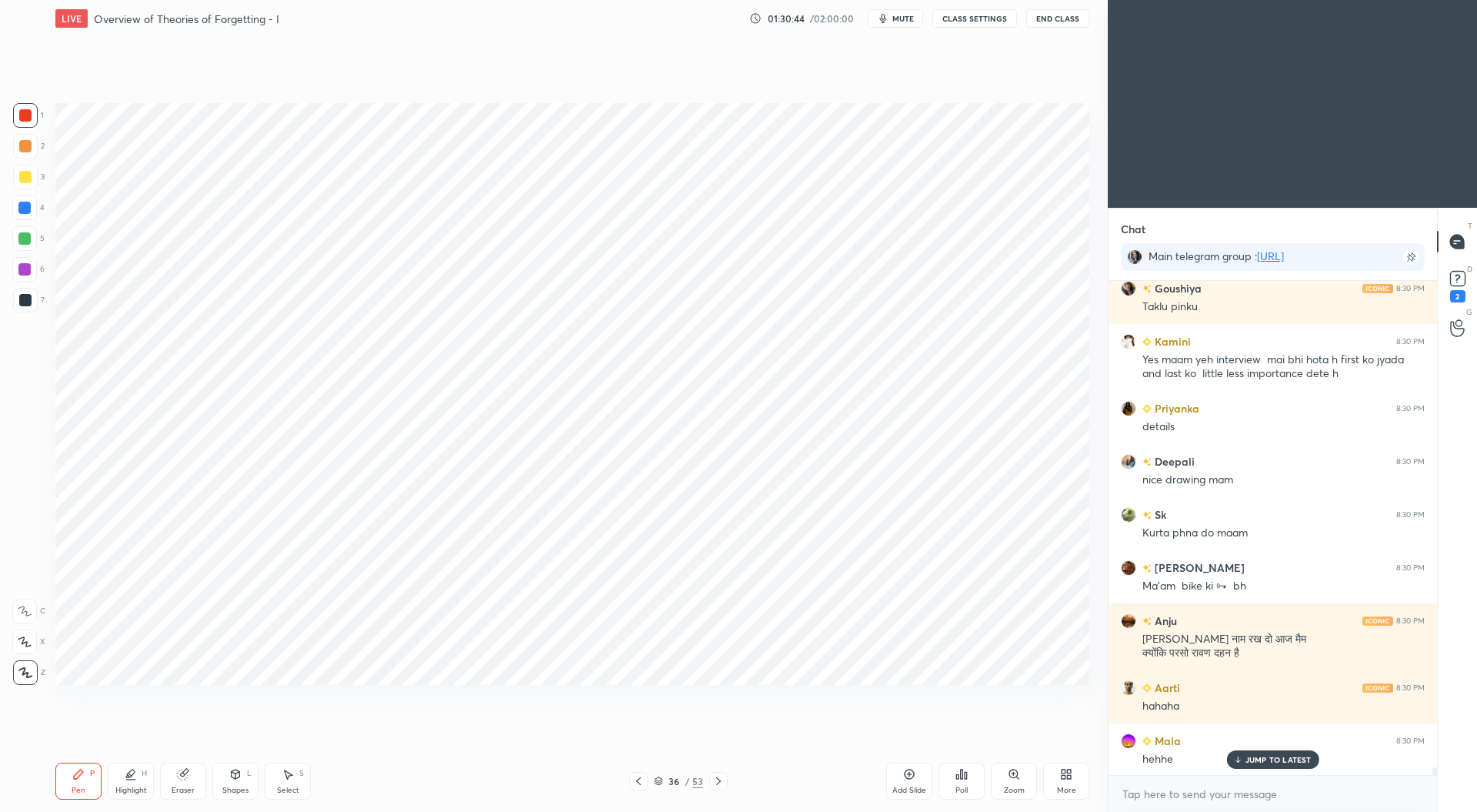
click at [23, 296] on div at bounding box center [25, 300] width 12 height 12
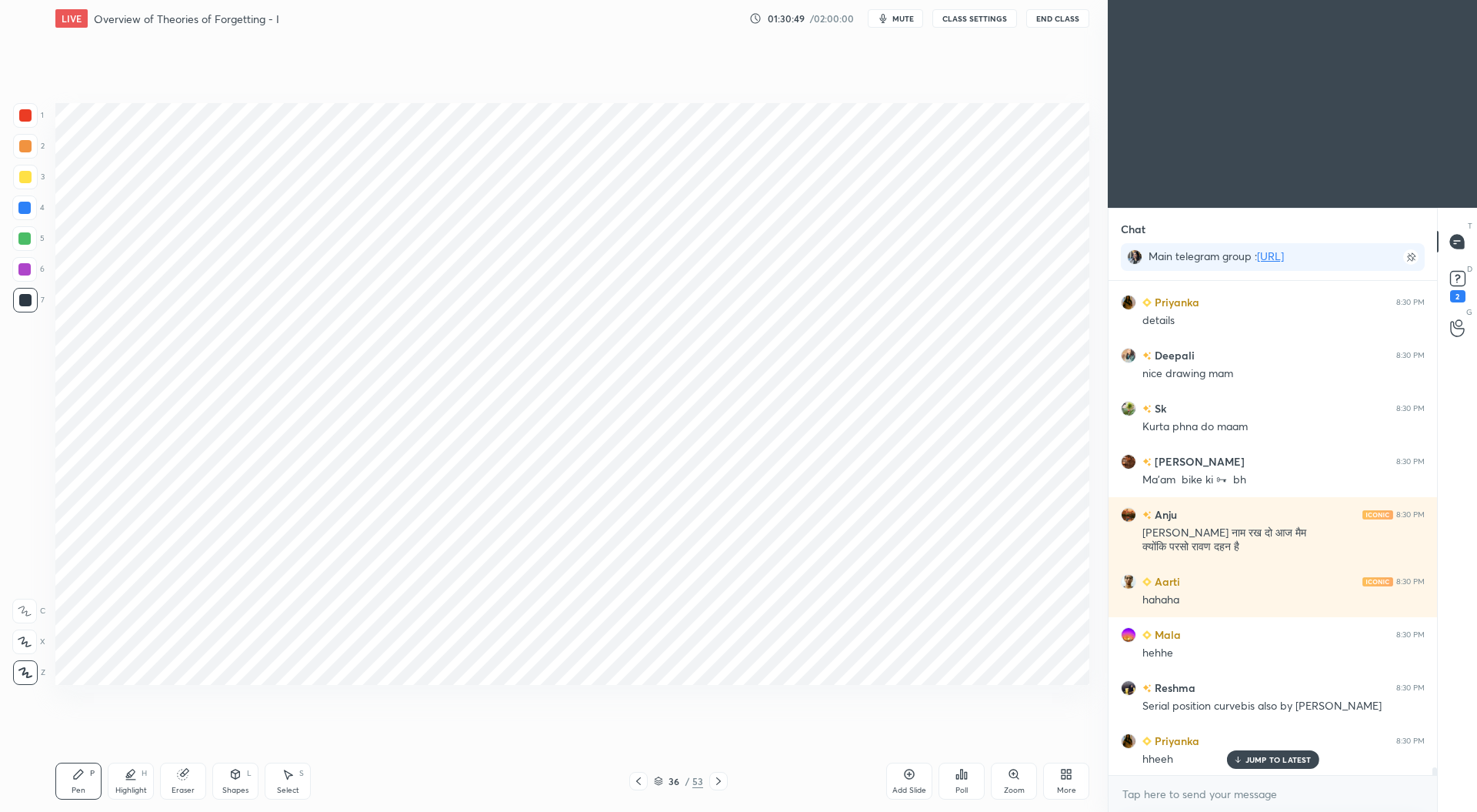
scroll to position [31201, 0]
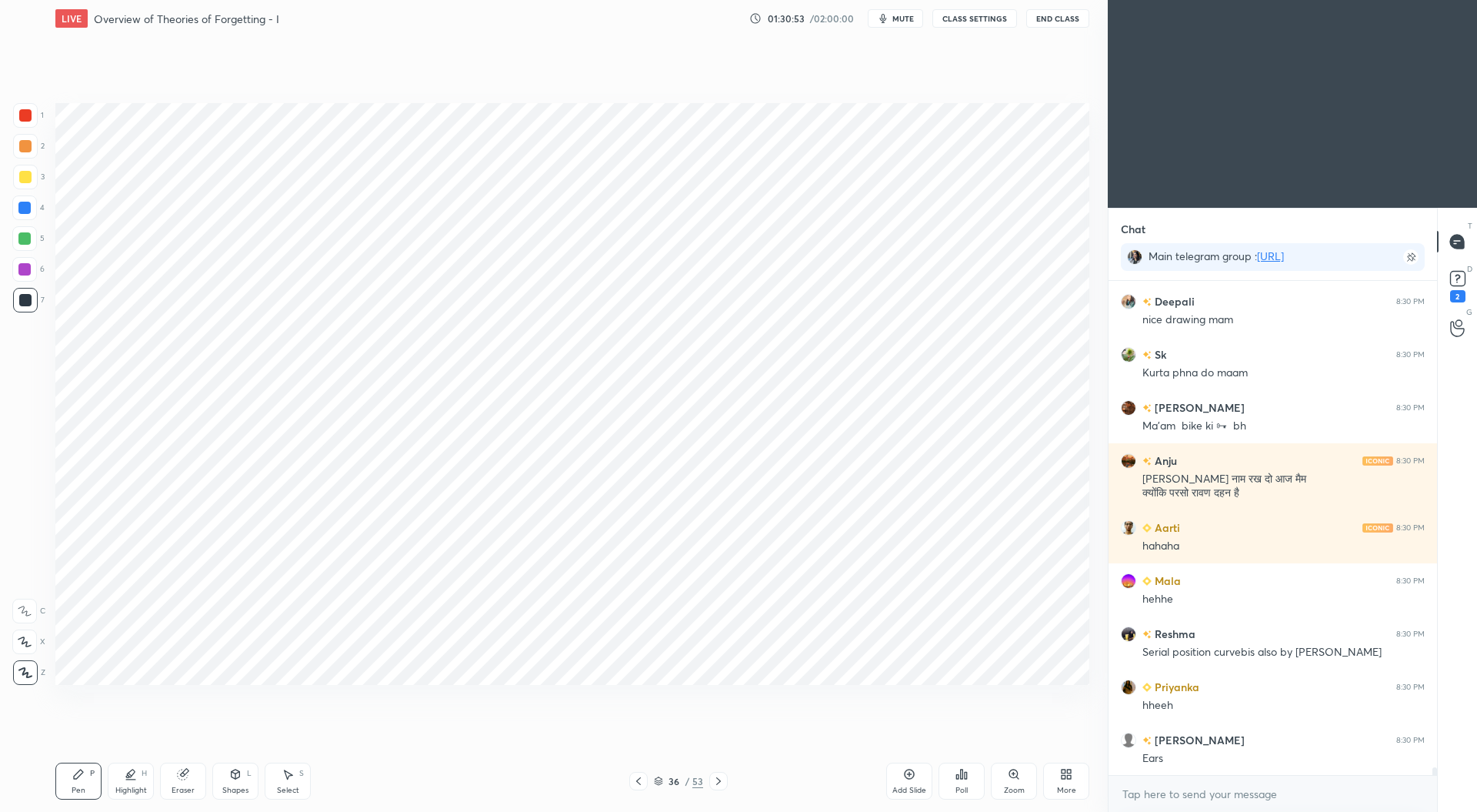
click at [29, 211] on div at bounding box center [24, 208] width 12 height 12
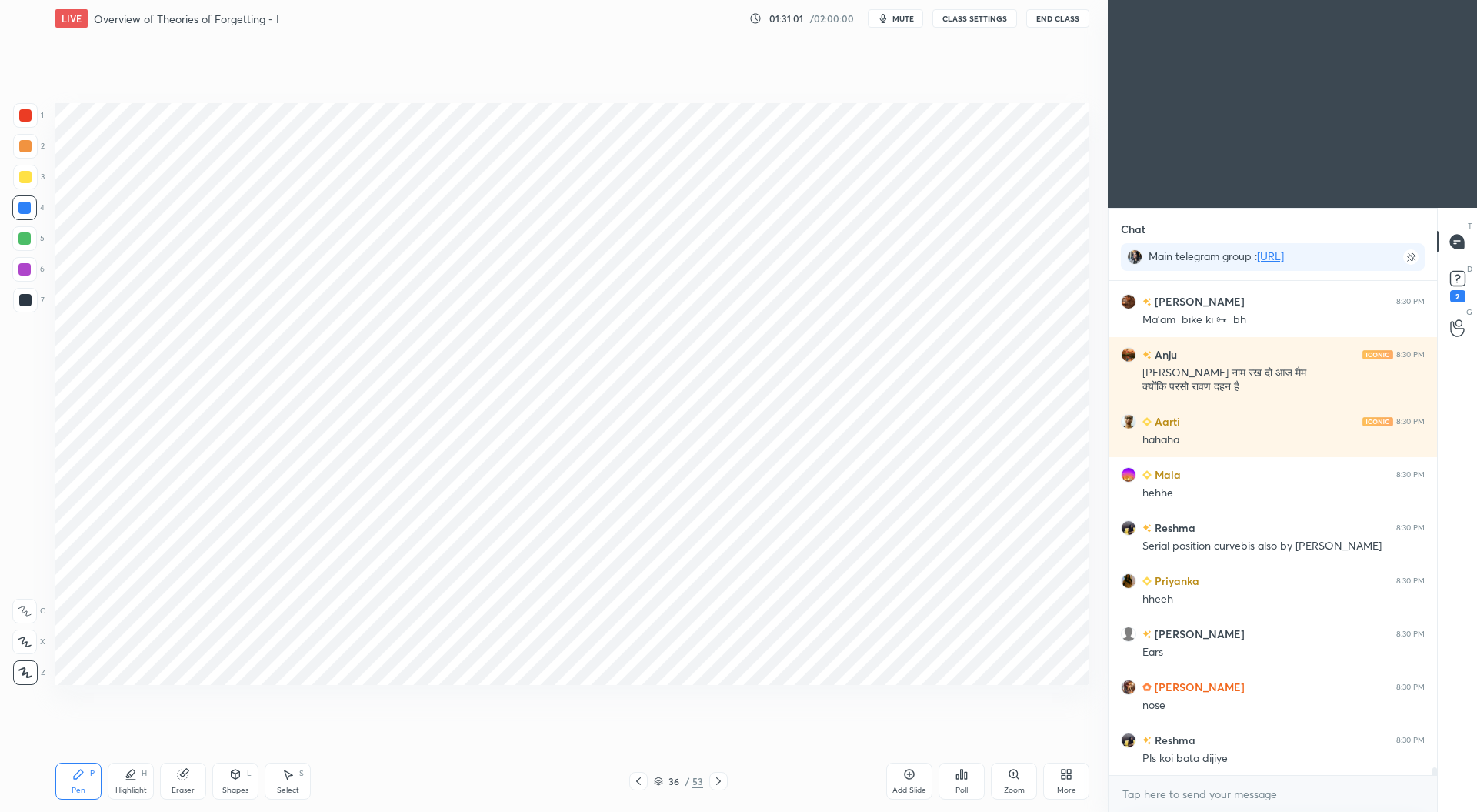
scroll to position [31414, 0]
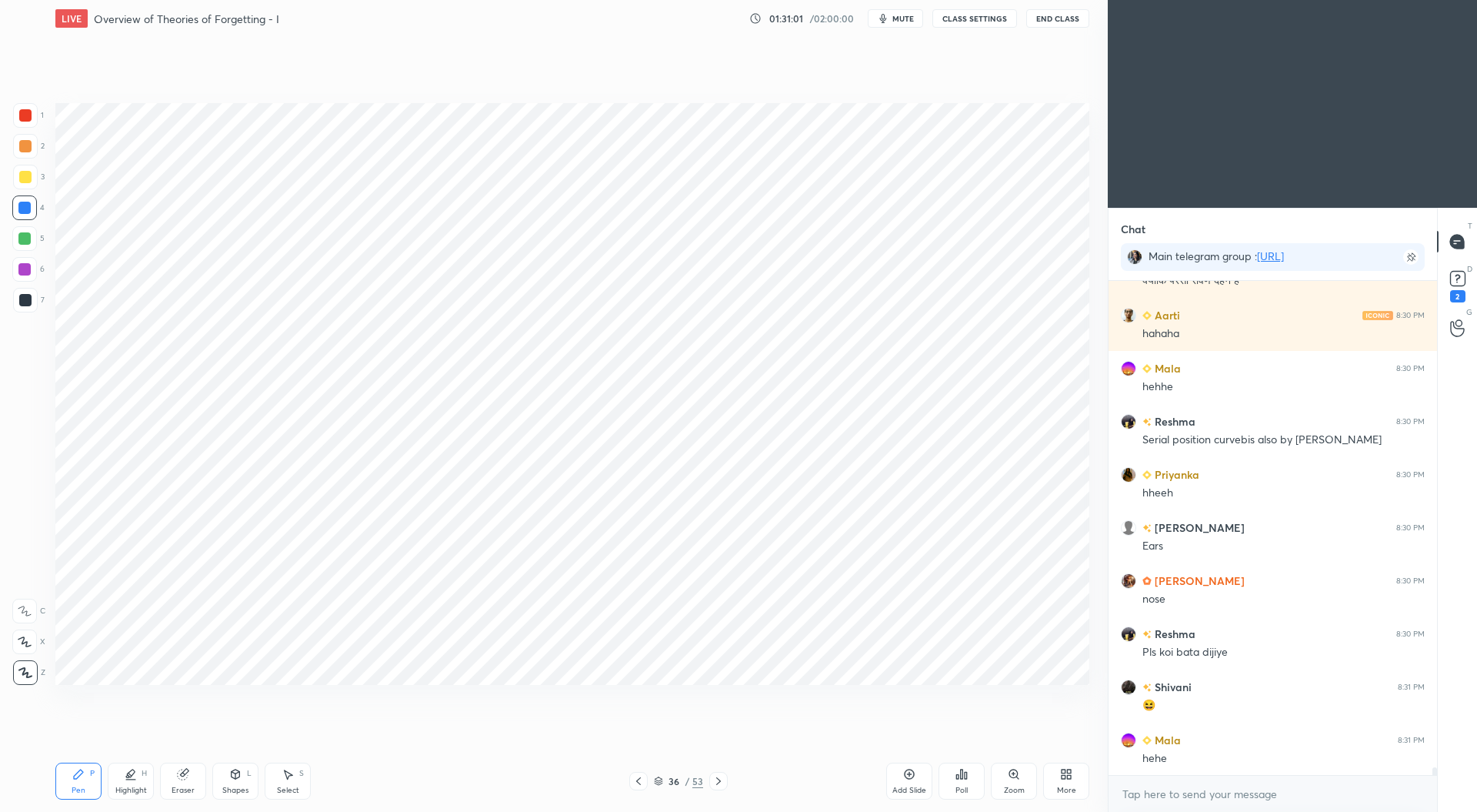
click at [27, 114] on div at bounding box center [25, 115] width 12 height 12
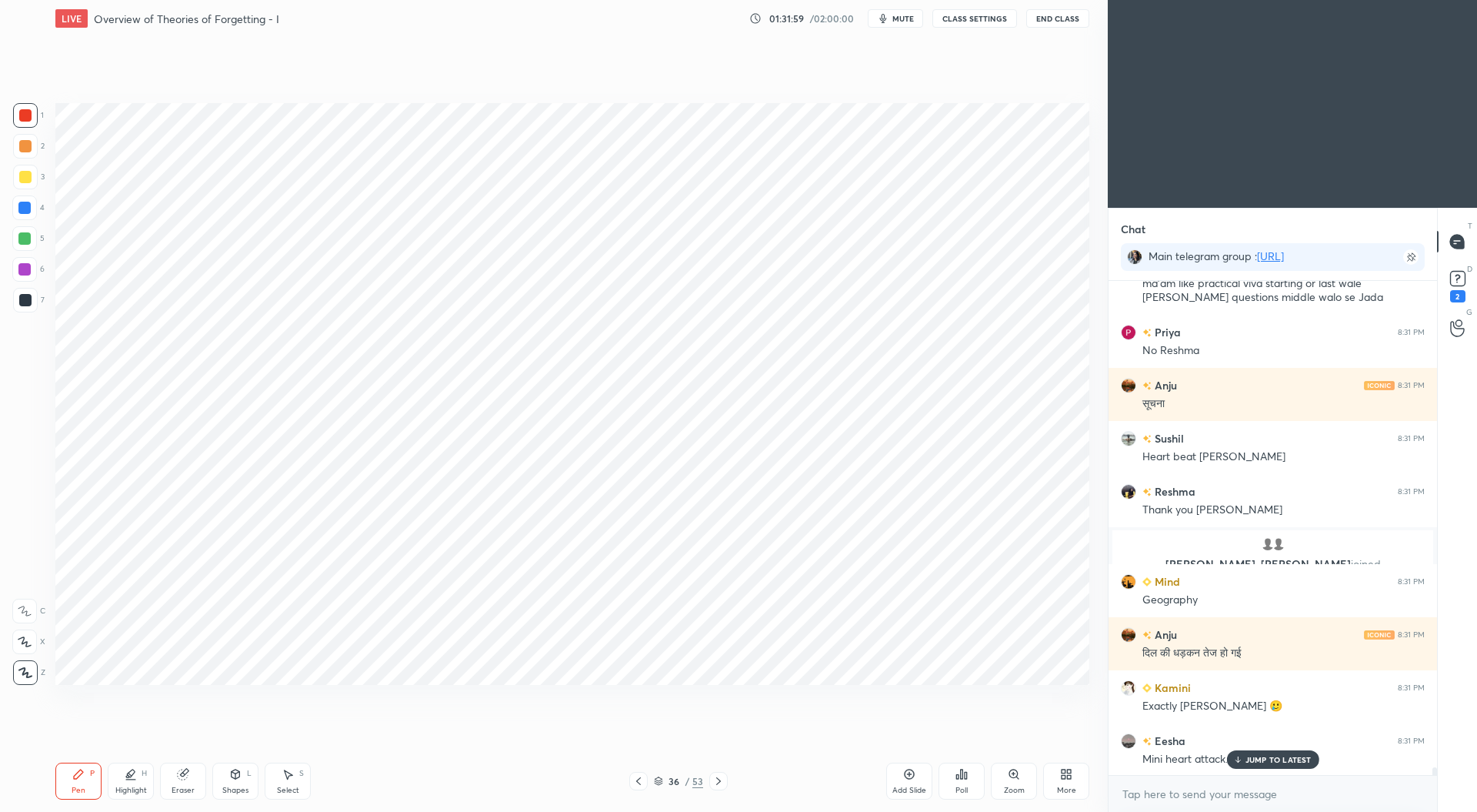
scroll to position [32102, 0]
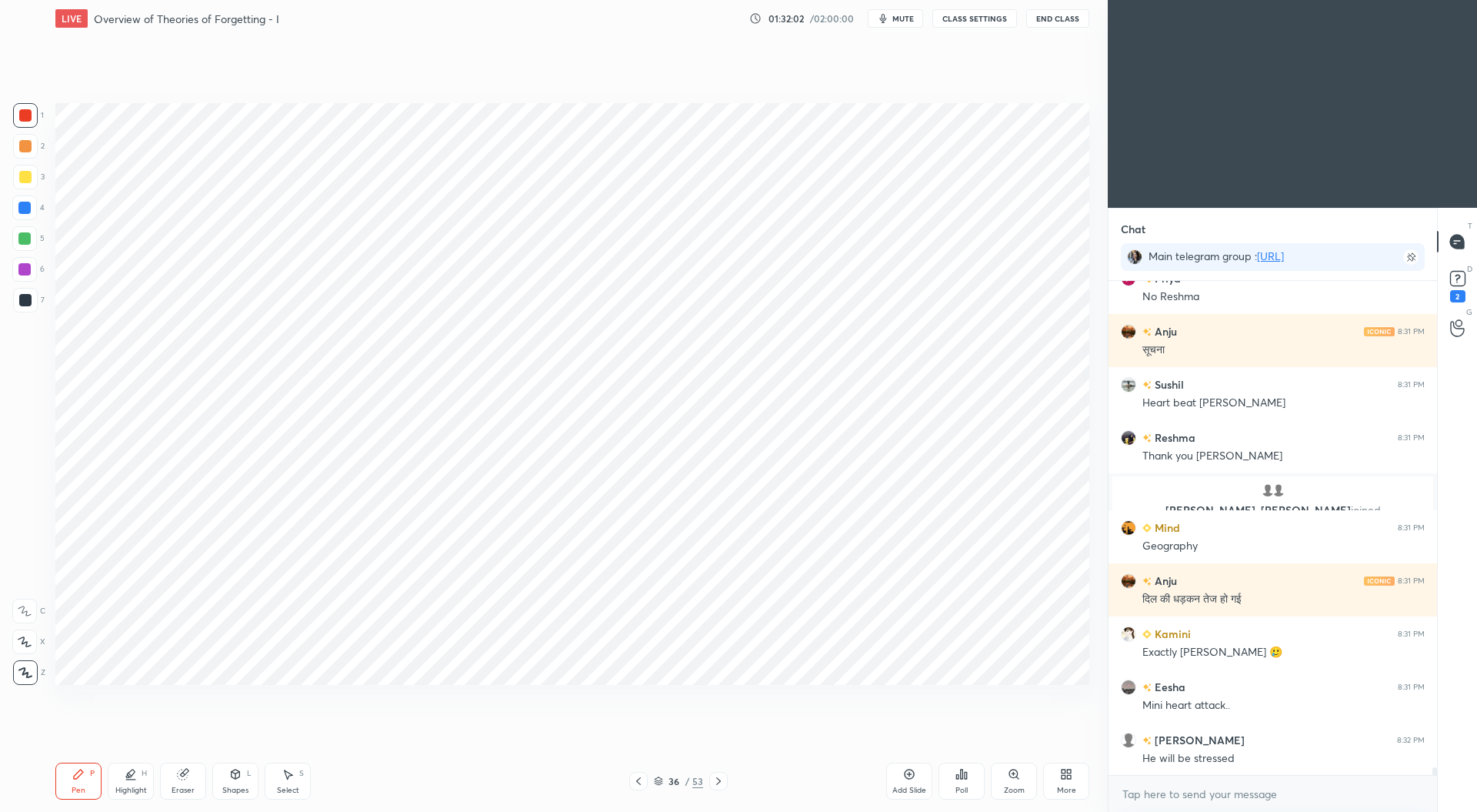
click at [29, 235] on div at bounding box center [24, 238] width 12 height 12
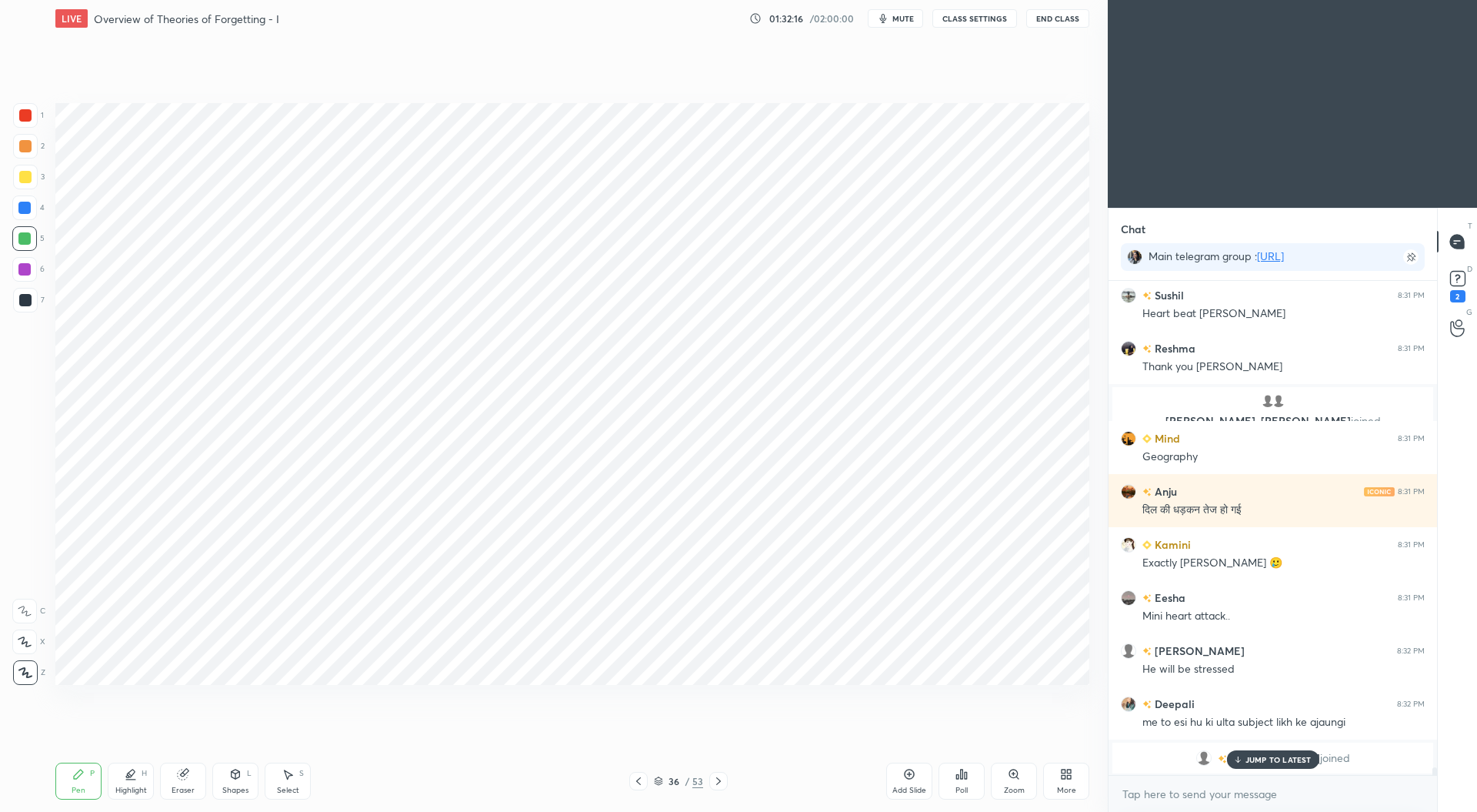
scroll to position [32245, 0]
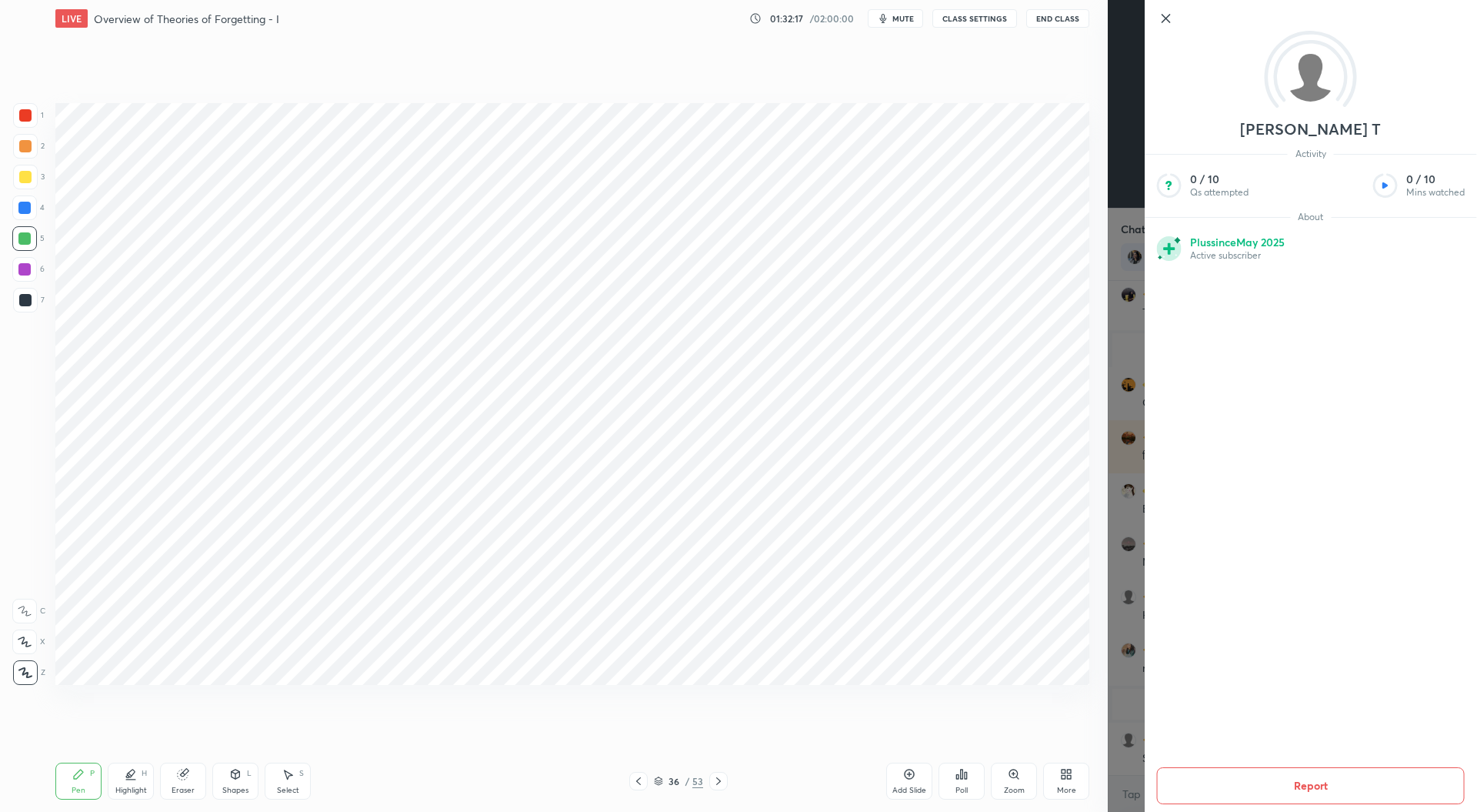
click at [1108, 733] on div "[PERSON_NAME] T Activity 0 / 10 Qs attempted 0 / 10 Mins watched About Plus sin…" at bounding box center [1292, 406] width 369 height 812
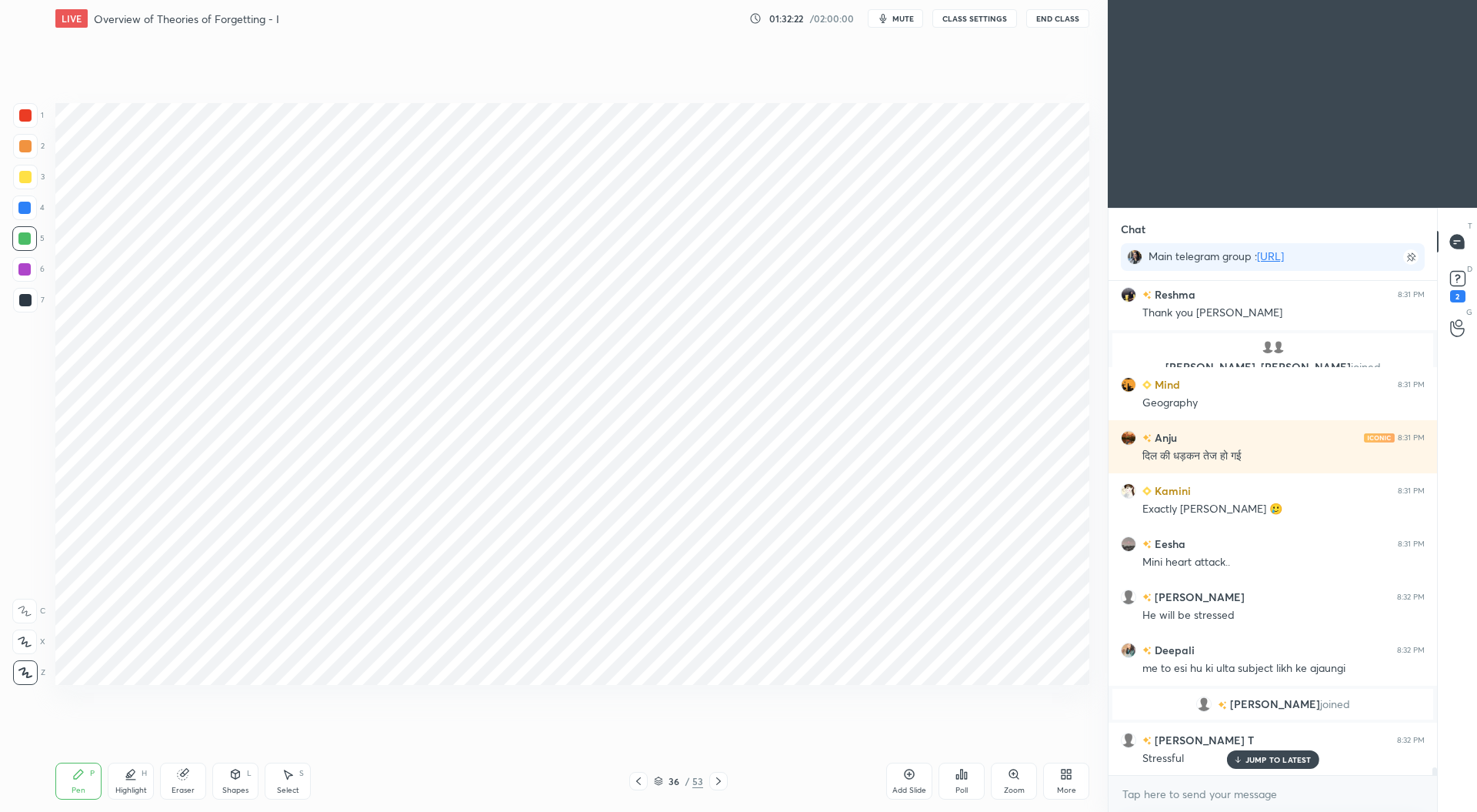
scroll to position [32297, 0]
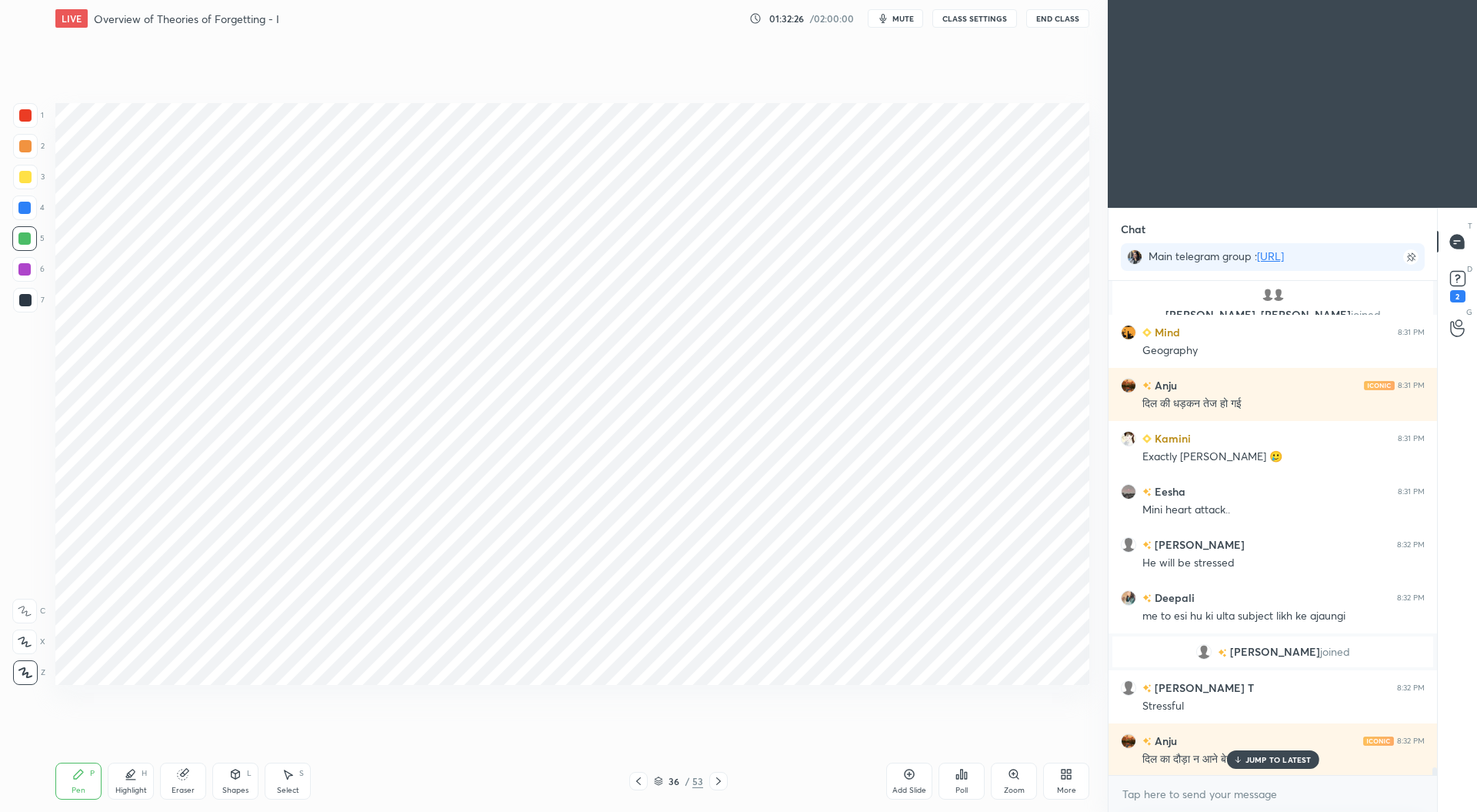
click at [21, 268] on div at bounding box center [24, 269] width 12 height 12
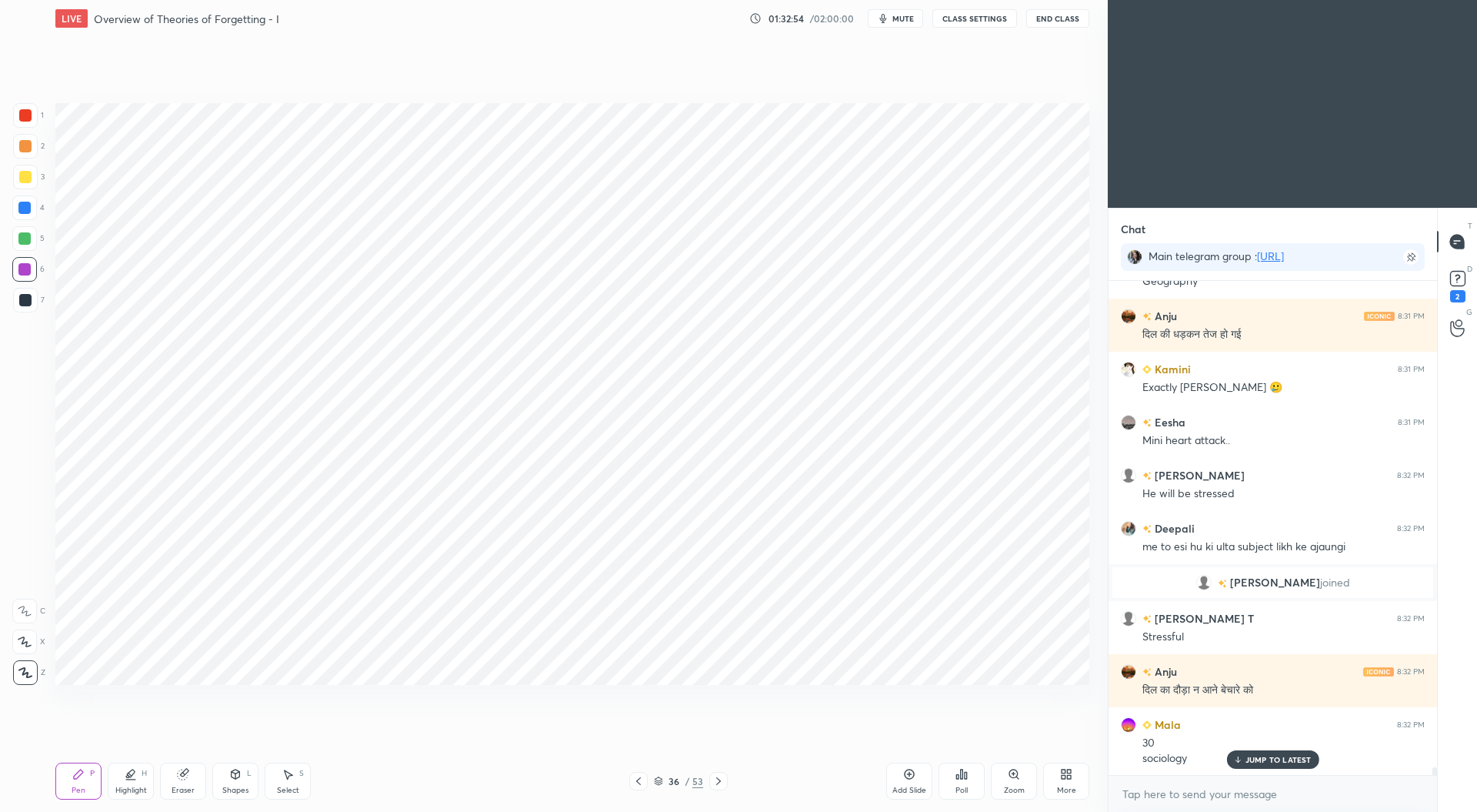
scroll to position [32419, 0]
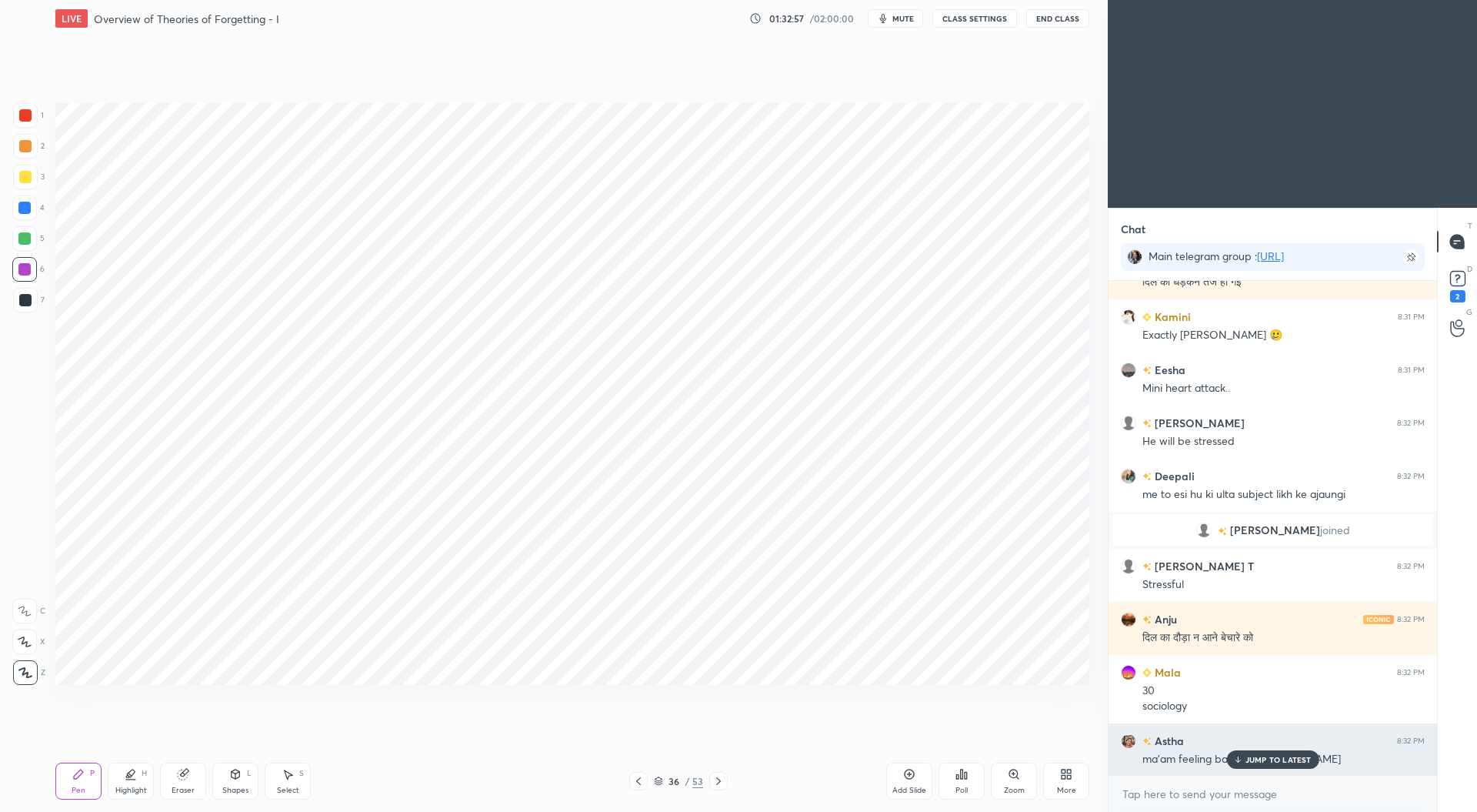
click at [1272, 754] on p "JUMP TO LATEST" at bounding box center [1279, 759] width 66 height 9
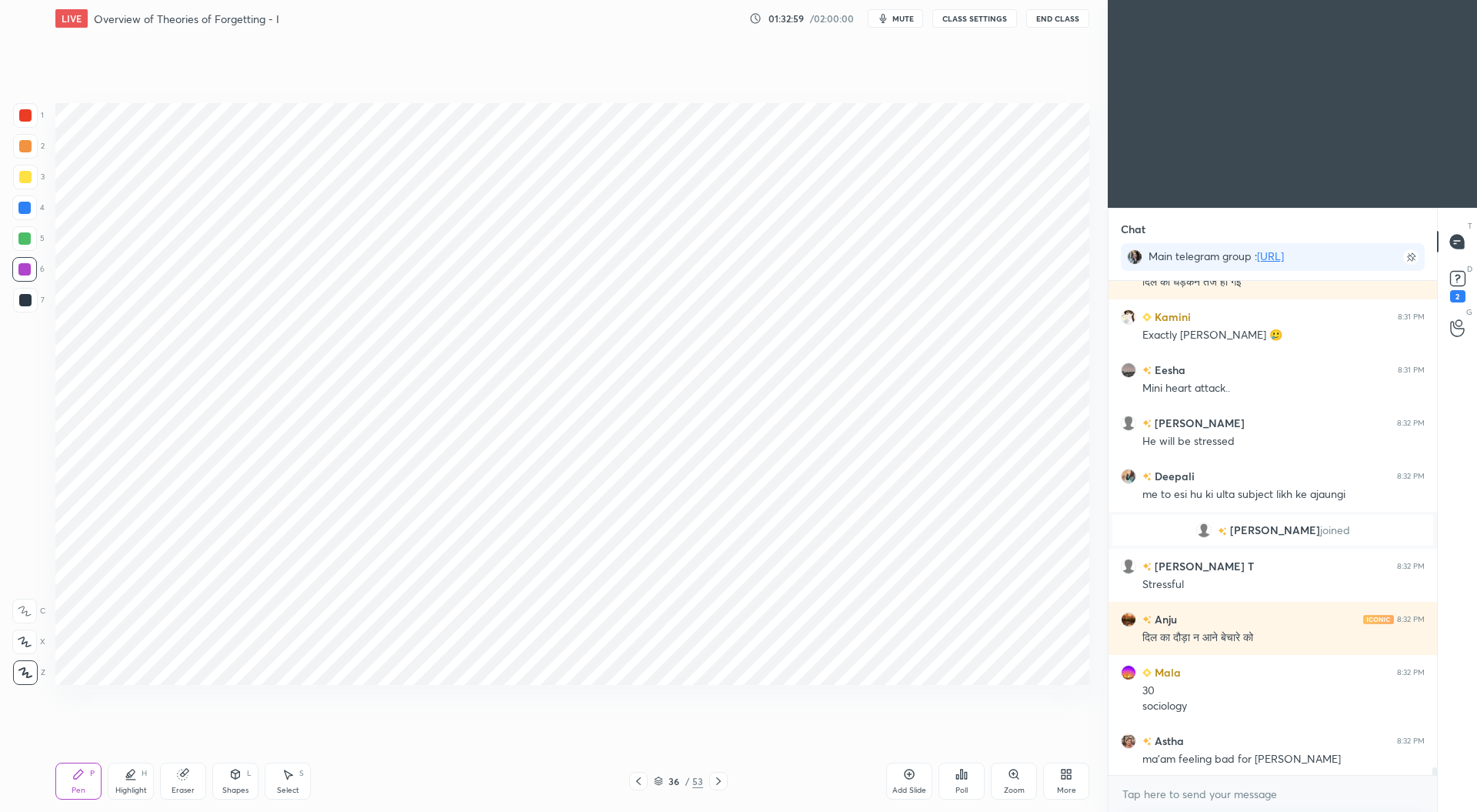
click at [26, 113] on div at bounding box center [25, 115] width 12 height 12
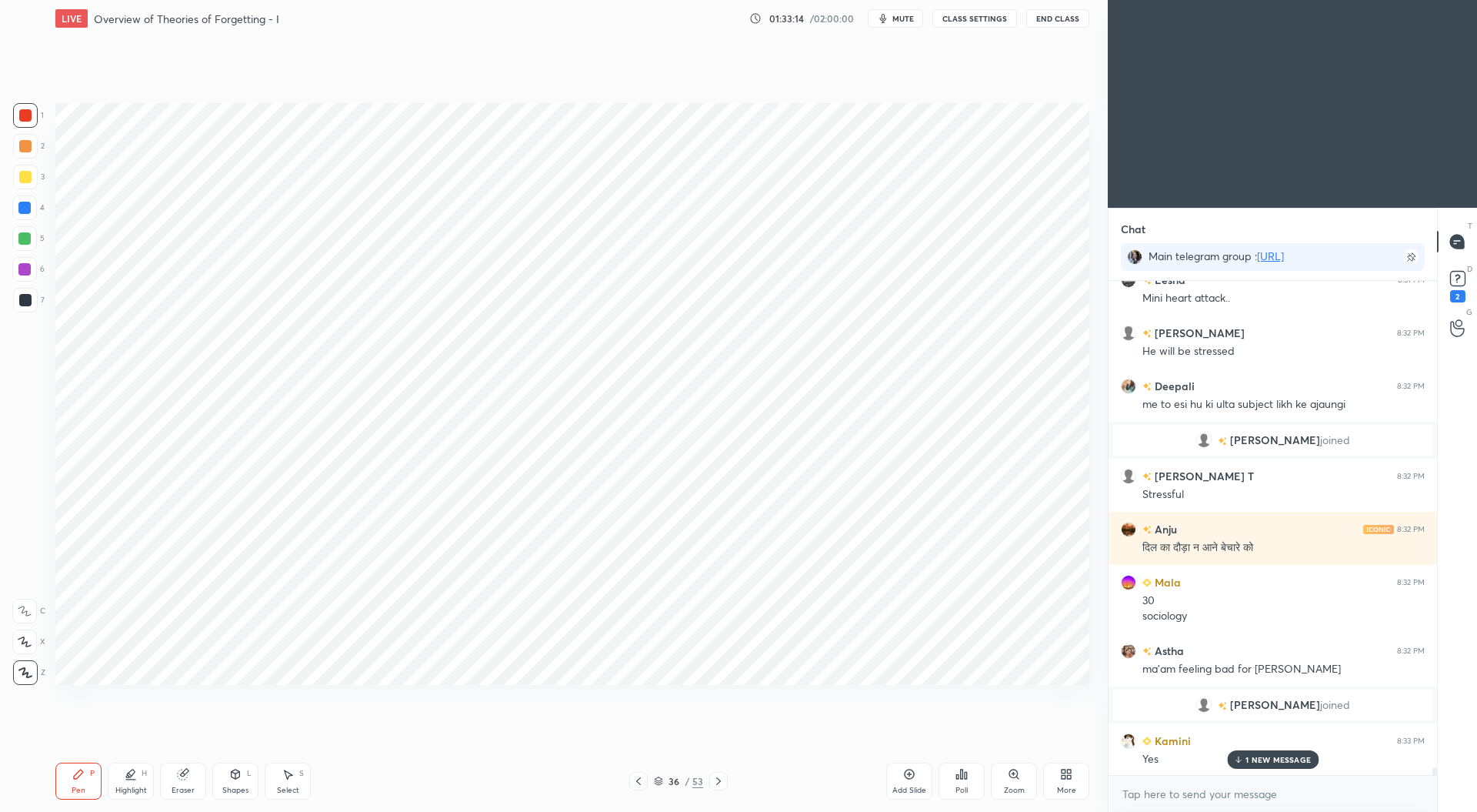
scroll to position [30719, 0]
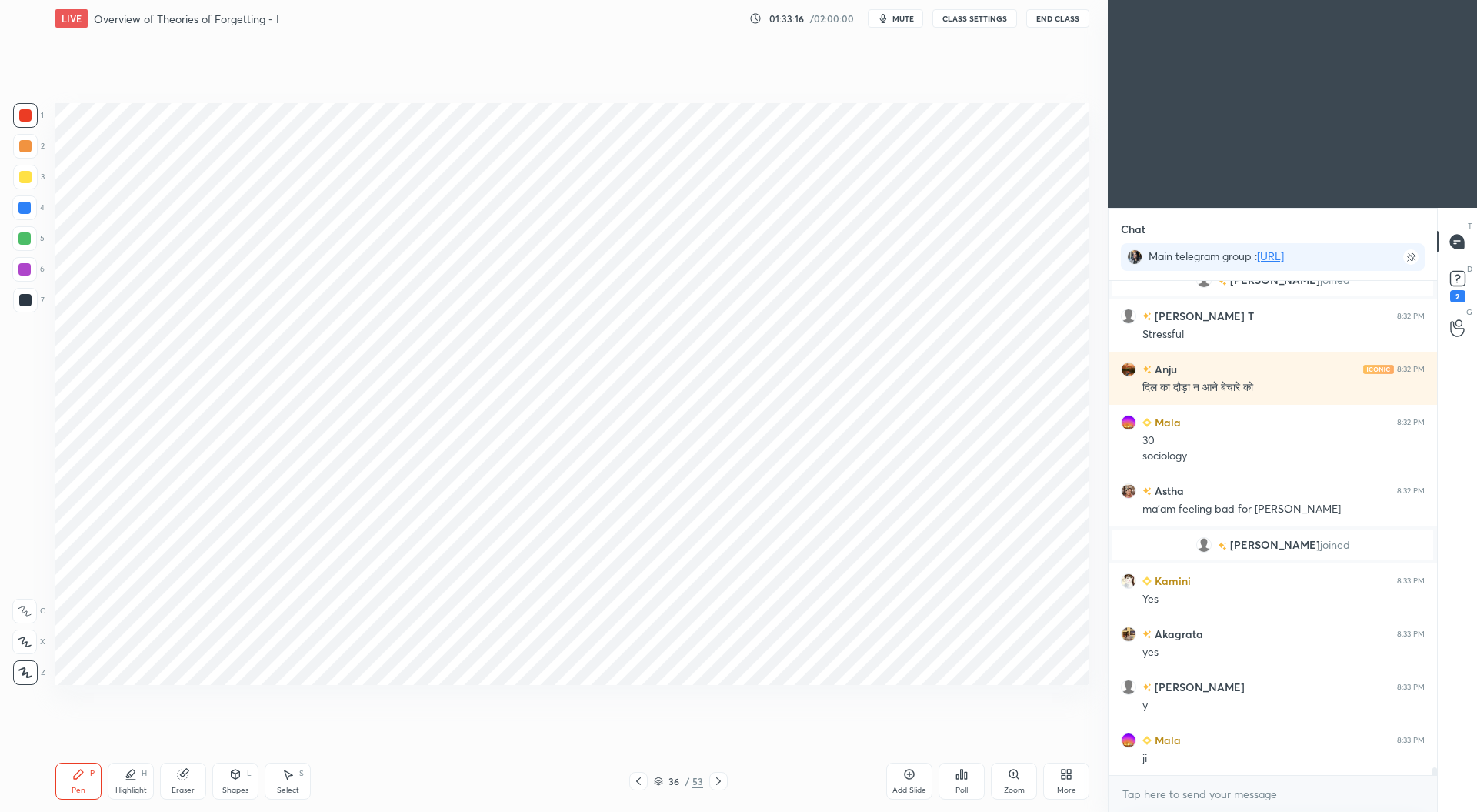
click at [27, 240] on div at bounding box center [24, 238] width 12 height 12
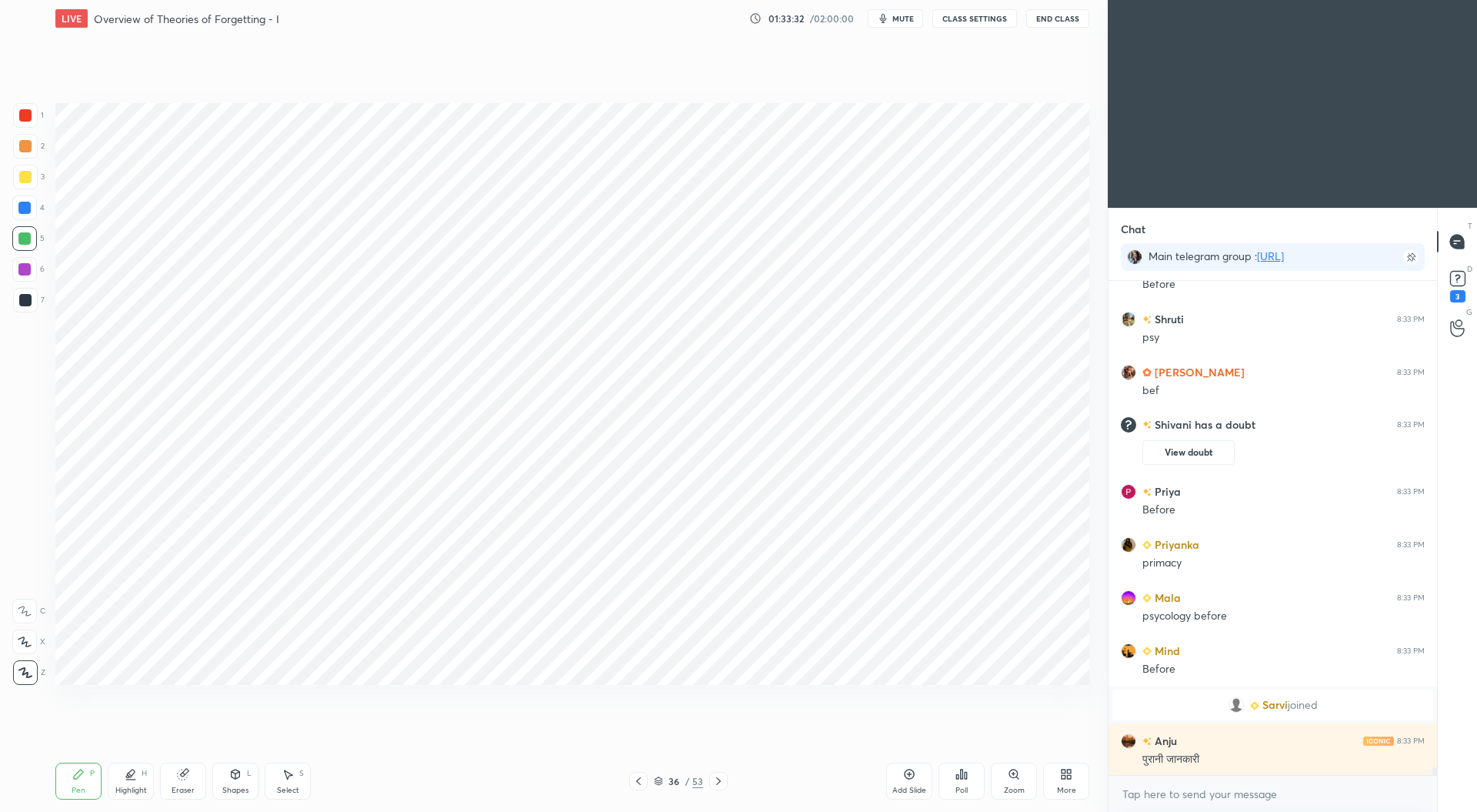
scroll to position [31369, 0]
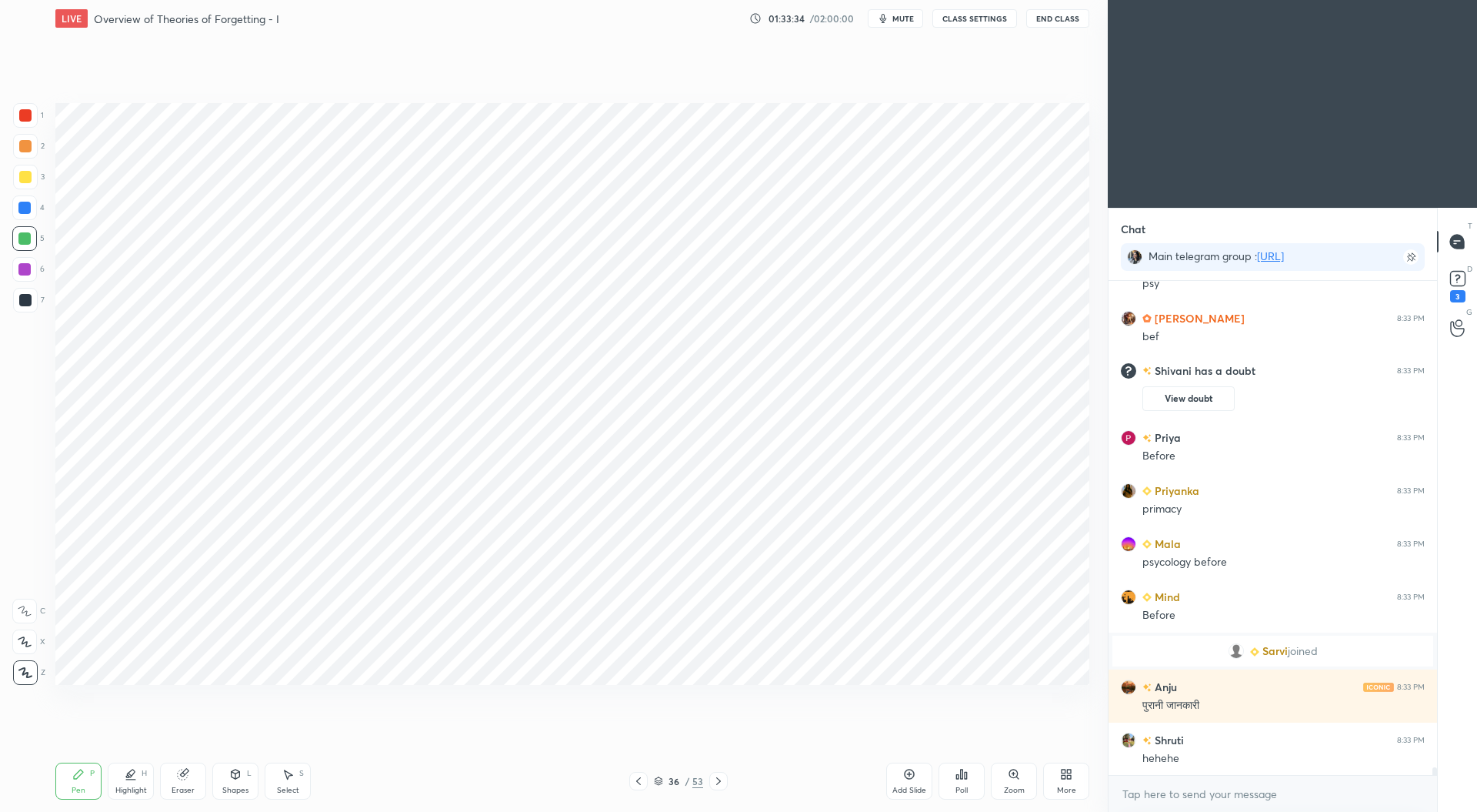
click at [27, 209] on div at bounding box center [24, 208] width 12 height 12
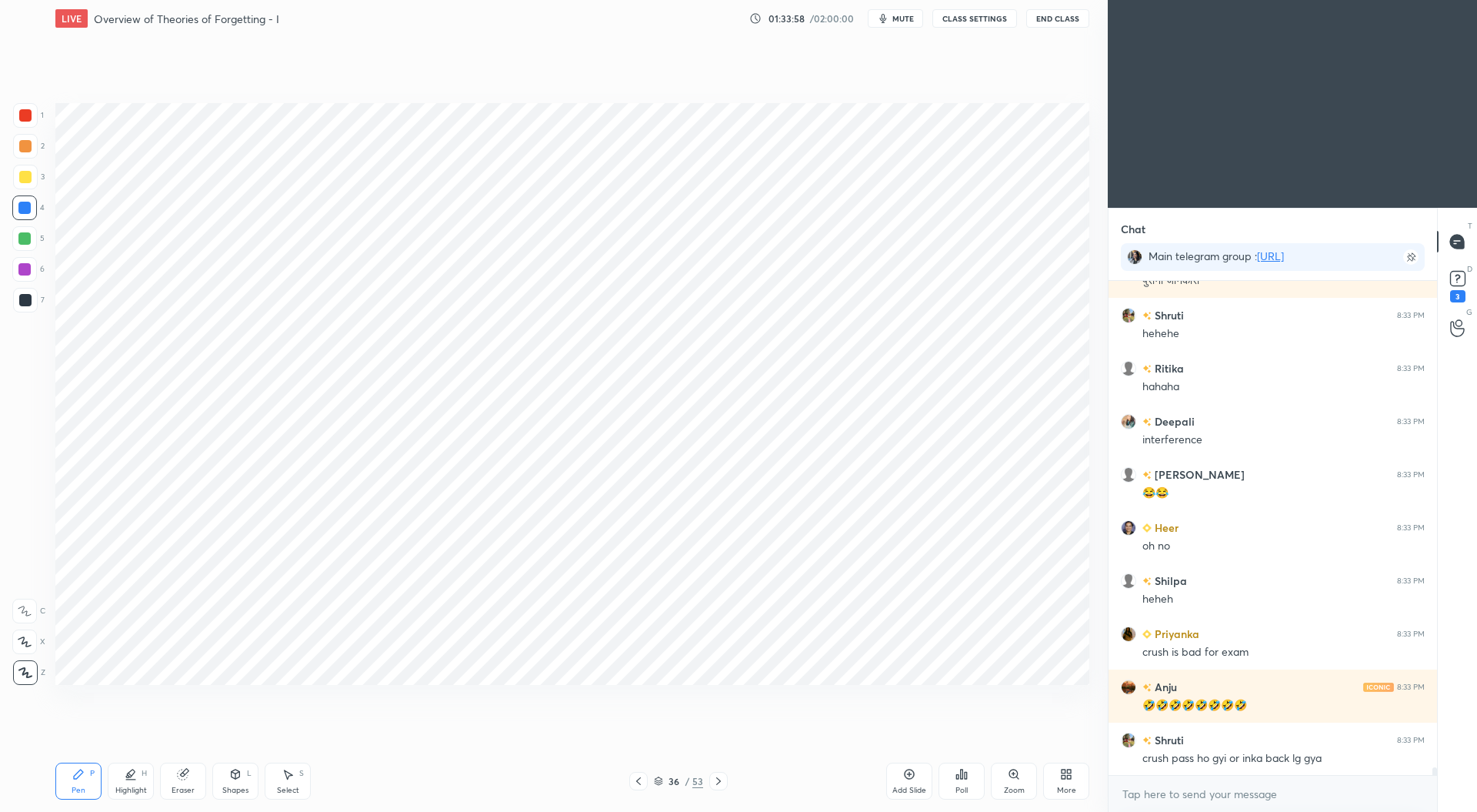
scroll to position [31847, 0]
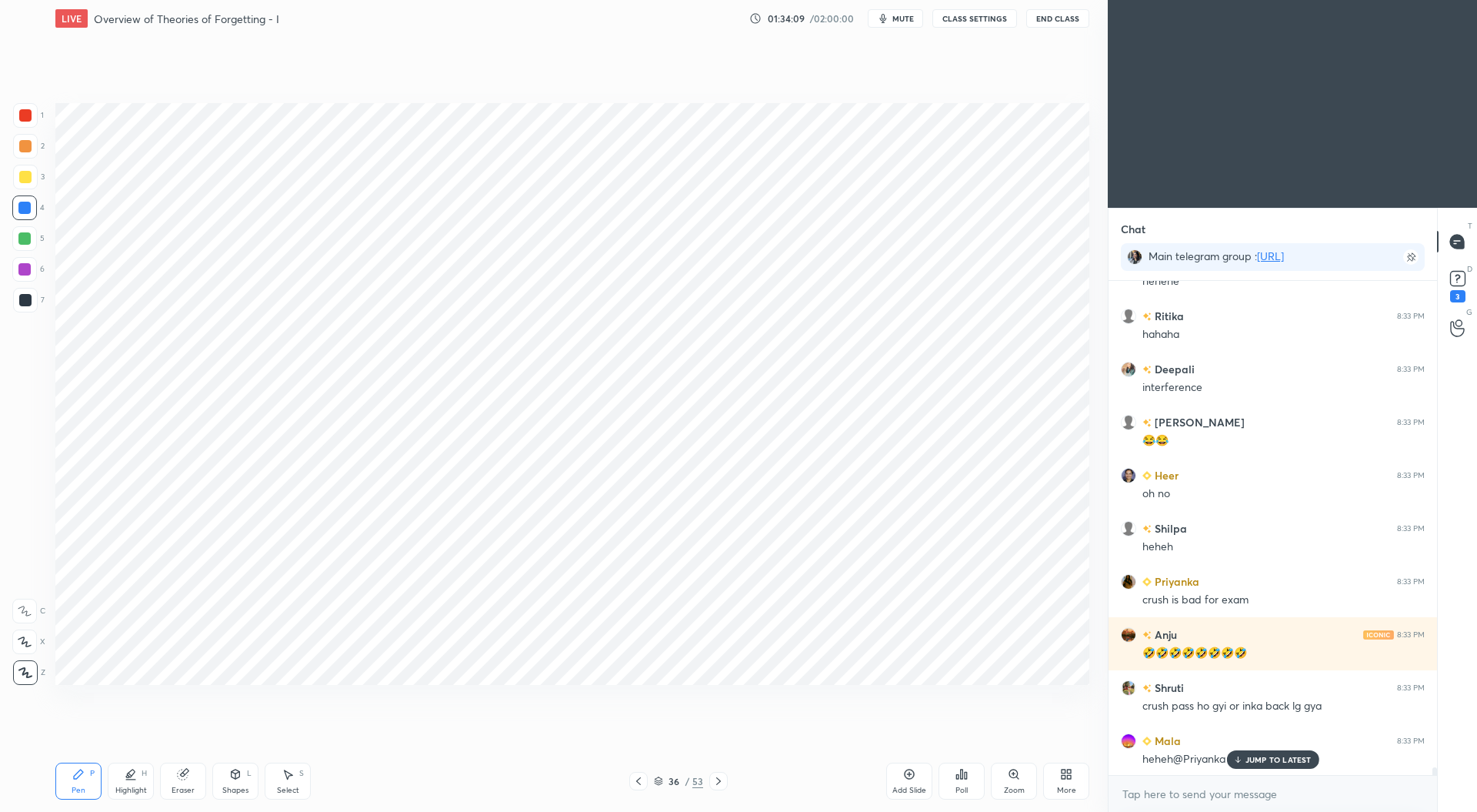
click at [27, 296] on div at bounding box center [25, 300] width 12 height 12
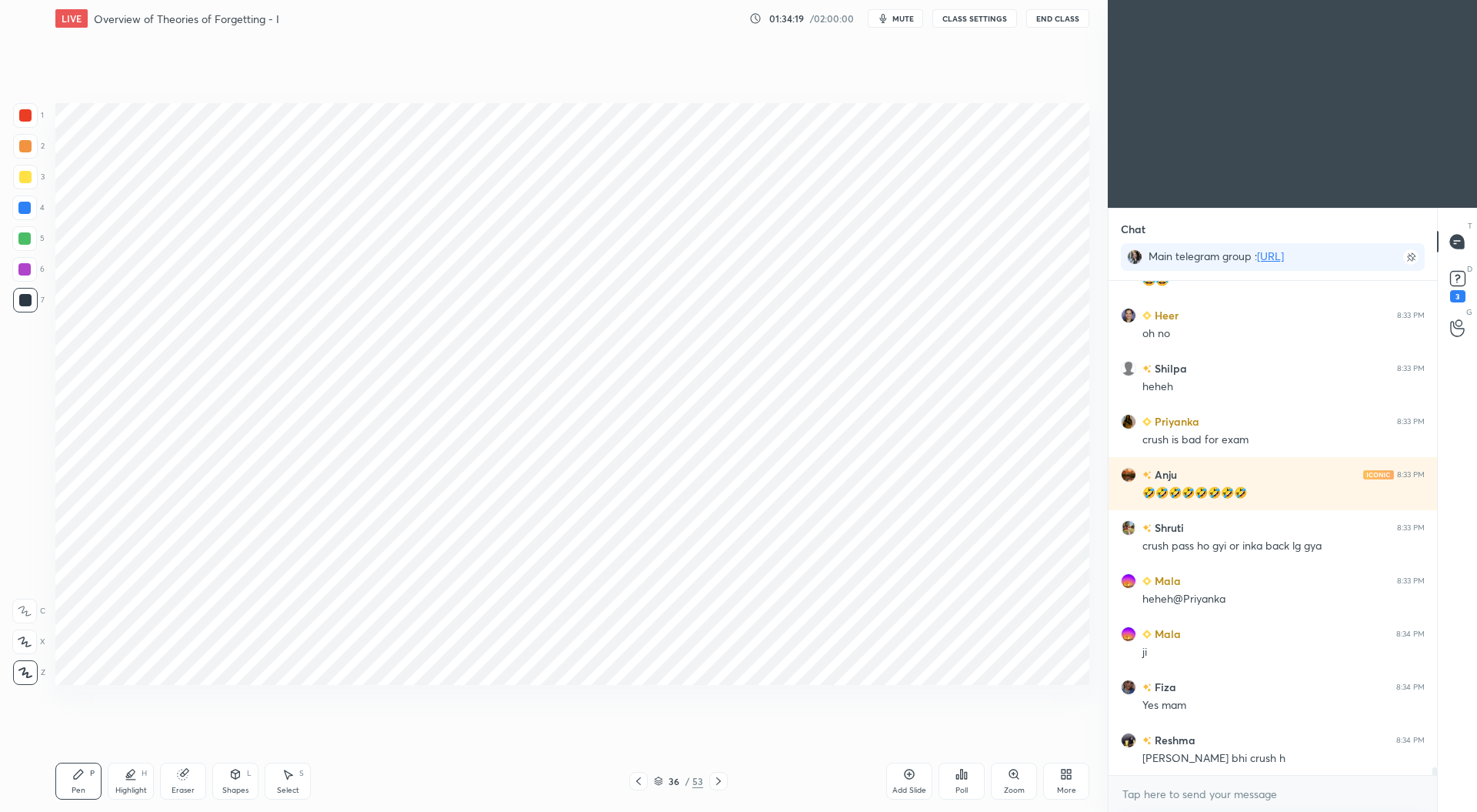
scroll to position [32059, 0]
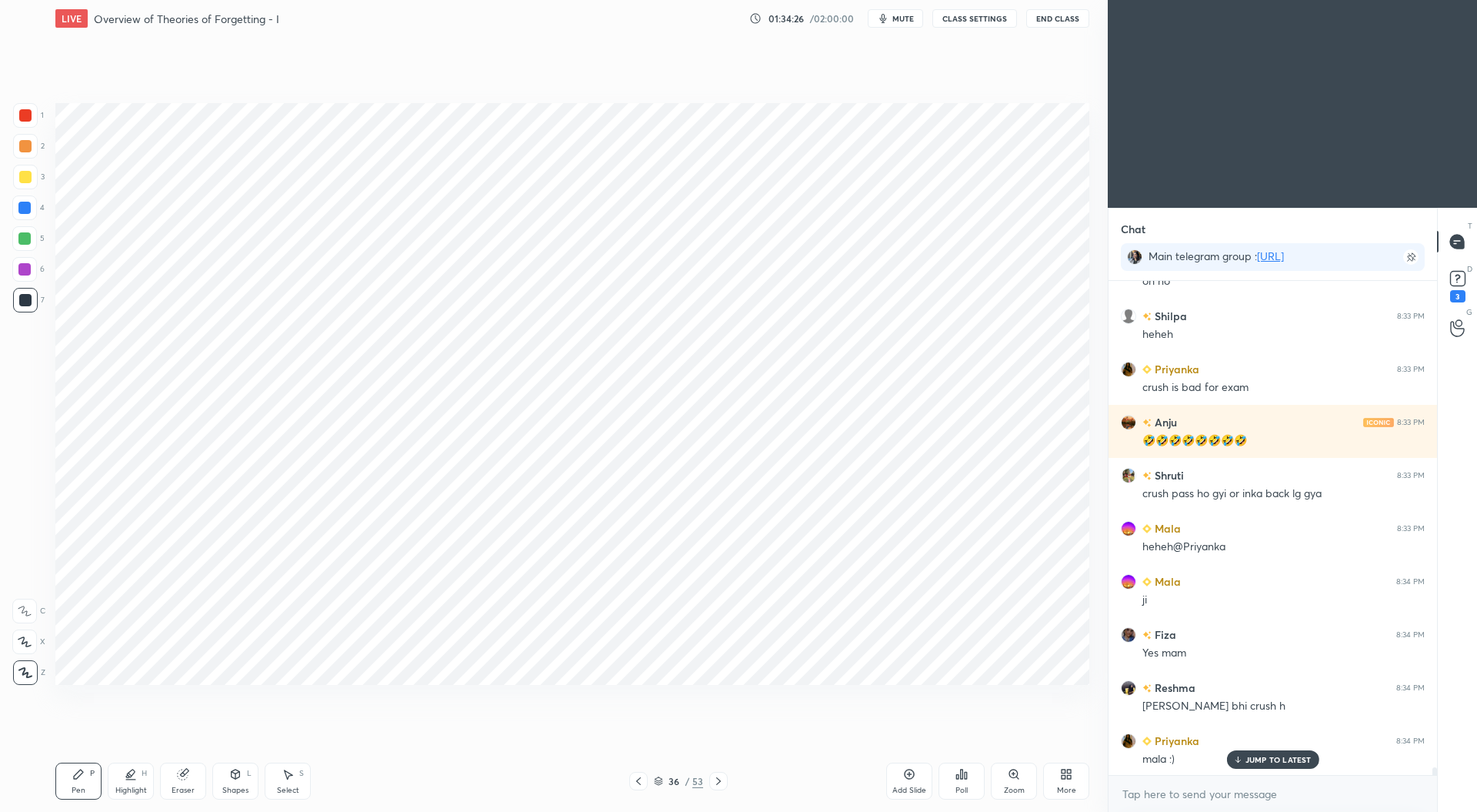
click at [905, 797] on div "Add Slide" at bounding box center [910, 780] width 46 height 37
click at [25, 210] on div at bounding box center [24, 208] width 12 height 12
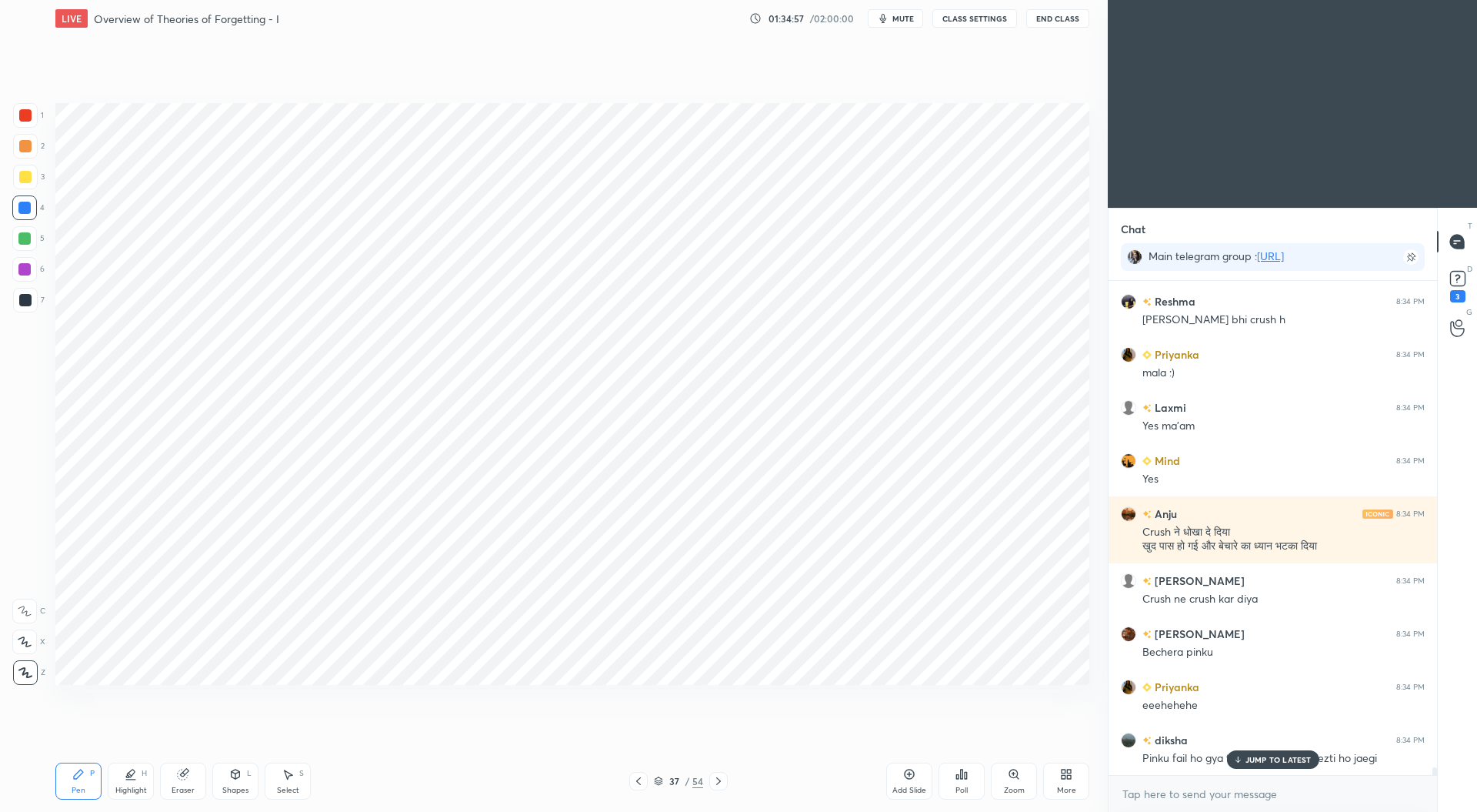
scroll to position [32497, 0]
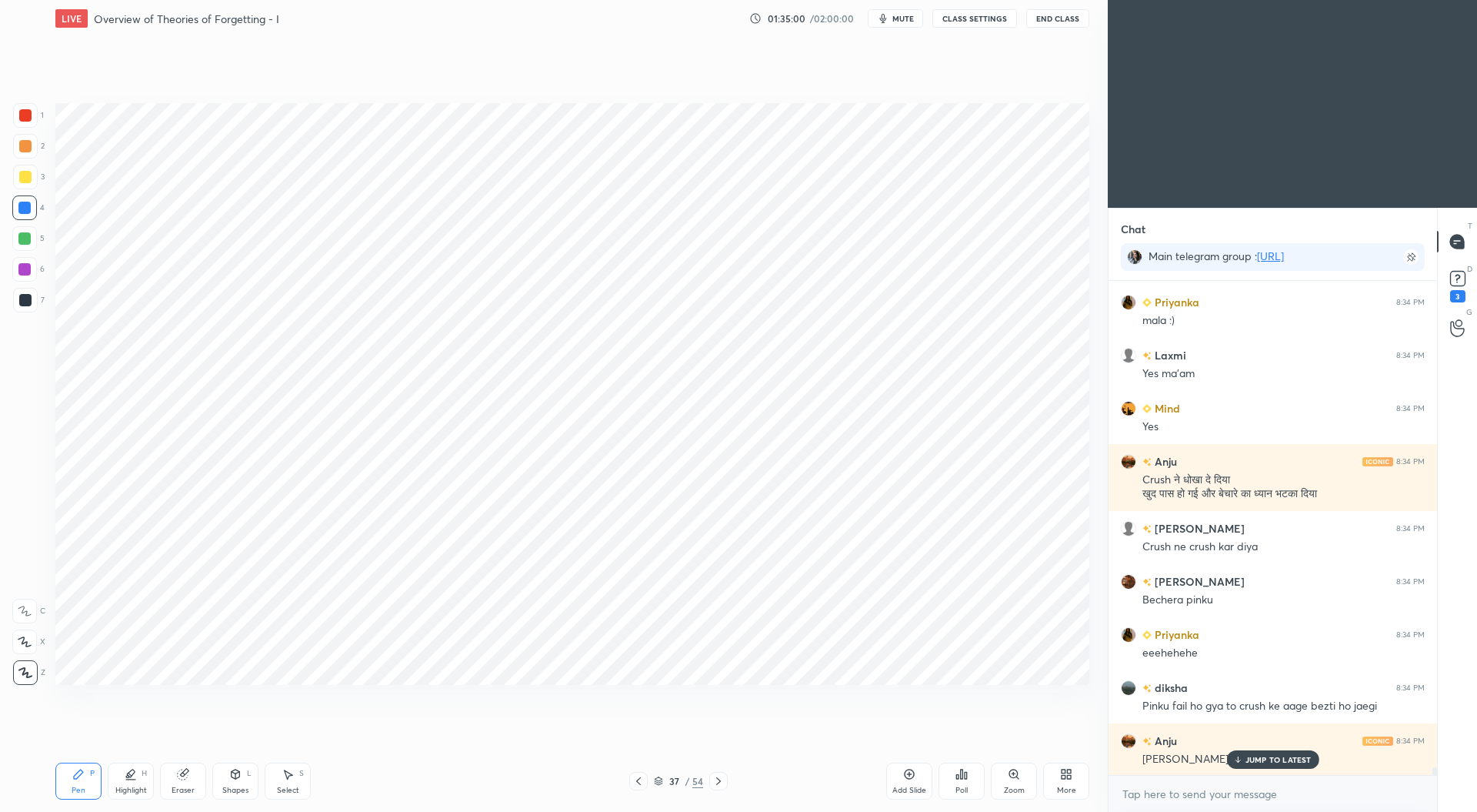
click at [26, 268] on div at bounding box center [24, 269] width 12 height 12
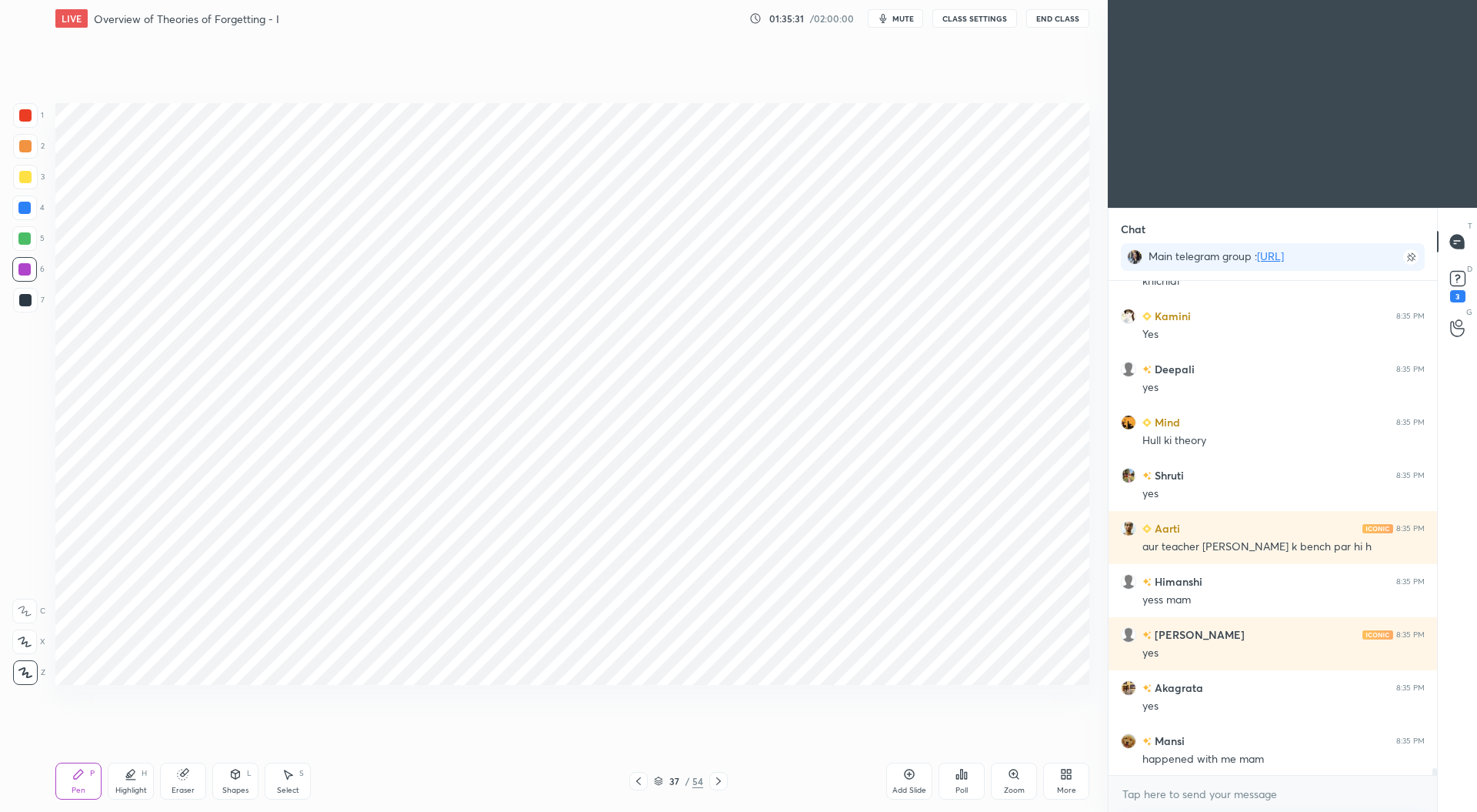
scroll to position [33159, 0]
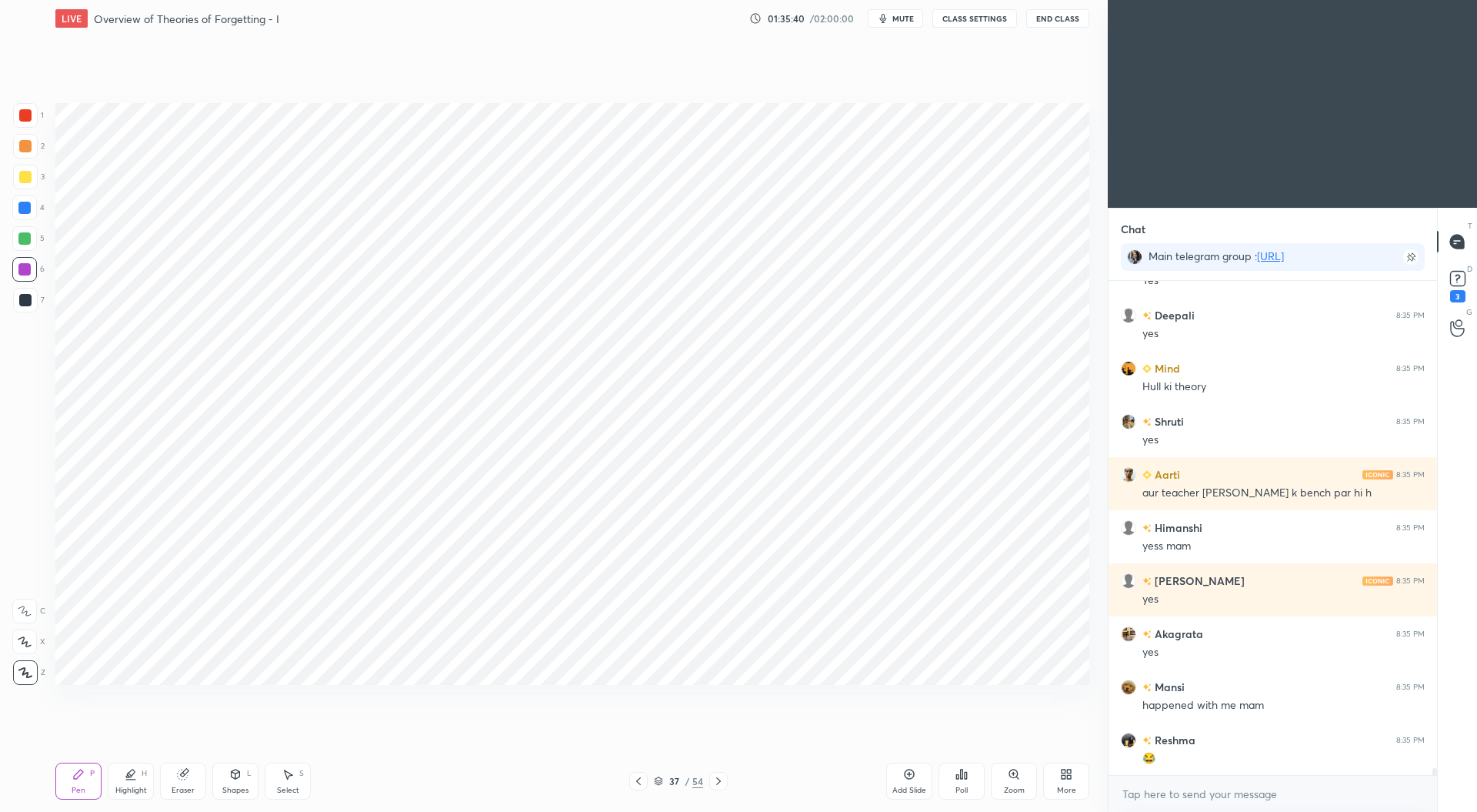
click at [638, 775] on icon at bounding box center [638, 781] width 12 height 12
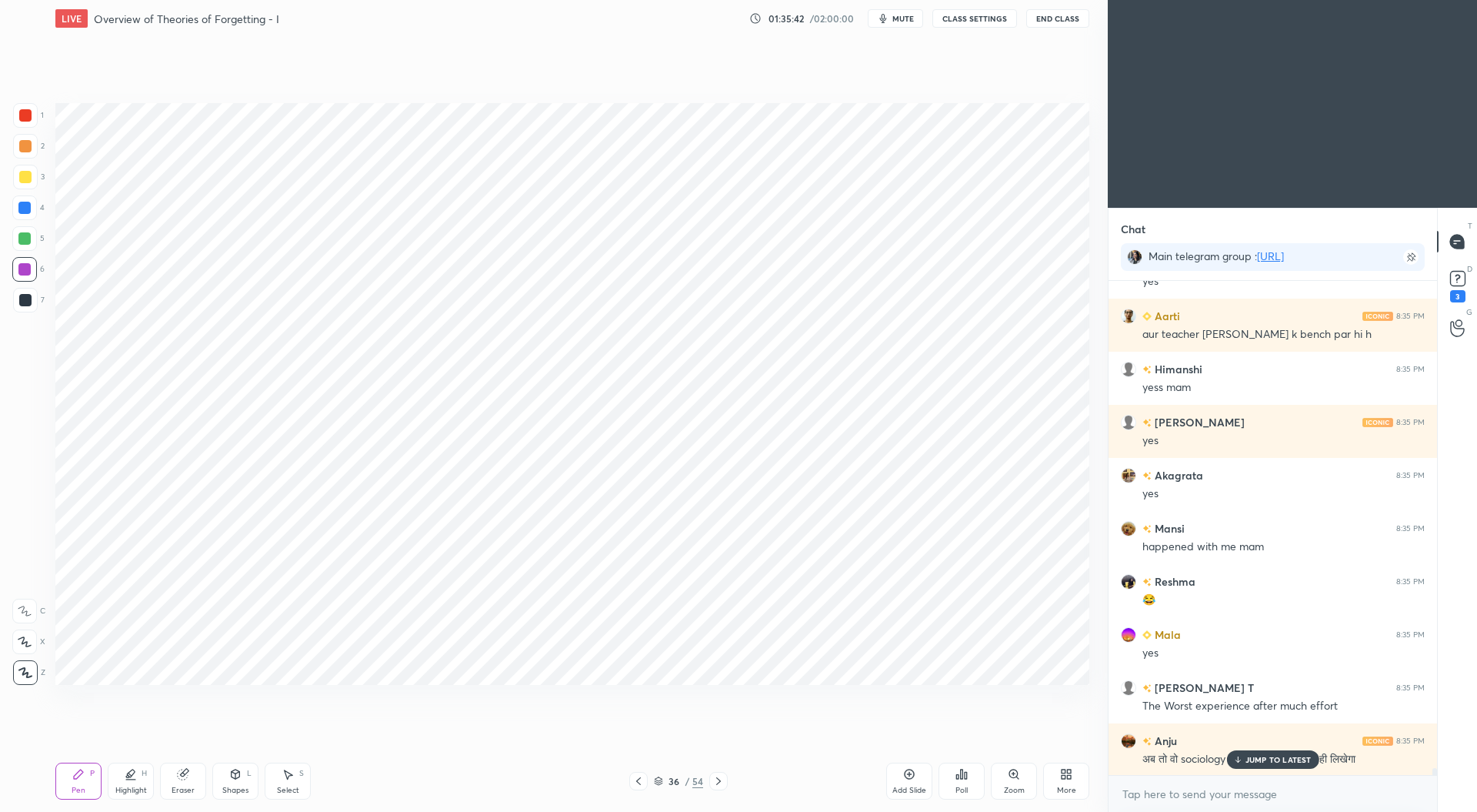
click at [719, 786] on icon at bounding box center [718, 781] width 12 height 12
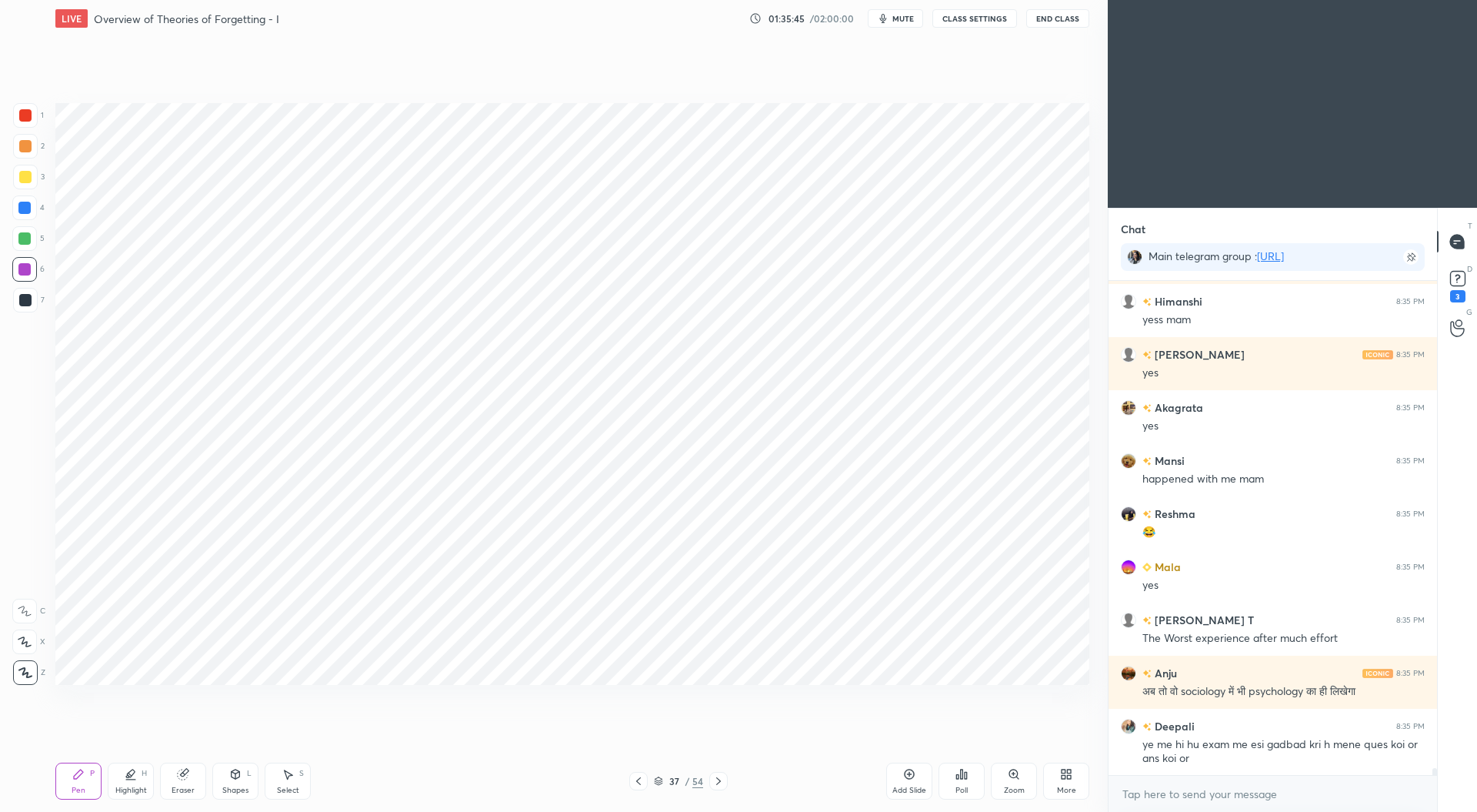
scroll to position [33422, 0]
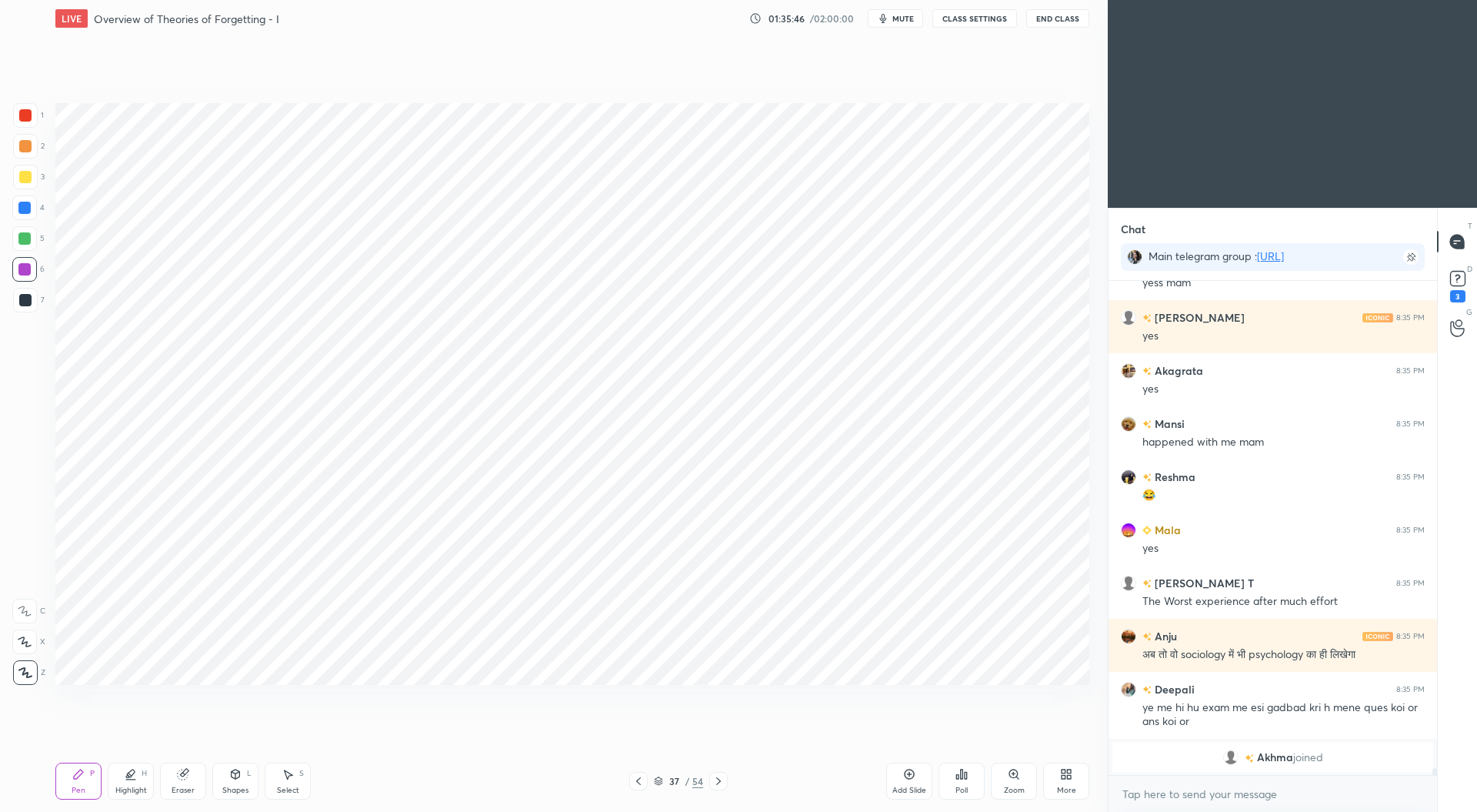
click at [25, 241] on div at bounding box center [24, 238] width 12 height 12
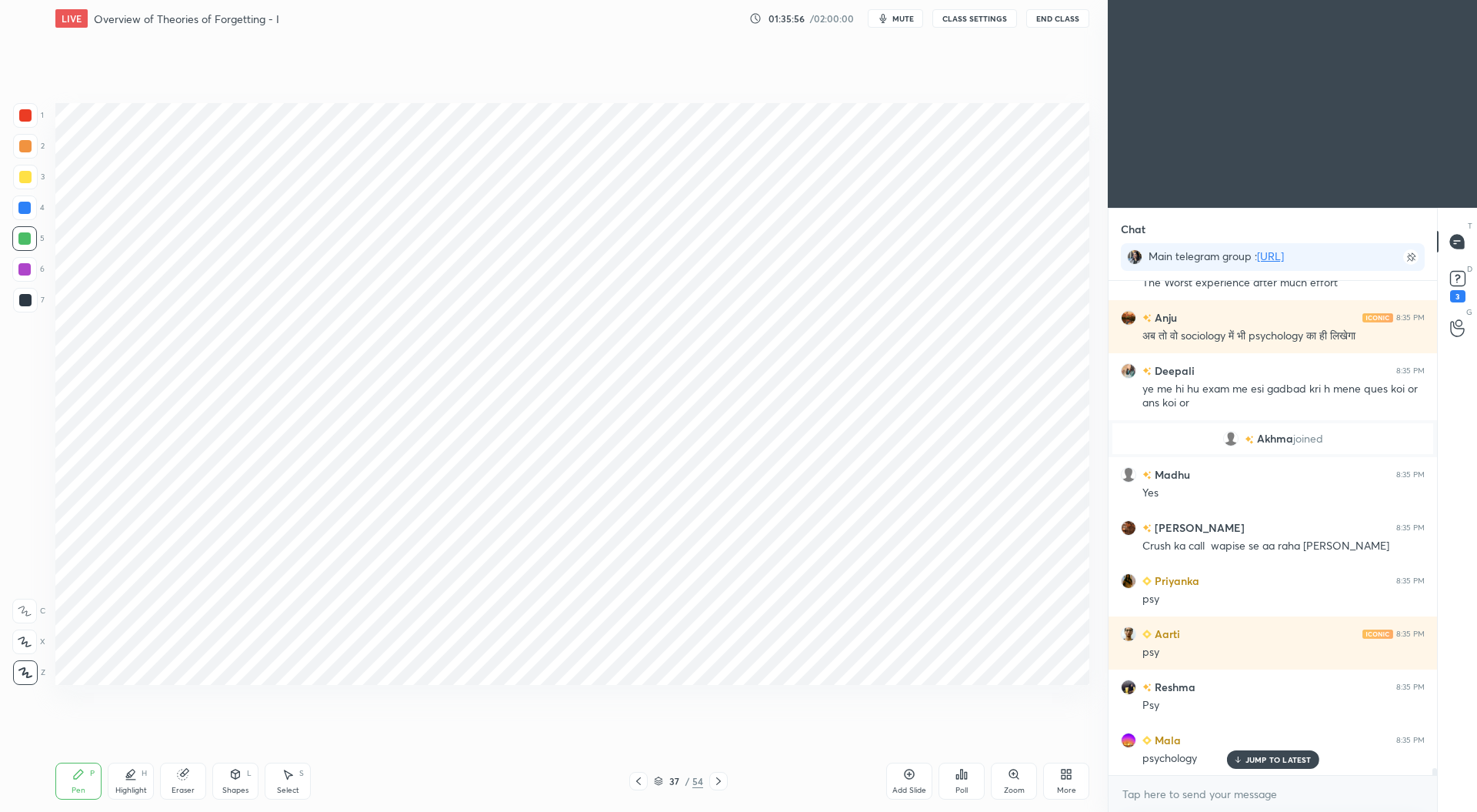
scroll to position [33519, 0]
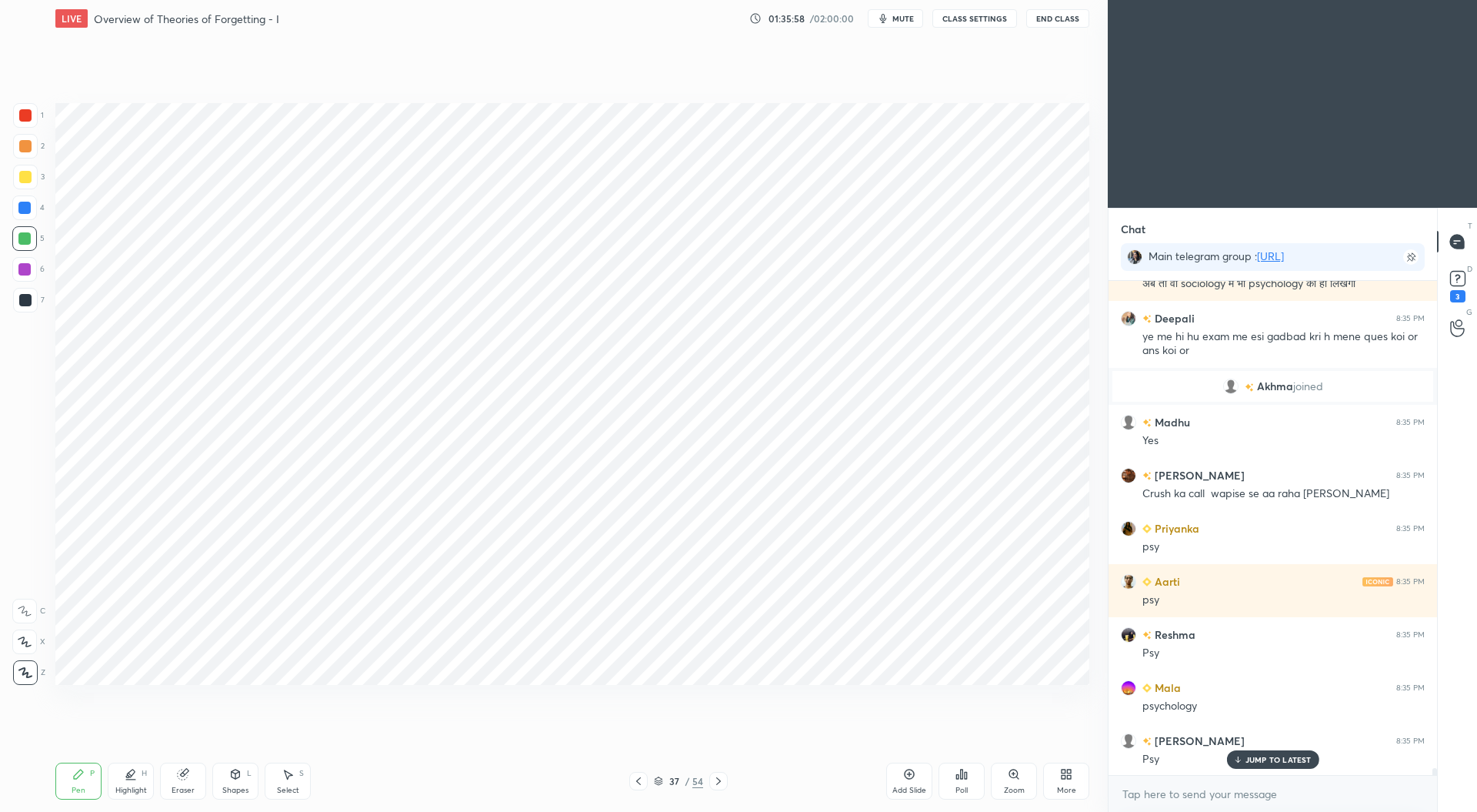
click at [17, 271] on div at bounding box center [24, 269] width 25 height 25
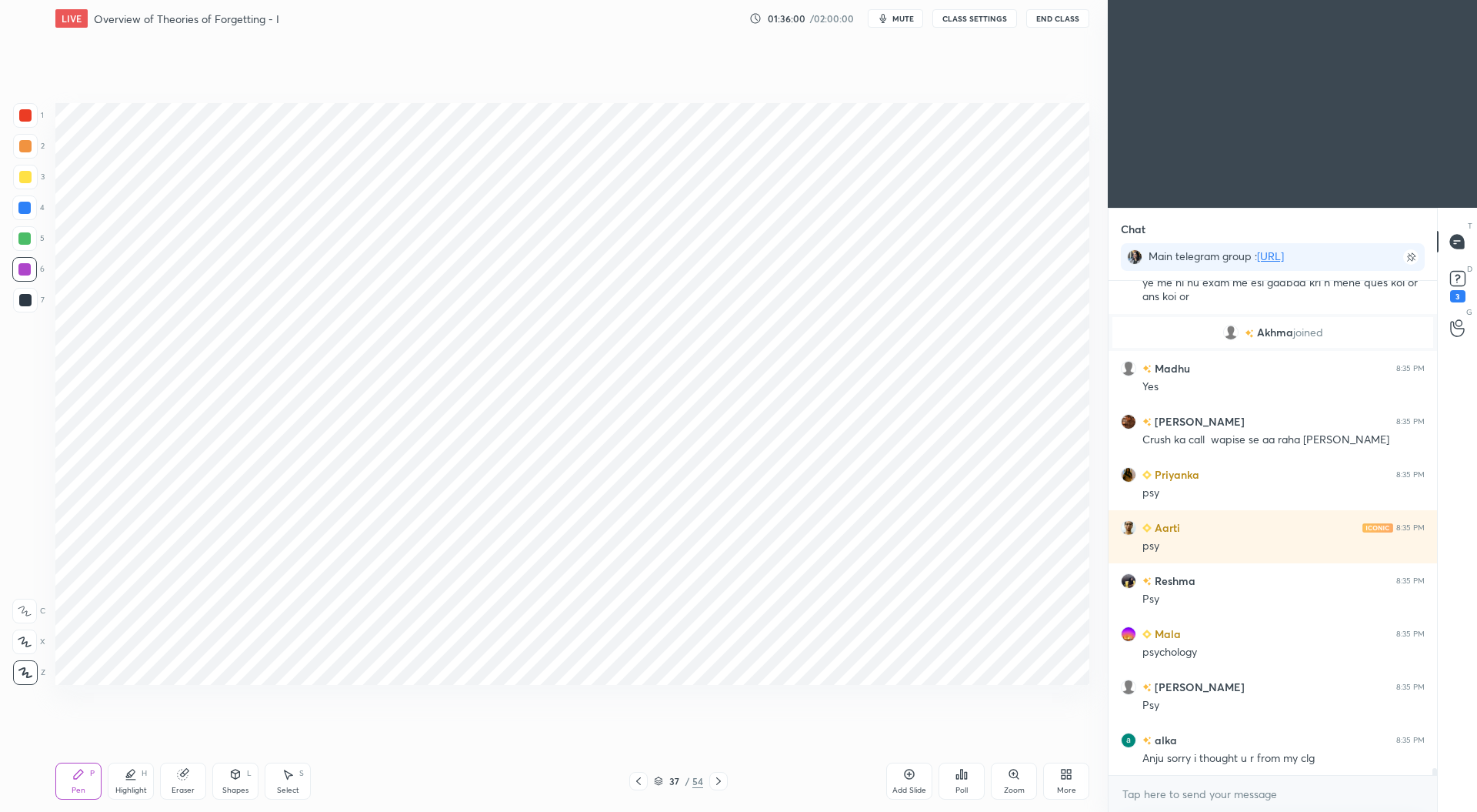
scroll to position [33625, 0]
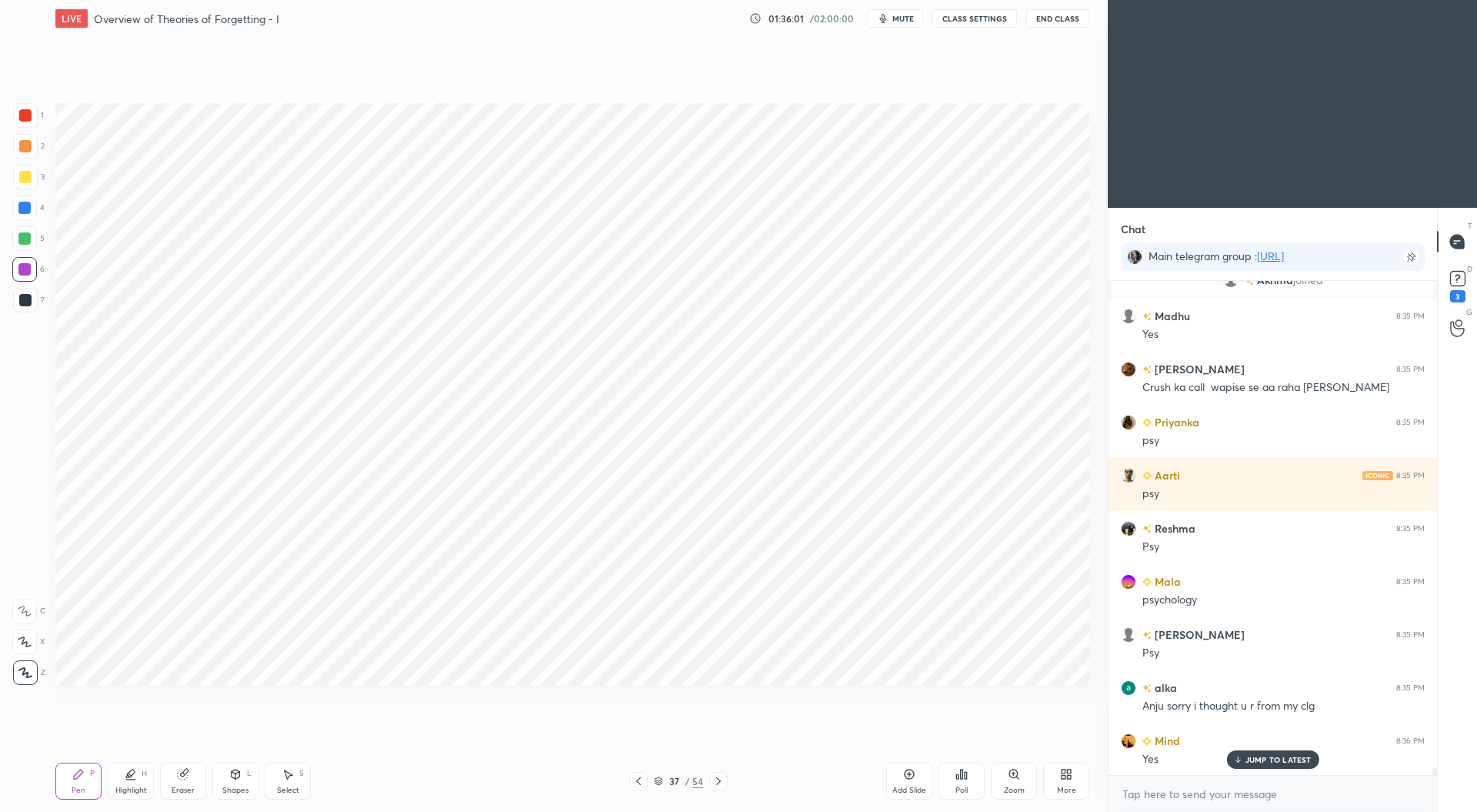
click at [22, 303] on div at bounding box center [25, 300] width 12 height 12
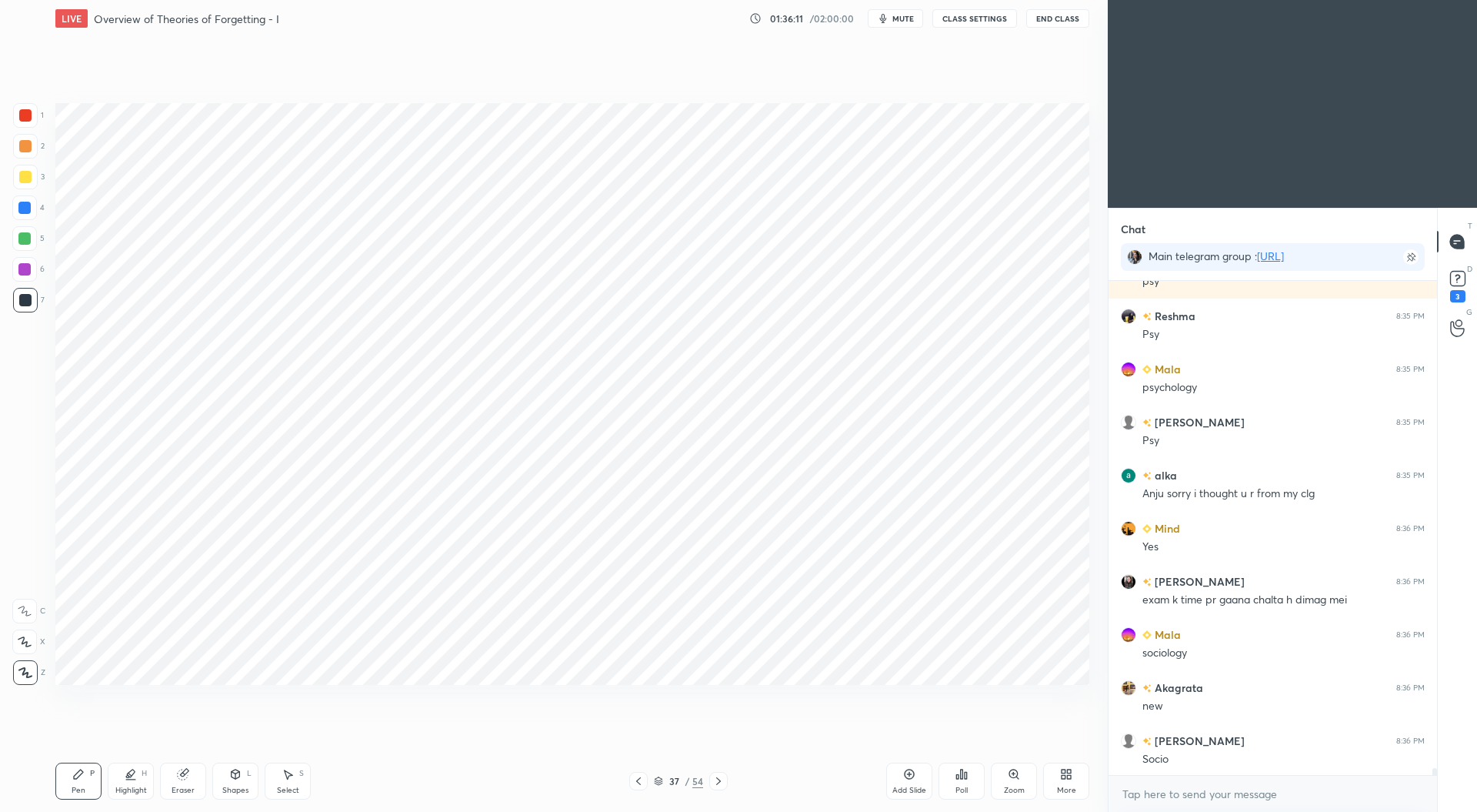
scroll to position [33892, 0]
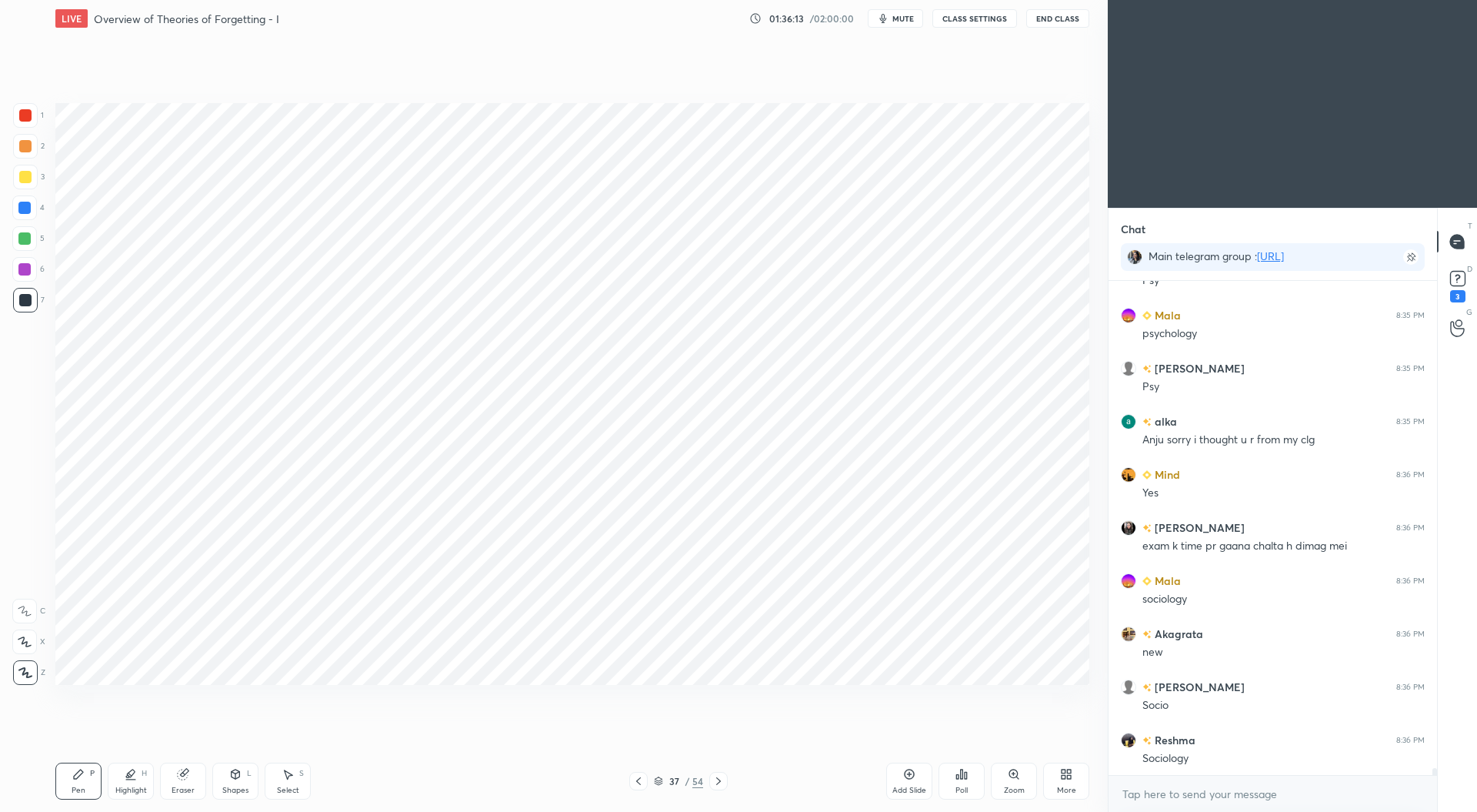
click at [30, 266] on div at bounding box center [24, 269] width 12 height 12
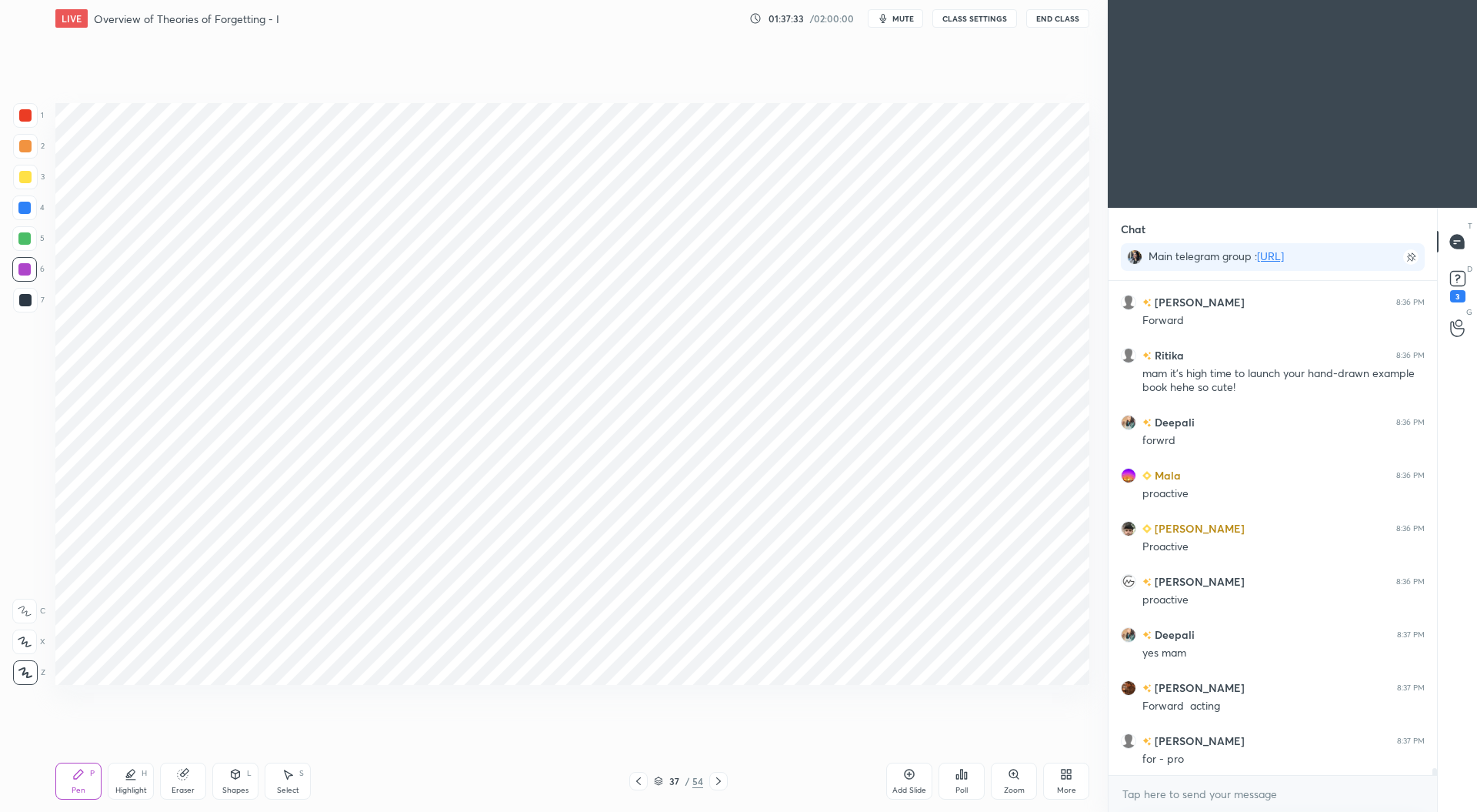
scroll to position [35710, 0]
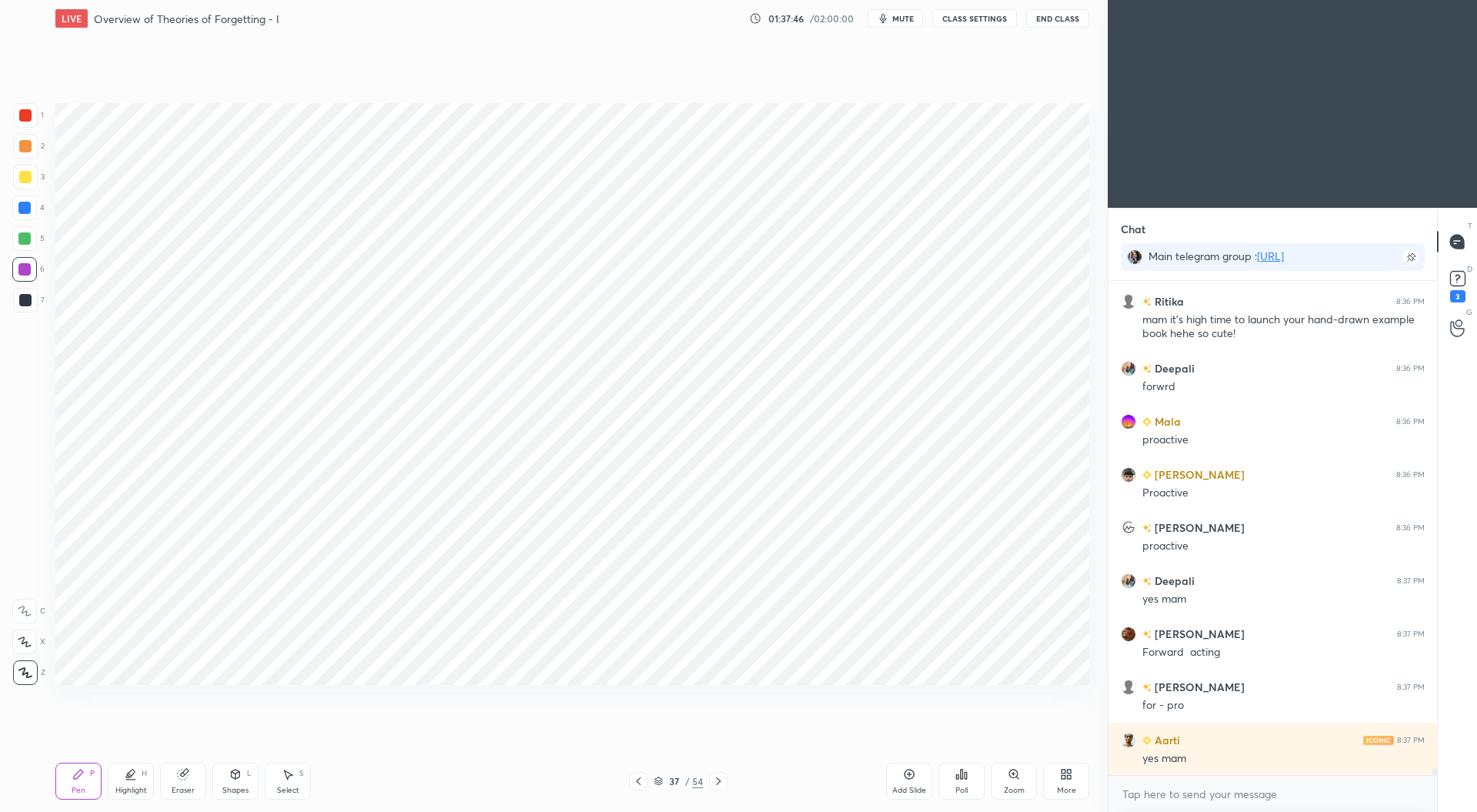
click at [916, 784] on div "Add Slide" at bounding box center [910, 780] width 46 height 37
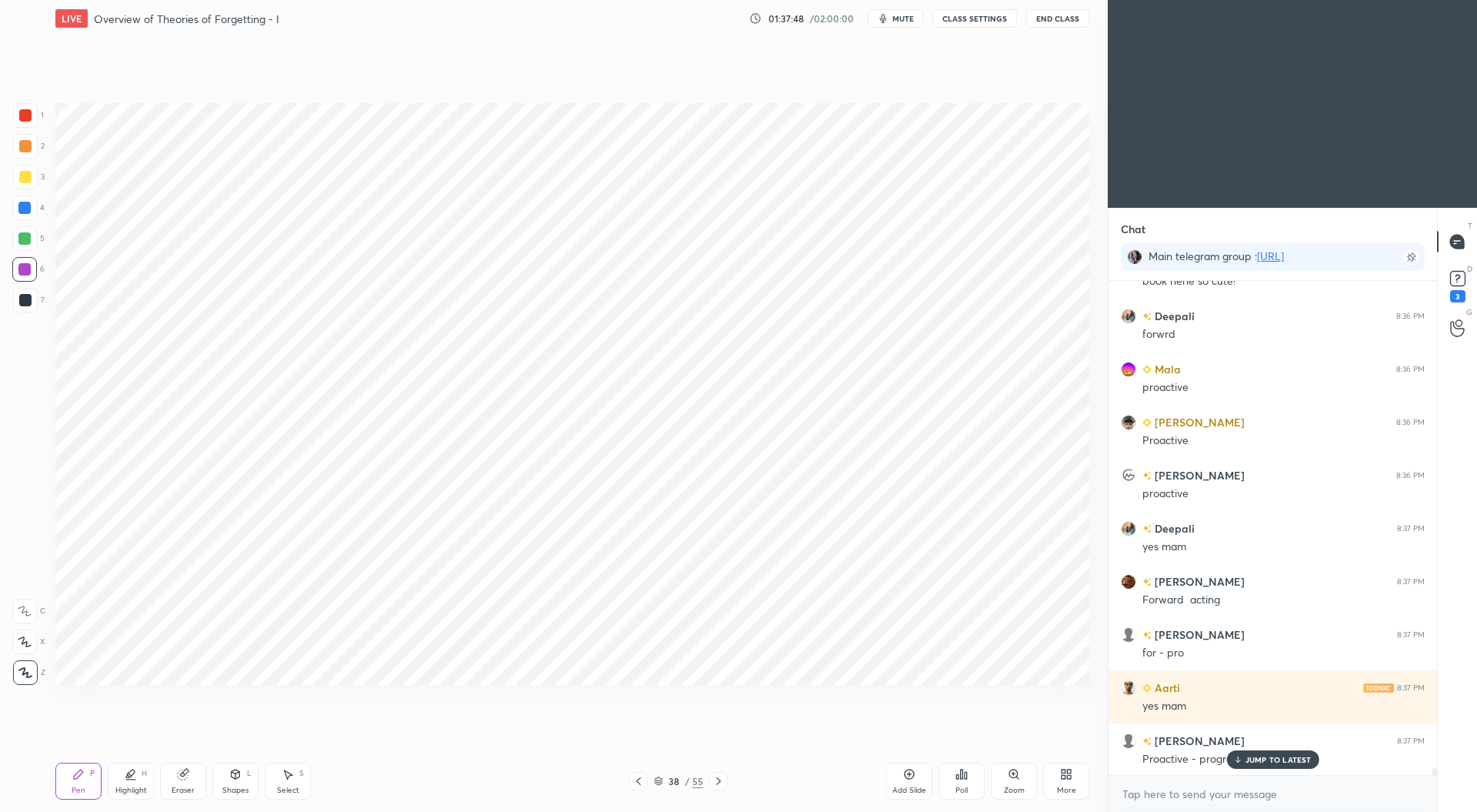
click at [28, 113] on div at bounding box center [25, 115] width 12 height 12
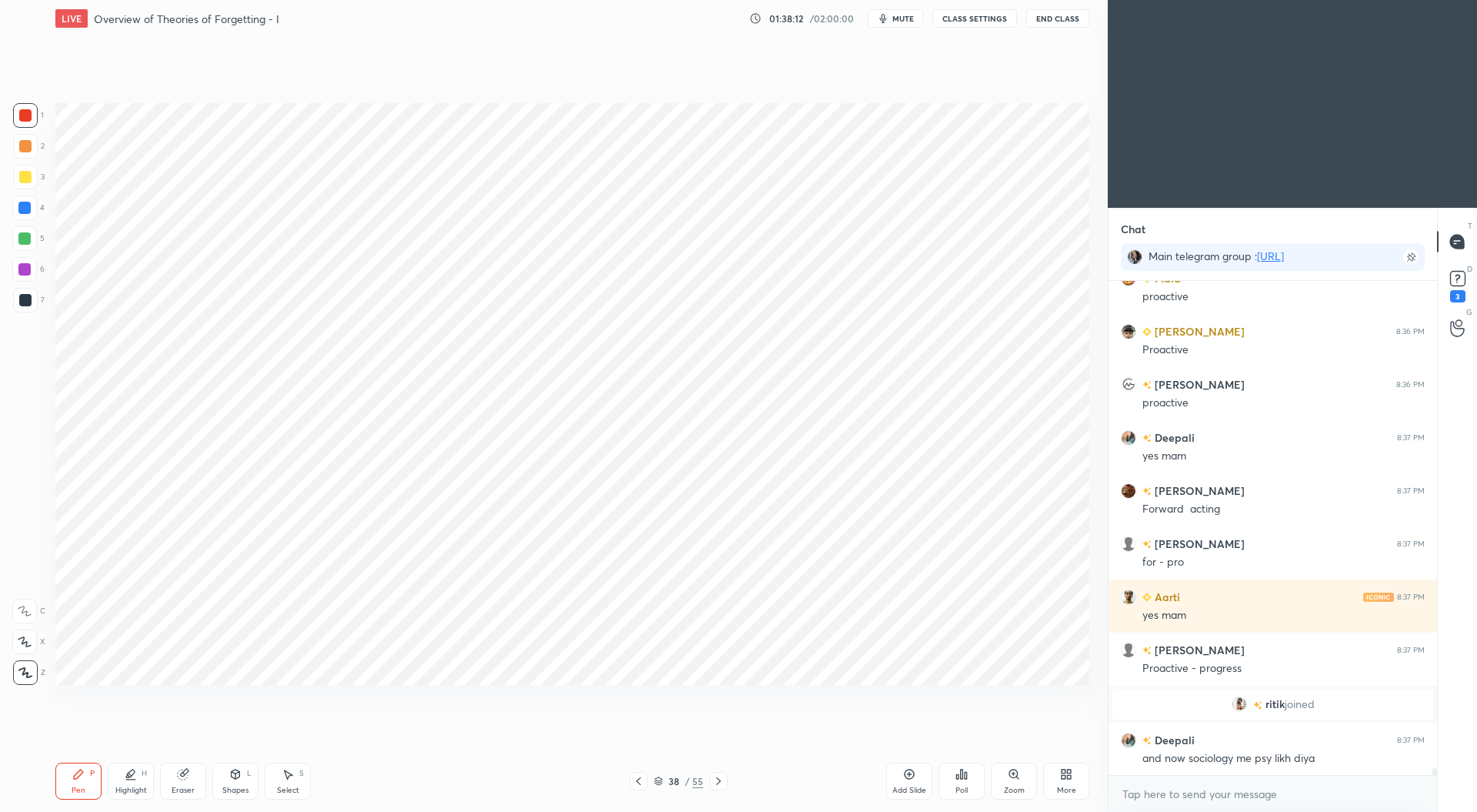
scroll to position [35906, 0]
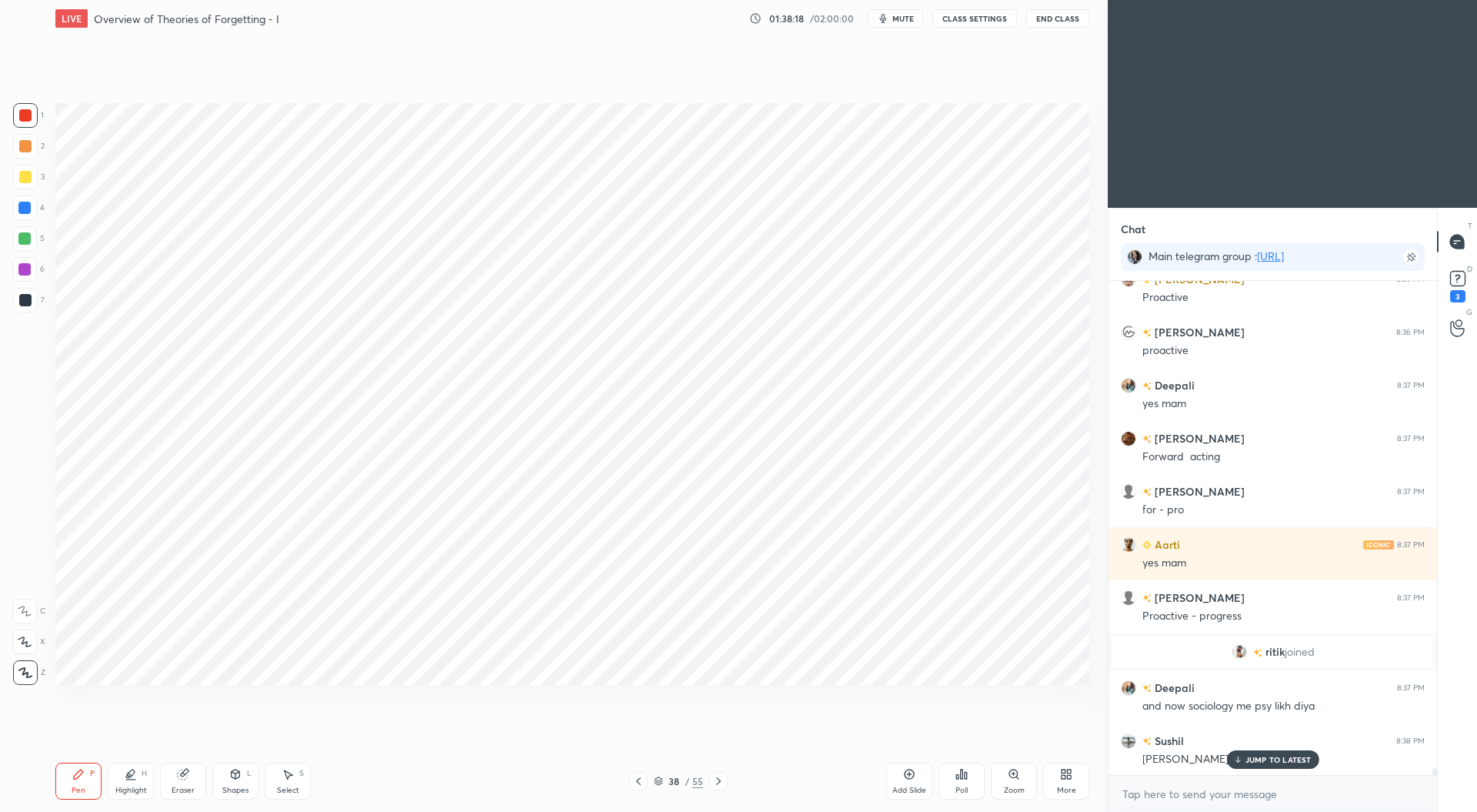
click at [24, 205] on div at bounding box center [24, 208] width 12 height 12
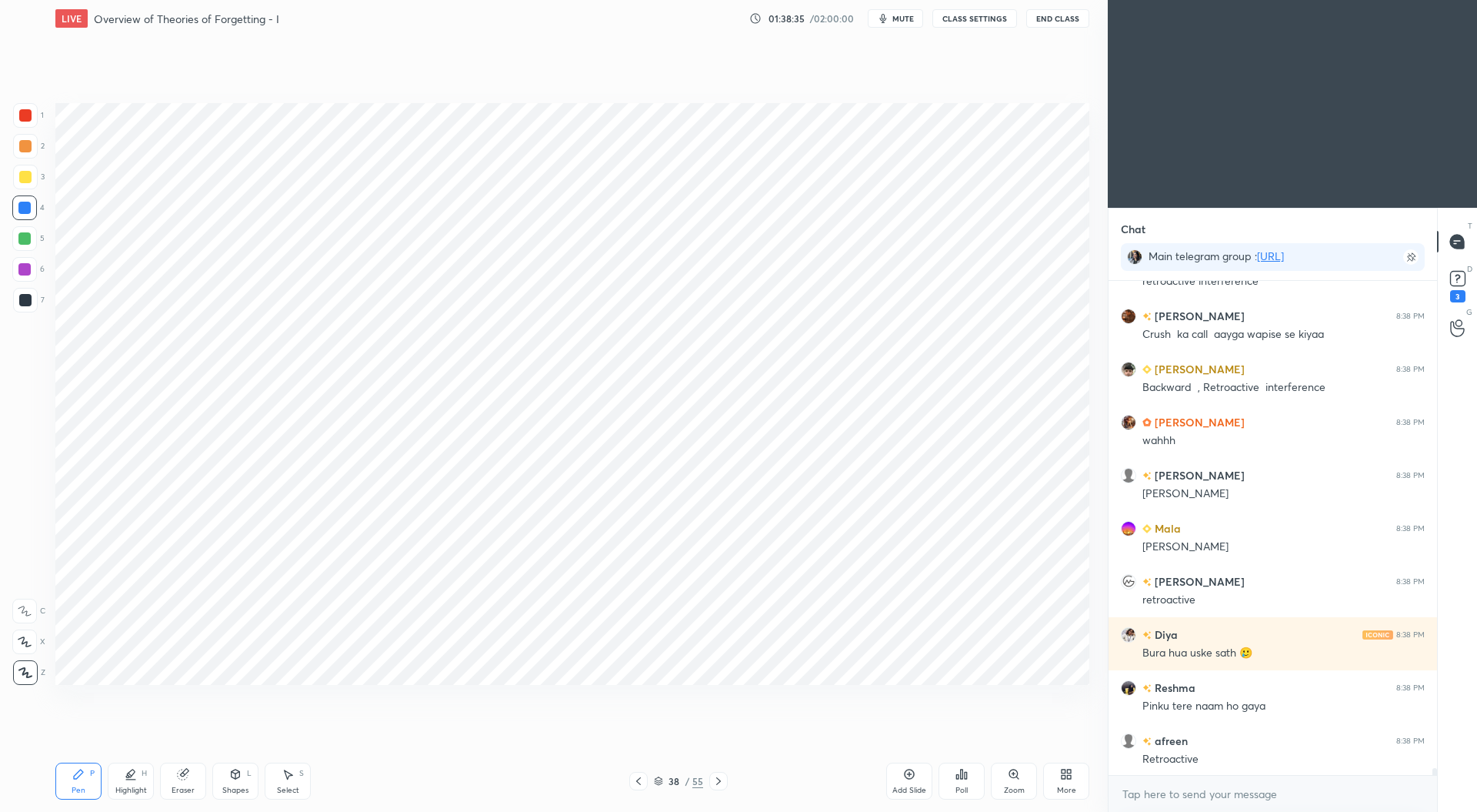
scroll to position [36490, 0]
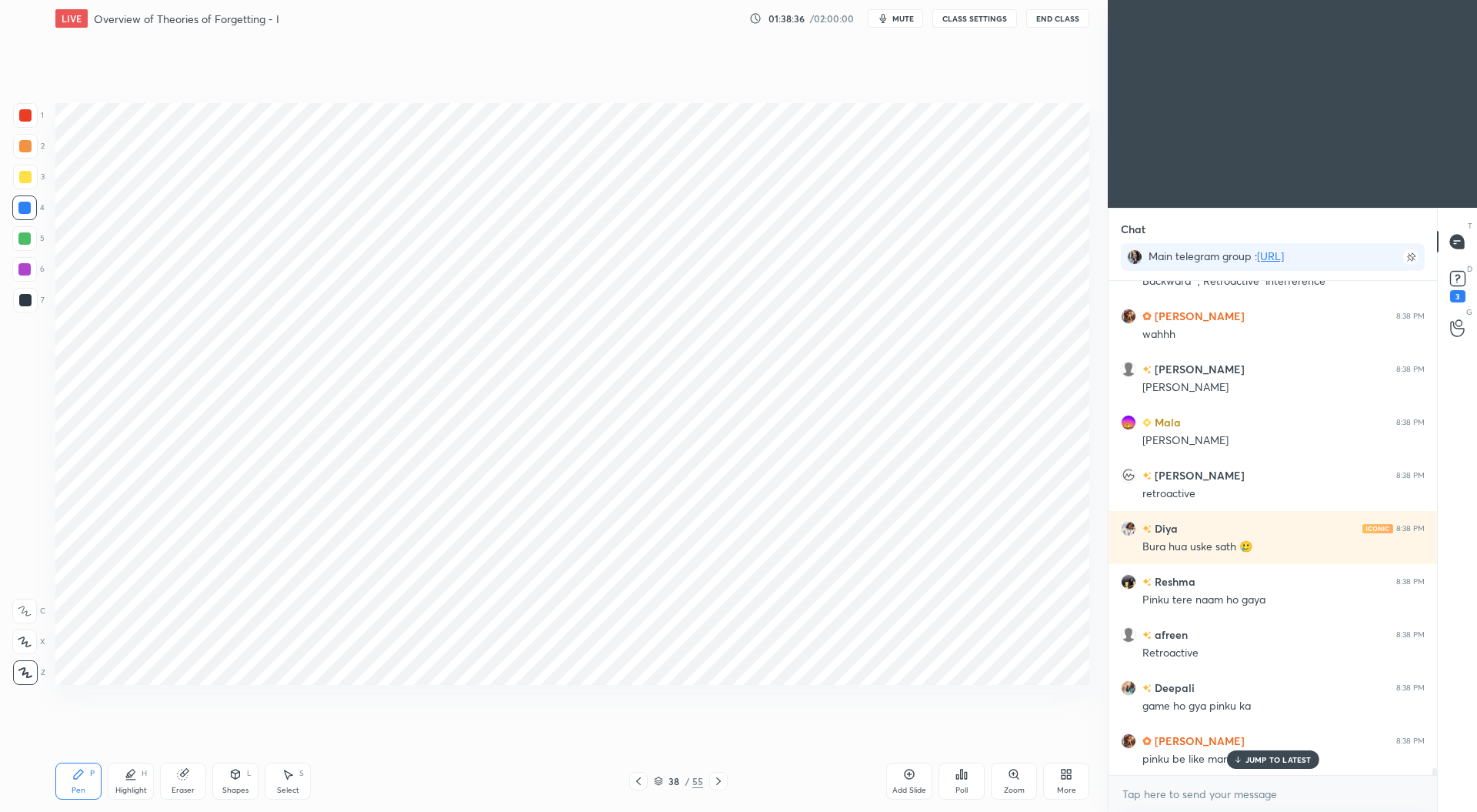
click at [36, 302] on div at bounding box center [25, 300] width 25 height 25
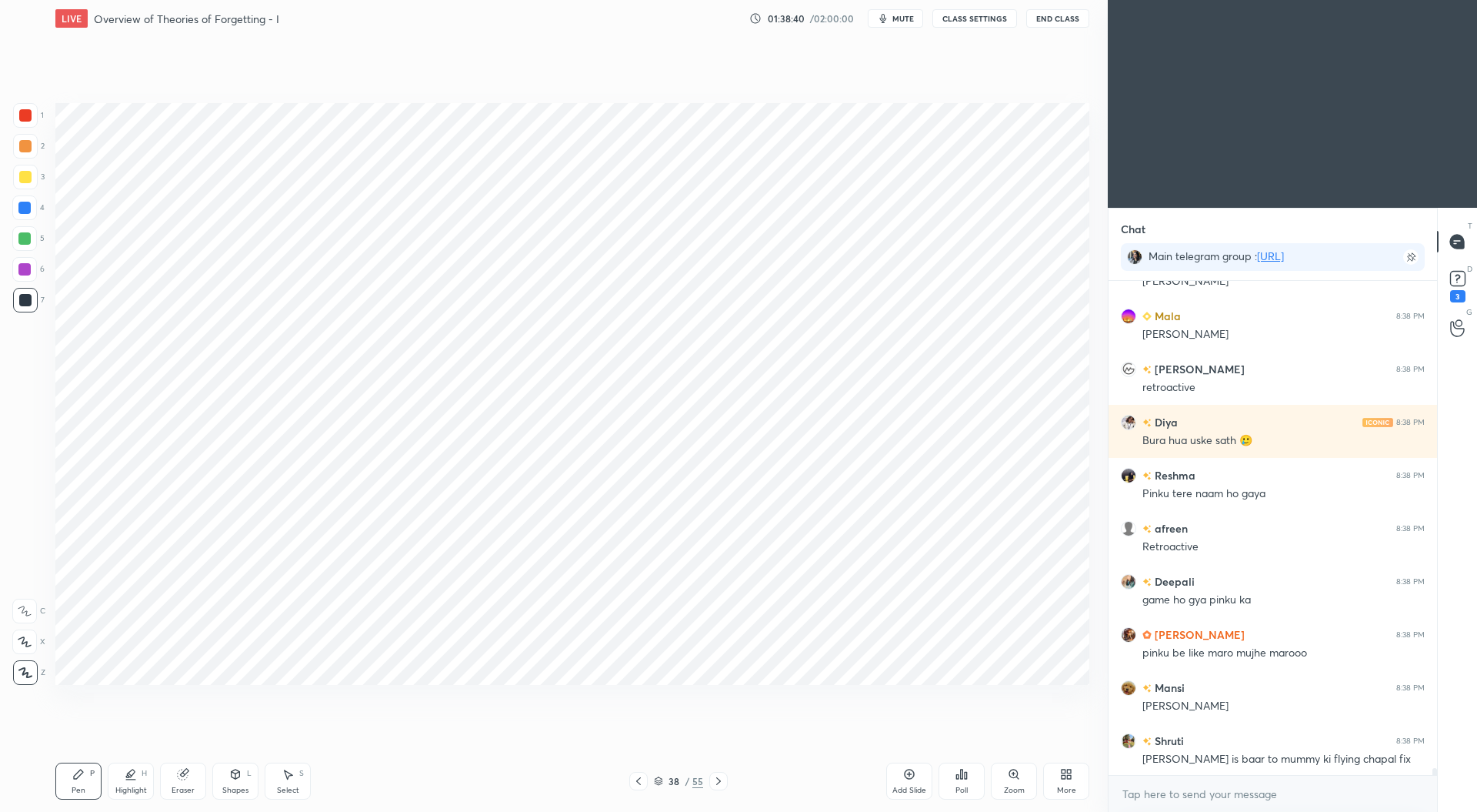
scroll to position [36703, 0]
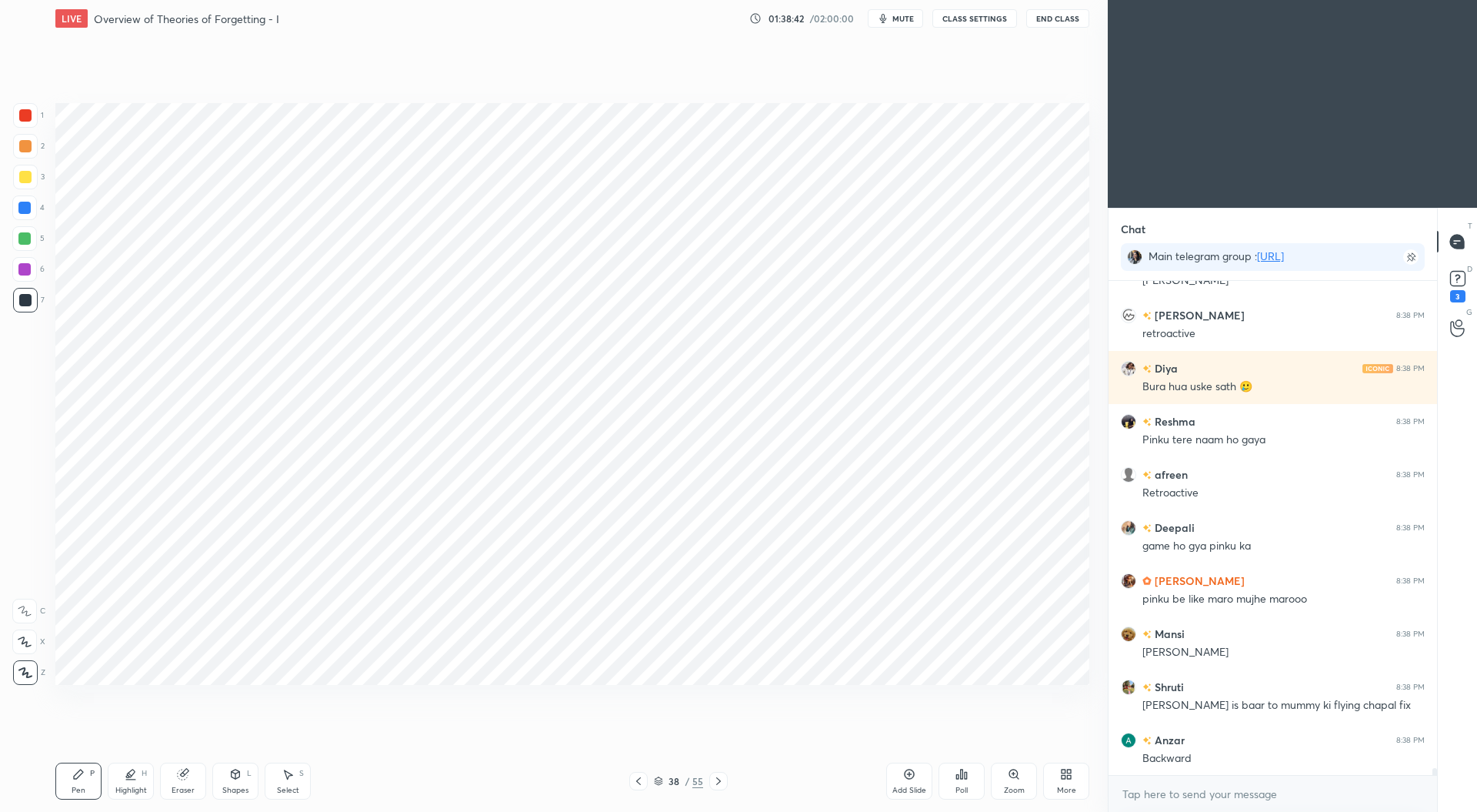
click at [641, 782] on icon at bounding box center [638, 781] width 12 height 12
click at [644, 783] on div at bounding box center [638, 780] width 18 height 18
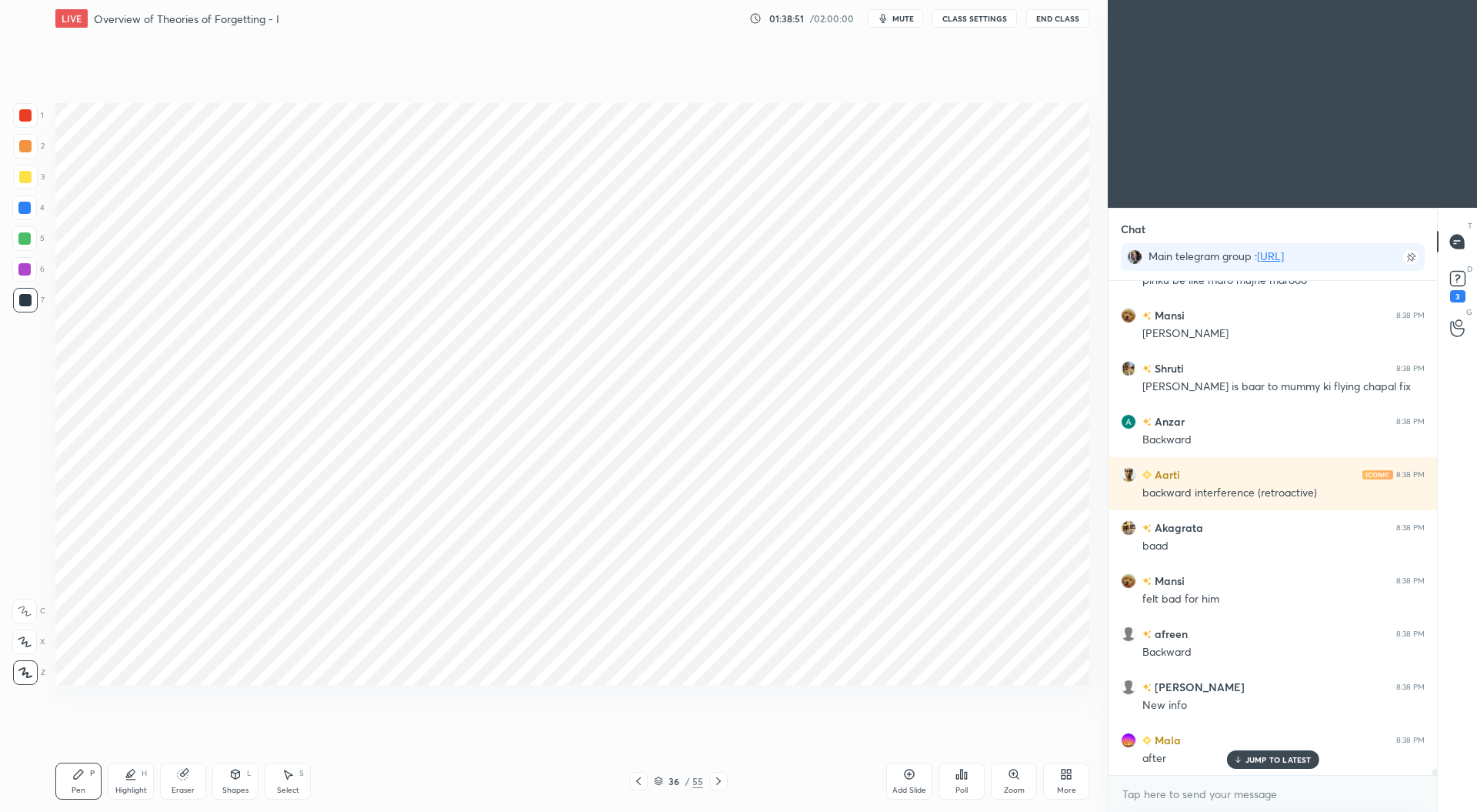
scroll to position [37180, 0]
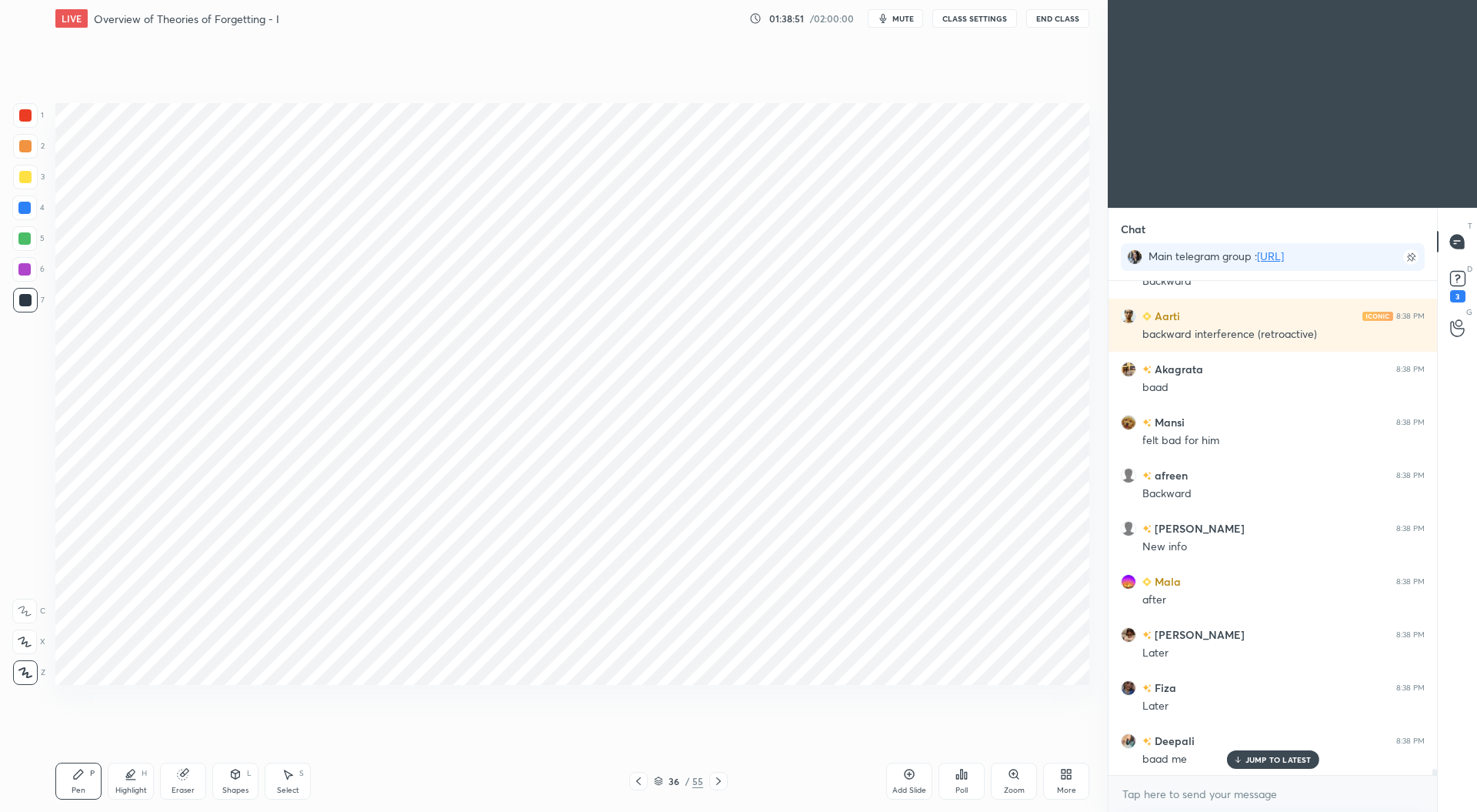
click at [724, 786] on icon at bounding box center [718, 781] width 12 height 12
click at [725, 788] on div at bounding box center [718, 780] width 18 height 18
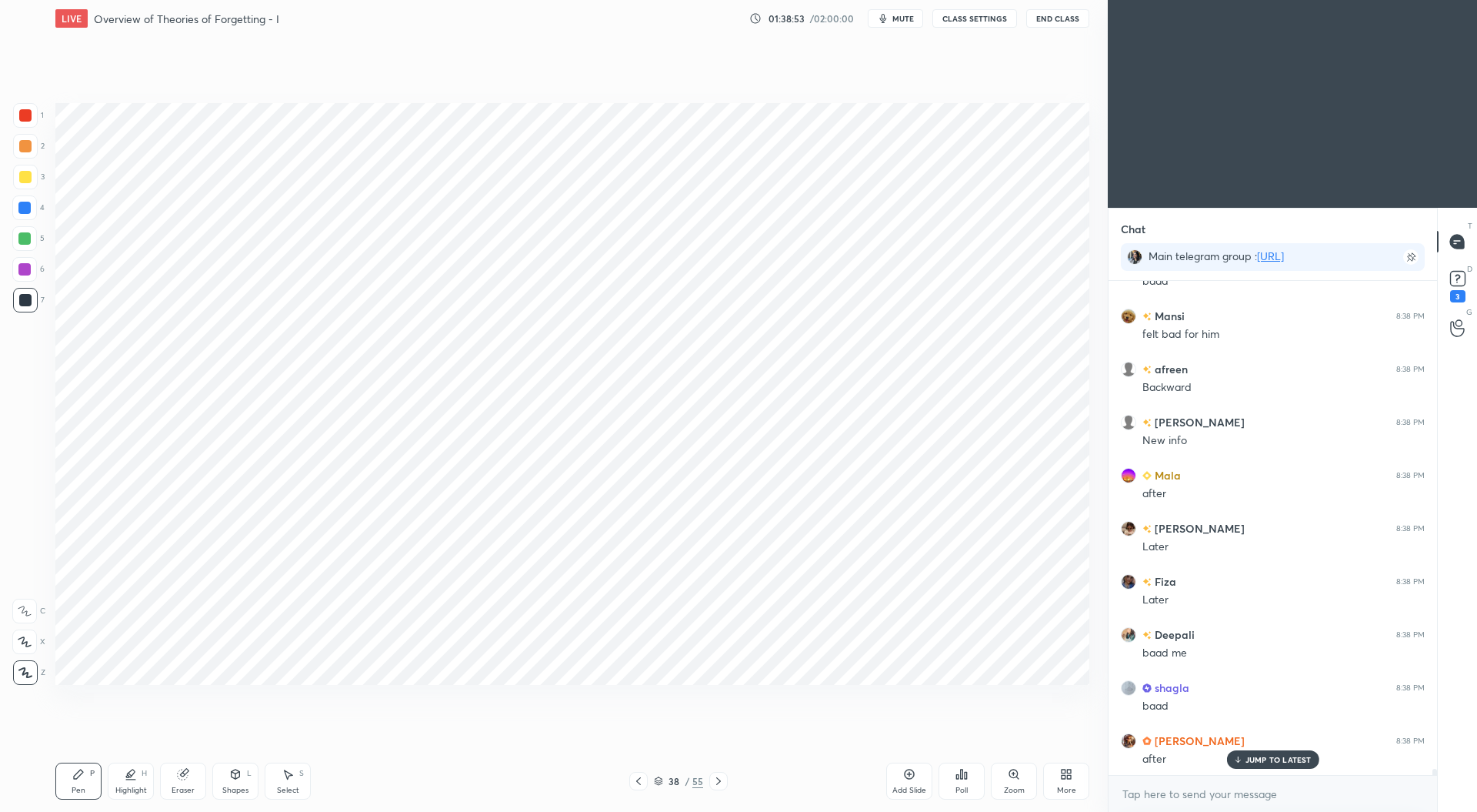
scroll to position [37392, 0]
click at [26, 119] on div at bounding box center [25, 115] width 12 height 12
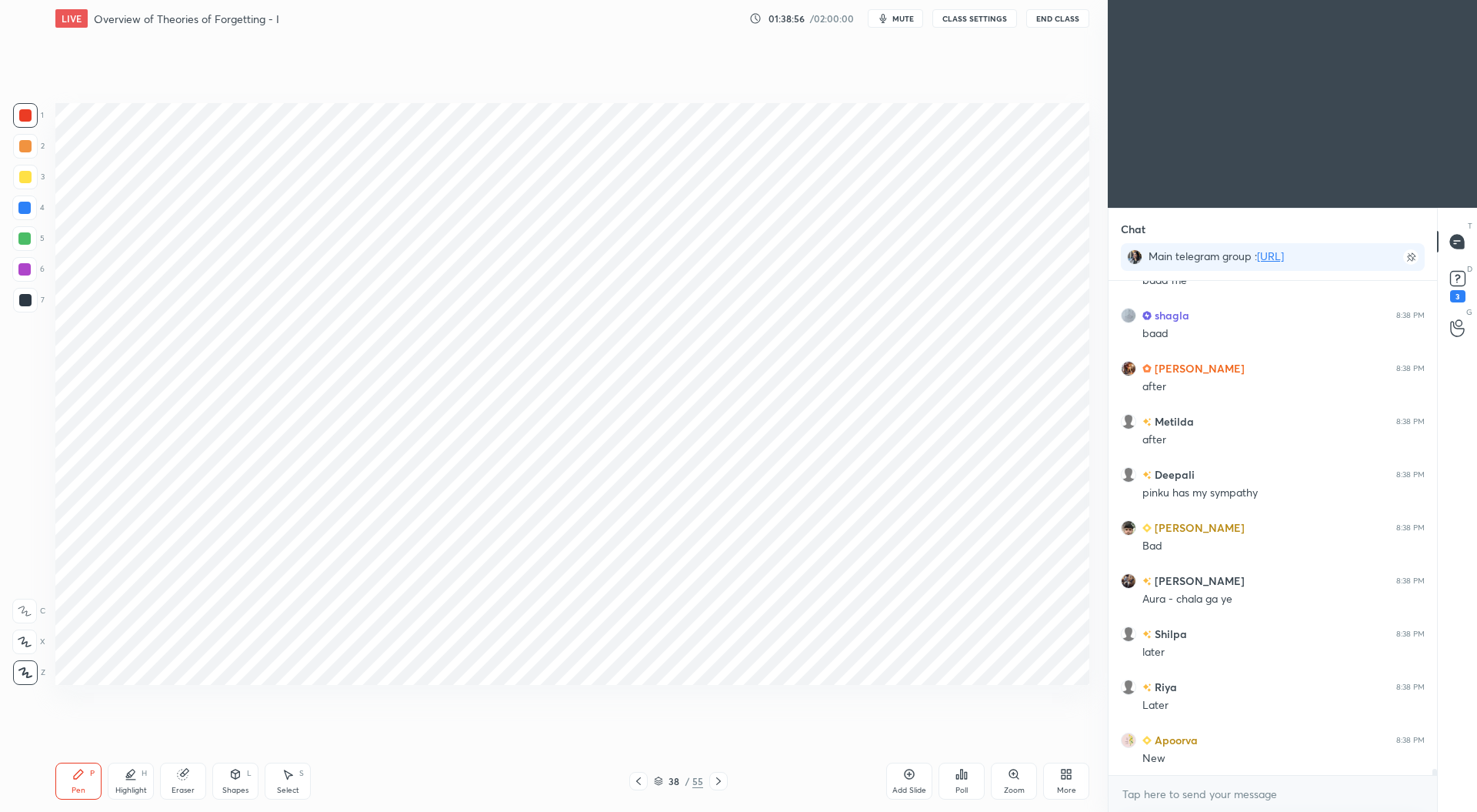
scroll to position [37817, 0]
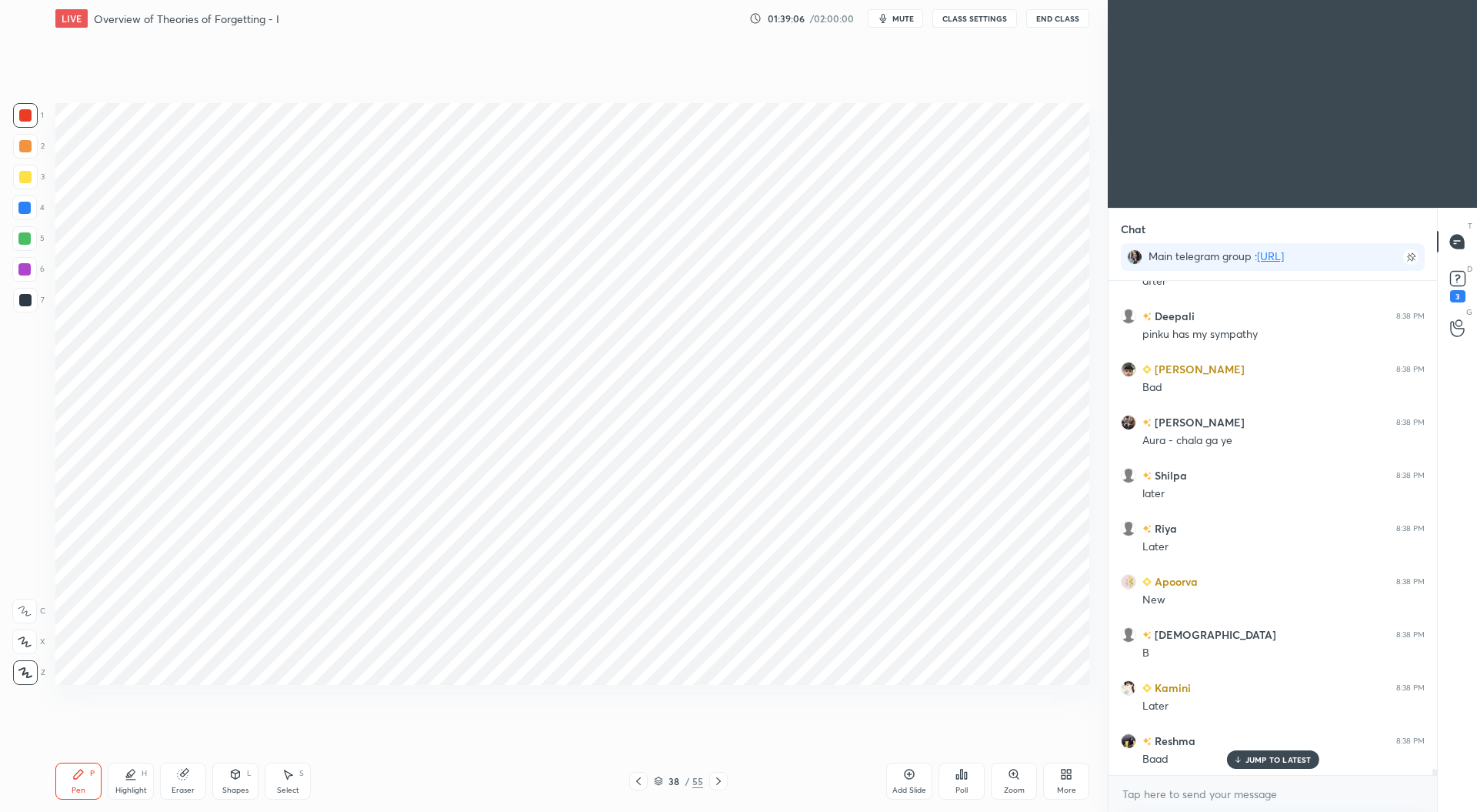
click at [21, 266] on div at bounding box center [24, 269] width 12 height 12
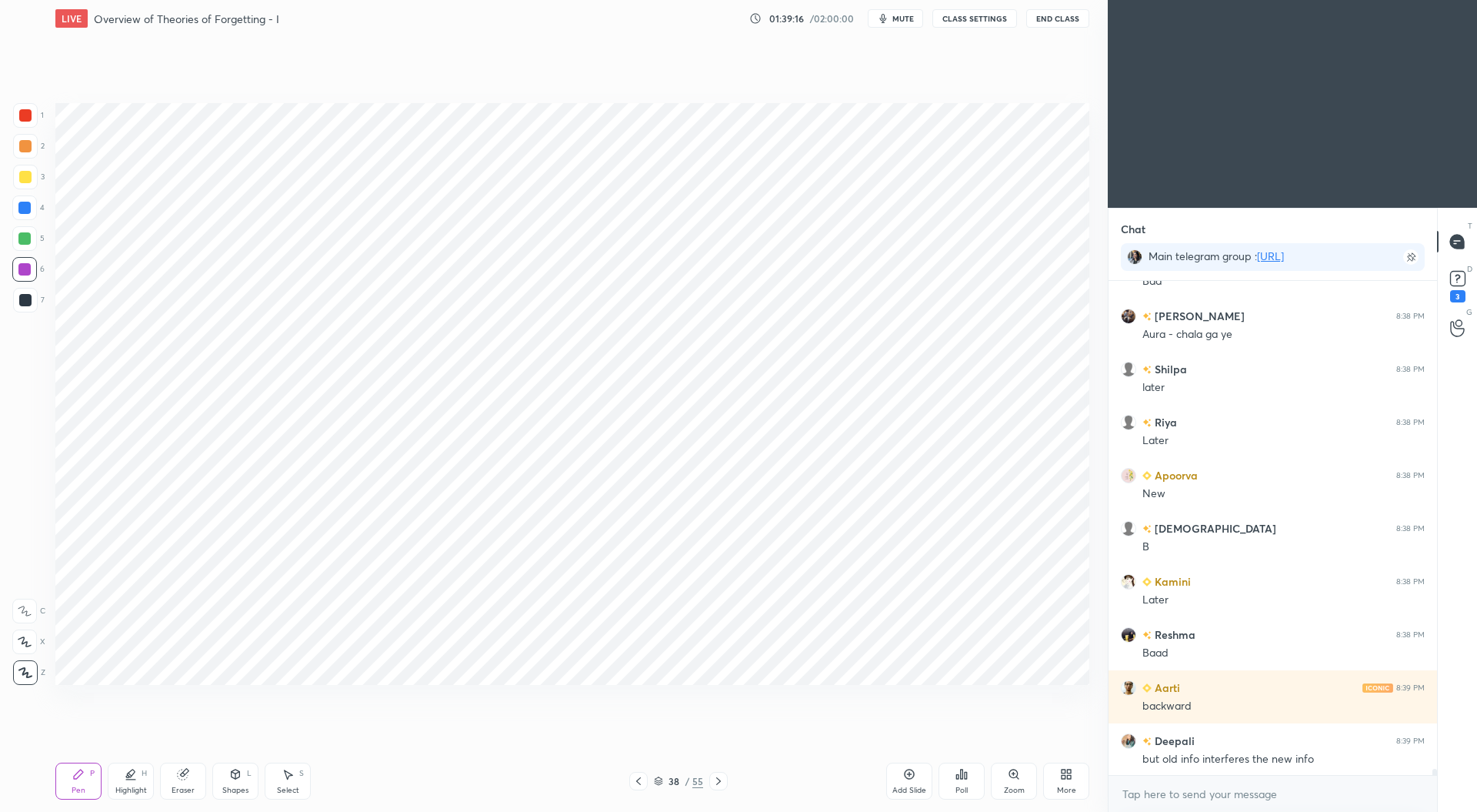
scroll to position [37977, 0]
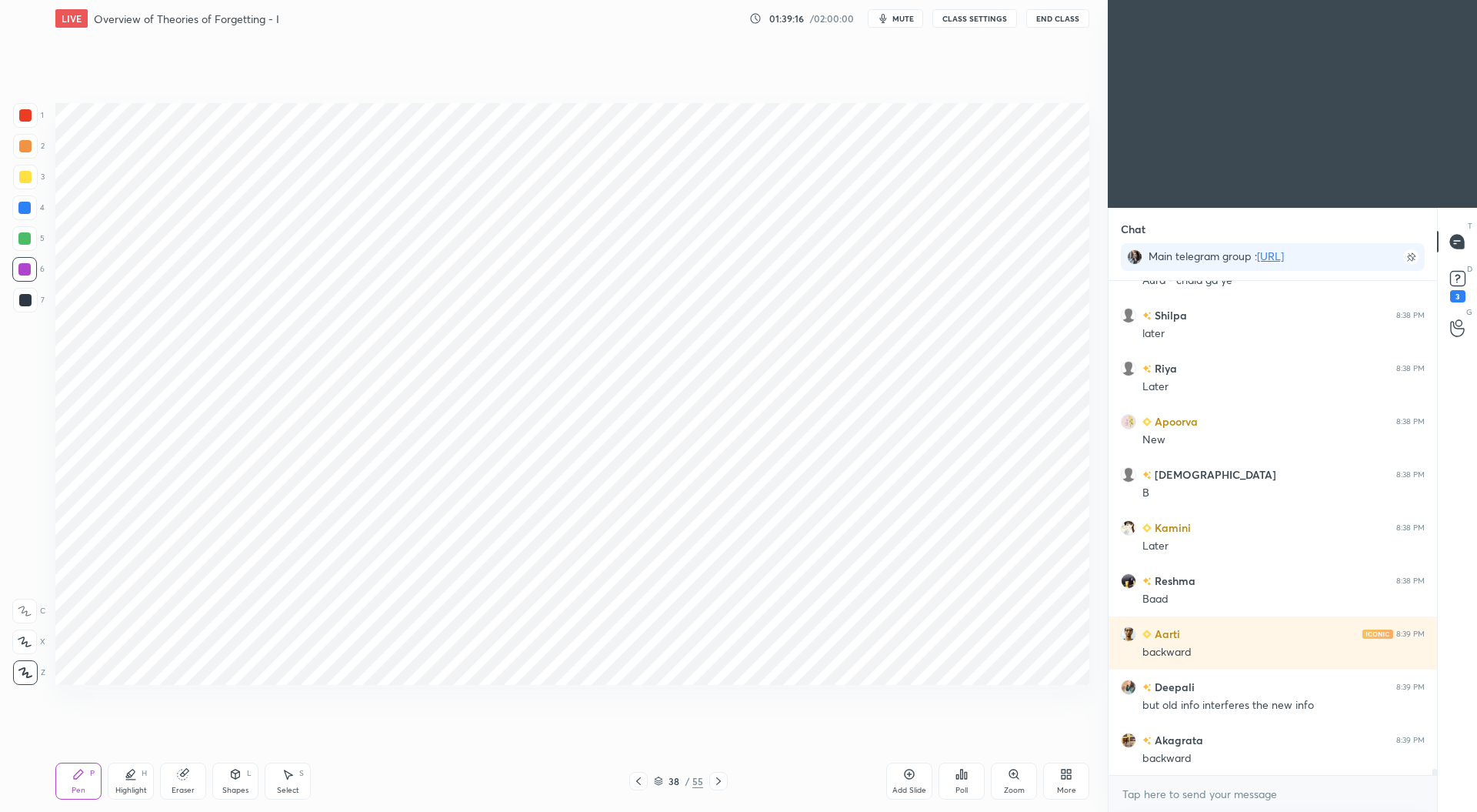
click at [27, 211] on div at bounding box center [24, 208] width 12 height 12
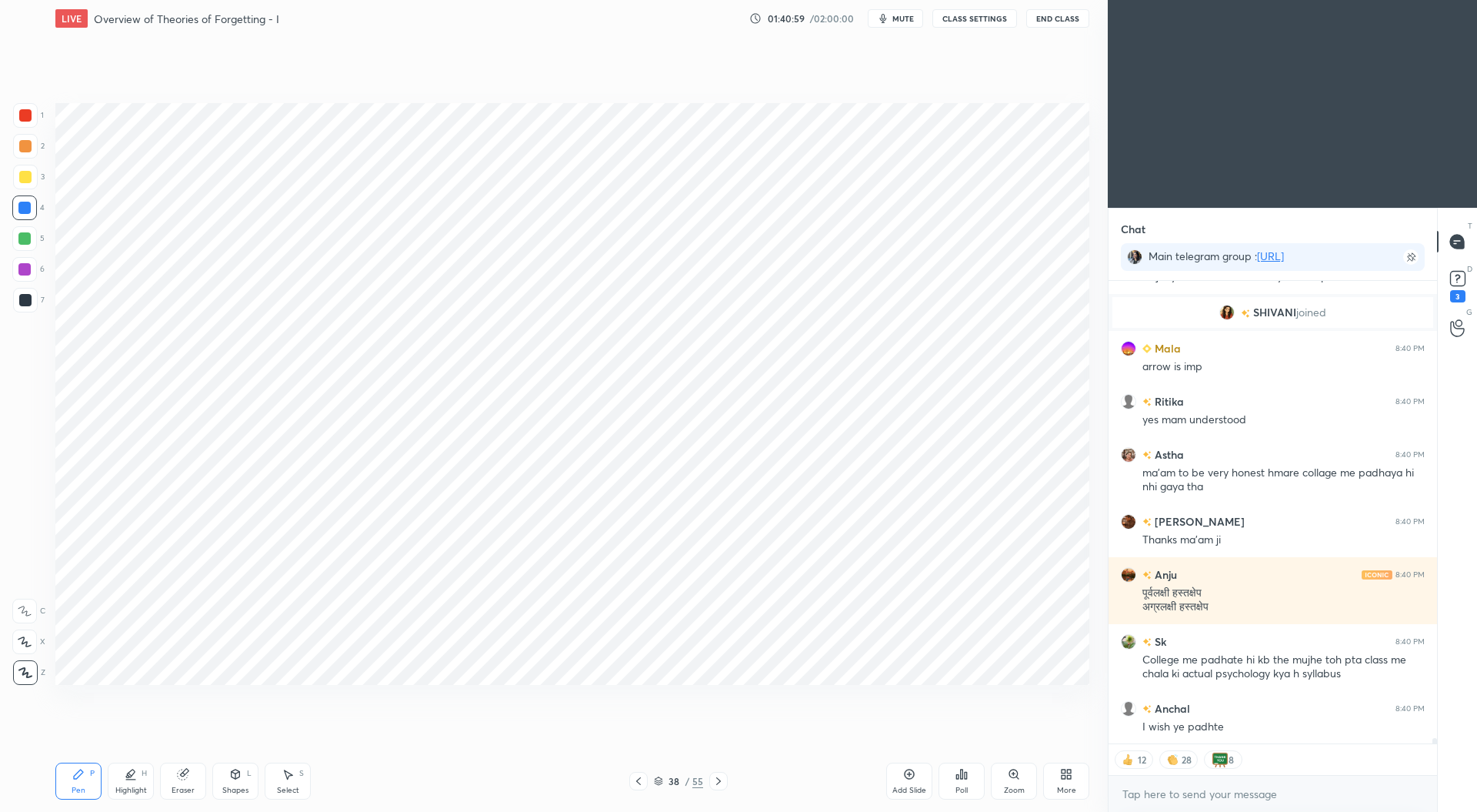
scroll to position [38807, 0]
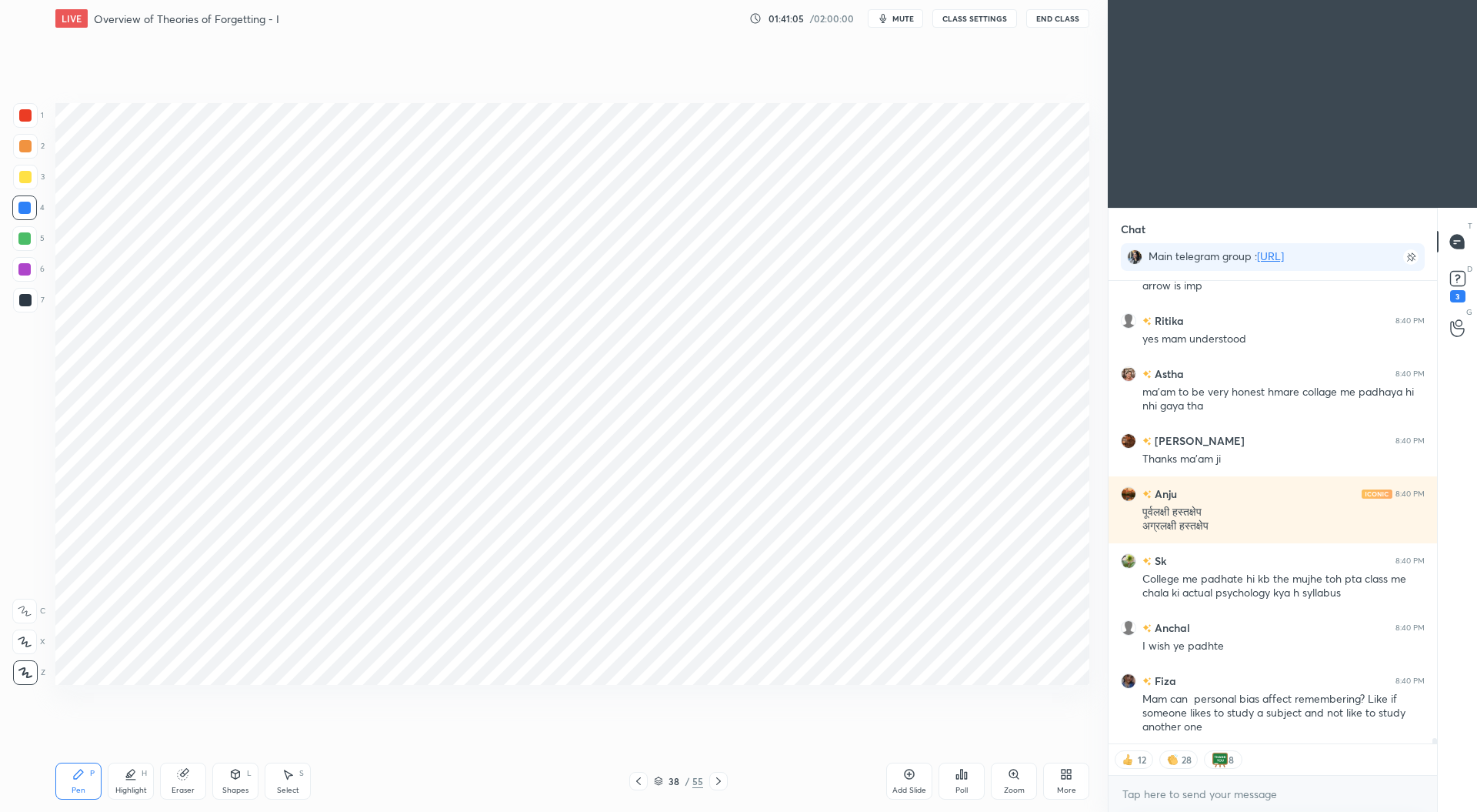
click at [638, 783] on icon at bounding box center [638, 781] width 12 height 12
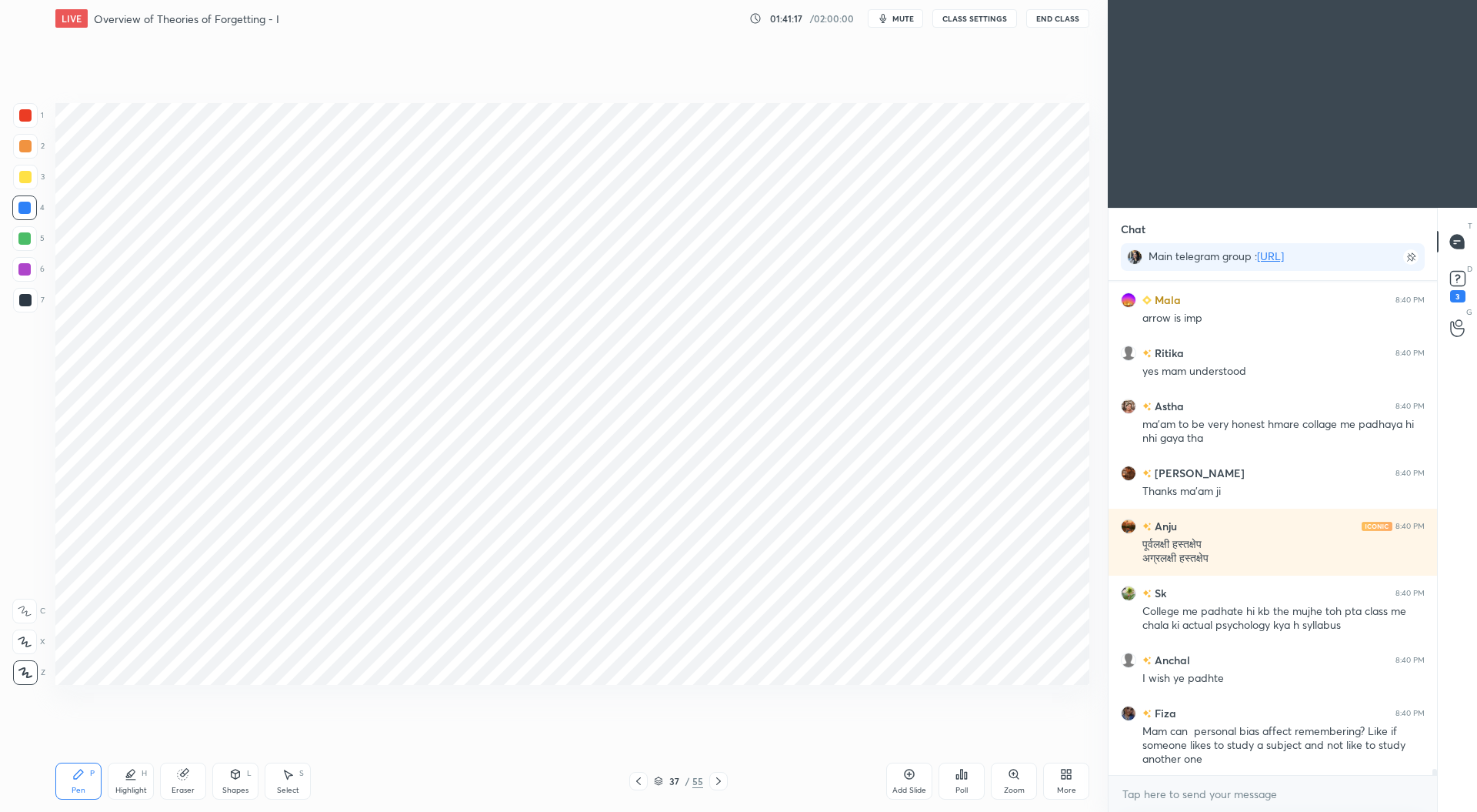
scroll to position [38842, 0]
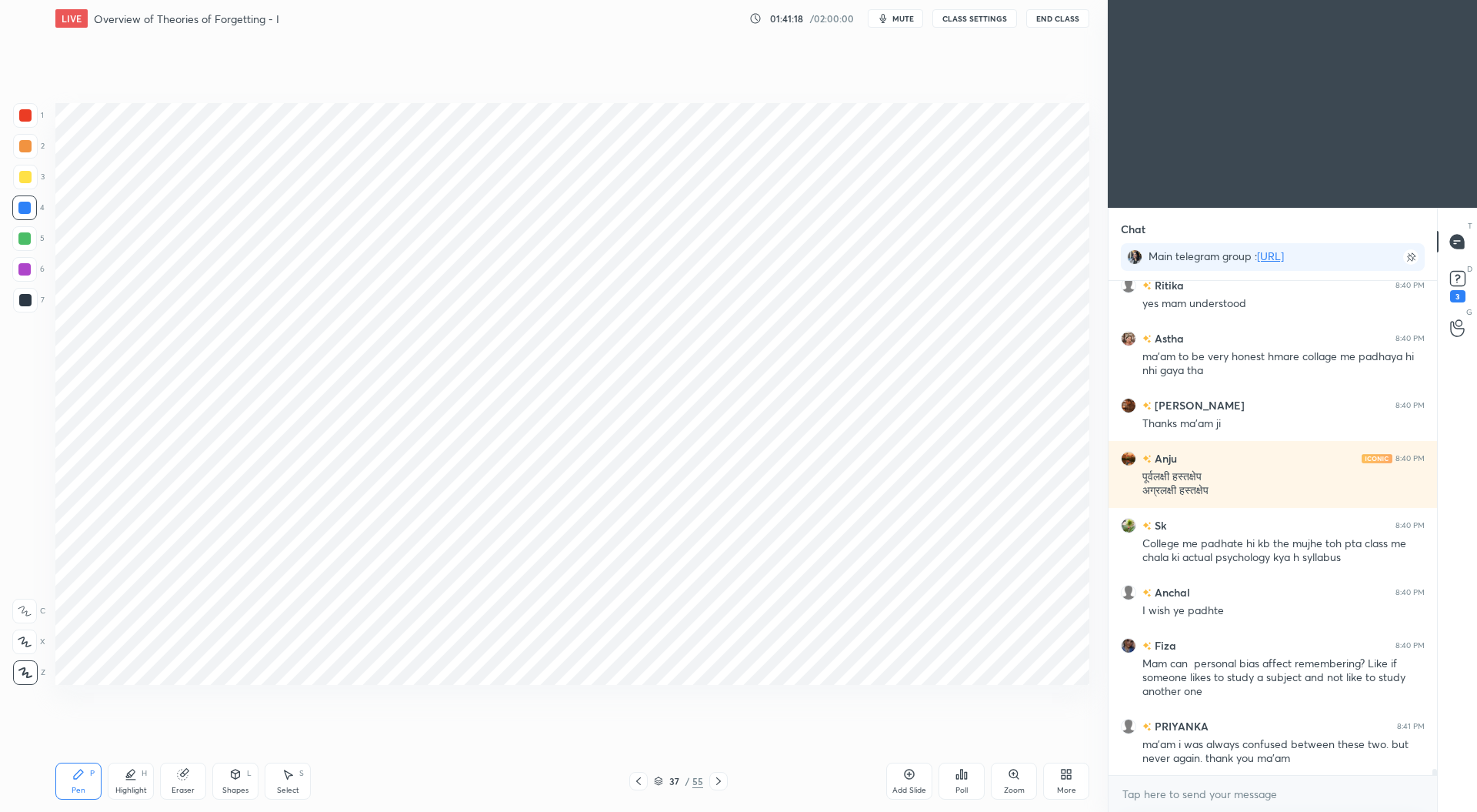
click at [647, 782] on div at bounding box center [638, 780] width 18 height 18
click at [644, 779] on icon at bounding box center [638, 781] width 12 height 12
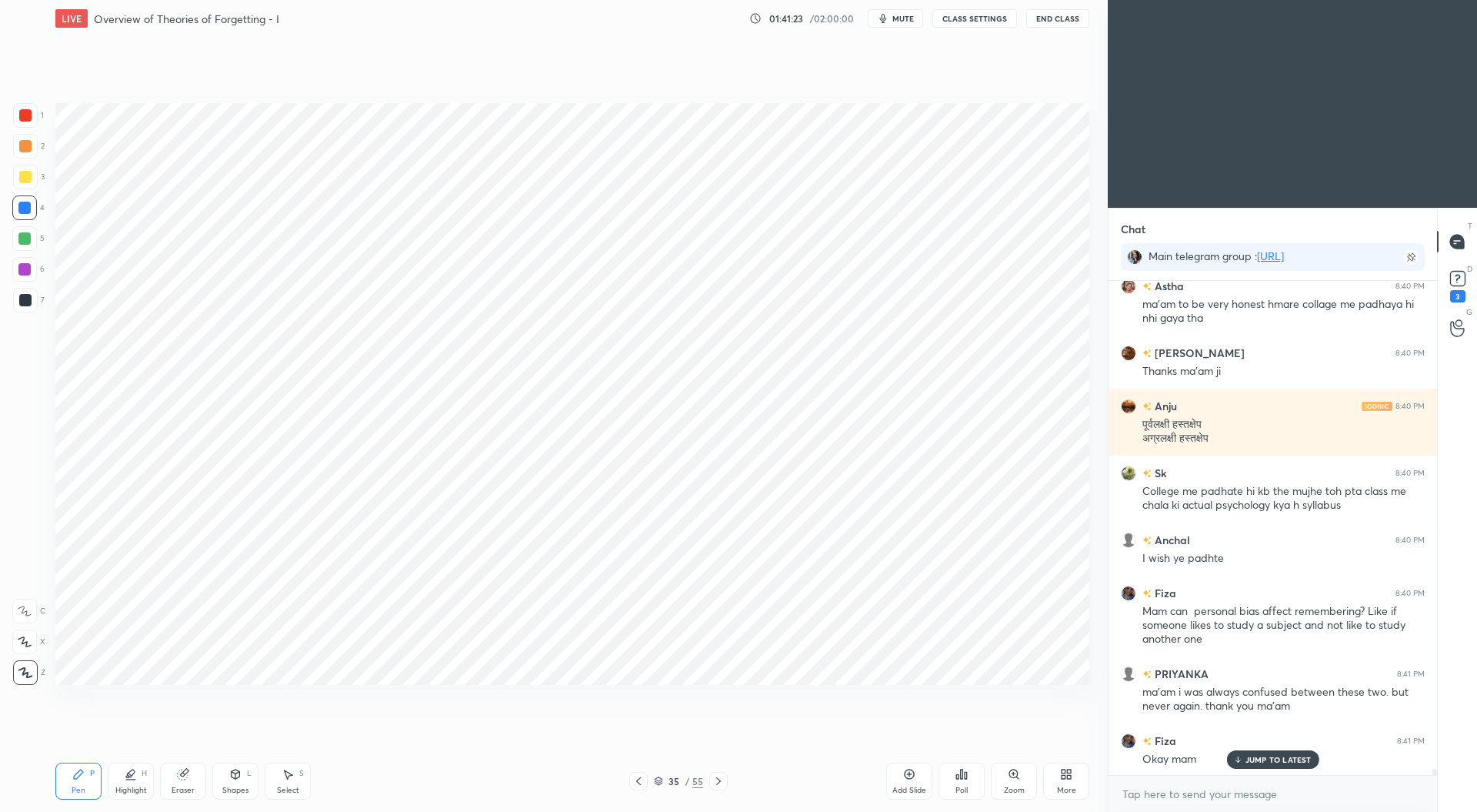
click at [642, 779] on icon at bounding box center [638, 781] width 12 height 12
click at [642, 776] on icon at bounding box center [638, 781] width 12 height 12
click at [641, 779] on icon at bounding box center [638, 781] width 12 height 12
click at [21, 240] on div at bounding box center [24, 238] width 12 height 12
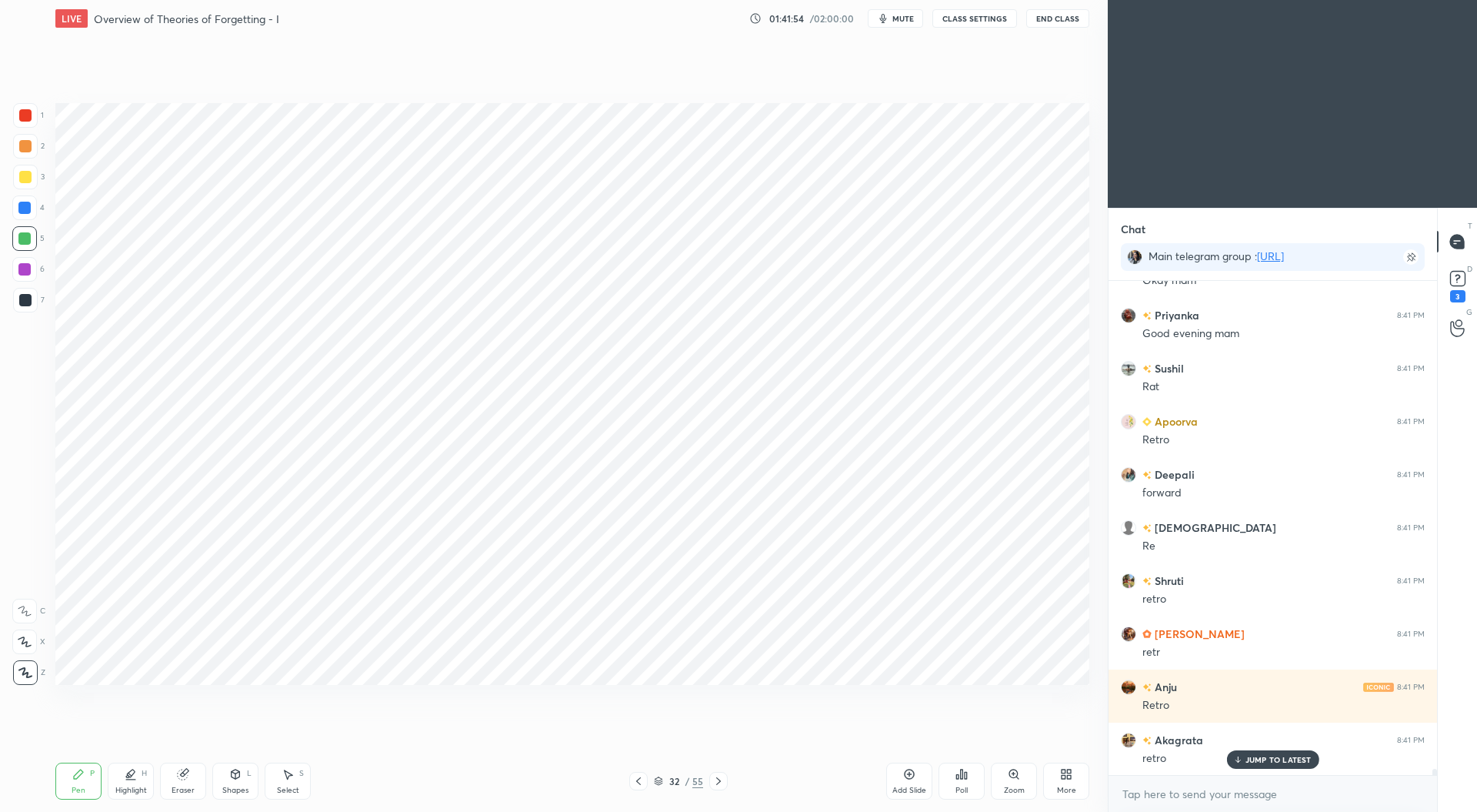
scroll to position [39425, 0]
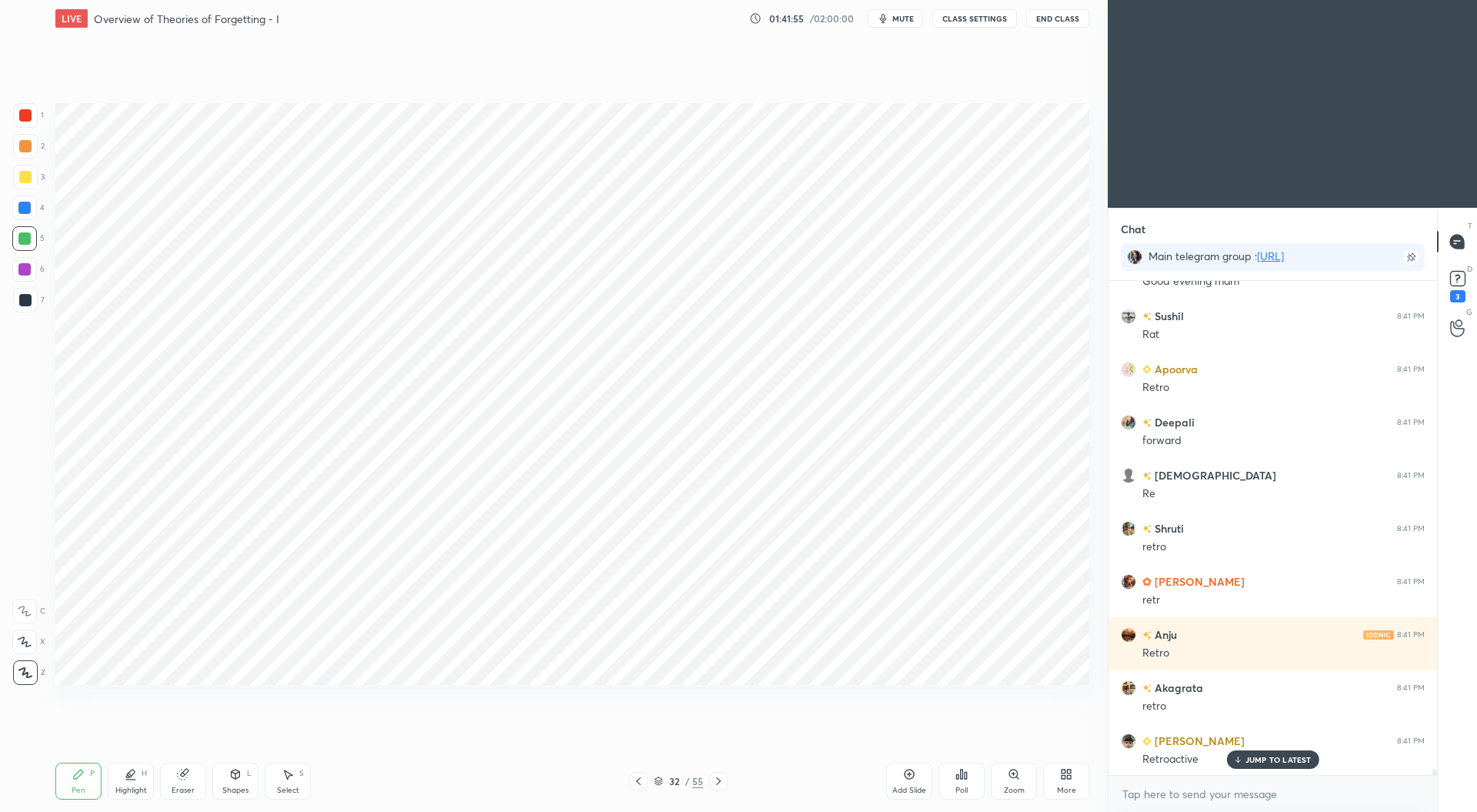
click at [25, 114] on div at bounding box center [25, 115] width 12 height 12
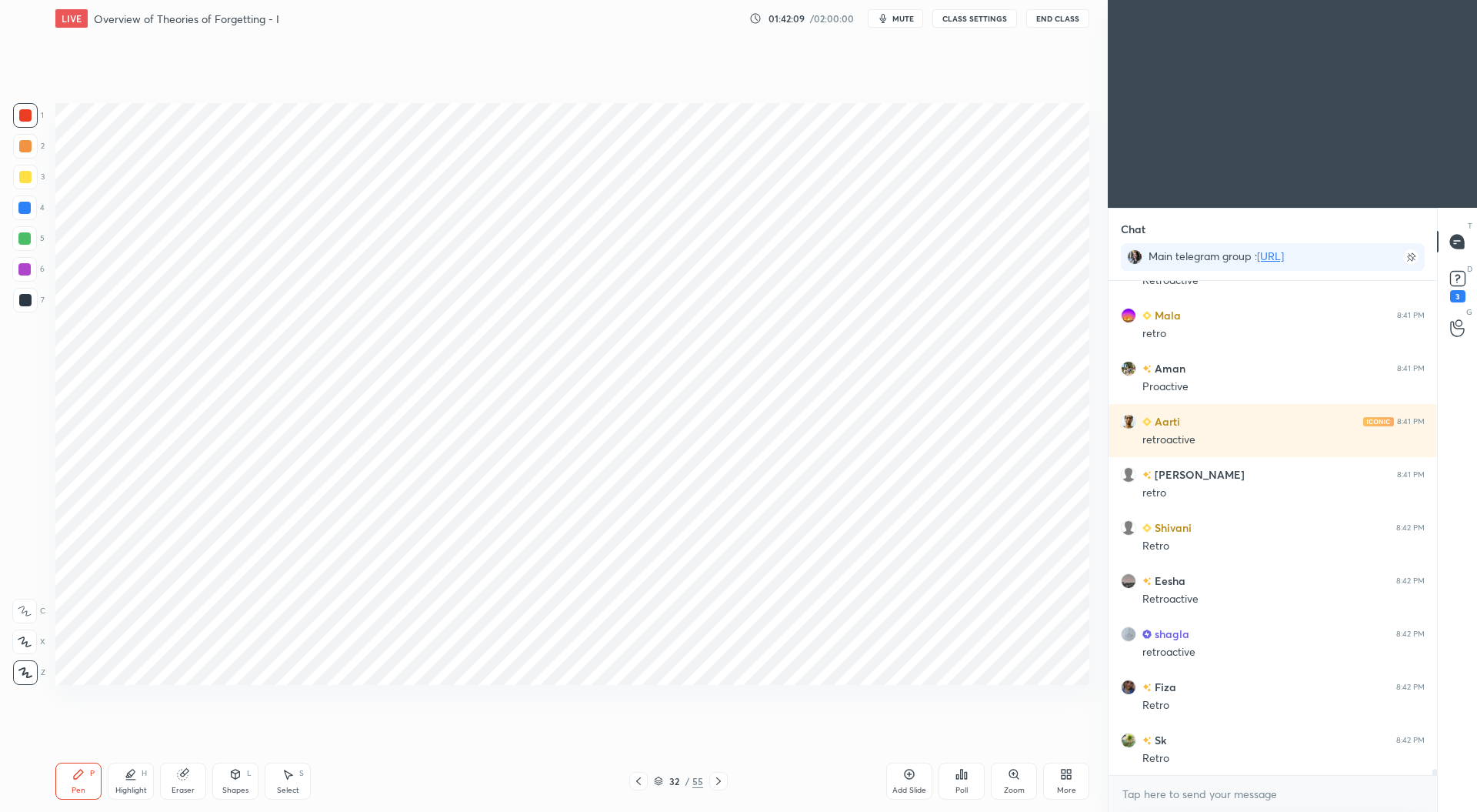
scroll to position [39956, 0]
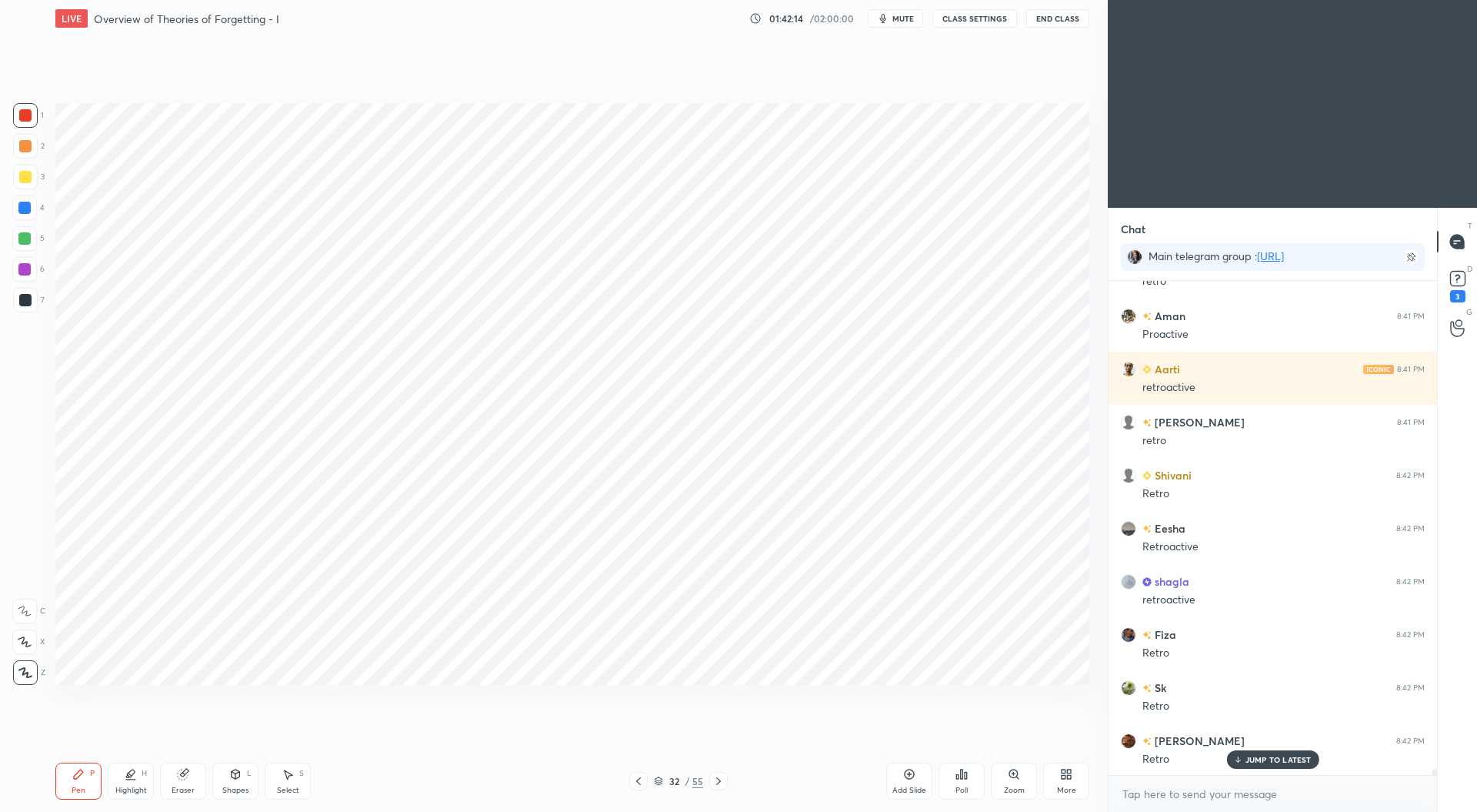
click at [25, 238] on div at bounding box center [24, 238] width 12 height 12
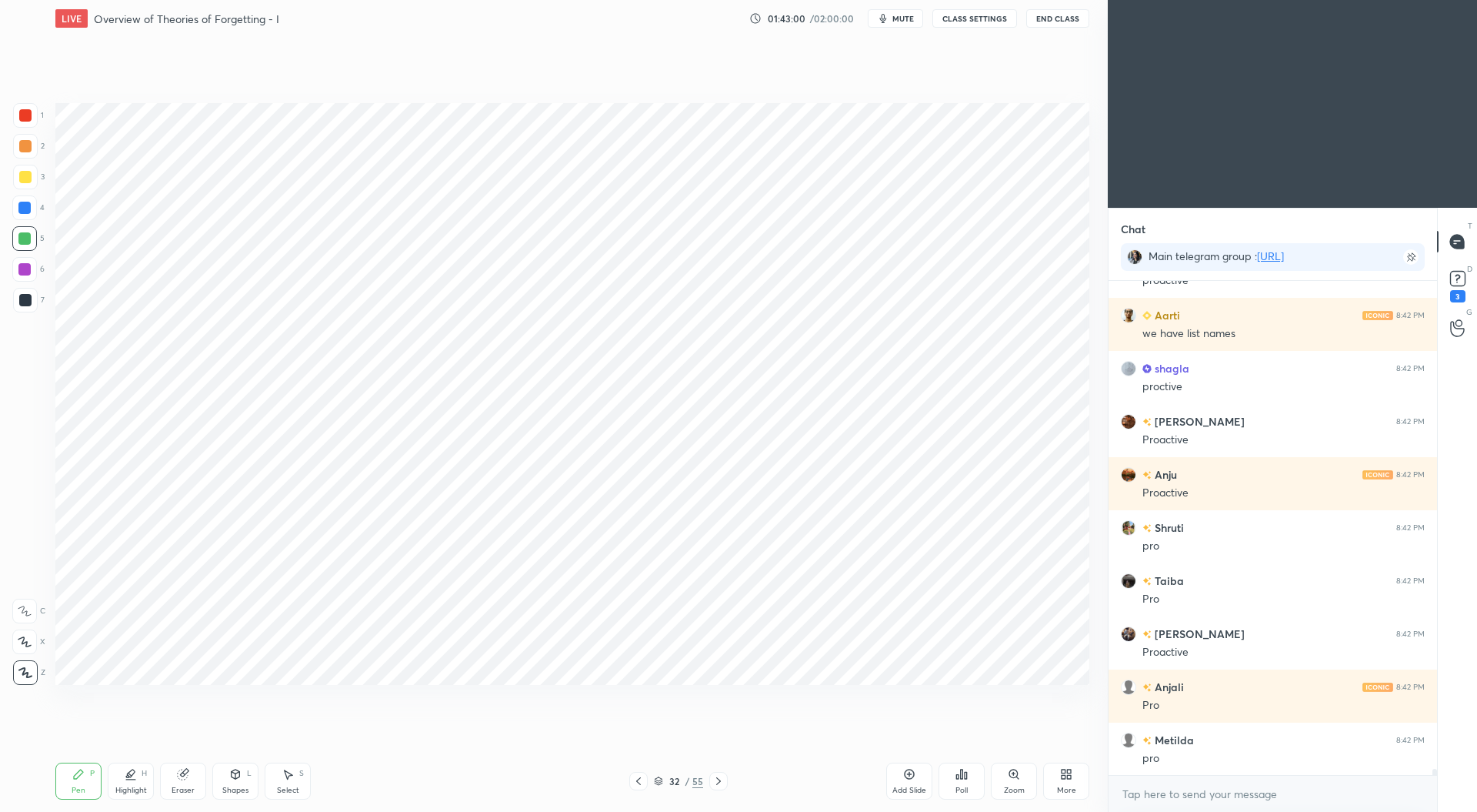
scroll to position [40912, 0]
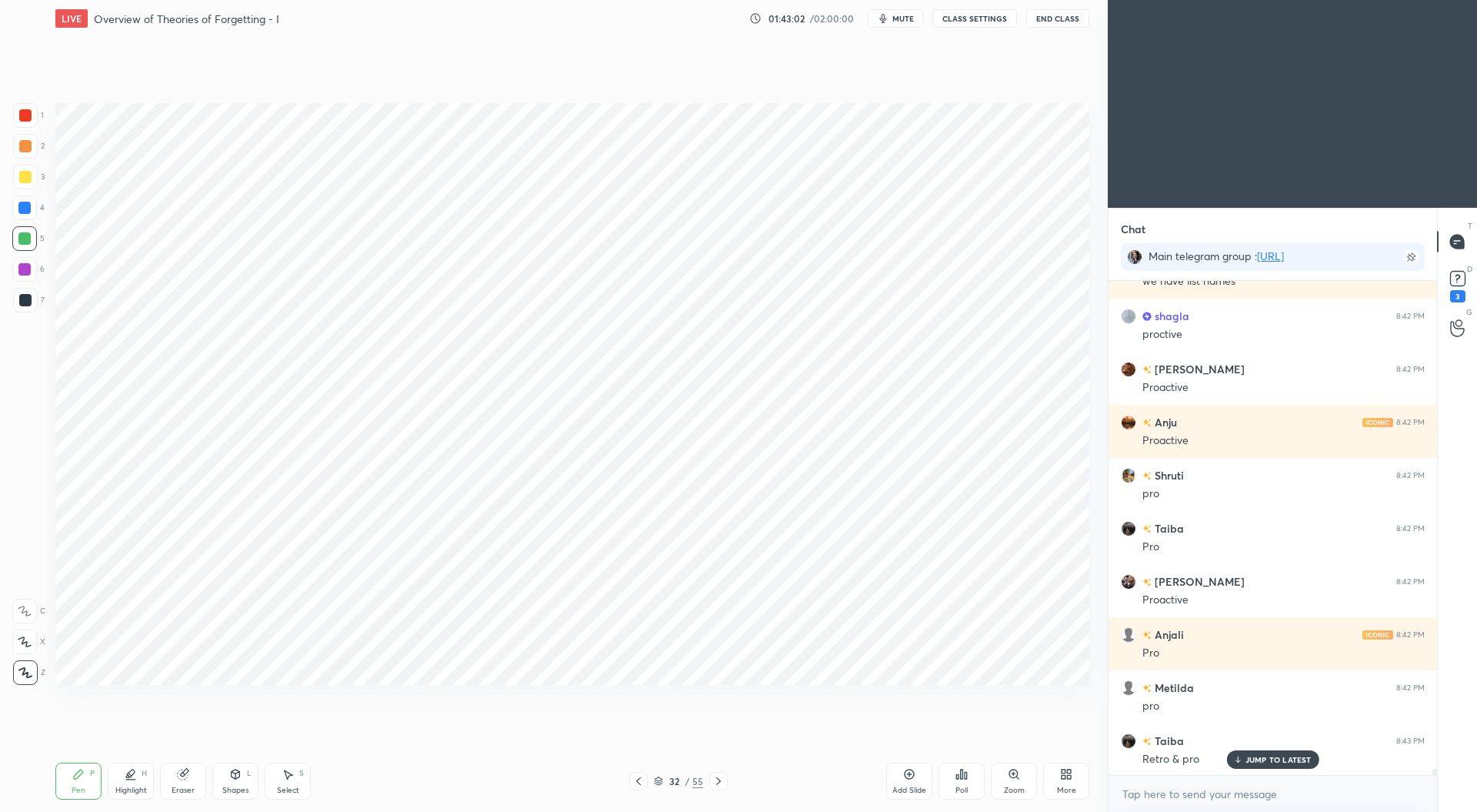
click at [23, 209] on div at bounding box center [24, 208] width 12 height 12
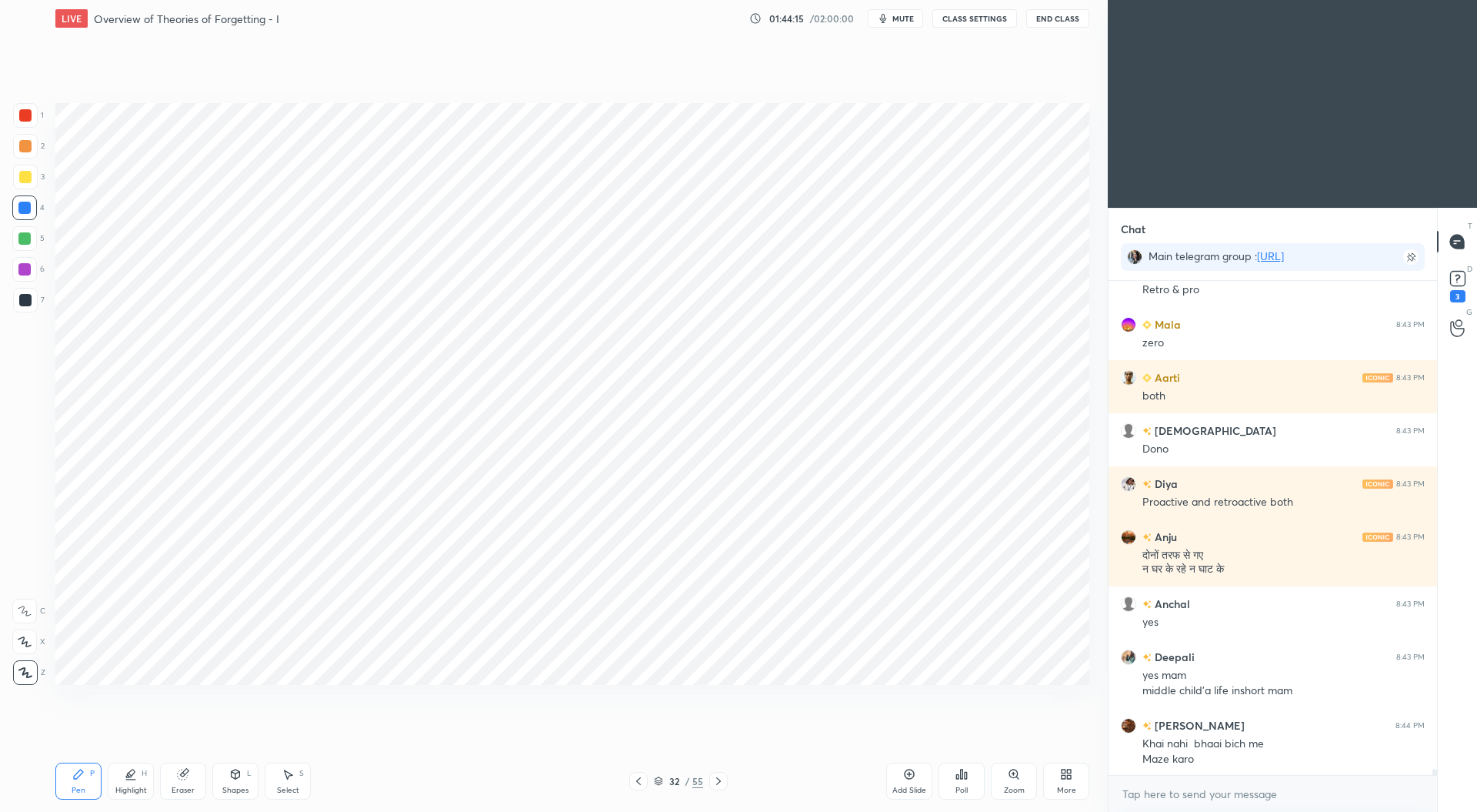
scroll to position [41435, 0]
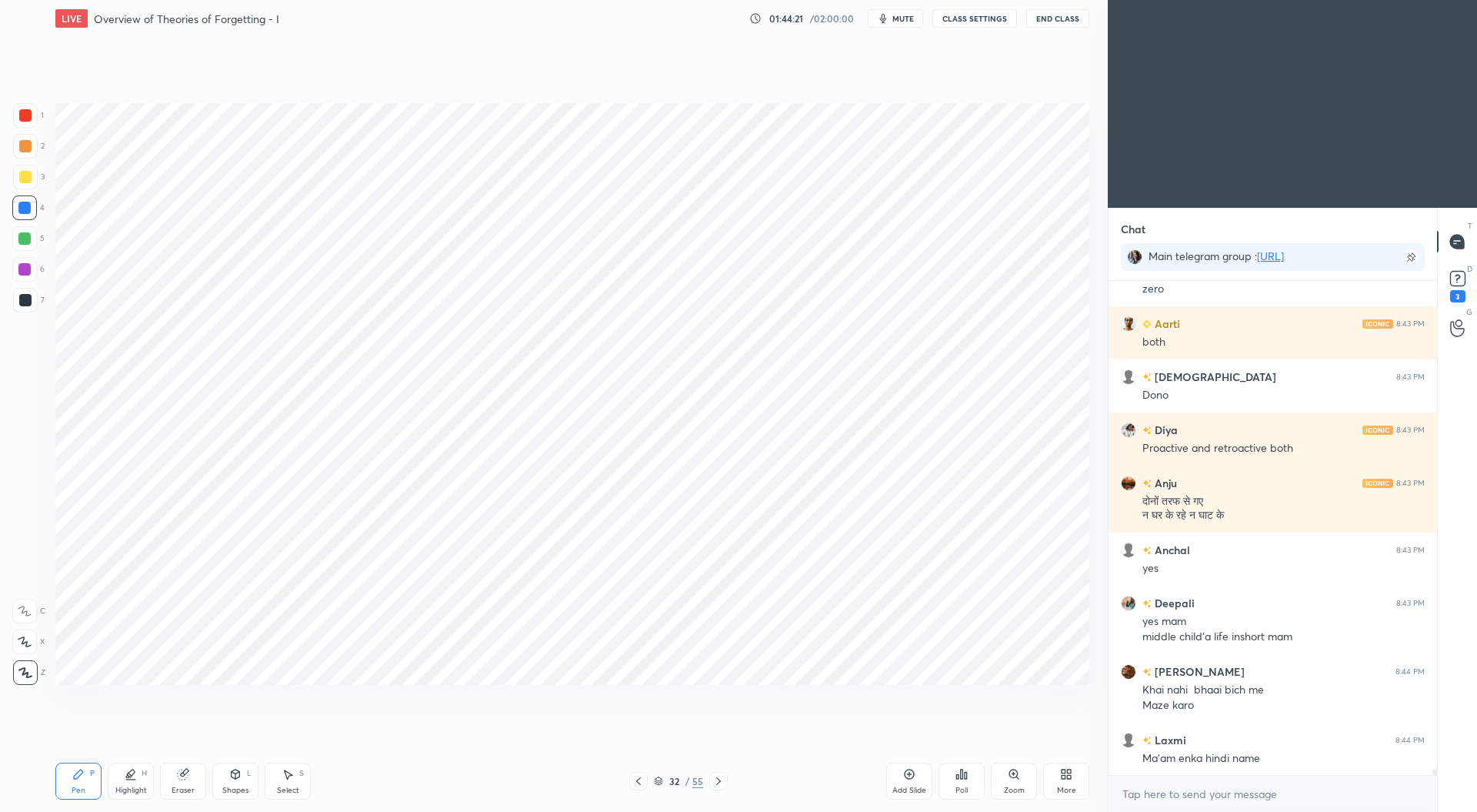
click at [716, 784] on icon at bounding box center [718, 781] width 12 height 12
click at [724, 778] on icon at bounding box center [718, 781] width 12 height 12
click at [725, 777] on div at bounding box center [718, 780] width 18 height 18
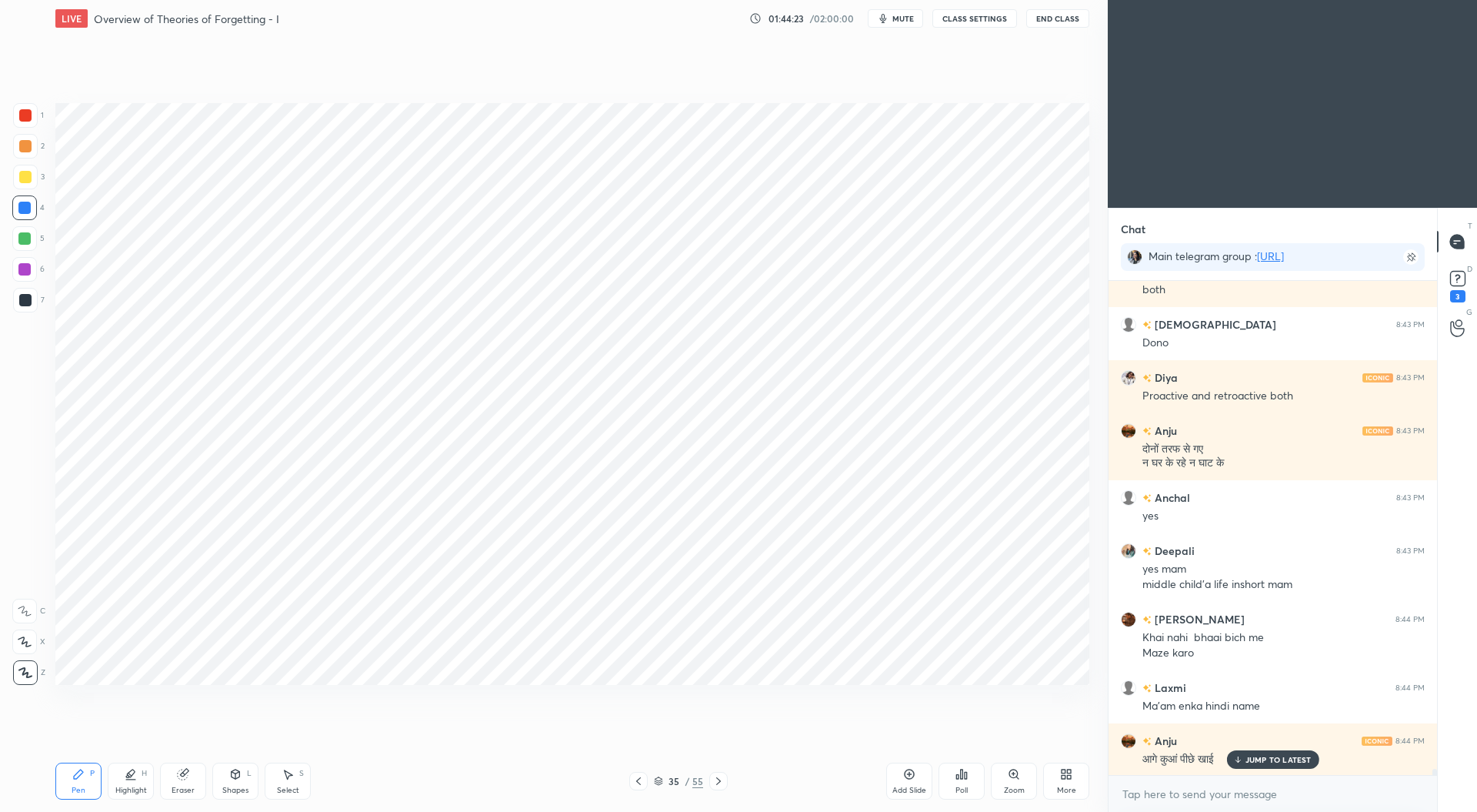
click at [725, 777] on div at bounding box center [718, 780] width 18 height 18
click at [726, 780] on div at bounding box center [718, 780] width 18 height 18
click at [728, 779] on div "37 / 55" at bounding box center [679, 780] width 416 height 18
click at [722, 784] on icon at bounding box center [718, 781] width 12 height 12
click at [720, 782] on icon at bounding box center [718, 781] width 12 height 12
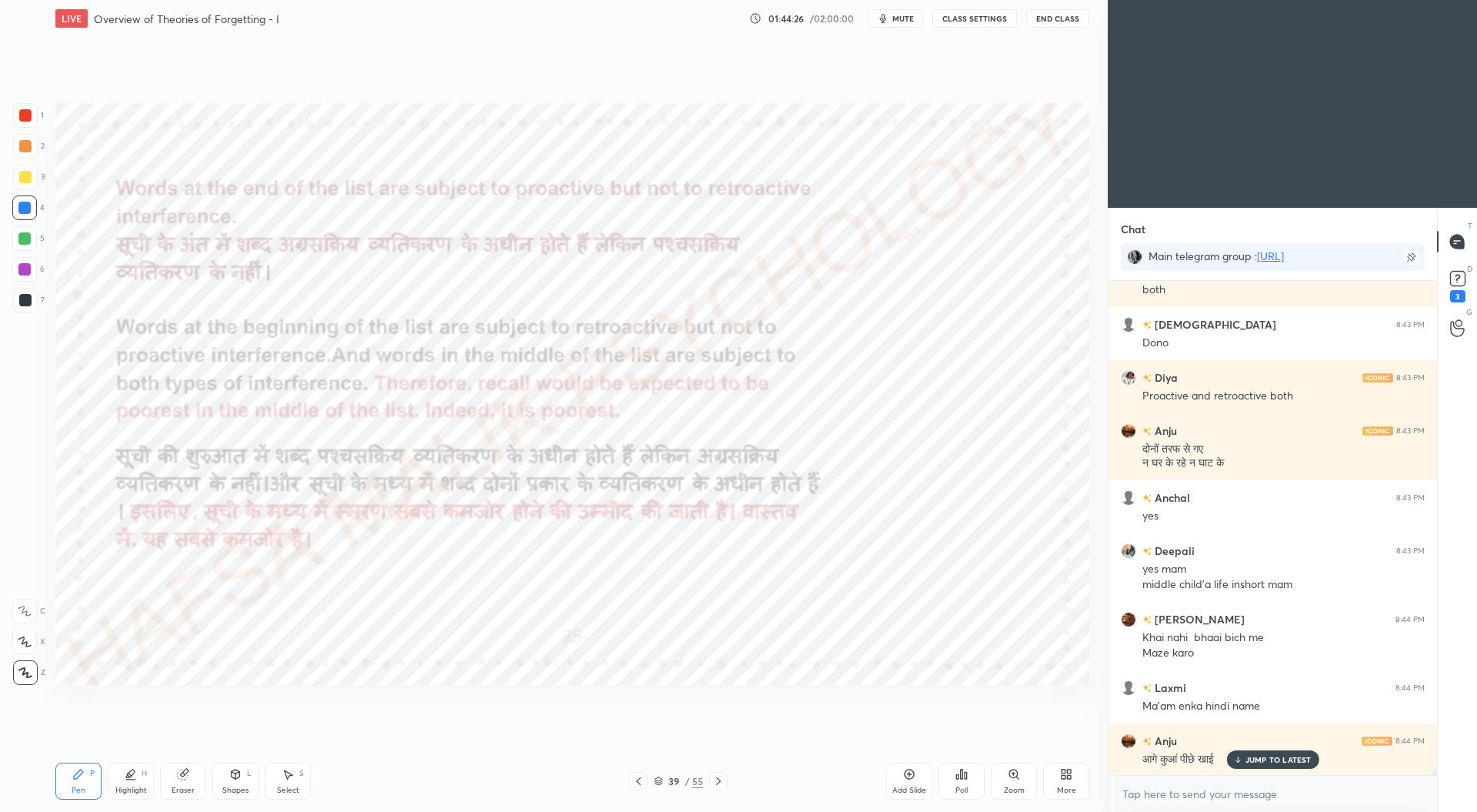
click at [721, 779] on icon at bounding box center [718, 781] width 12 height 12
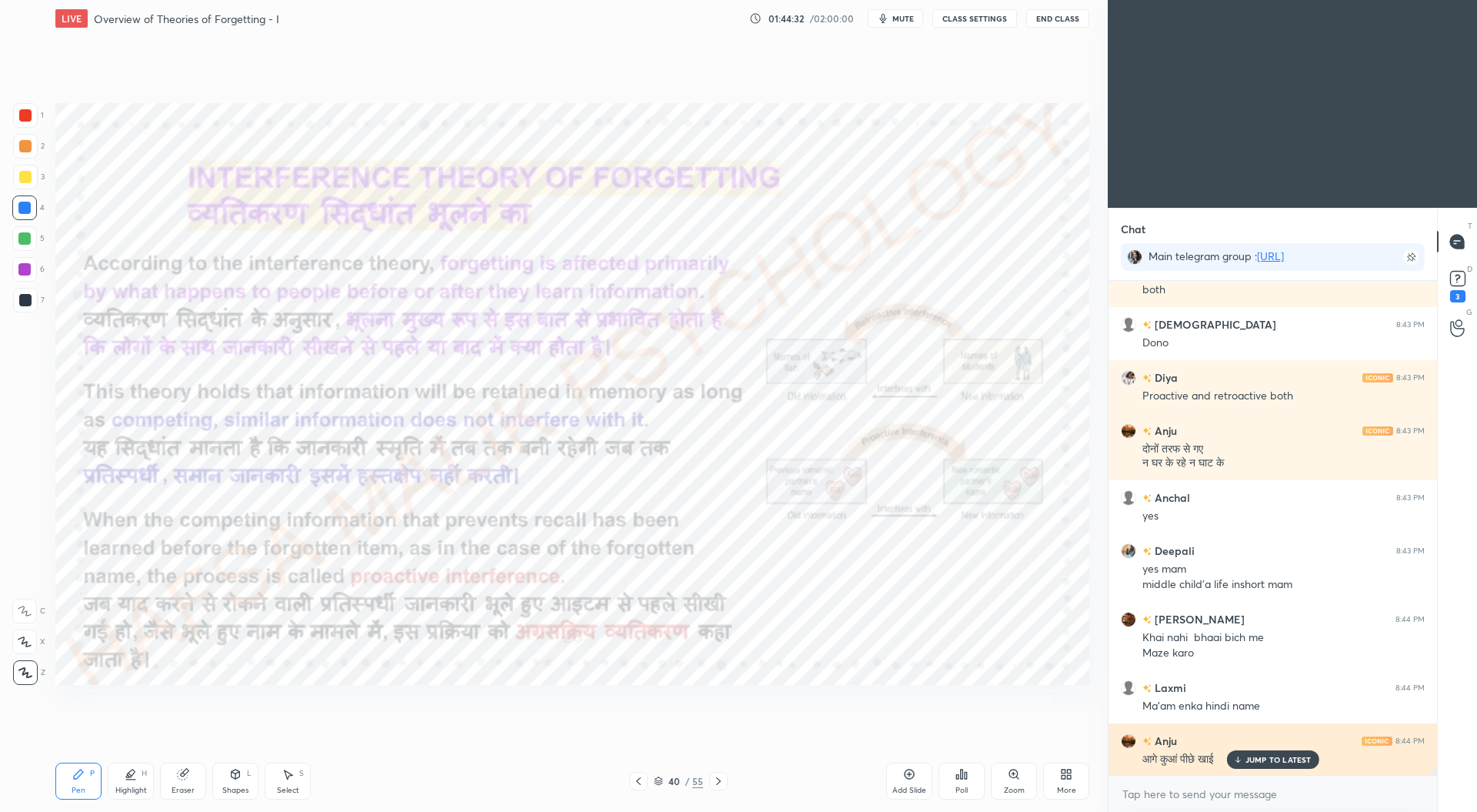
click at [1279, 751] on div "JUMP TO LATEST" at bounding box center [1272, 759] width 92 height 18
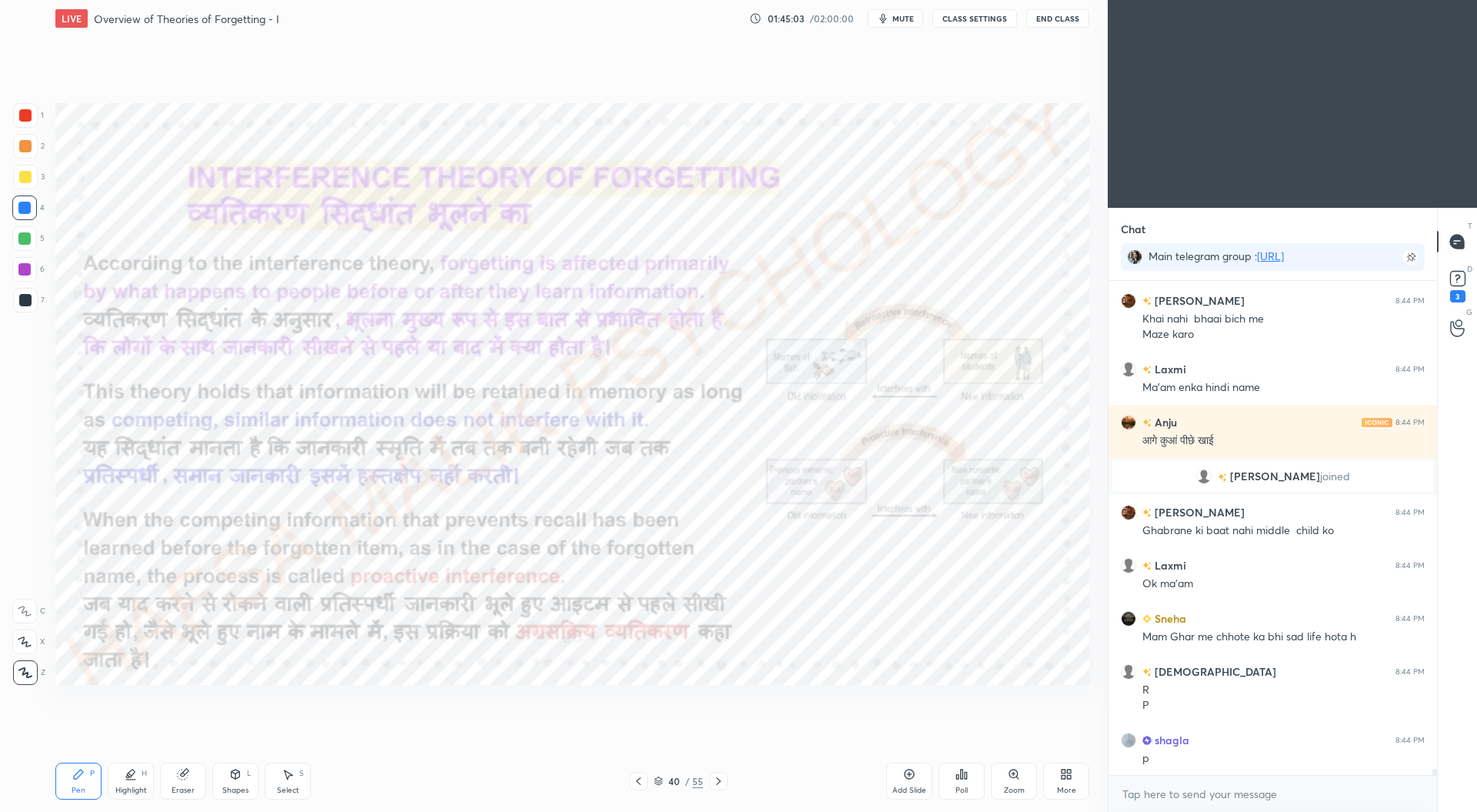
scroll to position [40899, 0]
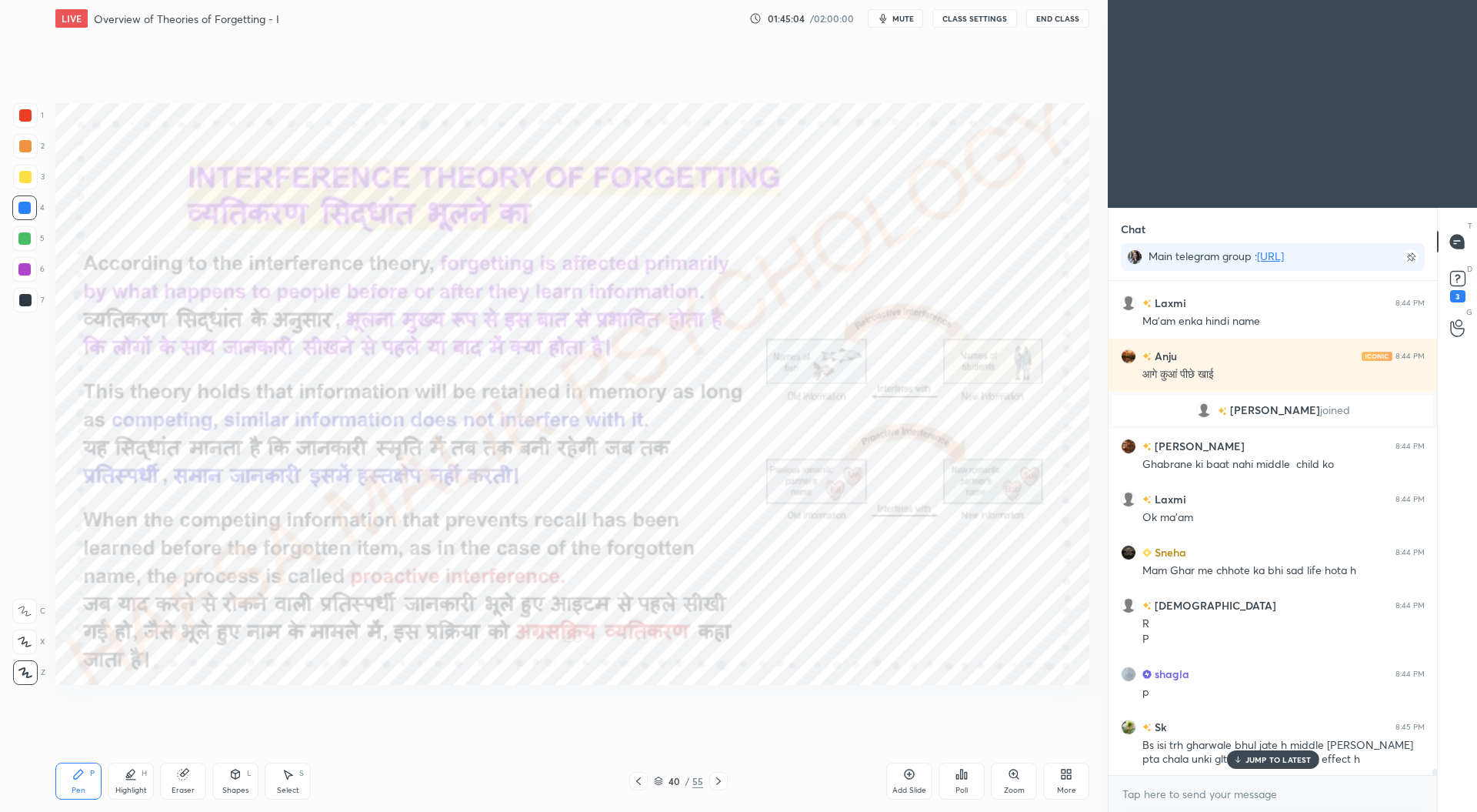
click at [641, 781] on icon at bounding box center [638, 781] width 12 height 12
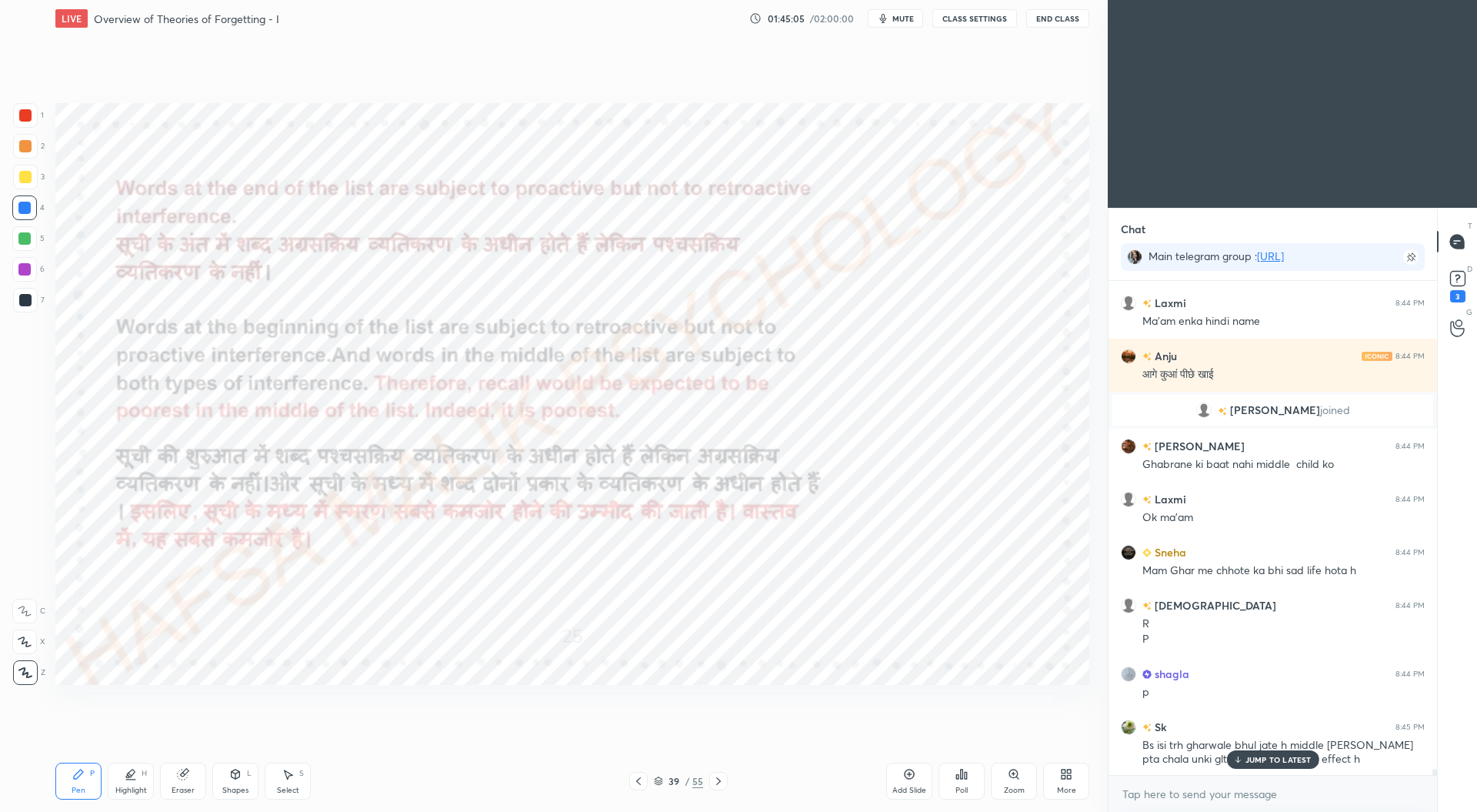
click at [639, 778] on icon at bounding box center [638, 780] width 4 height 8
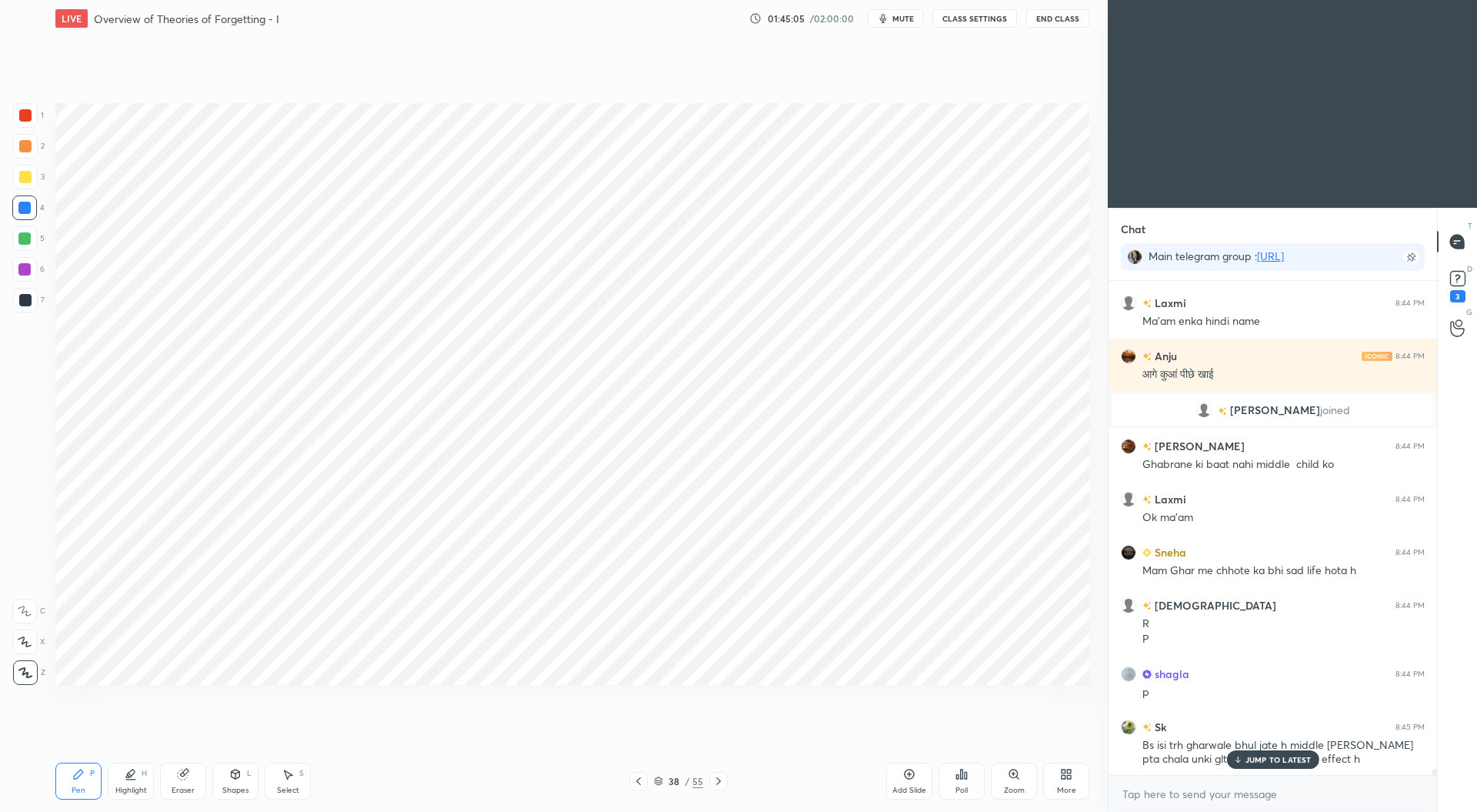
click at [644, 775] on icon at bounding box center [638, 781] width 12 height 12
click at [641, 776] on icon at bounding box center [638, 781] width 12 height 12
click at [644, 774] on div at bounding box center [638, 780] width 18 height 18
click at [642, 772] on div at bounding box center [638, 780] width 18 height 18
click at [644, 781] on icon at bounding box center [638, 781] width 12 height 12
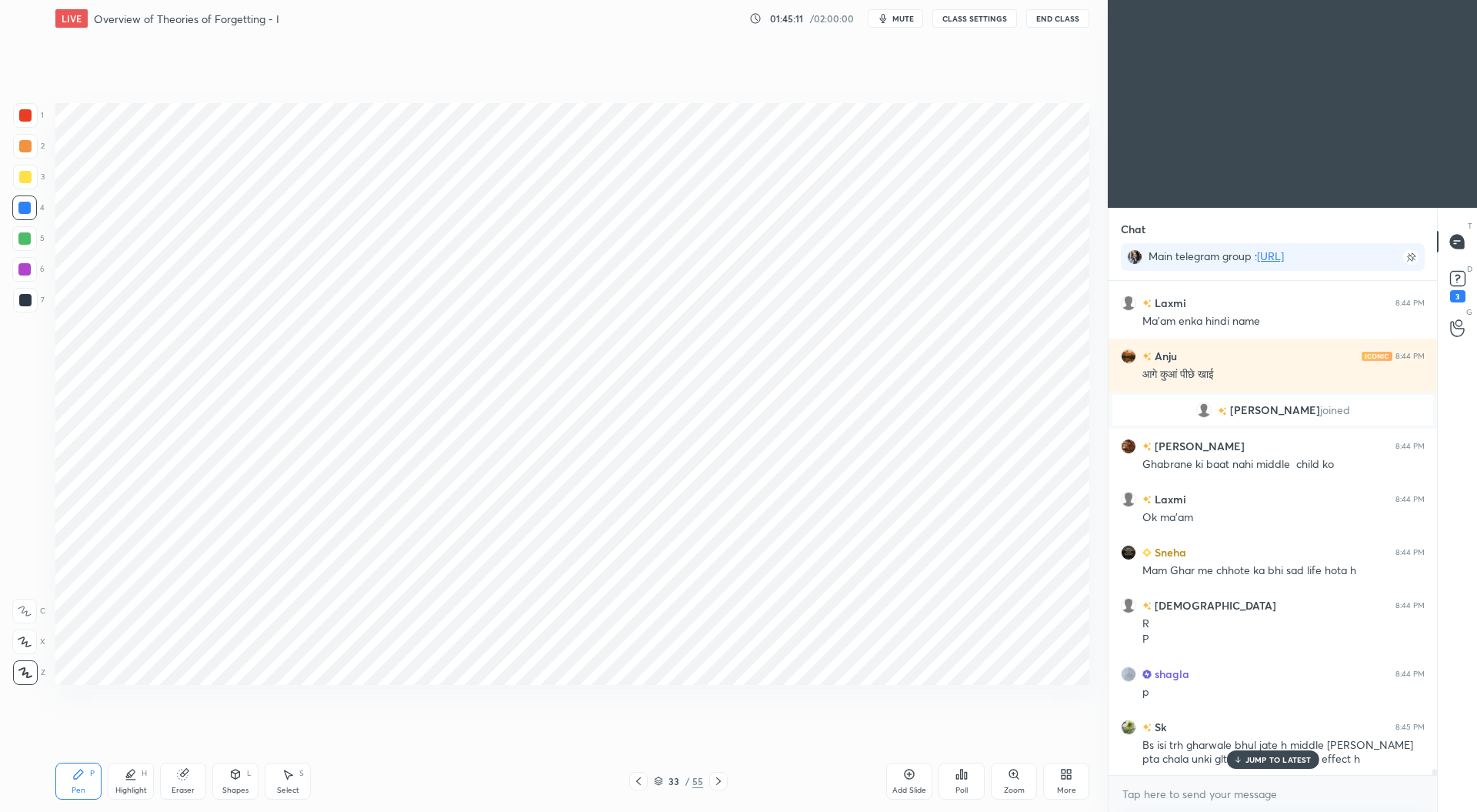
click at [646, 777] on div at bounding box center [638, 780] width 18 height 18
click at [716, 778] on icon at bounding box center [718, 781] width 12 height 12
click at [715, 780] on icon at bounding box center [718, 781] width 12 height 12
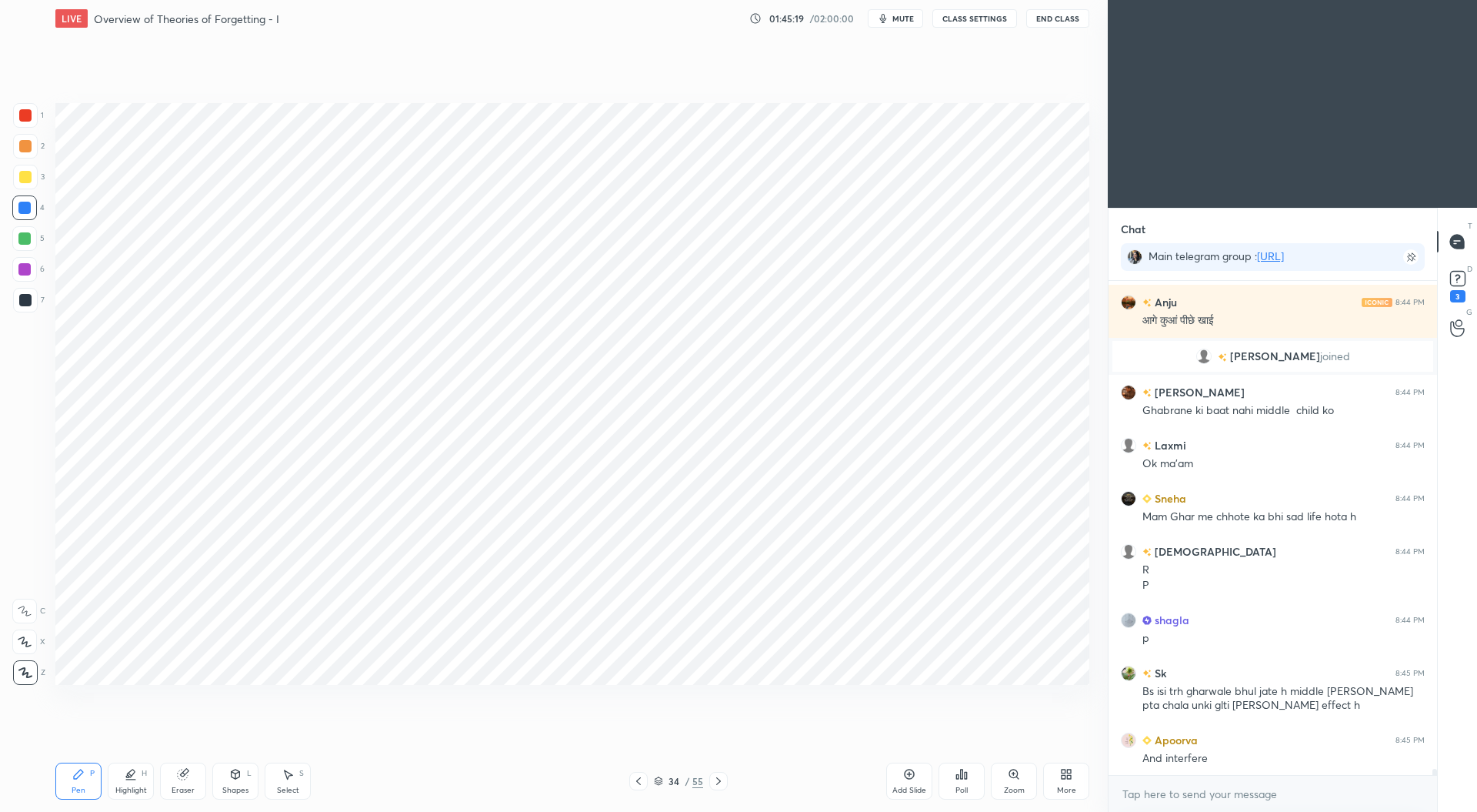
click at [712, 781] on icon at bounding box center [718, 781] width 12 height 12
click at [716, 780] on icon at bounding box center [718, 781] width 12 height 12
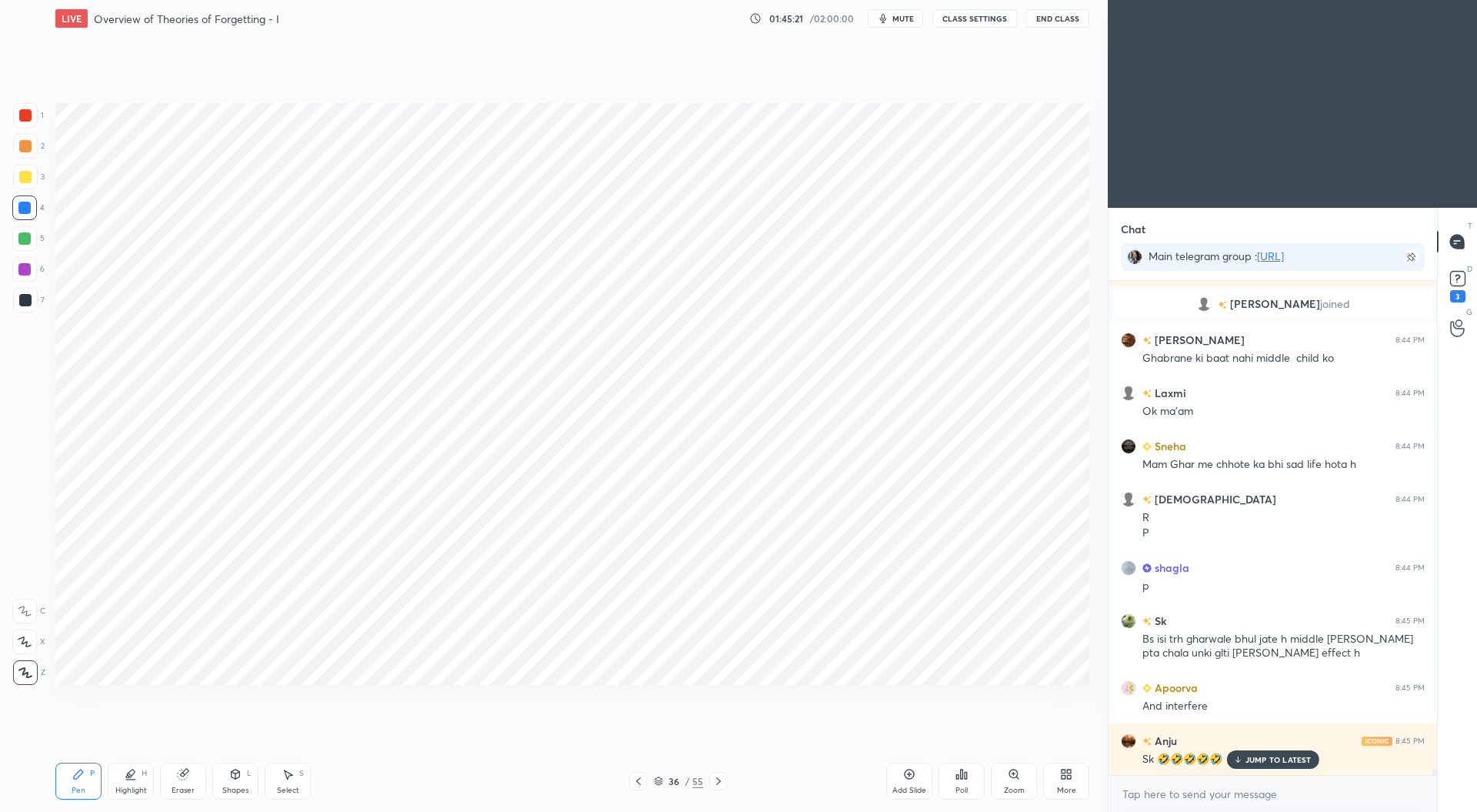
click at [716, 785] on icon at bounding box center [718, 781] width 12 height 12
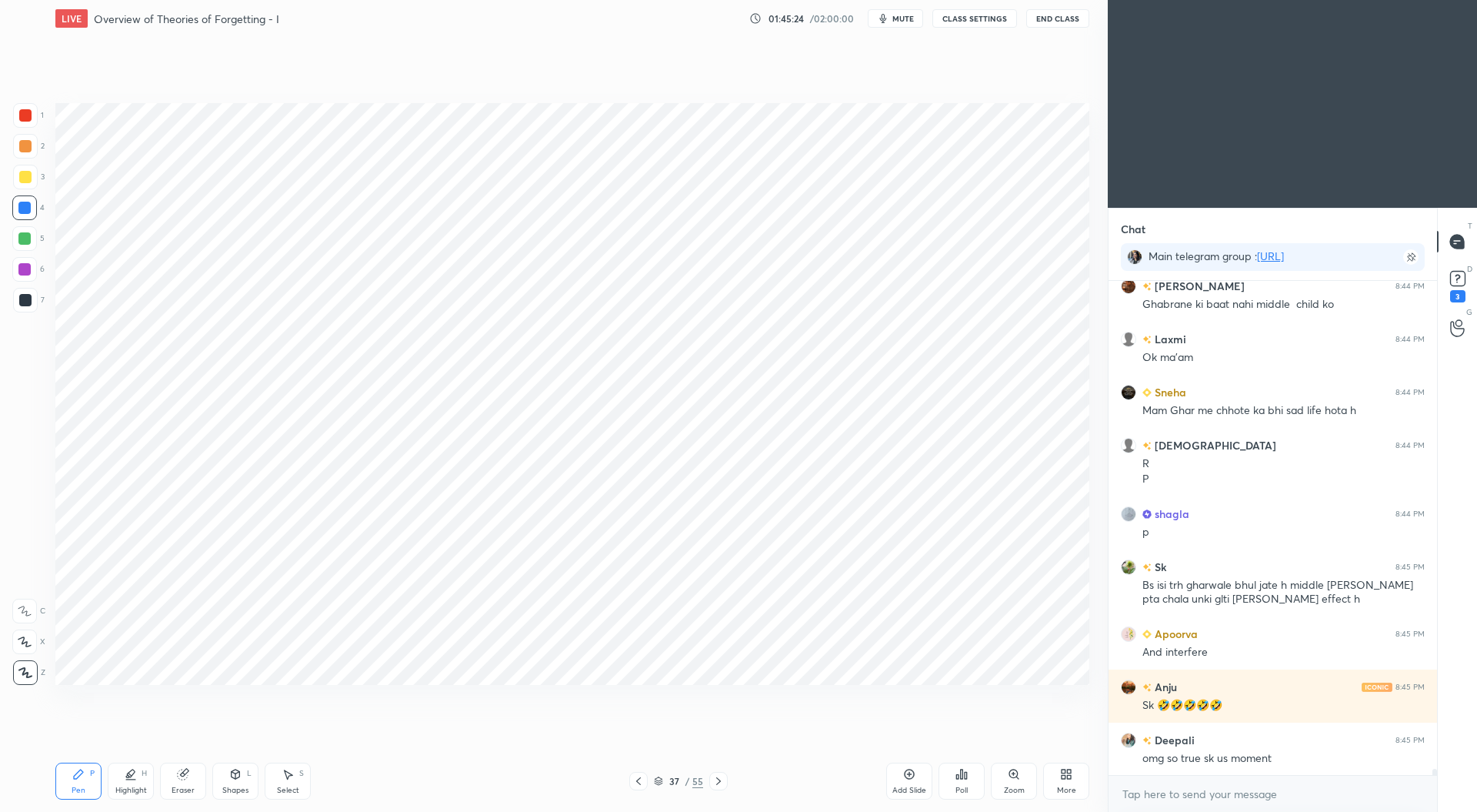
click at [718, 789] on div at bounding box center [718, 780] width 18 height 18
click at [719, 779] on icon at bounding box center [718, 781] width 12 height 12
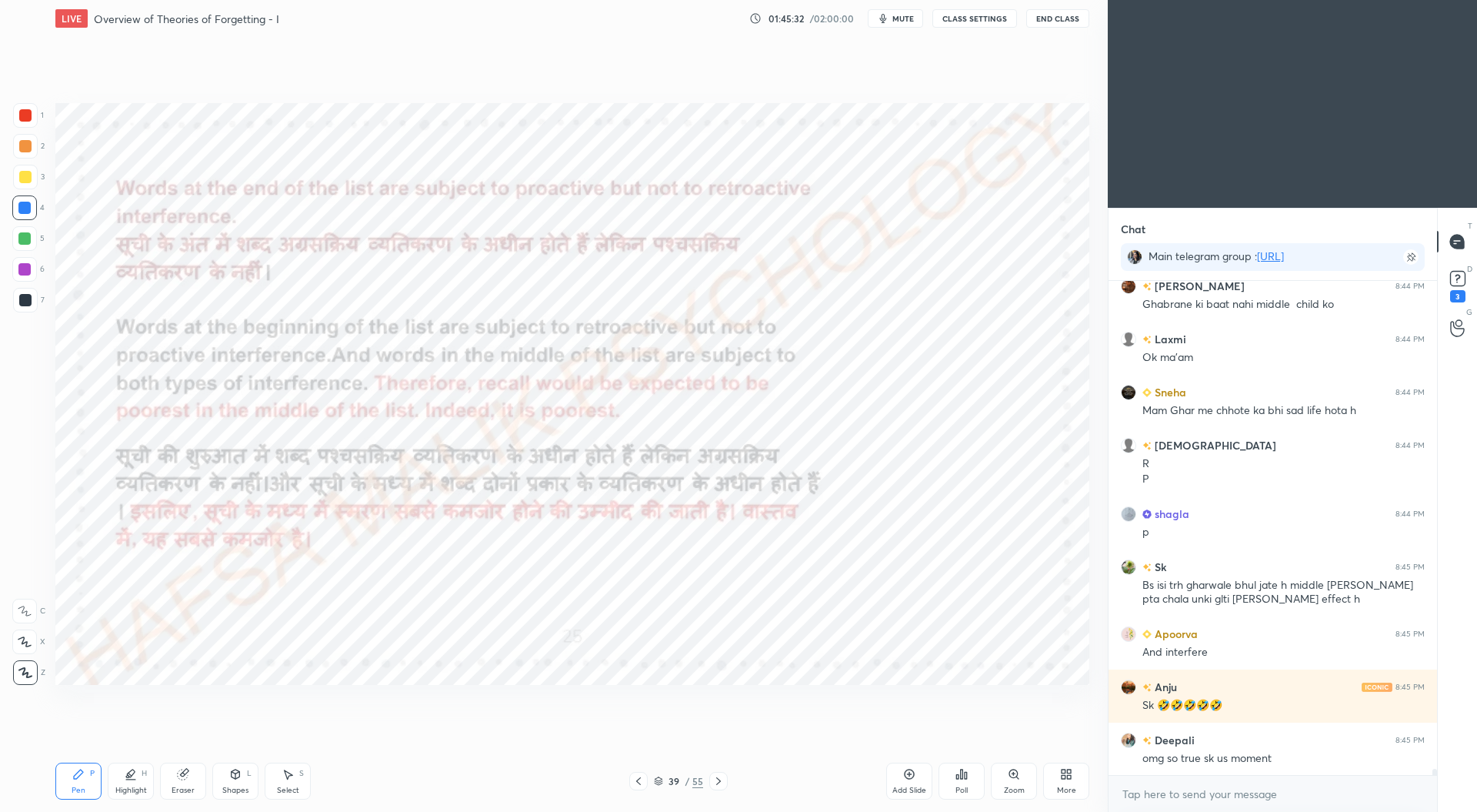
click at [713, 779] on icon at bounding box center [718, 781] width 12 height 12
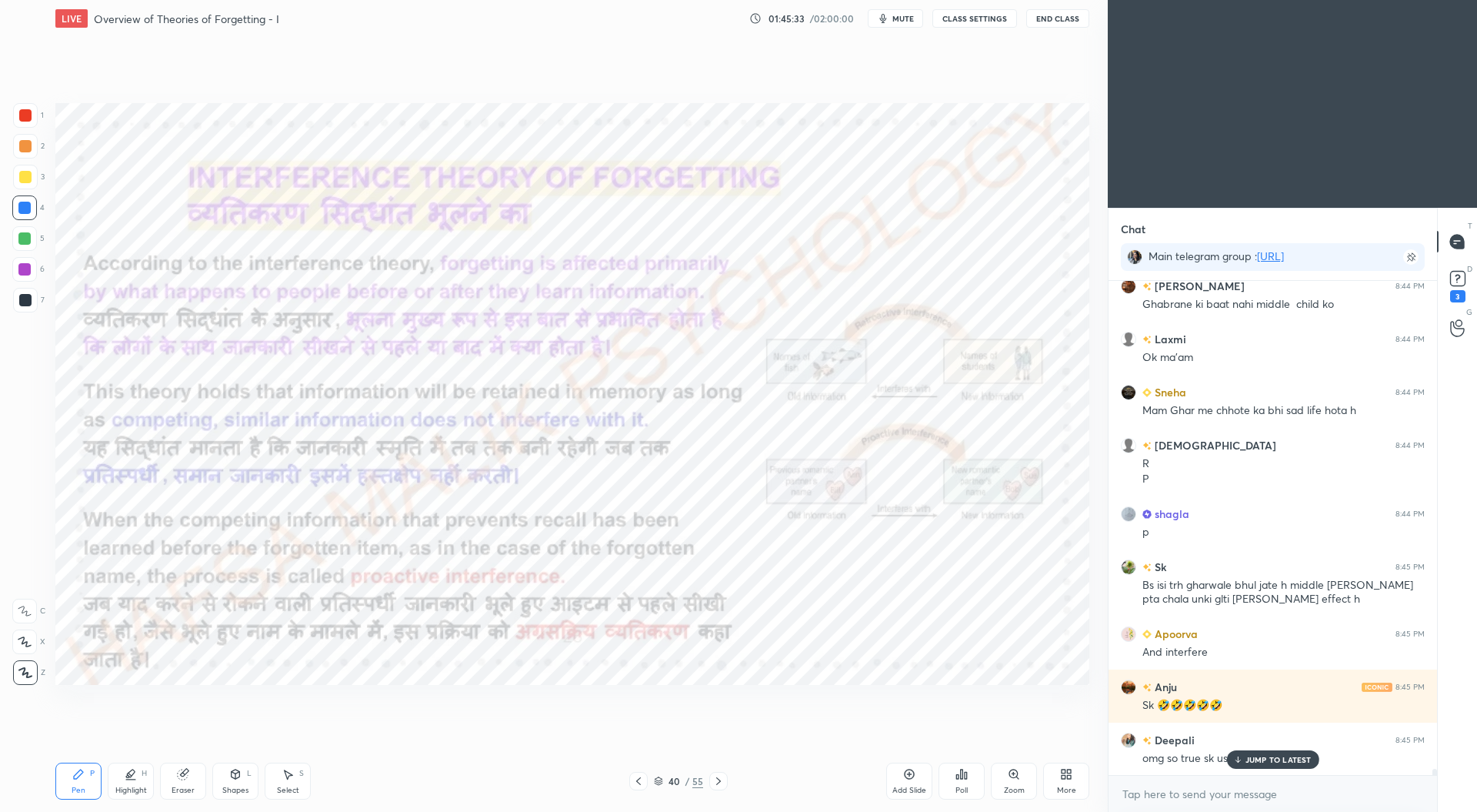
scroll to position [41111, 0]
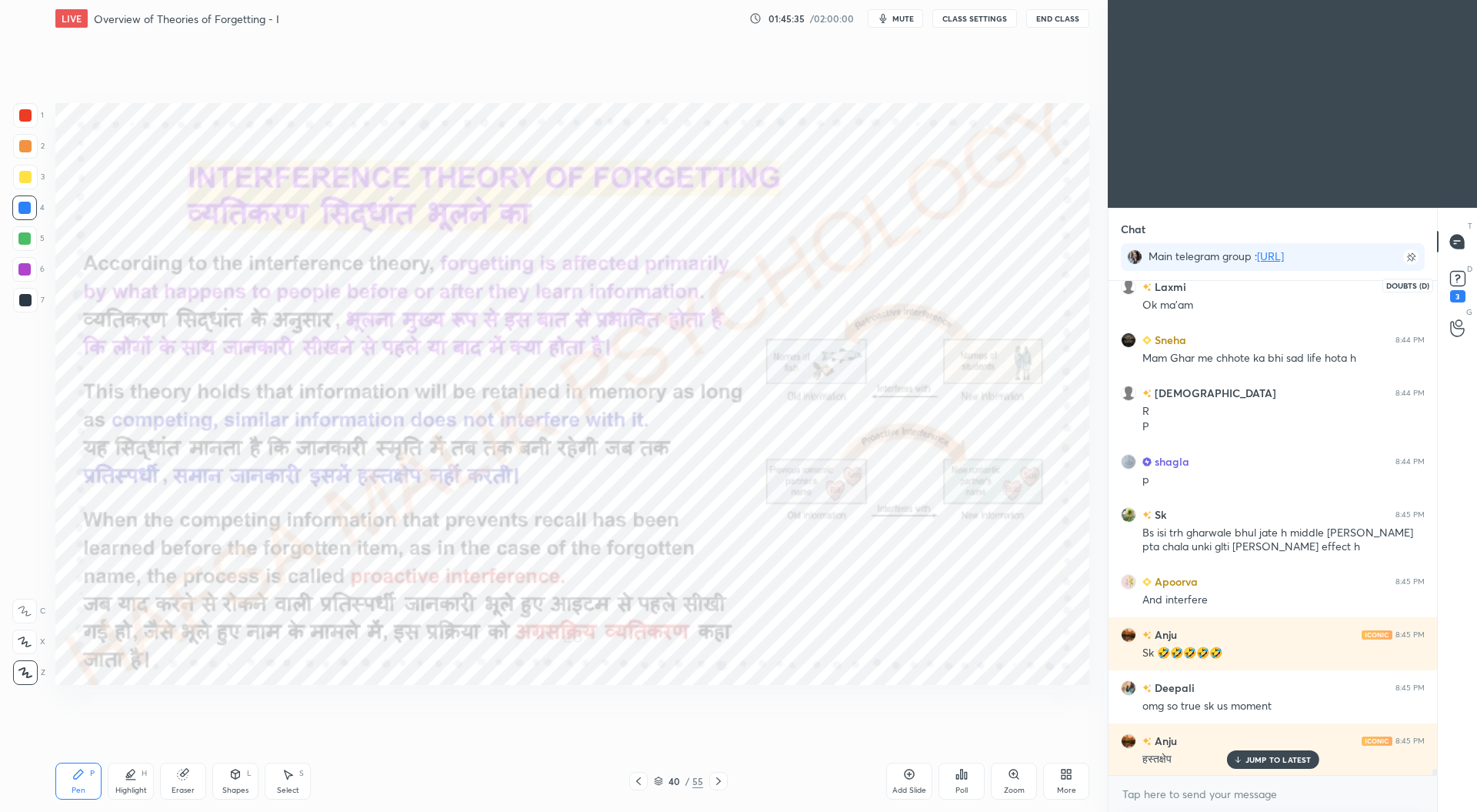
click at [1450, 289] on icon at bounding box center [1457, 278] width 23 height 23
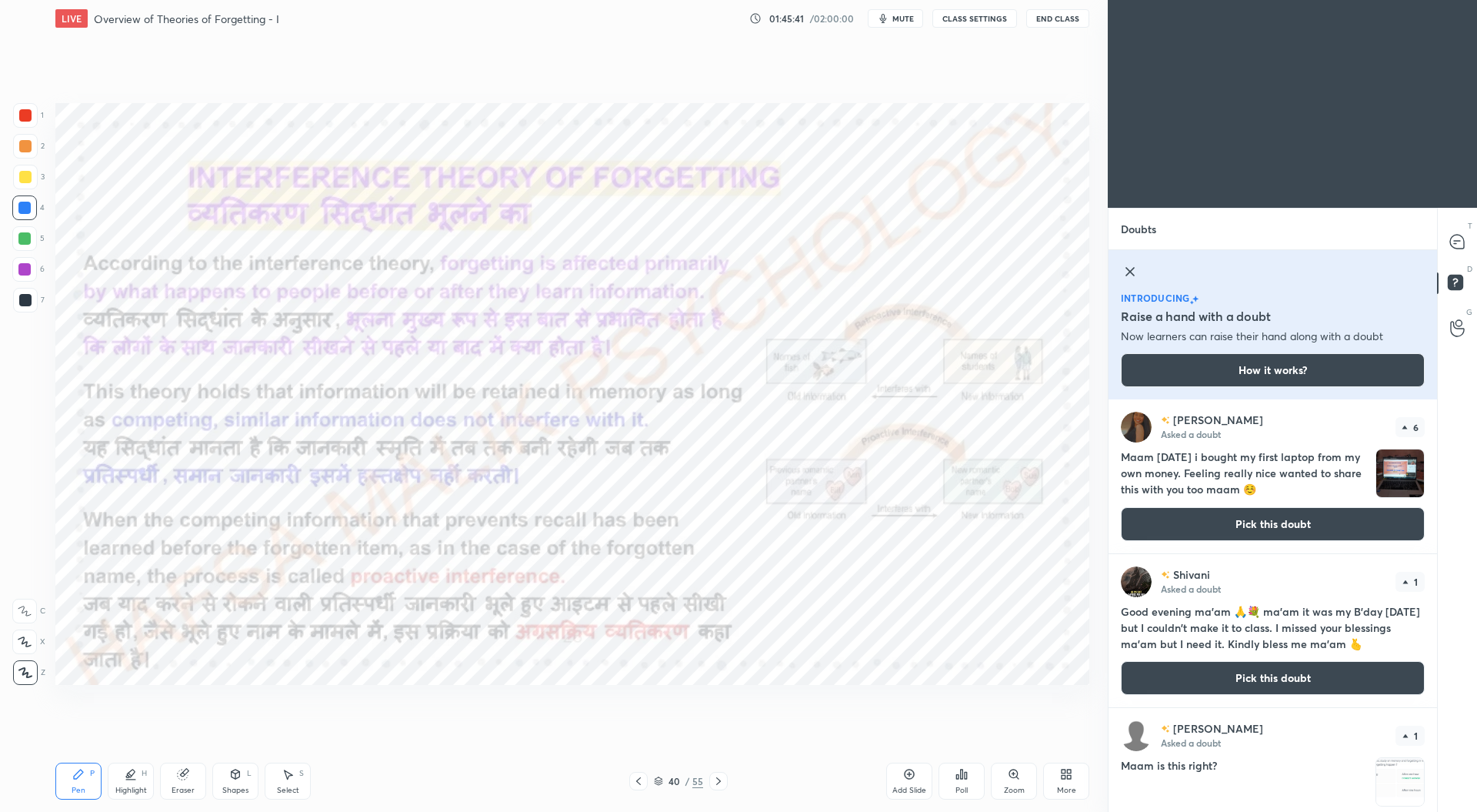
click at [1131, 273] on icon at bounding box center [1130, 272] width 8 height 8
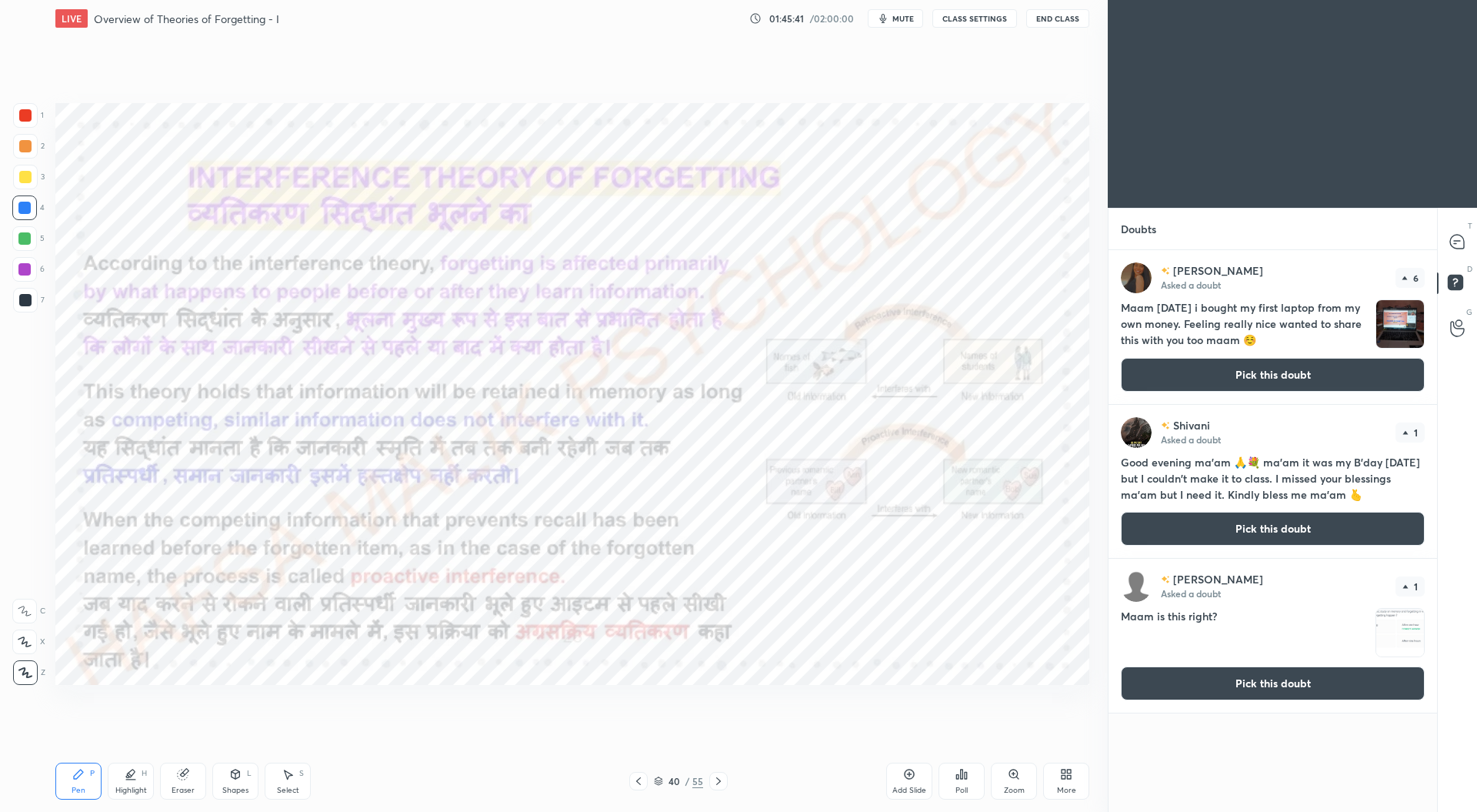
scroll to position [557, 324]
click at [1218, 377] on button "Pick this doubt" at bounding box center [1273, 374] width 304 height 34
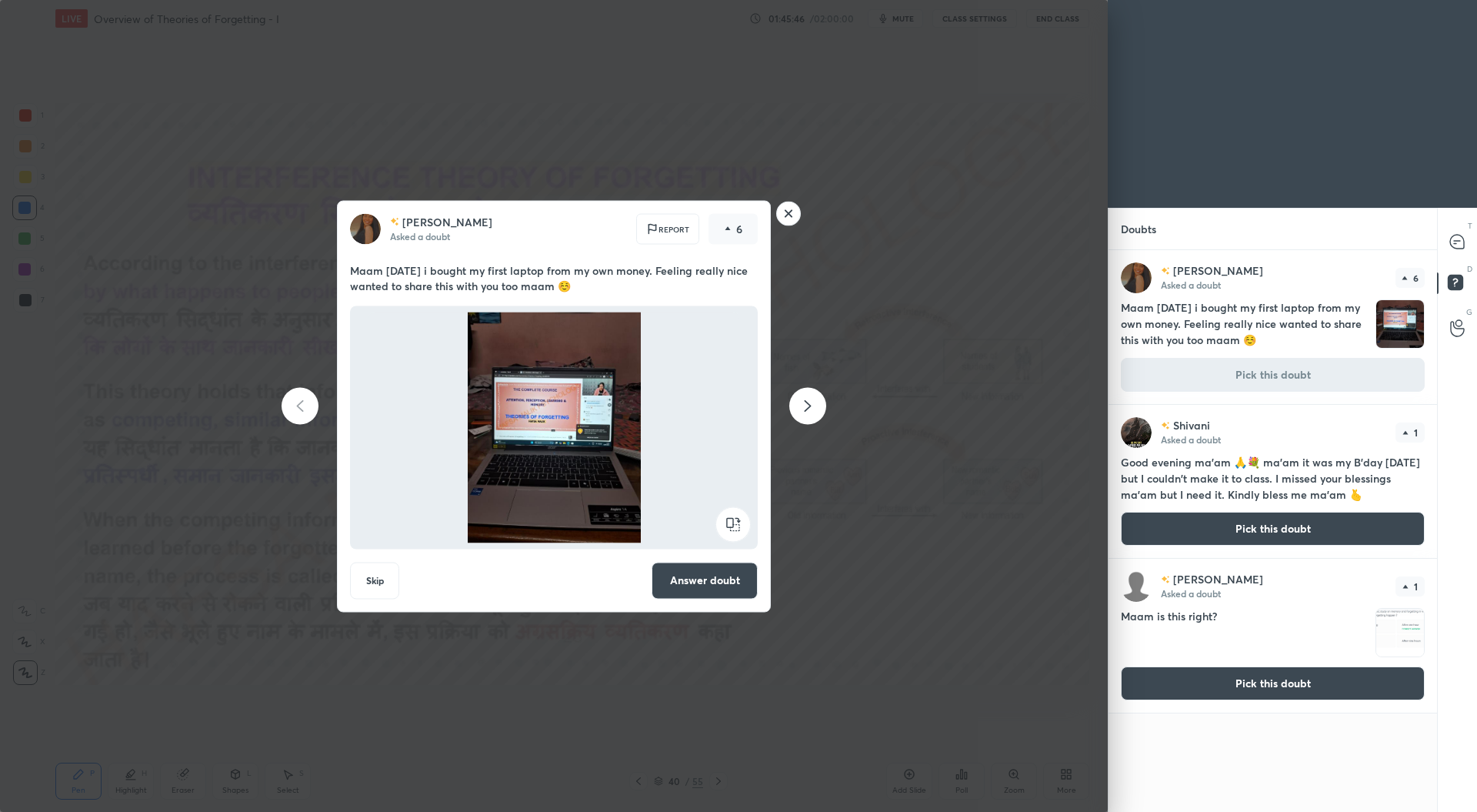
click at [786, 224] on rect at bounding box center [789, 214] width 24 height 24
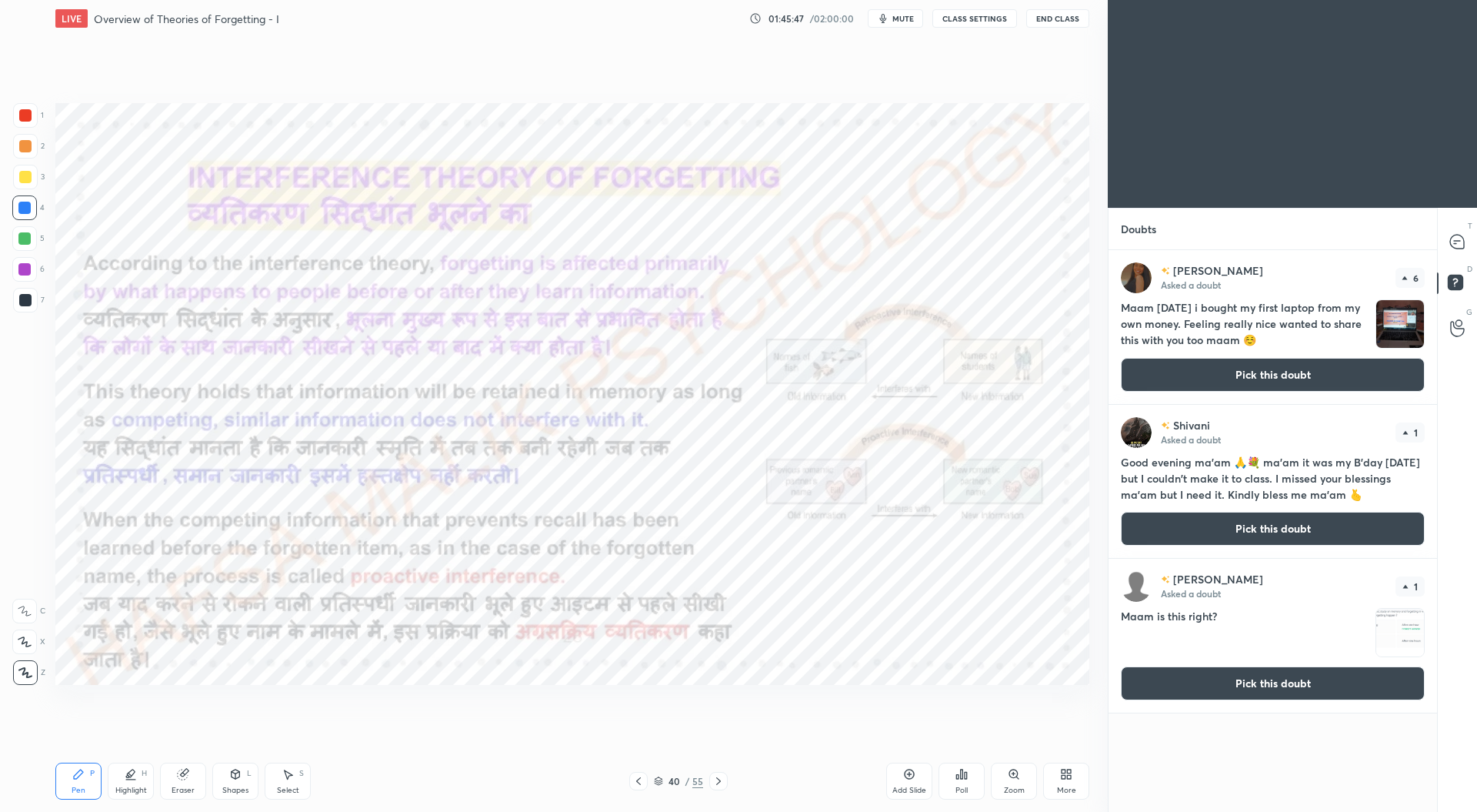
click at [1217, 681] on button "Pick this doubt" at bounding box center [1273, 682] width 304 height 34
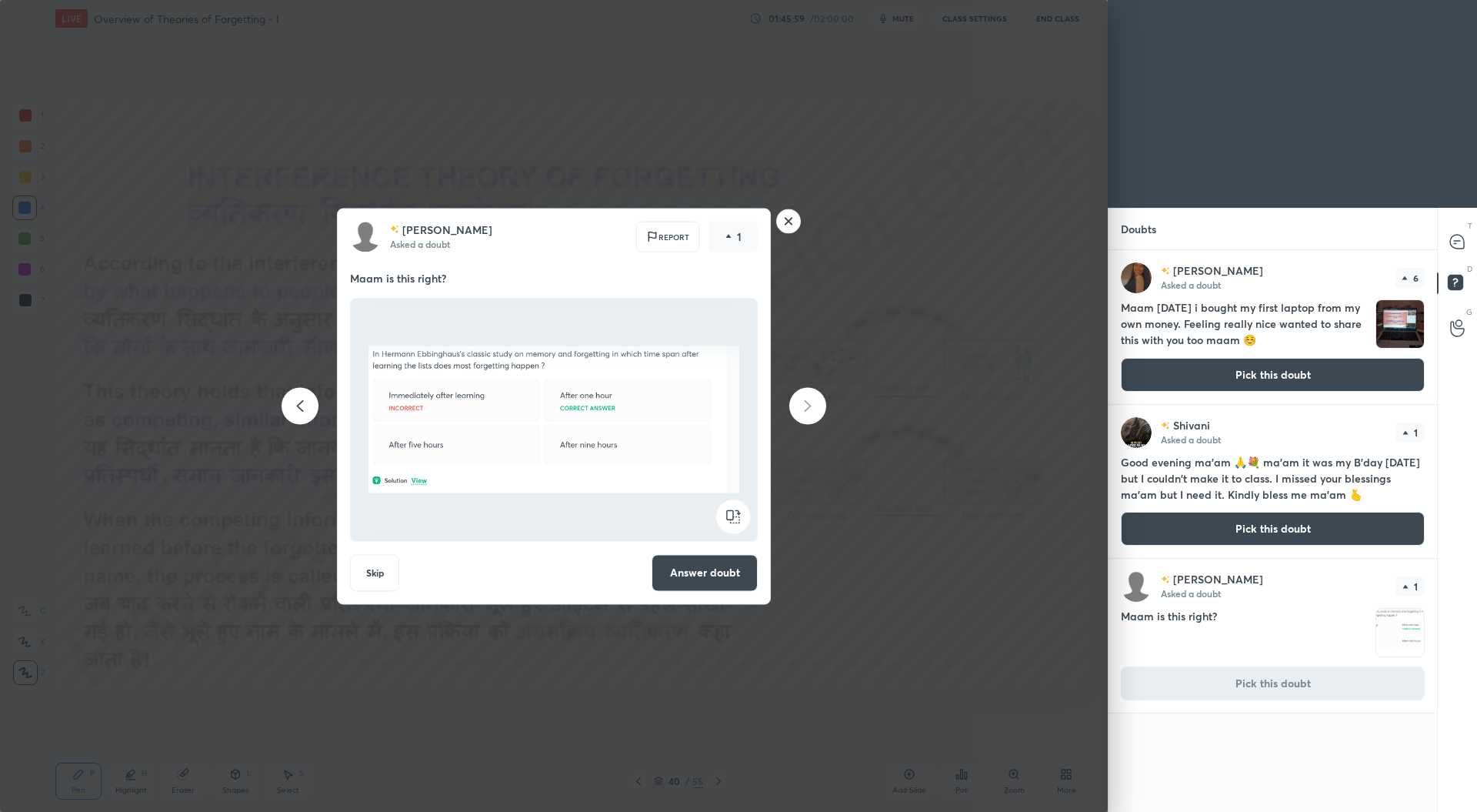
click at [797, 232] on icon at bounding box center [789, 221] width 25 height 25
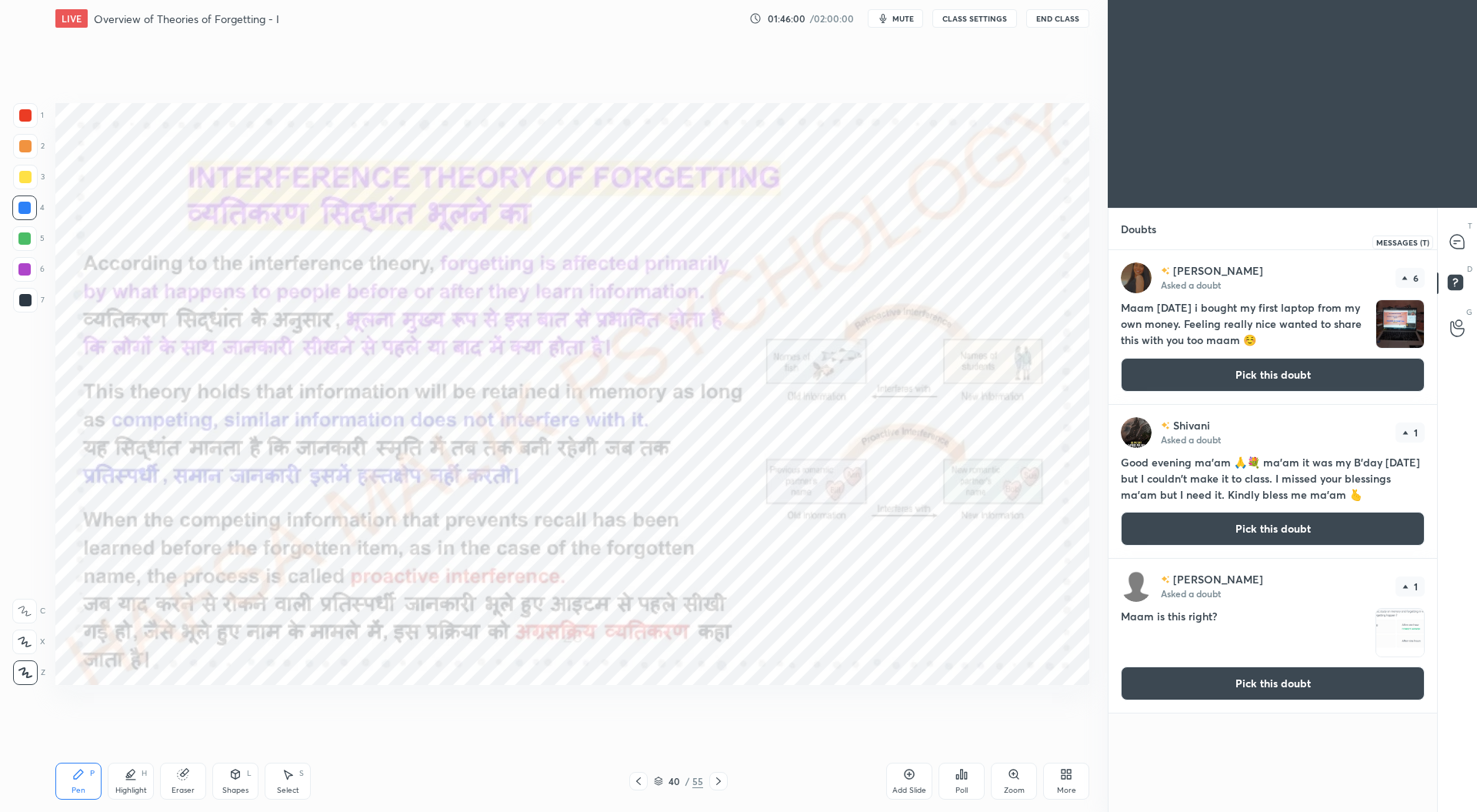
click at [1457, 238] on icon at bounding box center [1457, 241] width 14 height 14
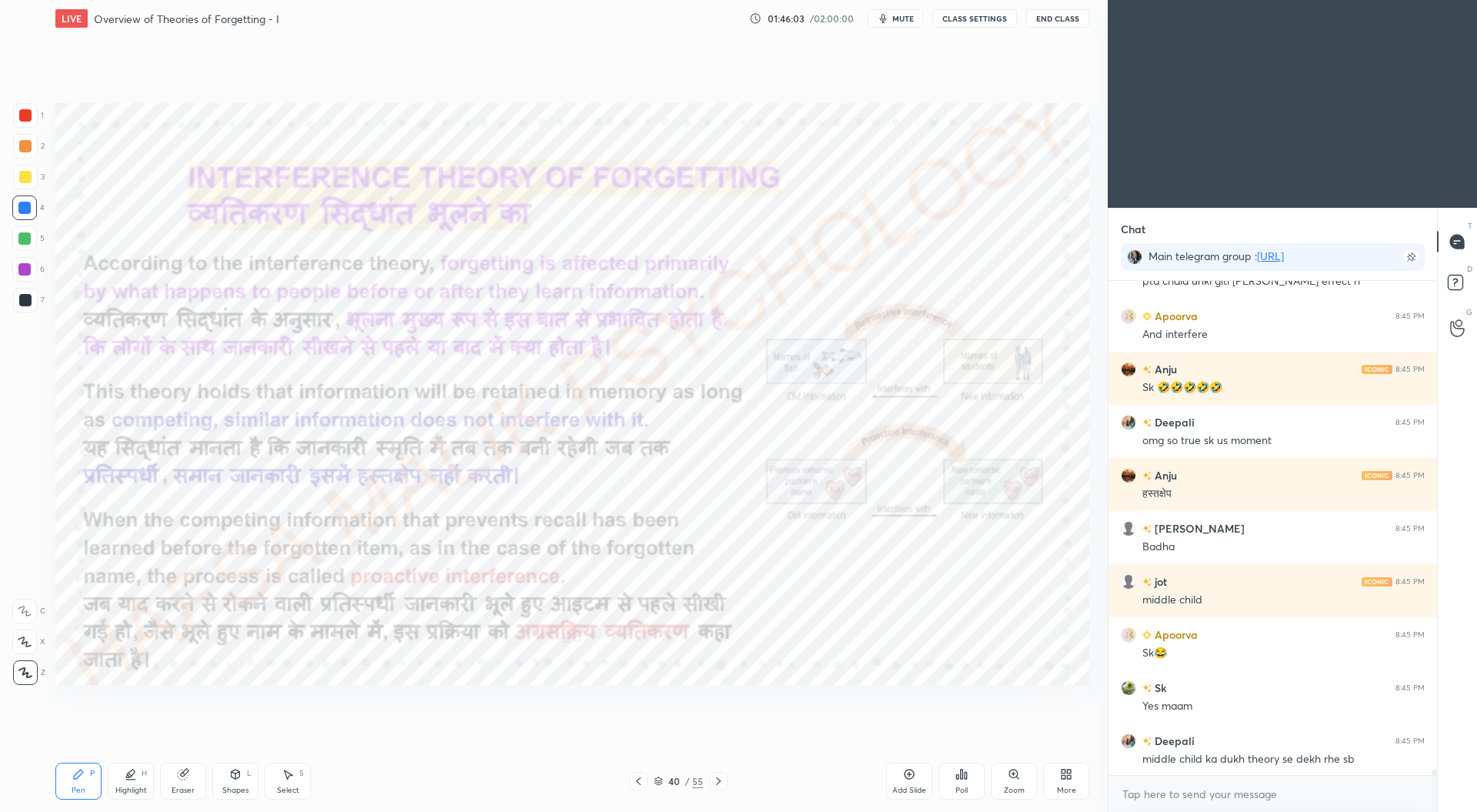
scroll to position [41778, 0]
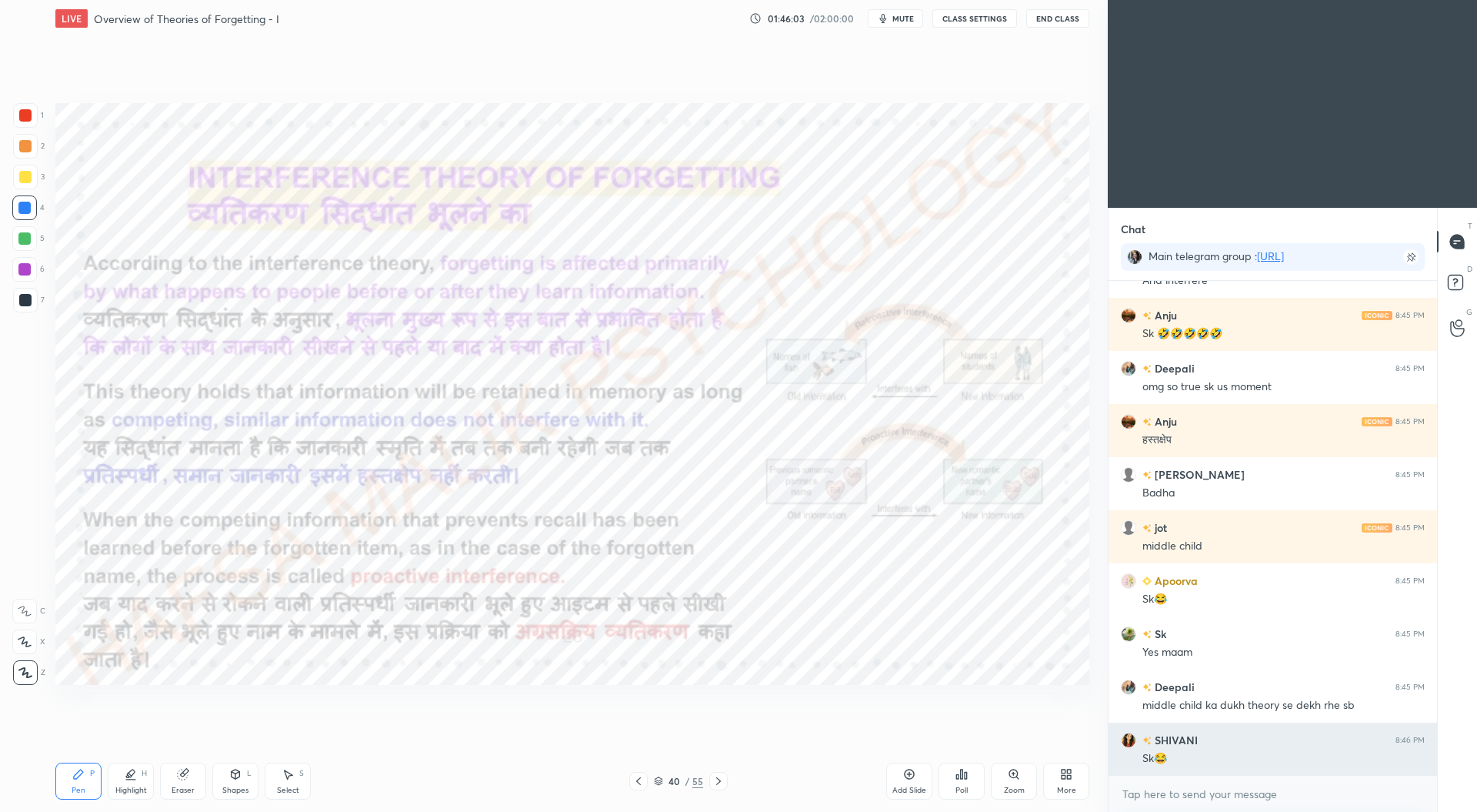
click at [1259, 756] on div "Sk😂" at bounding box center [1284, 759] width 283 height 15
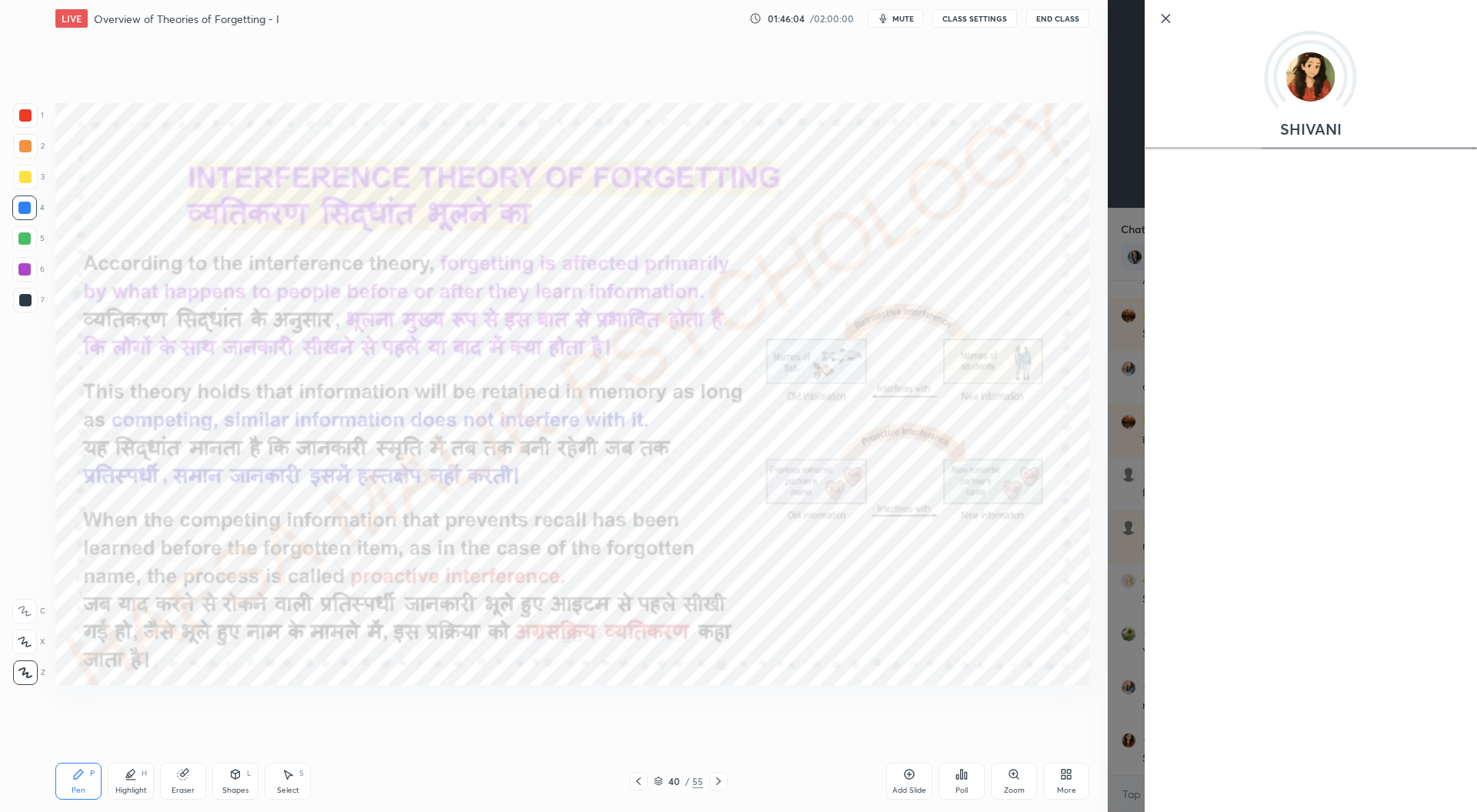
click at [1116, 696] on div "SHIVANI" at bounding box center [1292, 406] width 369 height 812
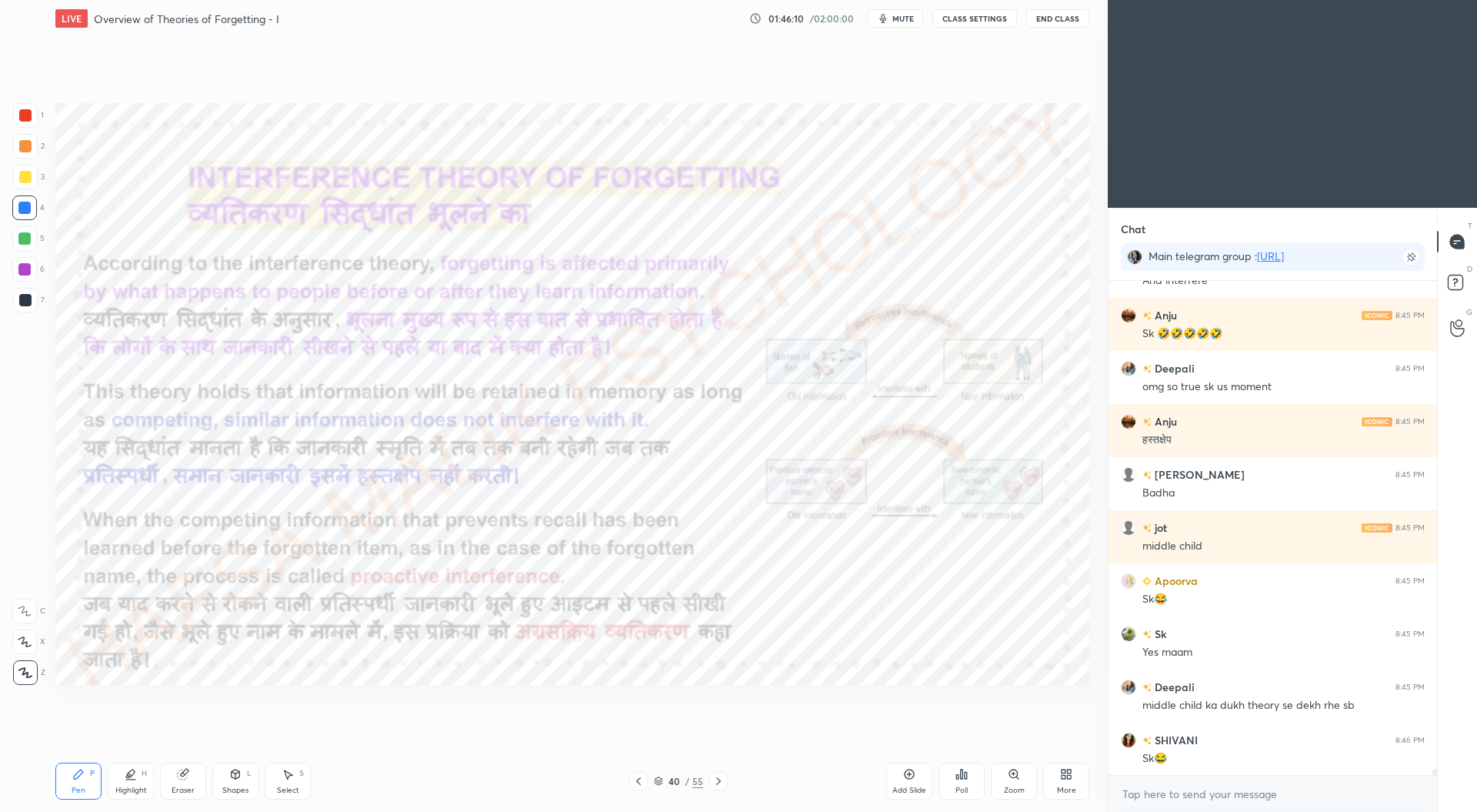
scroll to position [41830, 0]
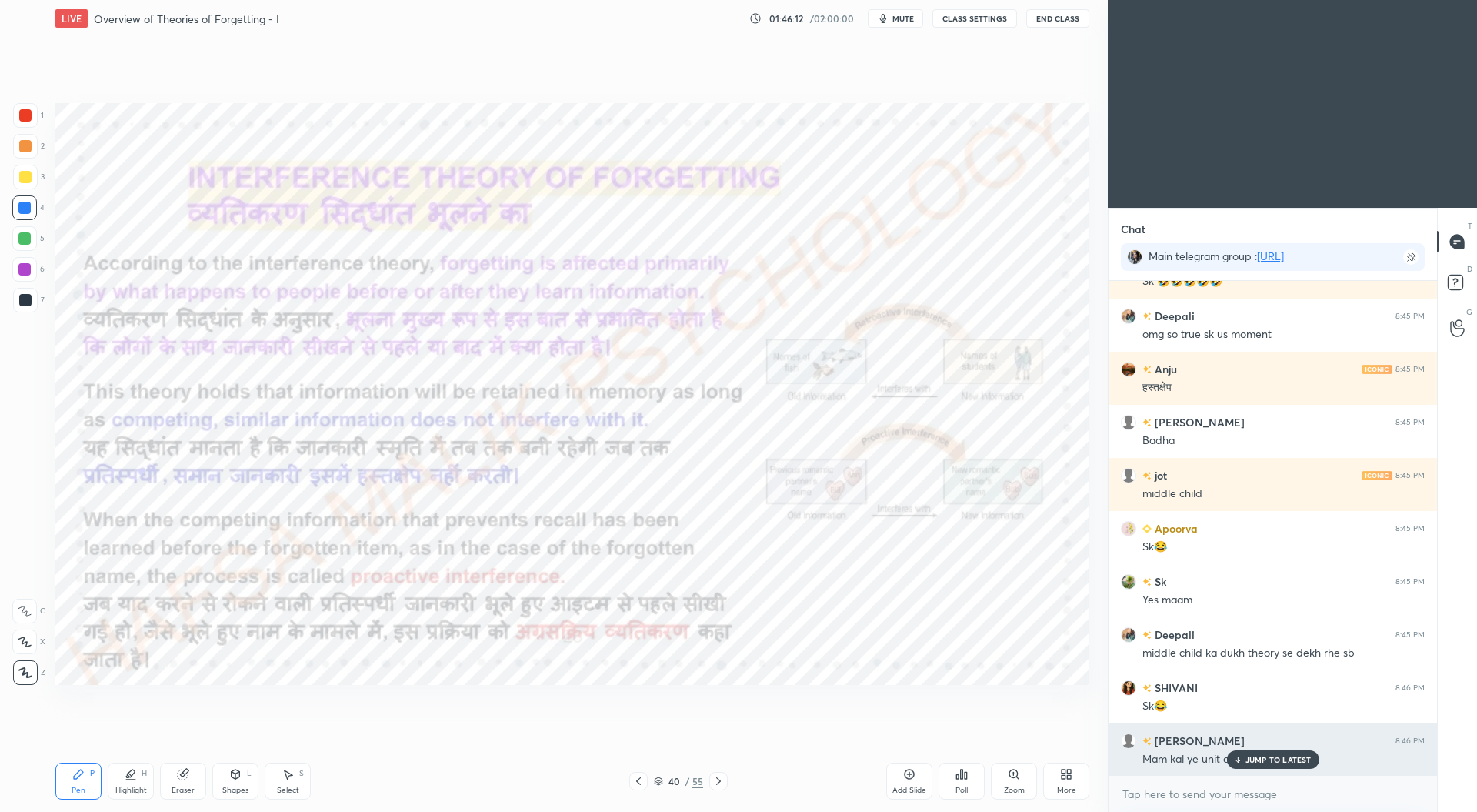
click at [1264, 754] on div "JUMP TO LATEST" at bounding box center [1272, 759] width 92 height 18
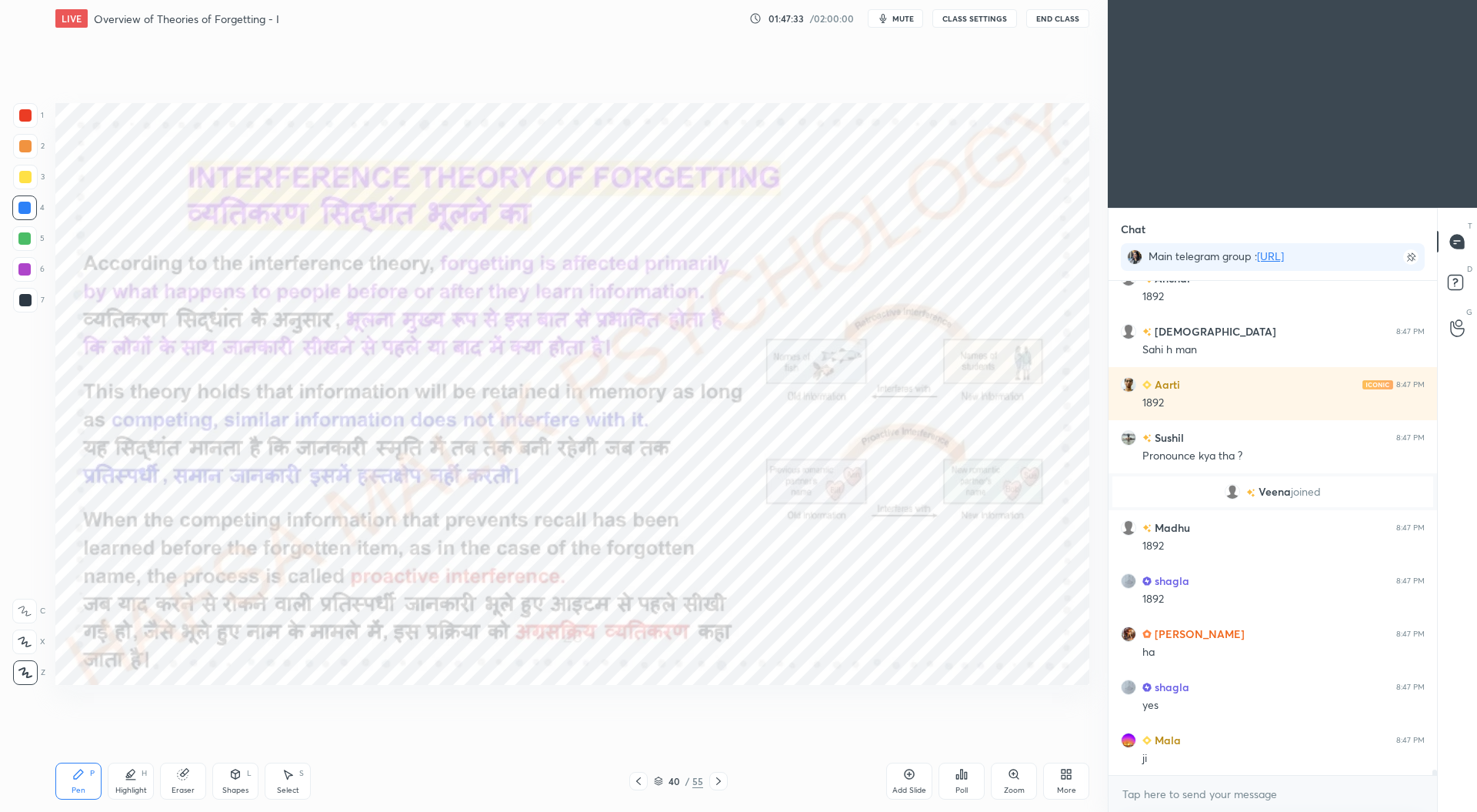
scroll to position [42178, 0]
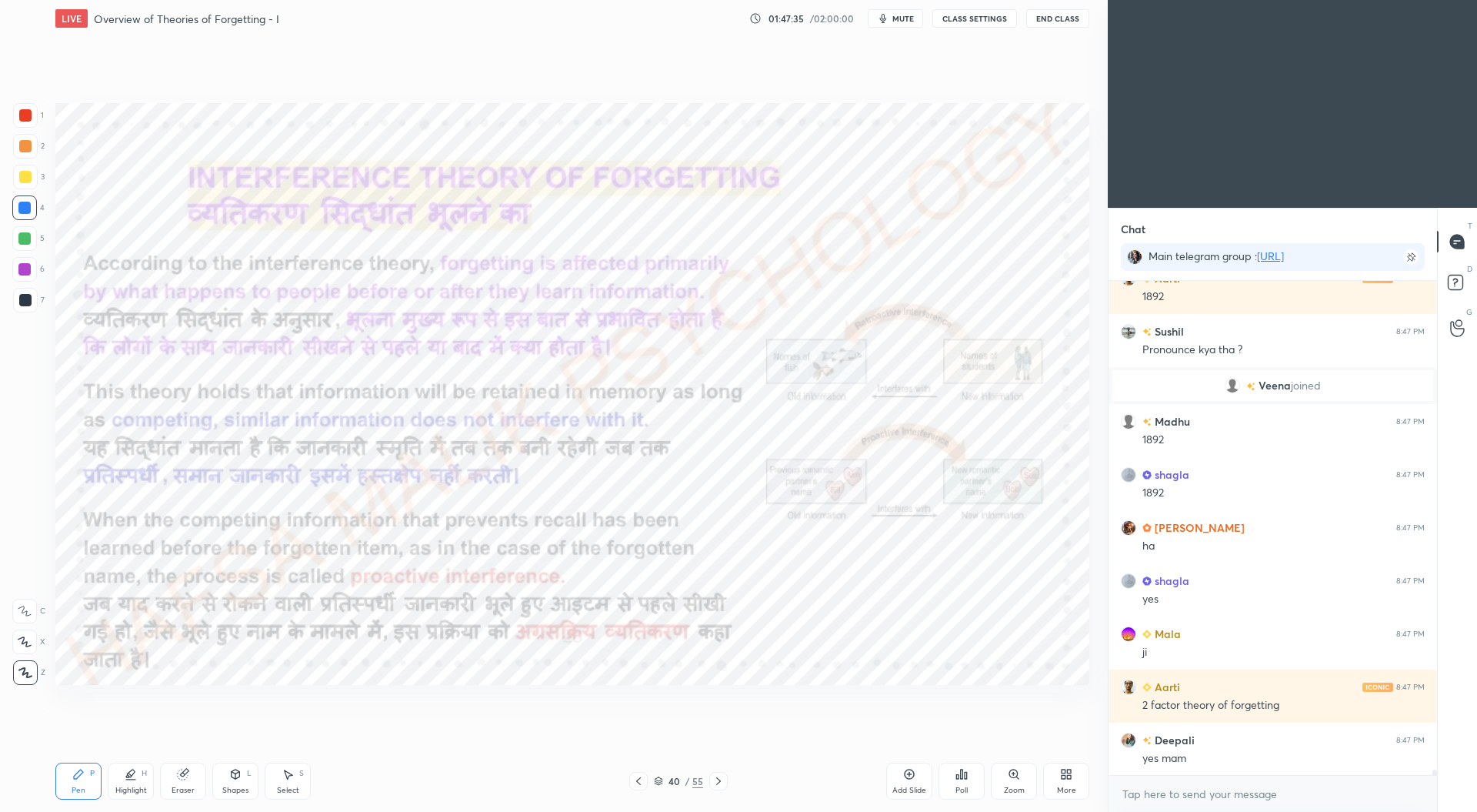
click at [663, 783] on div "40 / 55" at bounding box center [678, 781] width 49 height 14
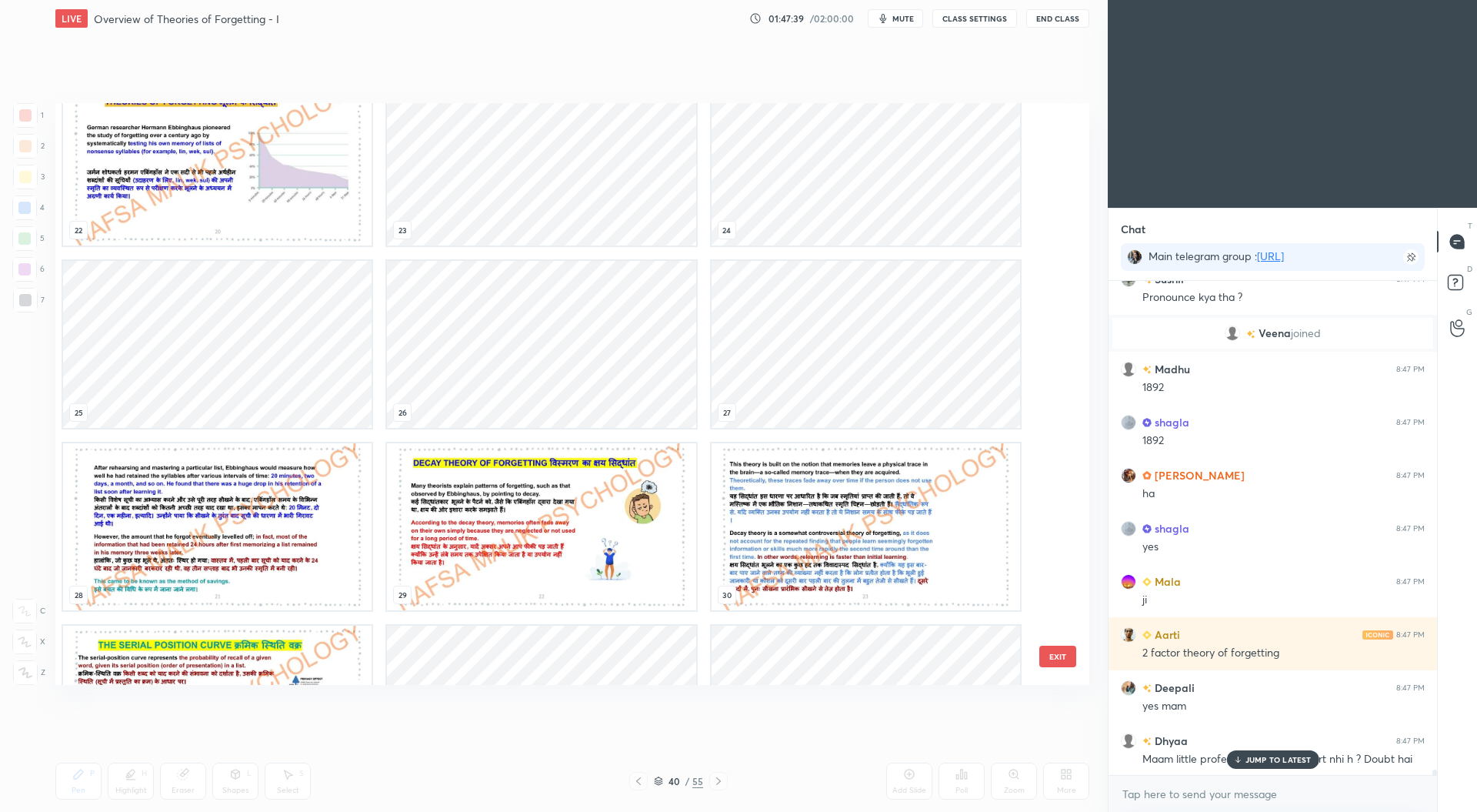
scroll to position [1308, 0]
click at [563, 513] on img "grid" at bounding box center [540, 528] width 308 height 167
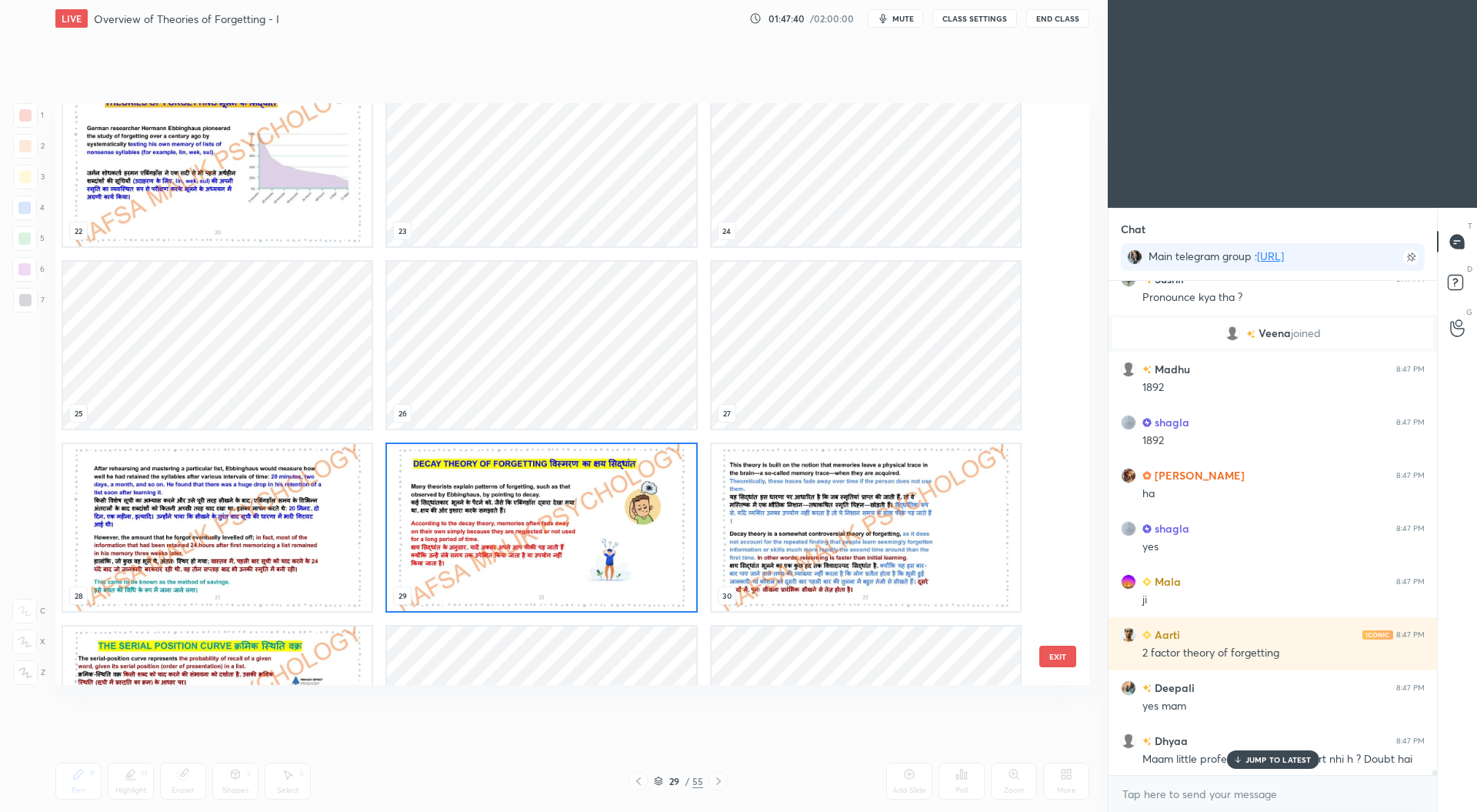
click at [568, 518] on img "grid" at bounding box center [540, 528] width 308 height 167
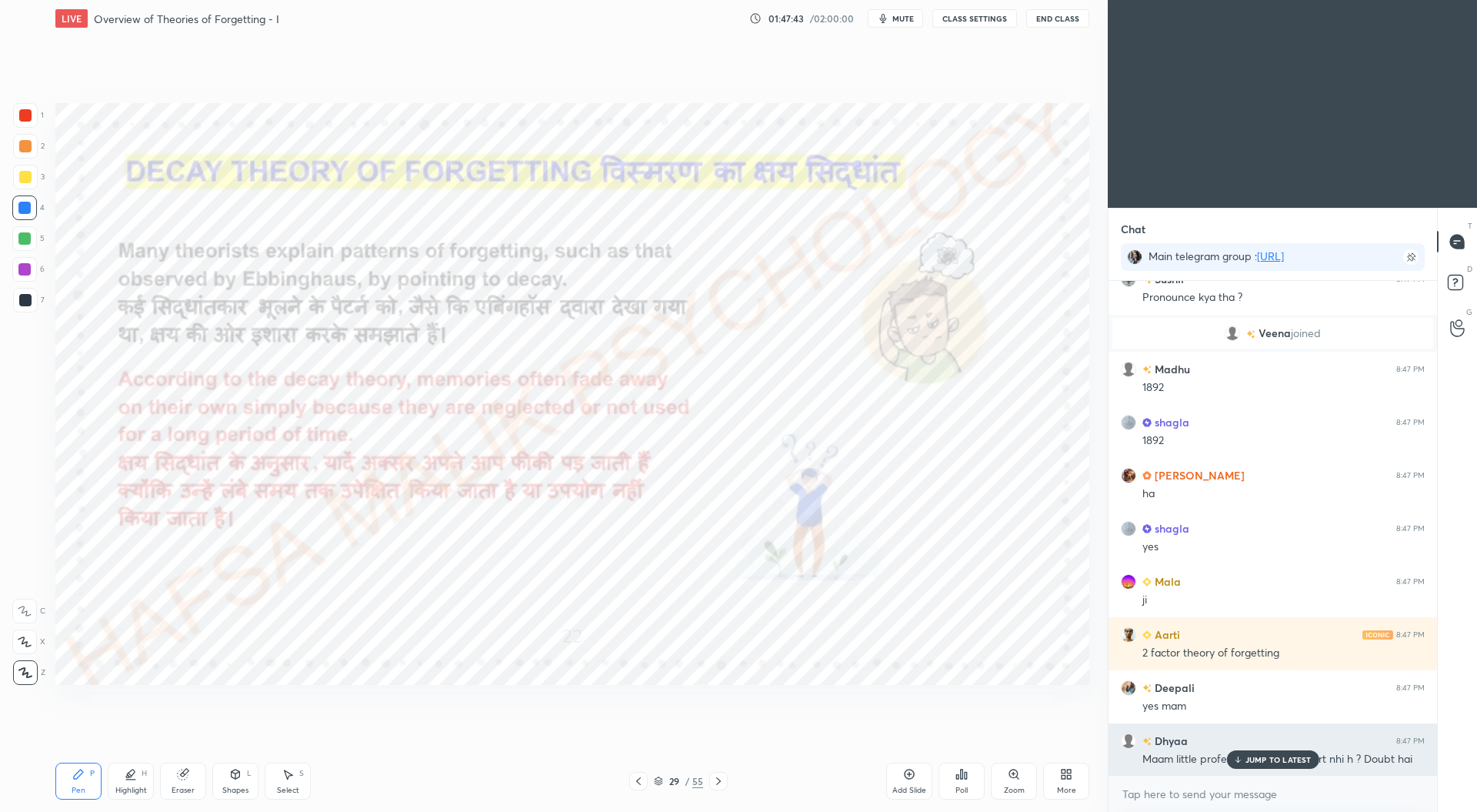
click at [1269, 760] on p "JUMP TO LATEST" at bounding box center [1279, 759] width 66 height 9
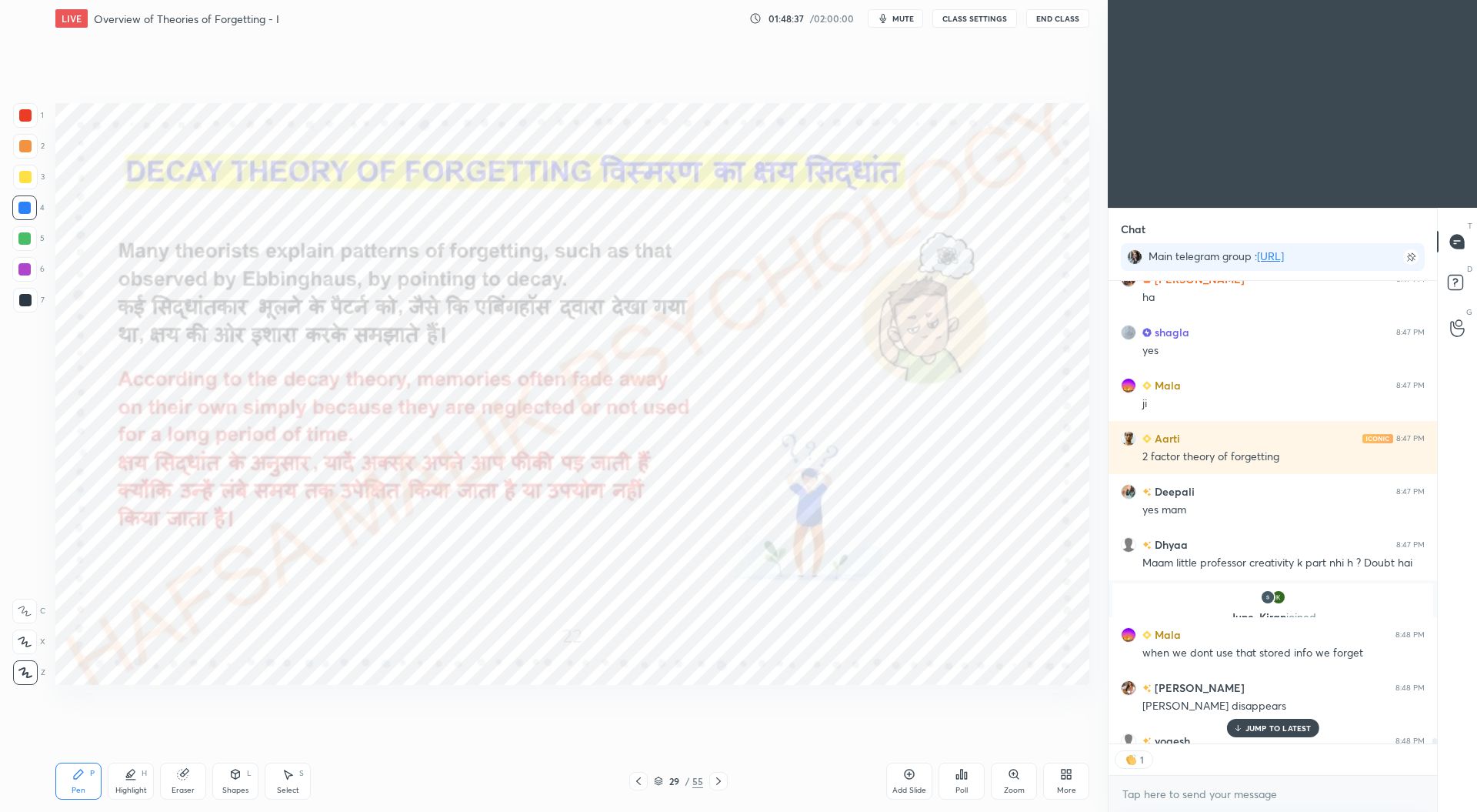
scroll to position [42325, 0]
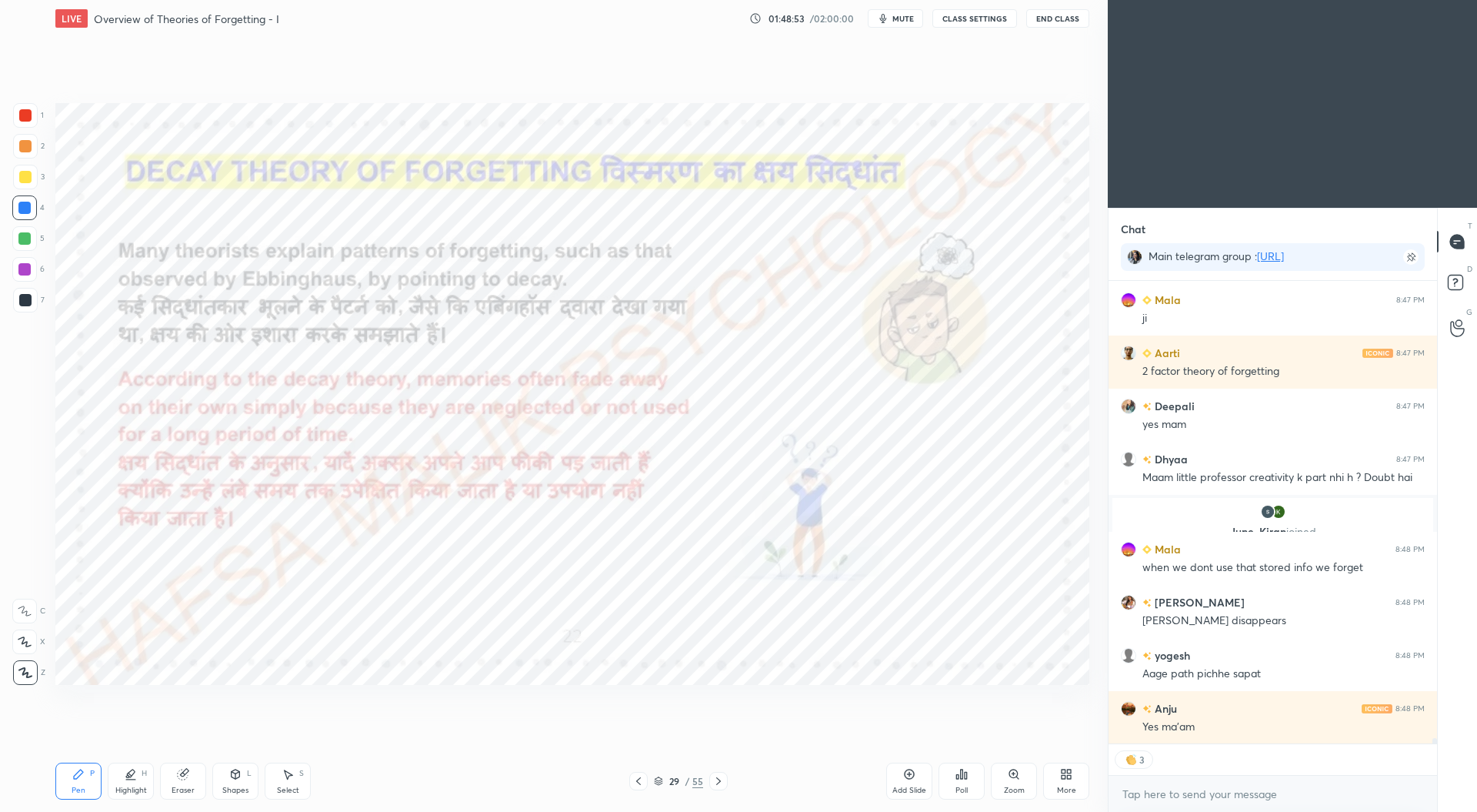
click at [30, 113] on div at bounding box center [25, 115] width 12 height 12
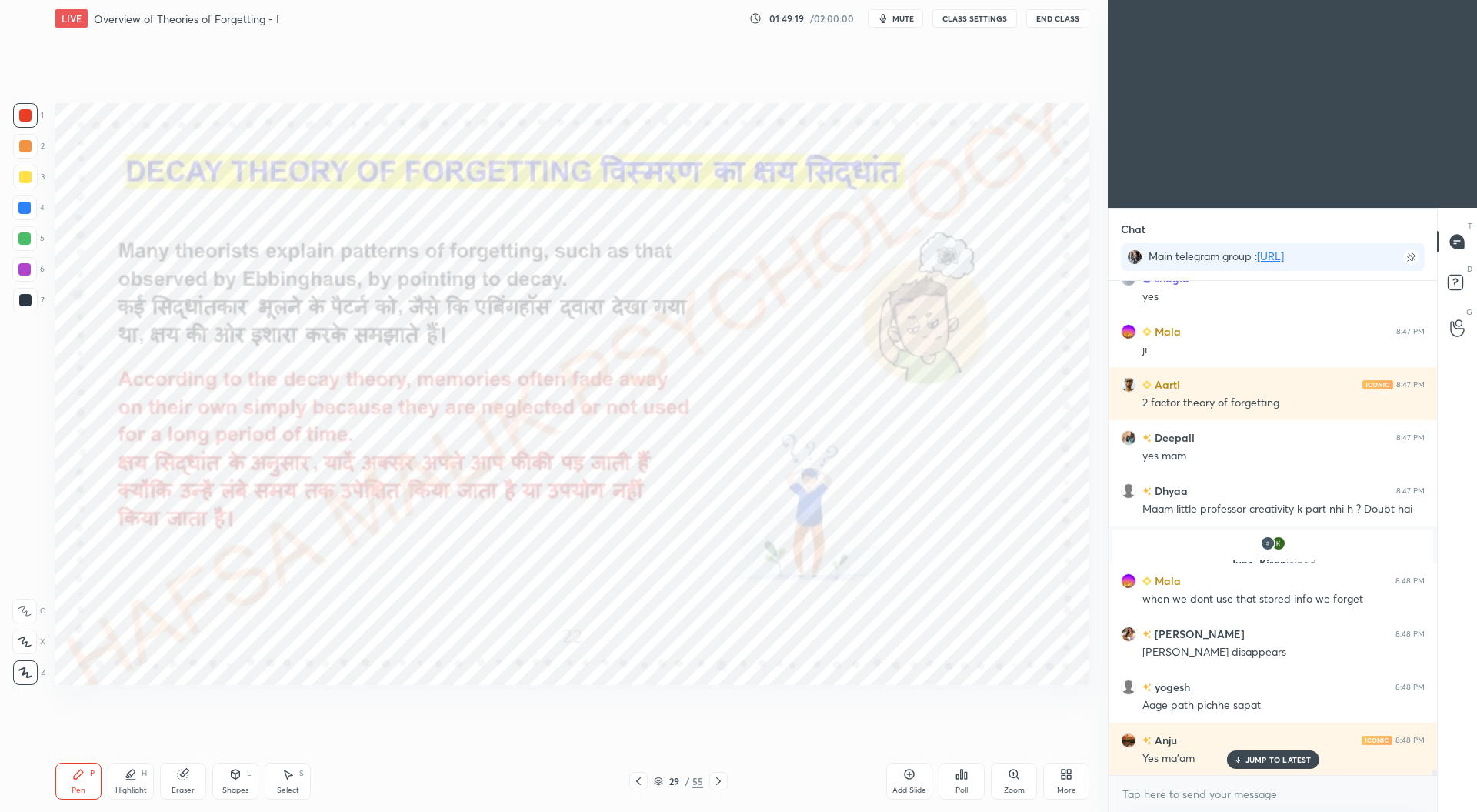
scroll to position [42346, 0]
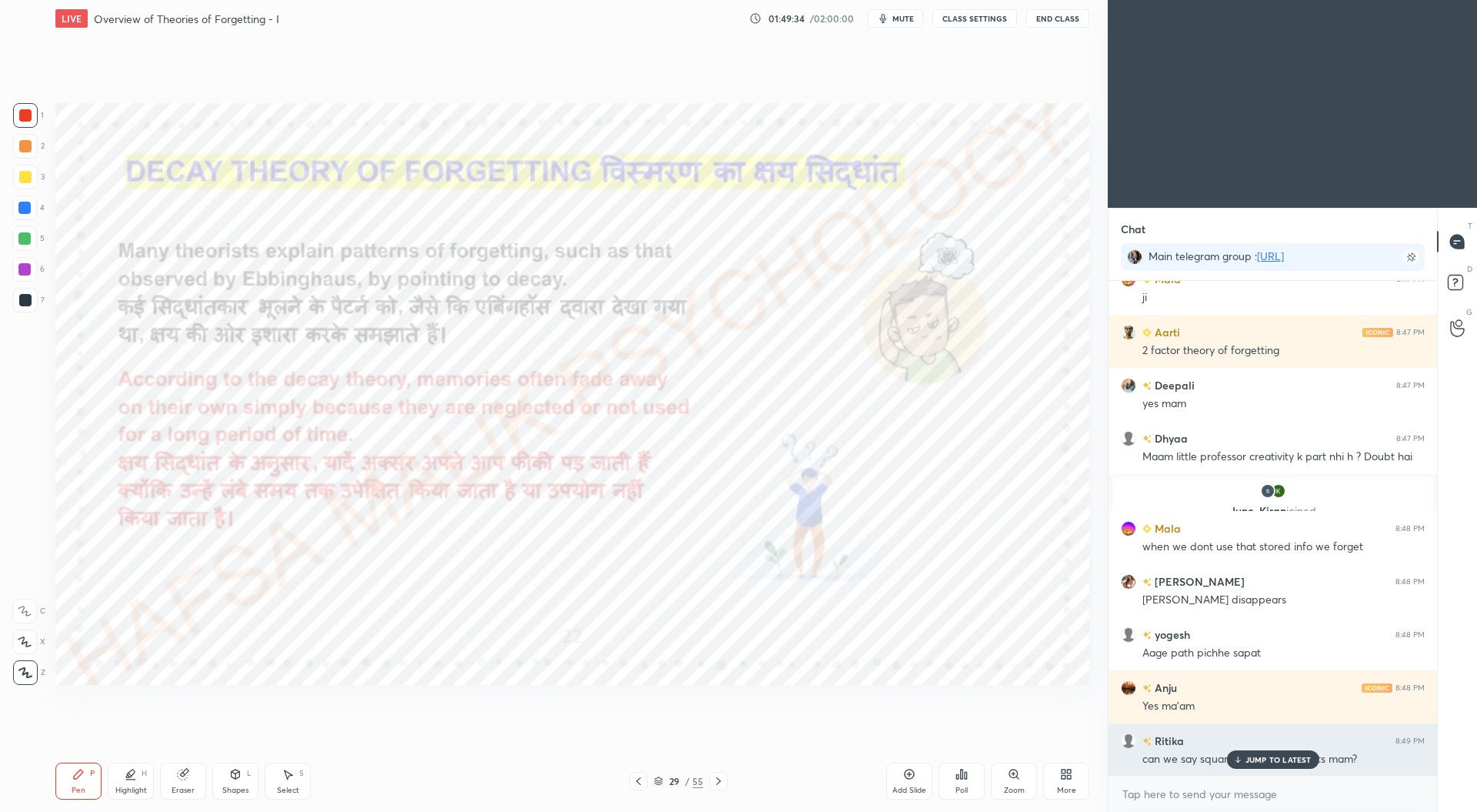
click at [1269, 754] on div "JUMP TO LATEST" at bounding box center [1272, 759] width 92 height 18
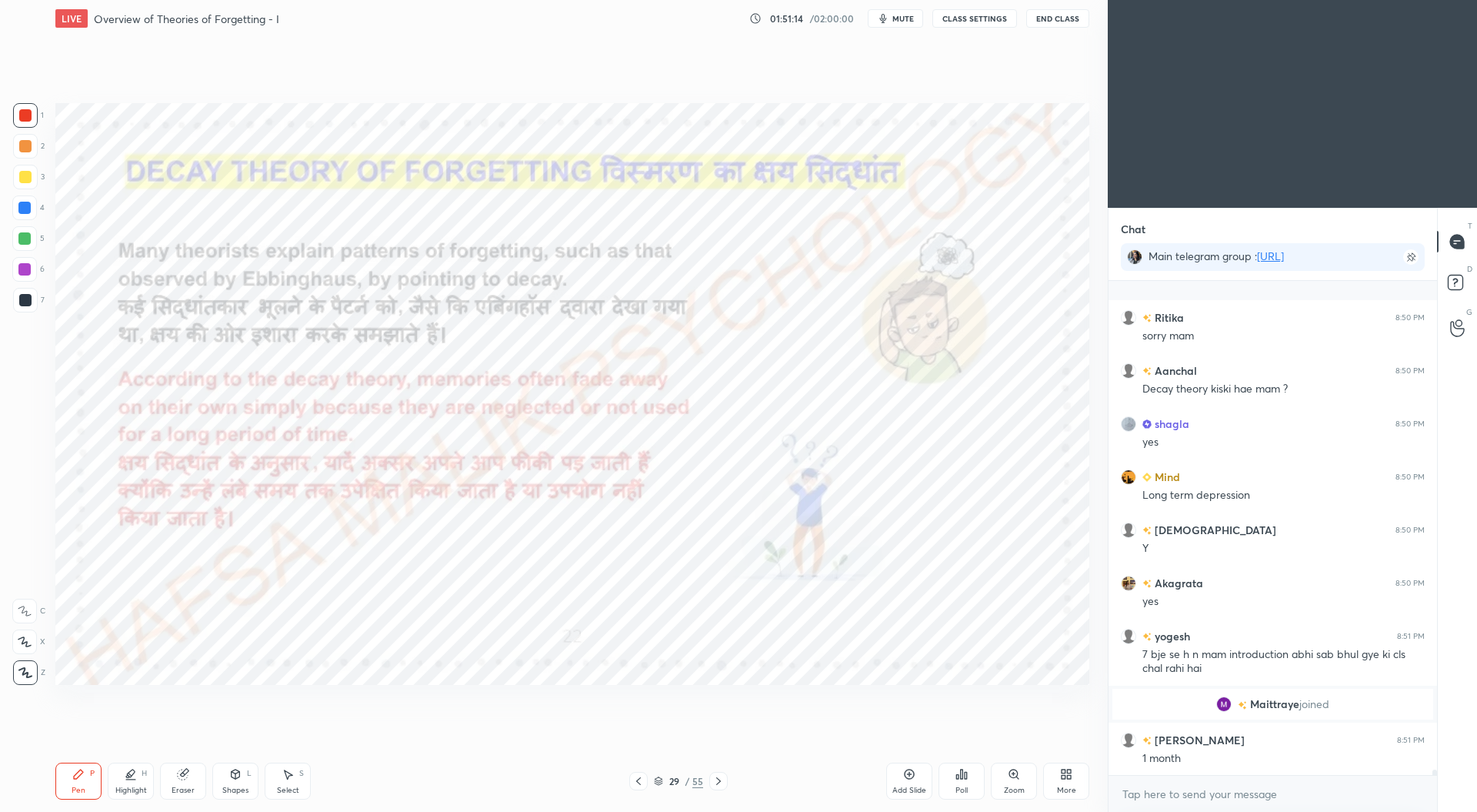
scroll to position [43049, 0]
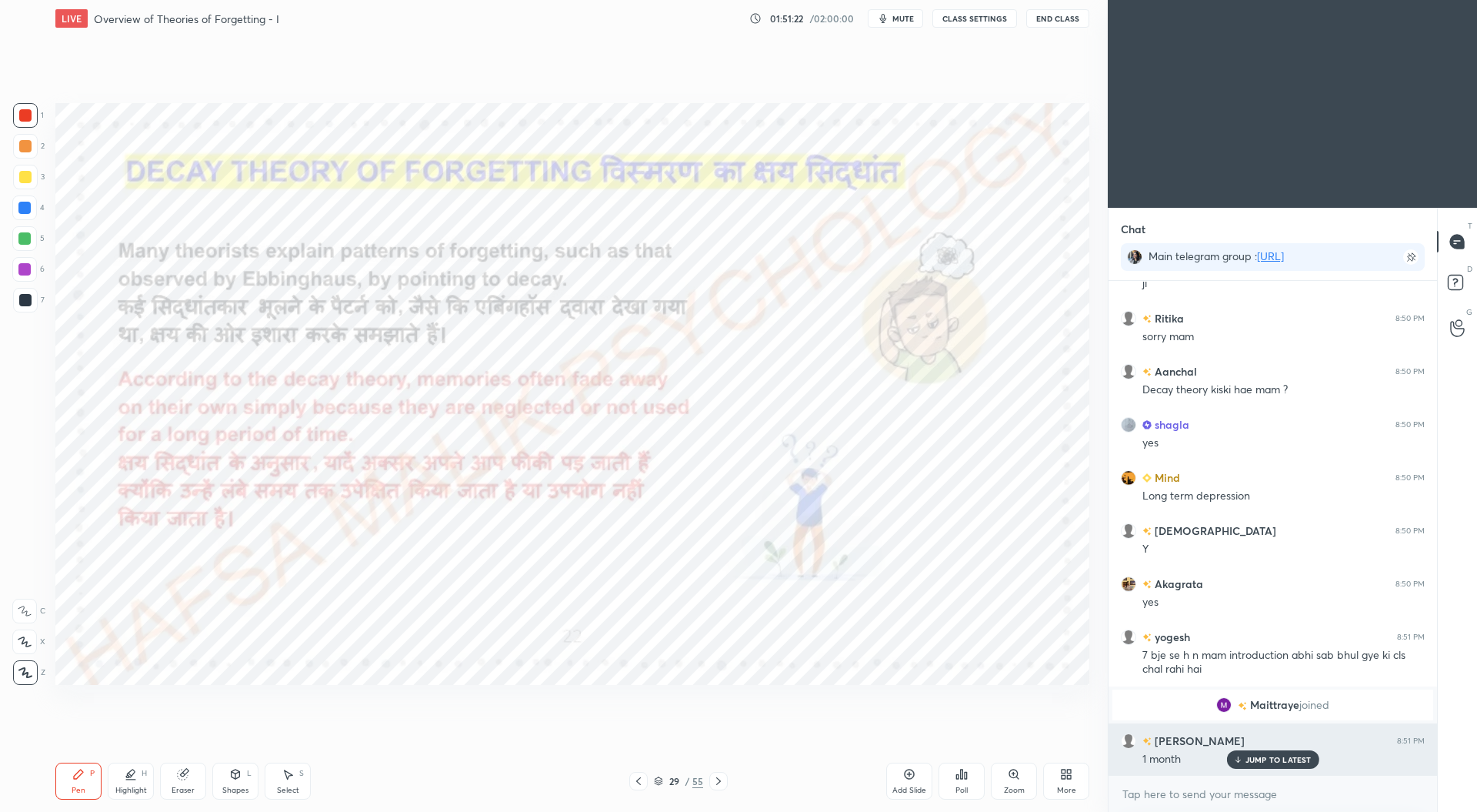
click at [1263, 766] on div "JUMP TO LATEST" at bounding box center [1272, 759] width 92 height 18
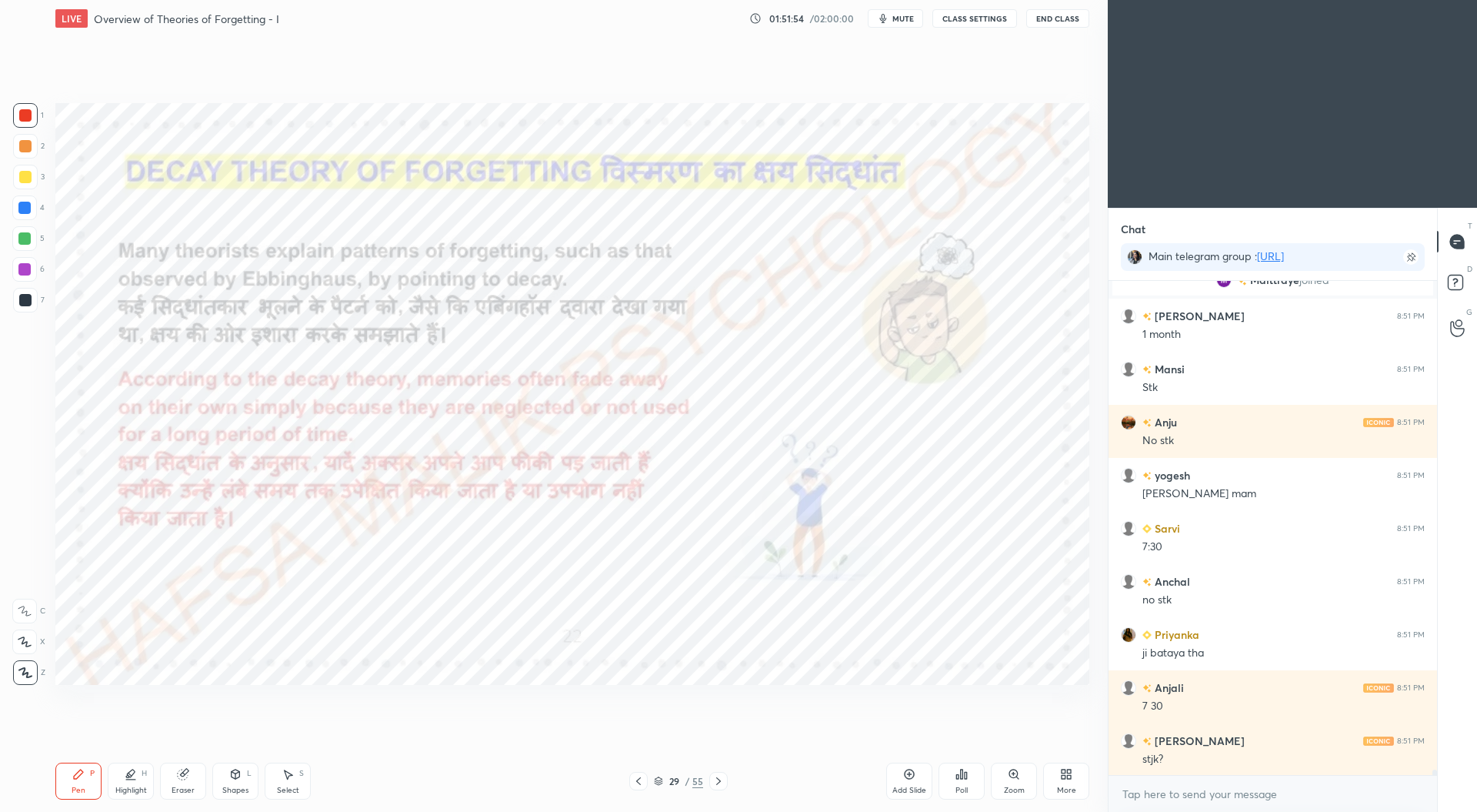
scroll to position [43527, 0]
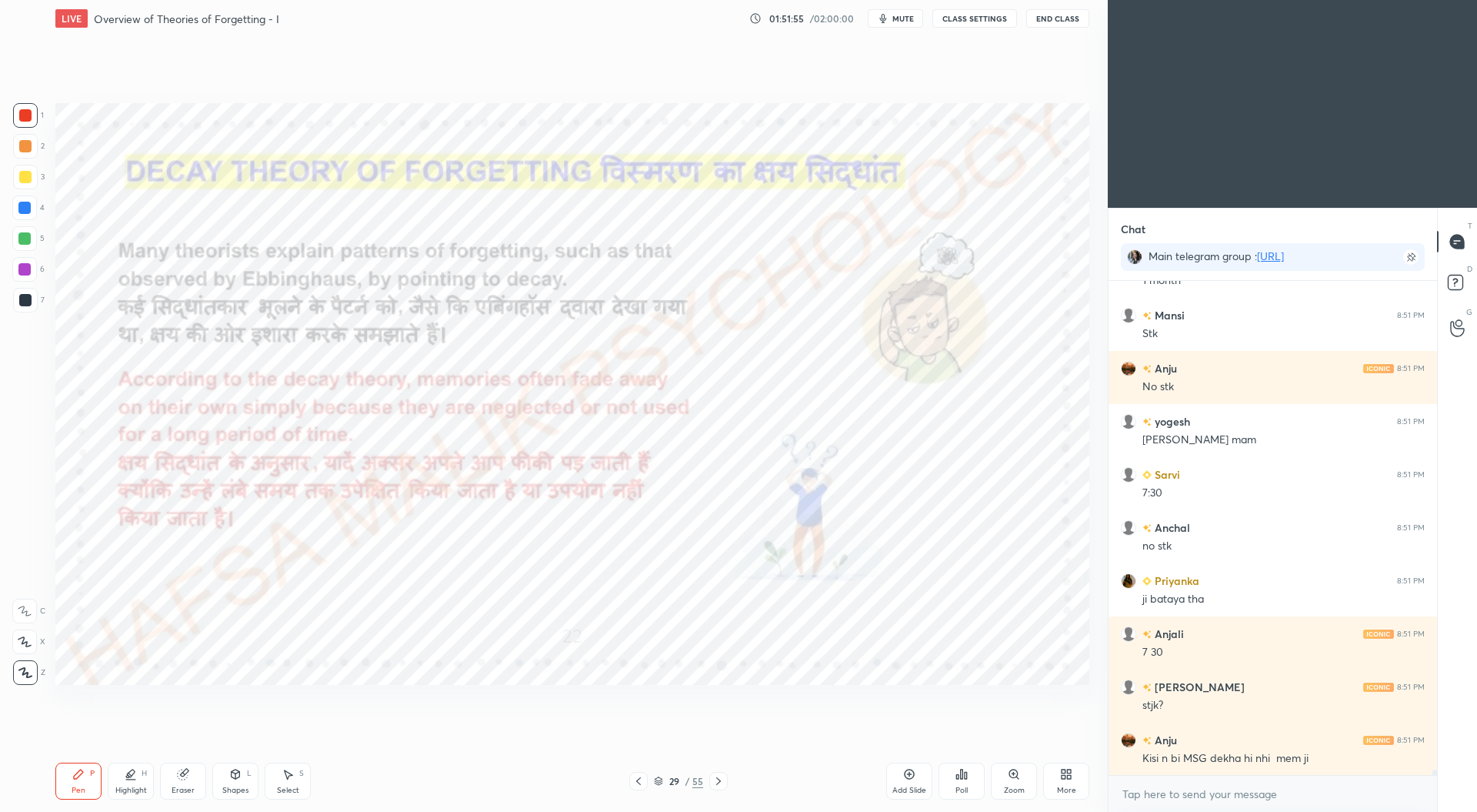
click at [658, 779] on icon at bounding box center [658, 781] width 9 height 9
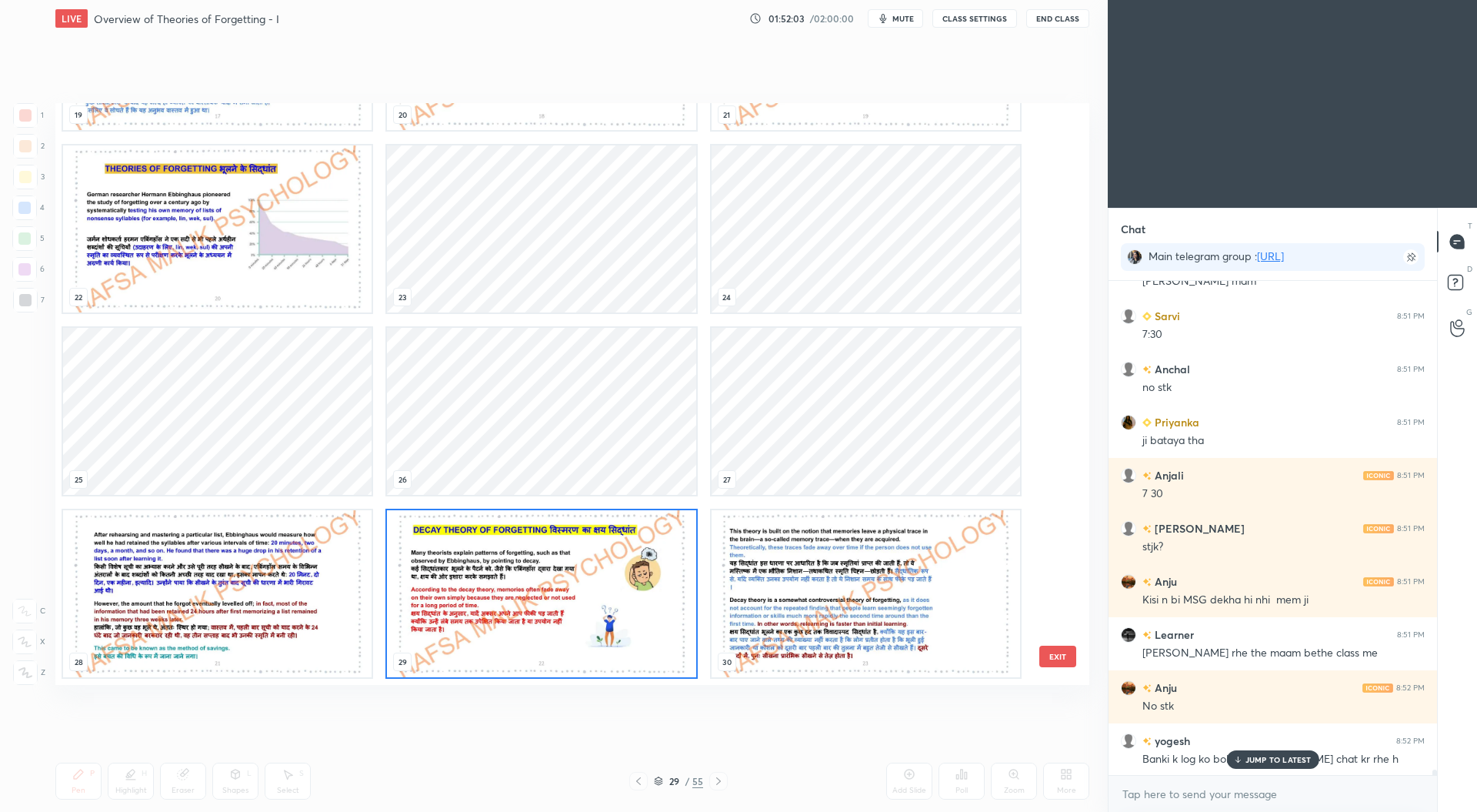
scroll to position [43740, 0]
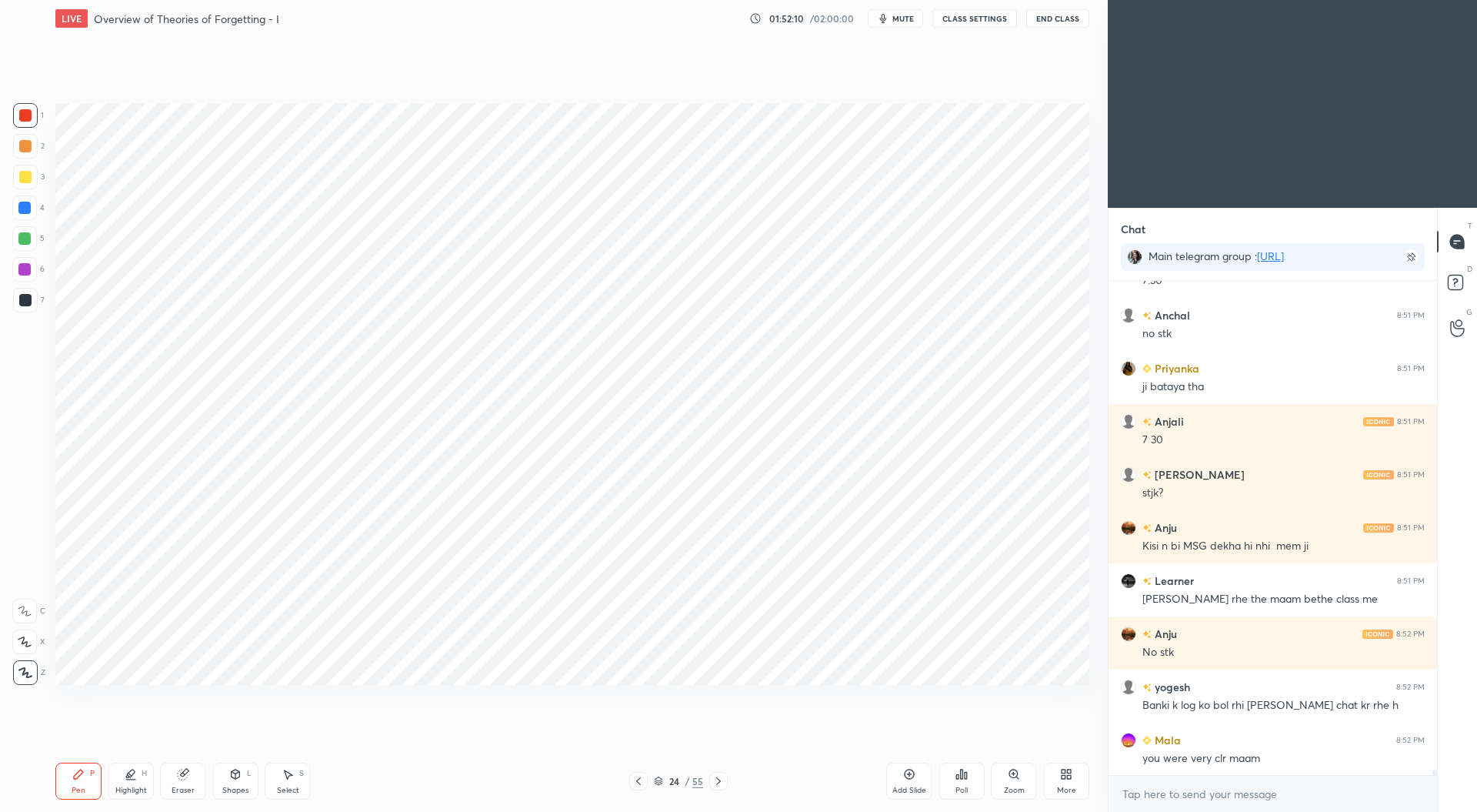
click at [187, 778] on icon at bounding box center [183, 774] width 12 height 12
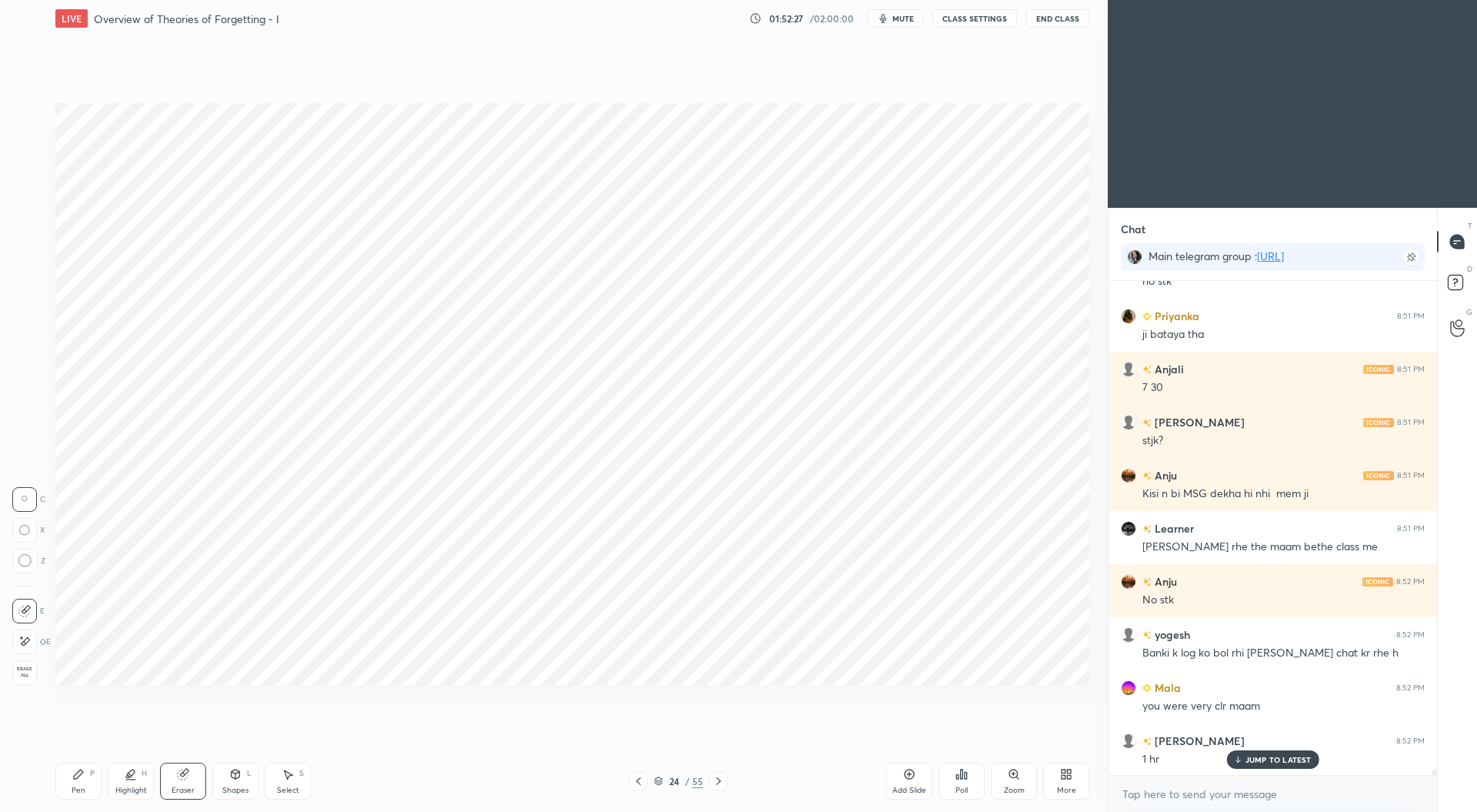
click at [79, 779] on icon at bounding box center [78, 774] width 12 height 12
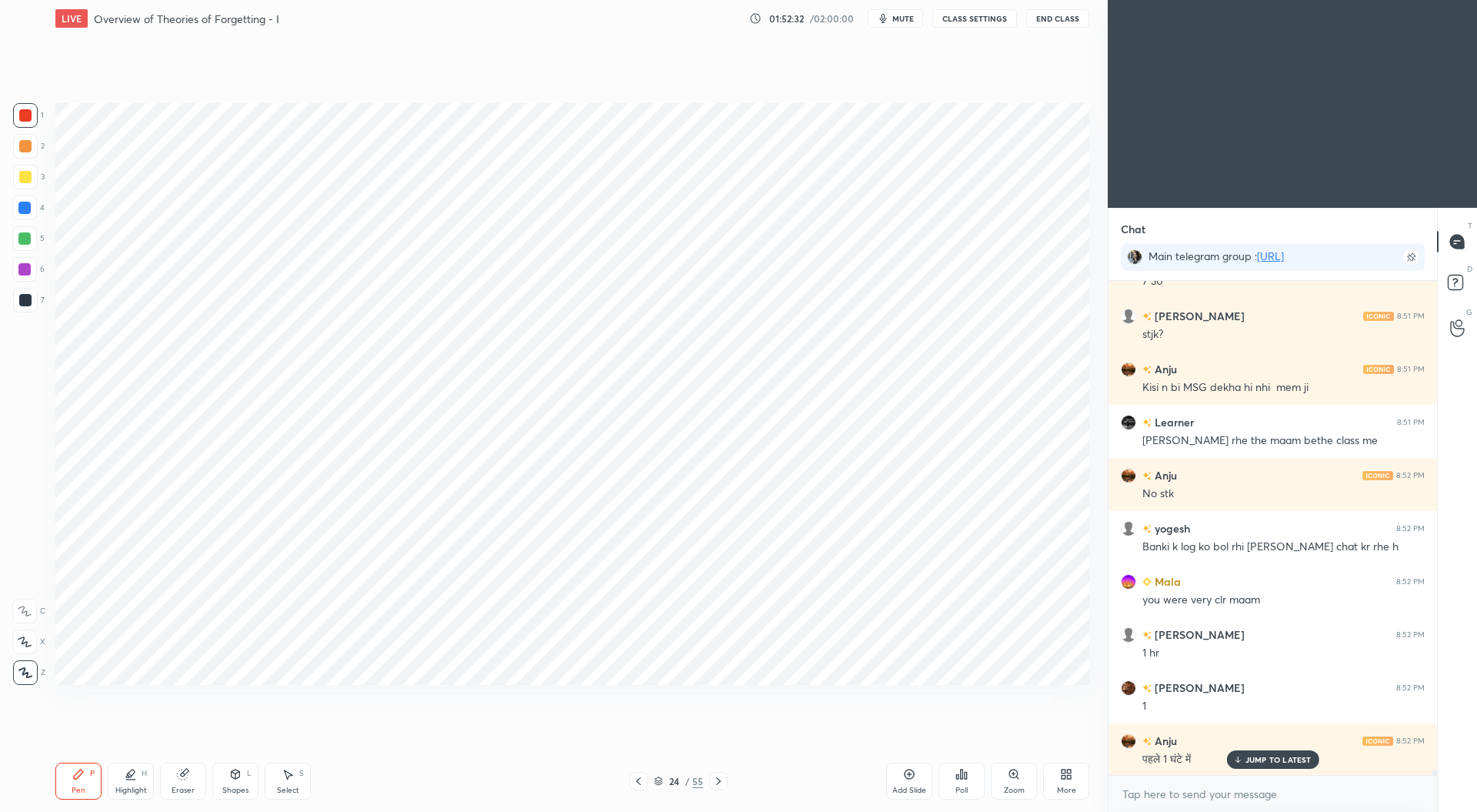
scroll to position [43914, 0]
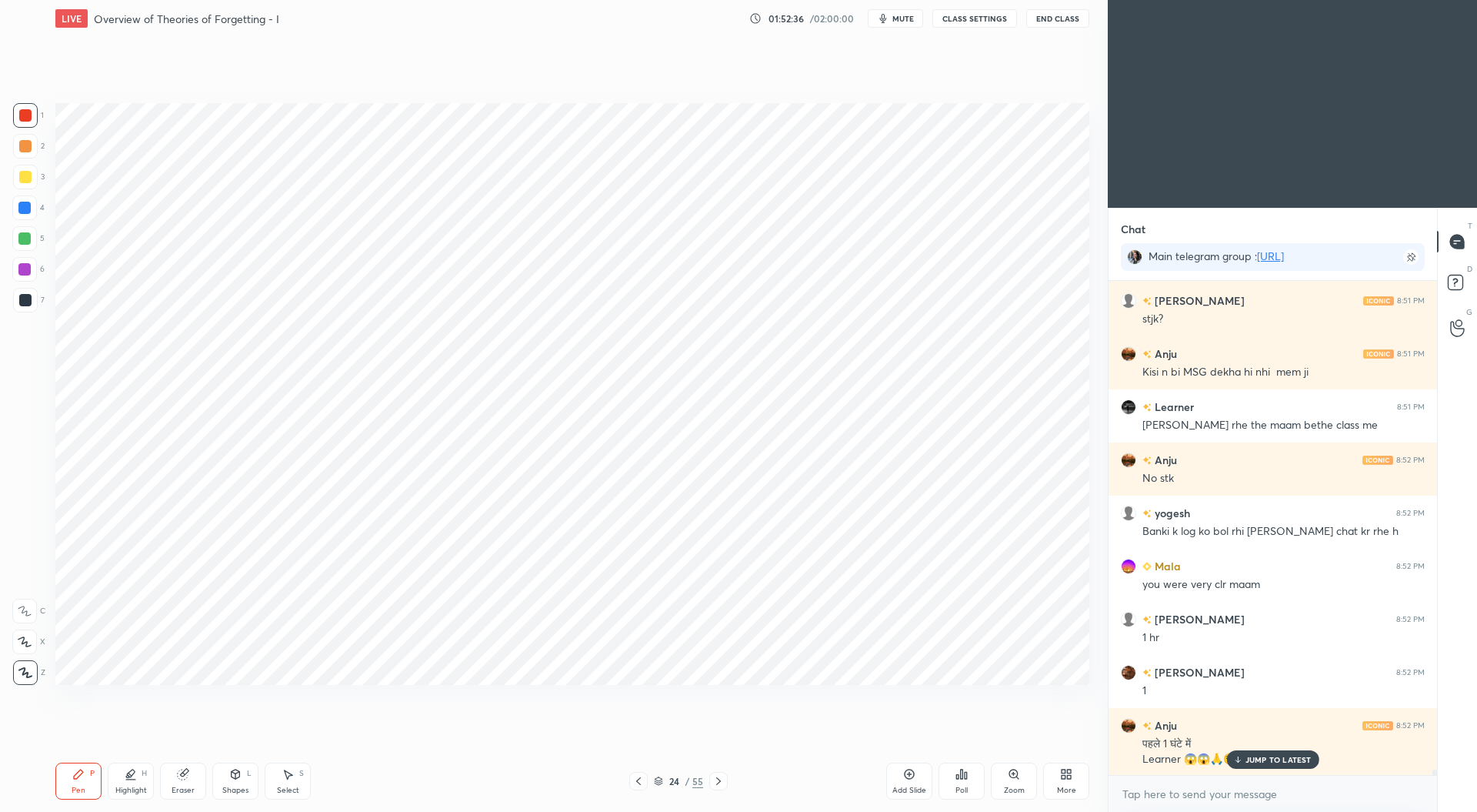
click at [192, 788] on div "Eraser" at bounding box center [183, 790] width 23 height 8
click at [77, 782] on div "Pen P" at bounding box center [78, 780] width 46 height 37
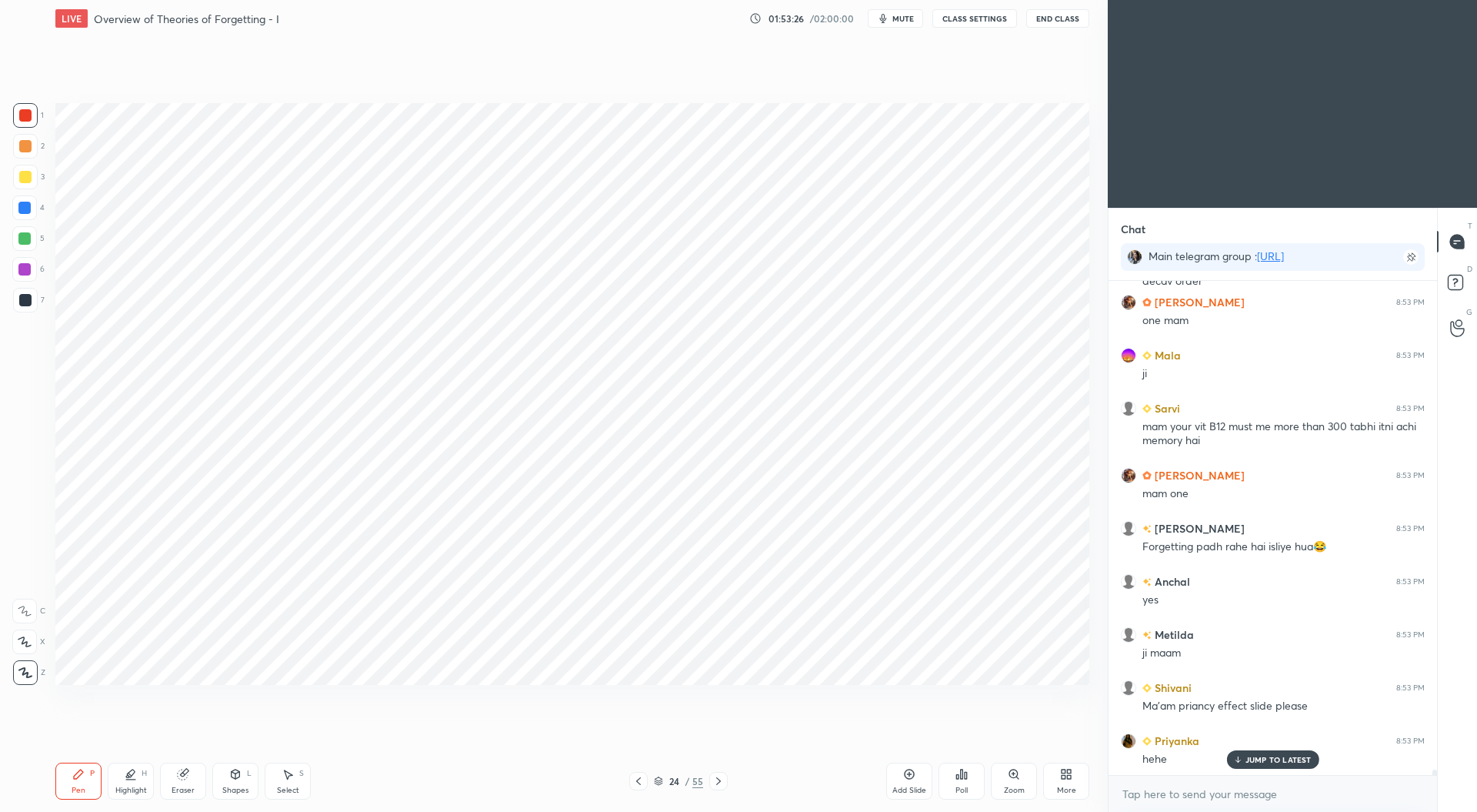
scroll to position [44512, 0]
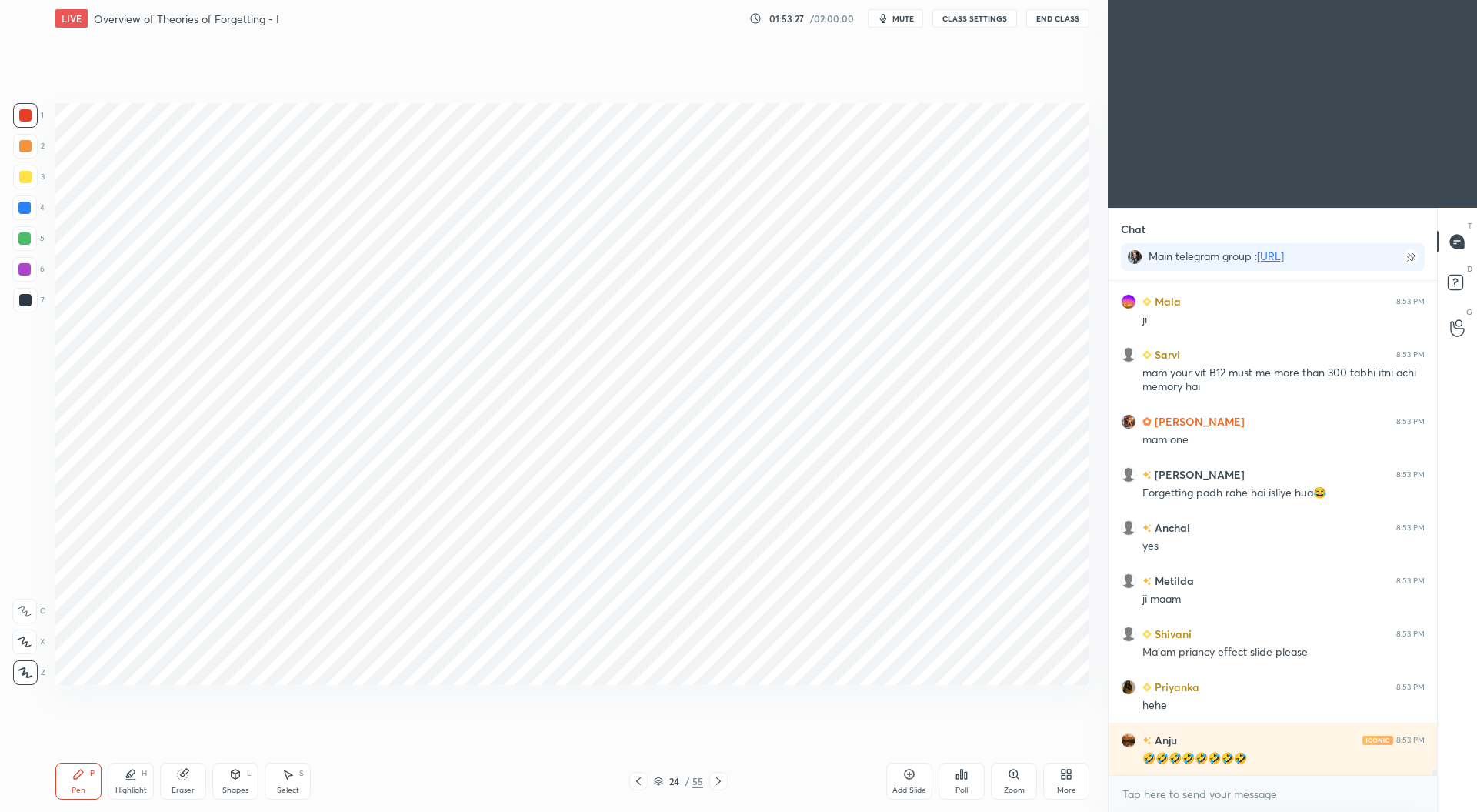
click at [25, 203] on div at bounding box center [24, 208] width 12 height 12
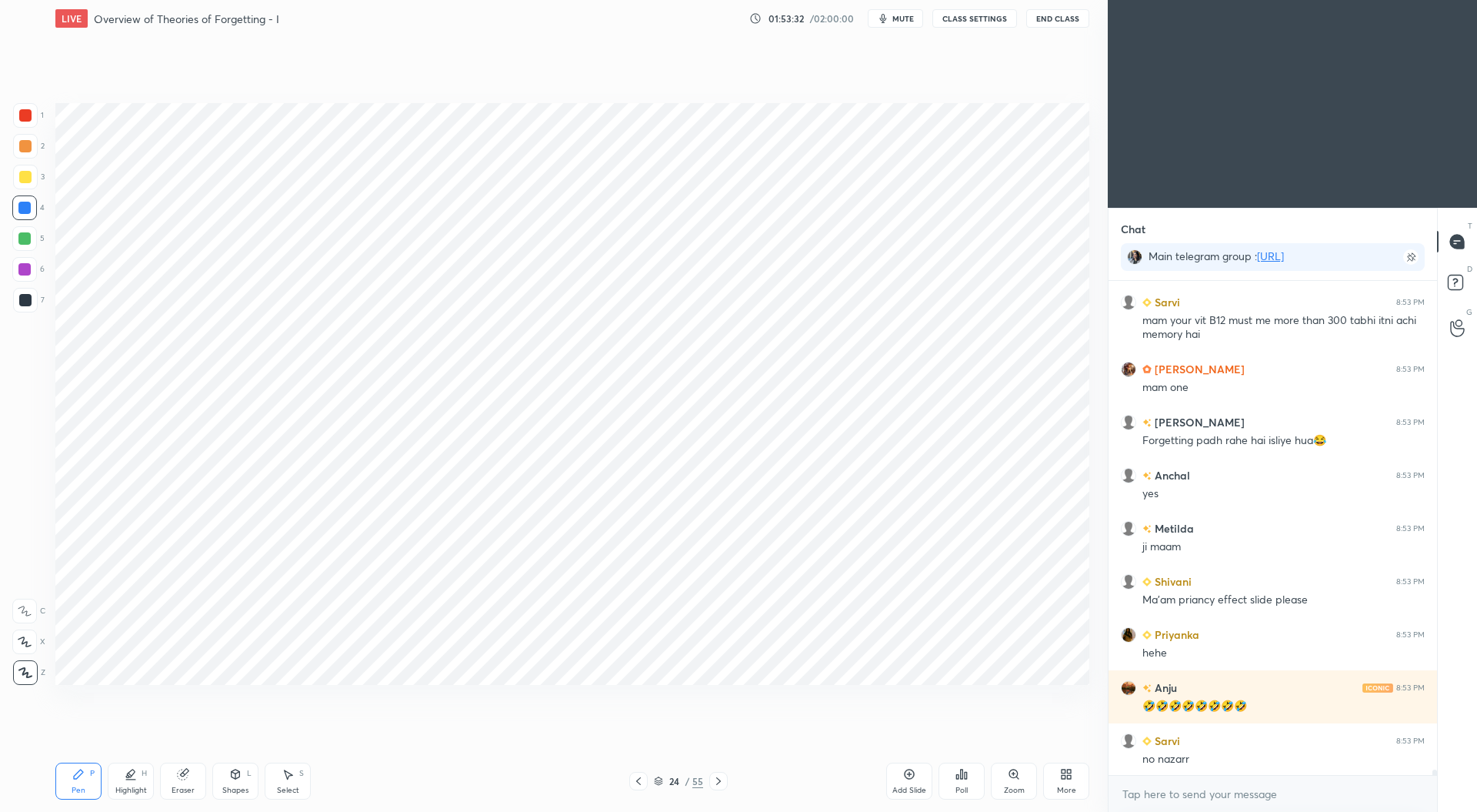
scroll to position [44619, 0]
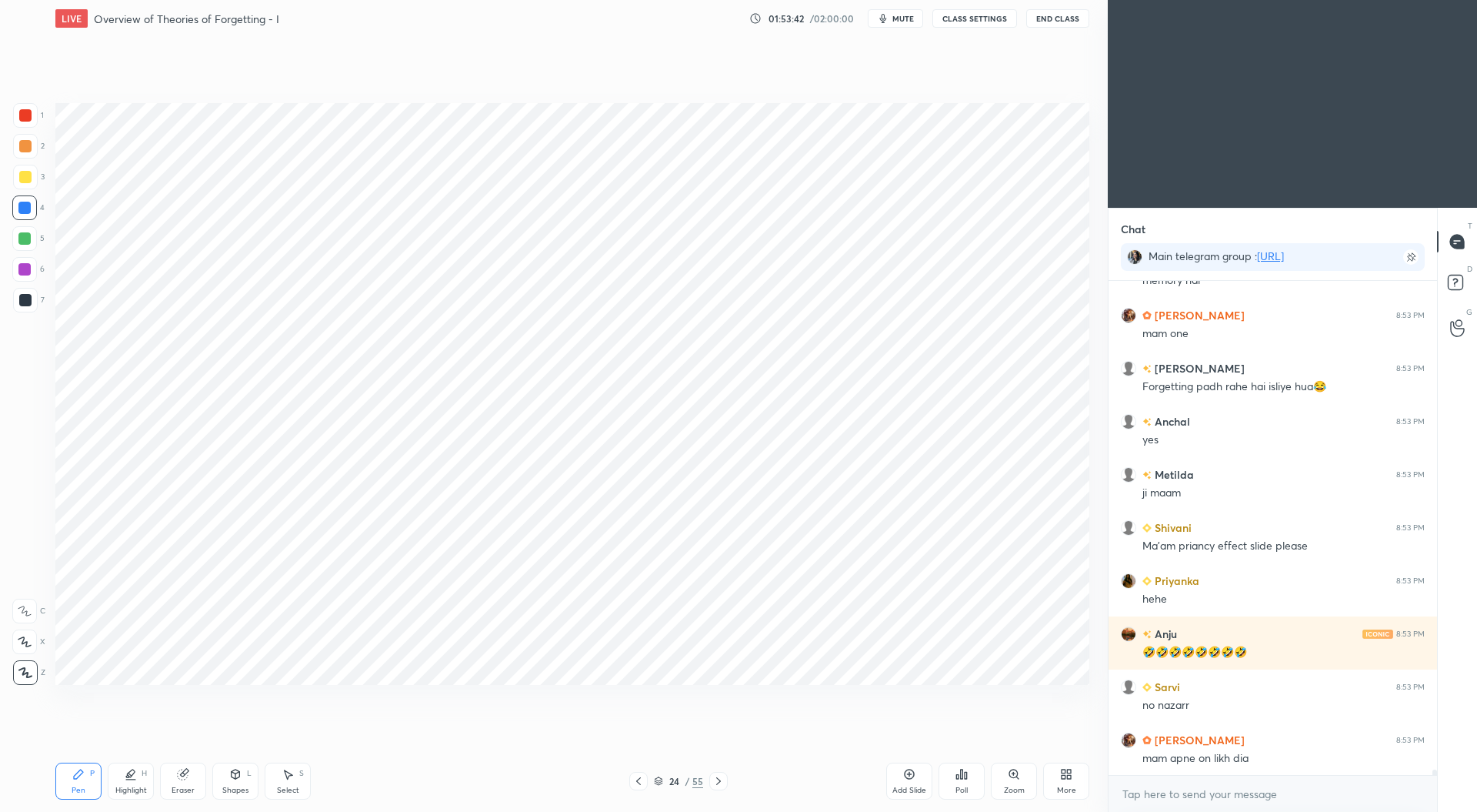
click at [23, 107] on div at bounding box center [25, 115] width 25 height 25
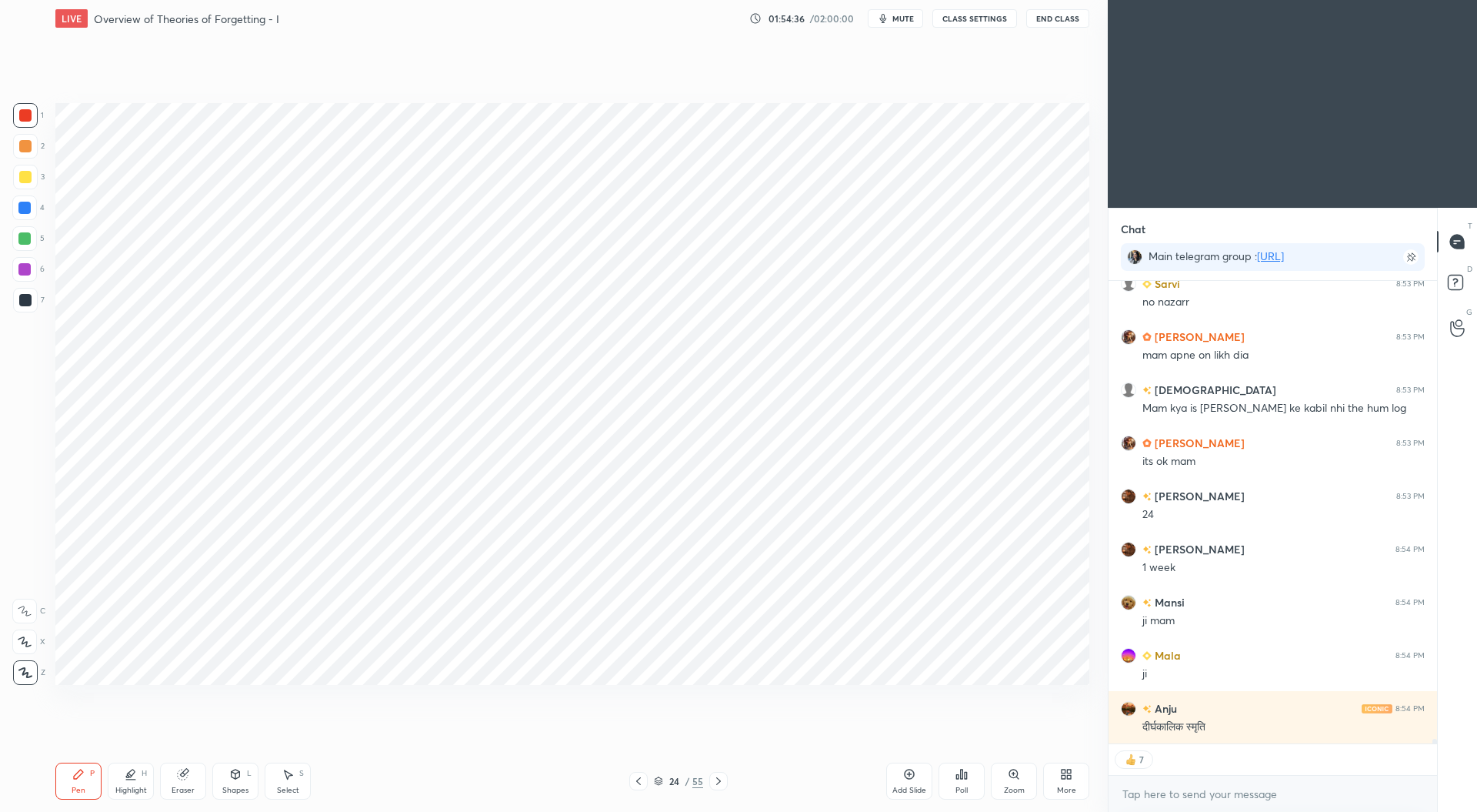
scroll to position [45075, 0]
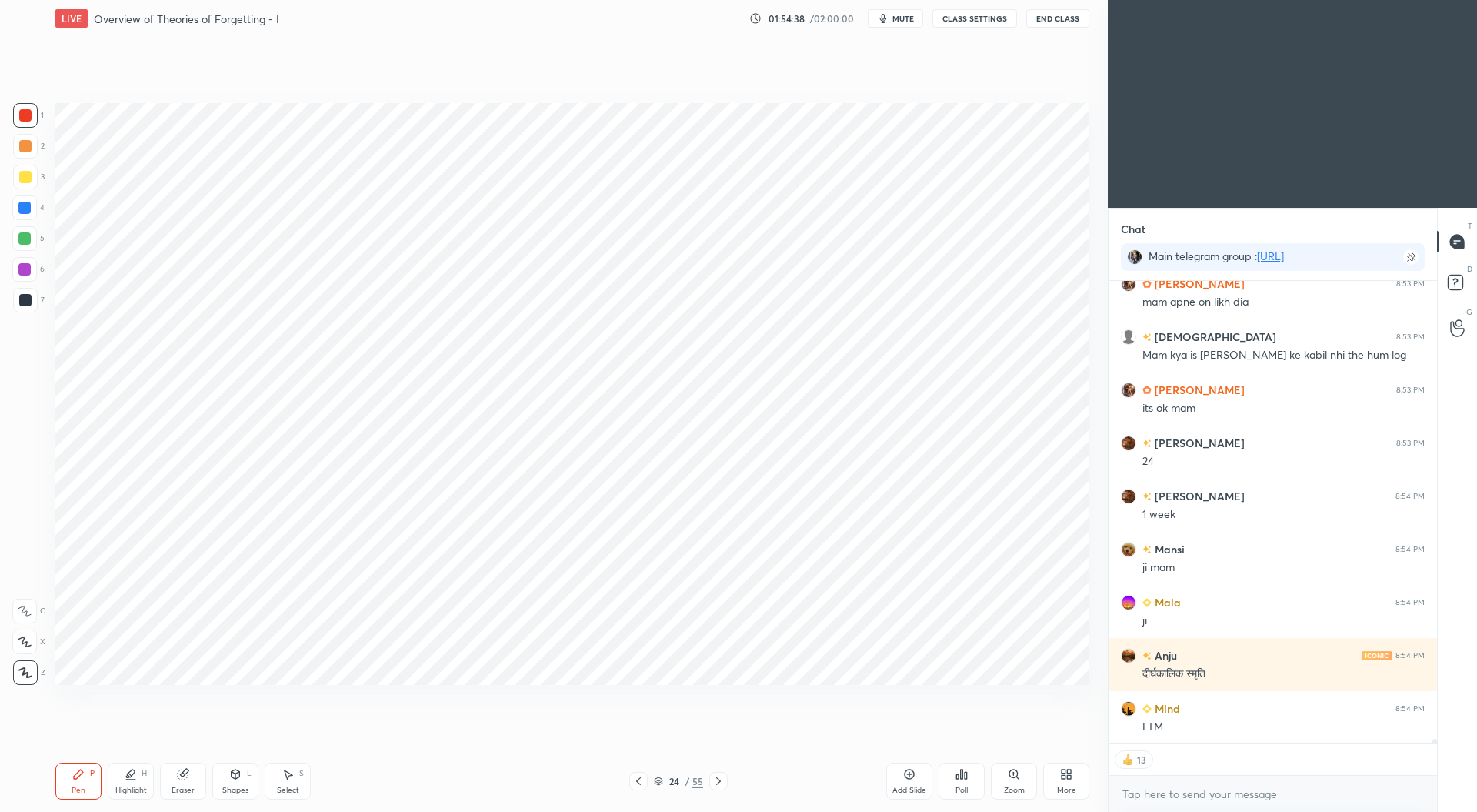
click at [656, 780] on icon at bounding box center [658, 778] width 8 height 3
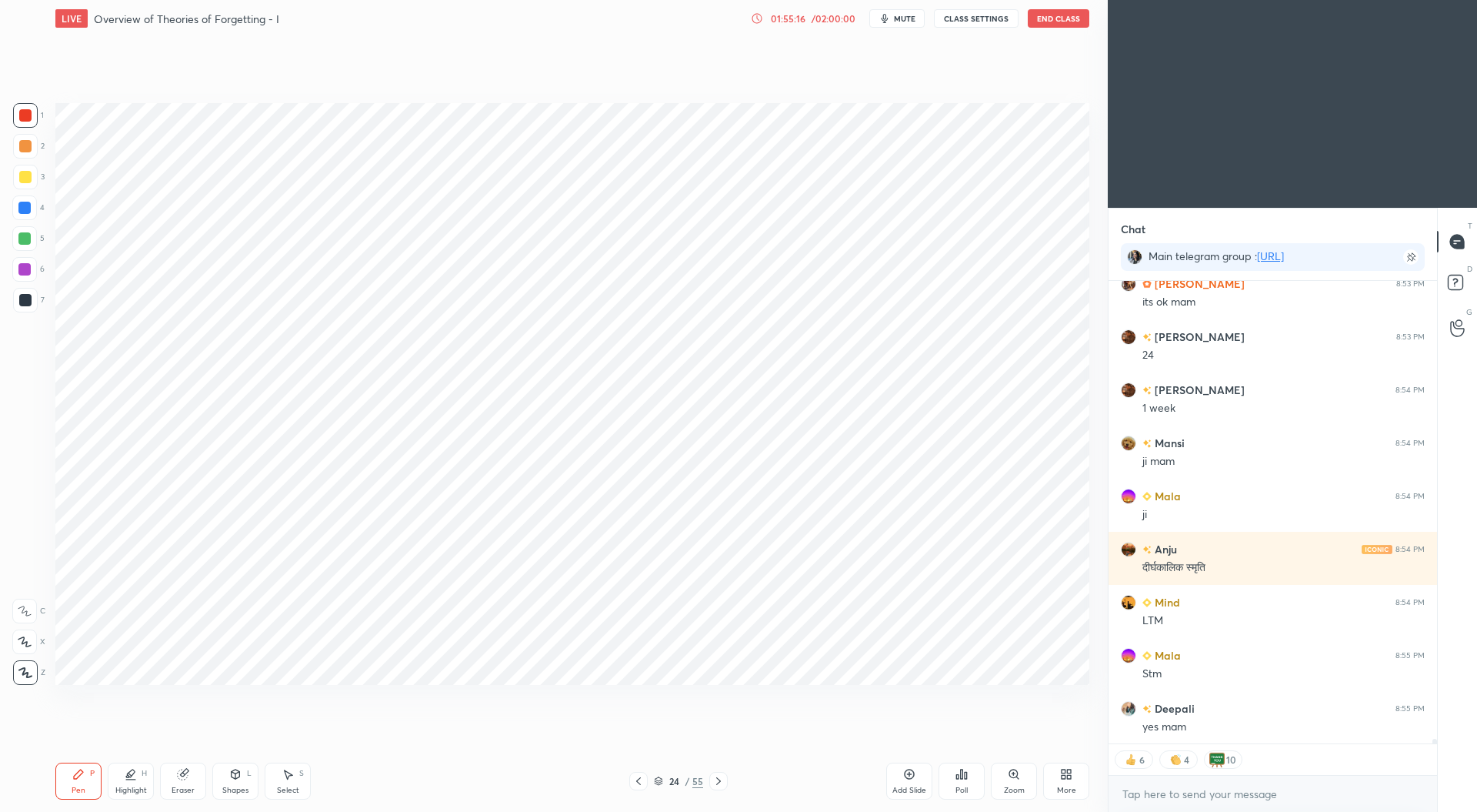
scroll to position [45287, 0]
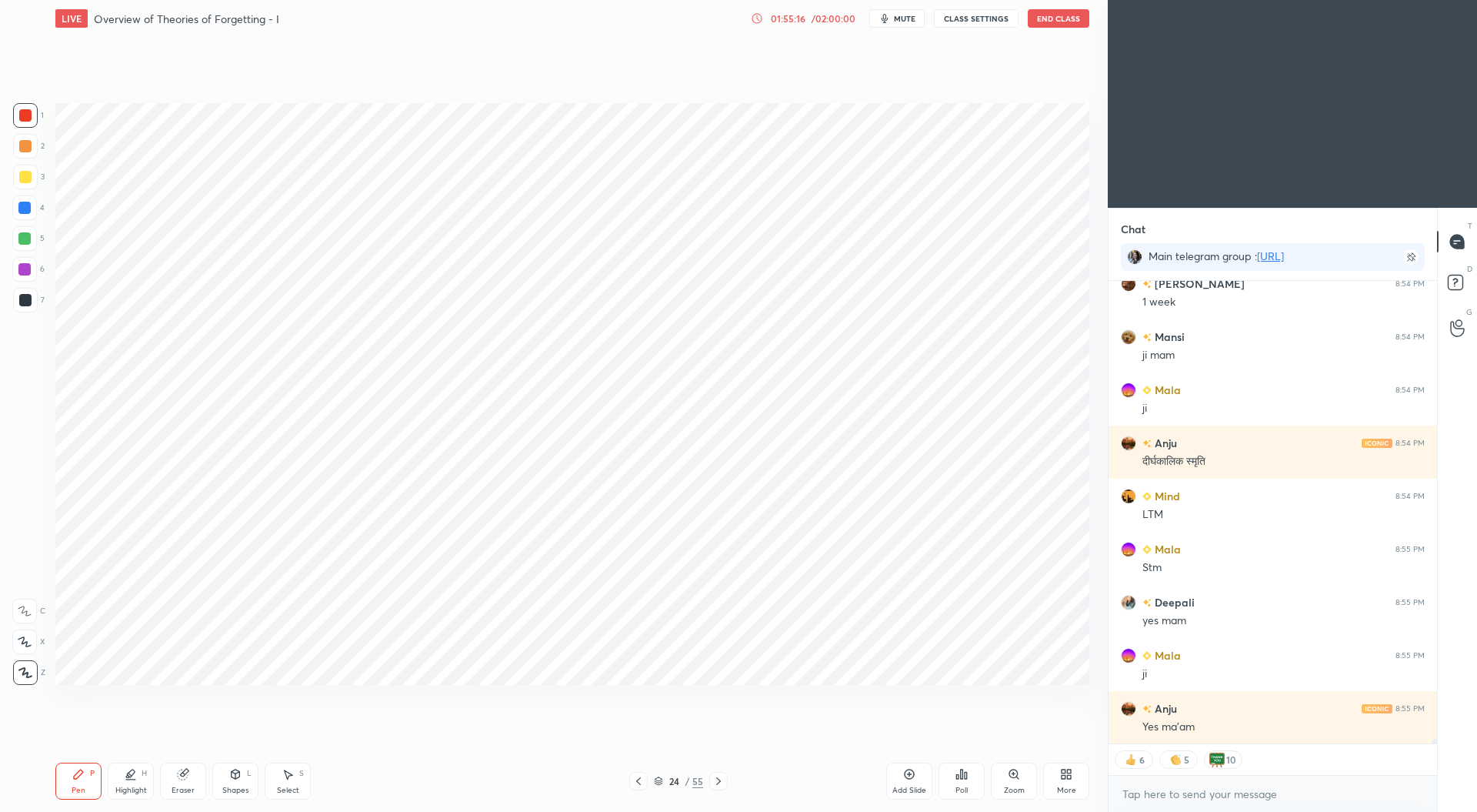
click at [655, 773] on div "24 / 55" at bounding box center [678, 780] width 99 height 18
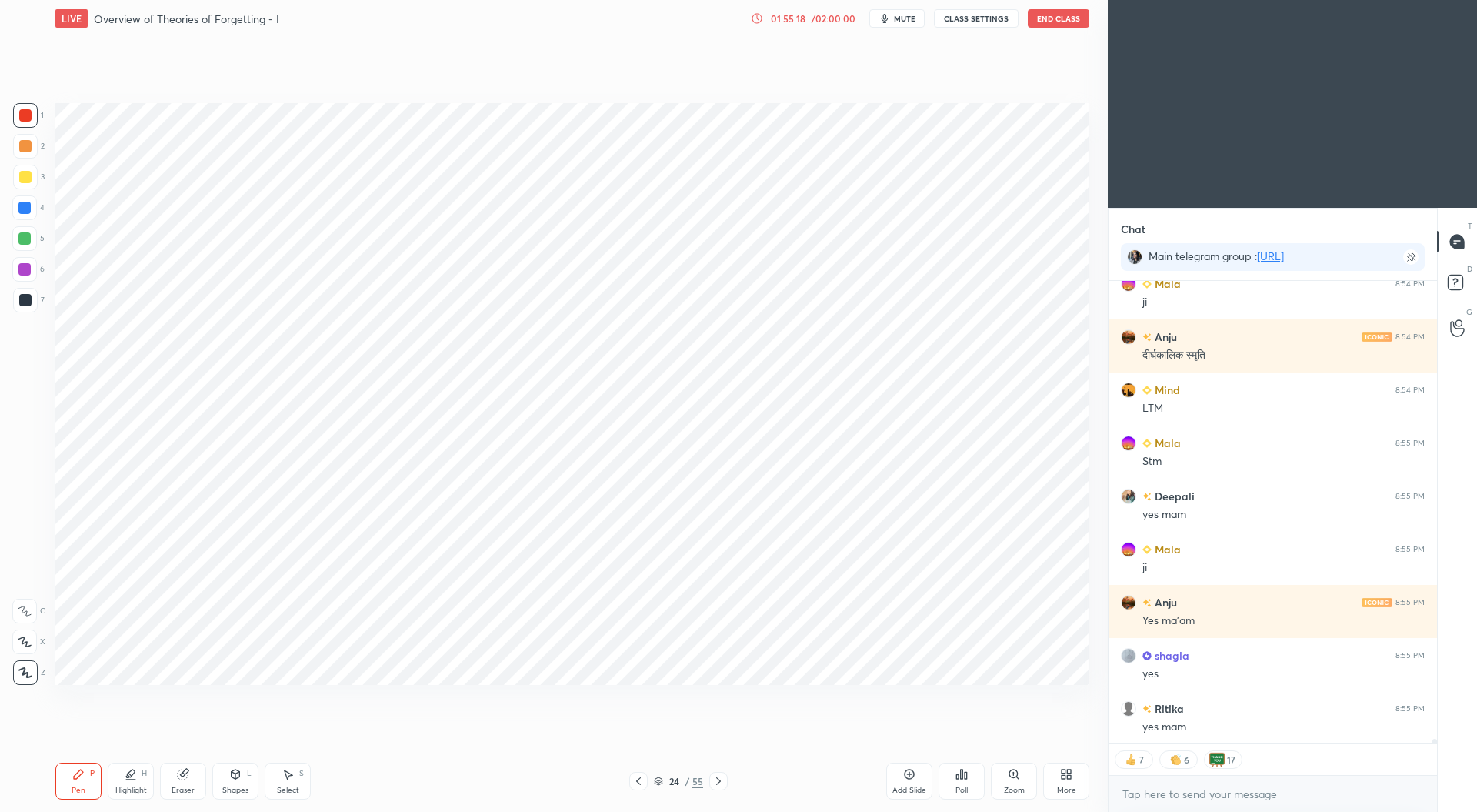
click at [660, 778] on icon at bounding box center [658, 778] width 8 height 3
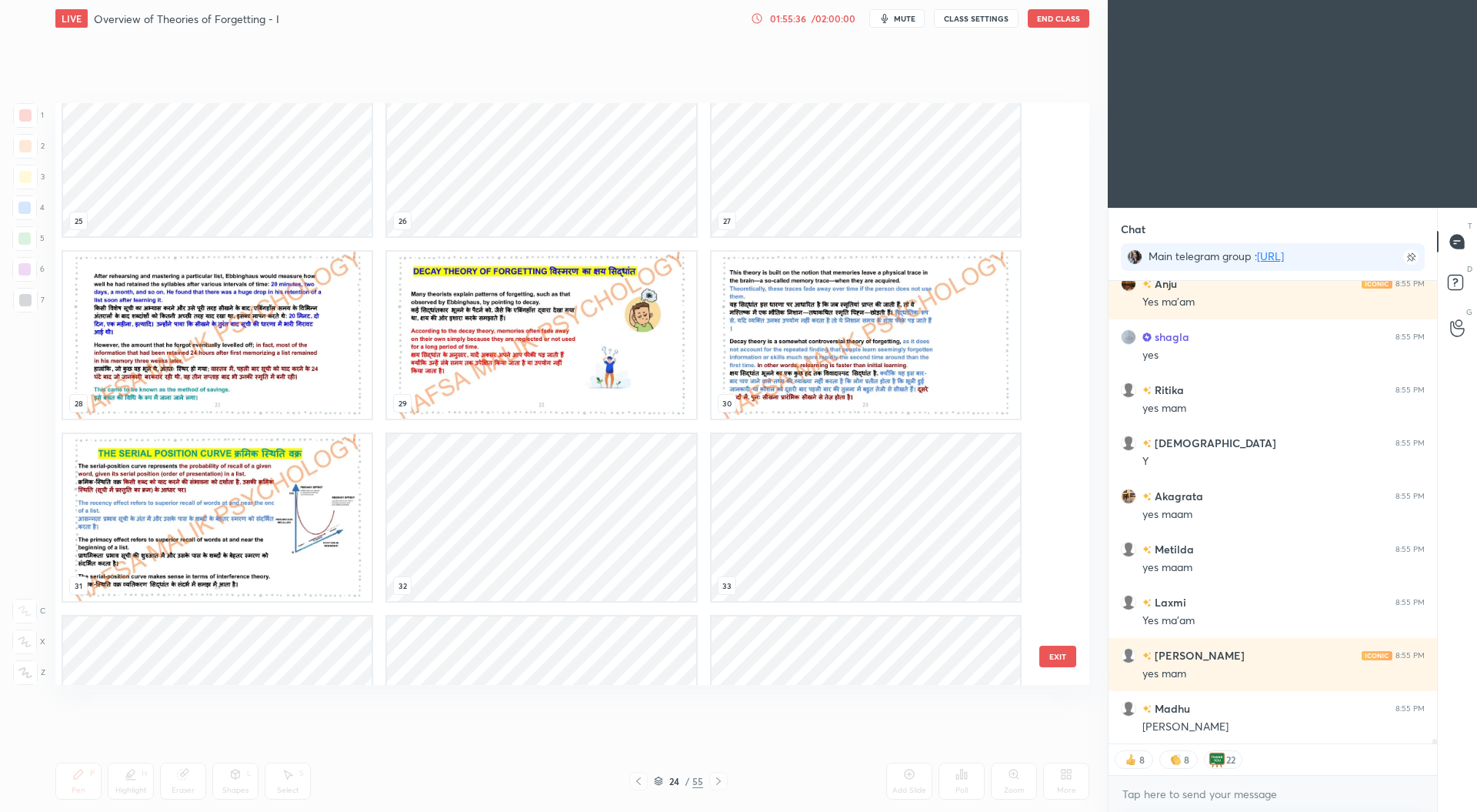
scroll to position [1499, 0]
click at [589, 364] on img "grid" at bounding box center [540, 337] width 308 height 167
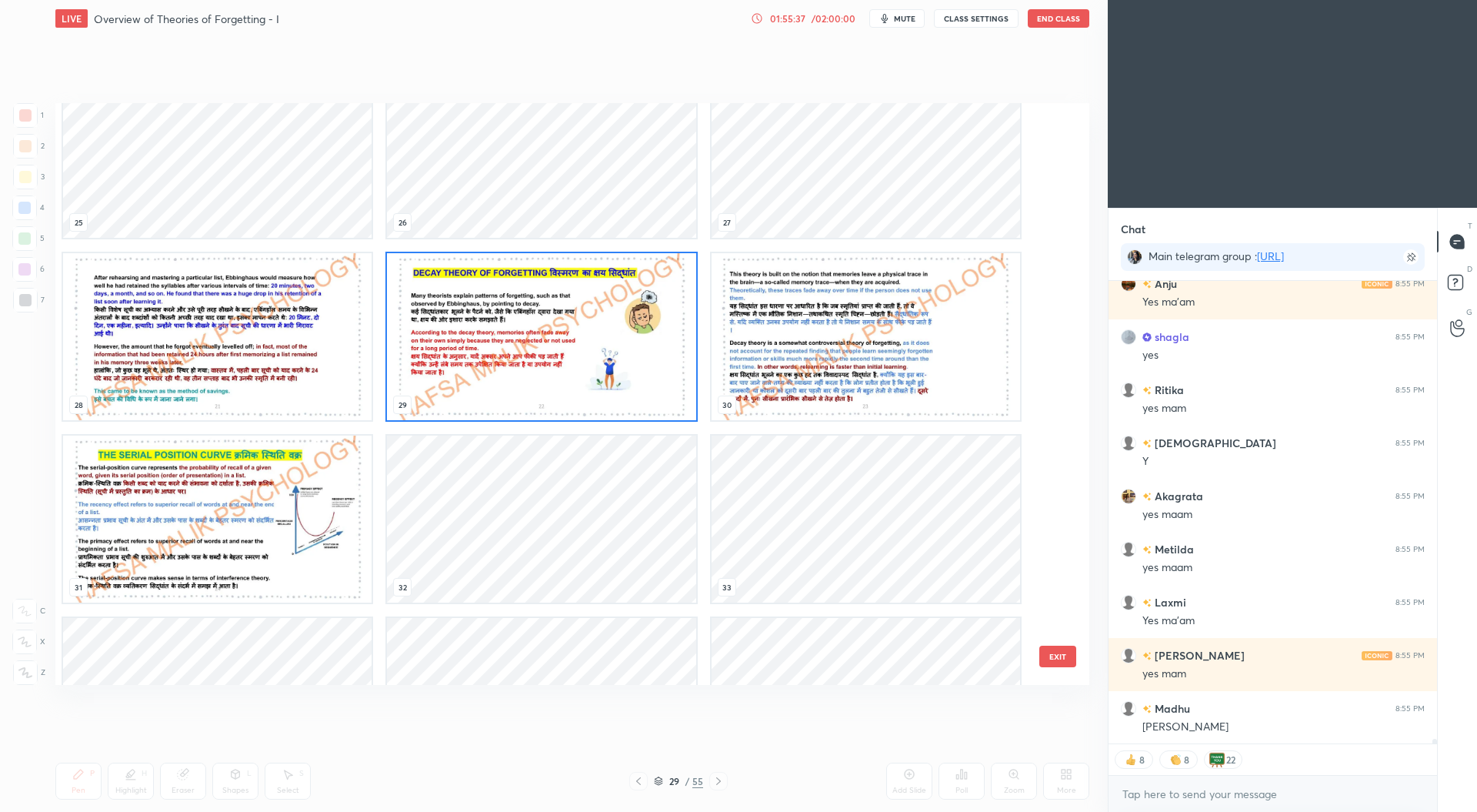
click at [592, 365] on img "grid" at bounding box center [540, 337] width 308 height 167
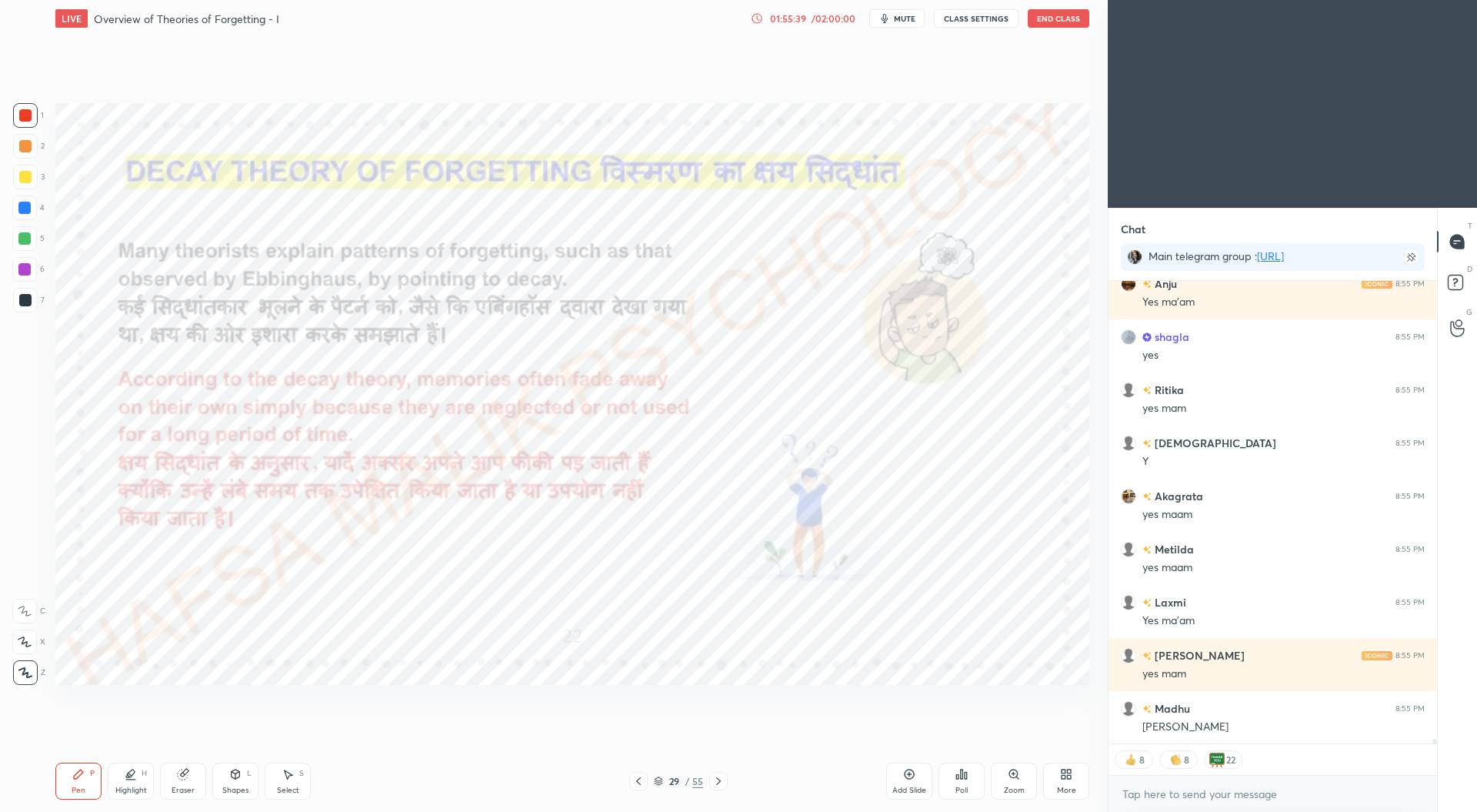
scroll to position [45681, 0]
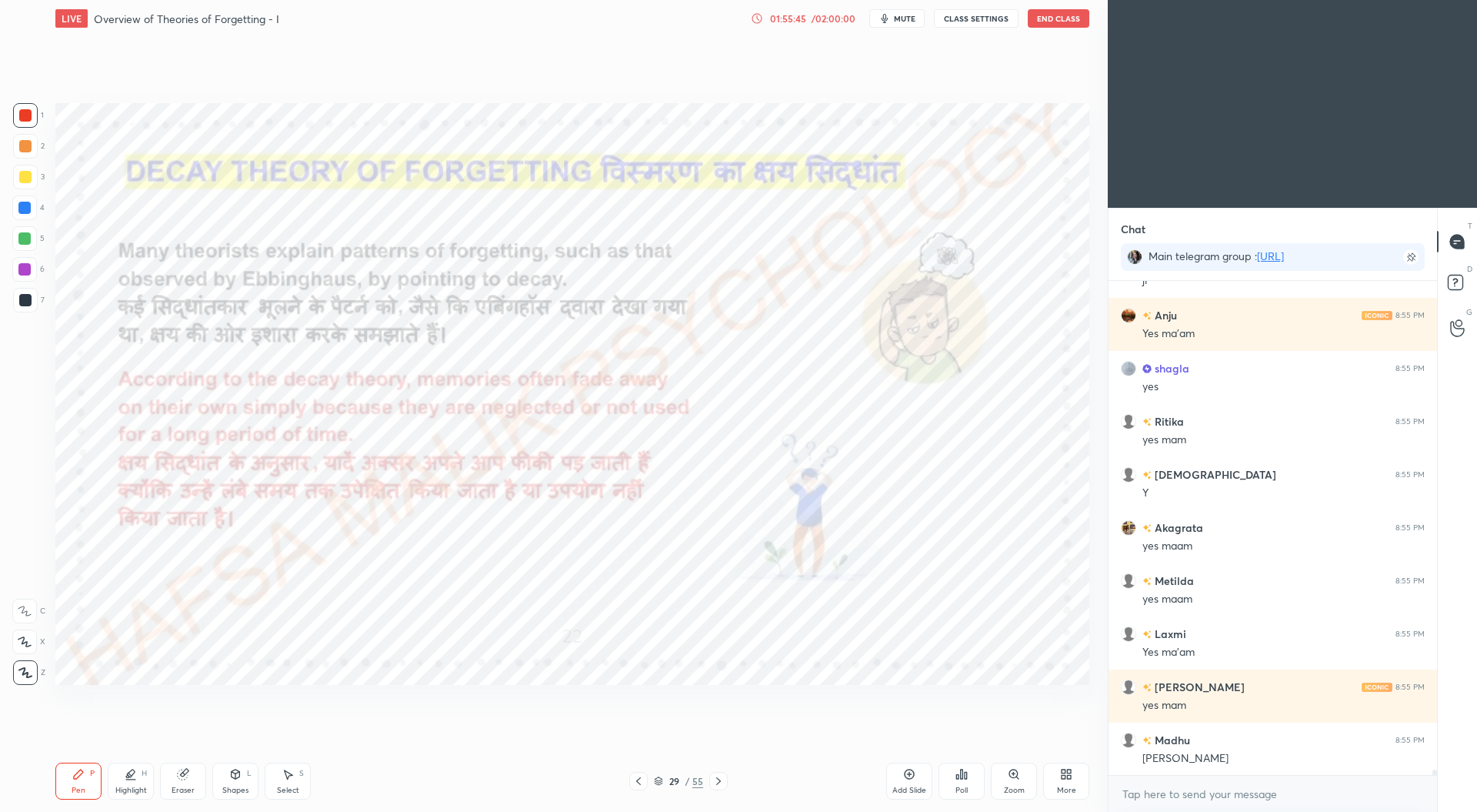
click at [657, 782] on icon at bounding box center [658, 781] width 9 height 9
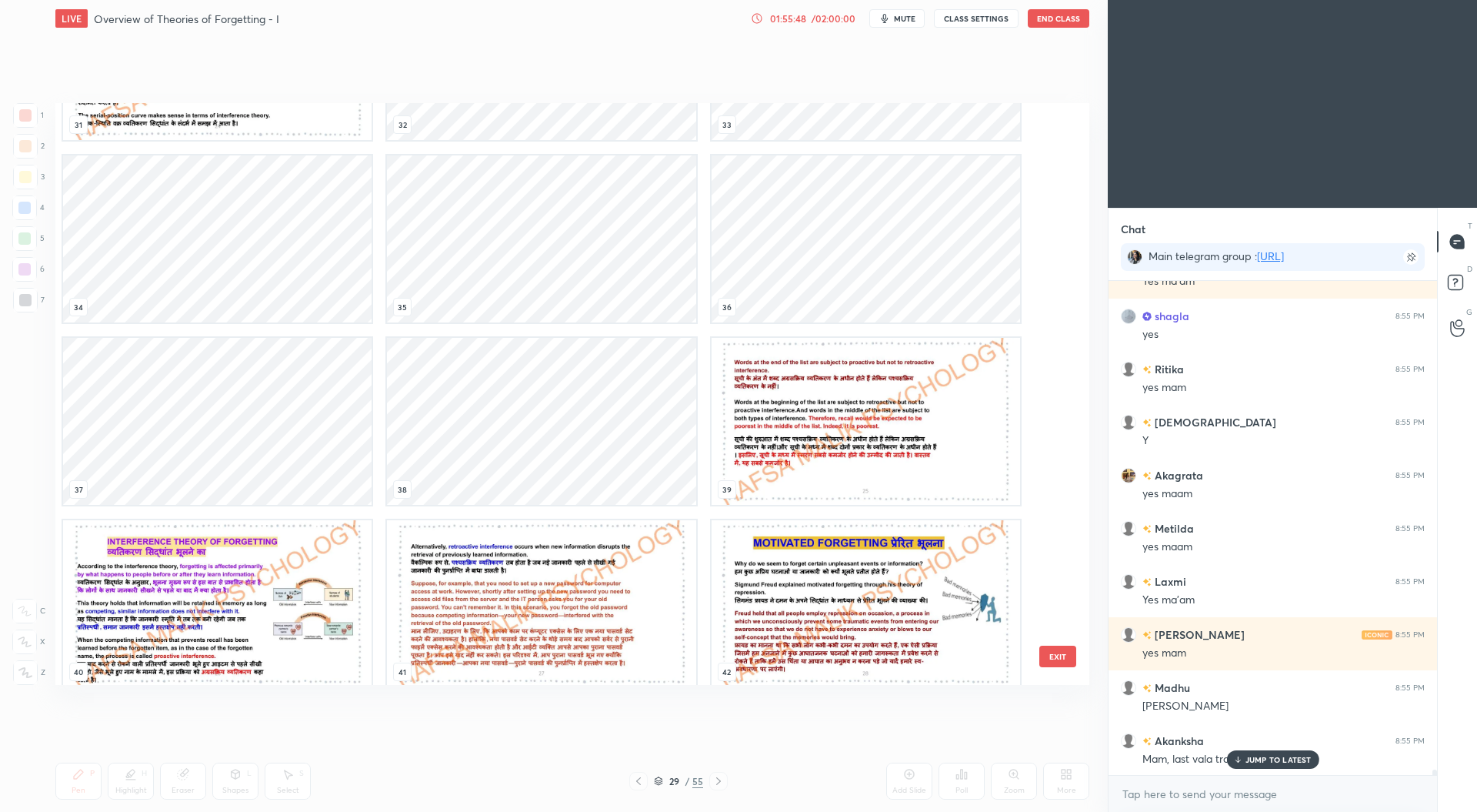
scroll to position [2073, 0]
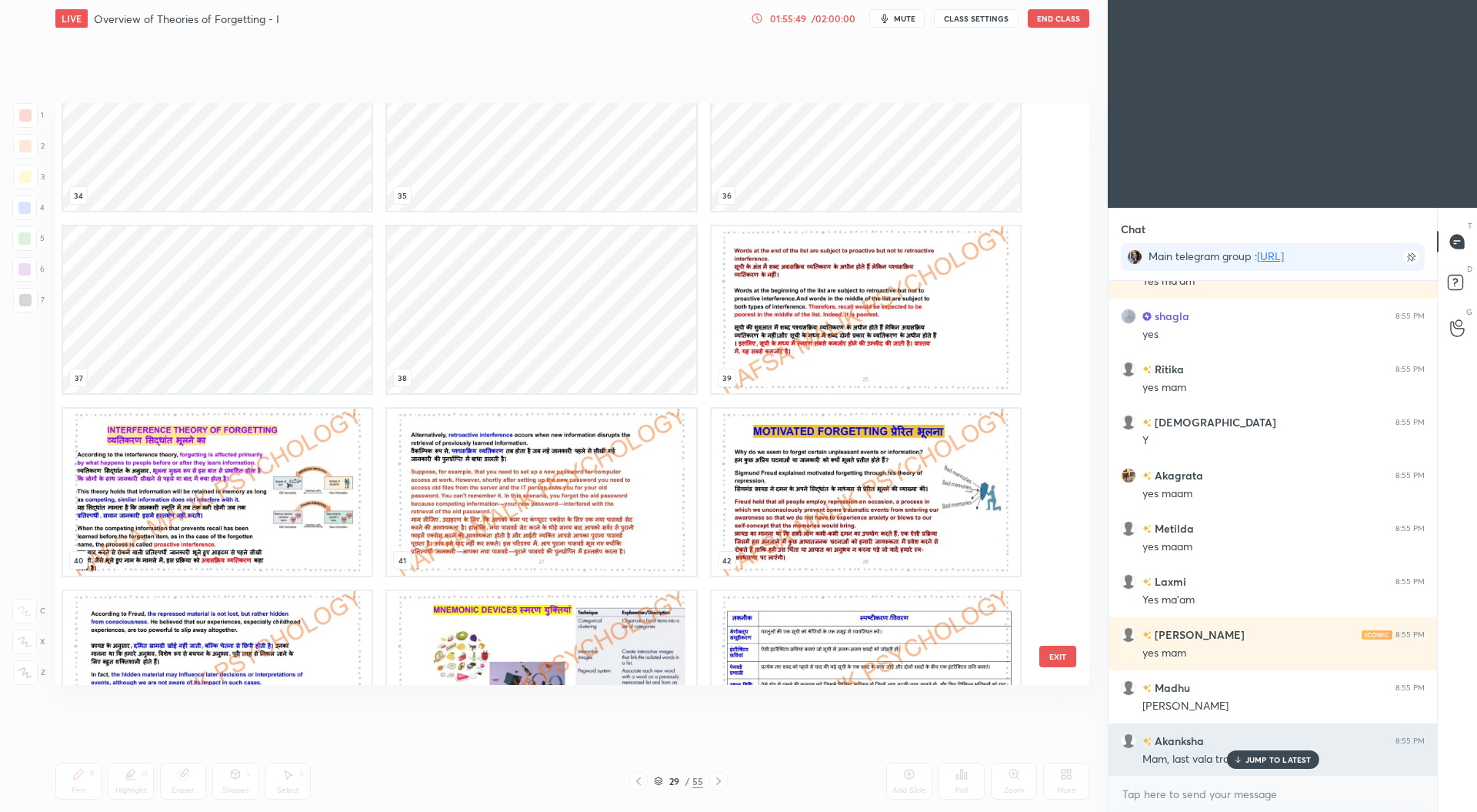
click at [1249, 760] on p "JUMP TO LATEST" at bounding box center [1279, 759] width 66 height 9
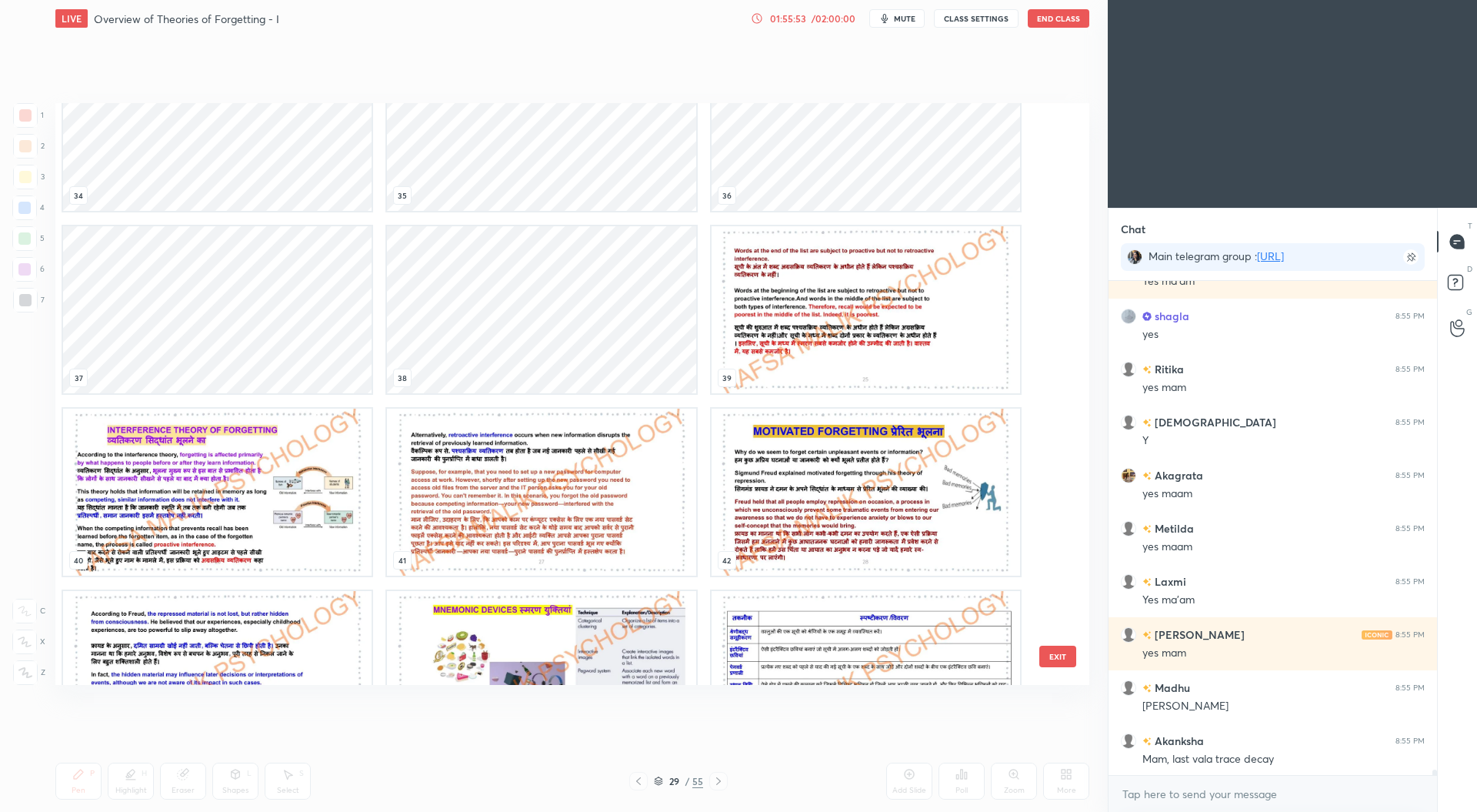
click at [185, 482] on img "grid" at bounding box center [217, 491] width 308 height 167
click at [190, 479] on img "grid" at bounding box center [217, 491] width 308 height 167
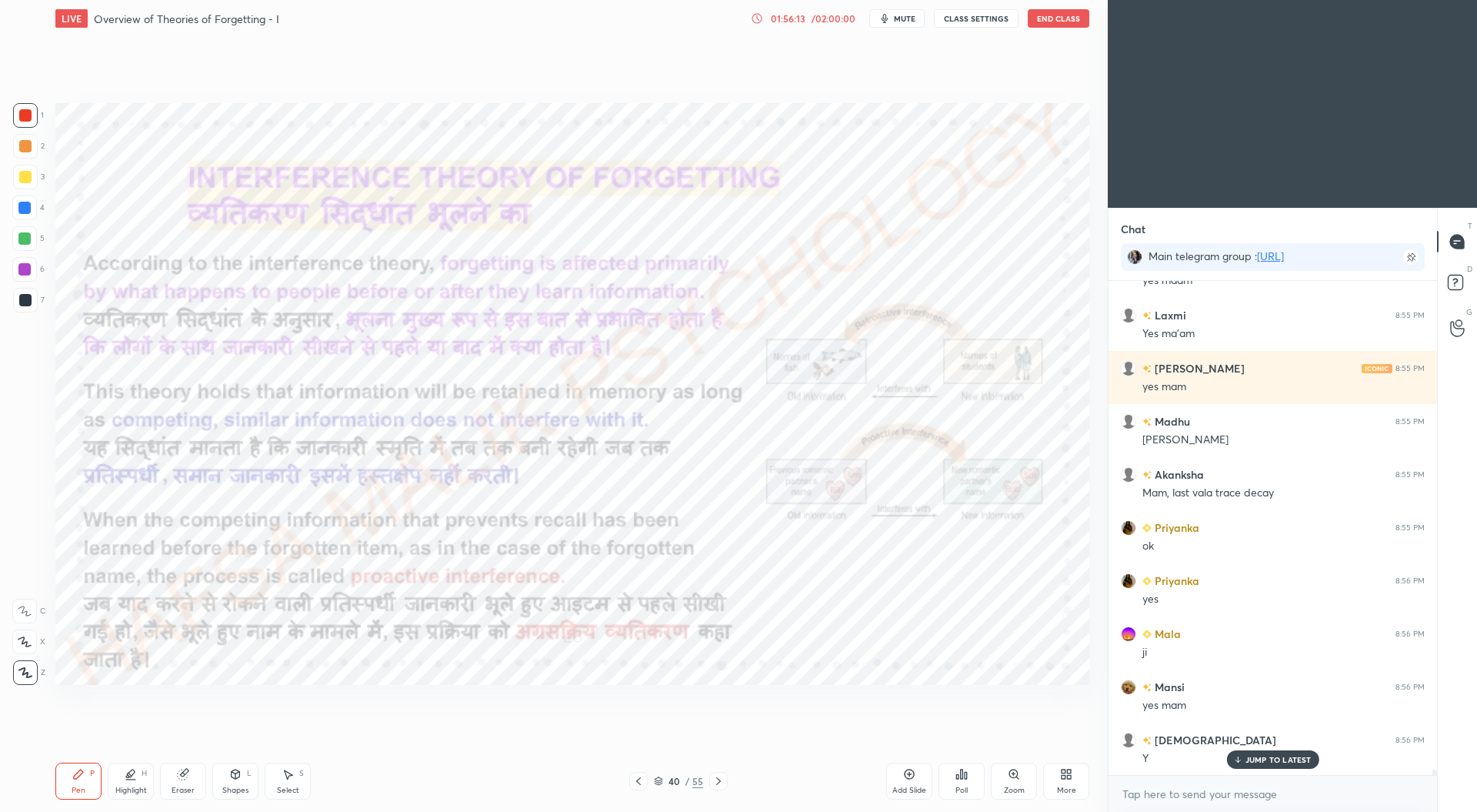
scroll to position [46051, 0]
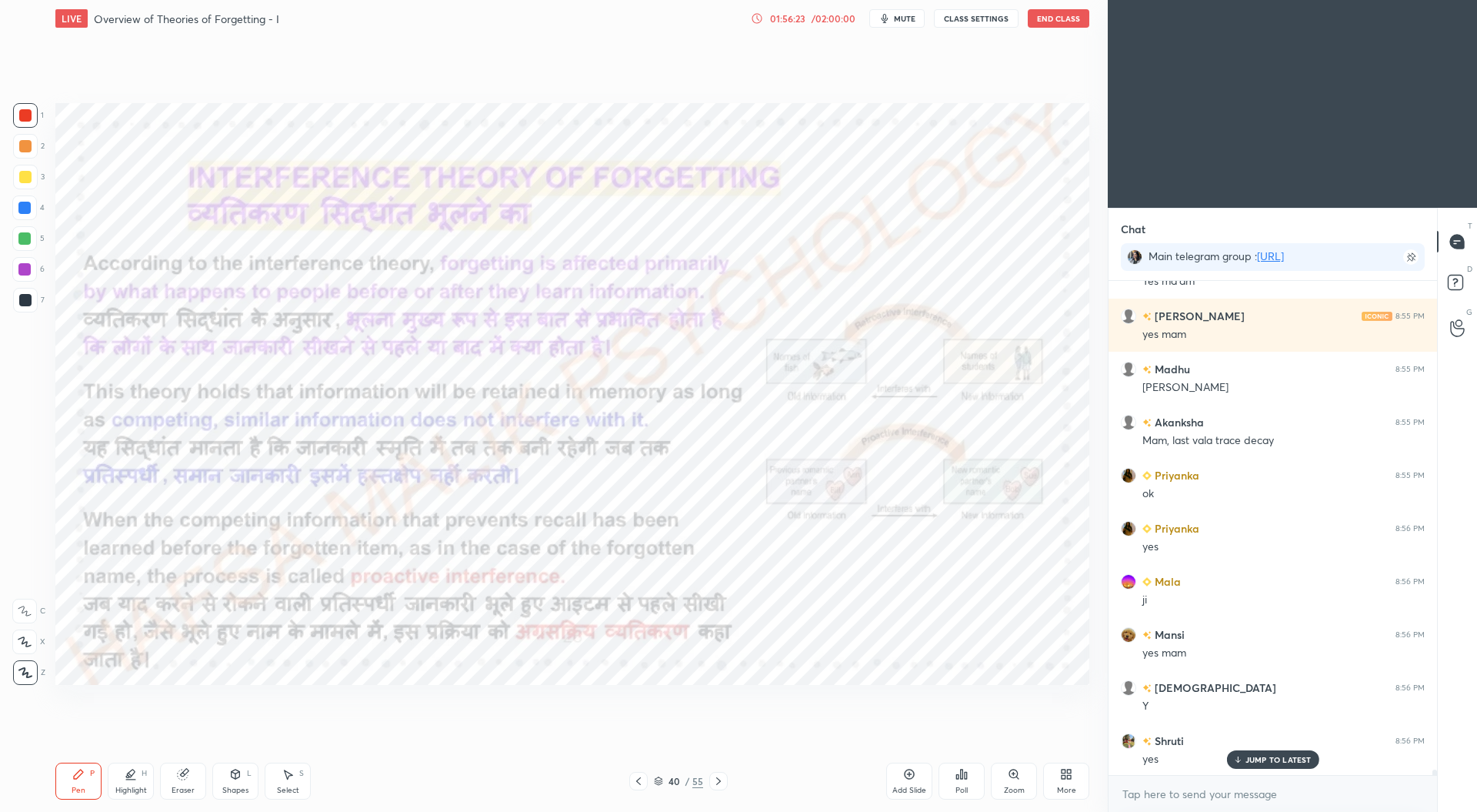
click at [814, 18] on div "/ 02:00:00" at bounding box center [833, 18] width 48 height 9
click at [831, 133] on h5 "Extend by 10 mins" at bounding box center [807, 133] width 76 height 14
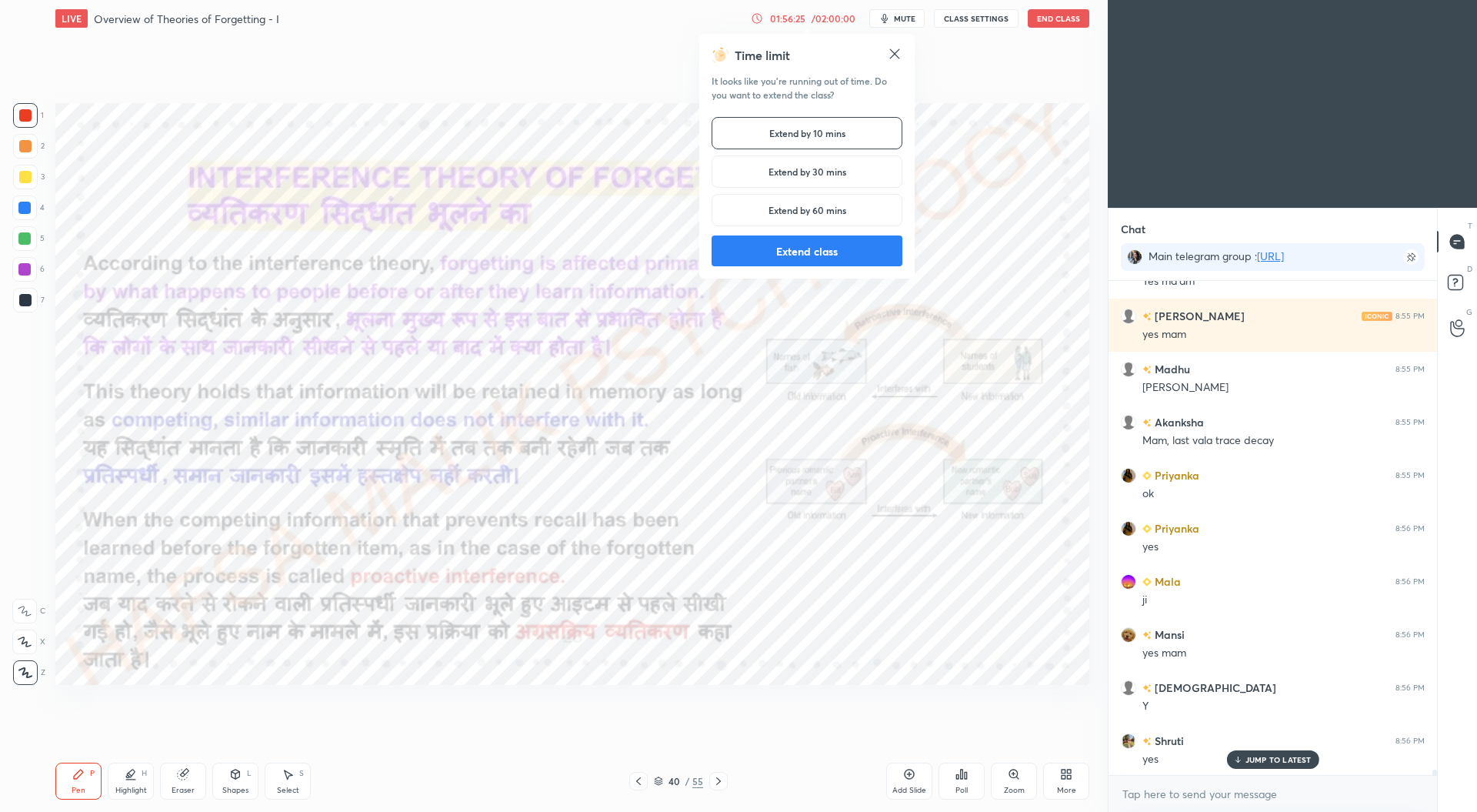
click at [821, 250] on button "Extend class" at bounding box center [807, 251] width 191 height 31
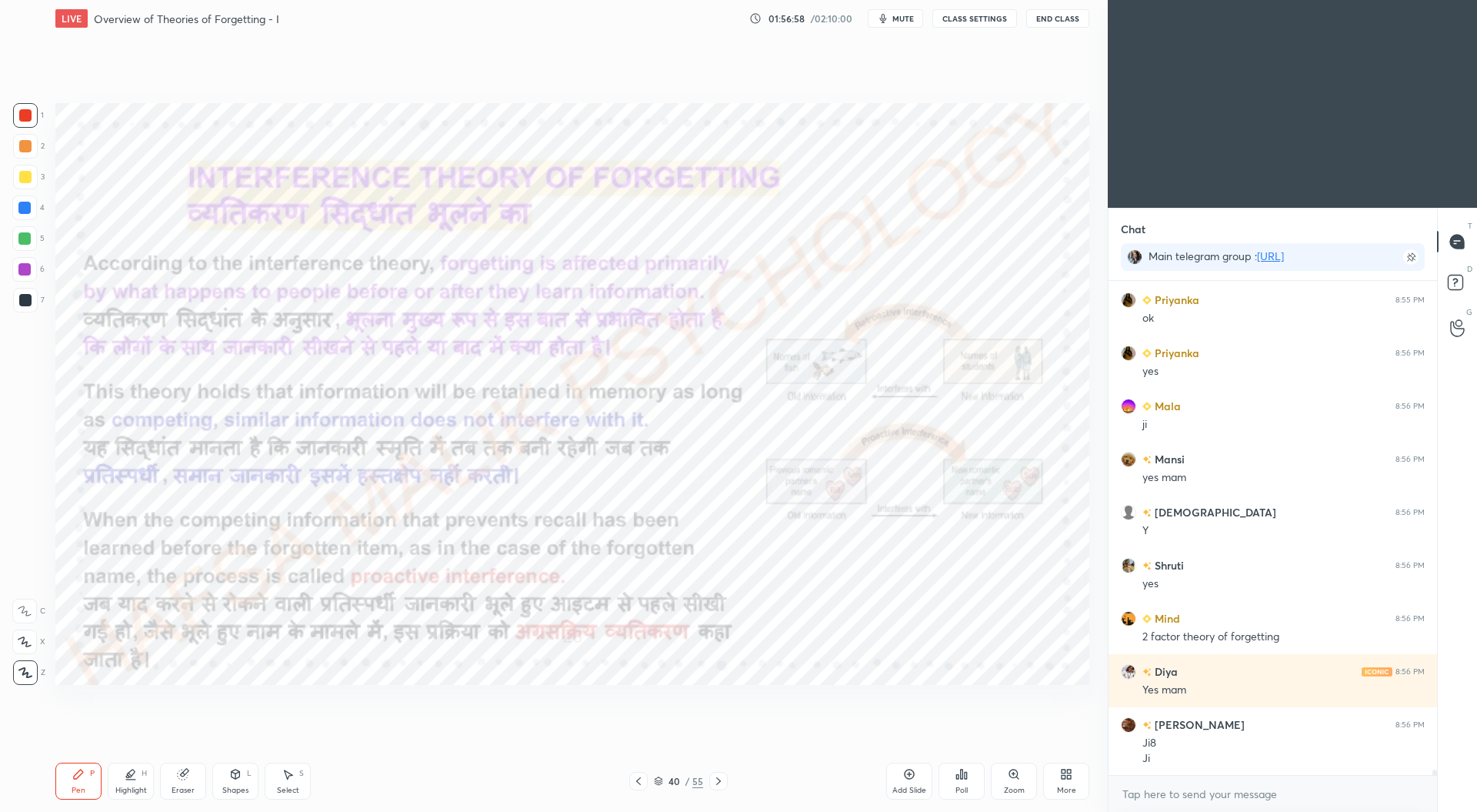
scroll to position [46279, 0]
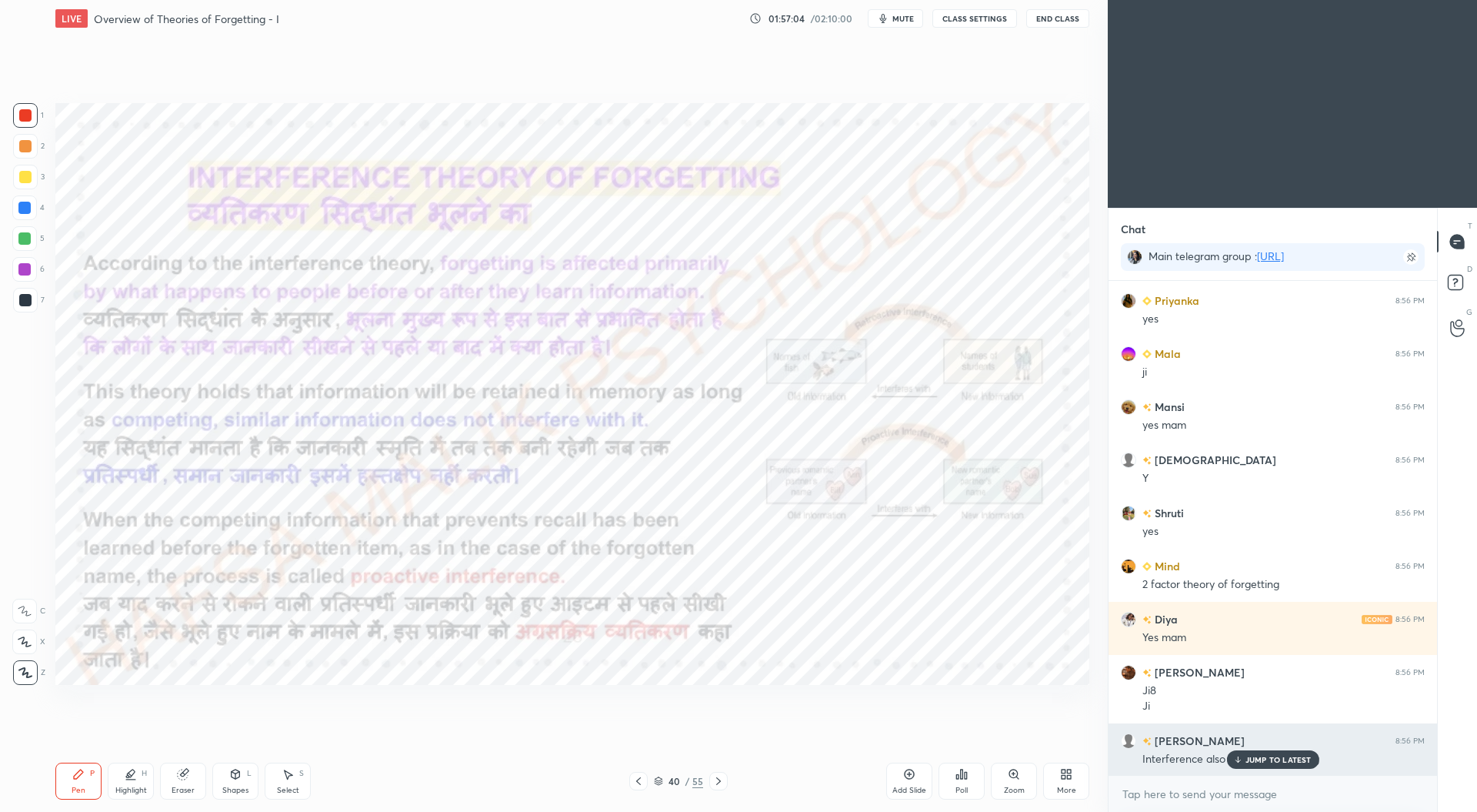
click at [1269, 757] on p "JUMP TO LATEST" at bounding box center [1279, 759] width 66 height 9
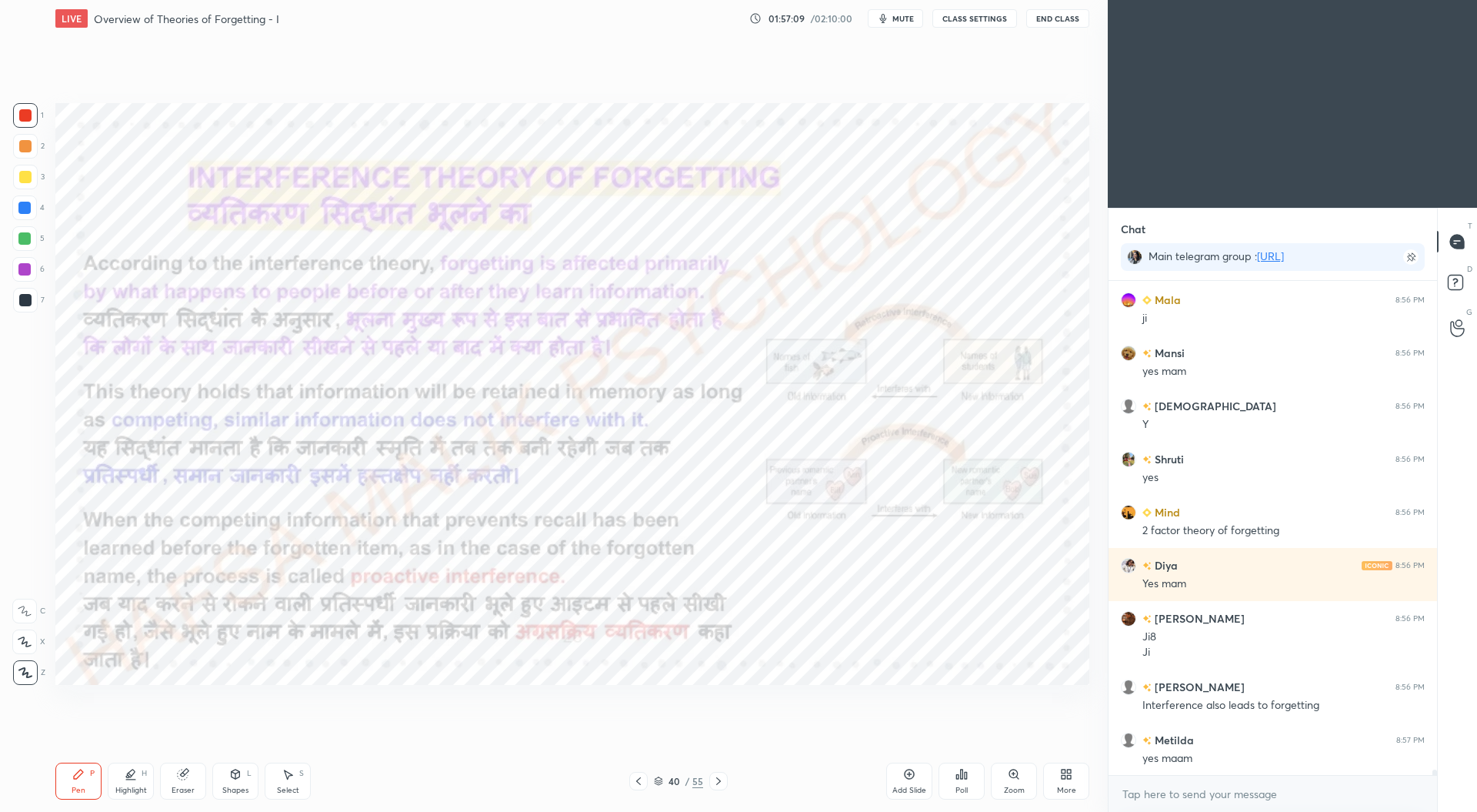
click at [21, 205] on div at bounding box center [24, 208] width 12 height 12
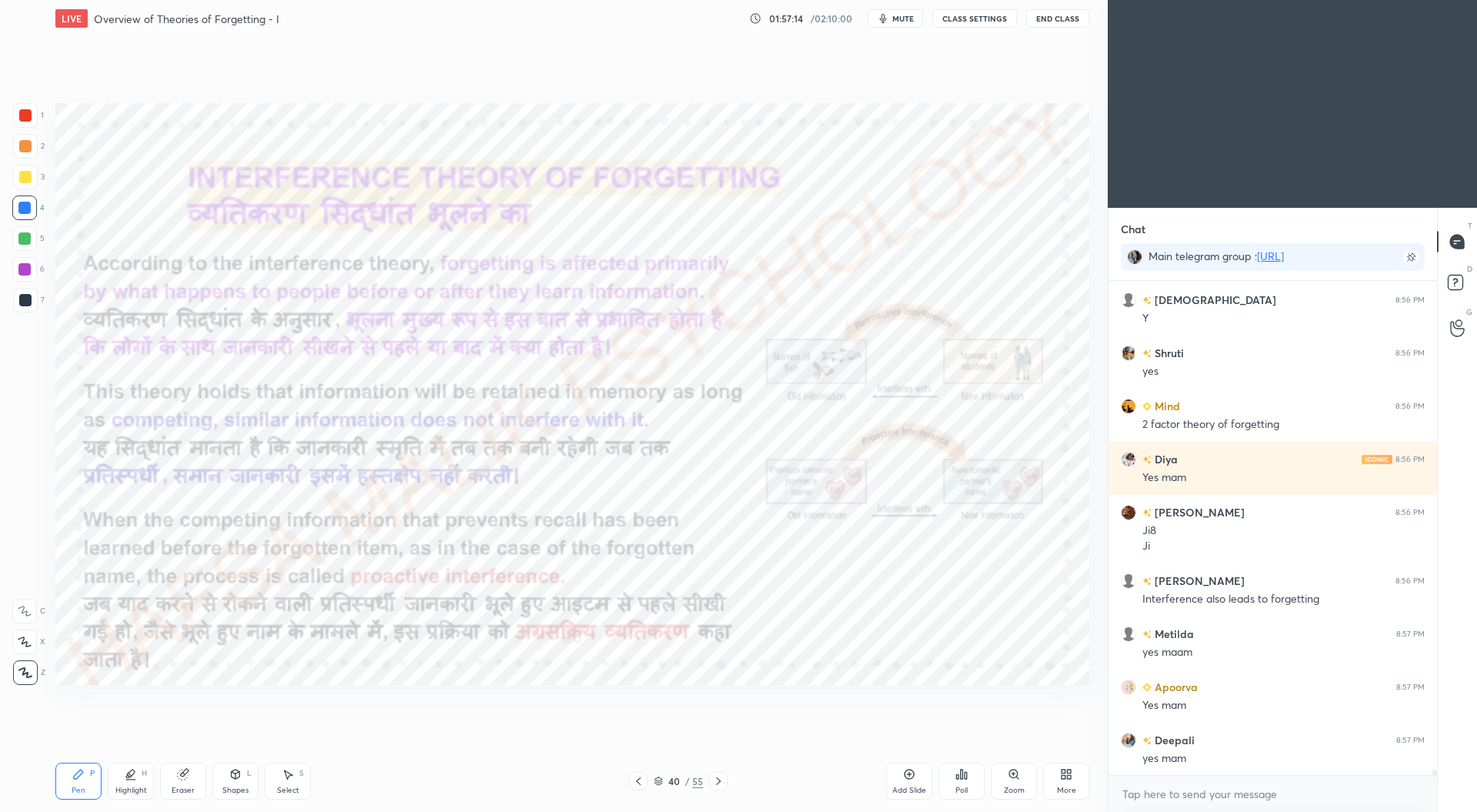
scroll to position [46491, 0]
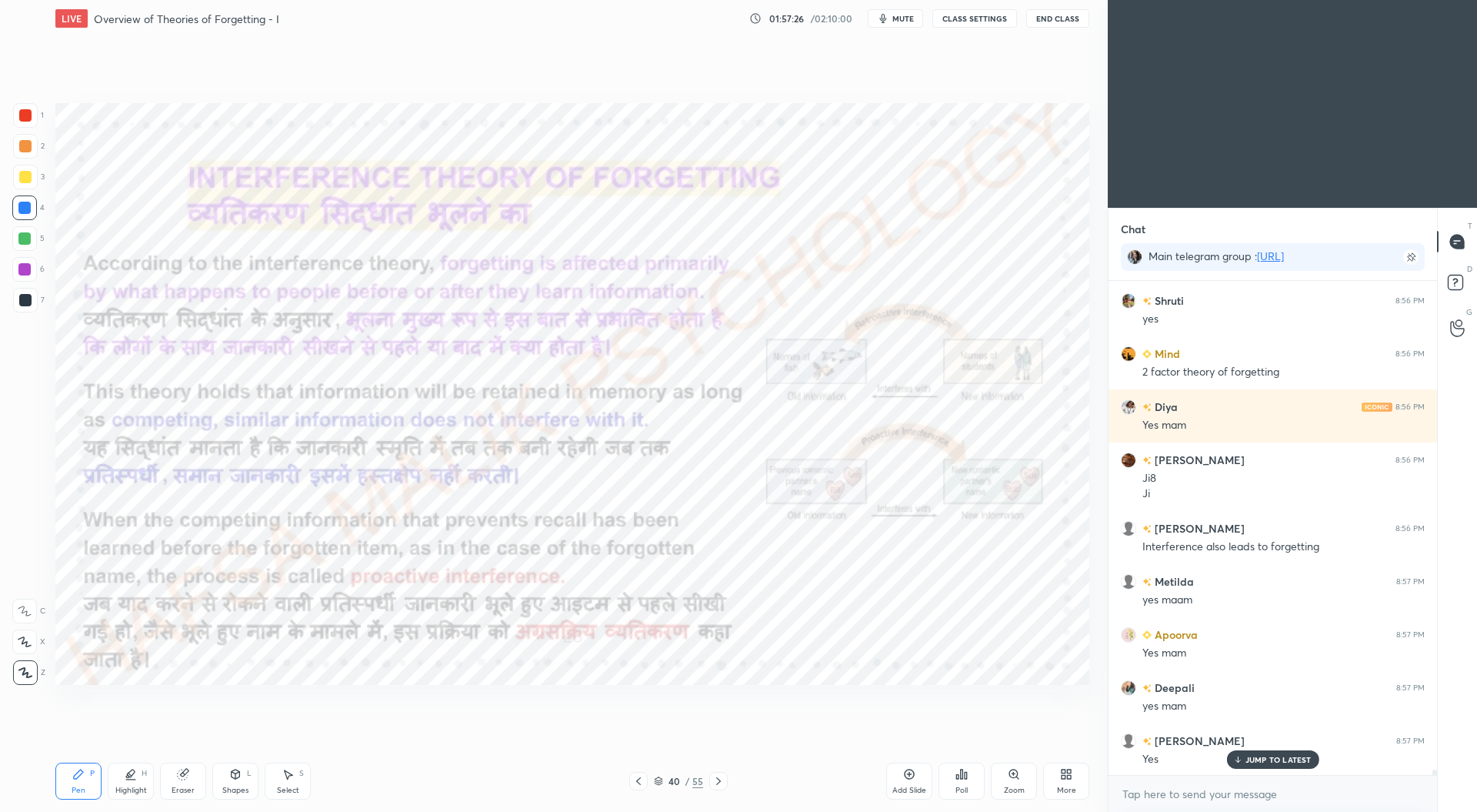
click at [897, 784] on div "Add Slide" at bounding box center [910, 780] width 46 height 37
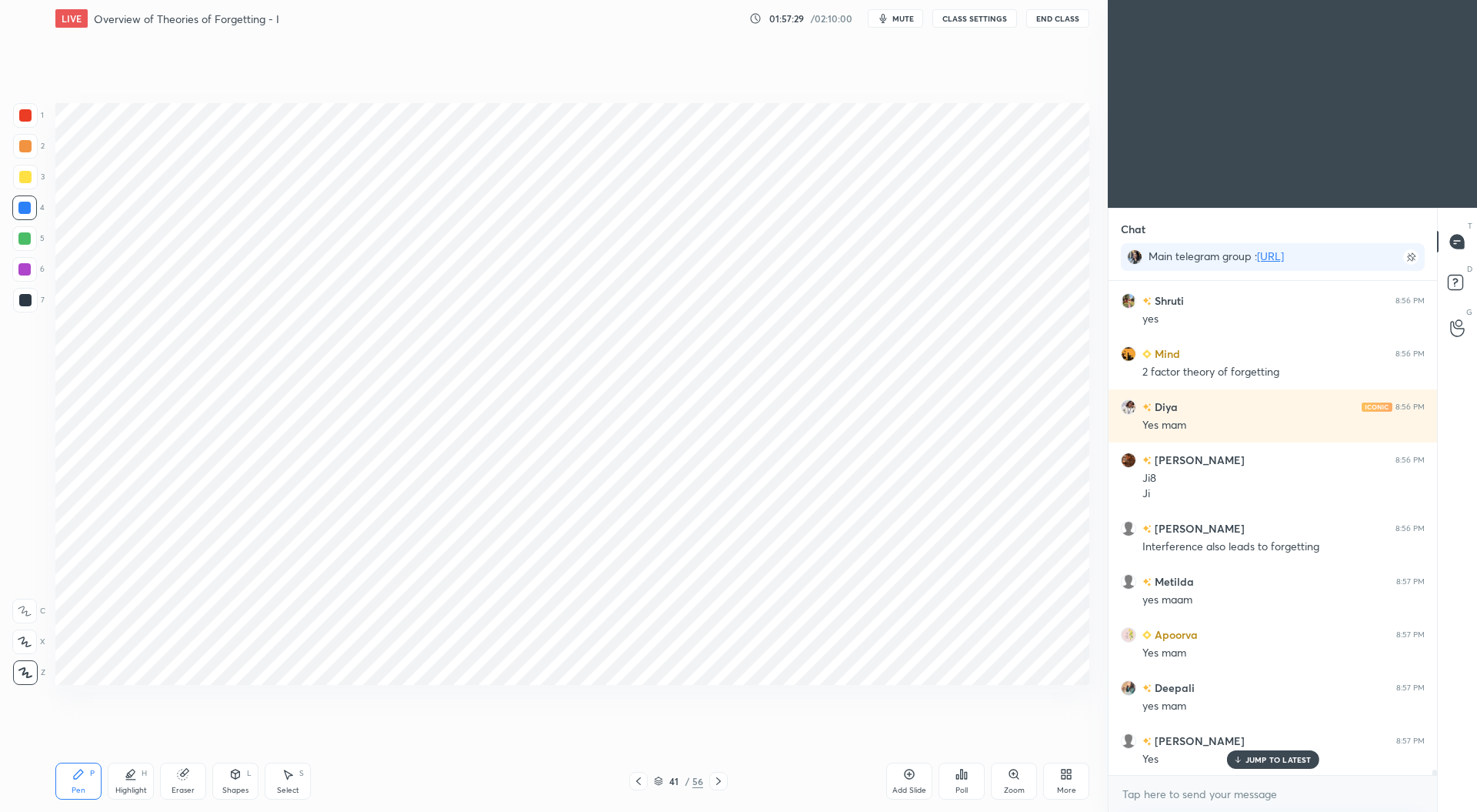
click at [718, 781] on icon at bounding box center [718, 781] width 12 height 12
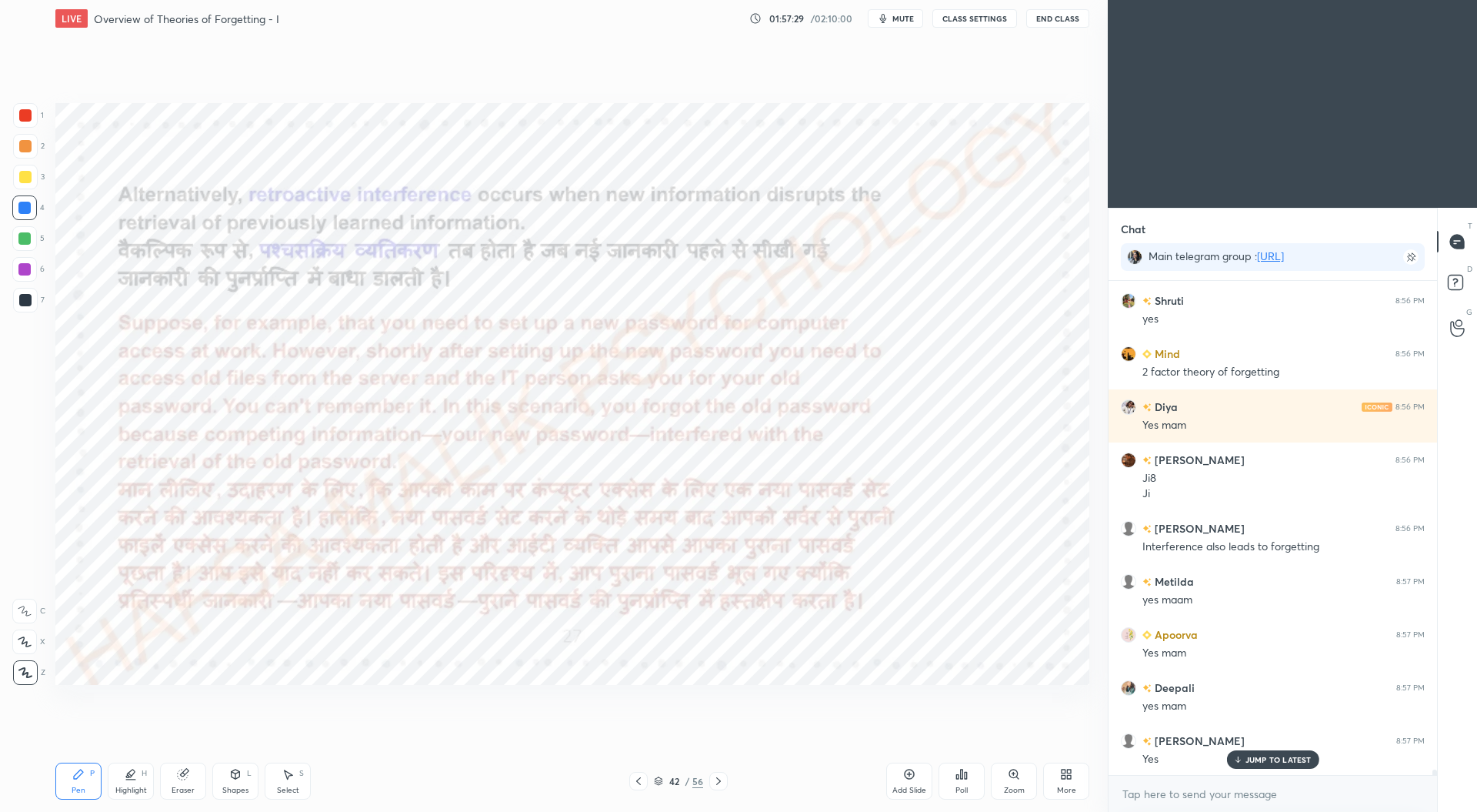
click at [717, 783] on icon at bounding box center [718, 781] width 12 height 12
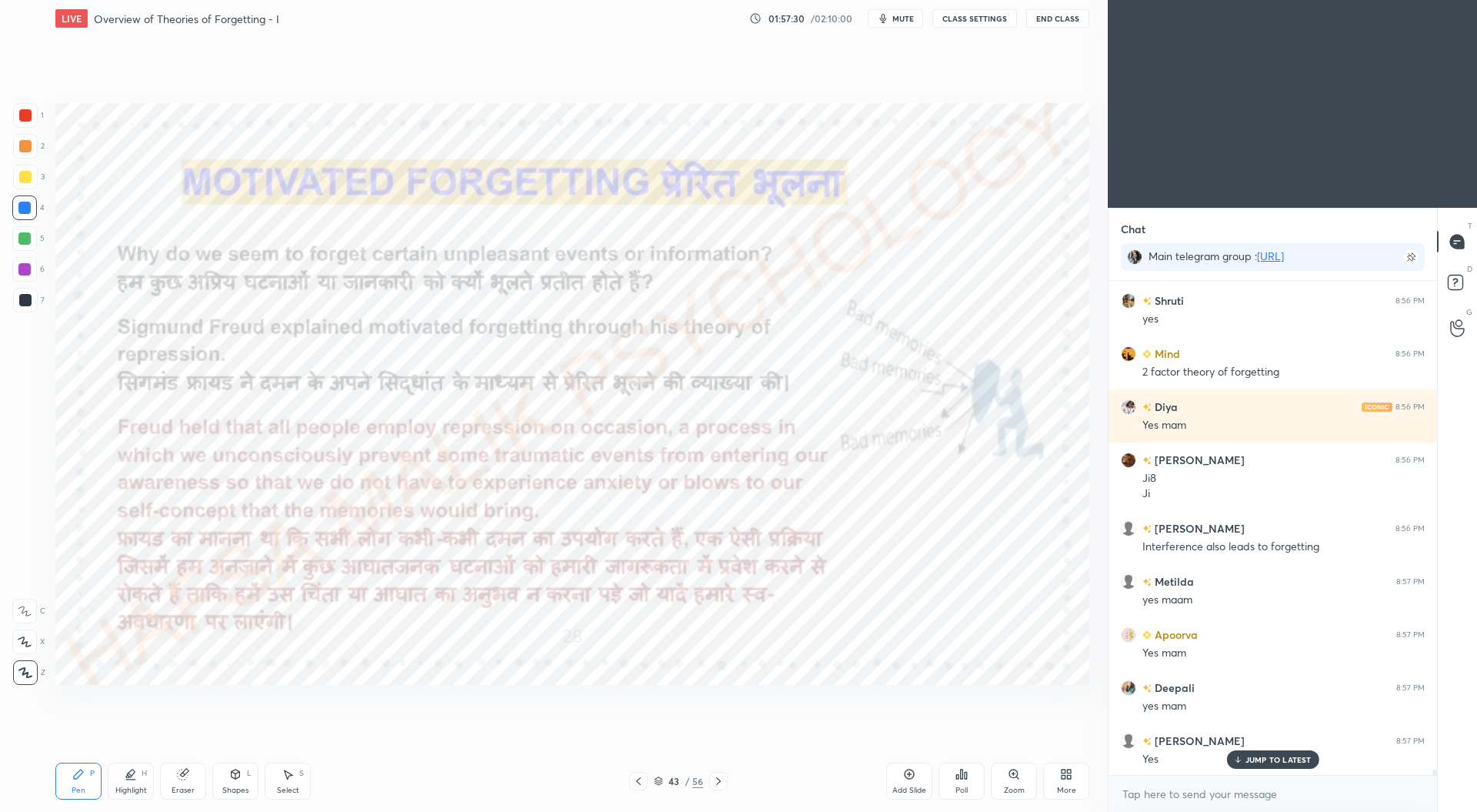
click at [717, 784] on icon at bounding box center [718, 780] width 4 height 8
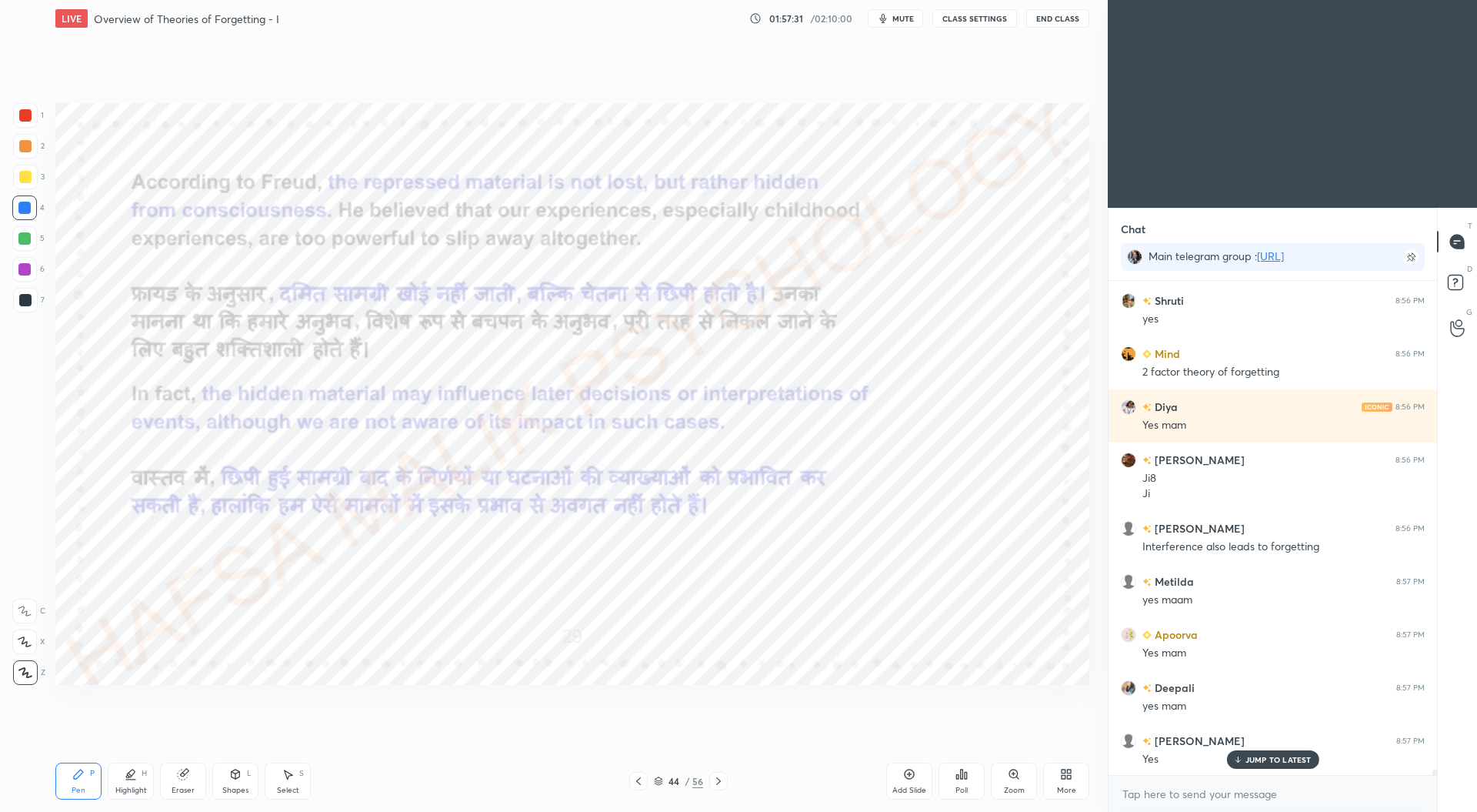
click at [633, 778] on icon at bounding box center [638, 781] width 12 height 12
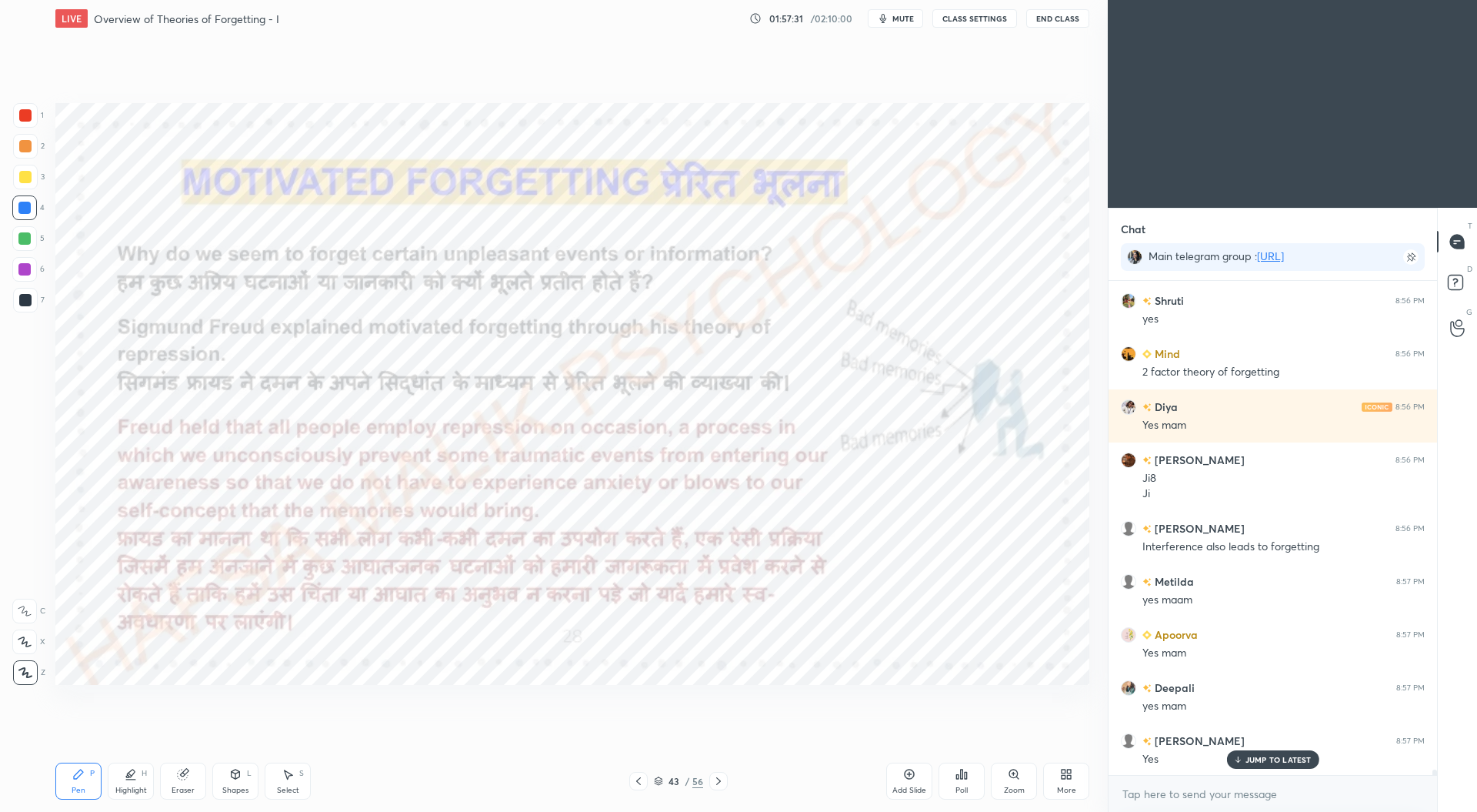
click at [638, 783] on icon at bounding box center [638, 781] width 12 height 12
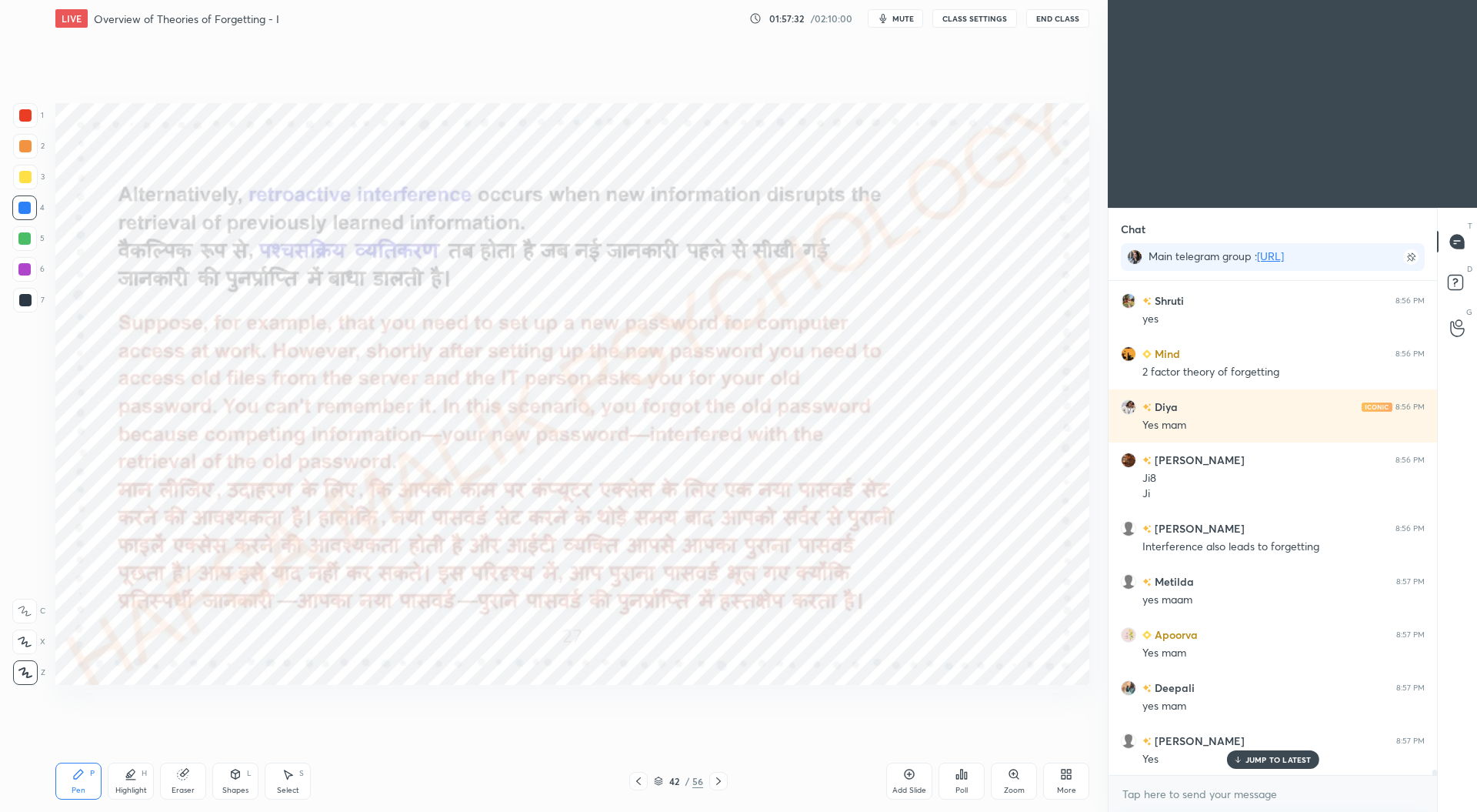
click at [637, 783] on icon at bounding box center [638, 781] width 12 height 12
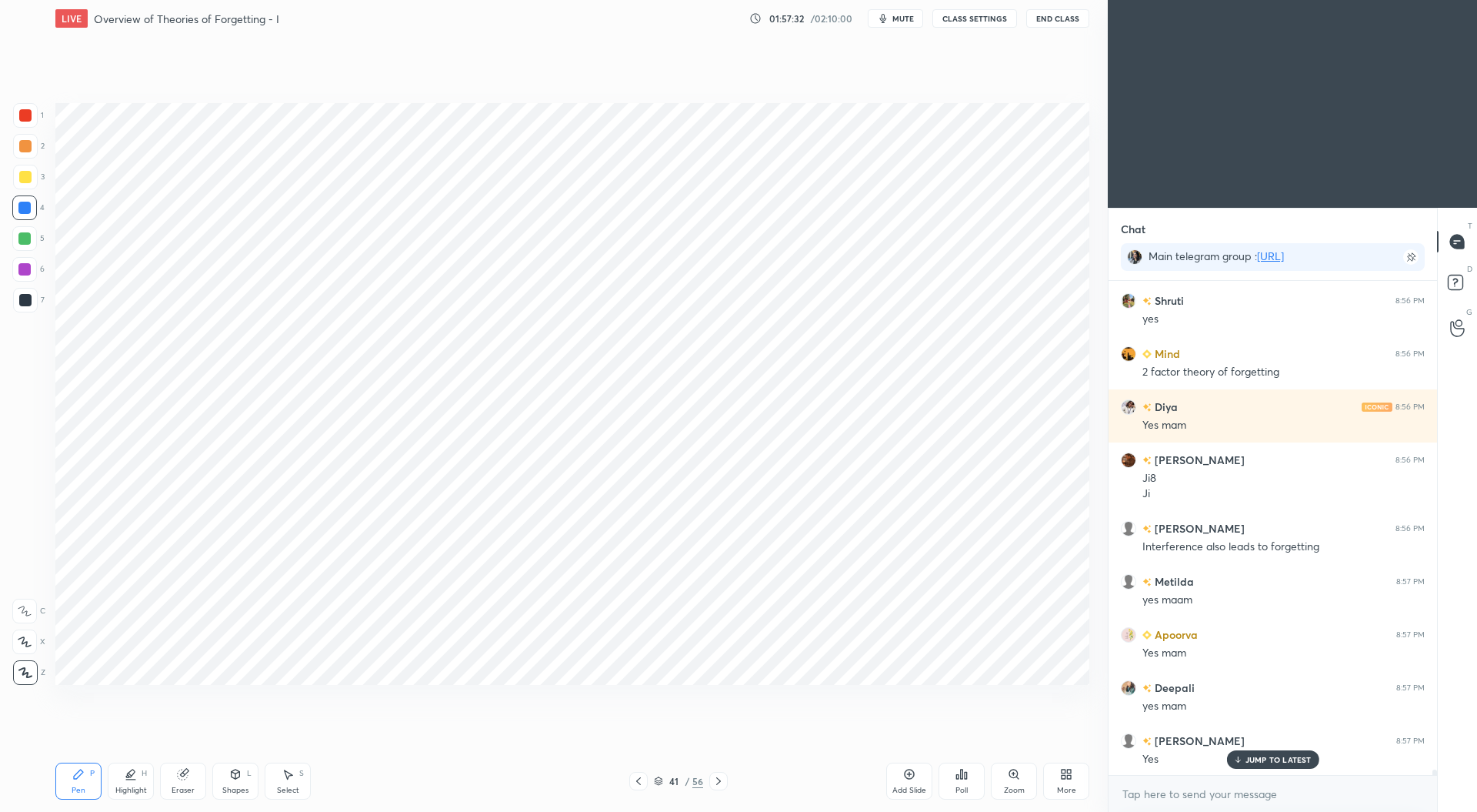
click at [639, 782] on icon at bounding box center [638, 781] width 12 height 12
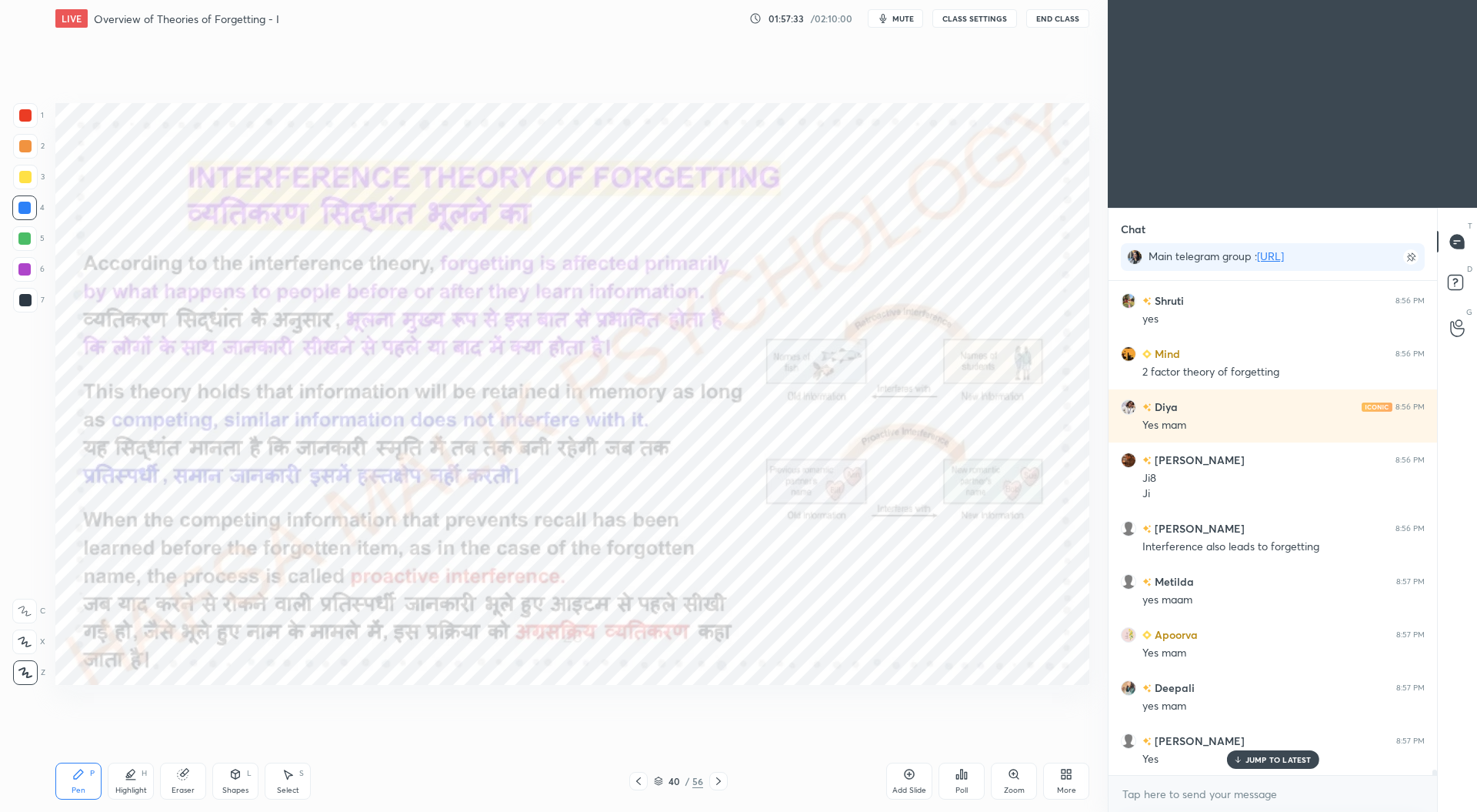
click at [639, 781] on icon at bounding box center [638, 781] width 12 height 12
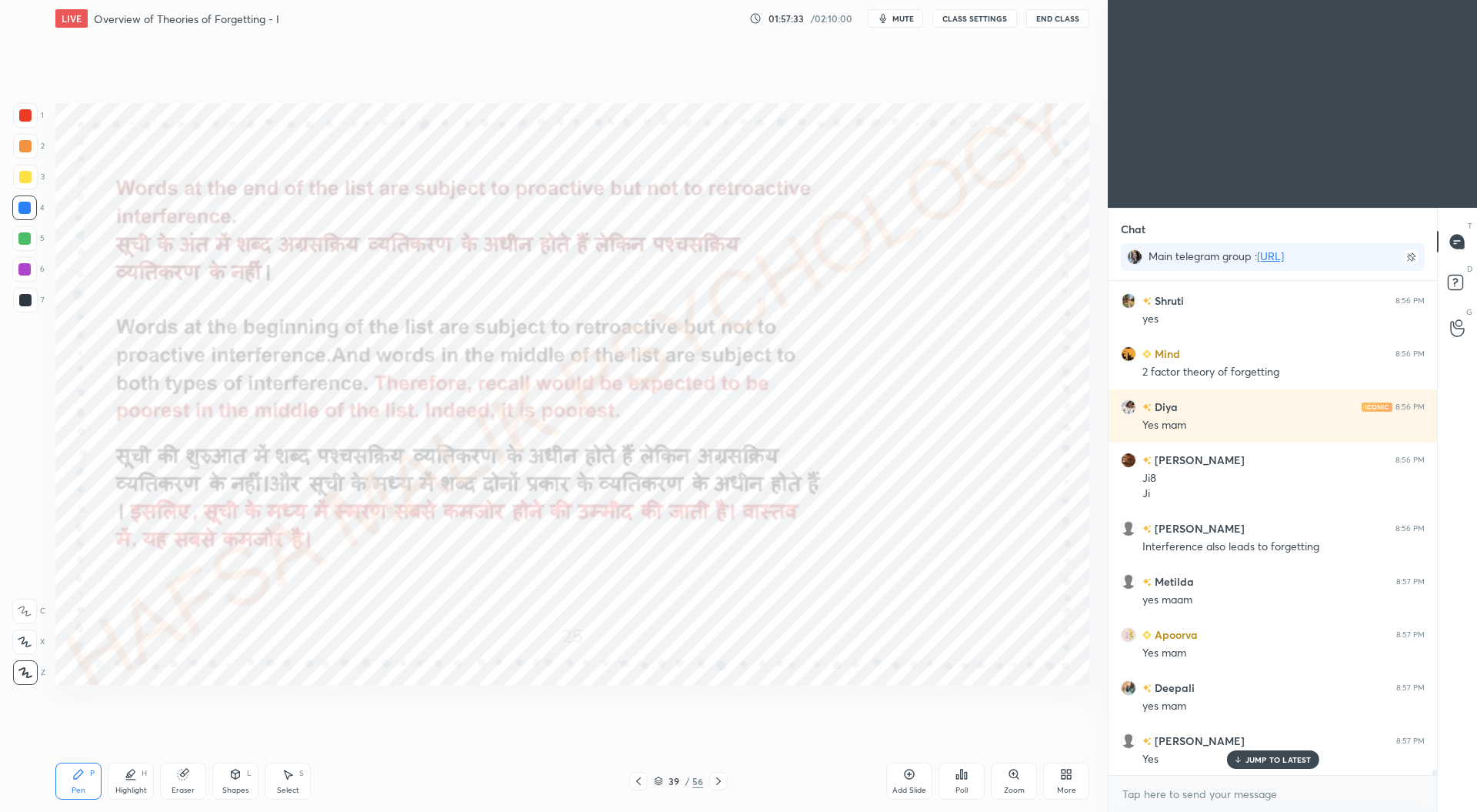
click at [640, 781] on icon at bounding box center [638, 781] width 12 height 12
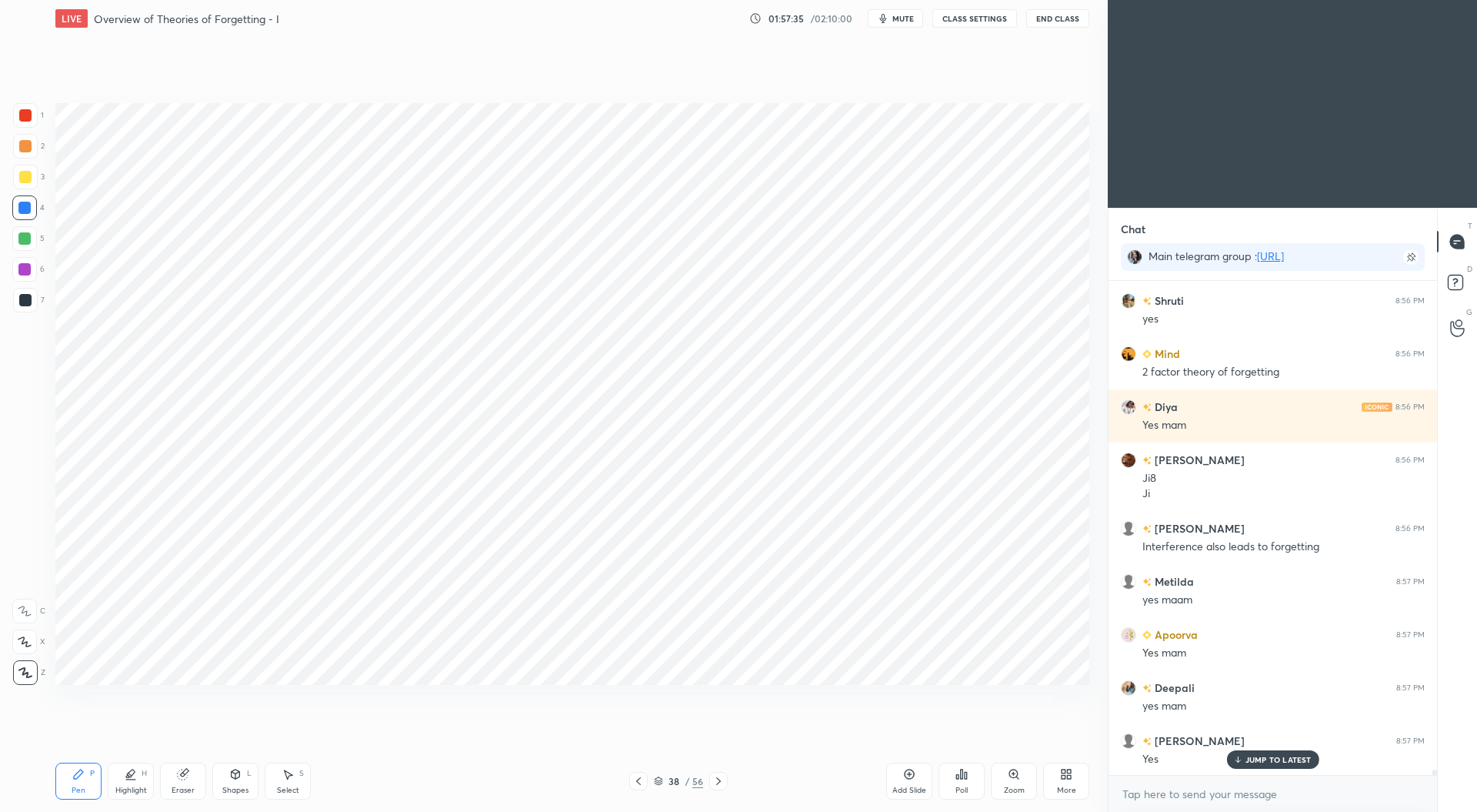
click at [640, 781] on icon at bounding box center [638, 781] width 12 height 12
click at [717, 785] on icon at bounding box center [718, 781] width 12 height 12
click at [714, 791] on div at bounding box center [718, 780] width 18 height 18
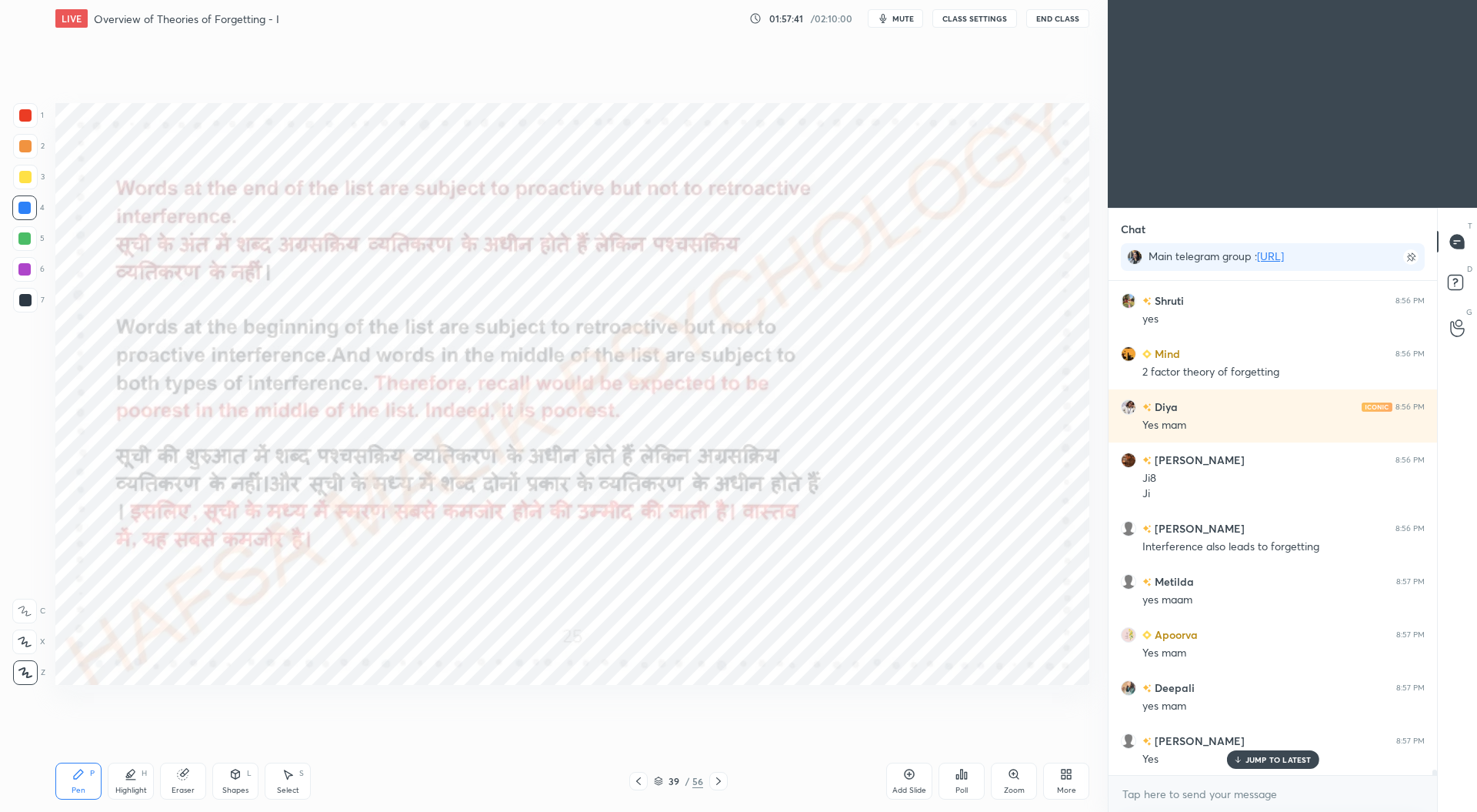
click at [712, 790] on div at bounding box center [718, 780] width 18 height 18
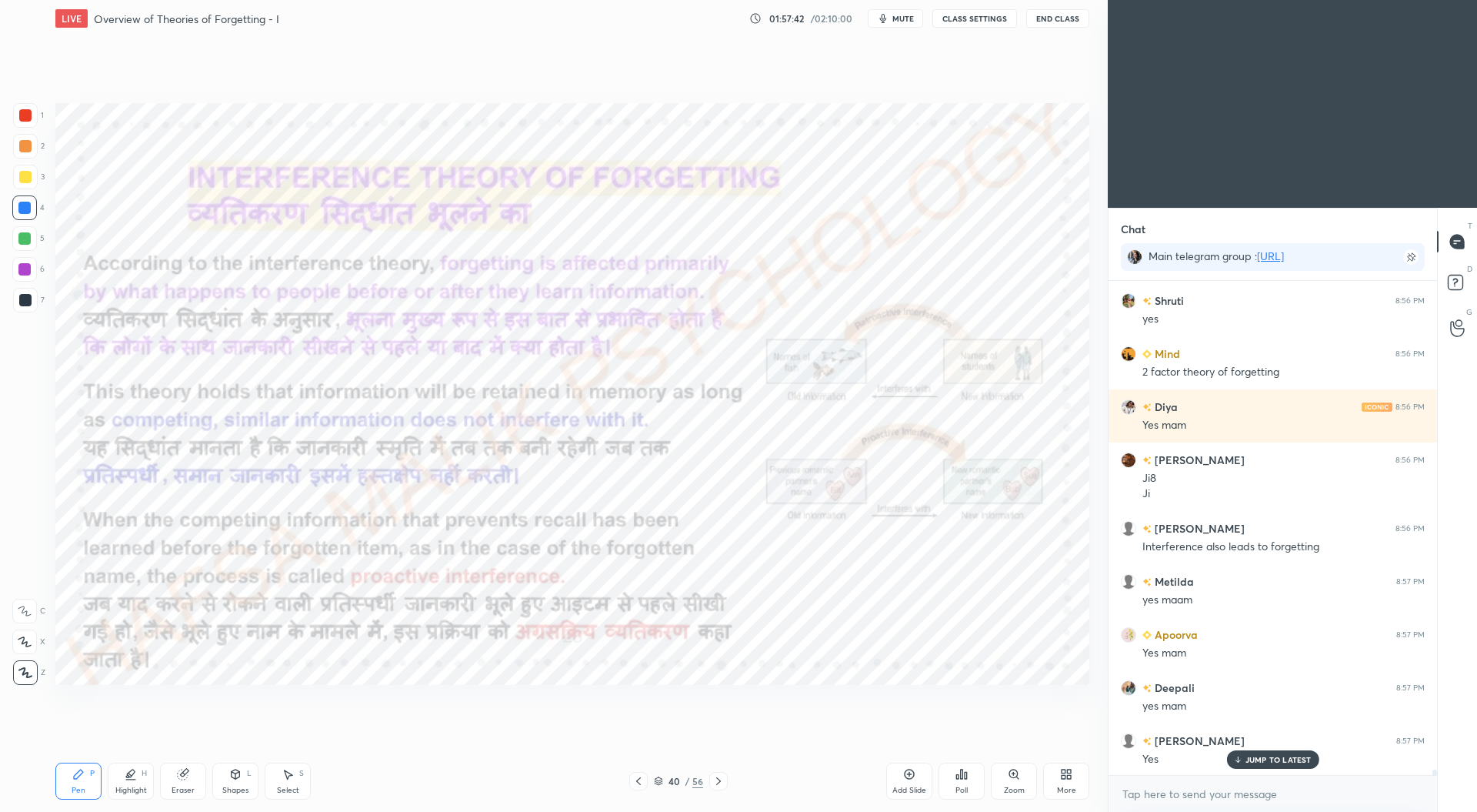
click at [714, 789] on div at bounding box center [718, 780] width 18 height 18
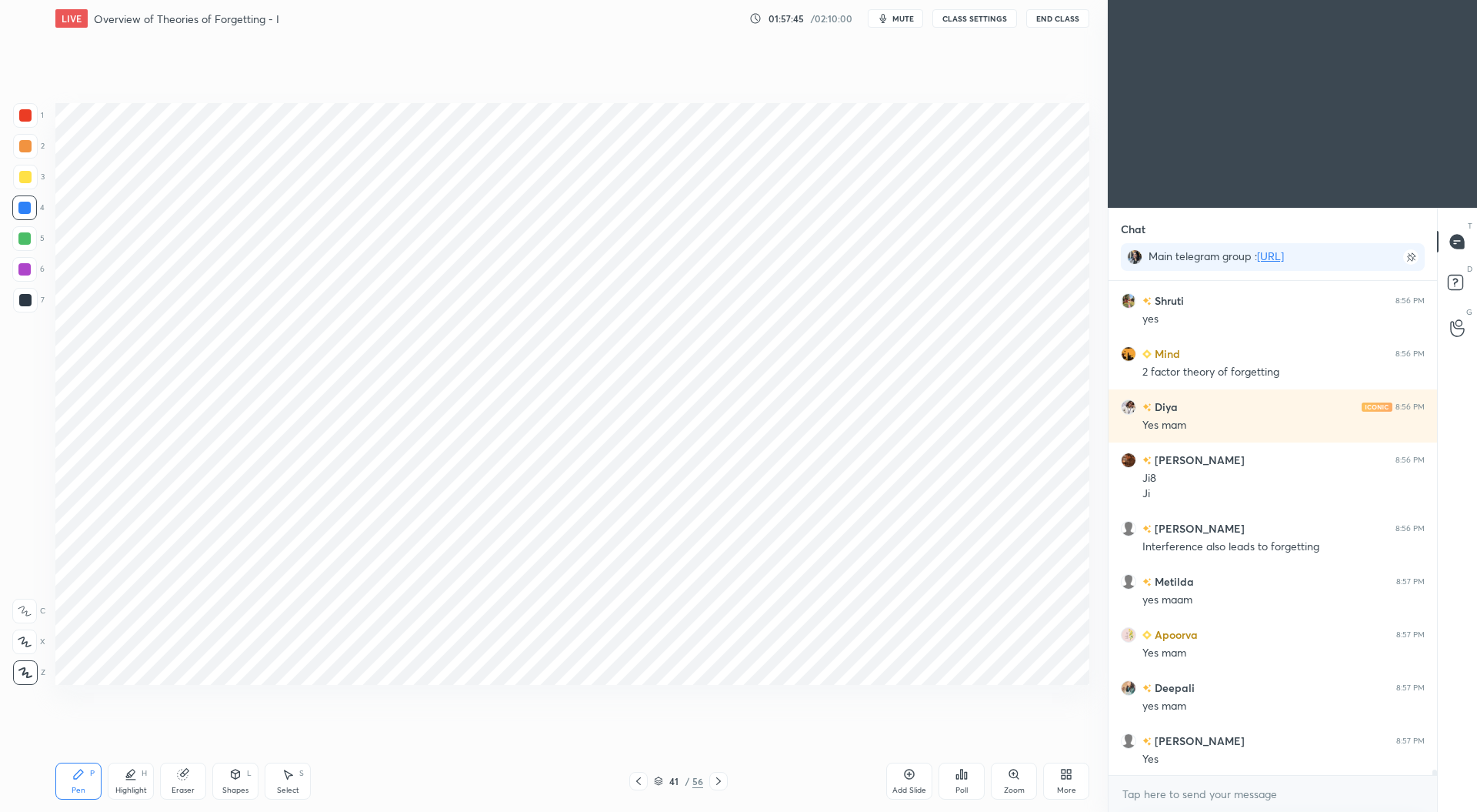
scroll to position [46545, 0]
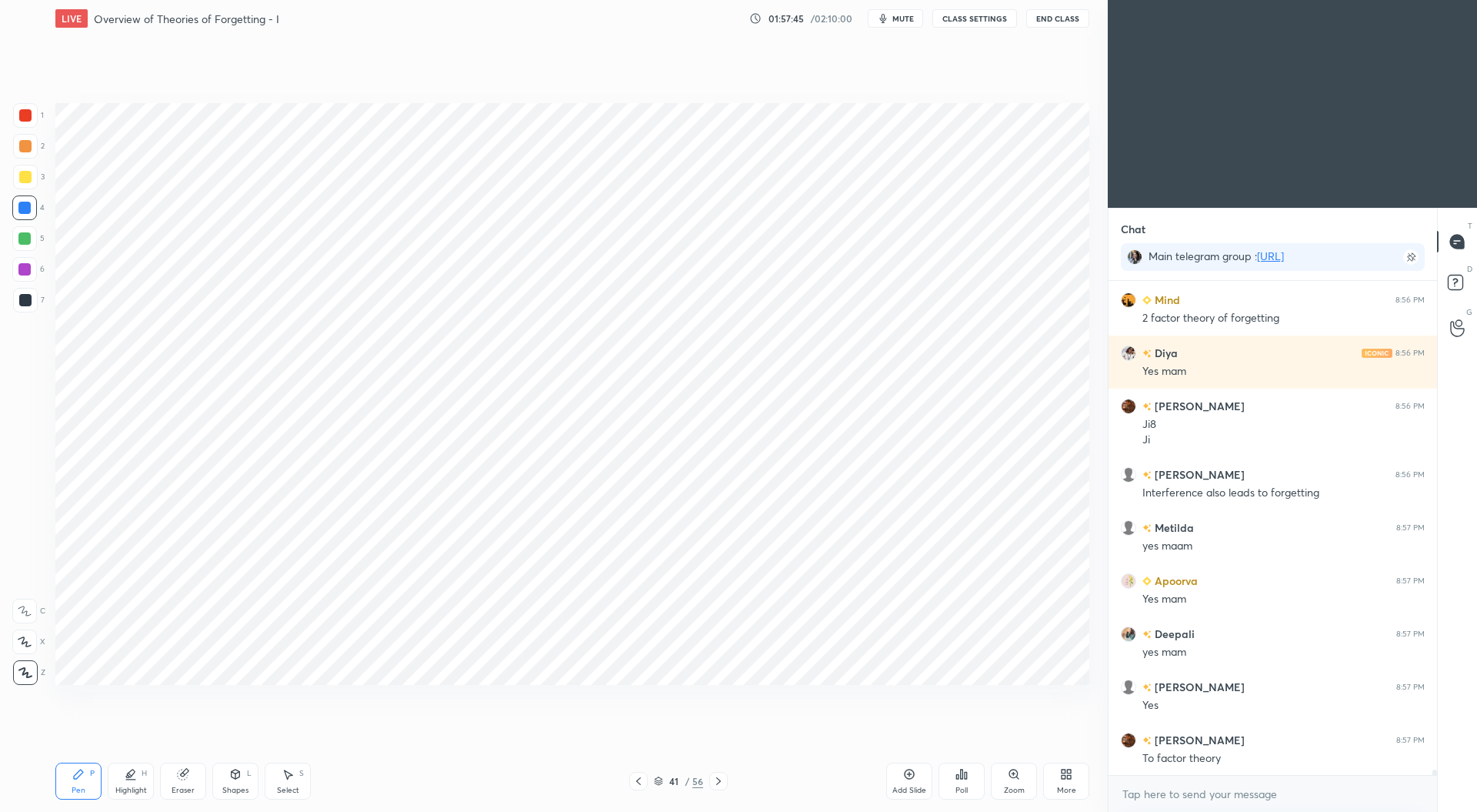
click at [29, 303] on div at bounding box center [25, 300] width 12 height 12
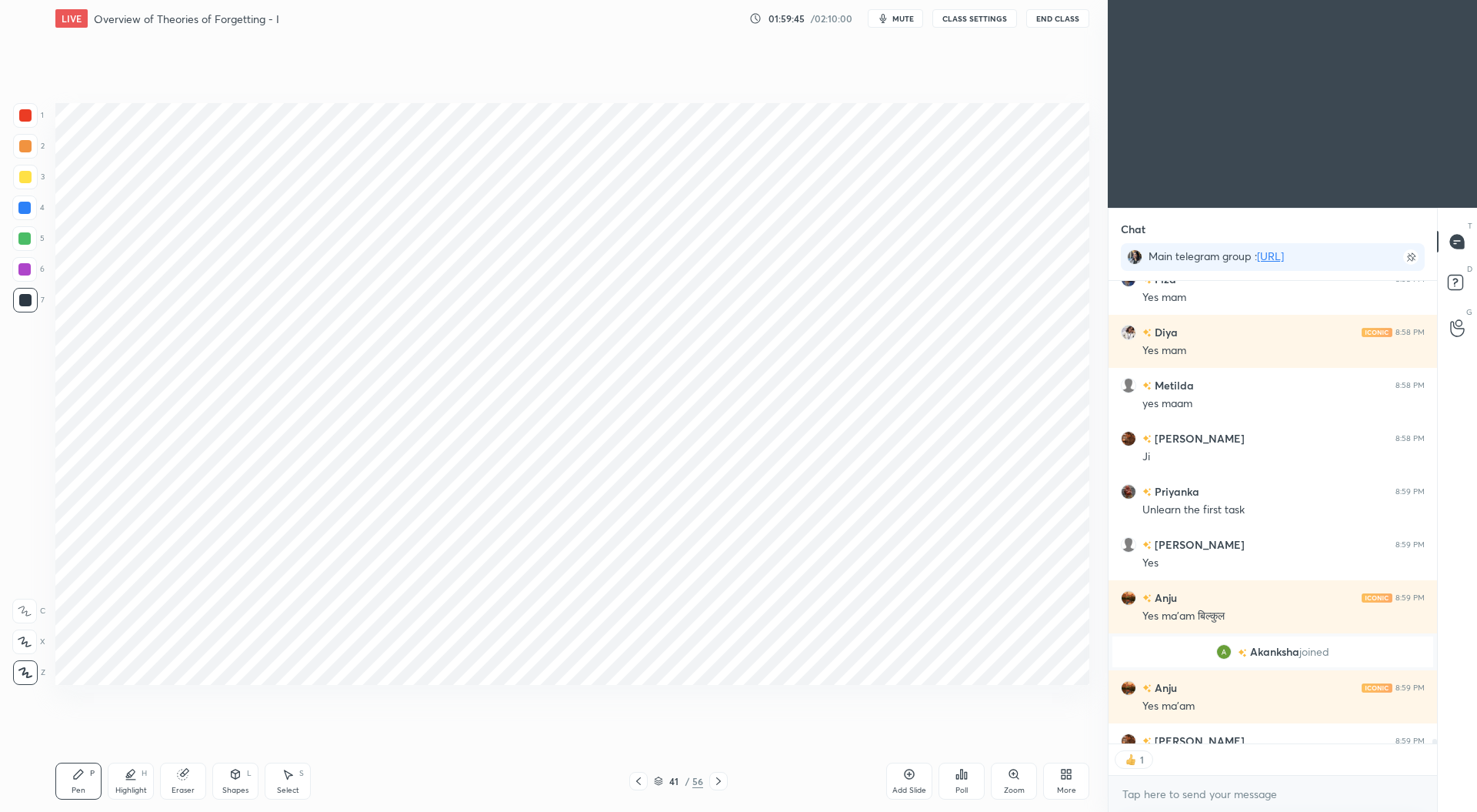
scroll to position [47341, 0]
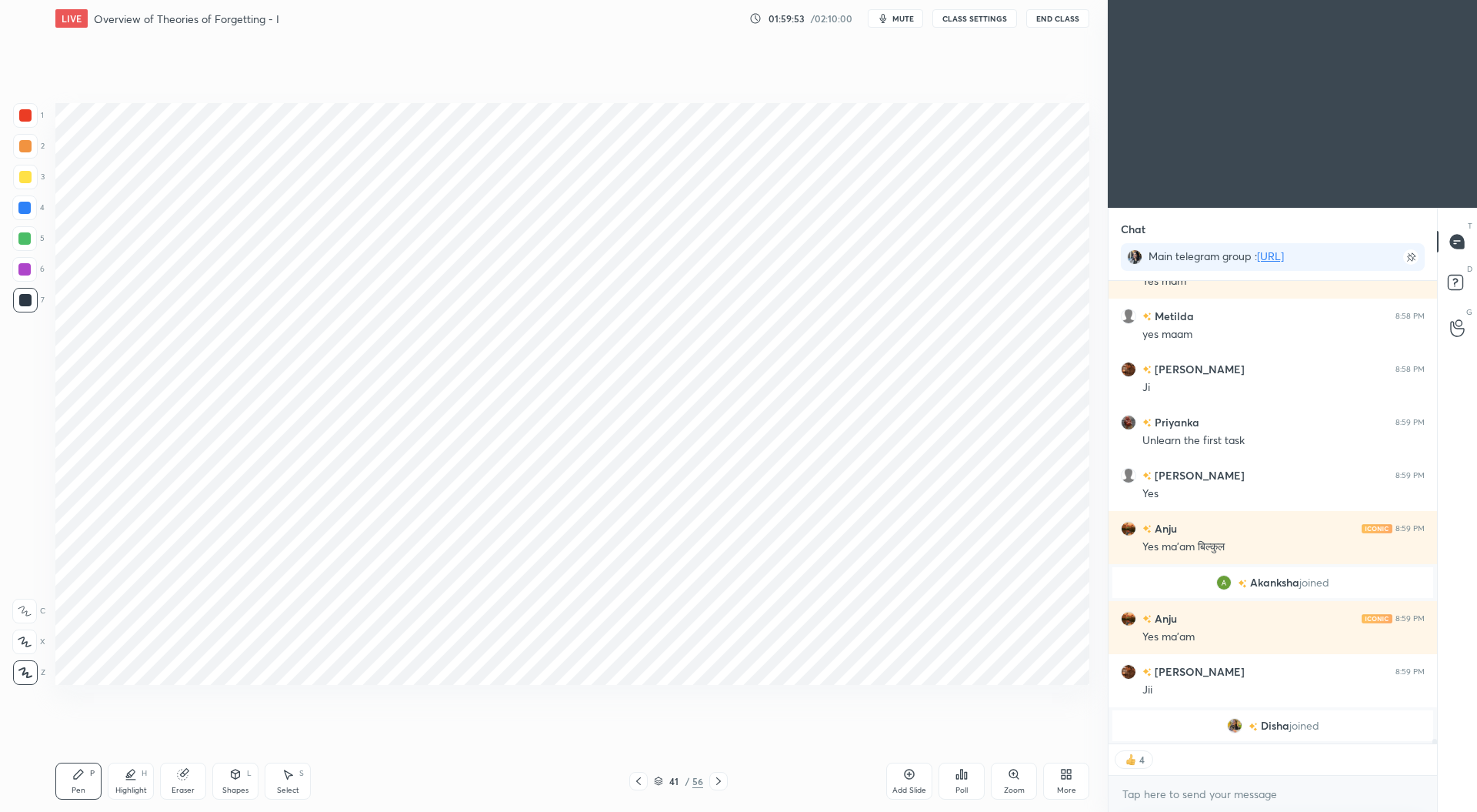
click at [31, 114] on div at bounding box center [25, 115] width 12 height 12
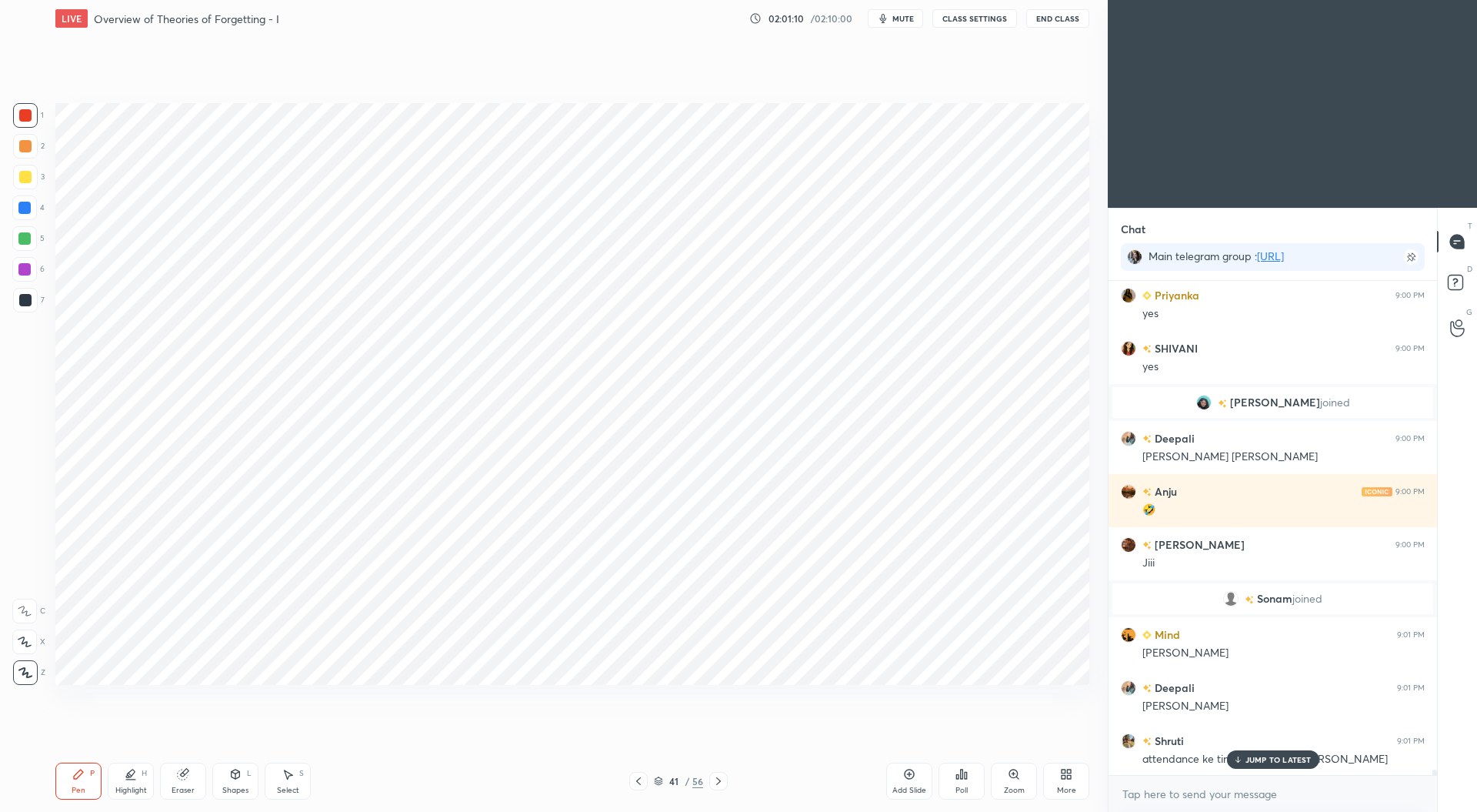
scroll to position [47022, 0]
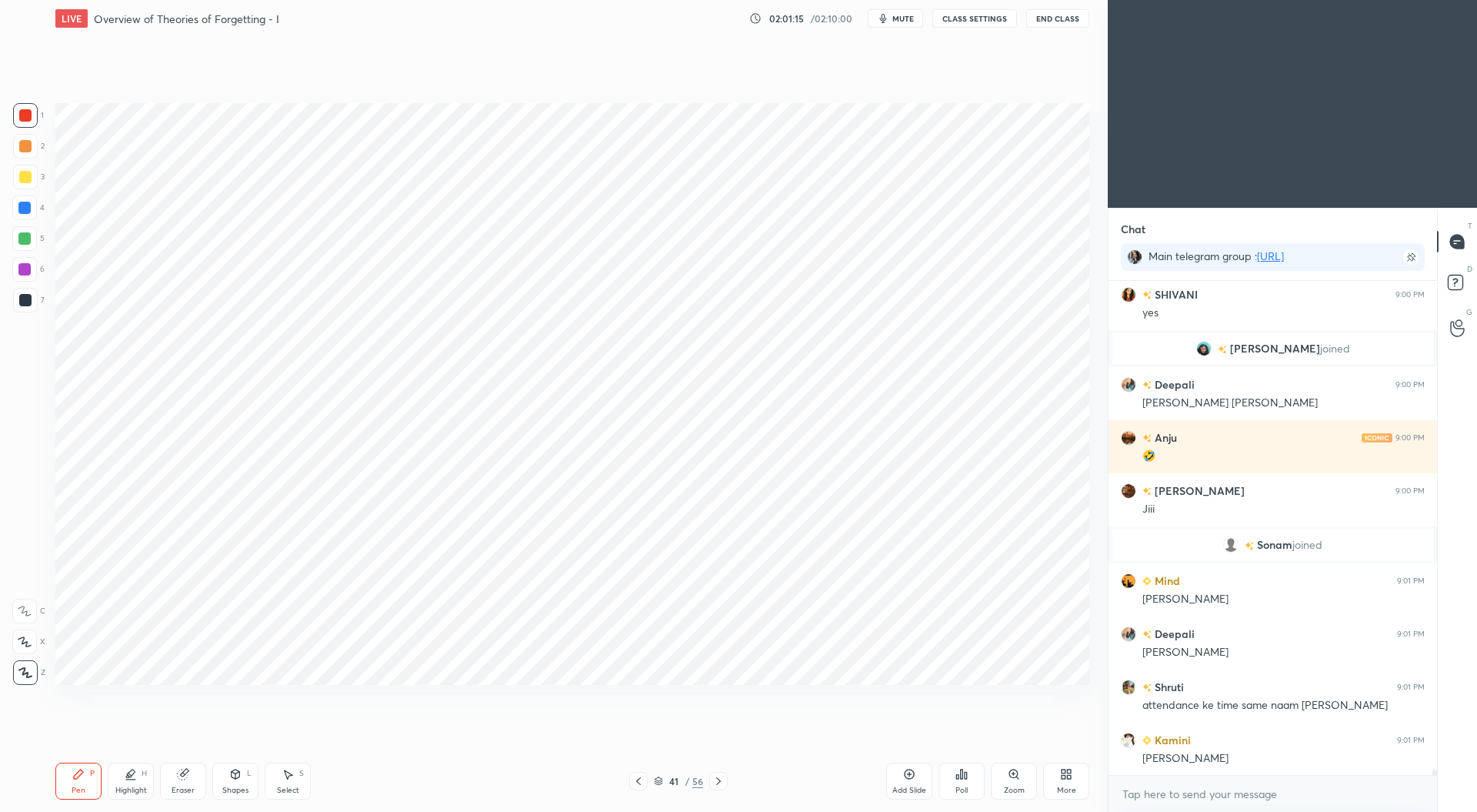
click at [23, 298] on div at bounding box center [25, 300] width 12 height 12
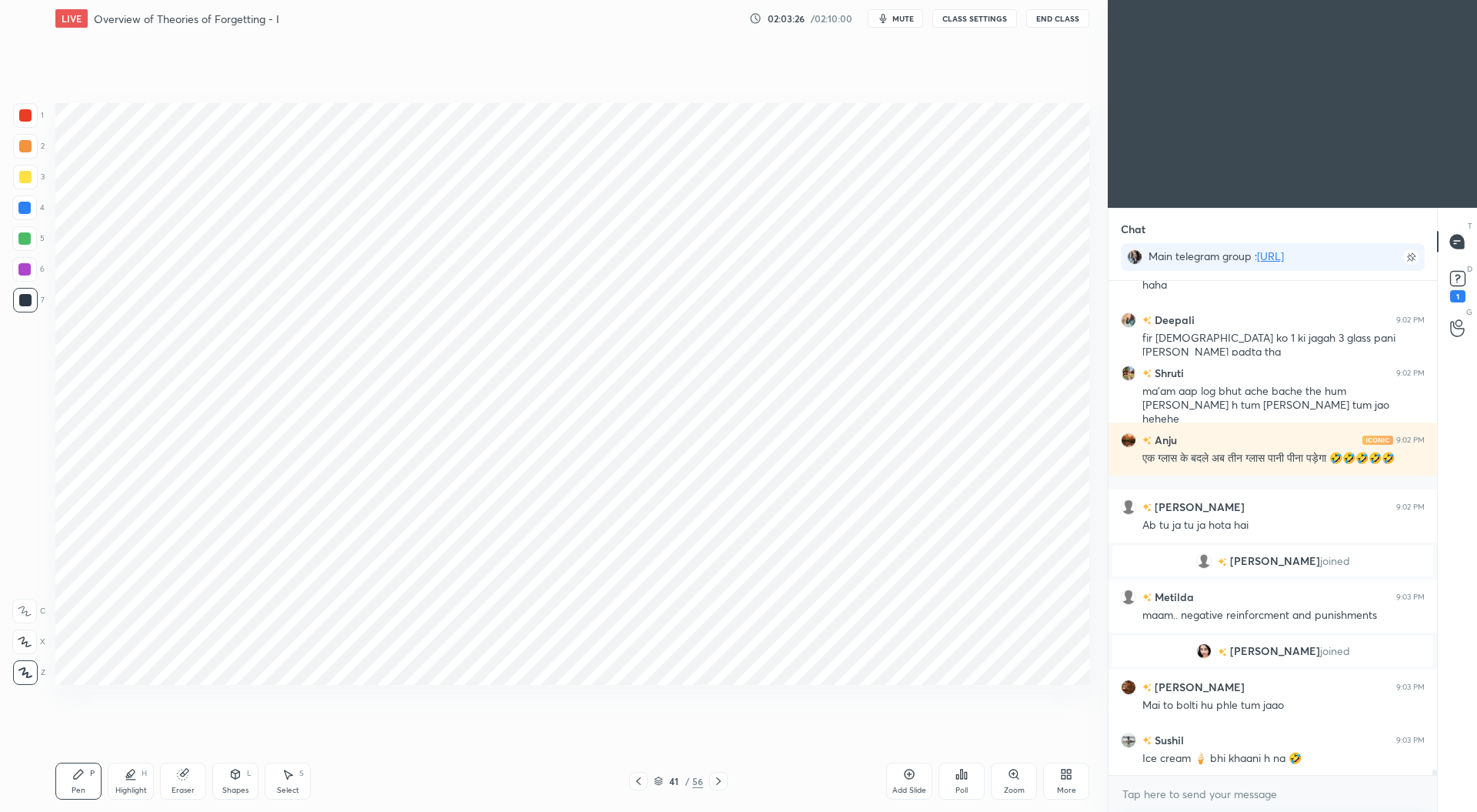
scroll to position [47992, 0]
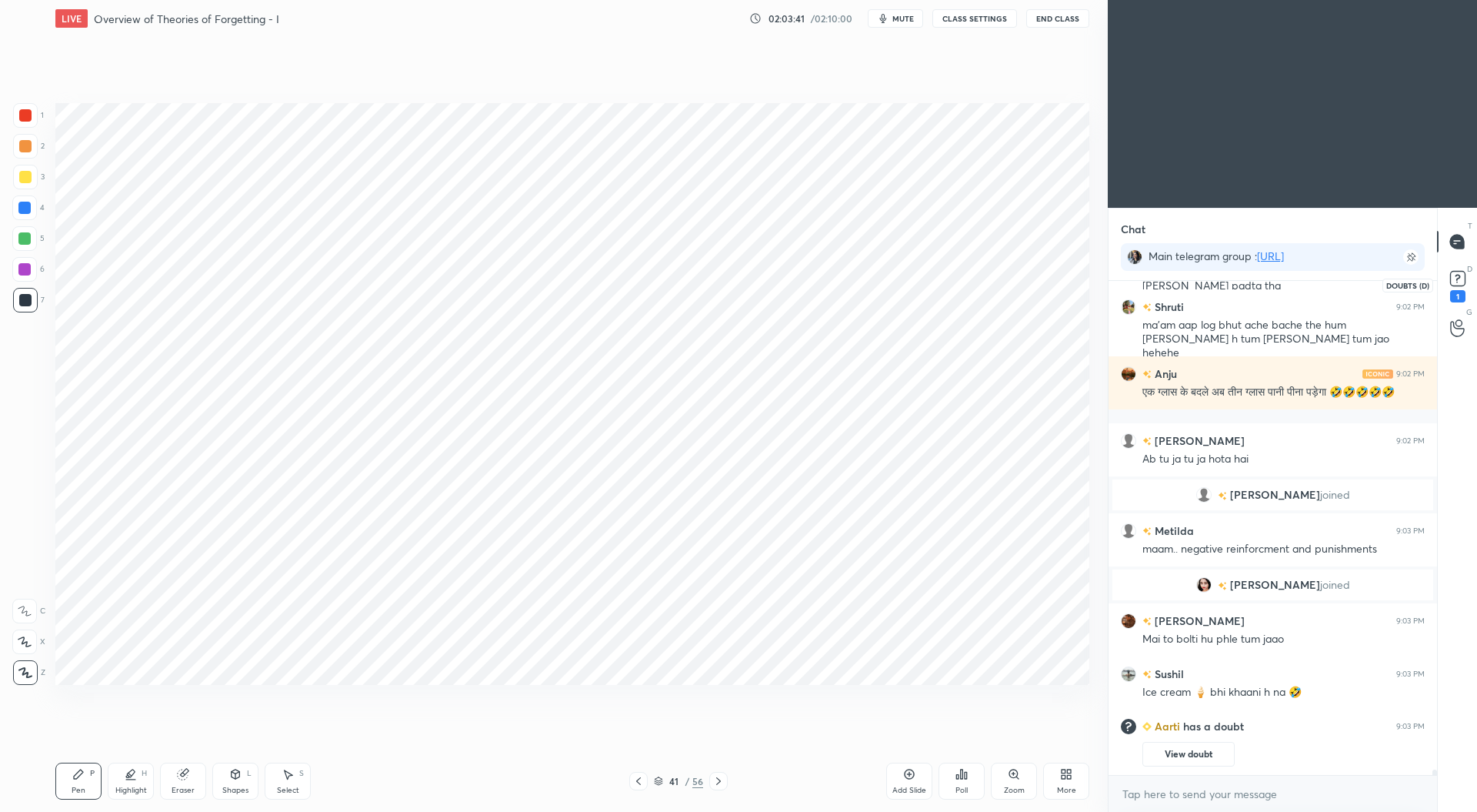
click at [1463, 278] on rect at bounding box center [1457, 278] width 15 height 15
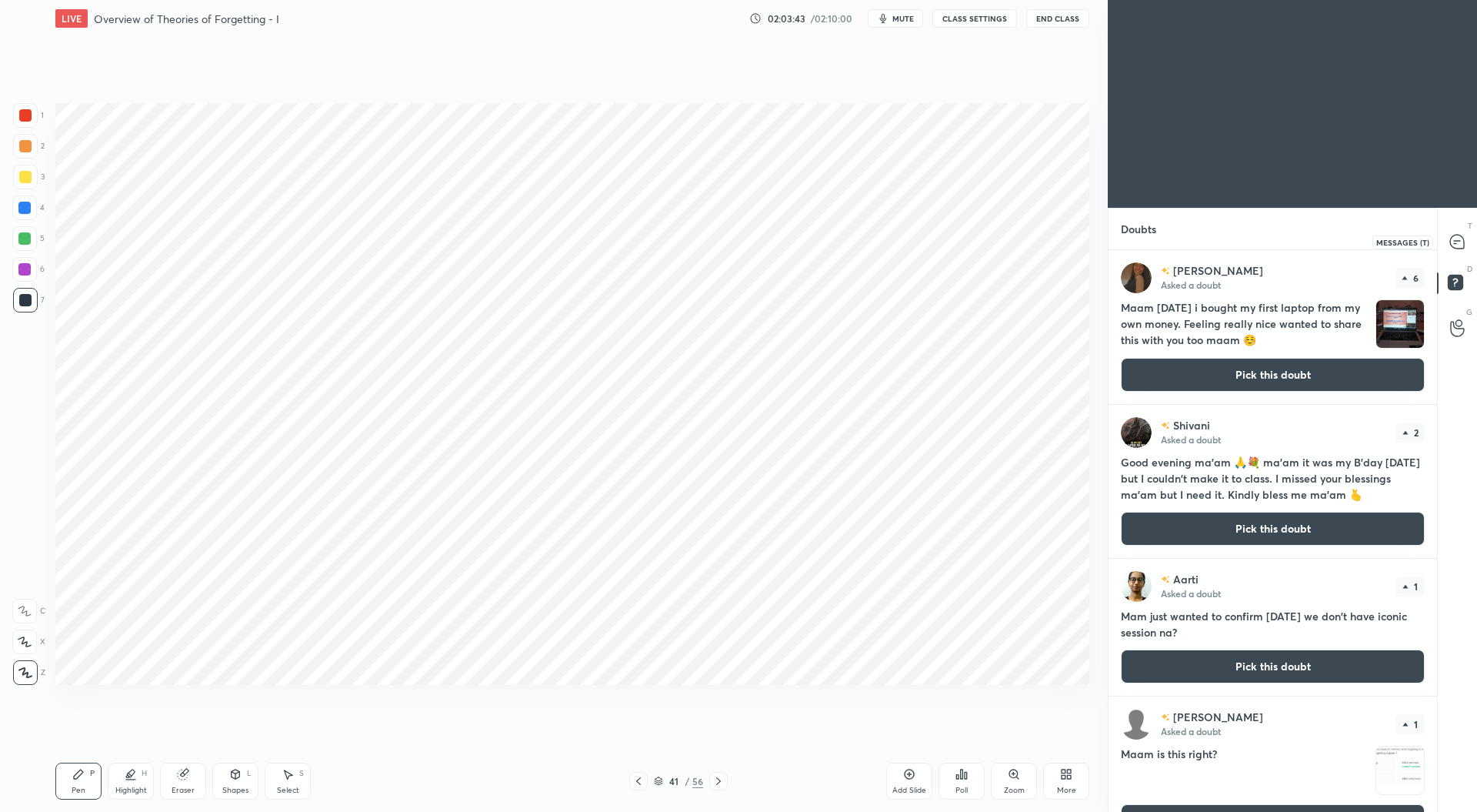
click at [1456, 242] on icon at bounding box center [1457, 241] width 14 height 14
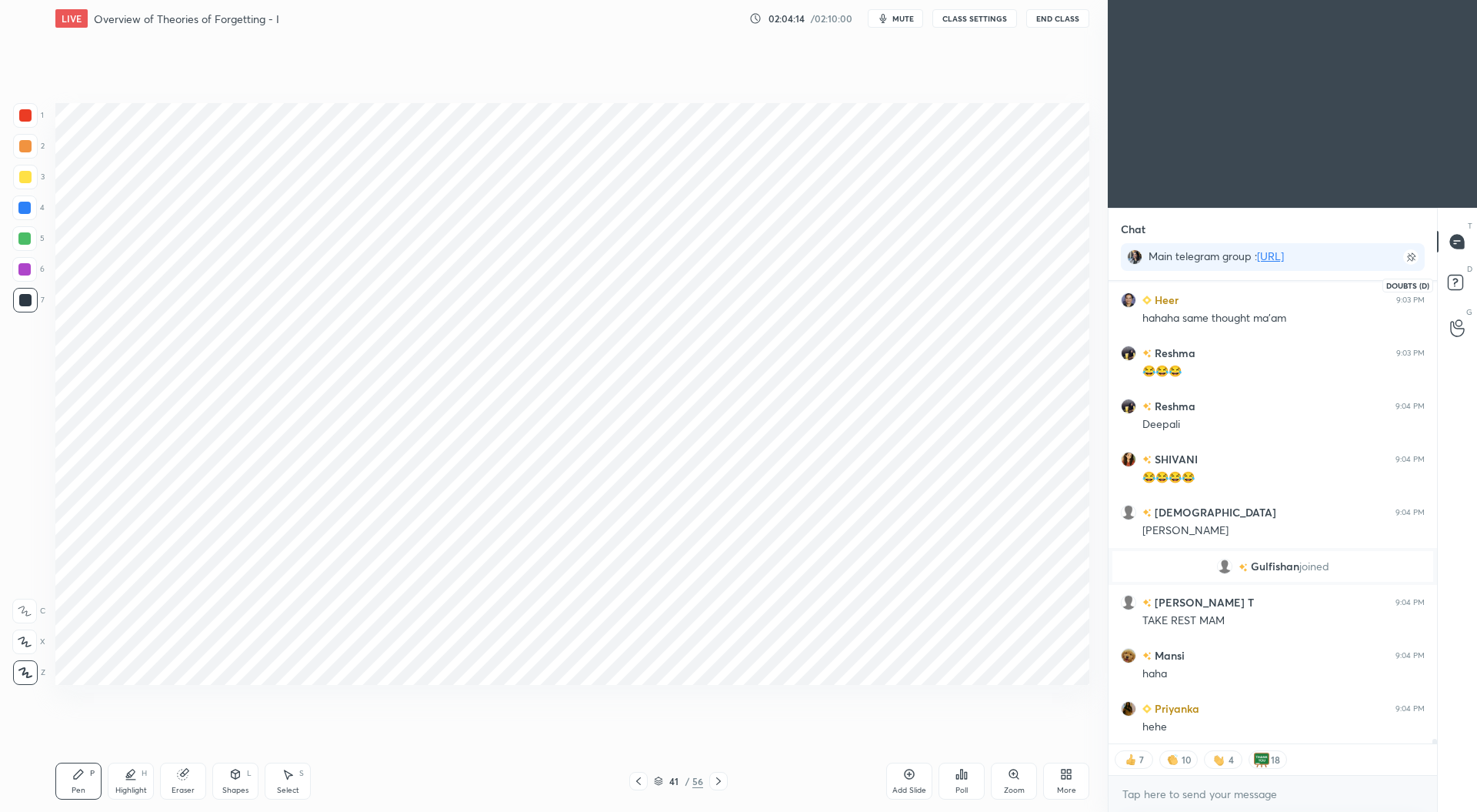
scroll to position [48723, 0]
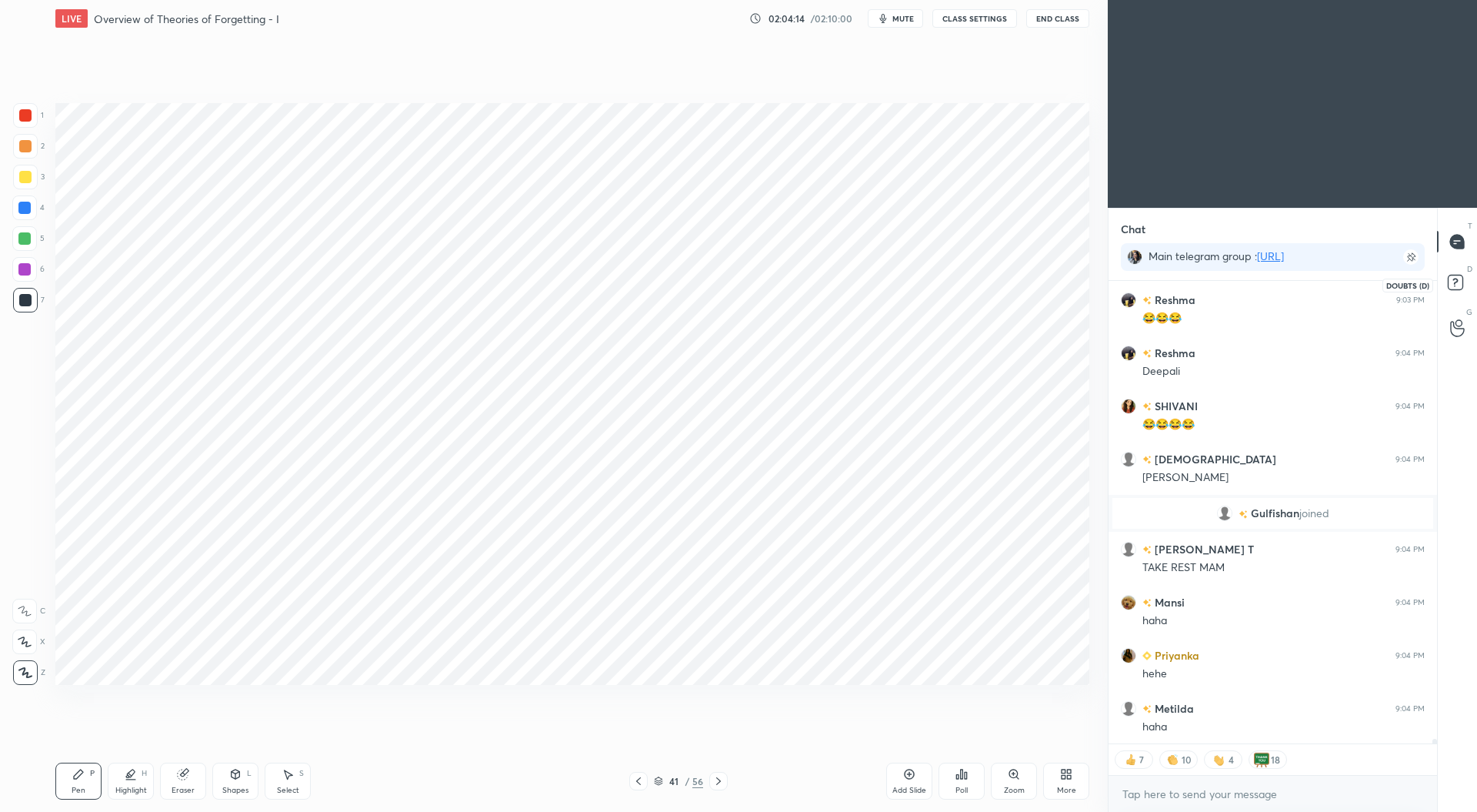
click at [1458, 278] on rect at bounding box center [1455, 283] width 15 height 15
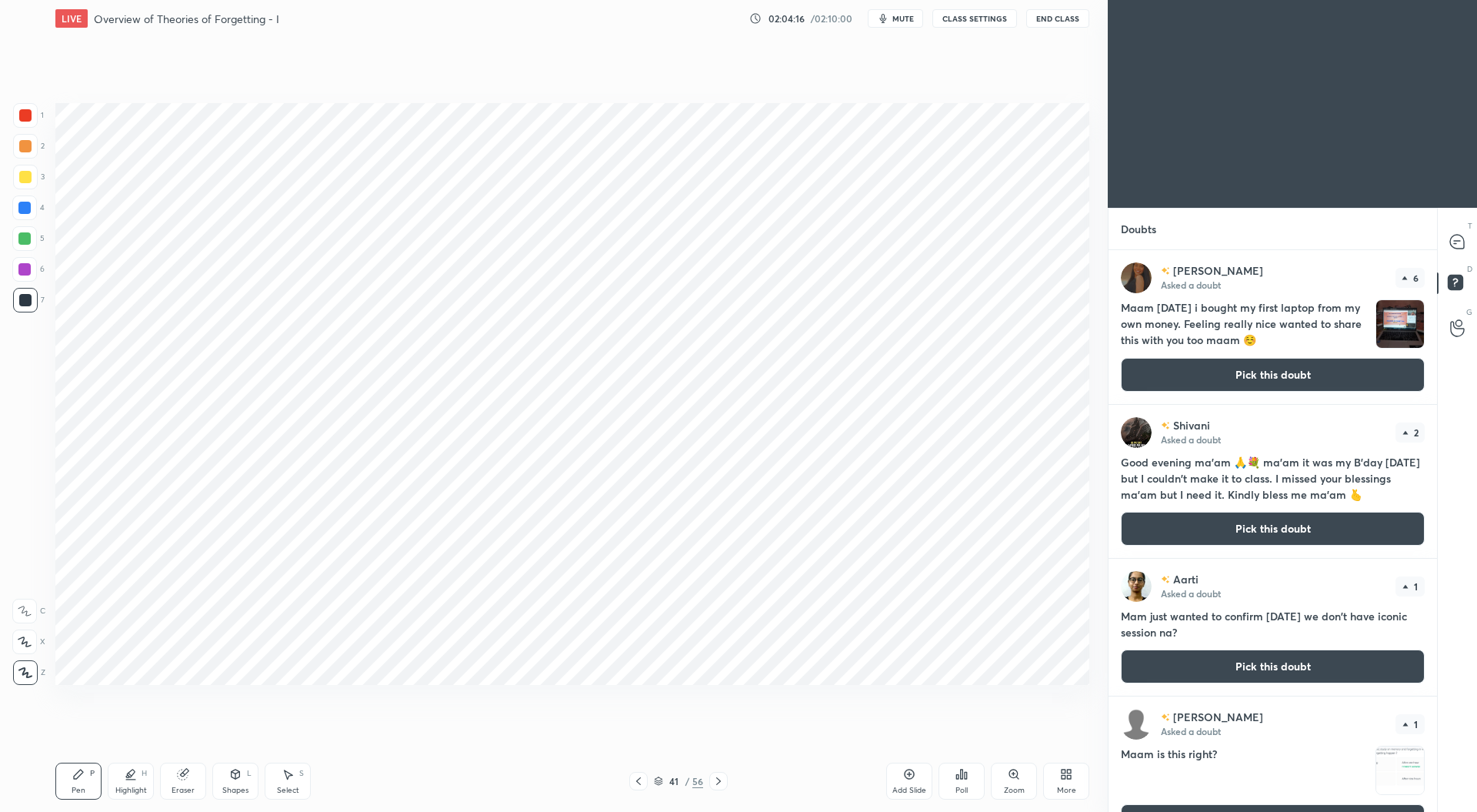
click at [1300, 375] on button "Pick this doubt" at bounding box center [1273, 374] width 304 height 34
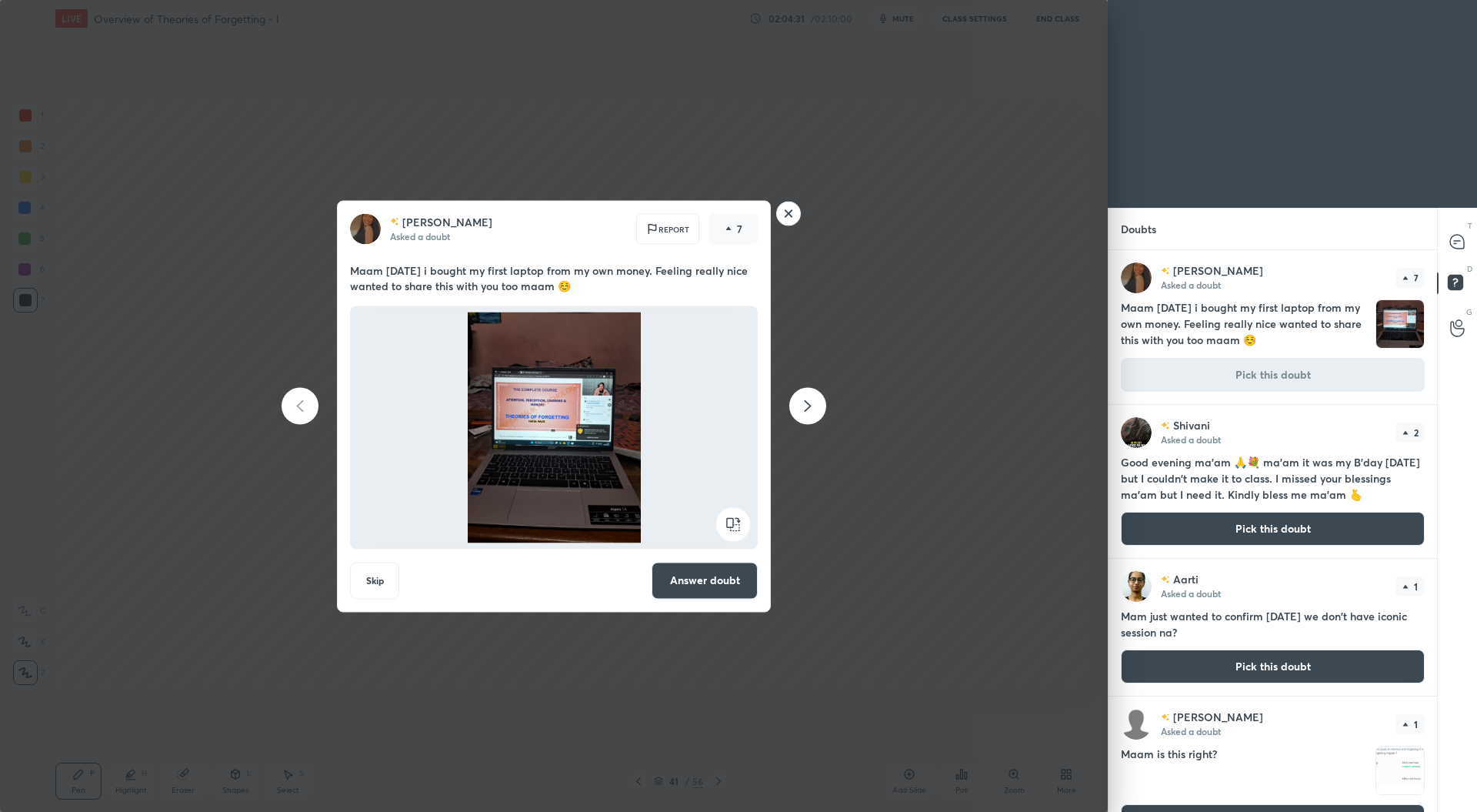
scroll to position [39, 0]
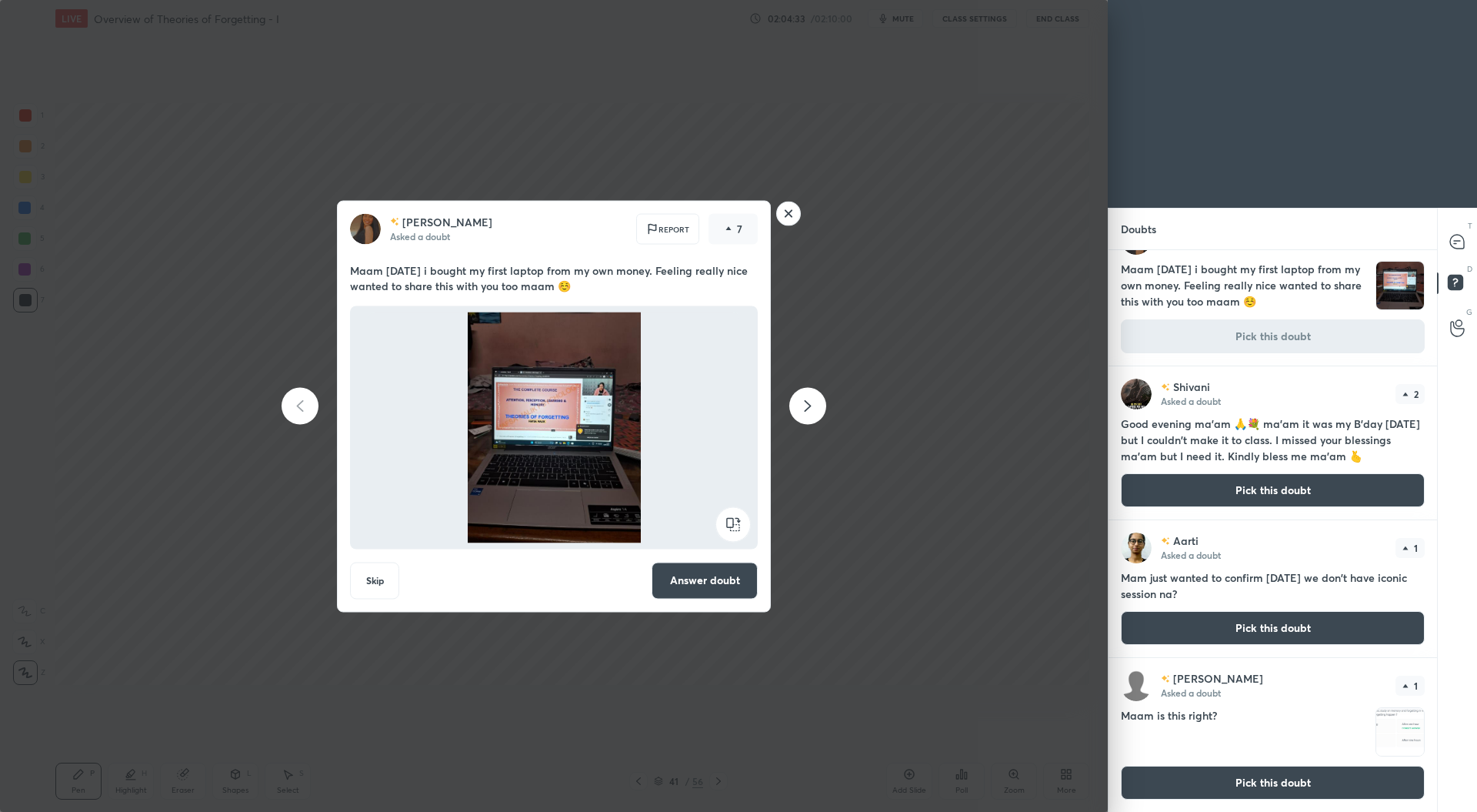
click at [1263, 782] on button "Pick this doubt" at bounding box center [1273, 782] width 304 height 34
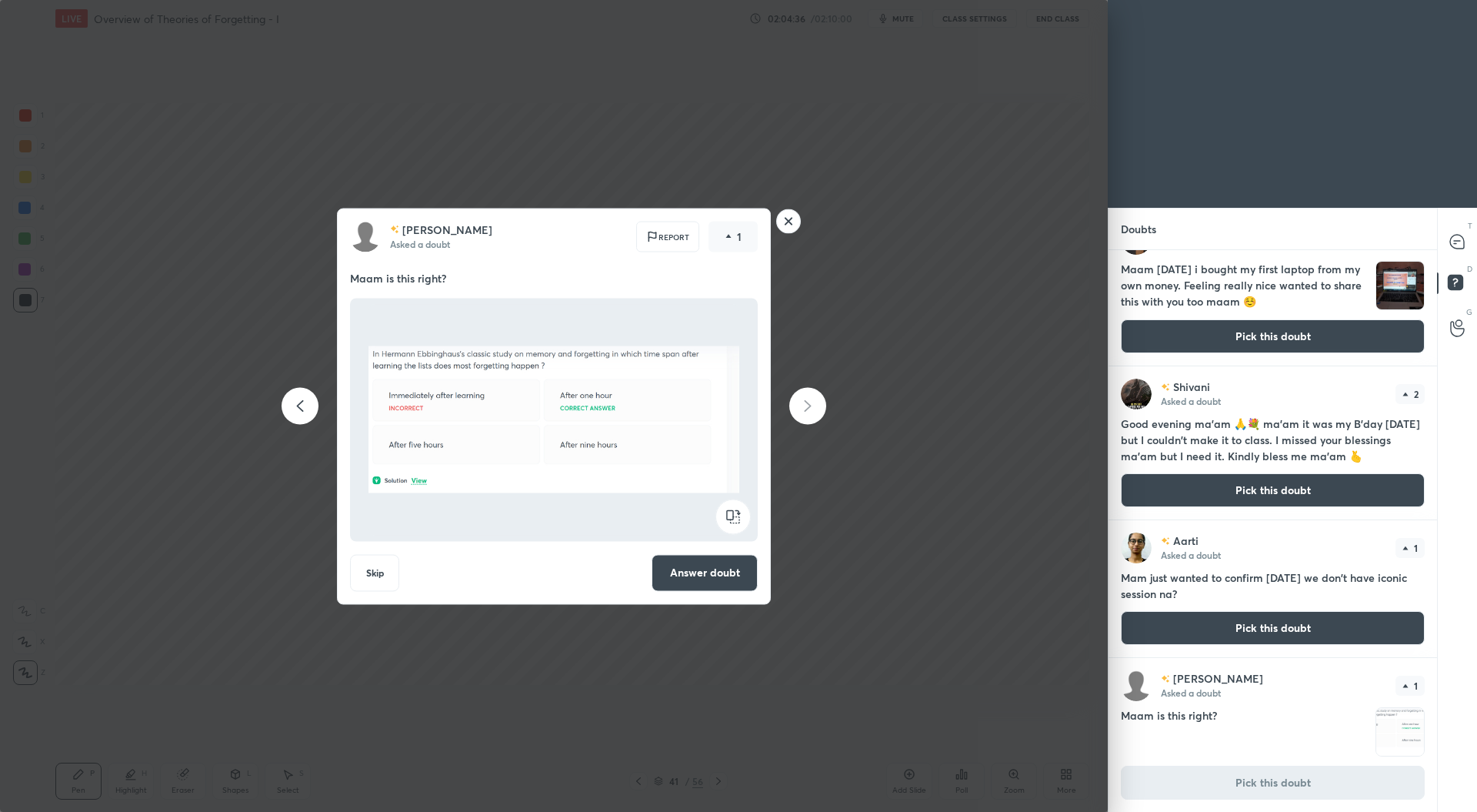
click at [718, 571] on button "Answer doubt" at bounding box center [705, 572] width 107 height 37
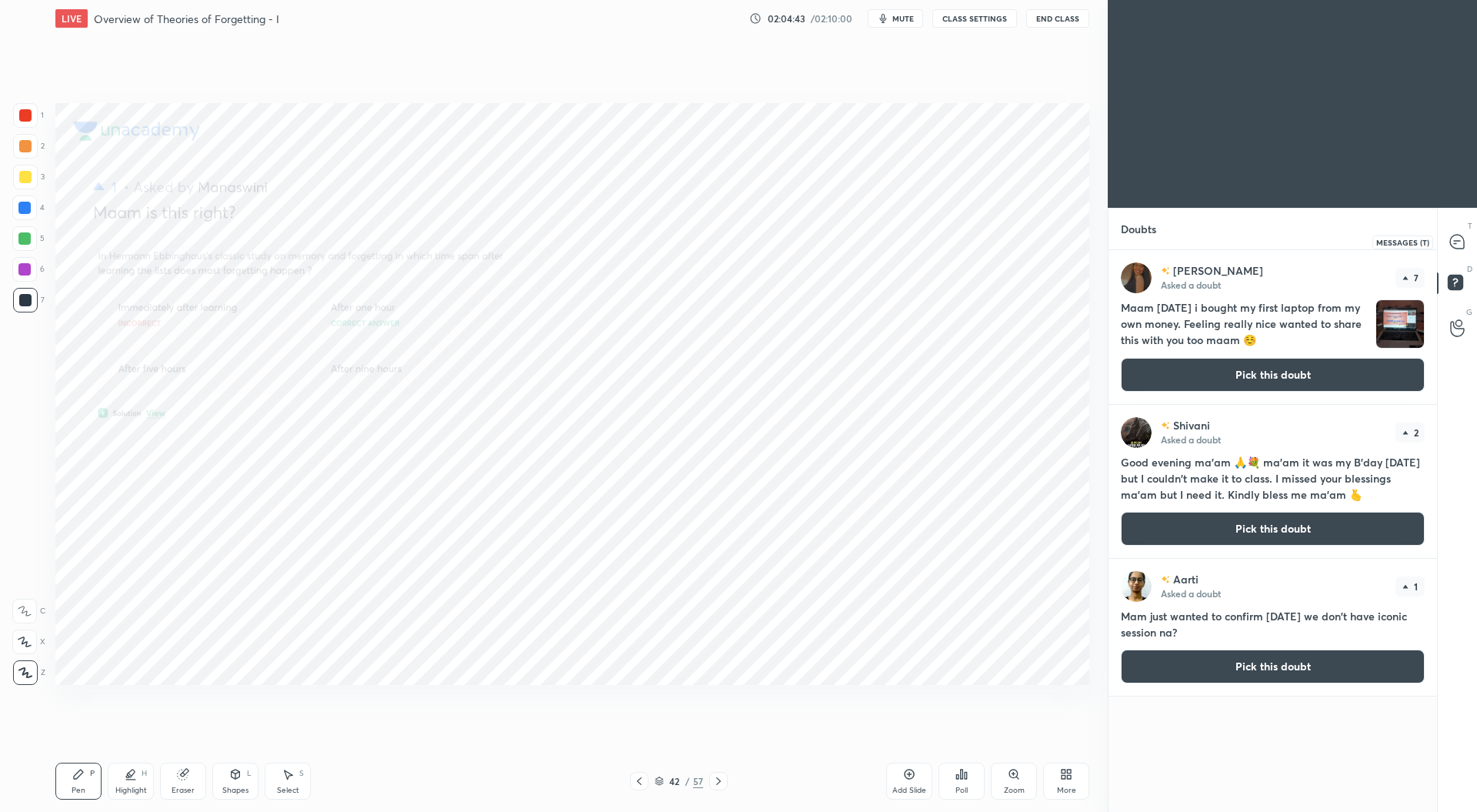
click at [1456, 243] on icon at bounding box center [1455, 243] width 3 height 0
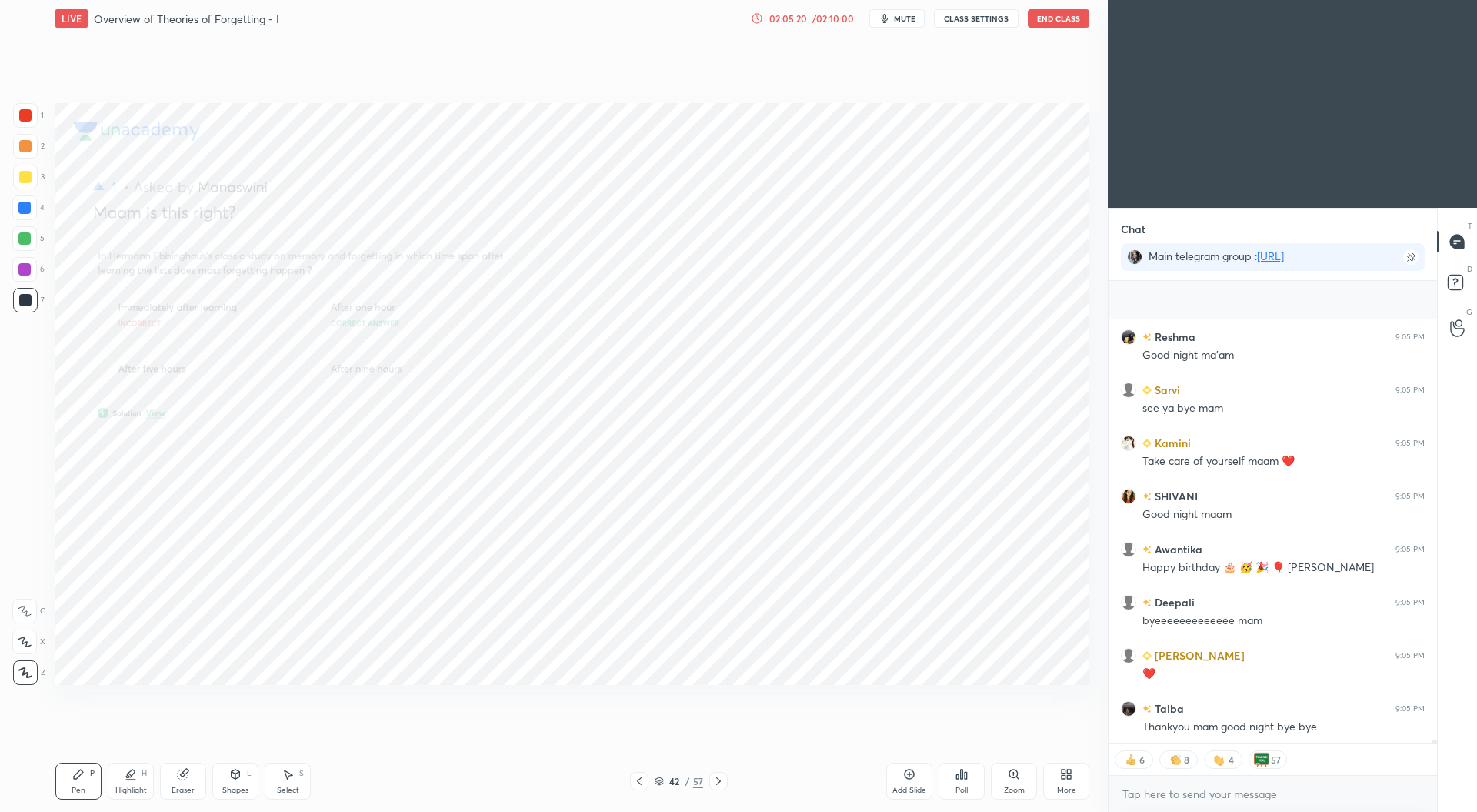
scroll to position [52406, 0]
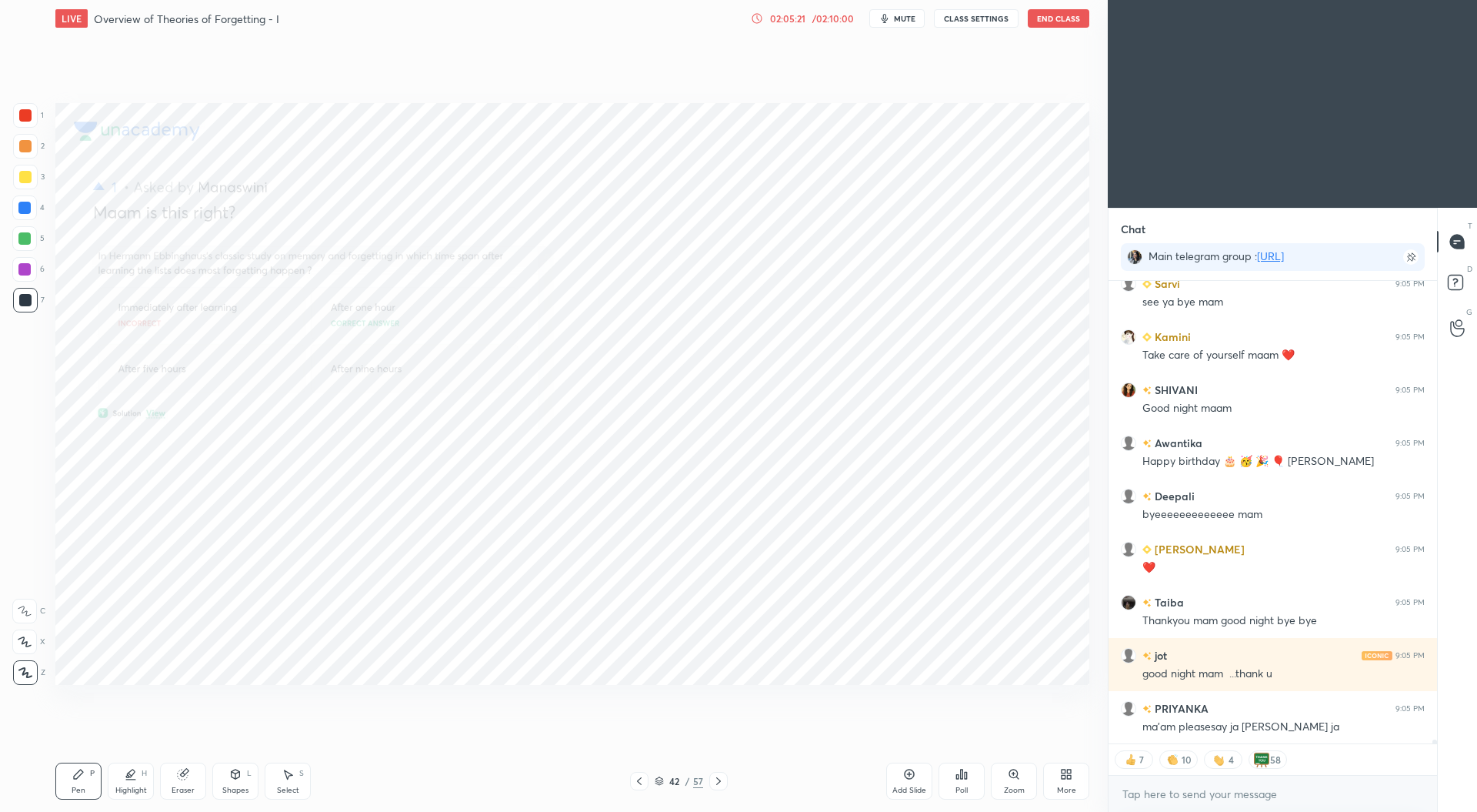
click at [1056, 22] on button "End Class" at bounding box center [1059, 18] width 62 height 18
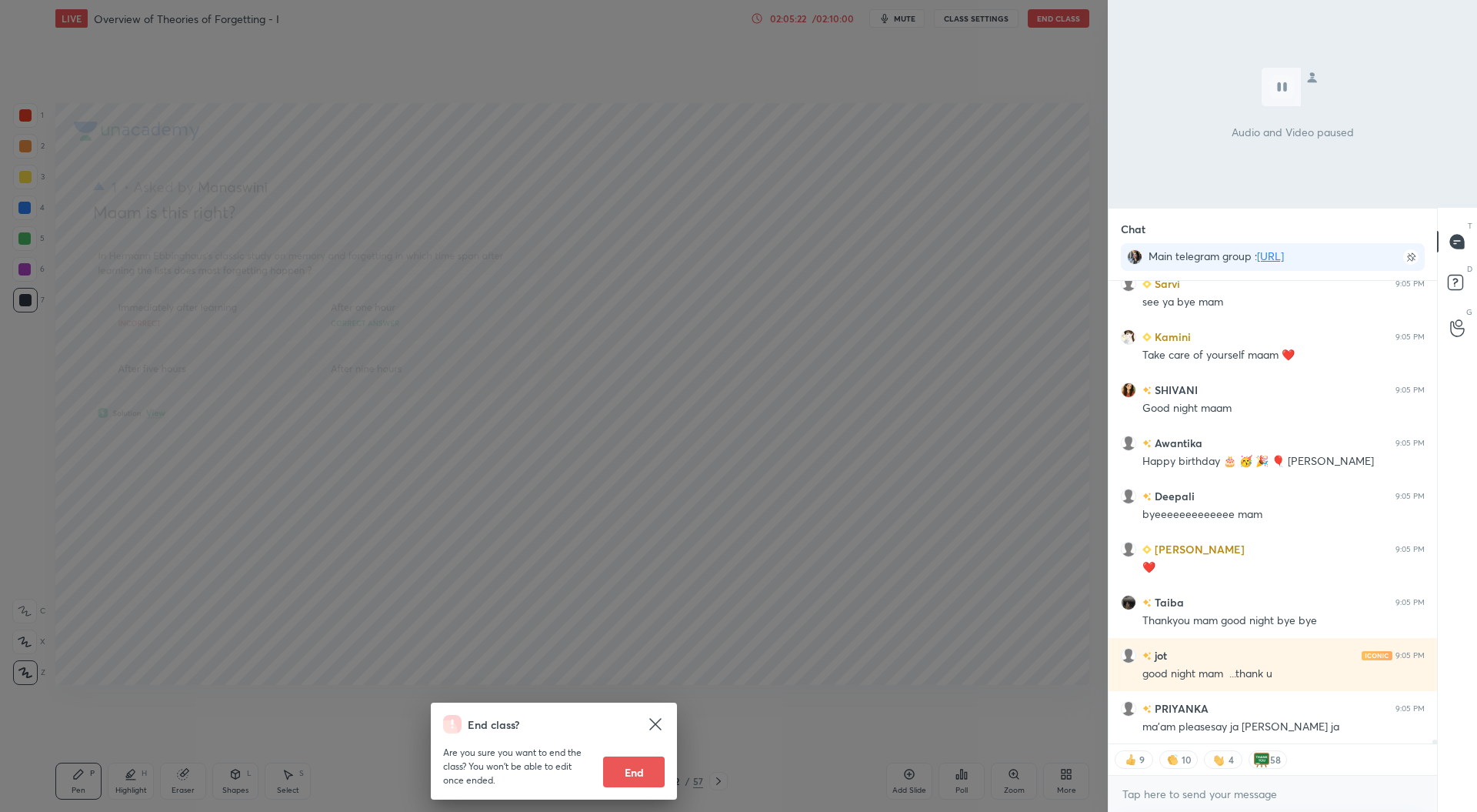
scroll to position [52459, 0]
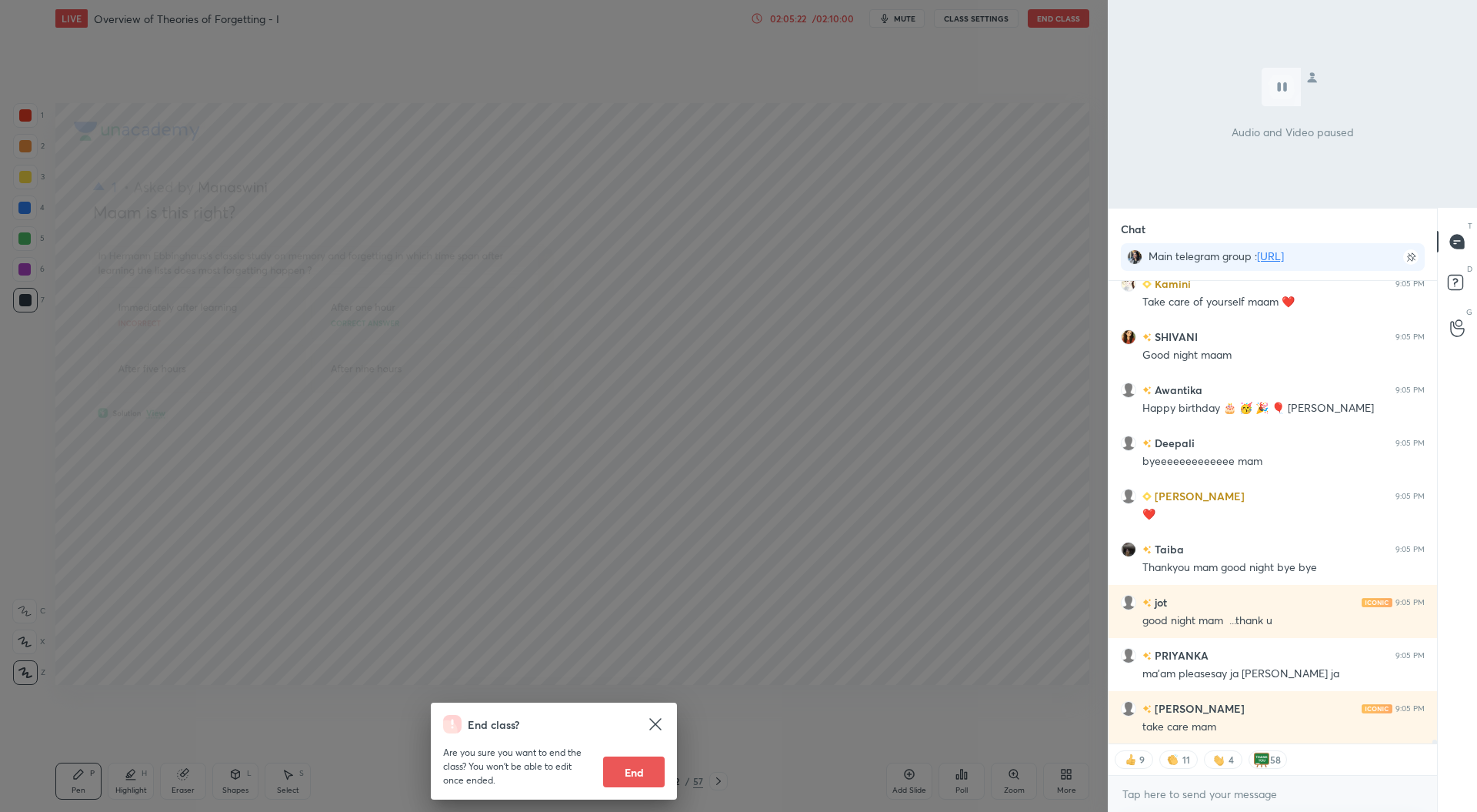
click at [644, 770] on button "End" at bounding box center [634, 772] width 62 height 31
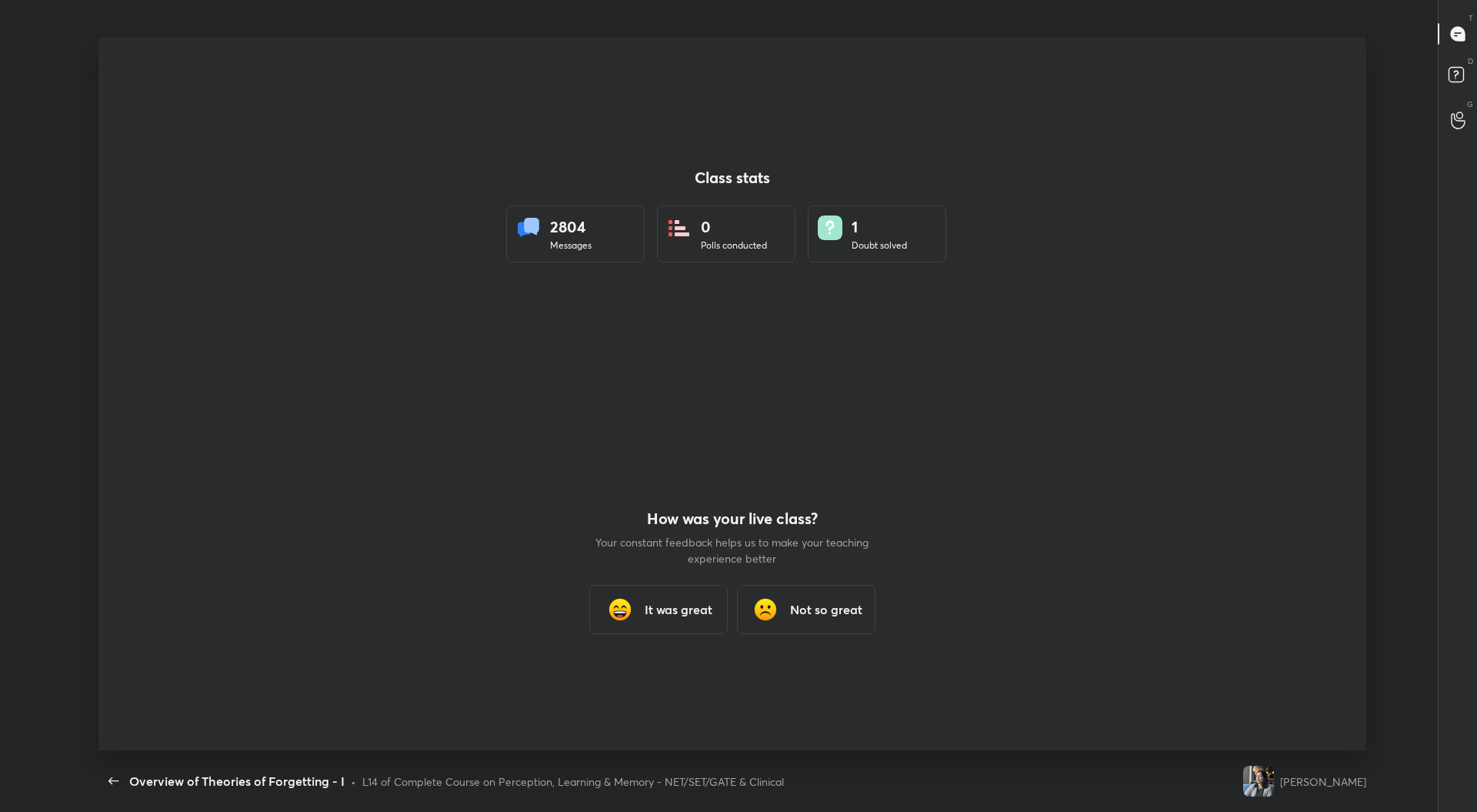
click at [673, 618] on h3 "It was great" at bounding box center [678, 608] width 68 height 18
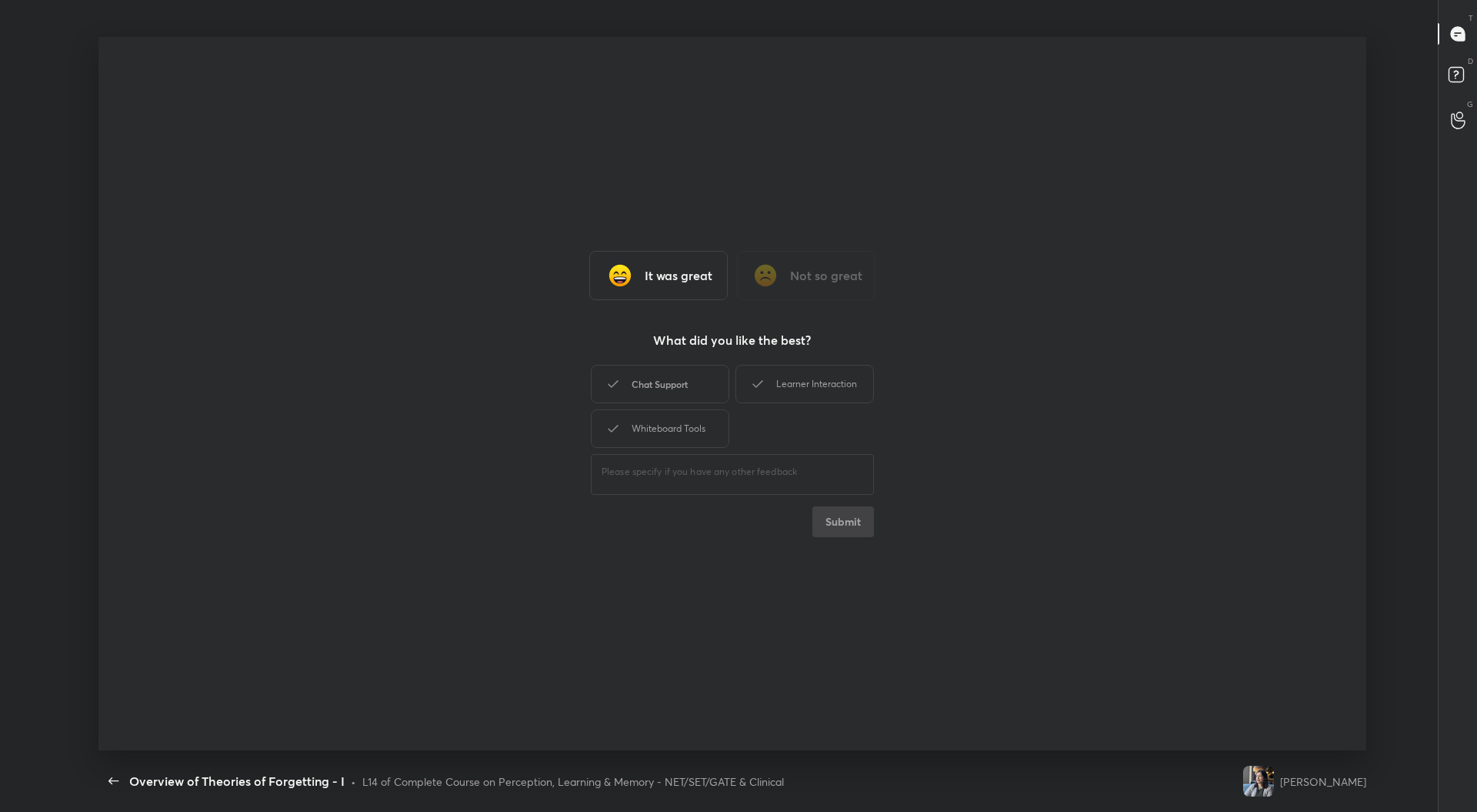
click at [668, 384] on div "Chat Support" at bounding box center [660, 383] width 138 height 39
click at [674, 424] on div "Whiteboard Tools" at bounding box center [660, 428] width 138 height 39
click at [794, 372] on div "Learner Interaction" at bounding box center [804, 383] width 138 height 39
click at [851, 524] on button "Submit" at bounding box center [844, 522] width 62 height 31
type textarea "x"
